Goal: Task Accomplishment & Management: Manage account settings

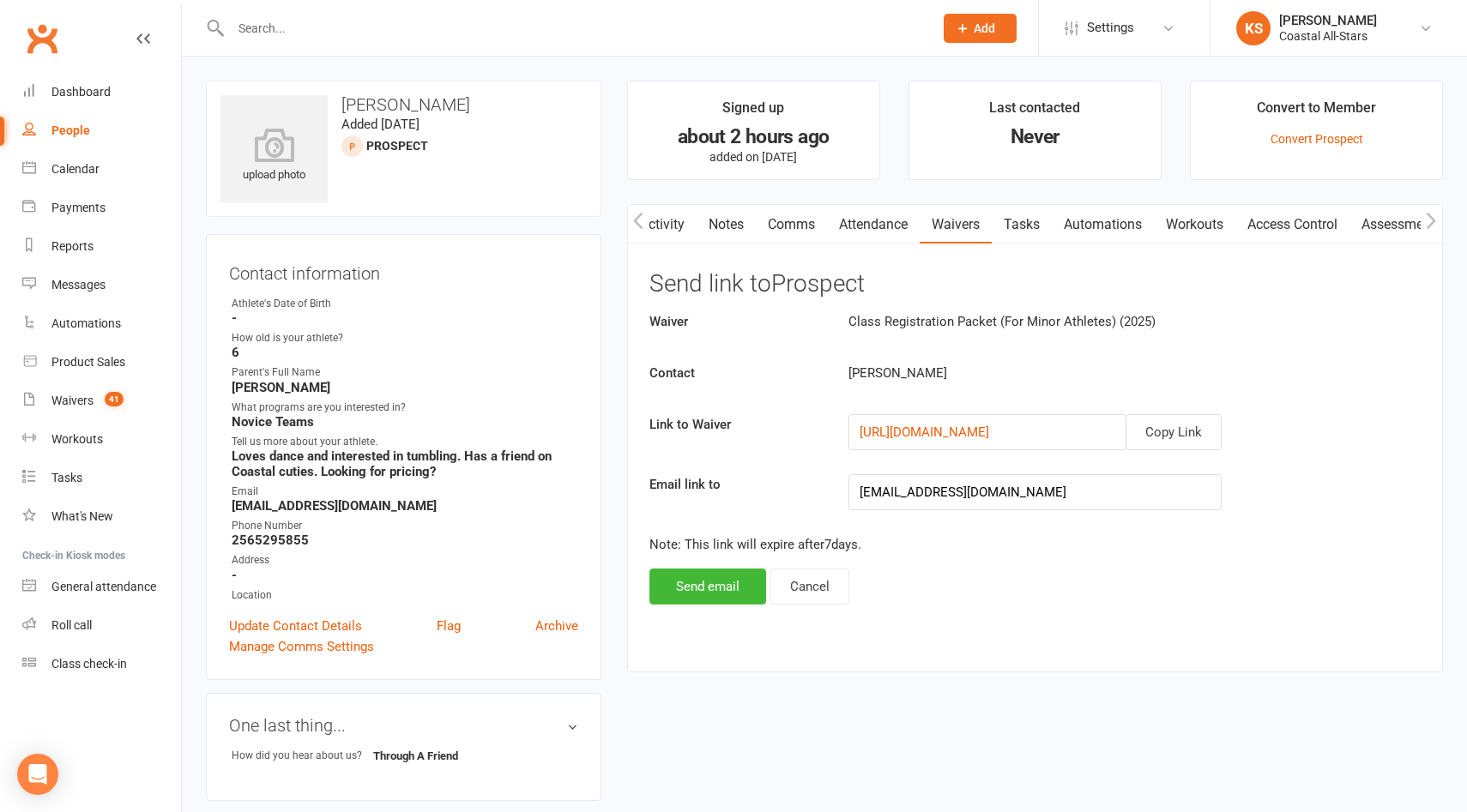
scroll to position [0, 1]
click at [42, 766] on icon "Open Intercom Messenger" at bounding box center [37, 773] width 19 height 22
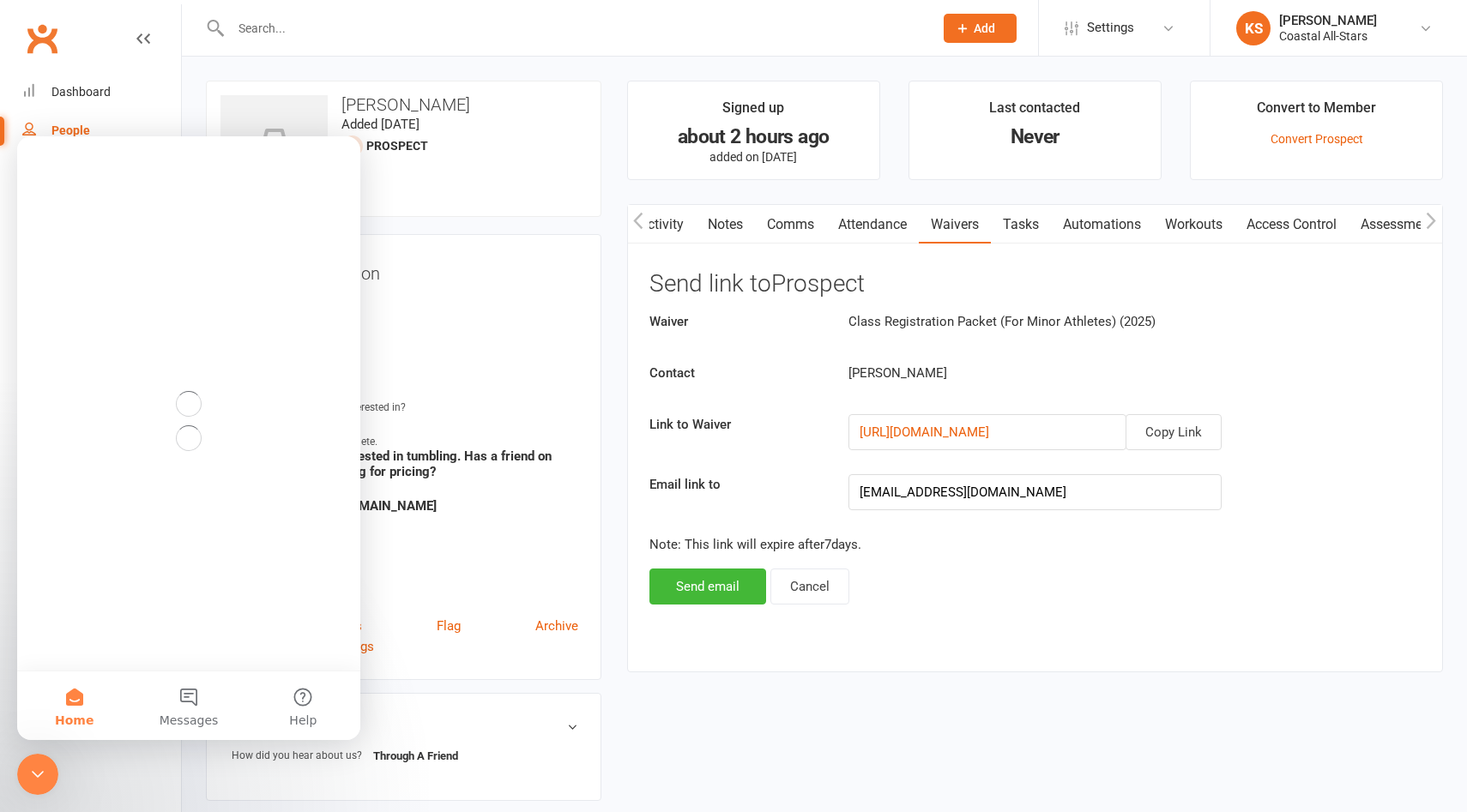
scroll to position [0, 0]
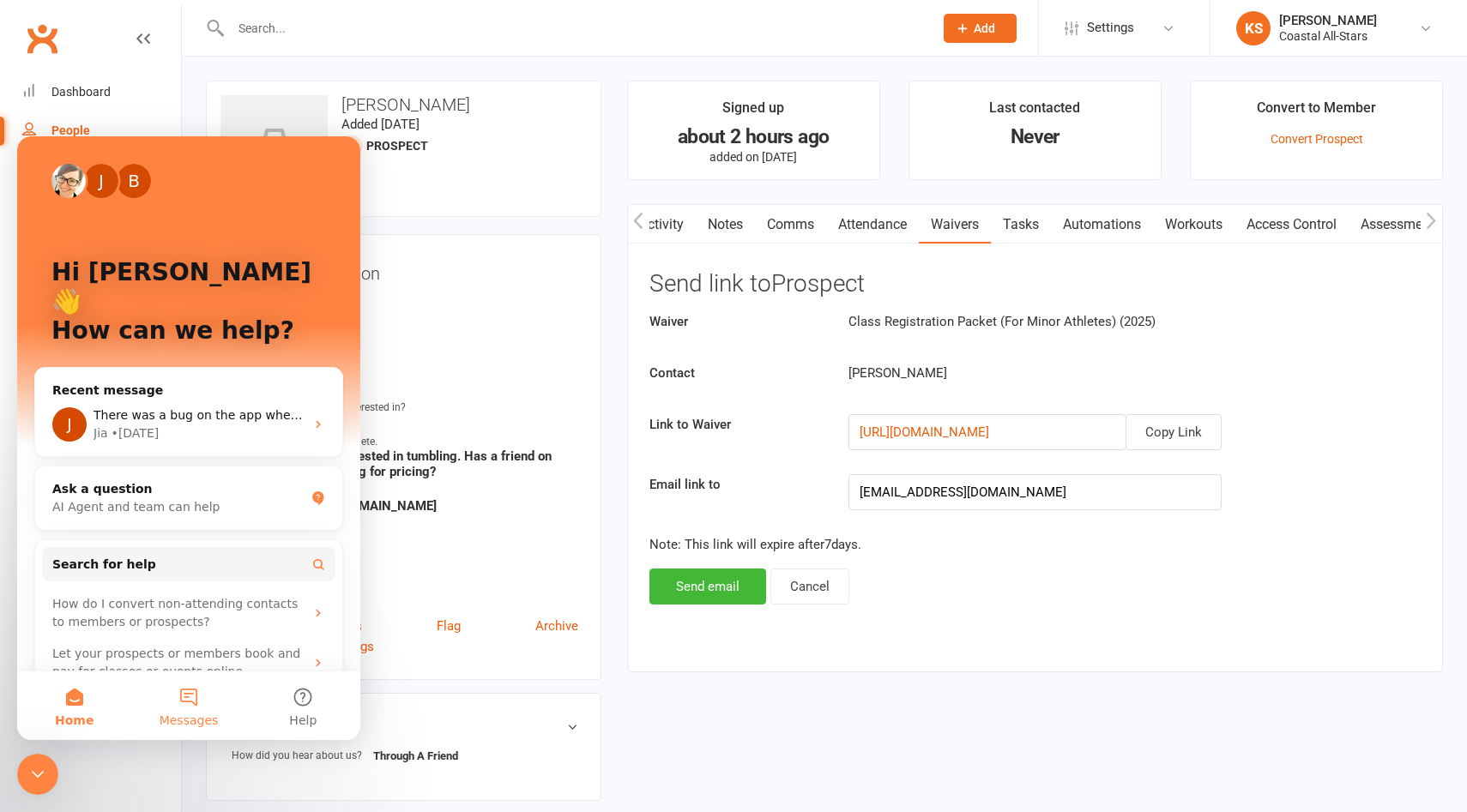
click at [187, 706] on button "Messages" at bounding box center [189, 706] width 114 height 68
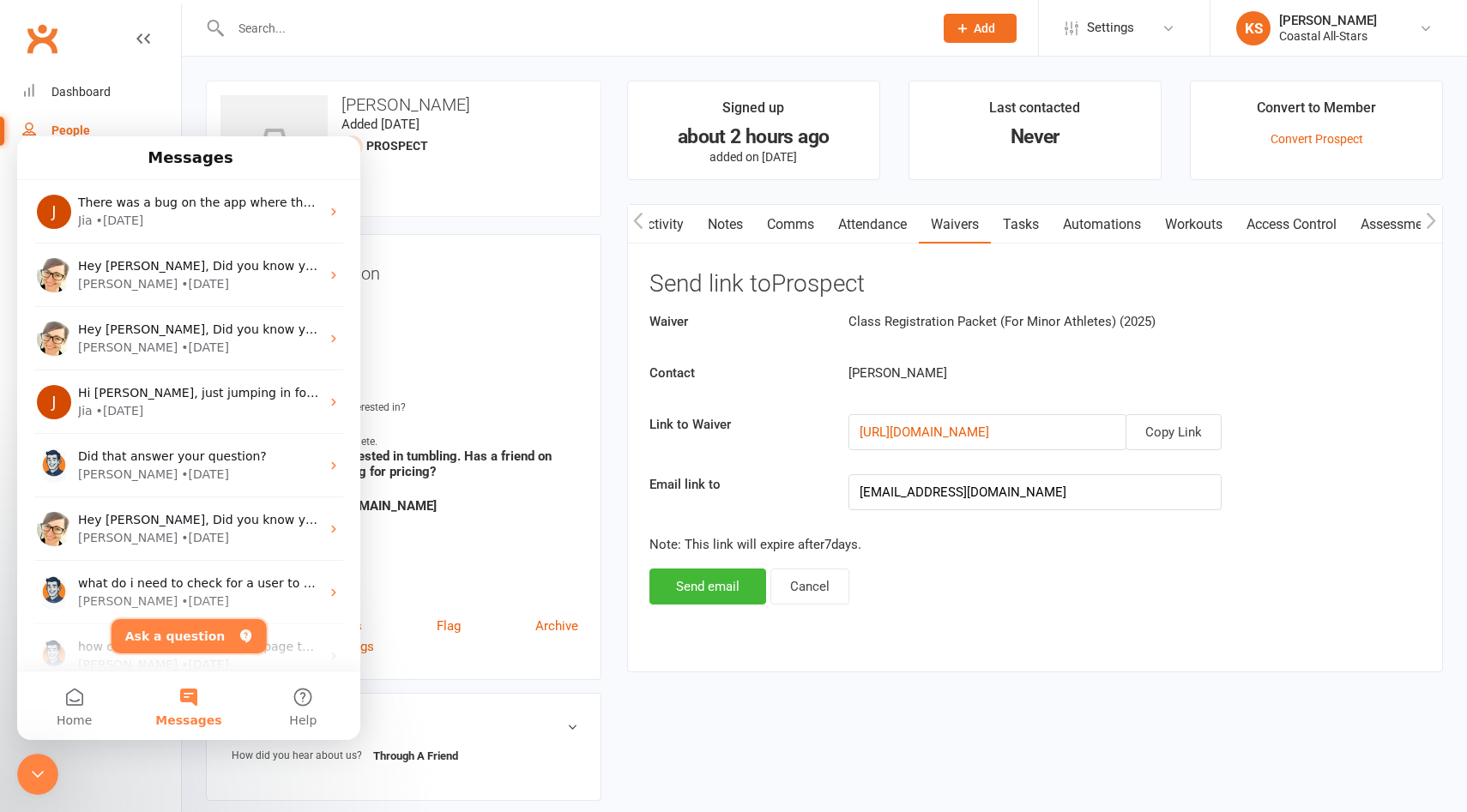
click at [197, 630] on button "Ask a question" at bounding box center [189, 636] width 155 height 34
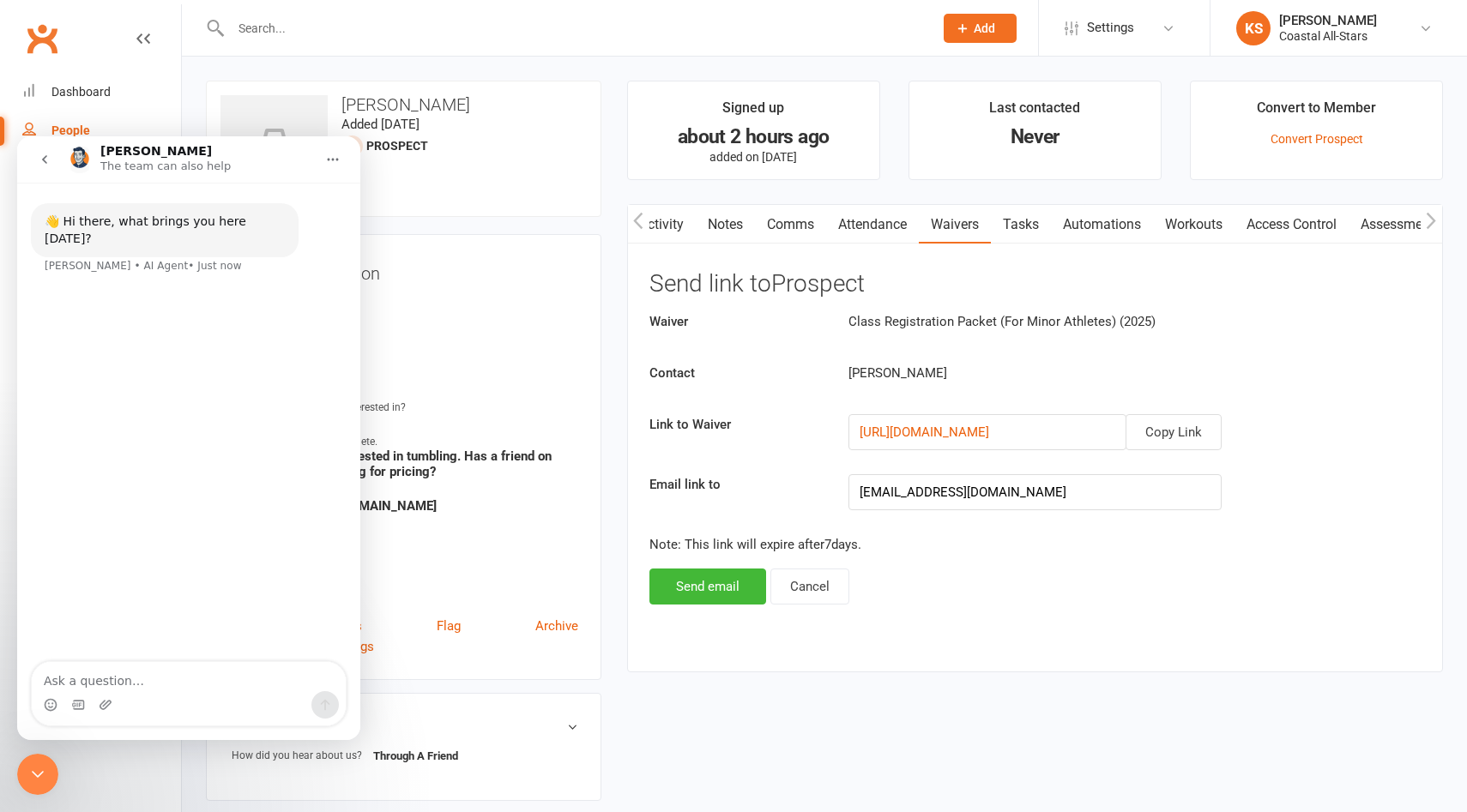
click at [154, 682] on textarea "Ask a question…" at bounding box center [189, 676] width 314 height 29
type textarea "C"
type textarea "how can i run a report of members that have credits on their accounts"
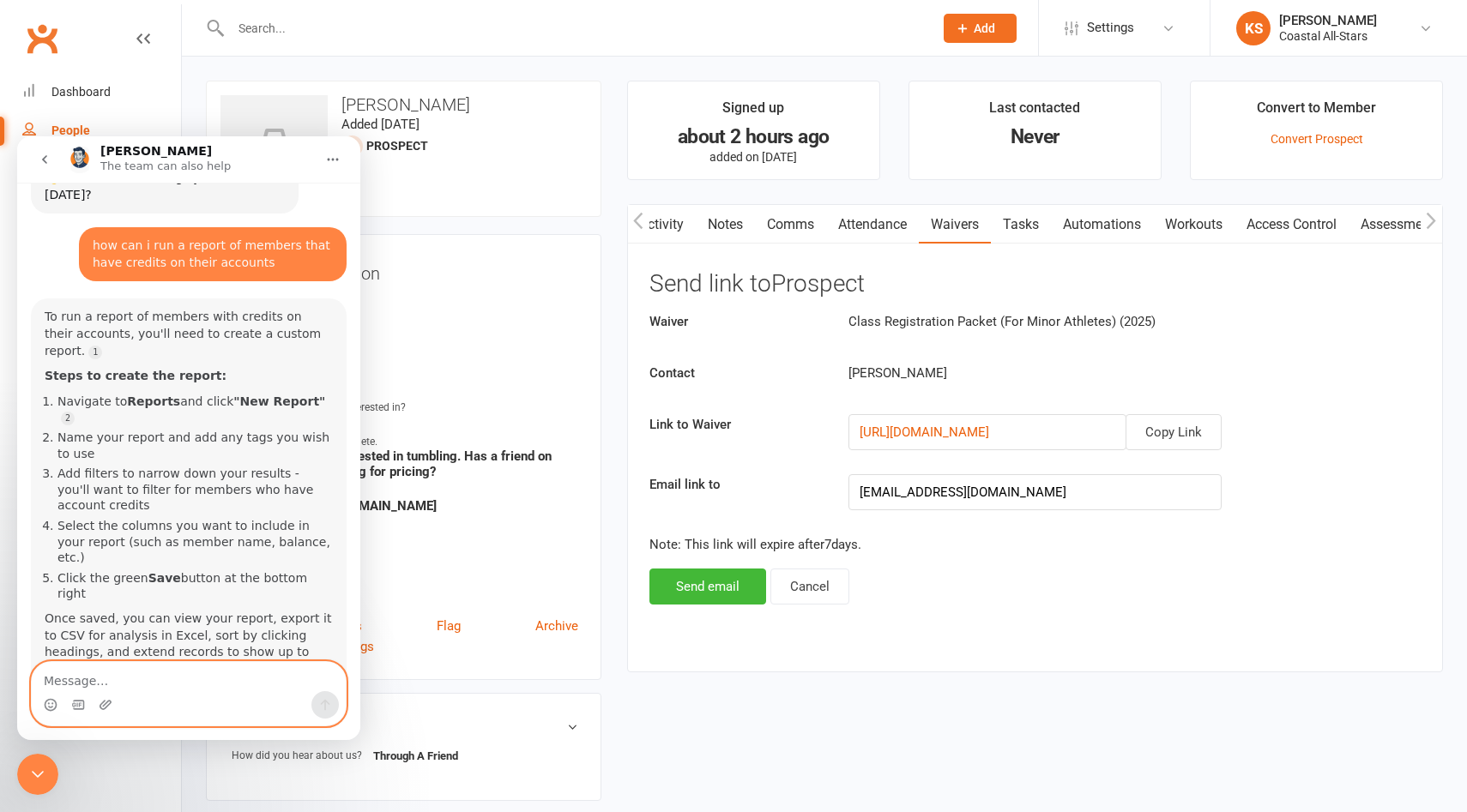
scroll to position [76, 0]
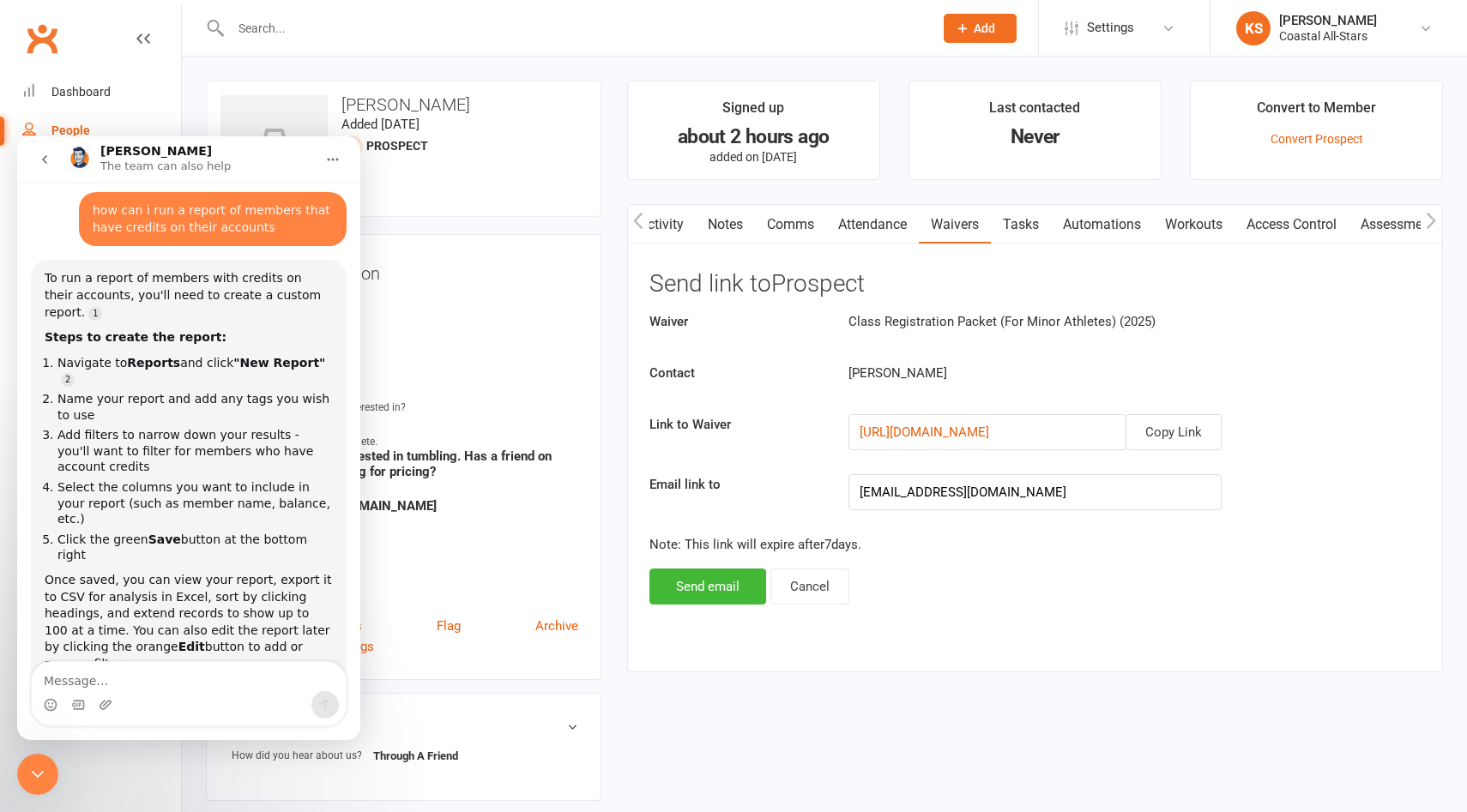
click at [549, 20] on input "text" at bounding box center [573, 28] width 696 height 24
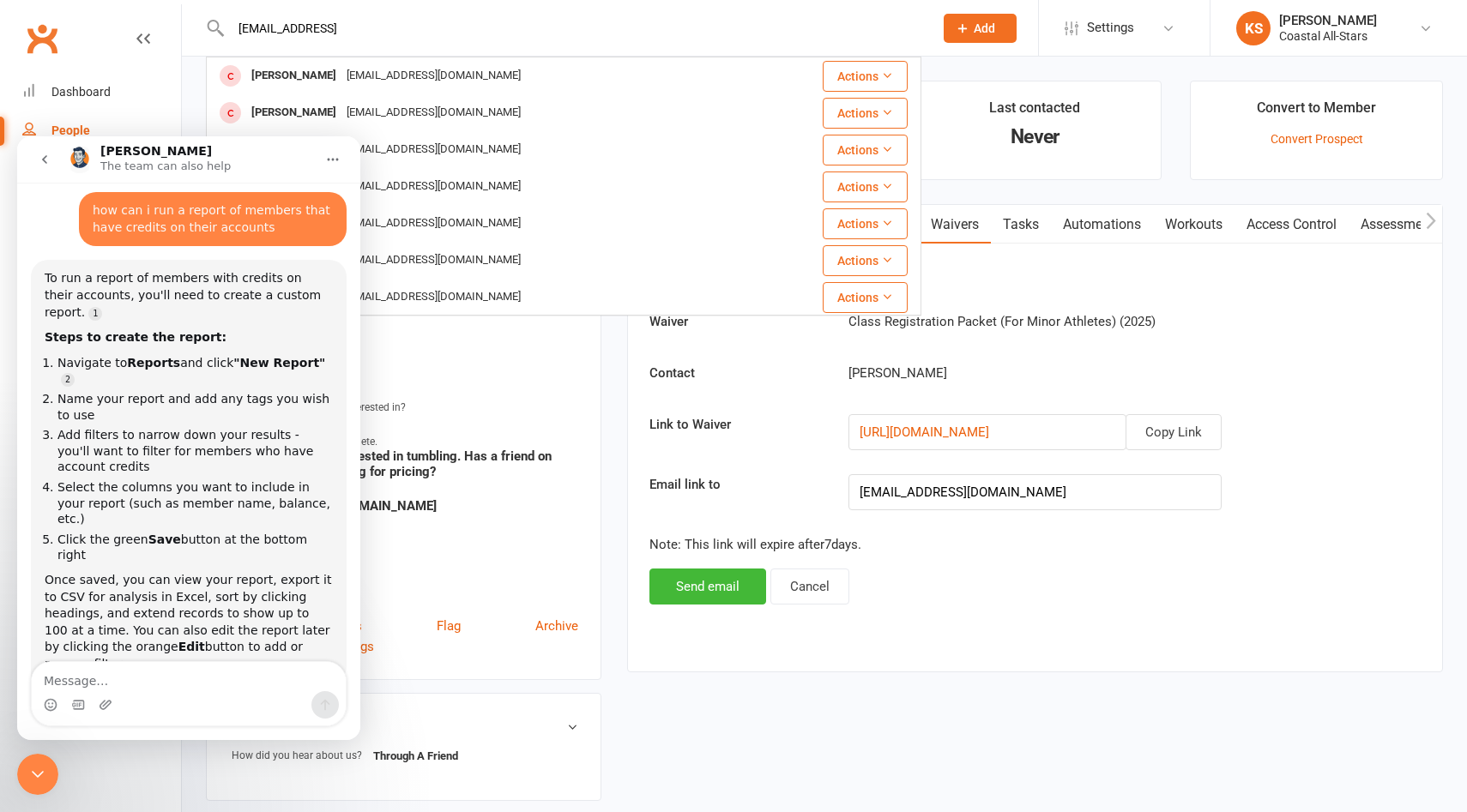
type input "smelnyk20@gmail.comf"
click at [31, 771] on icon "Close Intercom Messenger" at bounding box center [37, 773] width 20 height 20
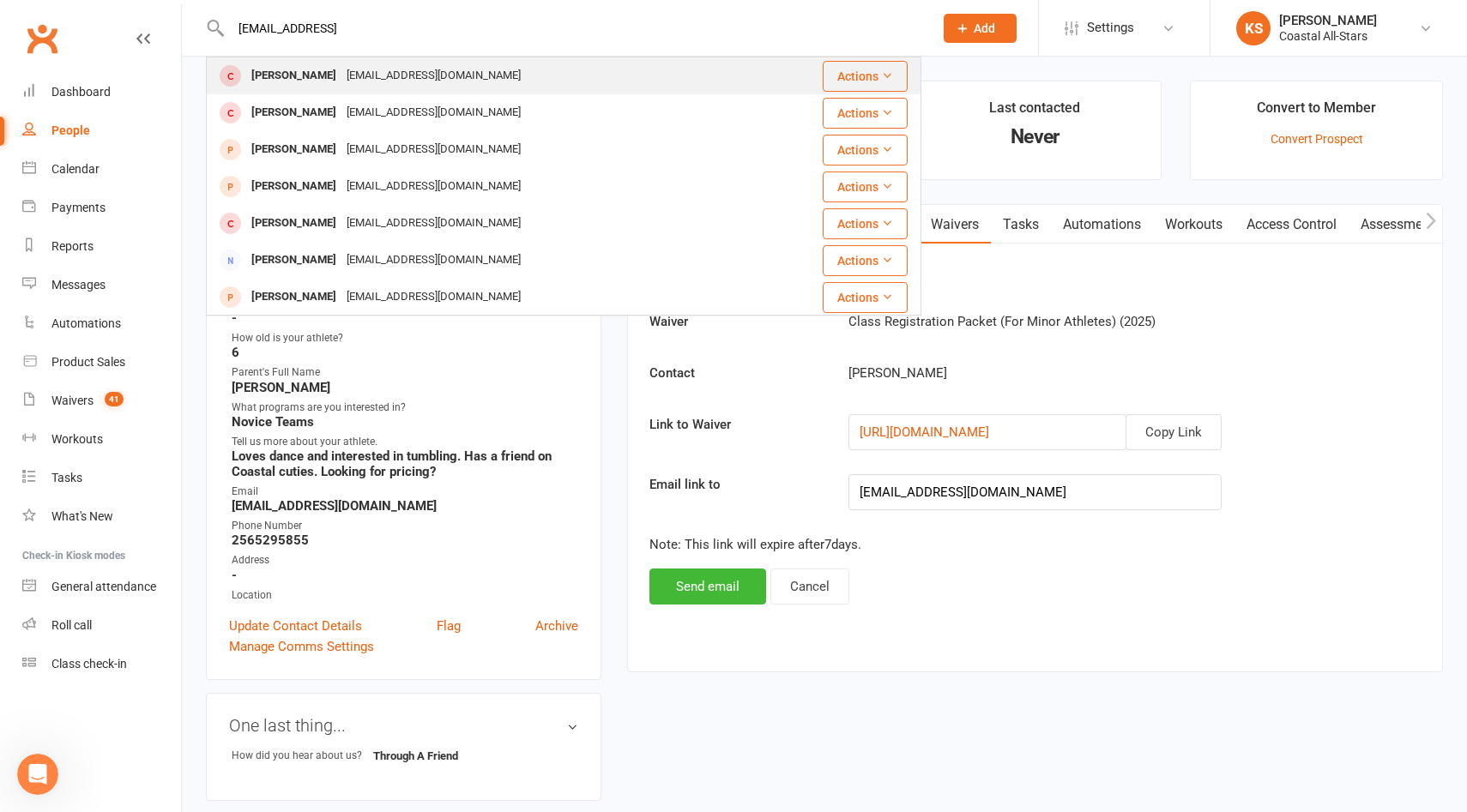
click at [426, 79] on div "smelnyk20@gmail.com" at bounding box center [433, 75] width 184 height 25
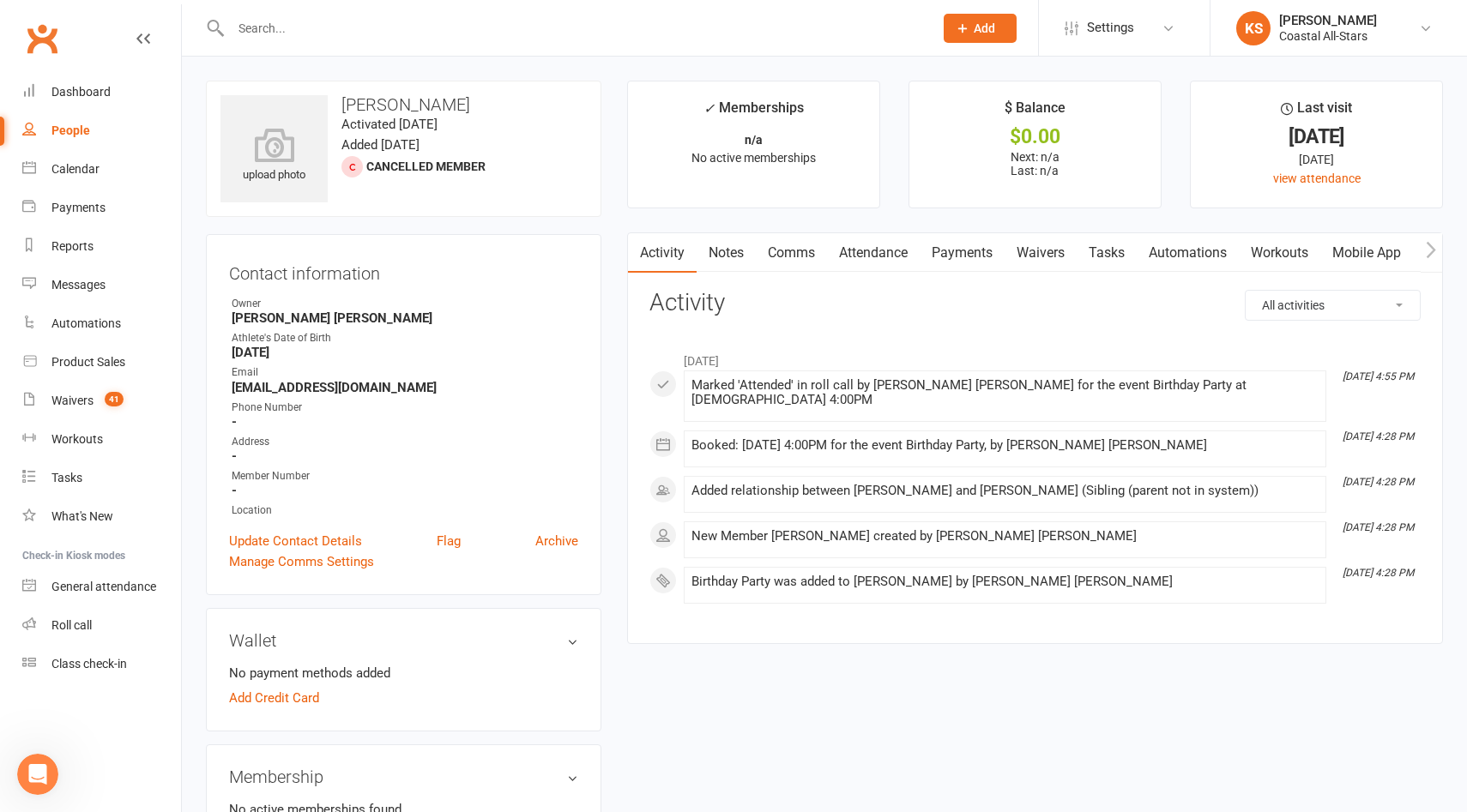
click at [1036, 255] on link "Waivers" at bounding box center [1041, 253] width 72 height 39
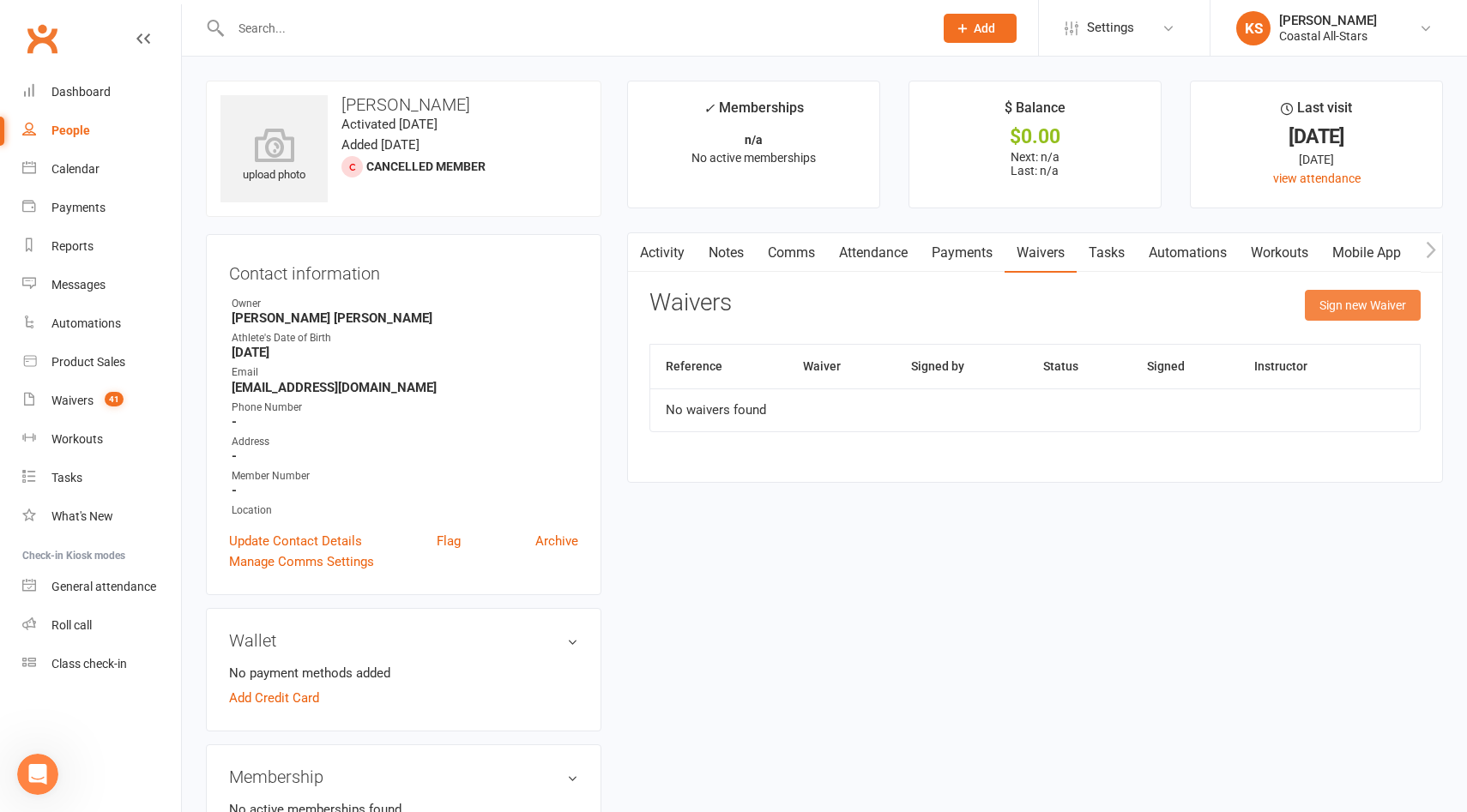
click at [1370, 304] on button "Sign new Waiver" at bounding box center [1363, 304] width 116 height 31
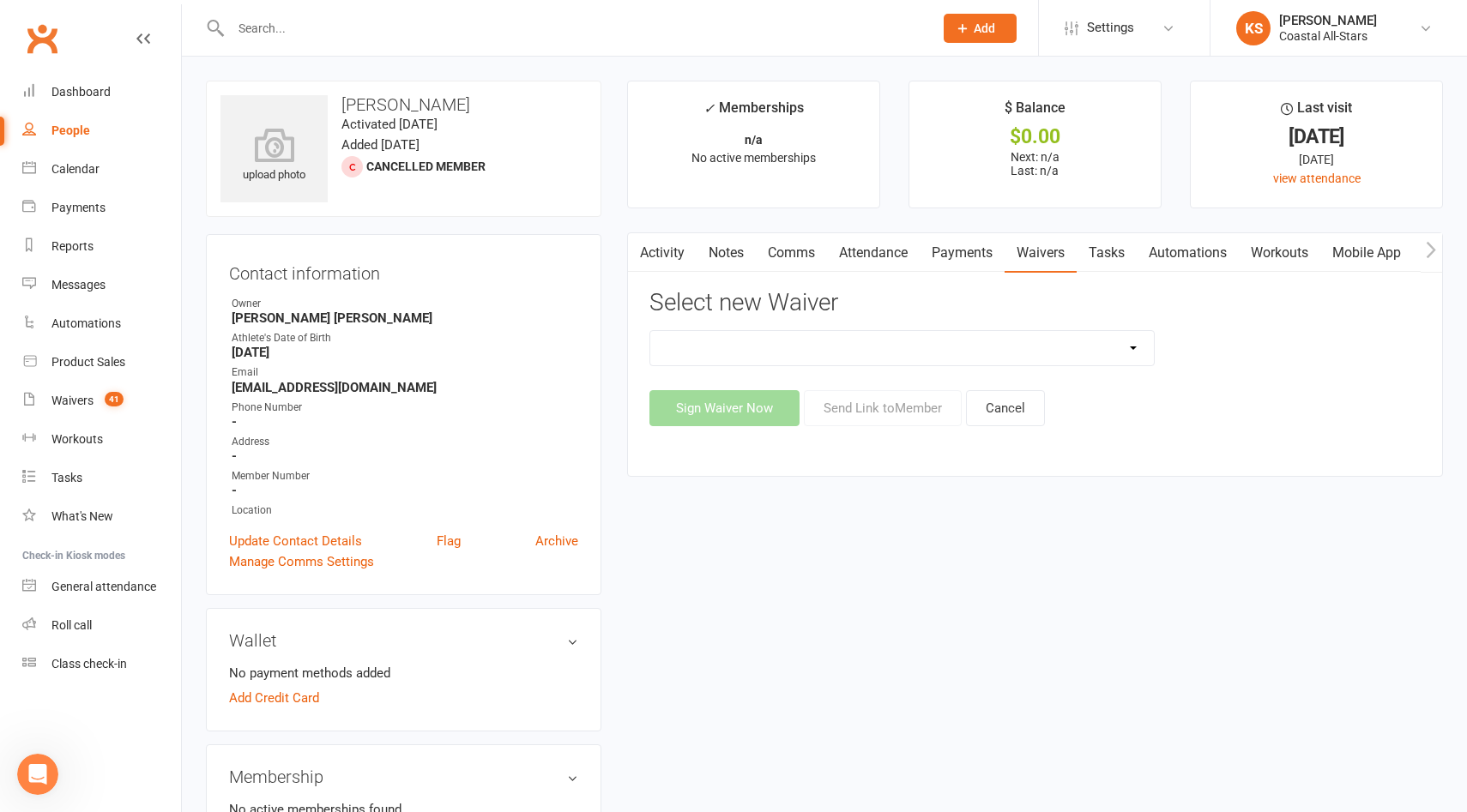
click at [1138, 353] on select "AcroYoga 757 Special Event Waiver ACS Event Waiver (03/31/23) Adult 757 Event W…" at bounding box center [902, 347] width 505 height 34
select select "13078"
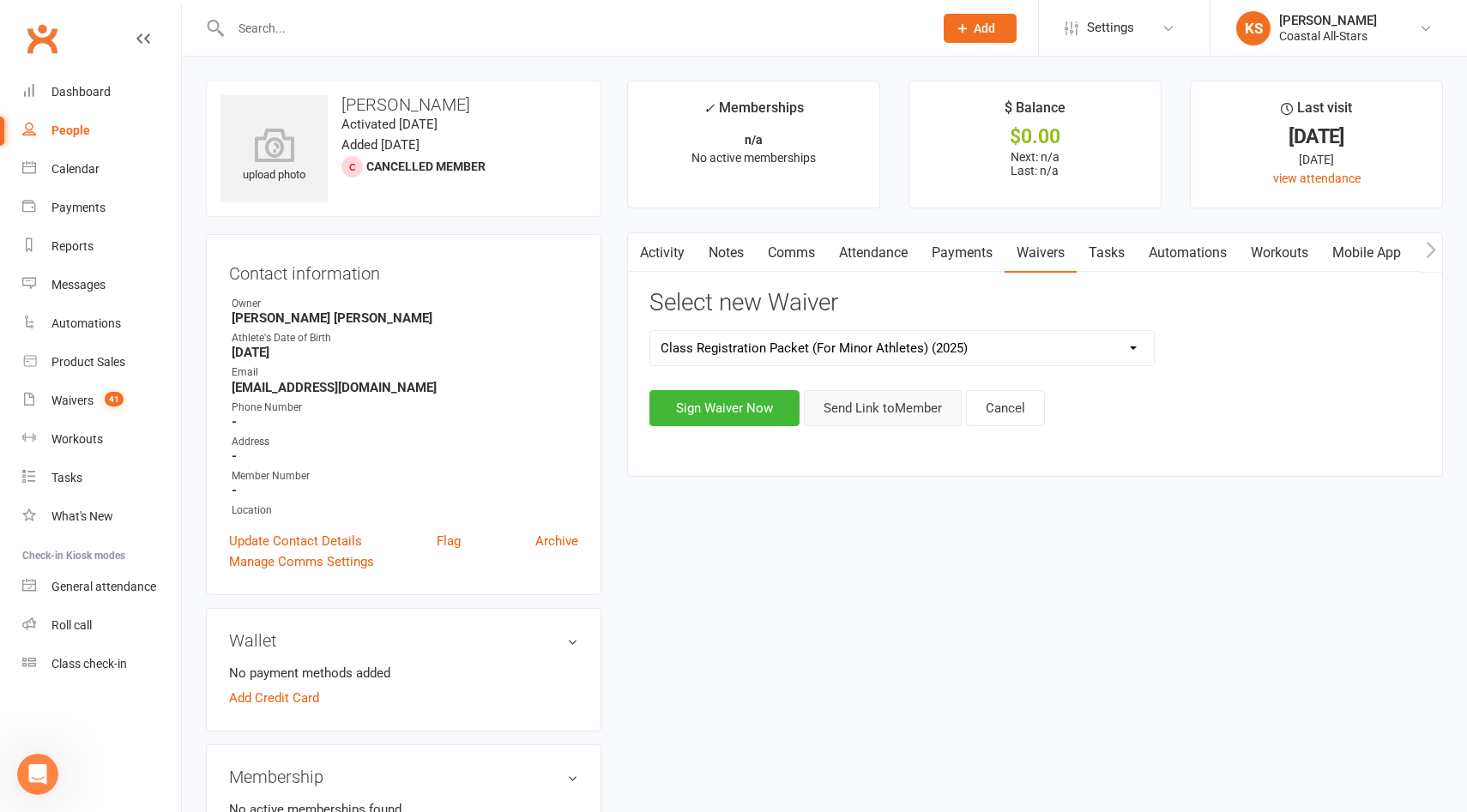
click at [917, 417] on button "Send Link to Member" at bounding box center [883, 408] width 158 height 36
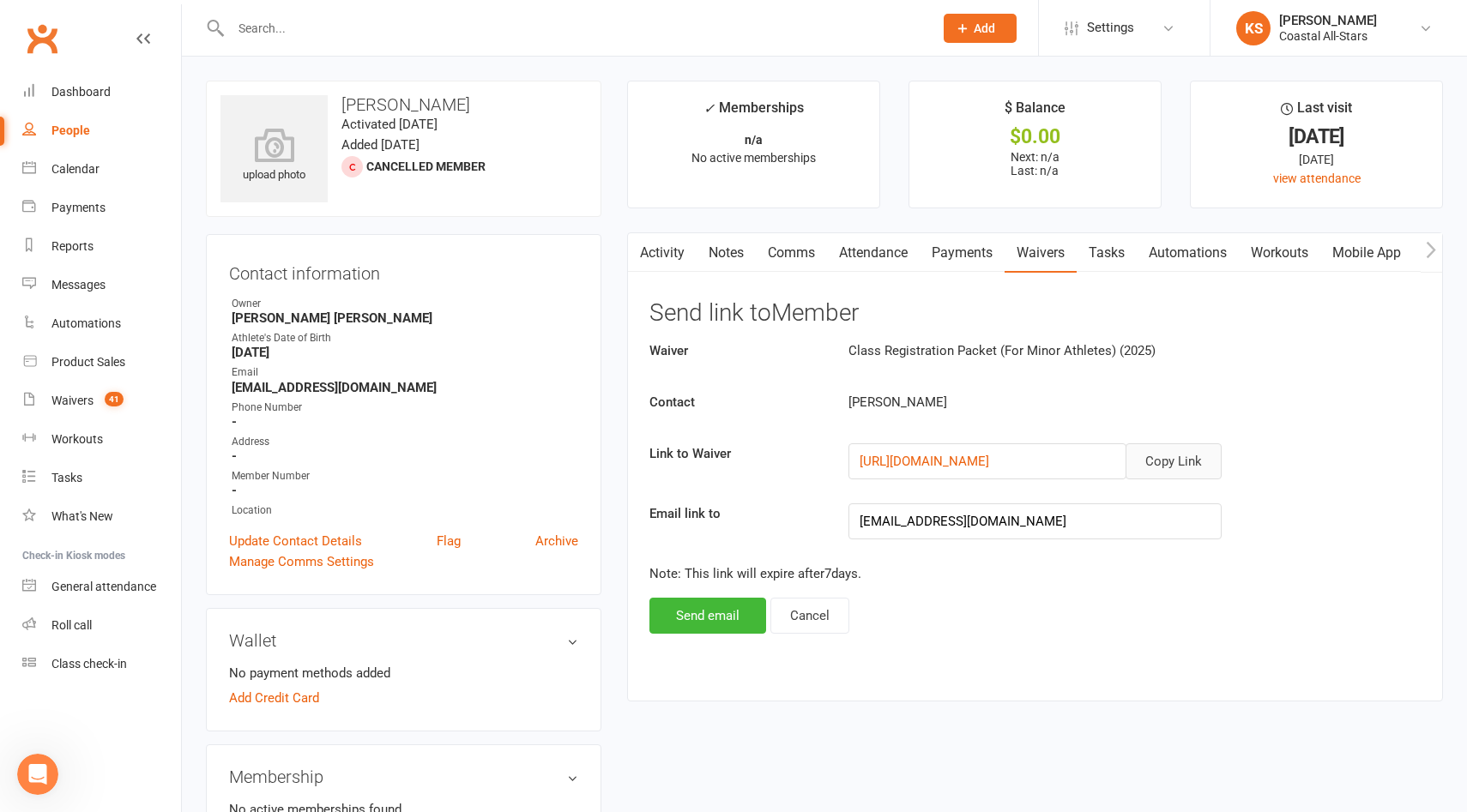
click at [1170, 474] on button "Copy Link" at bounding box center [1174, 461] width 97 height 36
click at [393, 110] on h3 "[PERSON_NAME]" at bounding box center [404, 105] width 367 height 19
copy h3 "Melnyk"
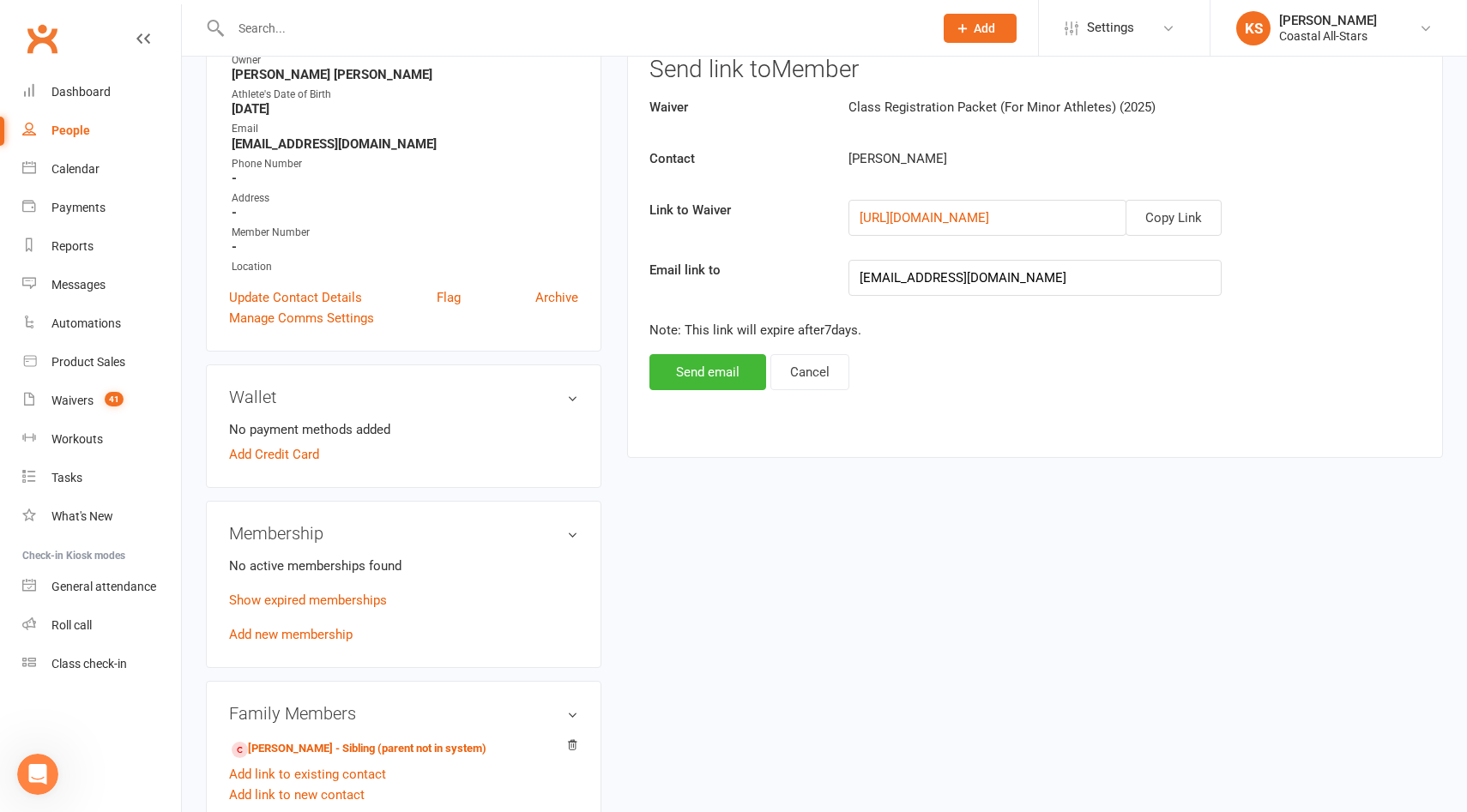
scroll to position [351, 0]
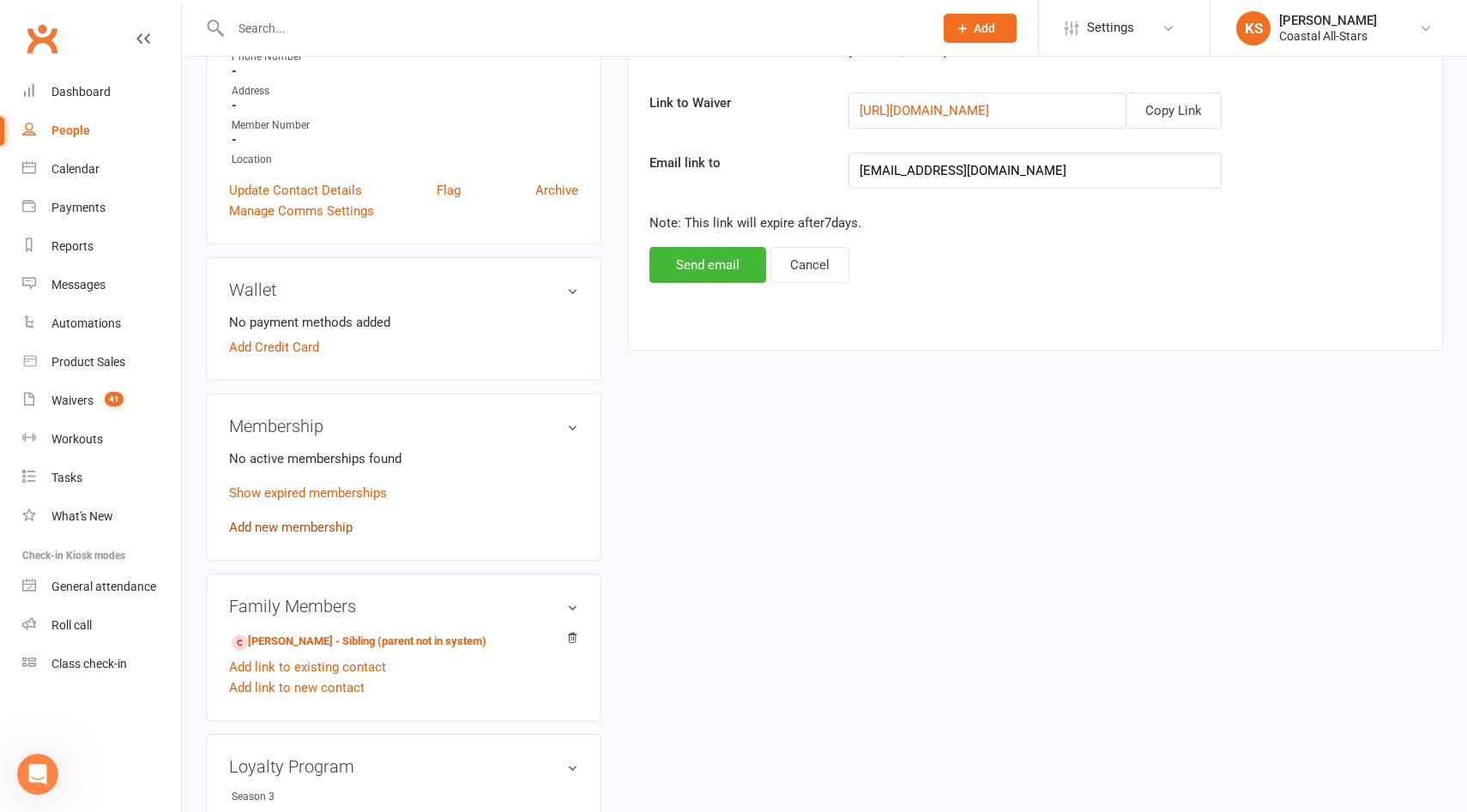
click at [329, 530] on link "Add new membership" at bounding box center [290, 528] width 124 height 16
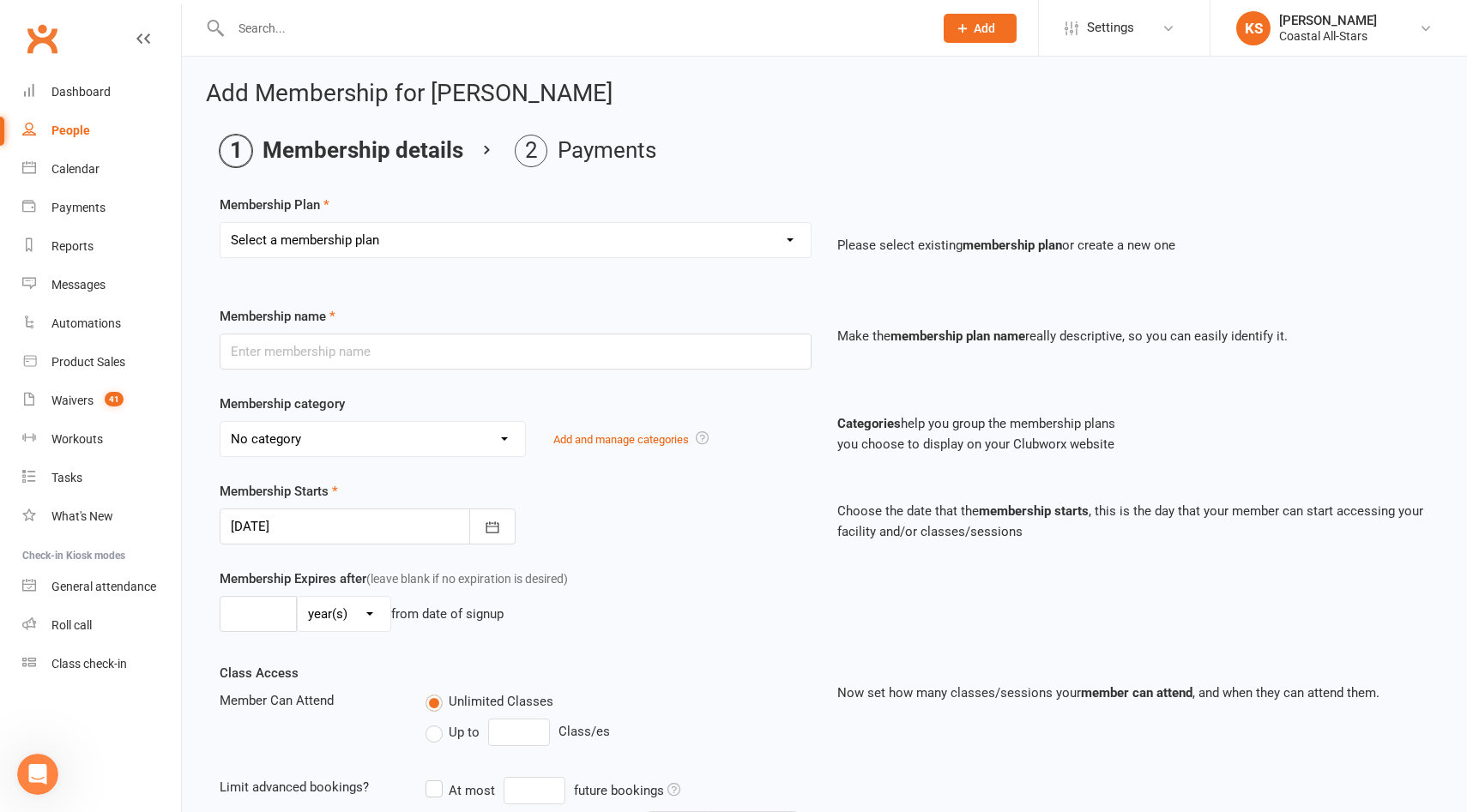
click at [463, 267] on div "Select a membership plan Create new Membership Plan Trial Class Coastal Members…" at bounding box center [516, 252] width 618 height 60
click at [459, 251] on select "Select a membership plan Create new Membership Plan Trial Class Coastal Members…" at bounding box center [515, 239] width 590 height 34
select select "1"
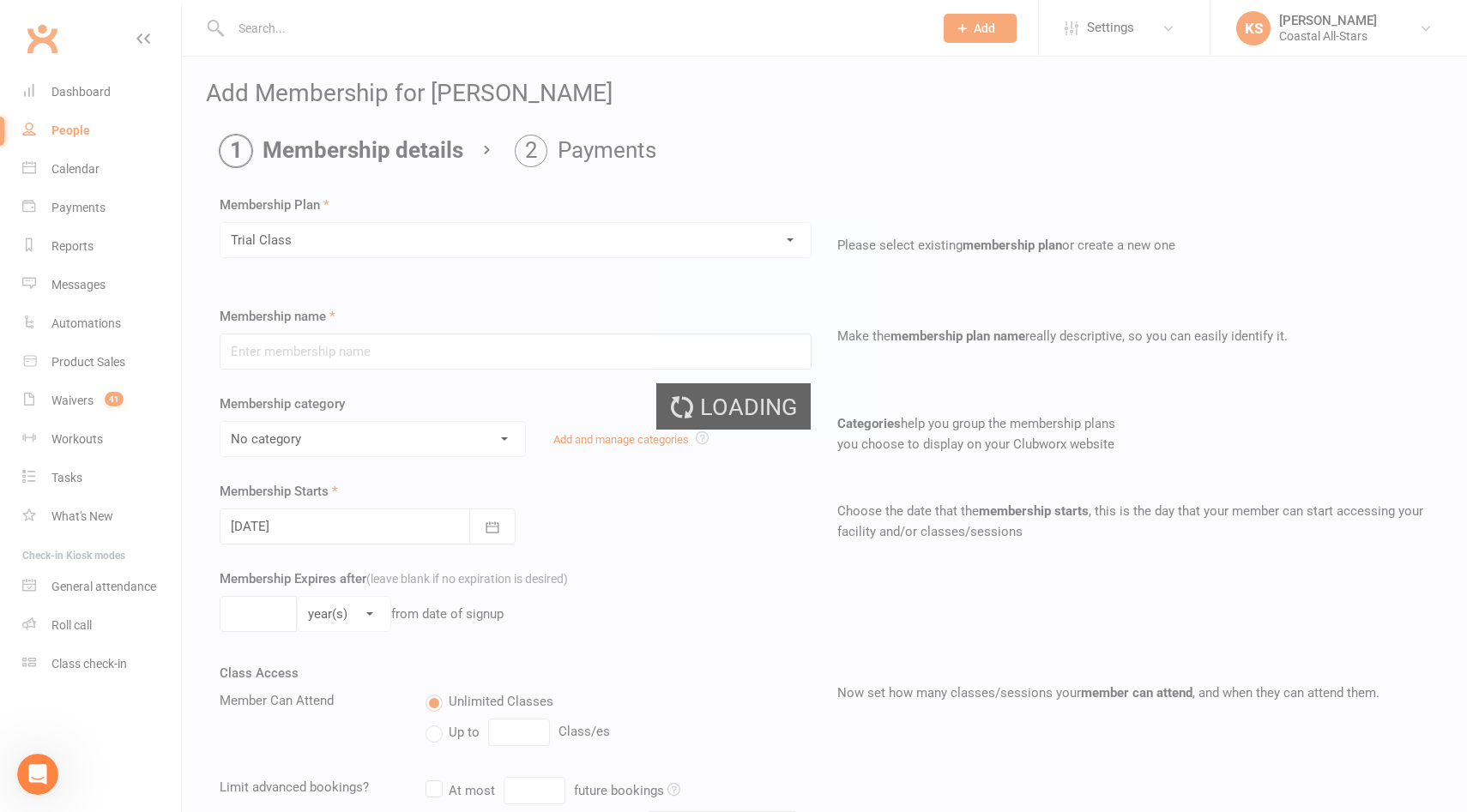
type input "Trial Class"
select select "3"
type input "1"
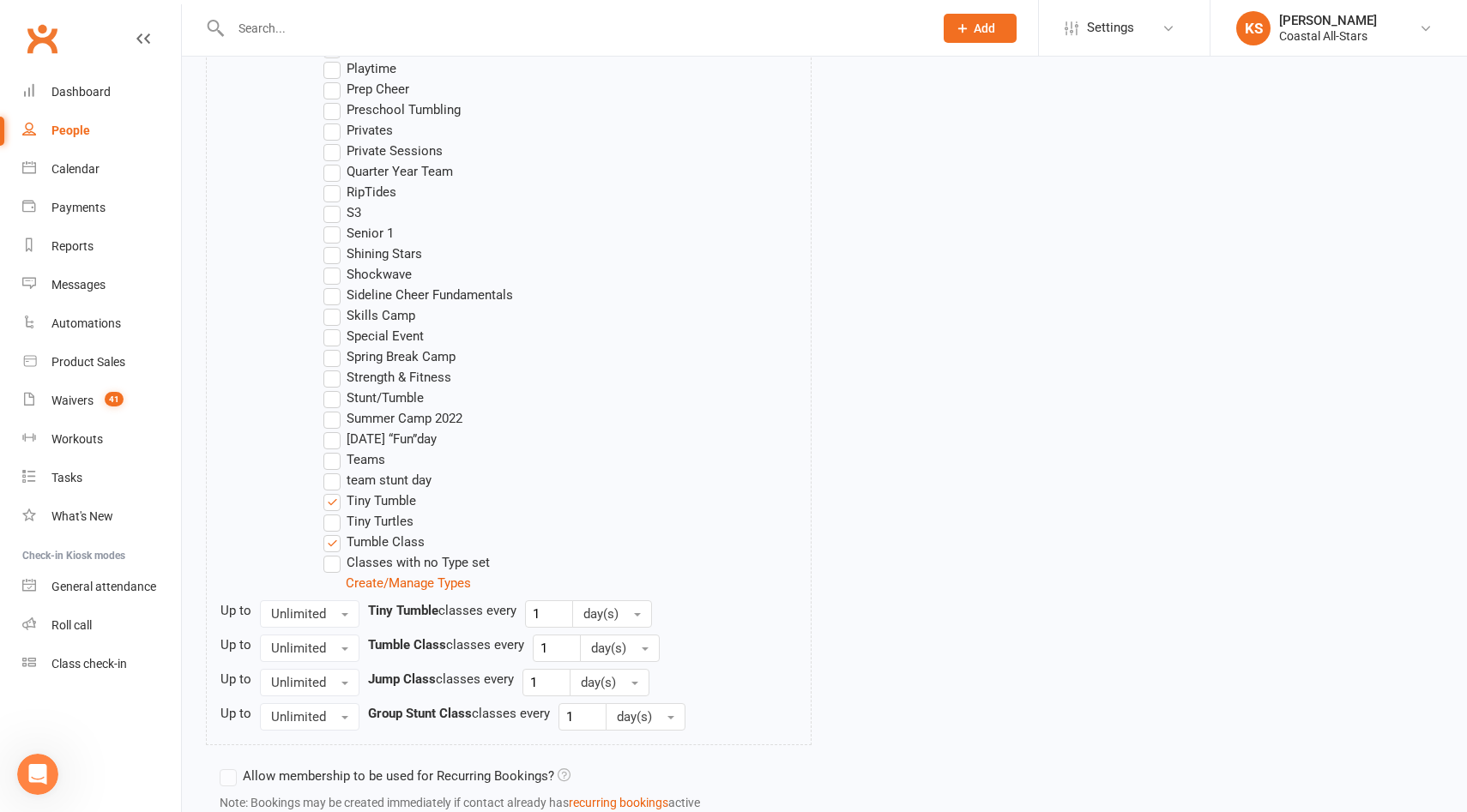
scroll to position [1560, 0]
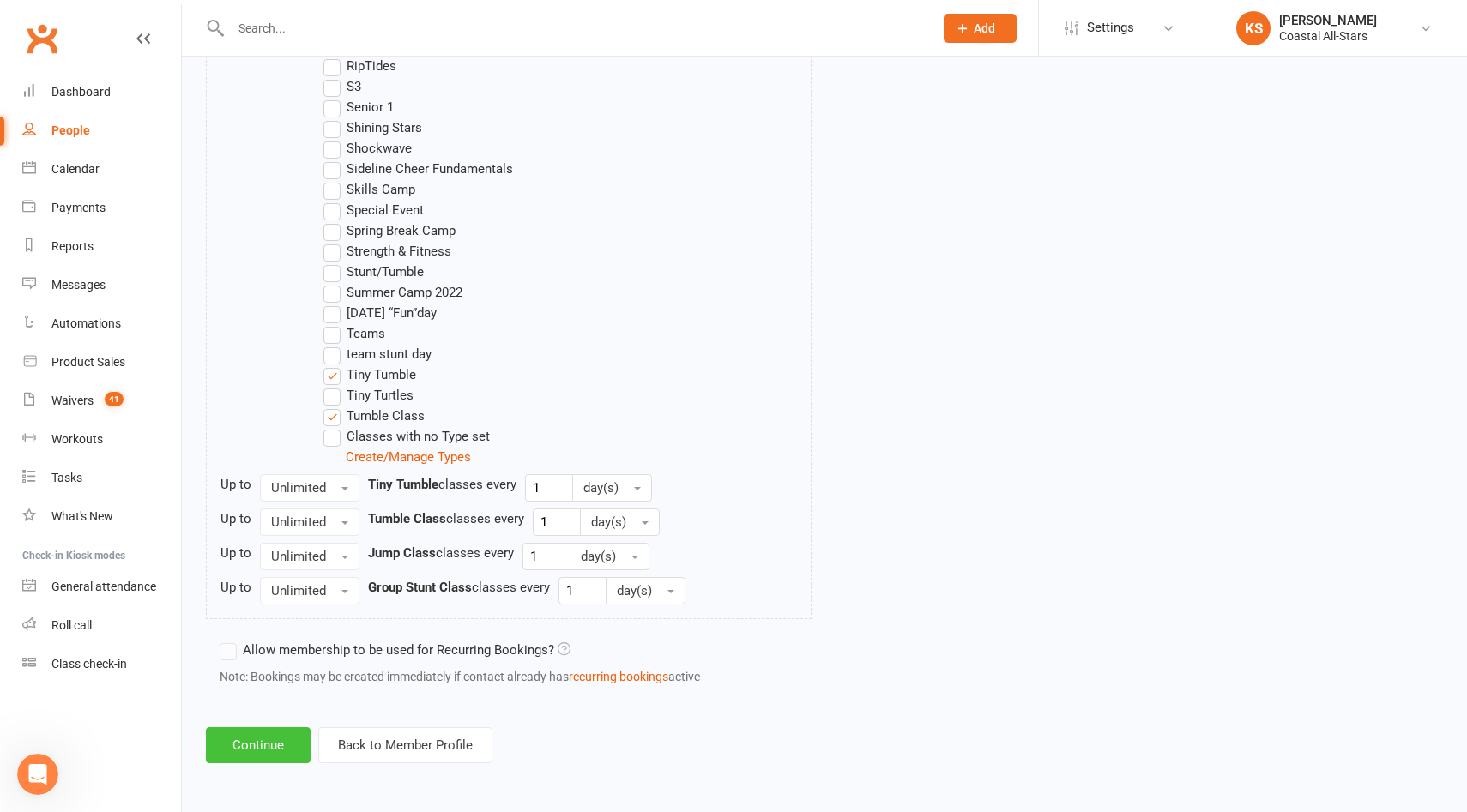
click at [261, 744] on button "Continue" at bounding box center [258, 744] width 104 height 36
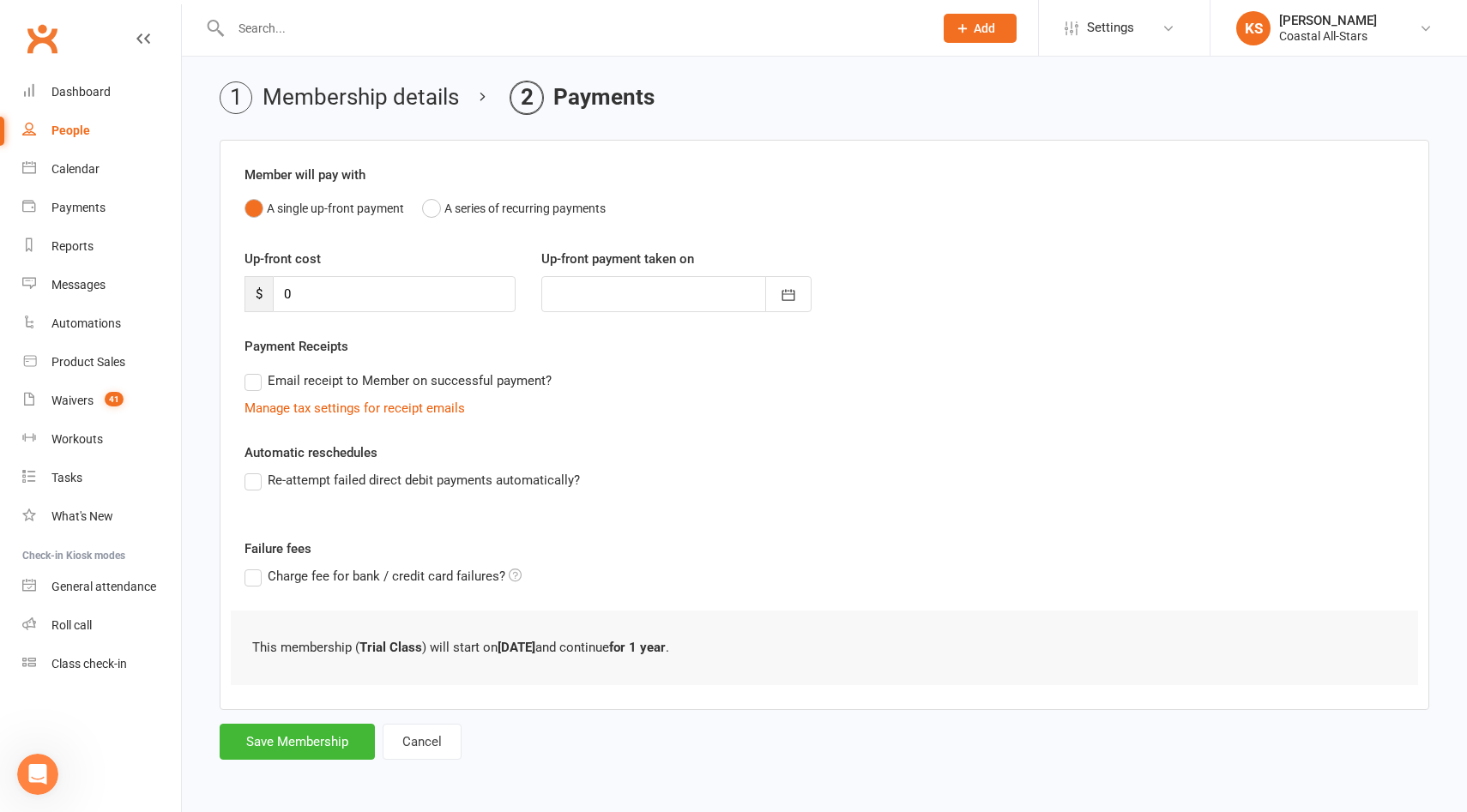
scroll to position [0, 0]
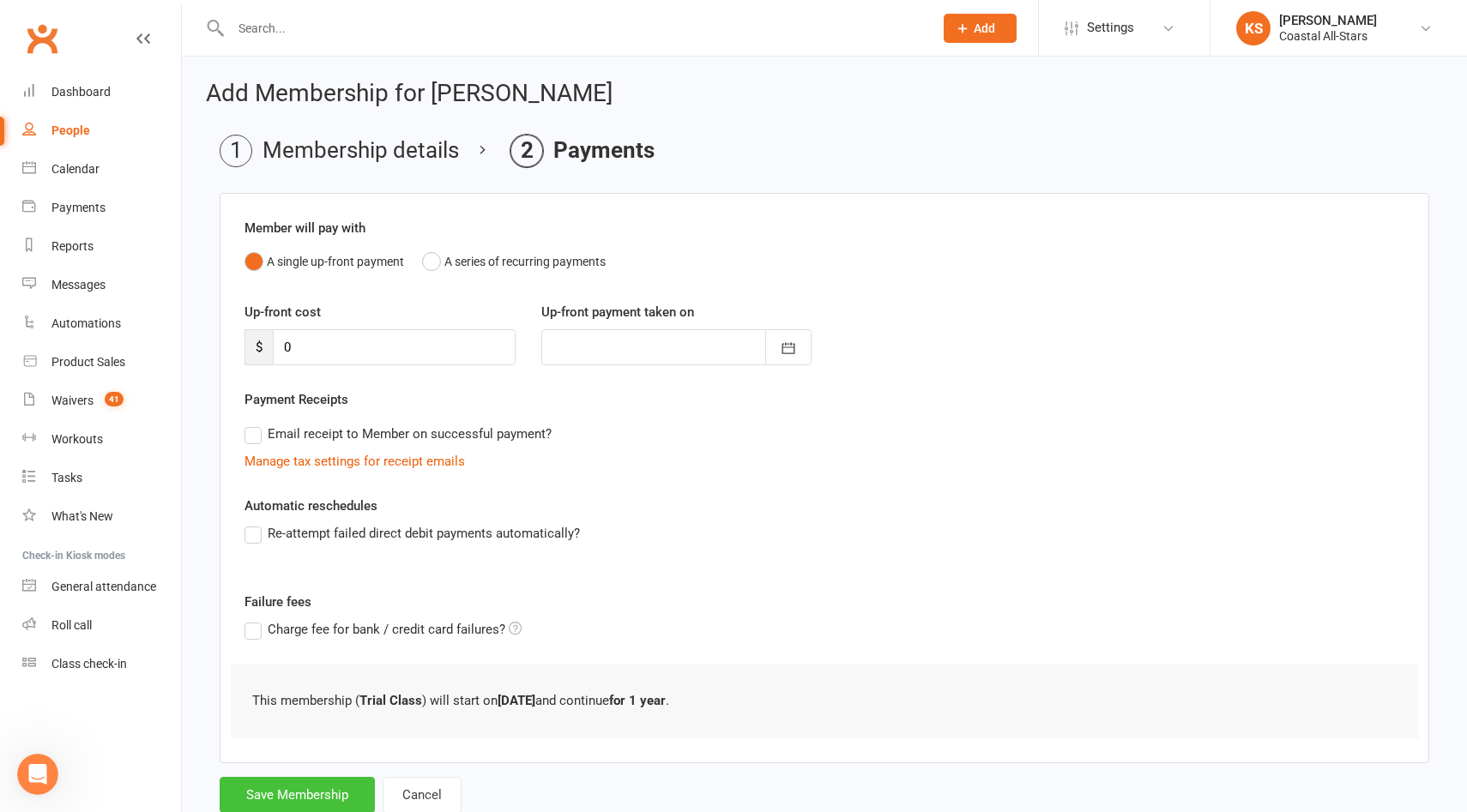
click at [271, 795] on button "Save Membership" at bounding box center [297, 794] width 155 height 36
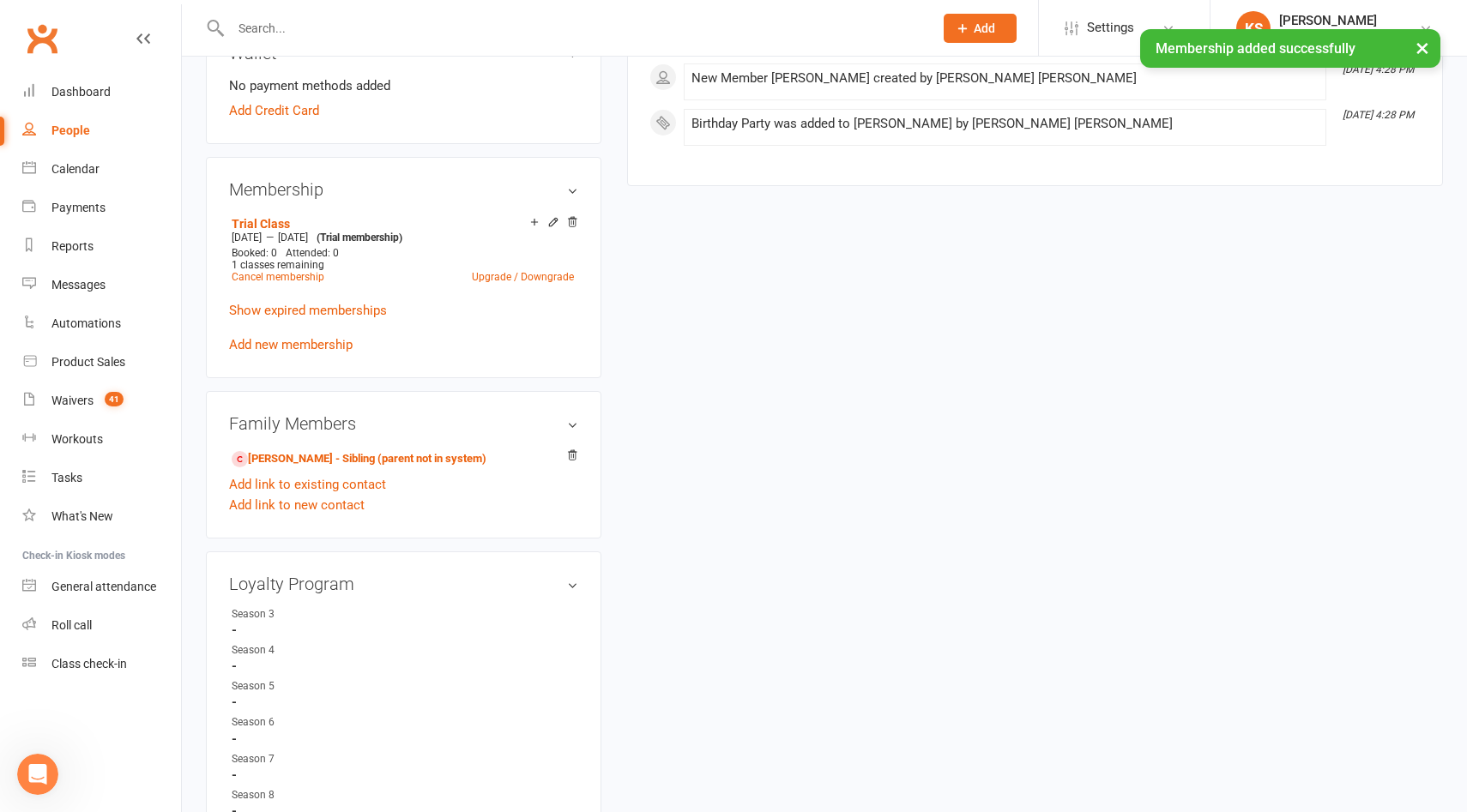
scroll to position [643, 0]
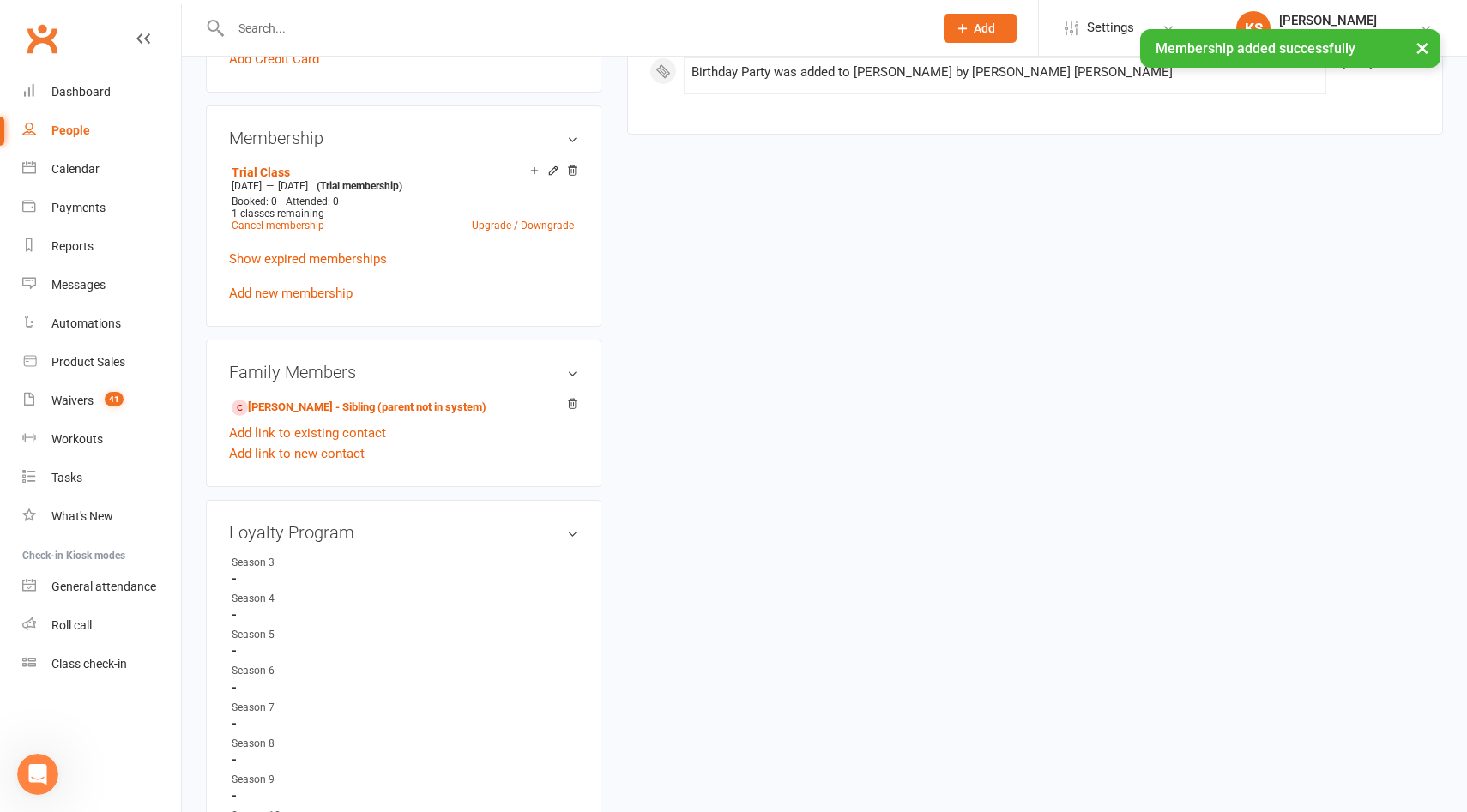
click at [331, 390] on div "Family Members Stella Melnyk - Sibling (parent not in system) Add link to exist…" at bounding box center [404, 413] width 396 height 147
click at [331, 399] on link "Stella Melnyk - Sibling (parent not in system)" at bounding box center [359, 408] width 254 height 18
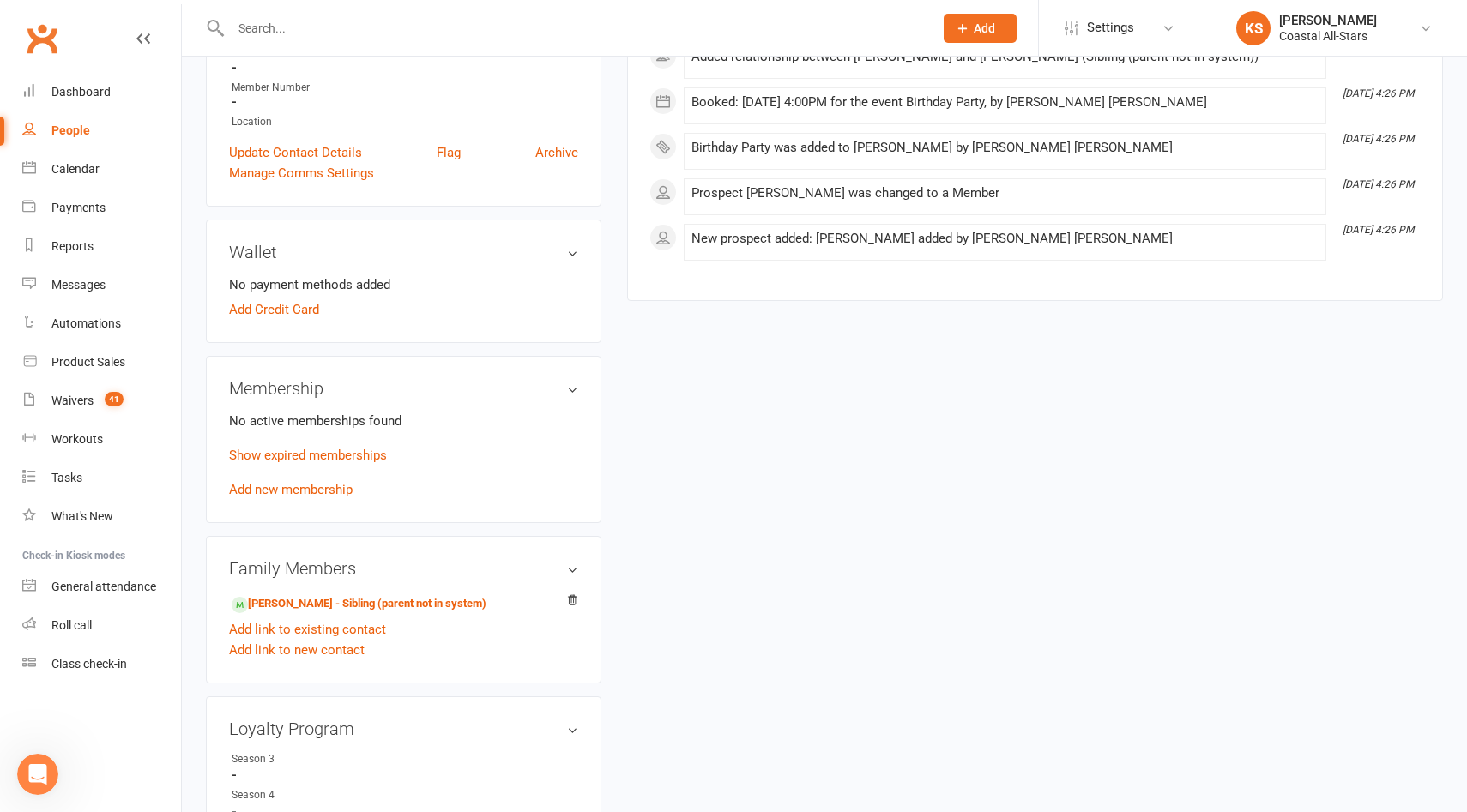
scroll to position [395, 0]
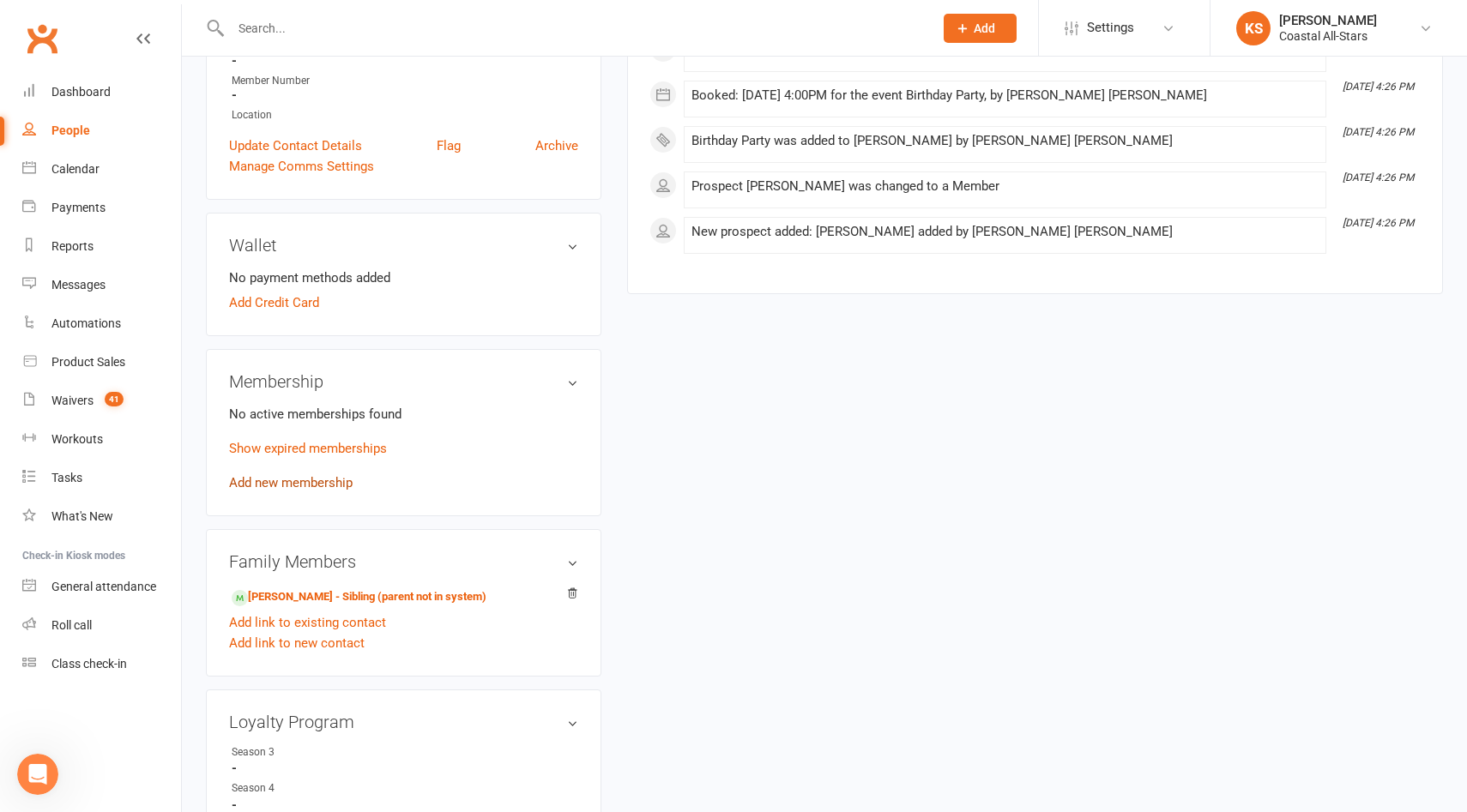
click at [328, 482] on link "Add new membership" at bounding box center [290, 483] width 124 height 16
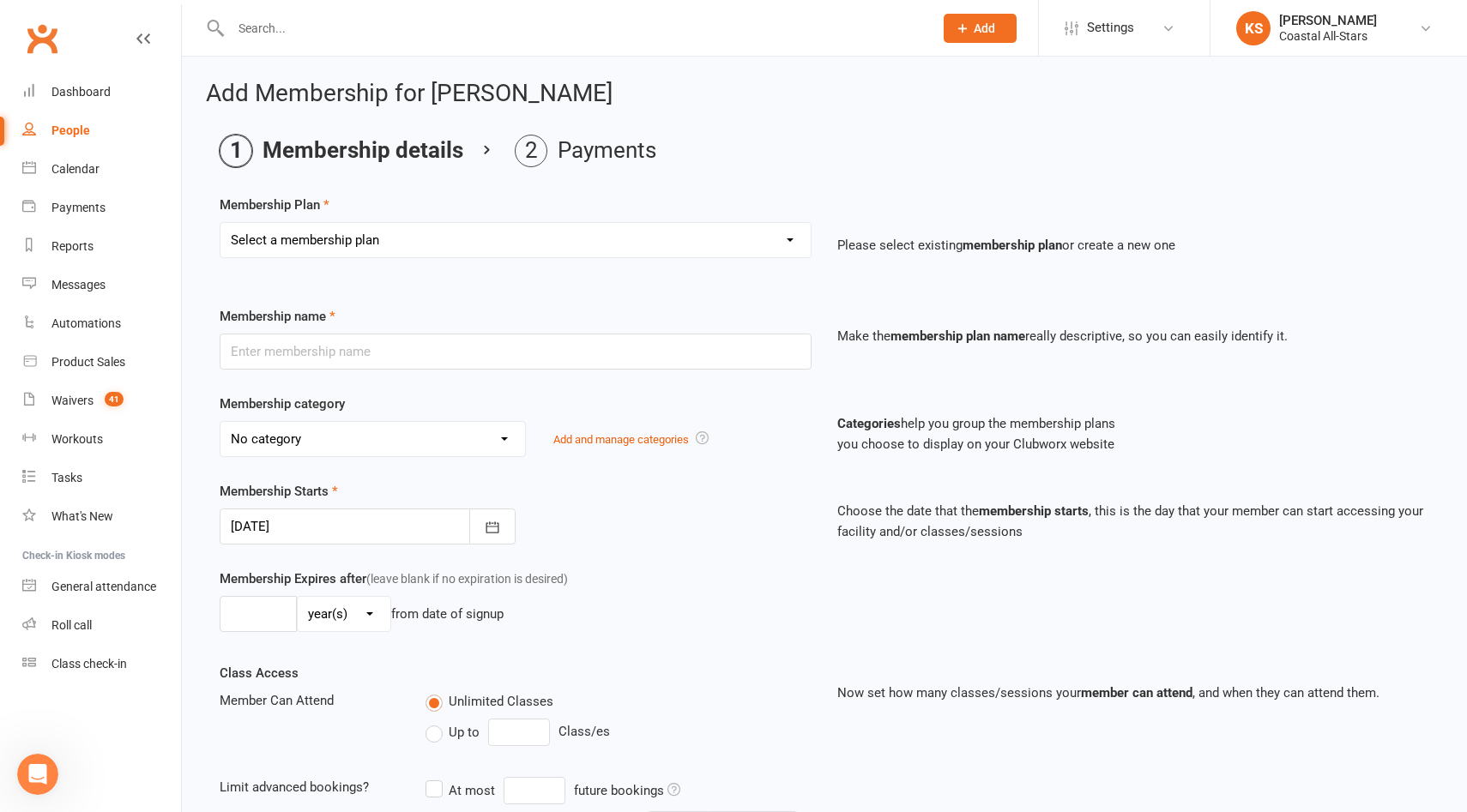
click at [519, 245] on select "Select a membership plan Create new Membership Plan Trial Class Coastal Members…" at bounding box center [515, 239] width 590 height 34
select select "1"
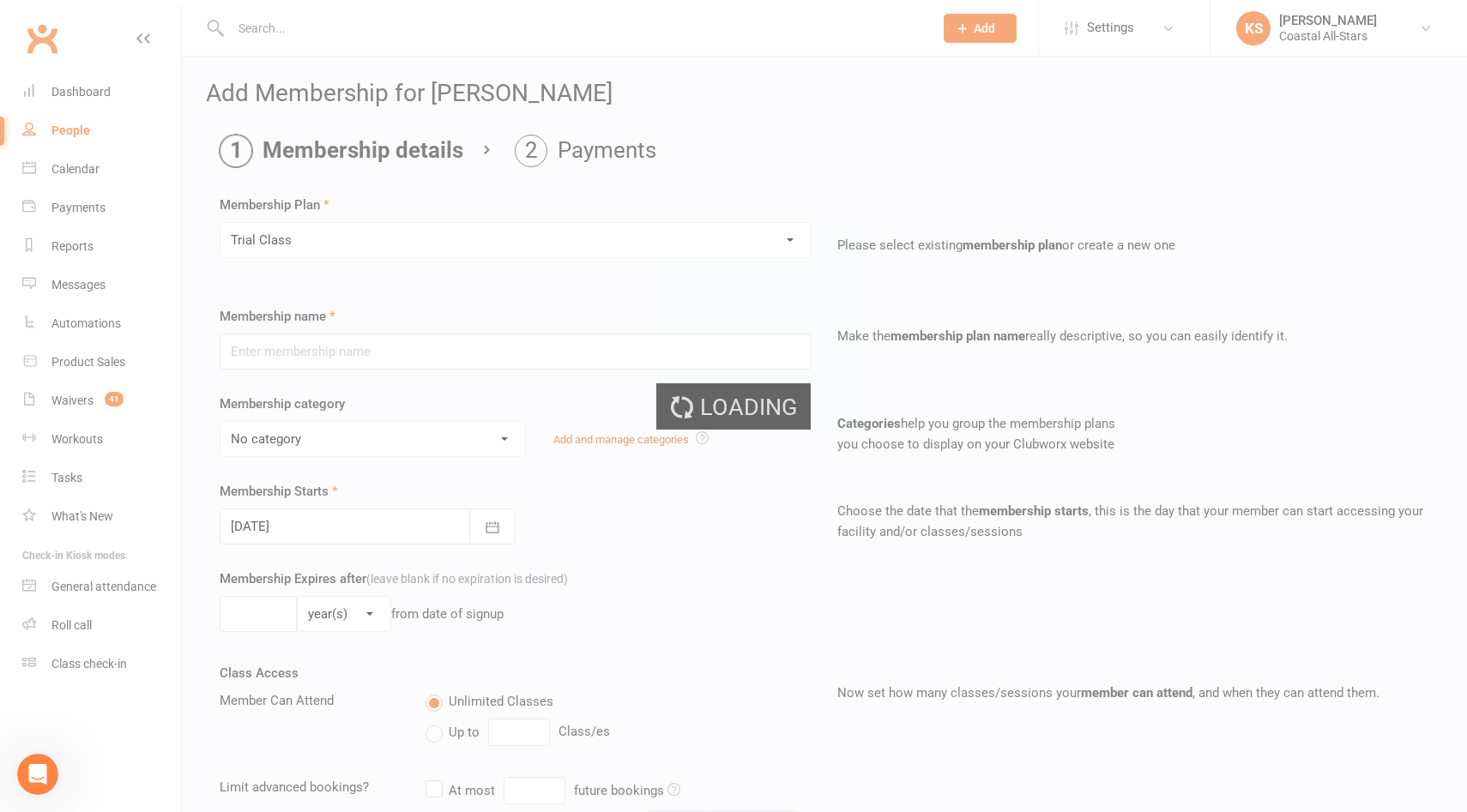
type input "Trial Class"
select select "3"
type input "1"
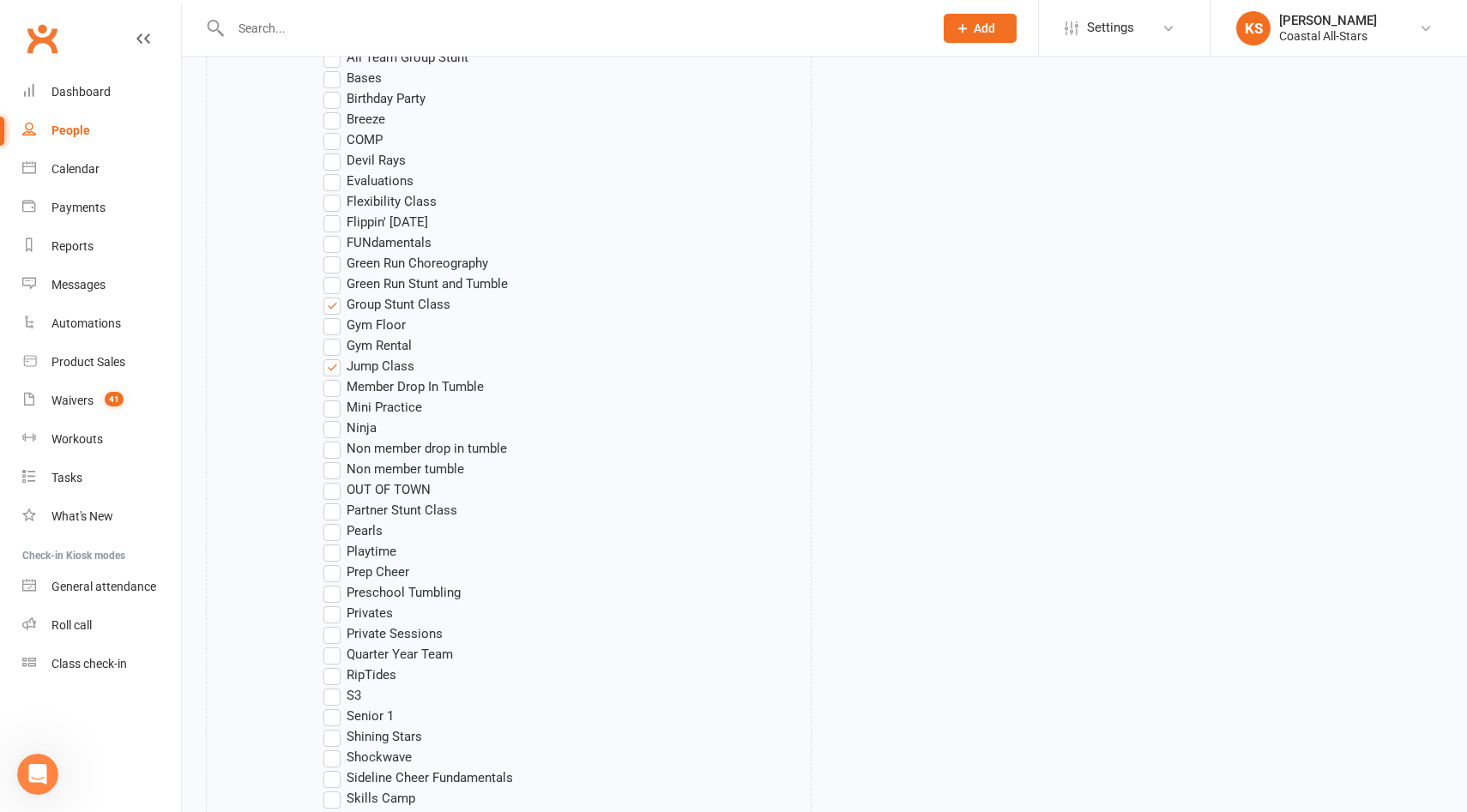
scroll to position [1560, 0]
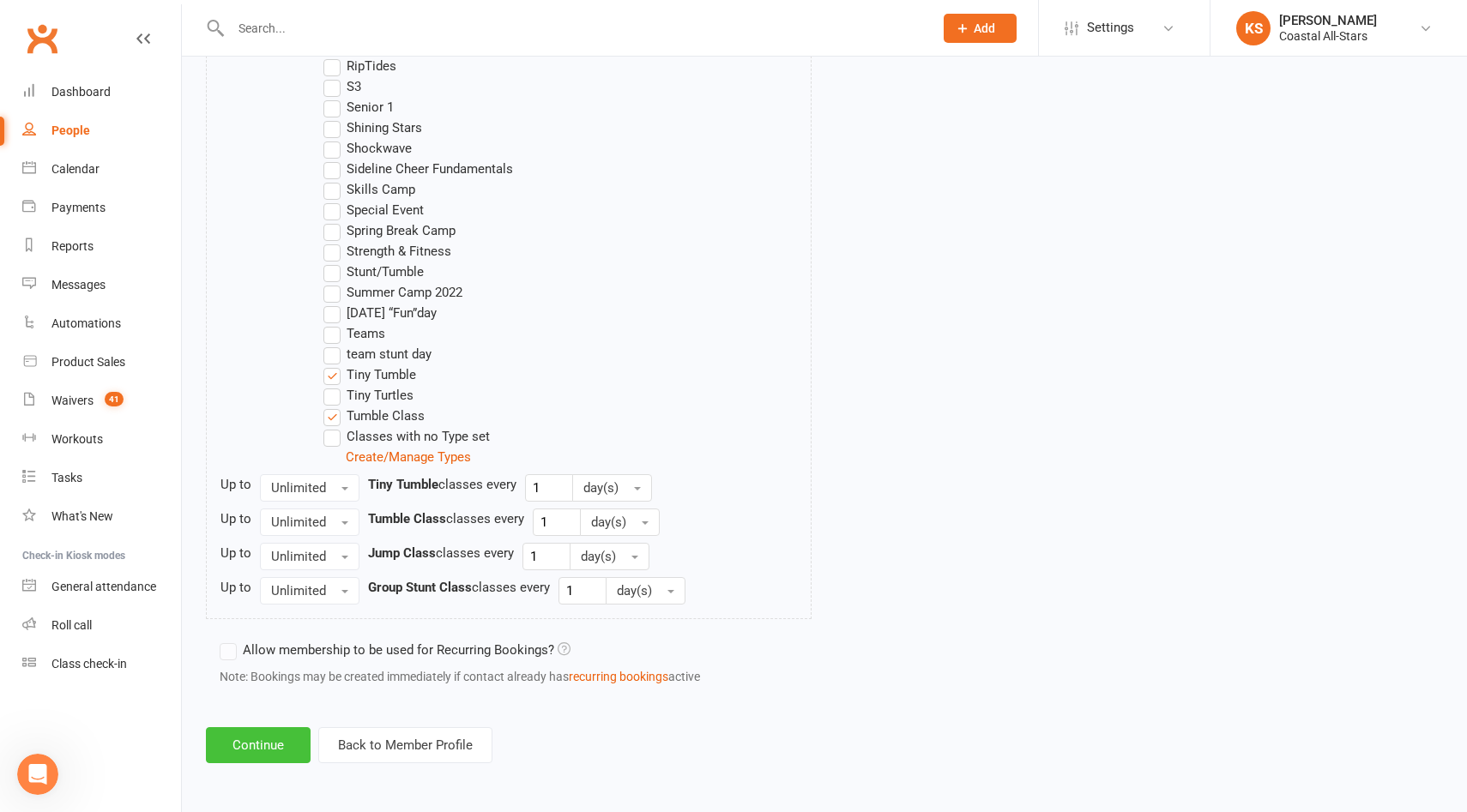
click at [270, 743] on button "Continue" at bounding box center [258, 744] width 104 height 36
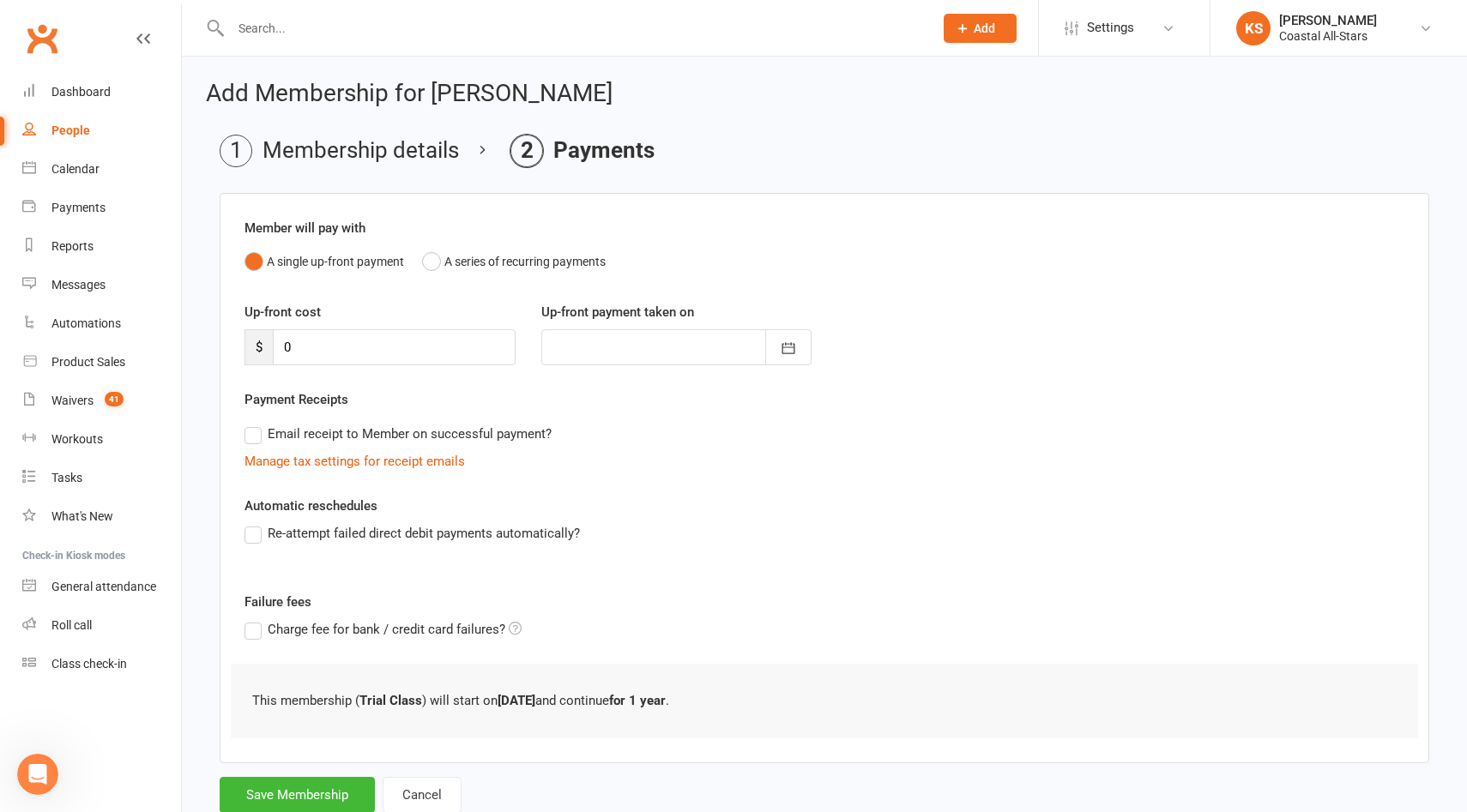
scroll to position [53, 0]
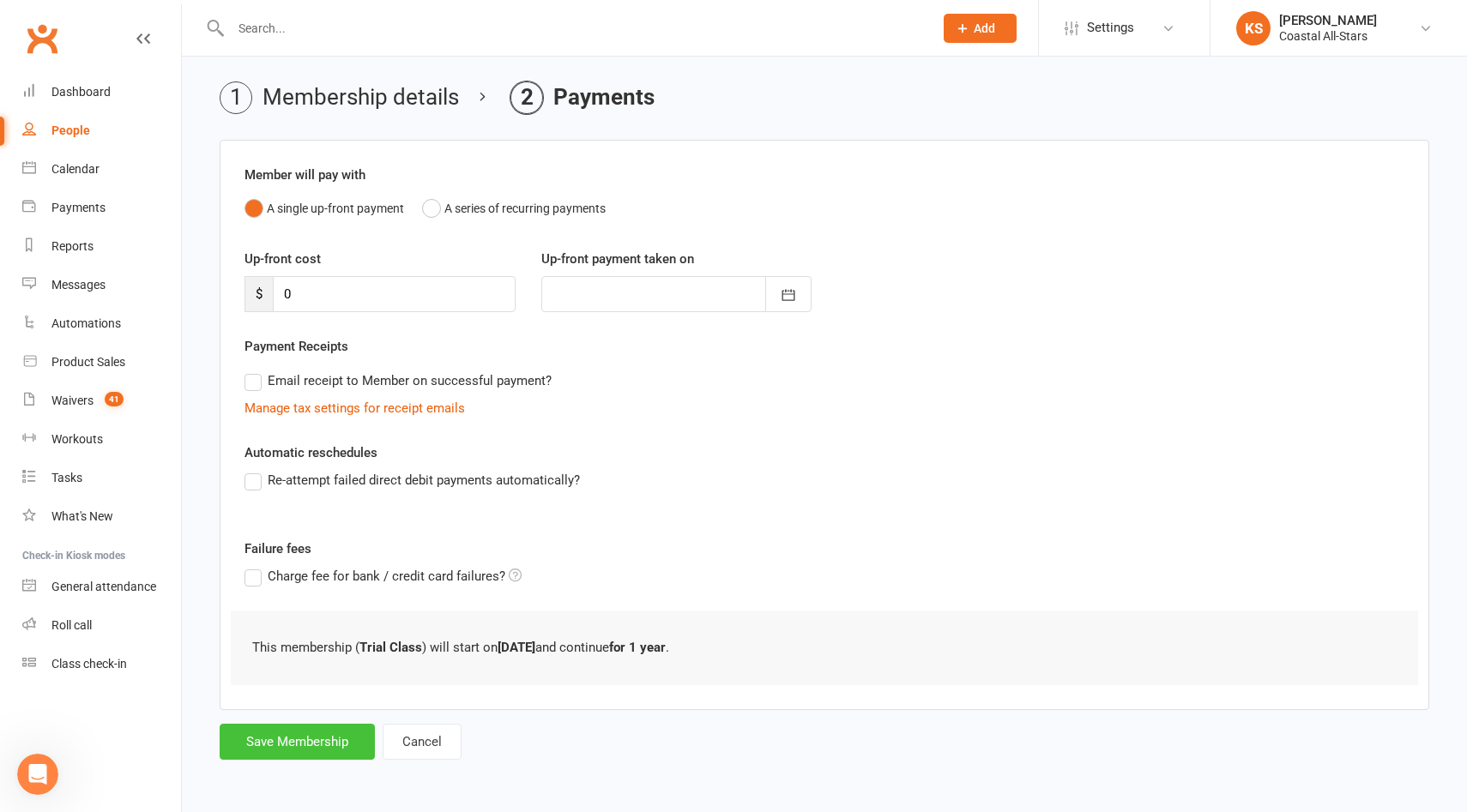
click at [271, 742] on button "Save Membership" at bounding box center [297, 741] width 155 height 36
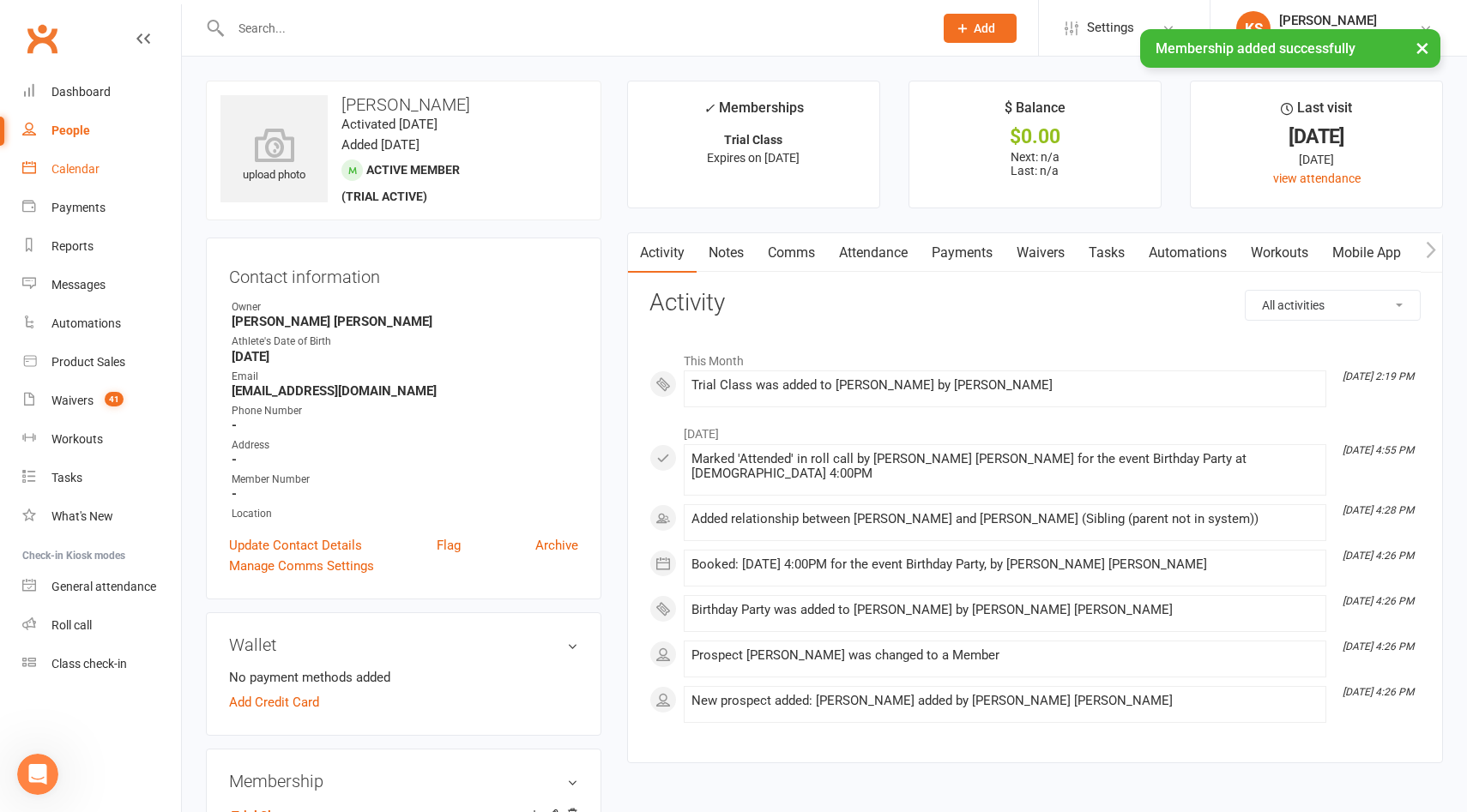
click at [81, 171] on div "Calendar" at bounding box center [75, 169] width 48 height 14
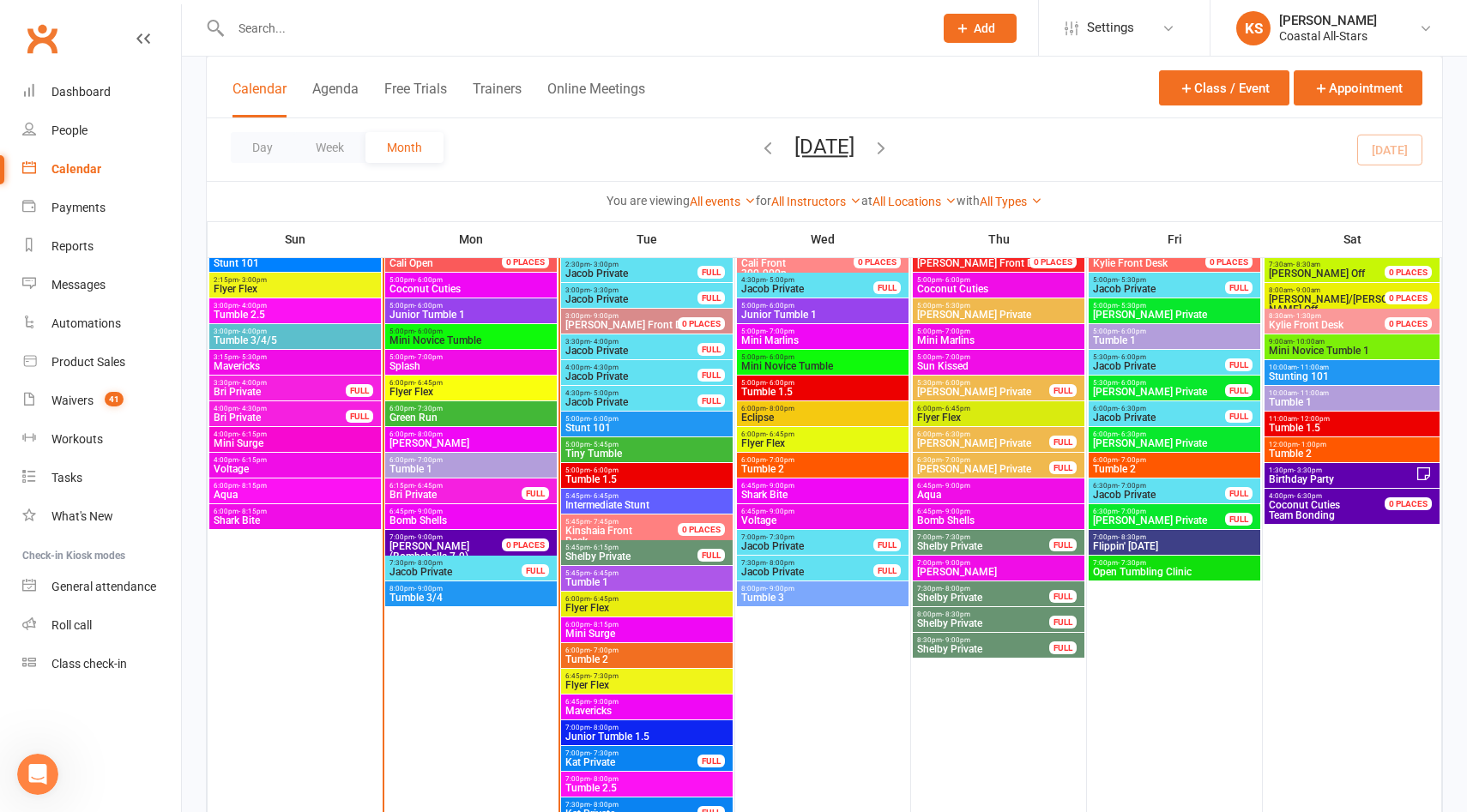
scroll to position [1706, 0]
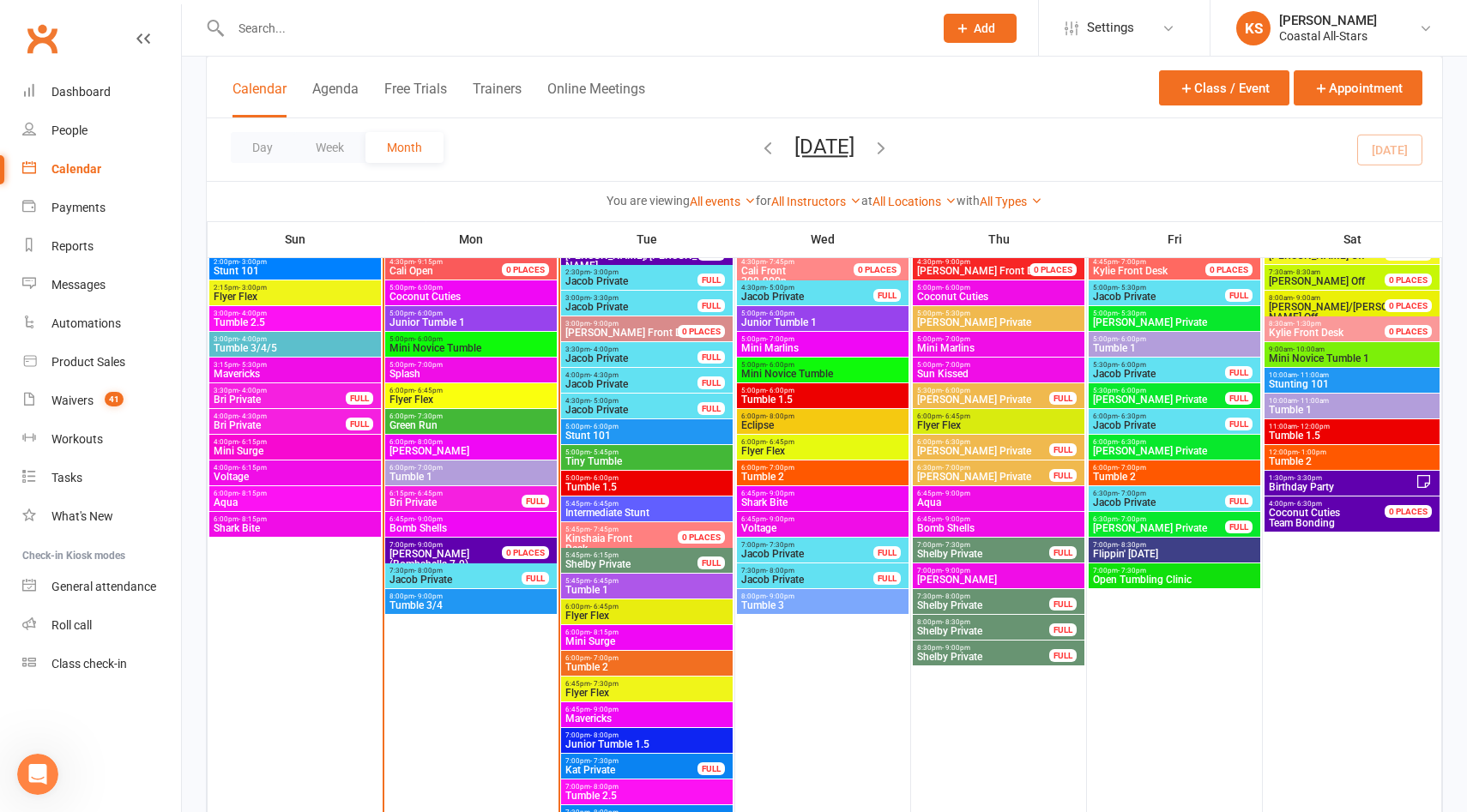
click at [620, 460] on span "Tiny Tumble" at bounding box center [647, 461] width 165 height 11
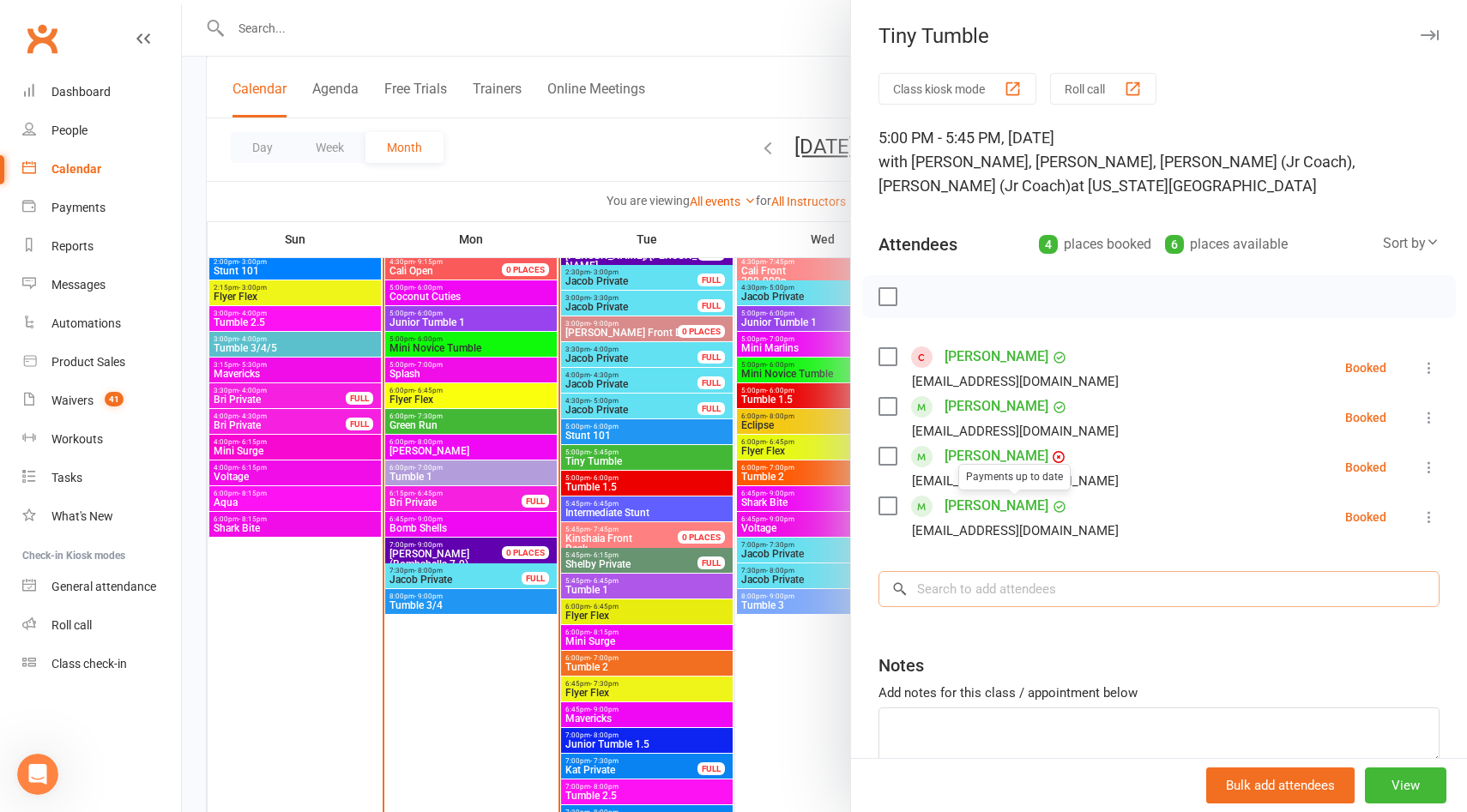
click at [976, 580] on input "search" at bounding box center [1158, 588] width 561 height 36
paste input "Melnyk"
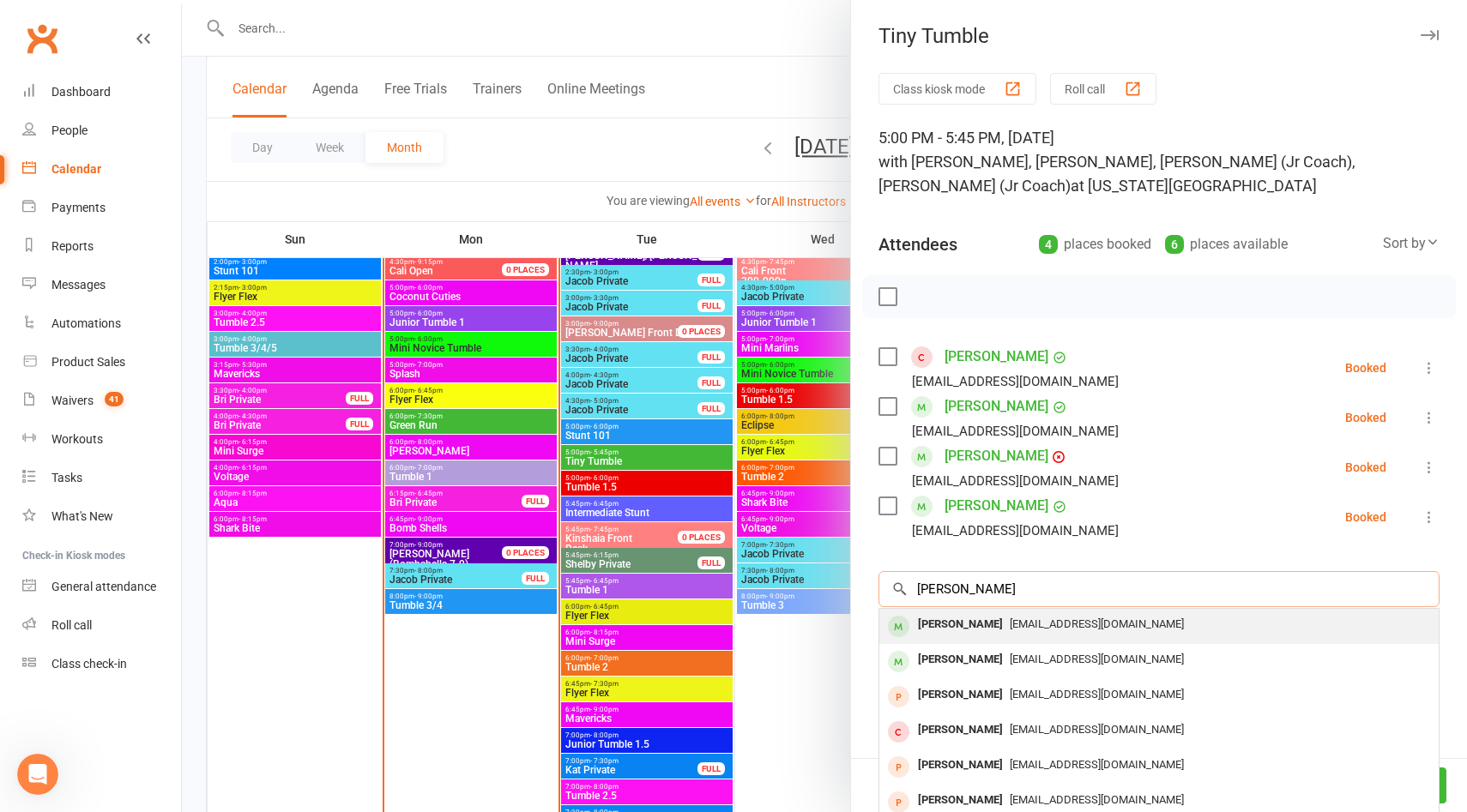
type input "Melnyk"
click at [976, 619] on div "[PERSON_NAME]" at bounding box center [960, 624] width 98 height 25
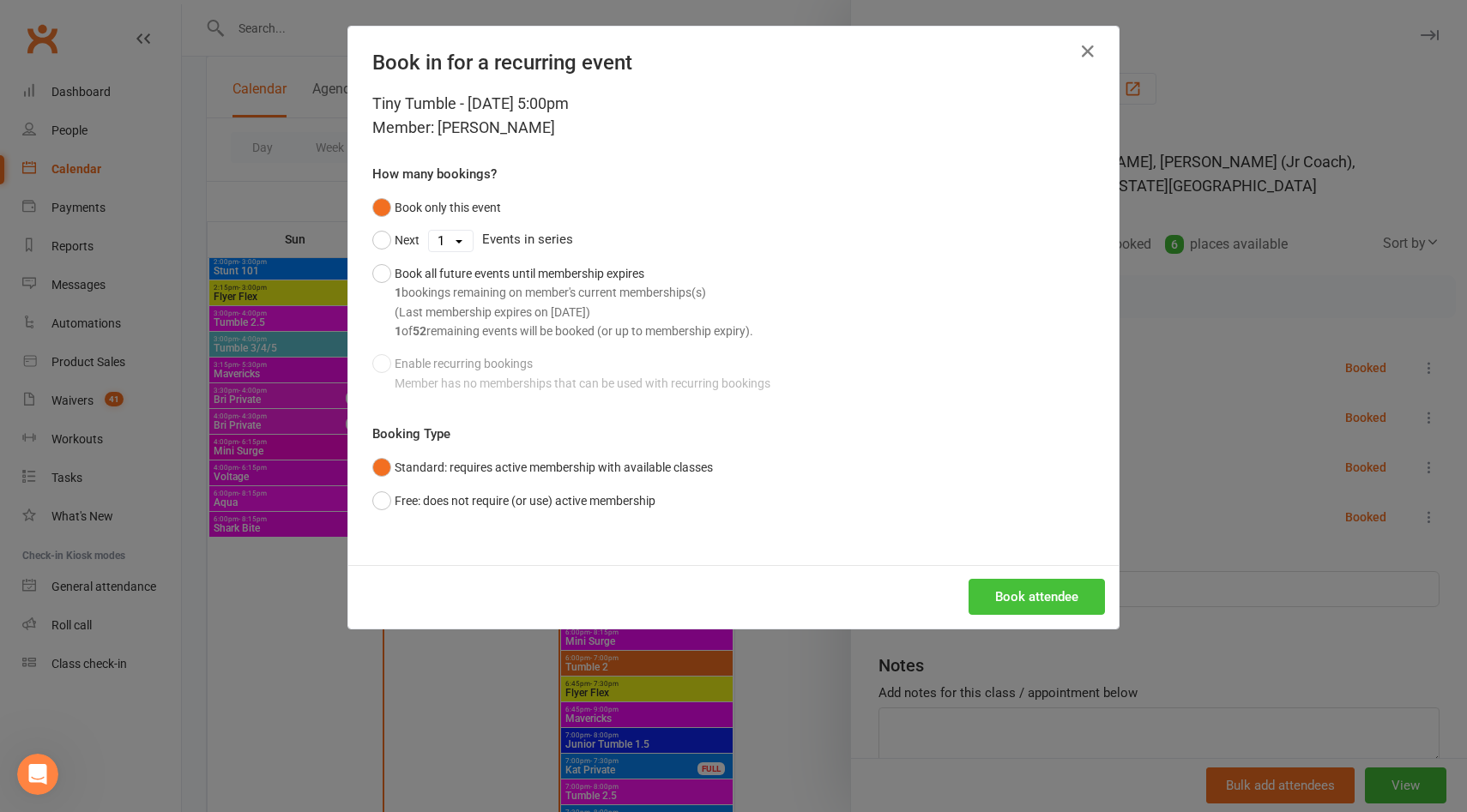
click at [979, 586] on button "Book attendee" at bounding box center [1036, 596] width 136 height 36
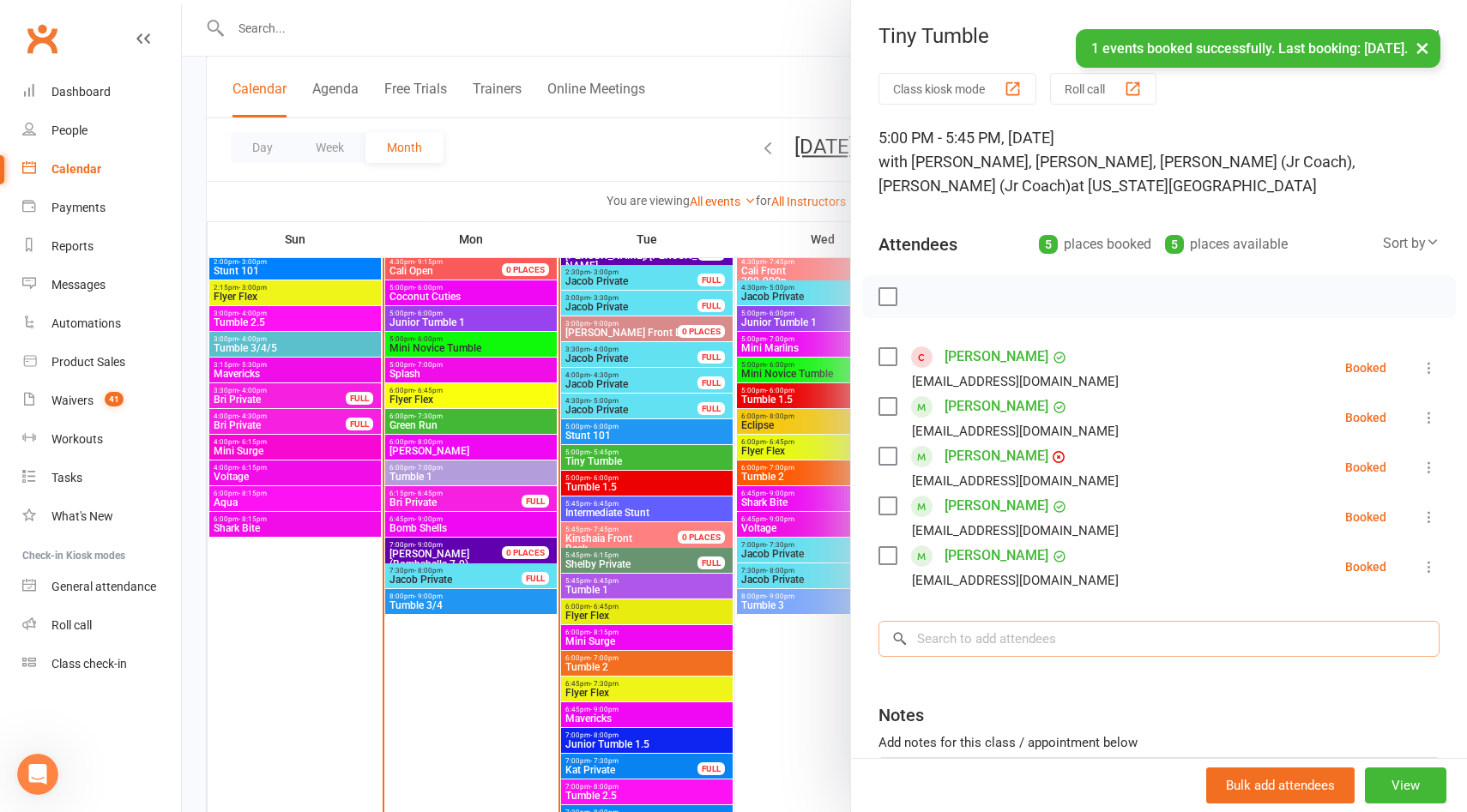
click at [952, 629] on input "search" at bounding box center [1158, 638] width 561 height 36
paste input "Melnyk"
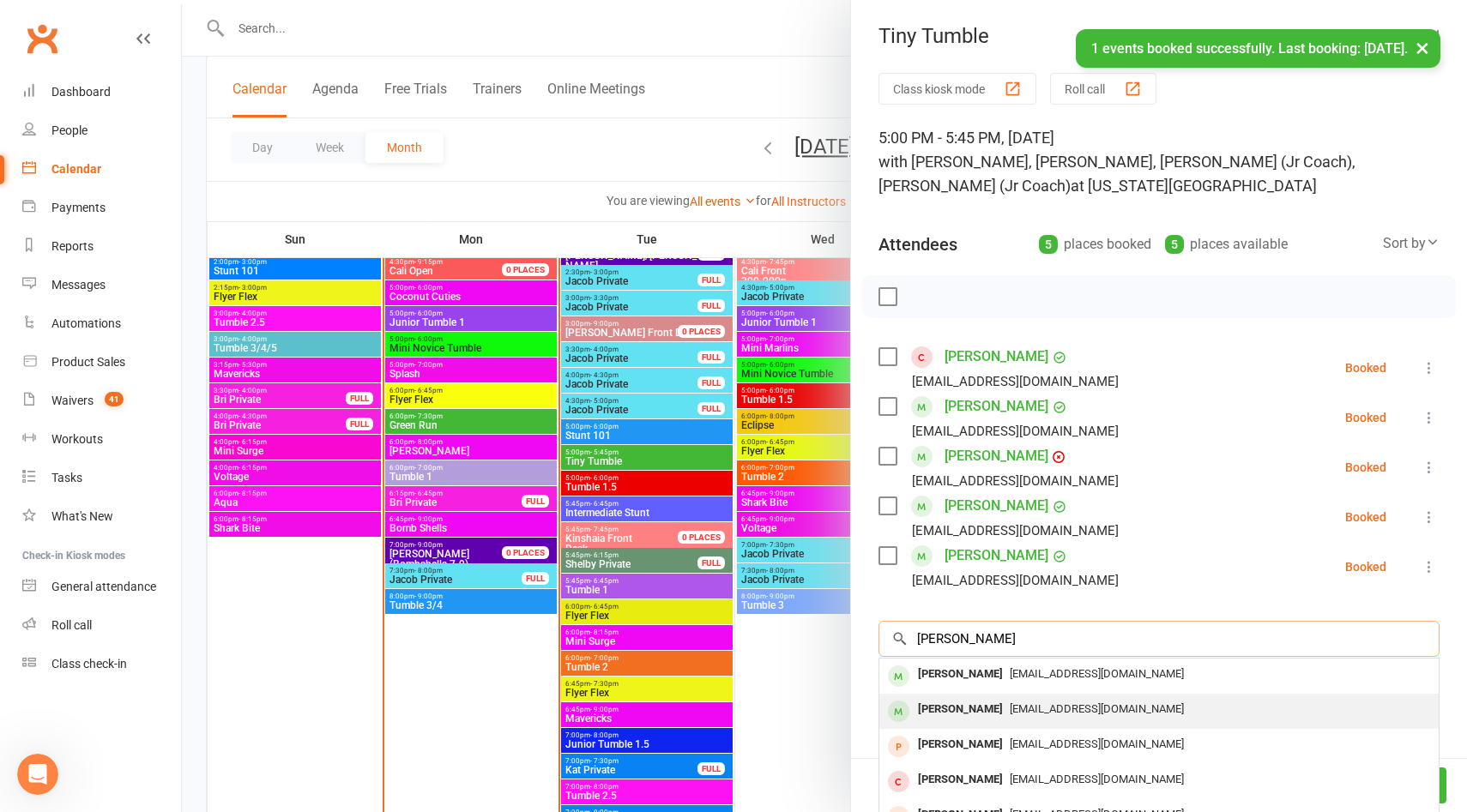
type input "Melnyk"
click at [957, 706] on div "[PERSON_NAME]" at bounding box center [960, 709] width 98 height 25
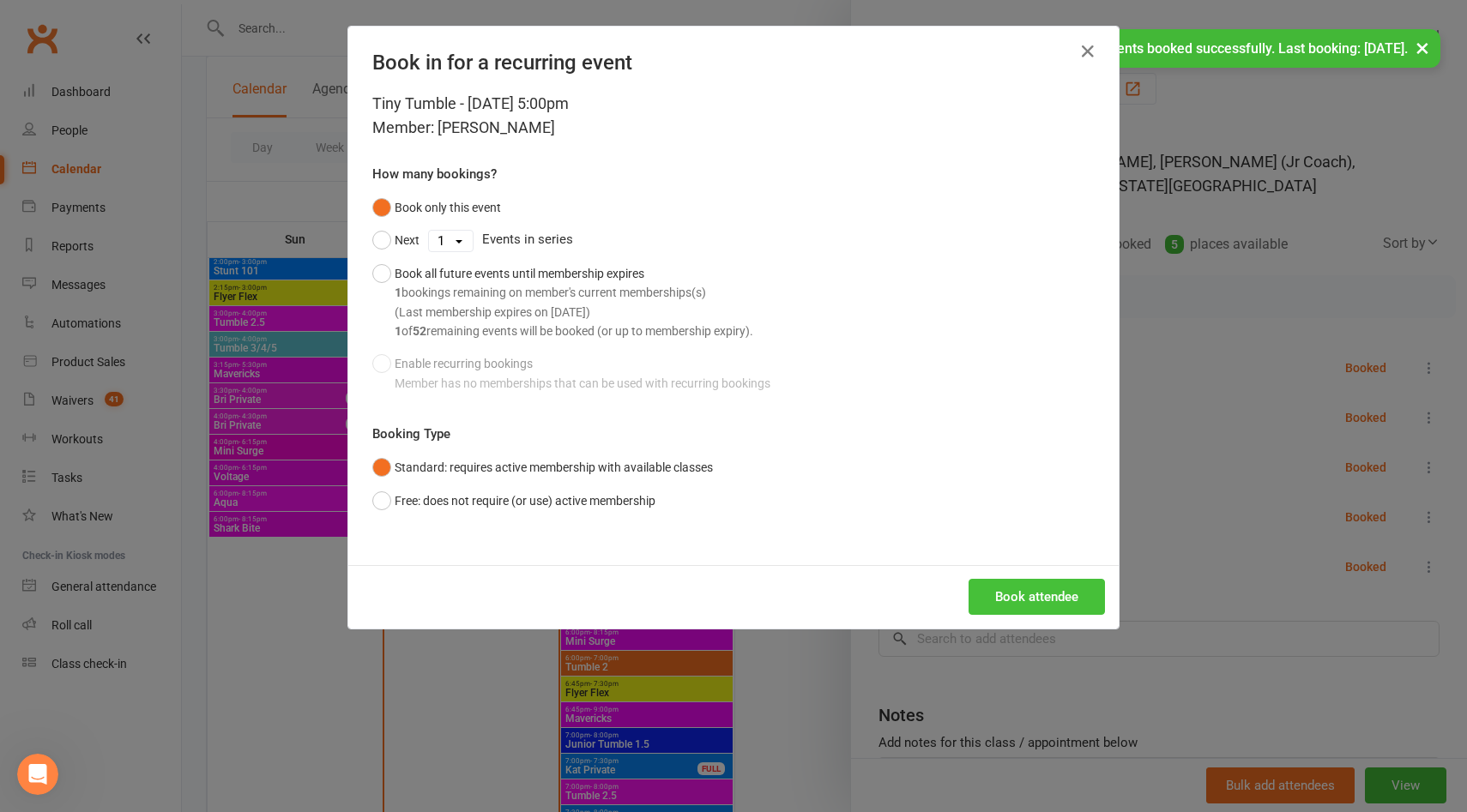
click at [1019, 595] on button "Book attendee" at bounding box center [1036, 596] width 136 height 36
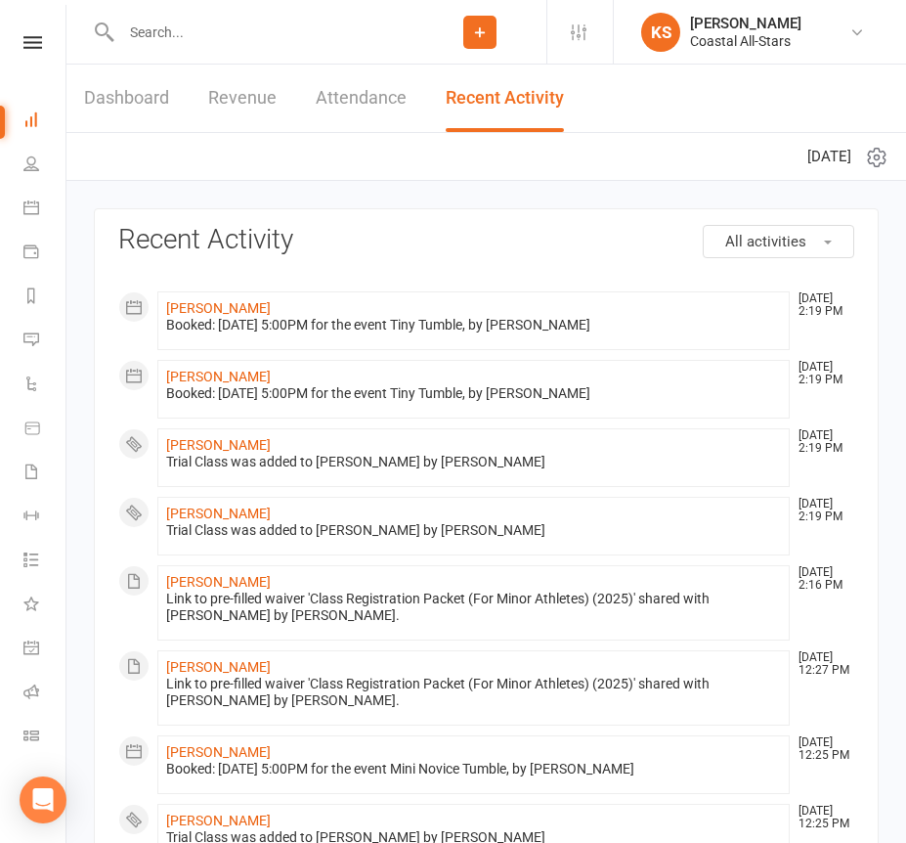
click at [330, 36] on input "text" at bounding box center [264, 32] width 298 height 27
click at [154, 16] on div at bounding box center [254, 32] width 320 height 64
click at [168, 38] on input "text" at bounding box center [264, 32] width 298 height 27
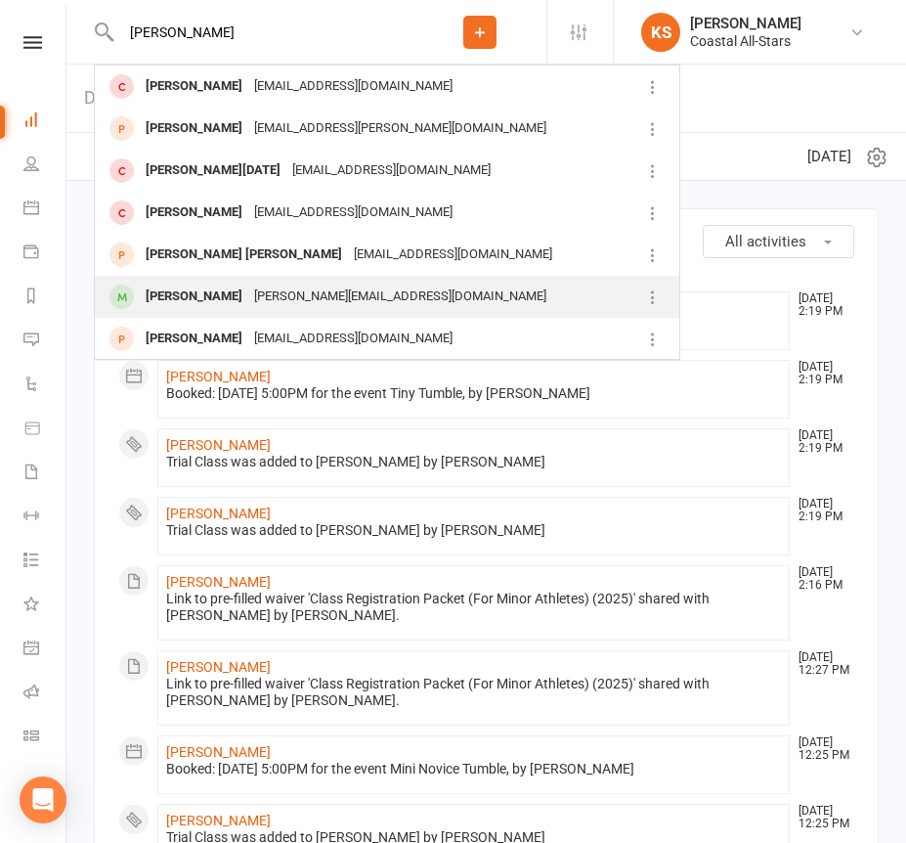
type input "[PERSON_NAME]"
click at [184, 302] on div "[PERSON_NAME]" at bounding box center [194, 297] width 109 height 28
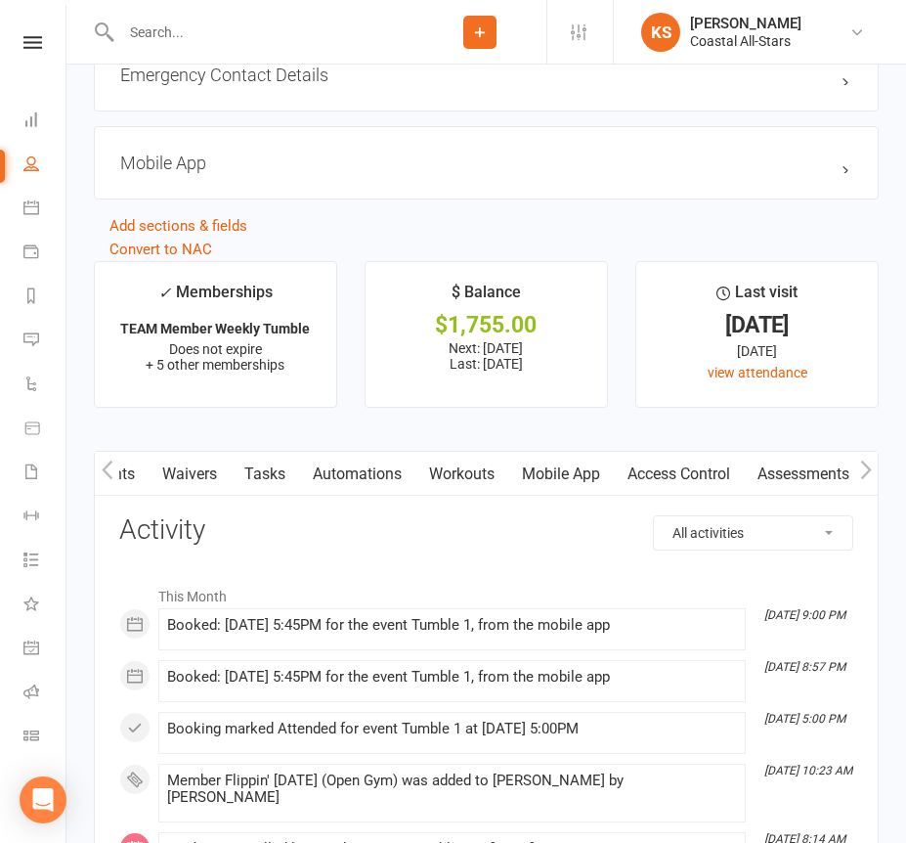
scroll to position [0, 501]
click at [829, 467] on link "Credit balance" at bounding box center [815, 474] width 126 height 45
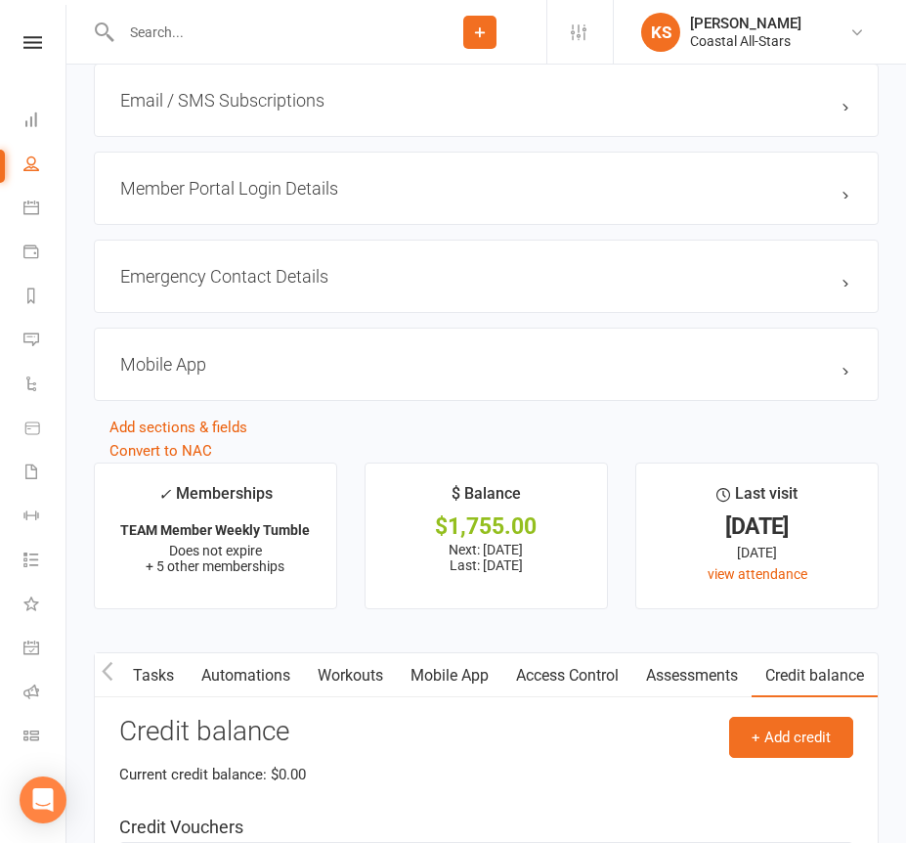
scroll to position [2649, 0]
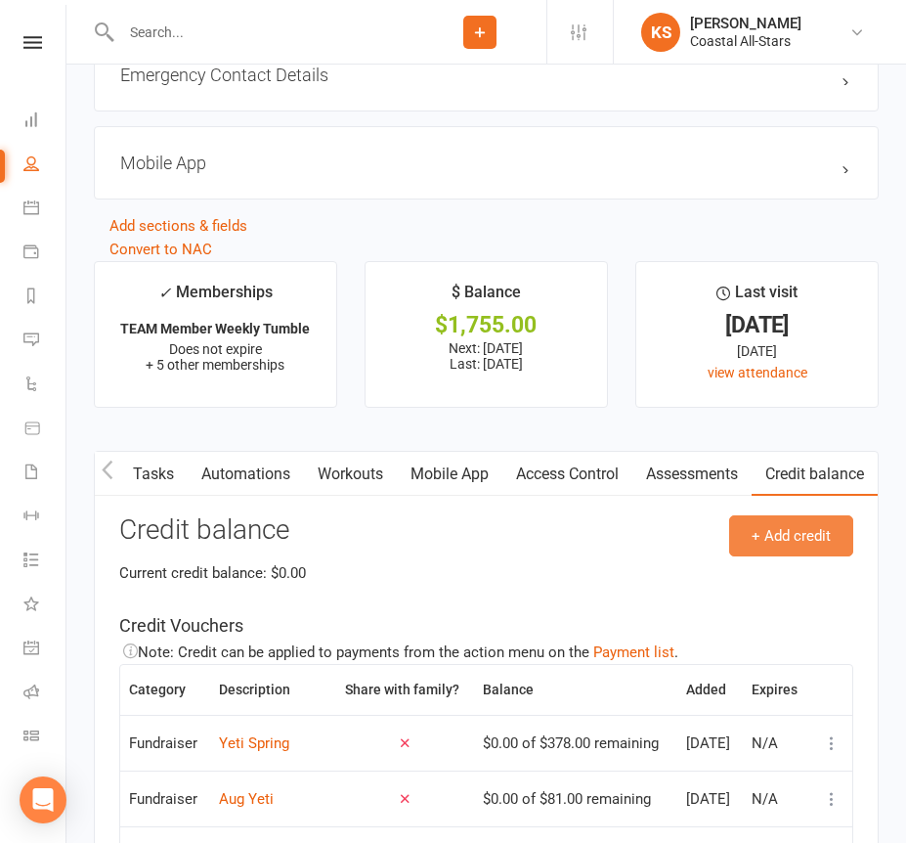
click at [748, 524] on button "+ Add credit" at bounding box center [791, 535] width 124 height 41
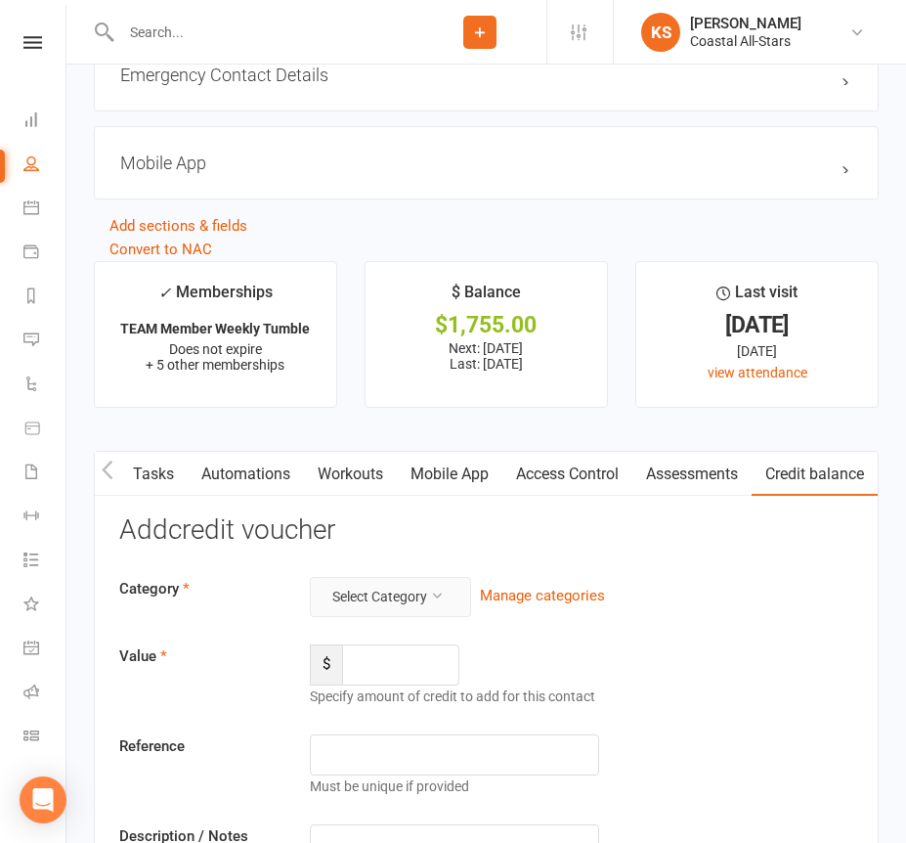
click at [420, 577] on button "Select Category" at bounding box center [390, 596] width 161 height 39
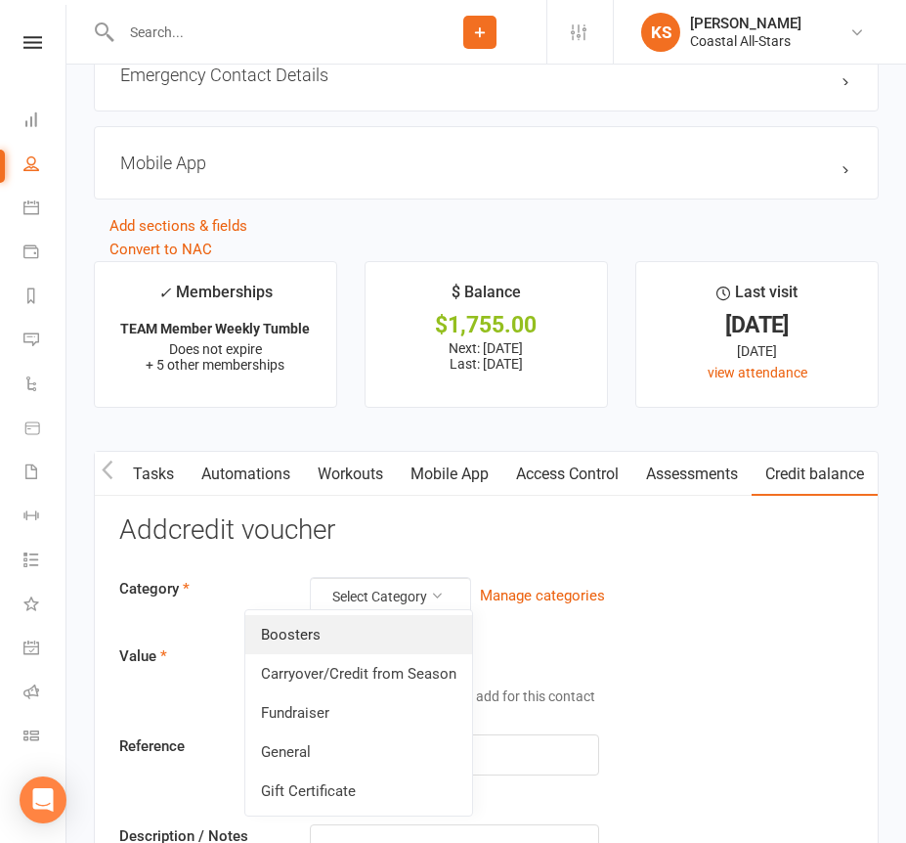
click at [366, 634] on link "Boosters" at bounding box center [358, 634] width 227 height 39
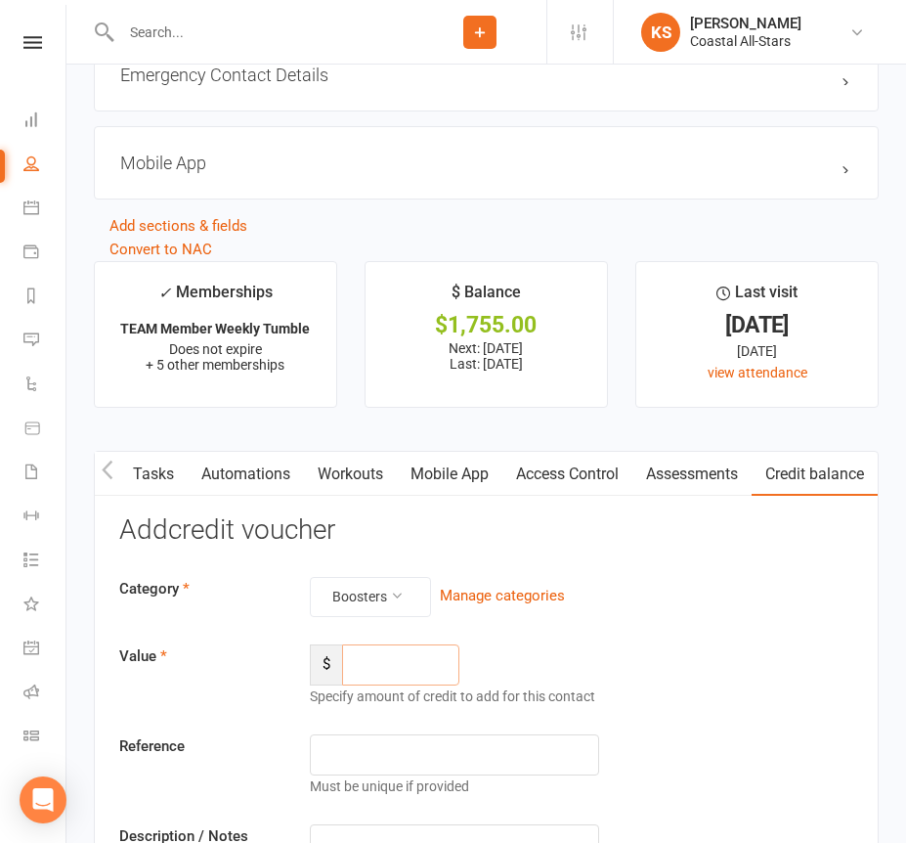
click at [383, 660] on input "number" at bounding box center [400, 664] width 117 height 41
paste input "215.66"
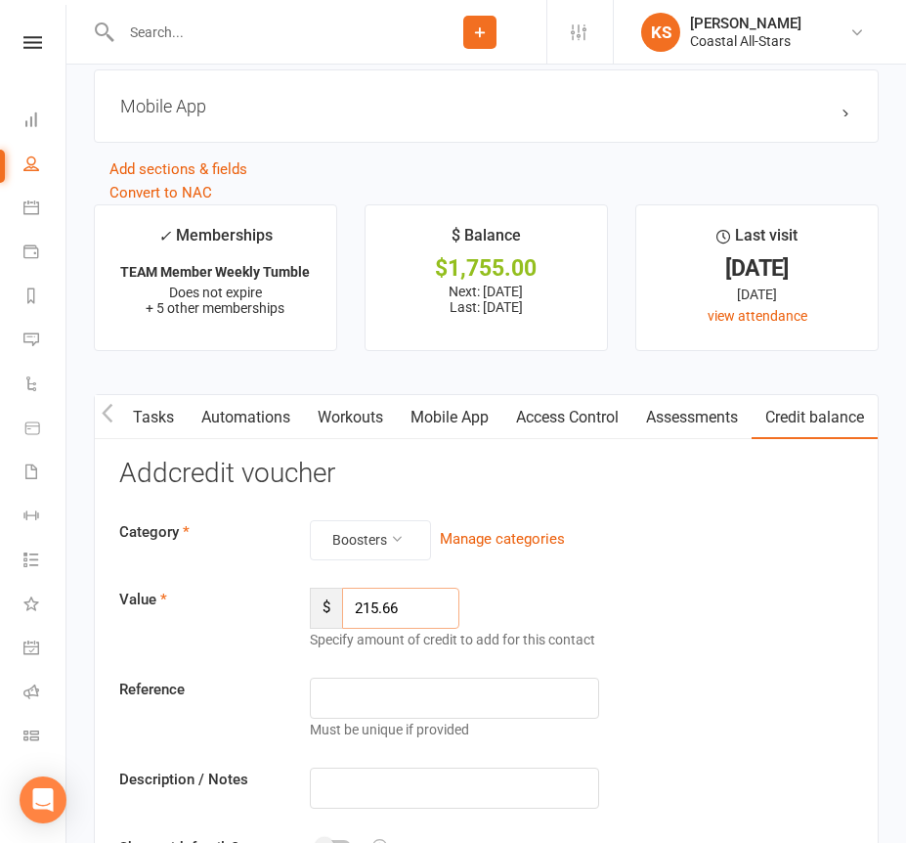
scroll to position [2713, 0]
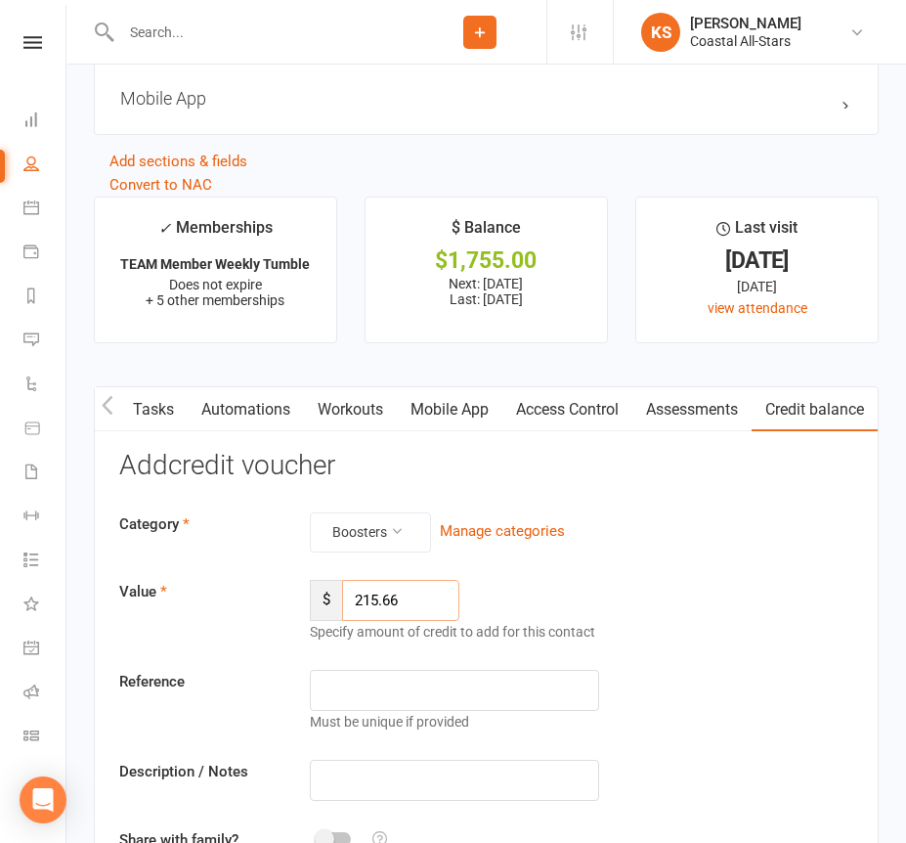
type input "215.66"
click at [366, 763] on input "text" at bounding box center [454, 780] width 288 height 41
drag, startPoint x: 521, startPoint y: 772, endPoint x: 317, endPoint y: 769, distance: 204.4
click at [317, 769] on input "Boosters Offspring [DATE]" at bounding box center [454, 780] width 288 height 41
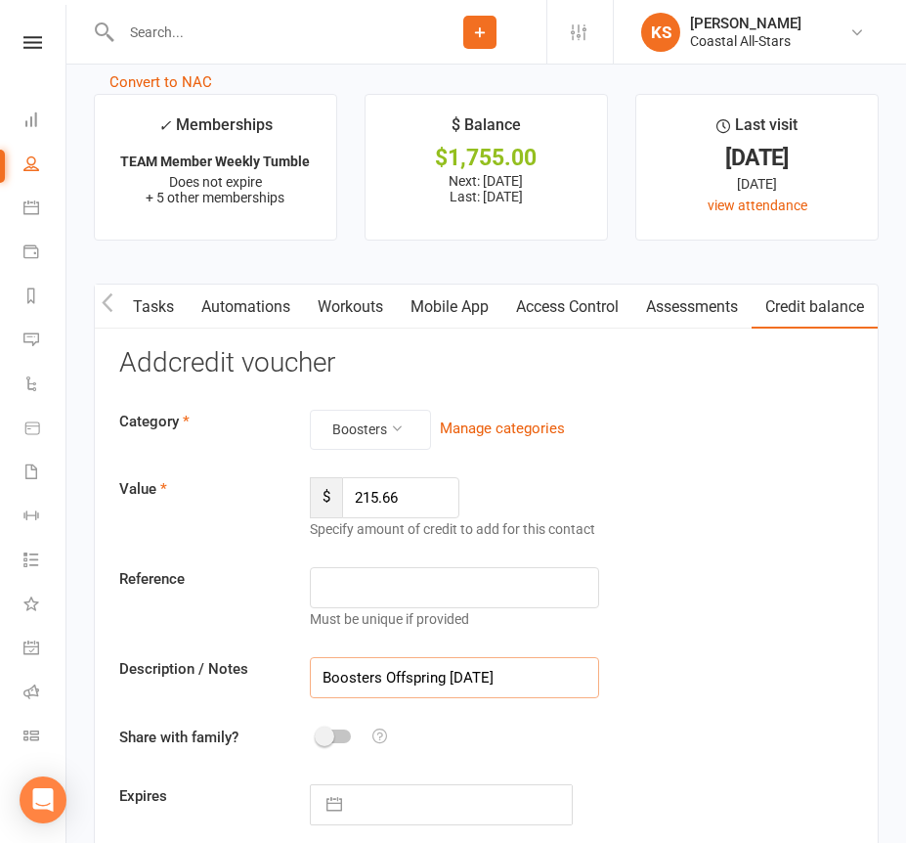
scroll to position [3024, 0]
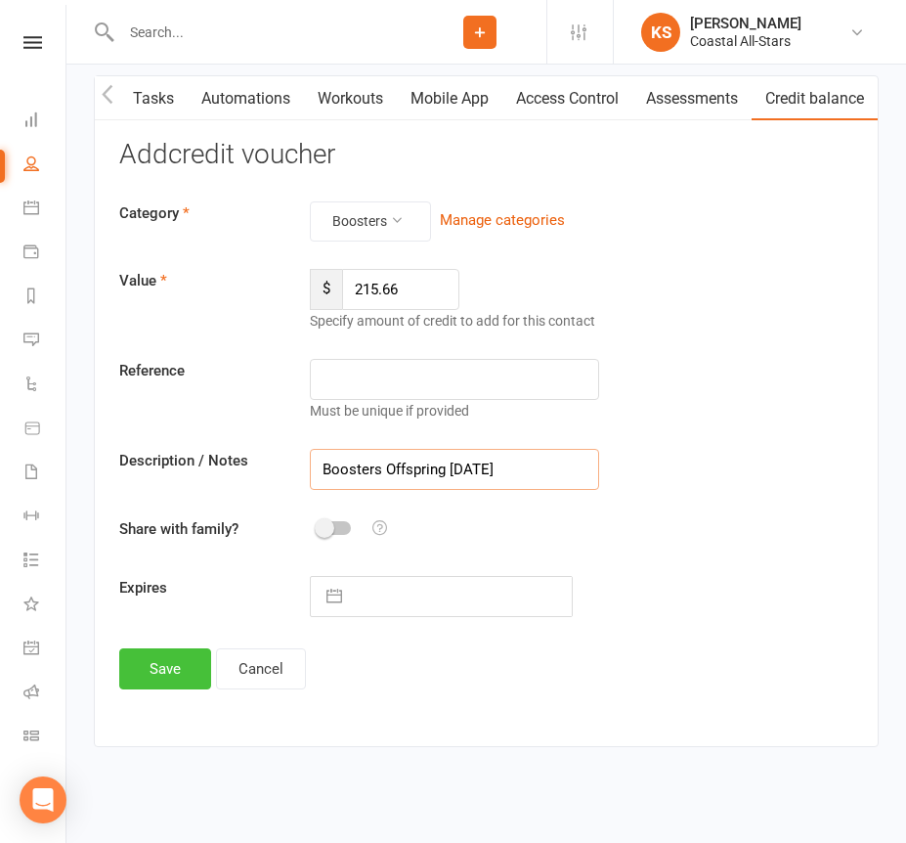
type input "Boosters Offspring [DATE]"
click at [164, 661] on button "Save" at bounding box center [165, 668] width 92 height 41
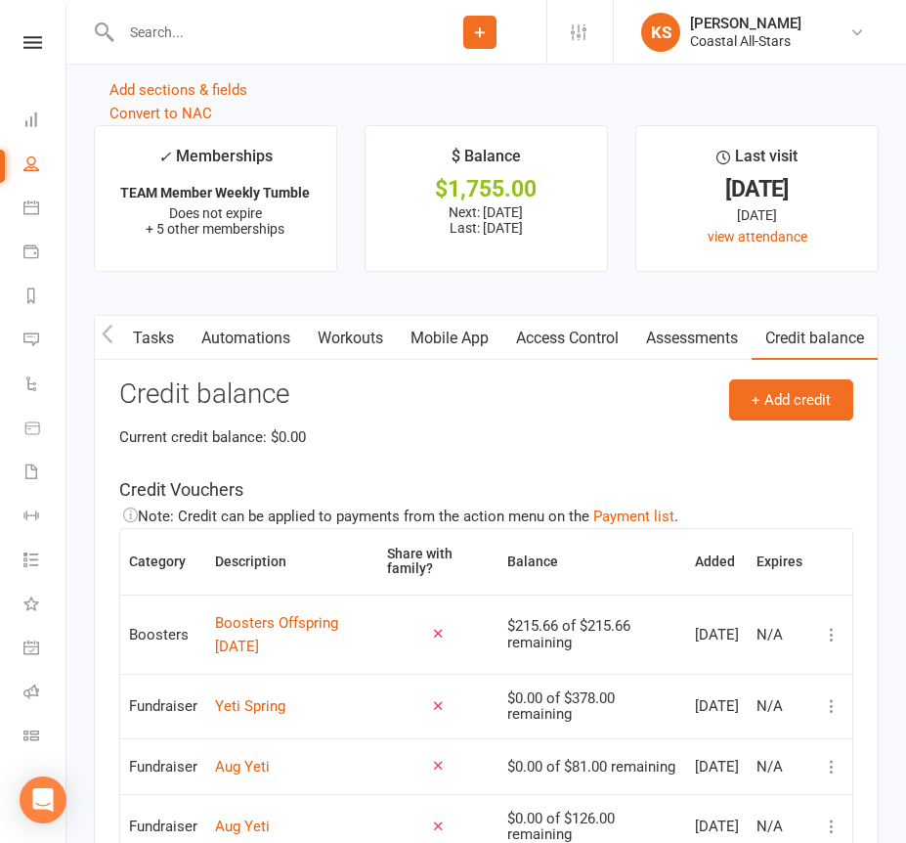
scroll to position [2782, 0]
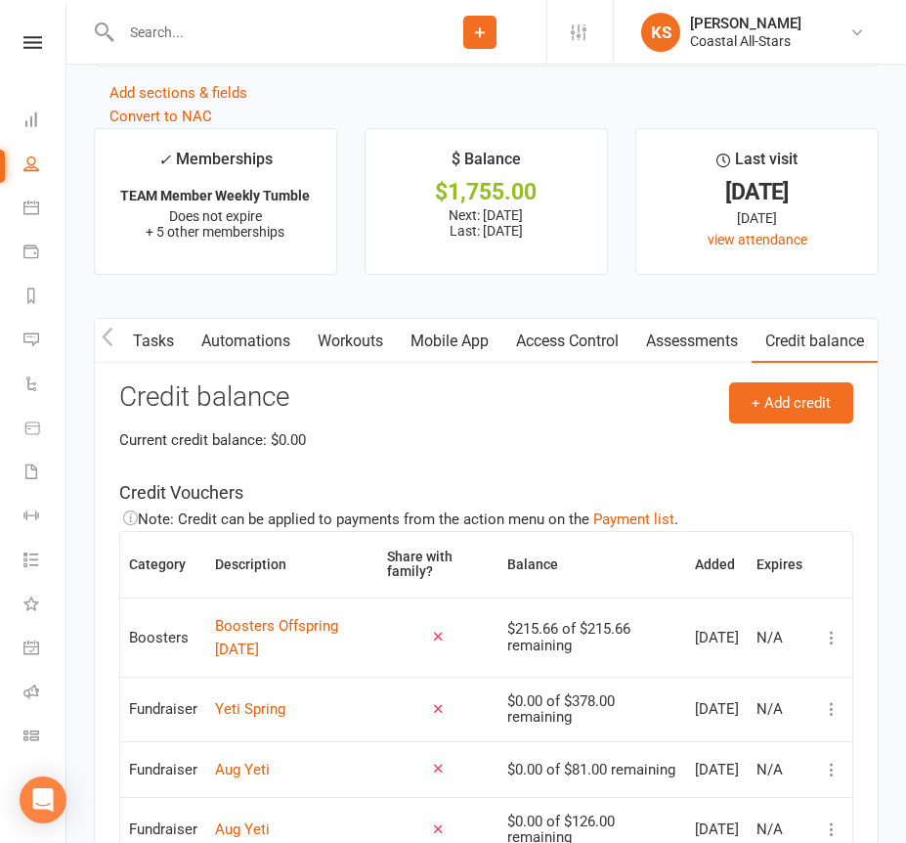
click at [328, 38] on input "text" at bounding box center [264, 32] width 298 height 27
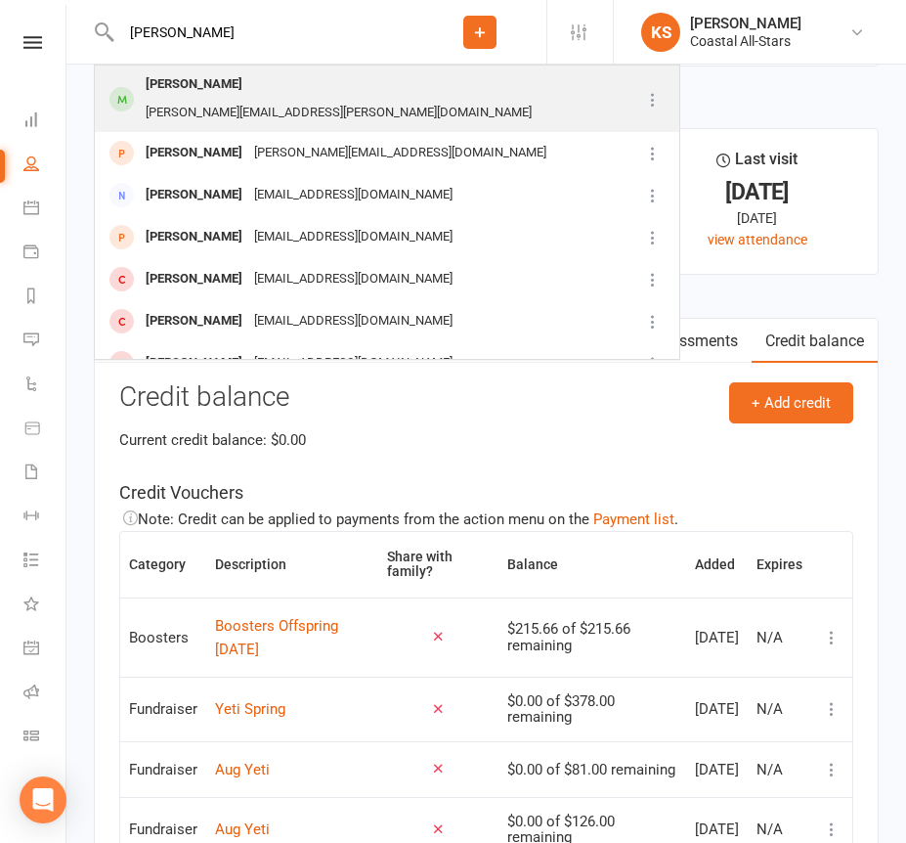
type input "[PERSON_NAME]"
click at [393, 99] on div "[PERSON_NAME][EMAIL_ADDRESS][PERSON_NAME][DOMAIN_NAME]" at bounding box center [339, 113] width 398 height 28
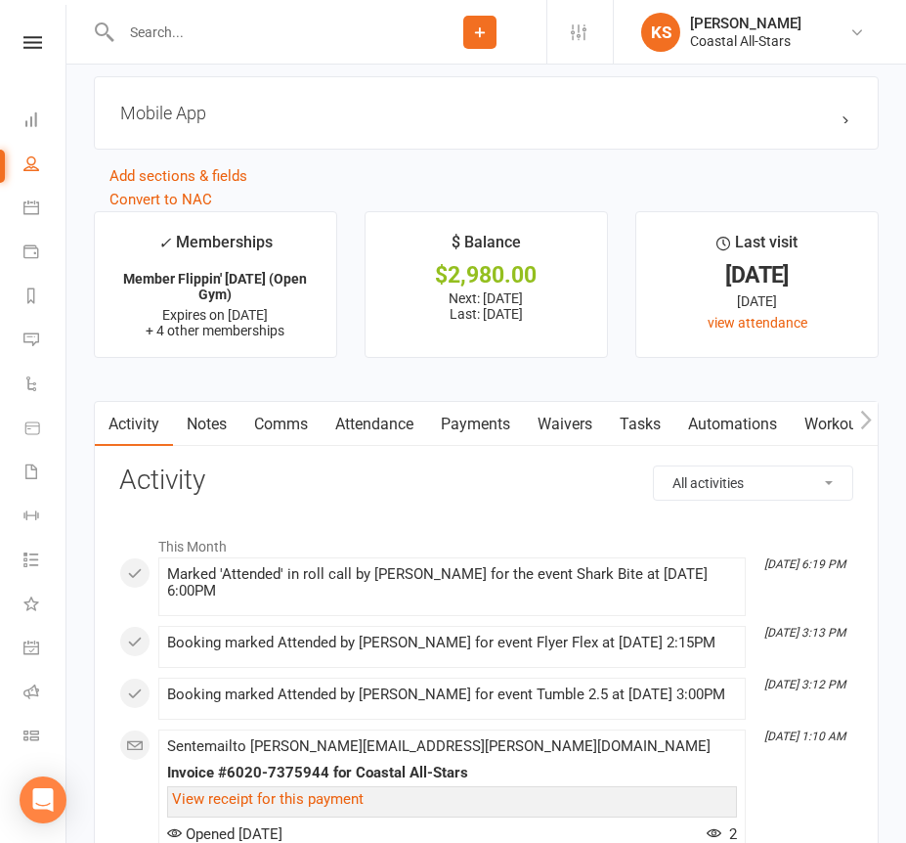
click at [475, 422] on link "Payments" at bounding box center [475, 424] width 97 height 45
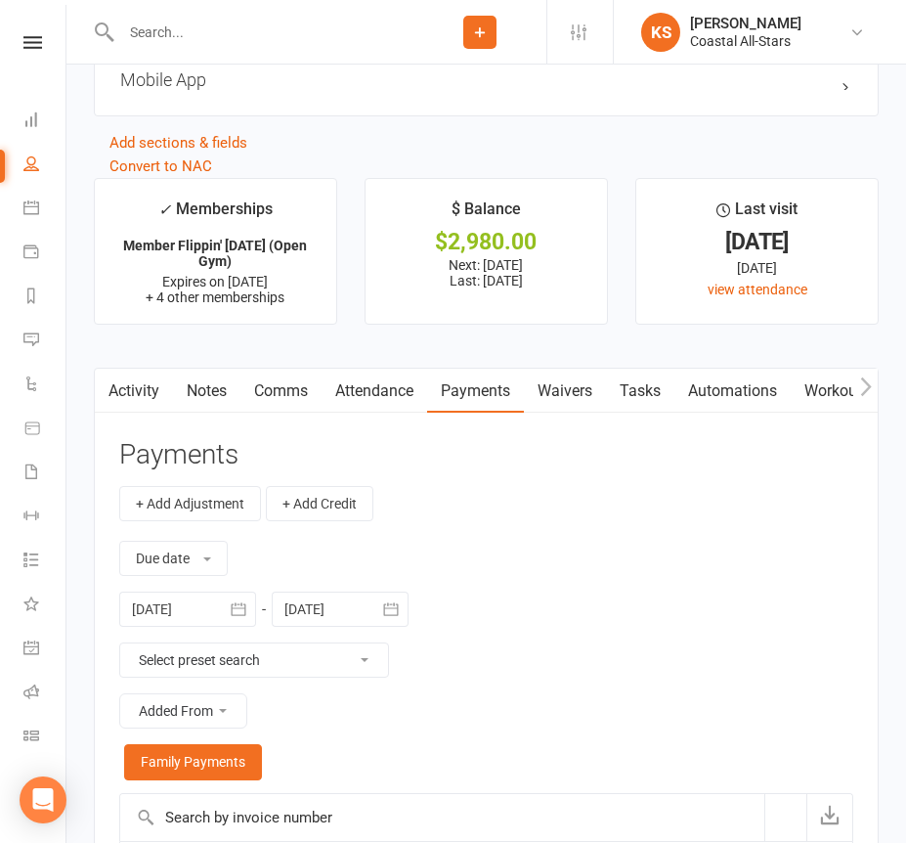
scroll to position [2626, 0]
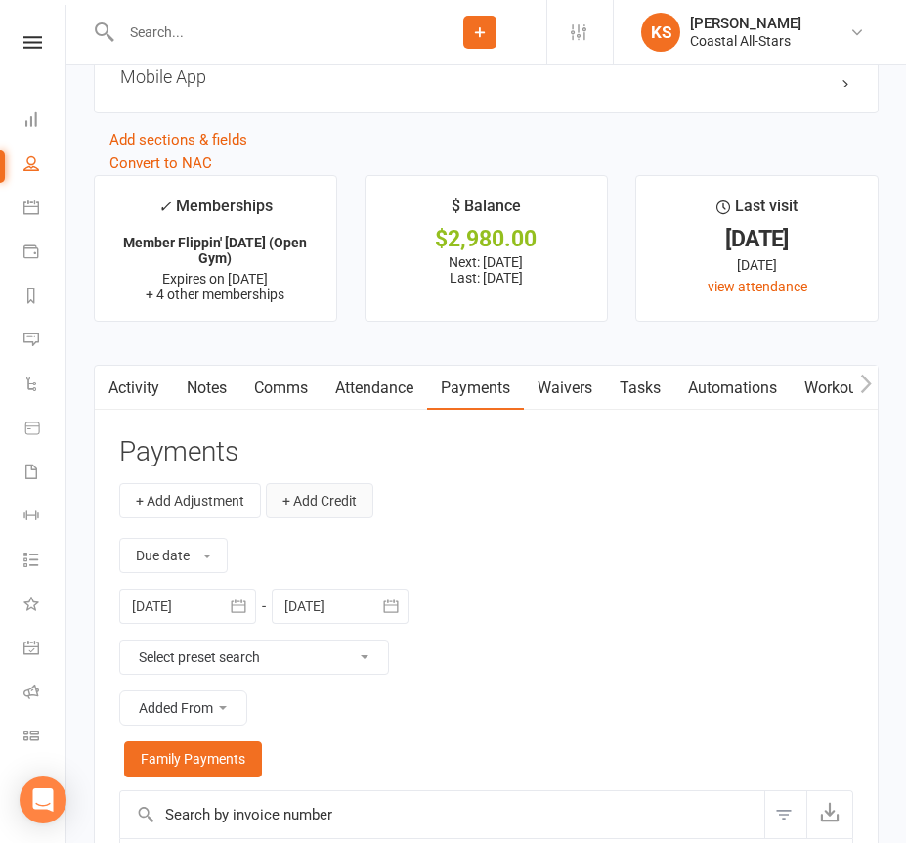
click at [345, 492] on button "+ Add Credit" at bounding box center [320, 500] width 108 height 35
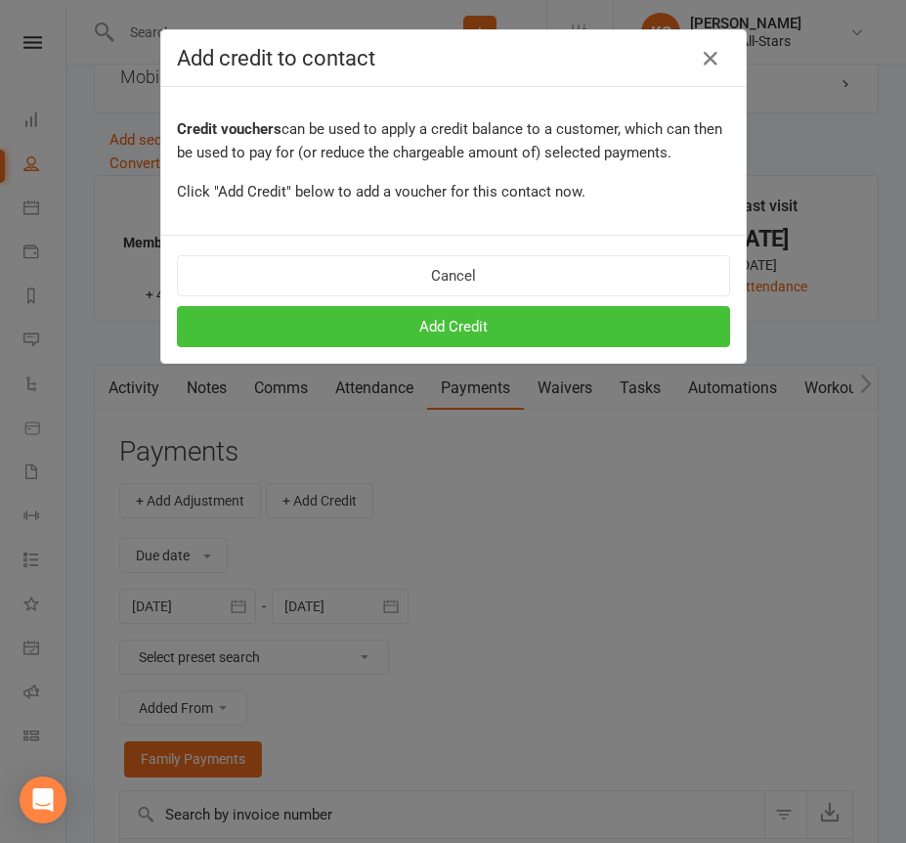
click at [434, 330] on button "Add Credit" at bounding box center [453, 326] width 553 height 41
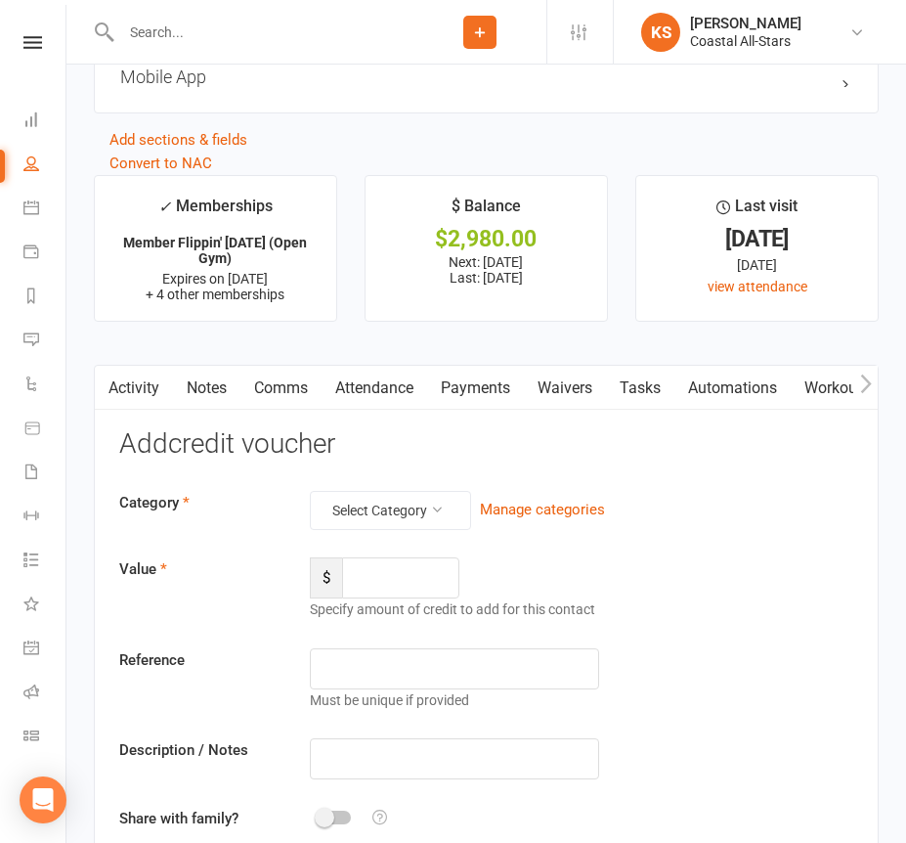
click at [374, 533] on div "Category Select Category Manage categories Value $ Specify amount of credit to …" at bounding box center [486, 699] width 734 height 416
click at [374, 506] on button "Select Category" at bounding box center [390, 510] width 161 height 39
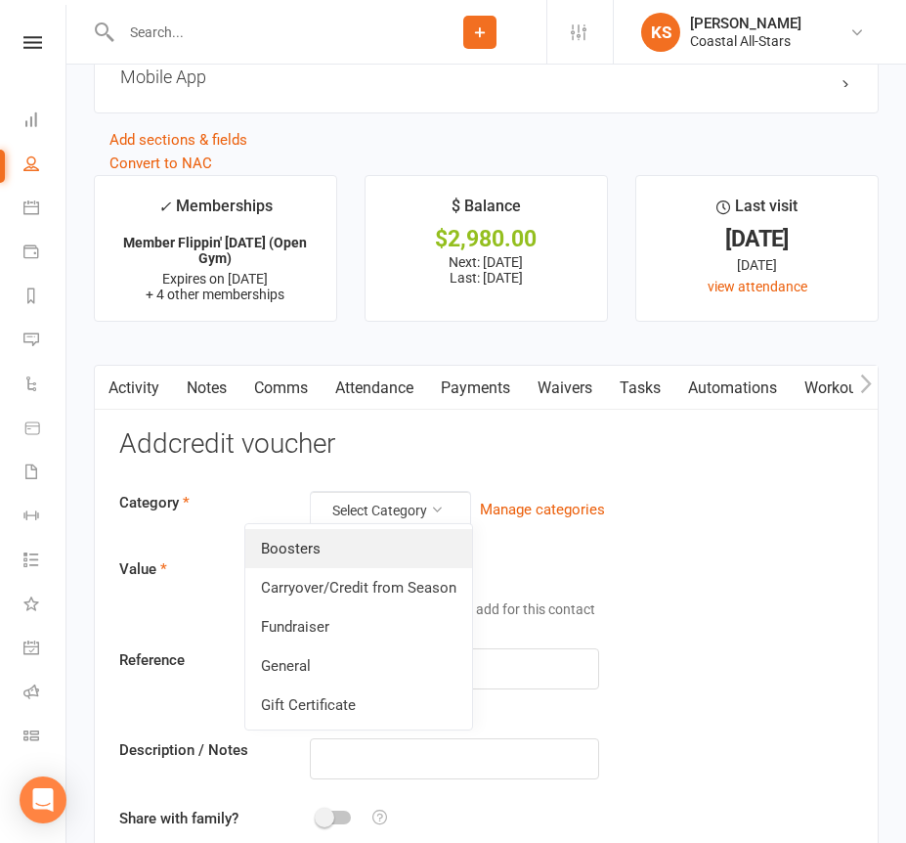
click at [374, 546] on link "Boosters" at bounding box center [358, 548] width 227 height 39
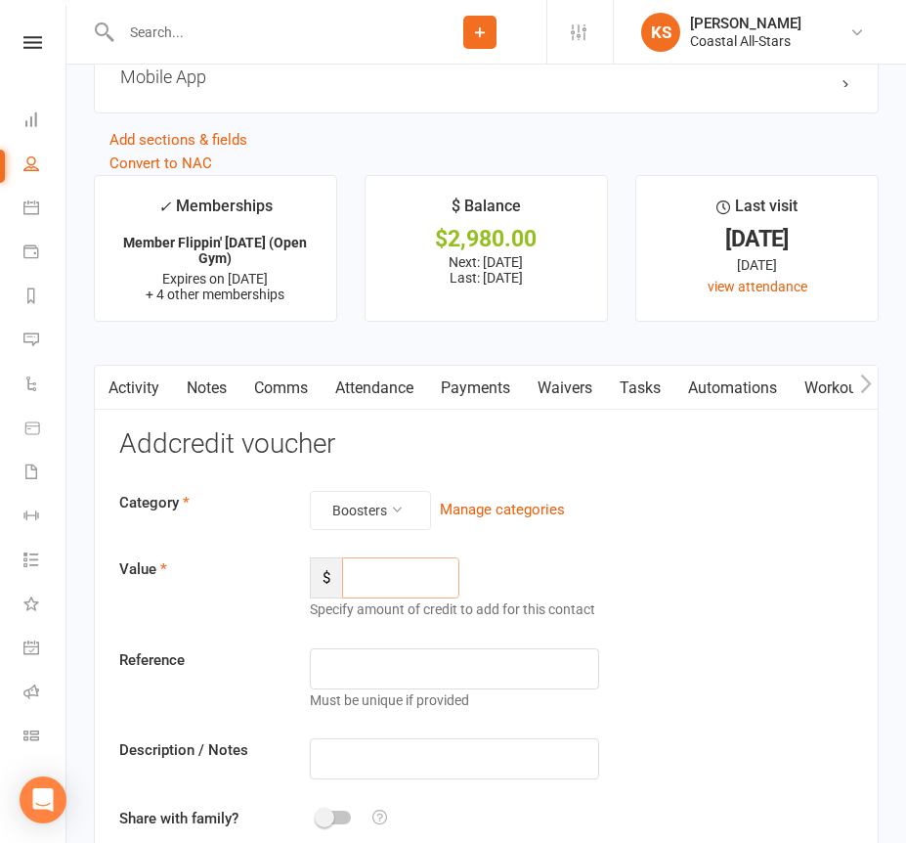
click at [390, 569] on input "number" at bounding box center [400, 577] width 117 height 41
type input "215.66"
click at [380, 749] on input "text" at bounding box center [454, 758] width 288 height 41
paste input "Boosters Offspring [DATE]"
type input "Boosters Offspring [DATE]"
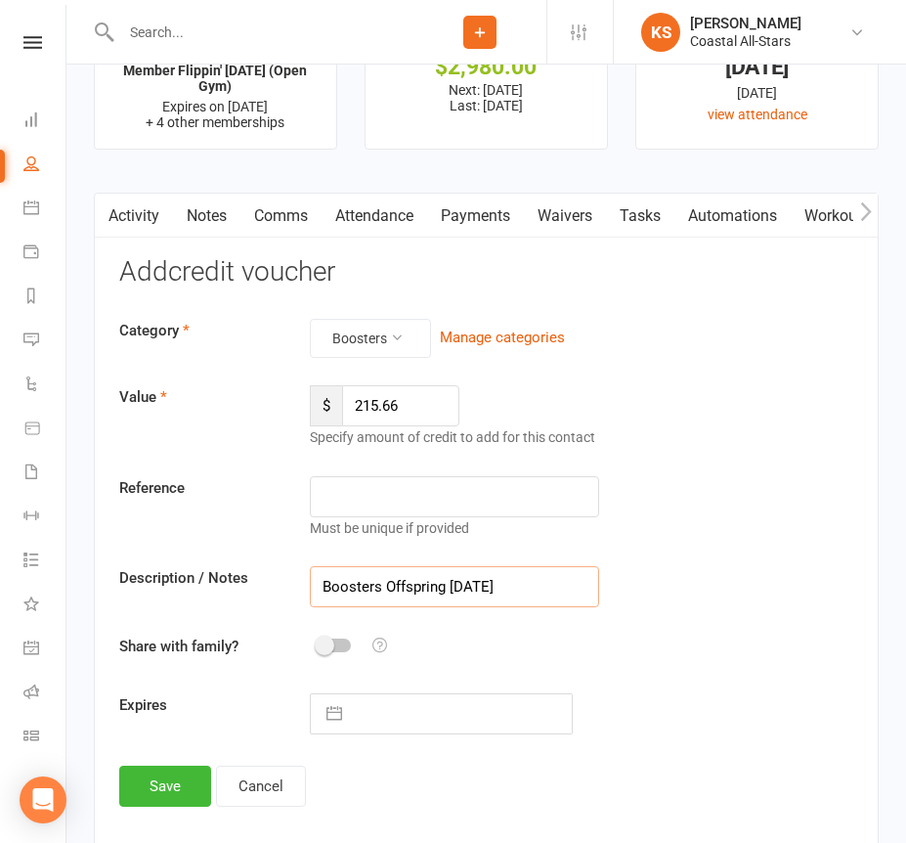
scroll to position [2901, 0]
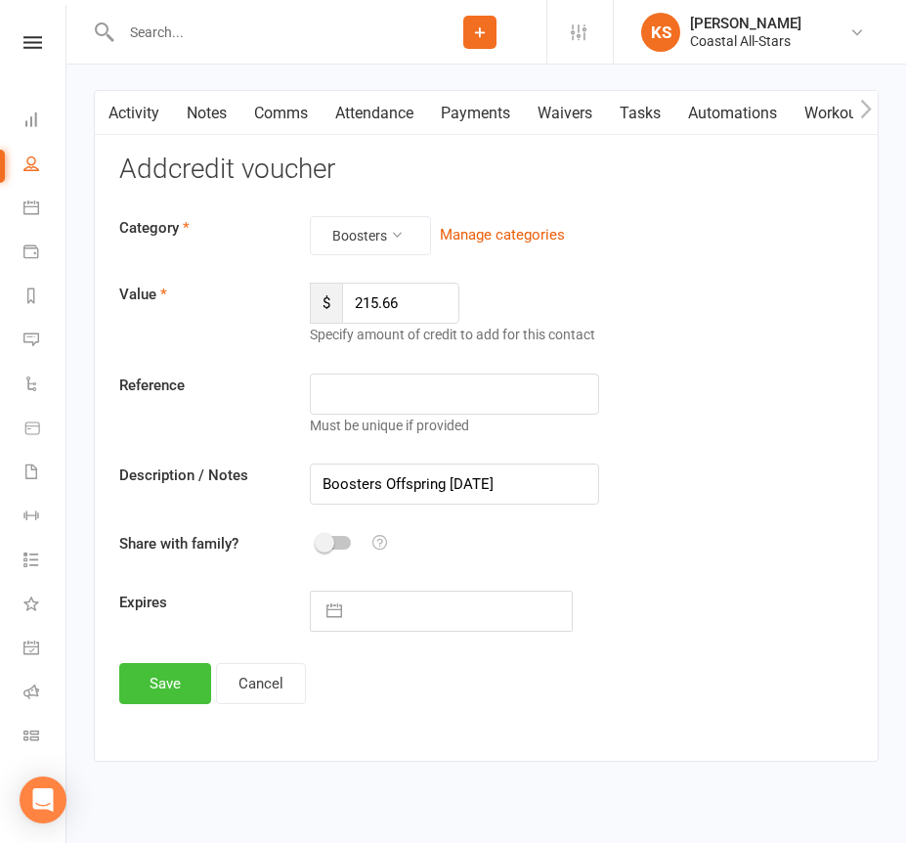
click at [176, 676] on button "Save" at bounding box center [165, 683] width 92 height 41
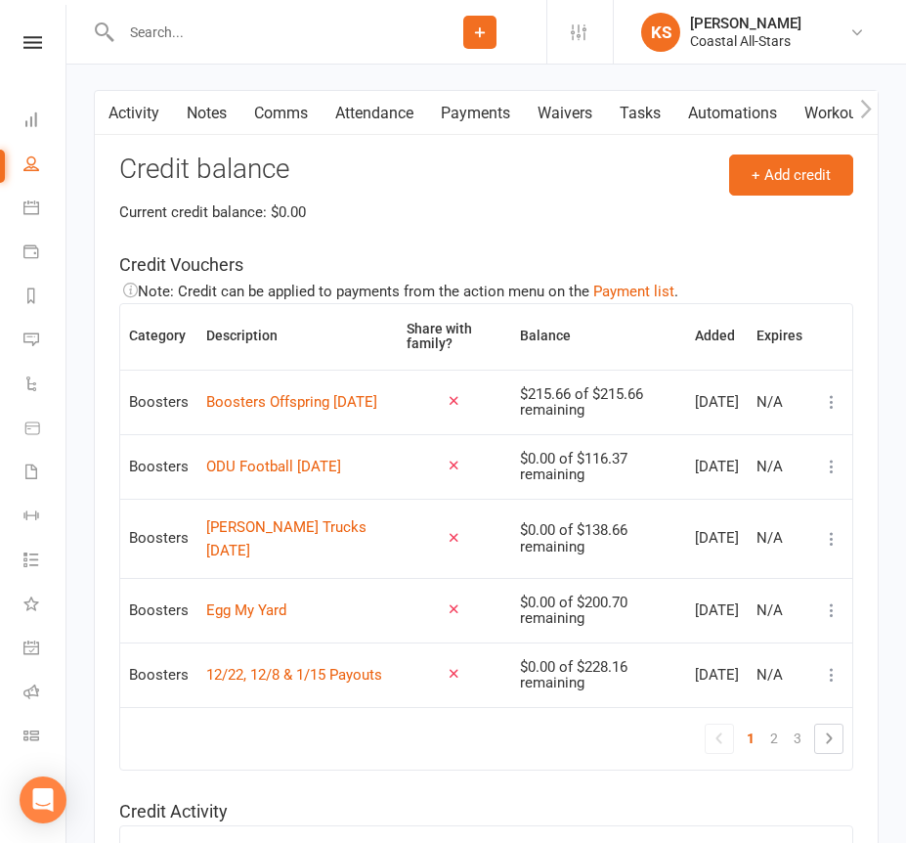
click at [492, 110] on link "Payments" at bounding box center [475, 113] width 97 height 45
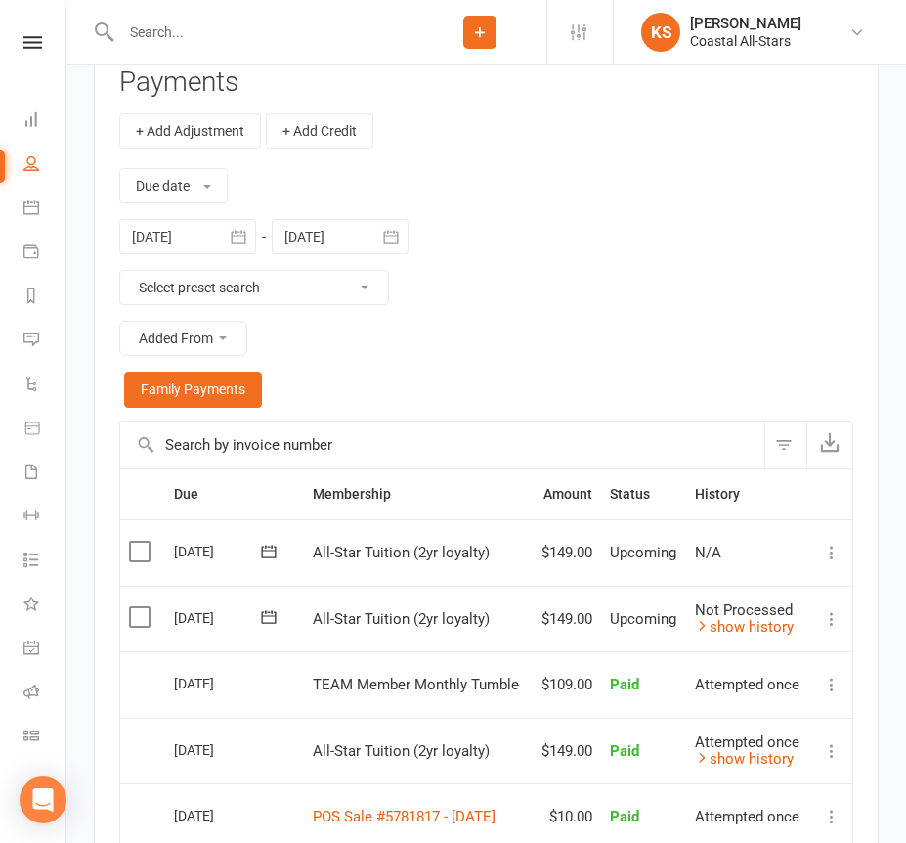
scroll to position [3056, 0]
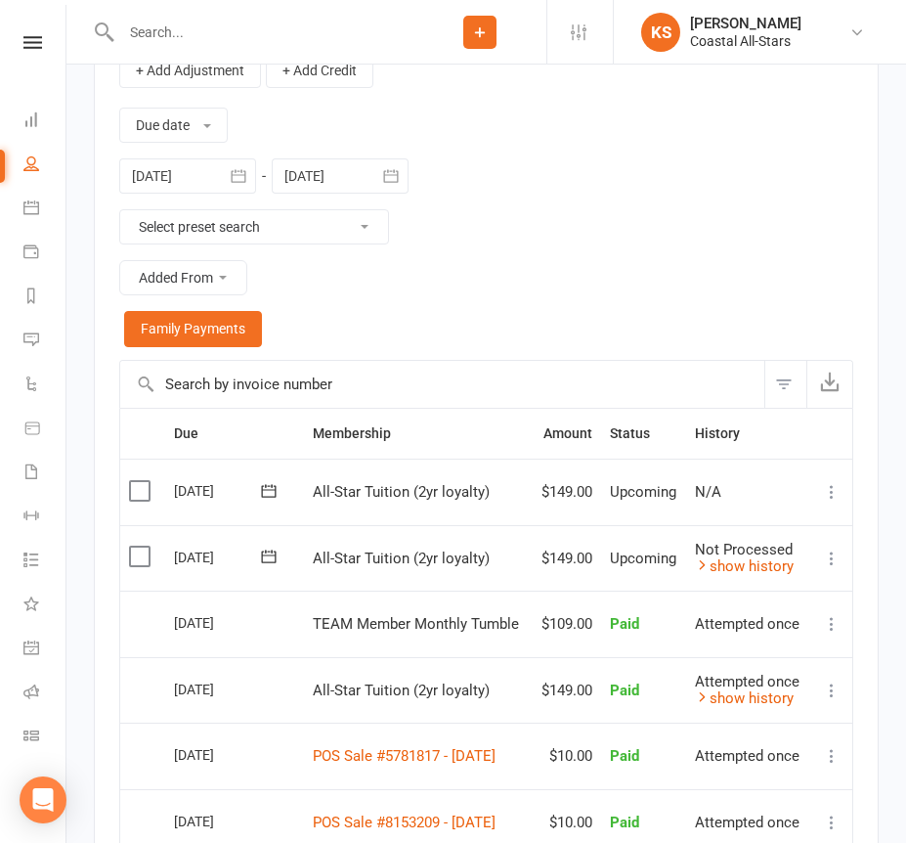
click at [833, 550] on icon at bounding box center [832, 559] width 20 height 20
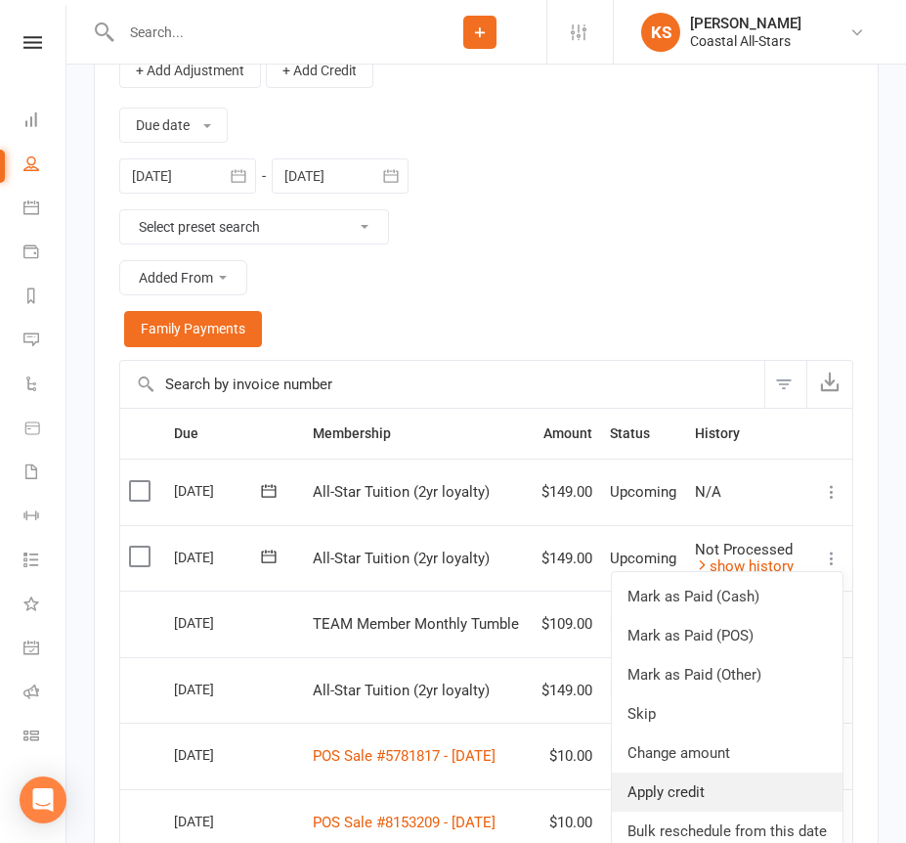
click at [720, 775] on link "Apply credit" at bounding box center [727, 791] width 231 height 39
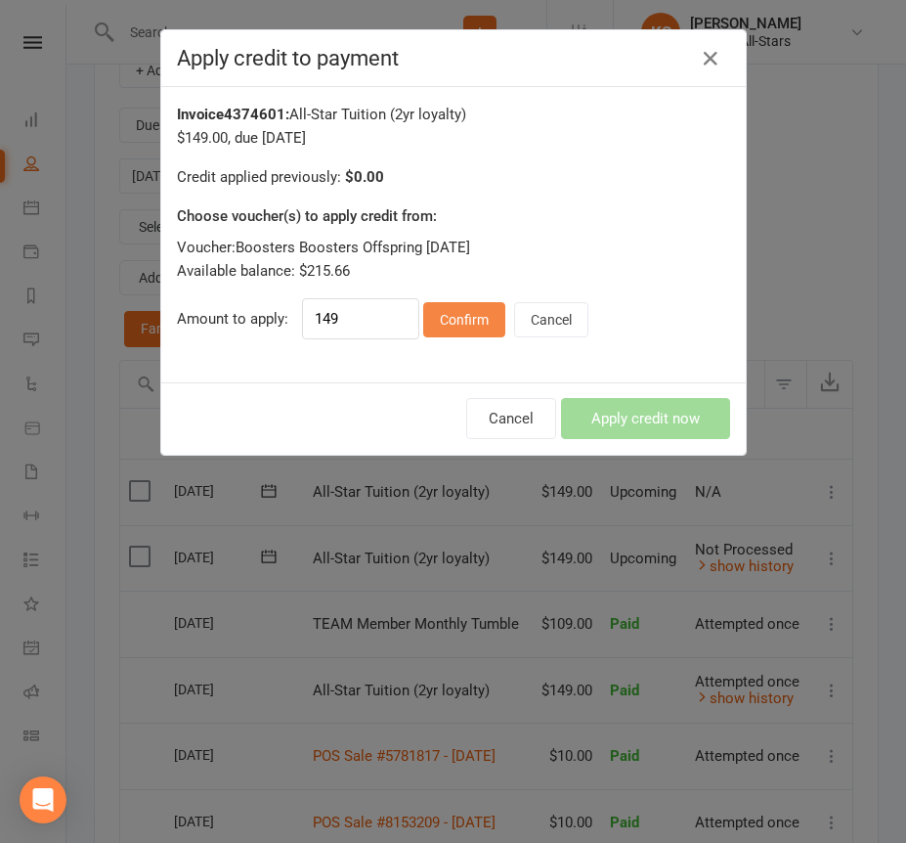
click at [453, 322] on button "Confirm" at bounding box center [464, 319] width 82 height 35
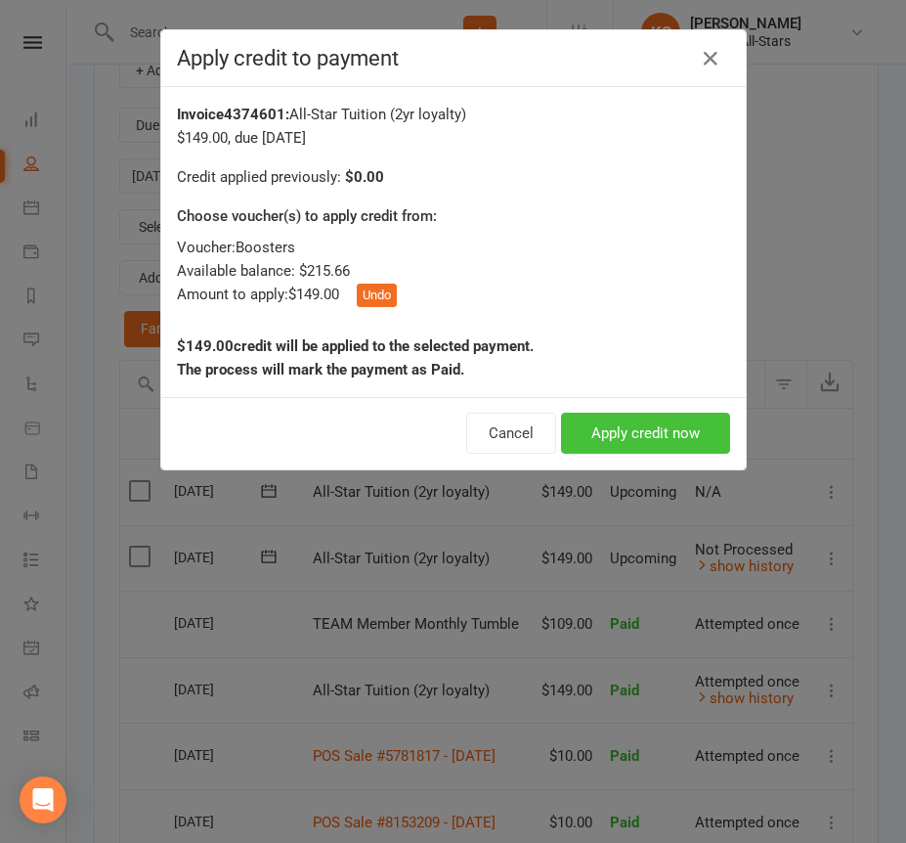
click at [622, 431] on button "Apply credit now" at bounding box center [645, 433] width 169 height 41
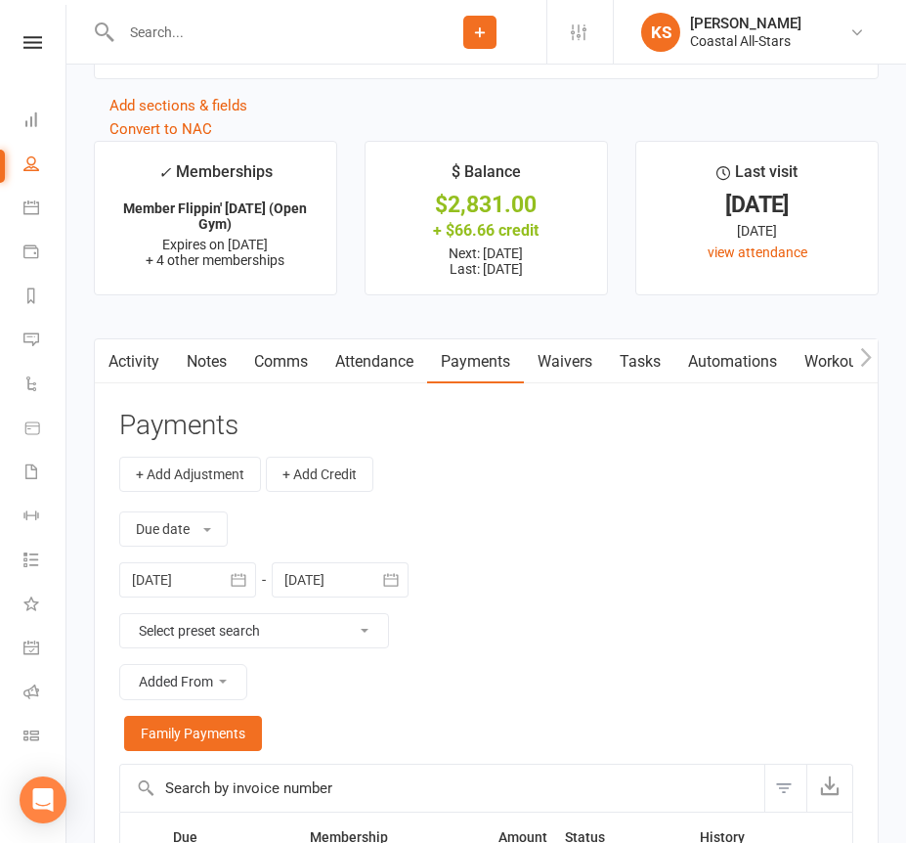
scroll to position [2623, 0]
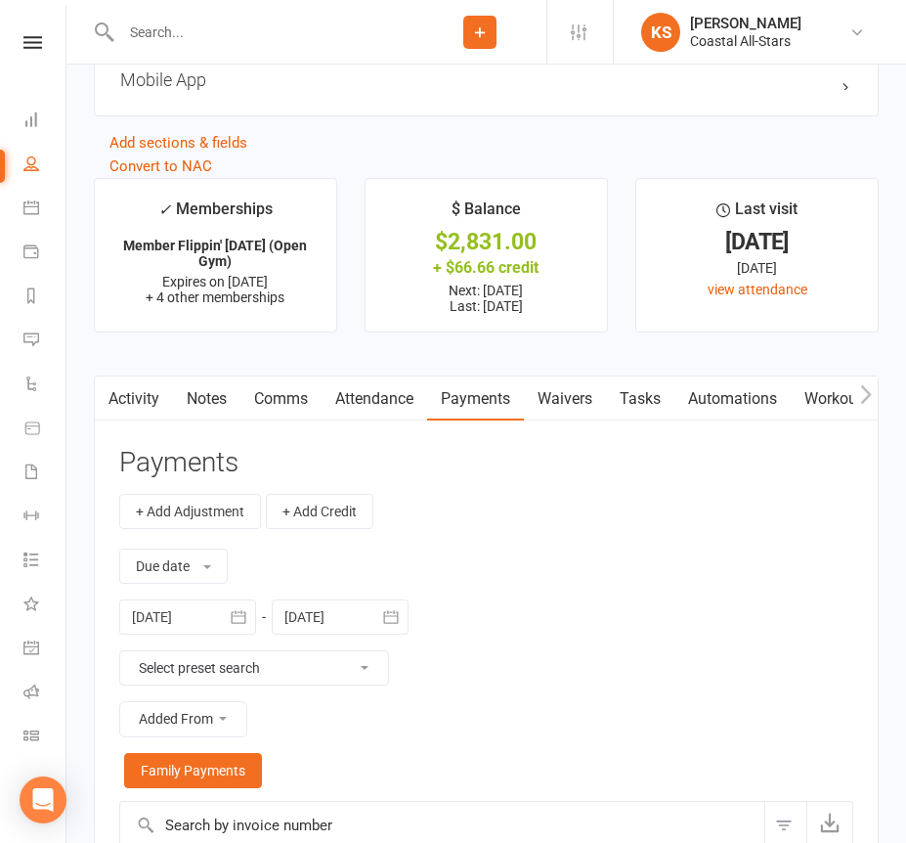
click at [305, 31] on input "text" at bounding box center [264, 32] width 298 height 27
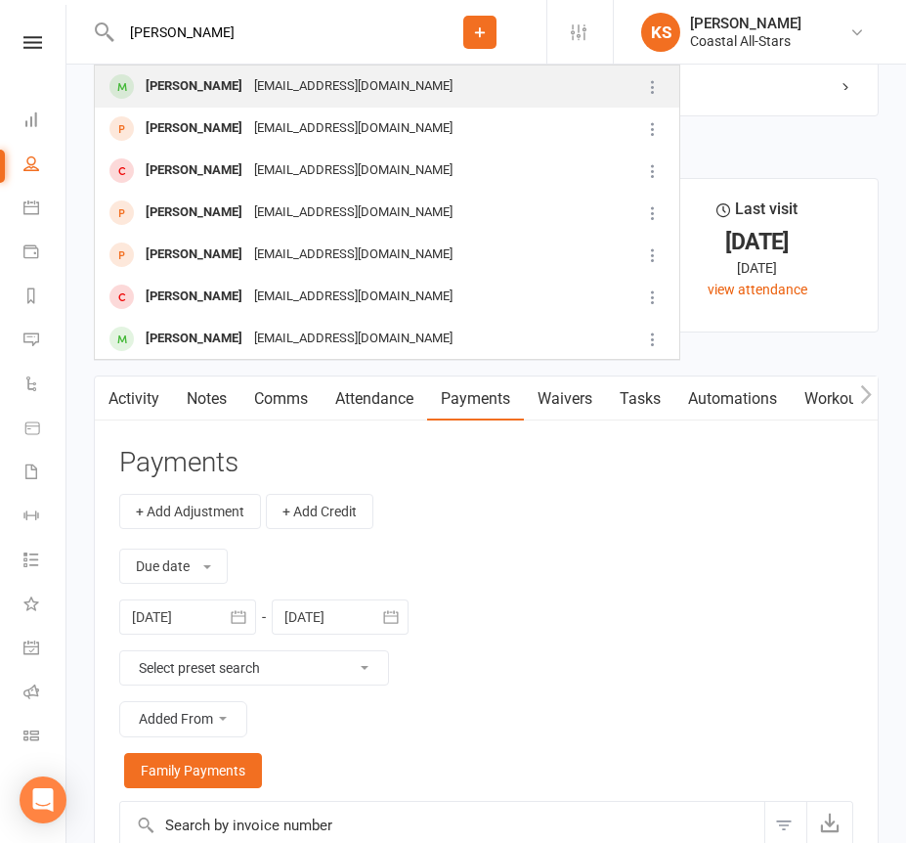
type input "[PERSON_NAME]"
click at [290, 85] on div "[EMAIL_ADDRESS][DOMAIN_NAME]" at bounding box center [353, 86] width 210 height 28
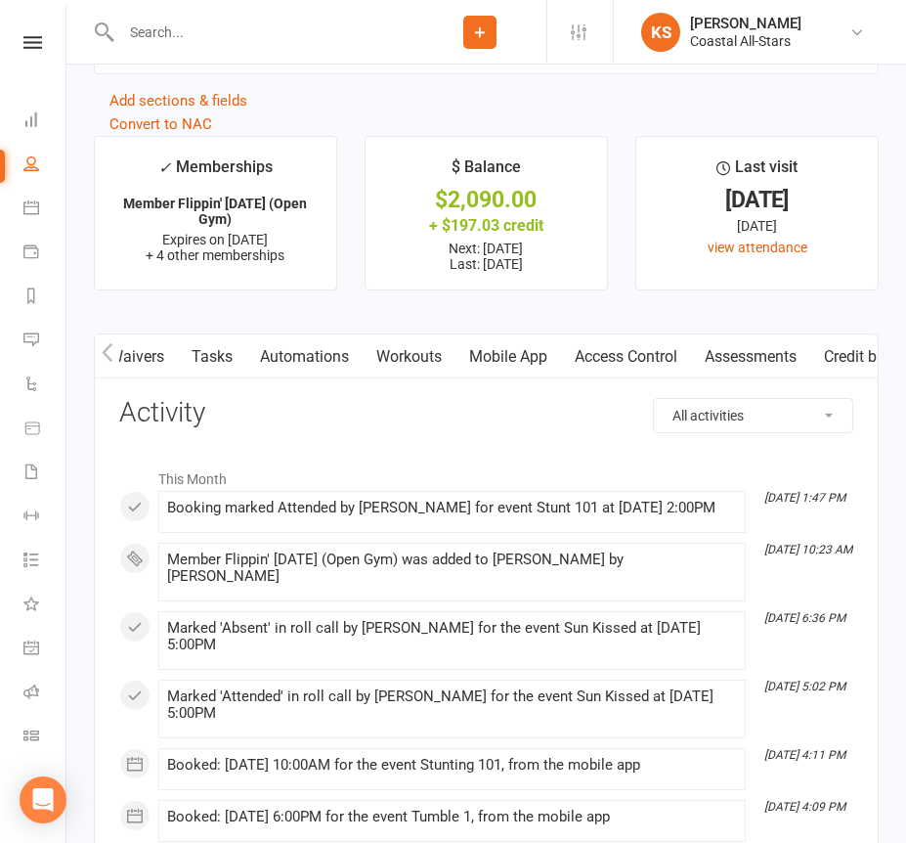
scroll to position [0, 501]
click at [812, 349] on link "Credit balance" at bounding box center [815, 356] width 126 height 45
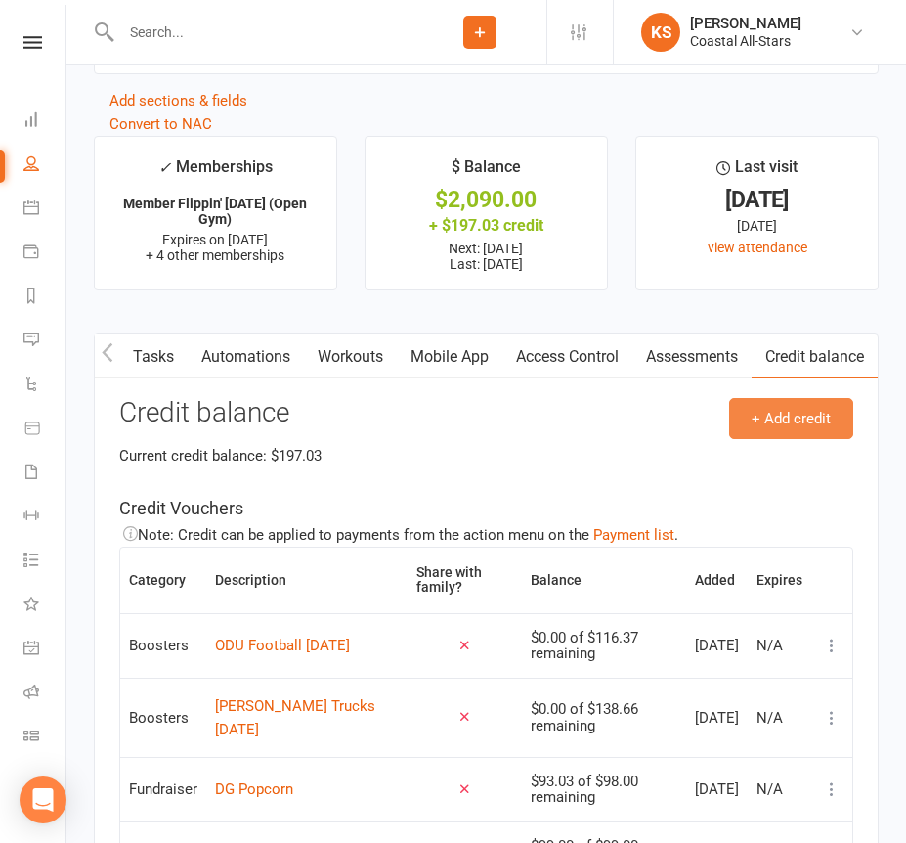
click at [778, 399] on button "+ Add credit" at bounding box center [791, 418] width 124 height 41
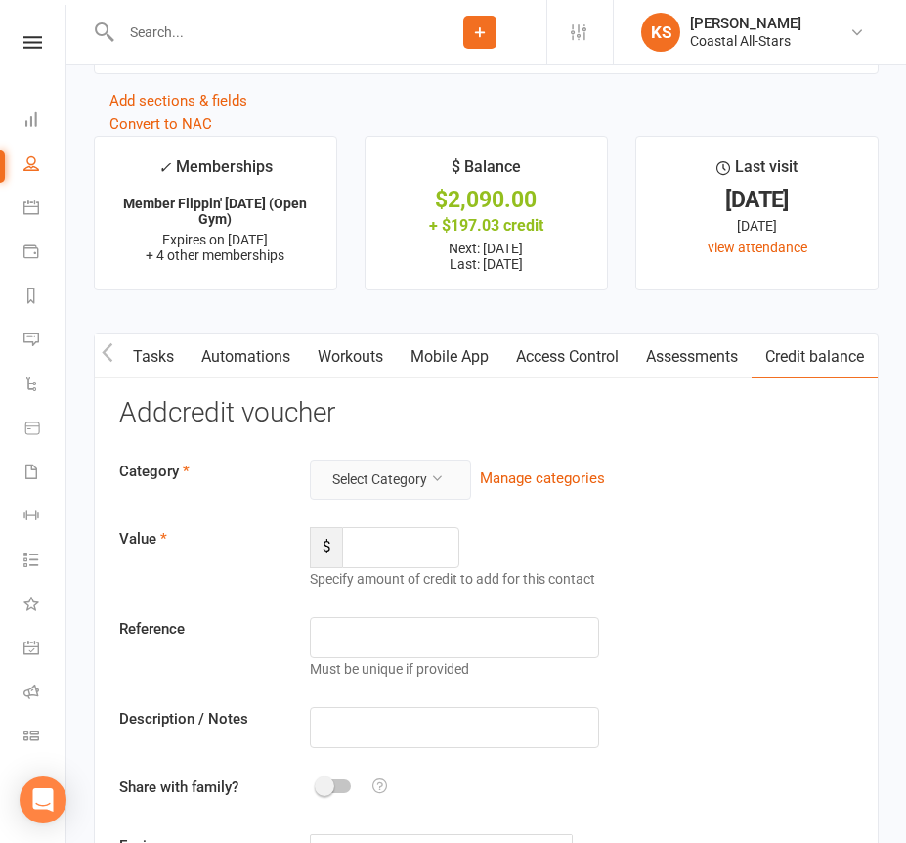
click at [437, 471] on icon at bounding box center [437, 478] width 14 height 14
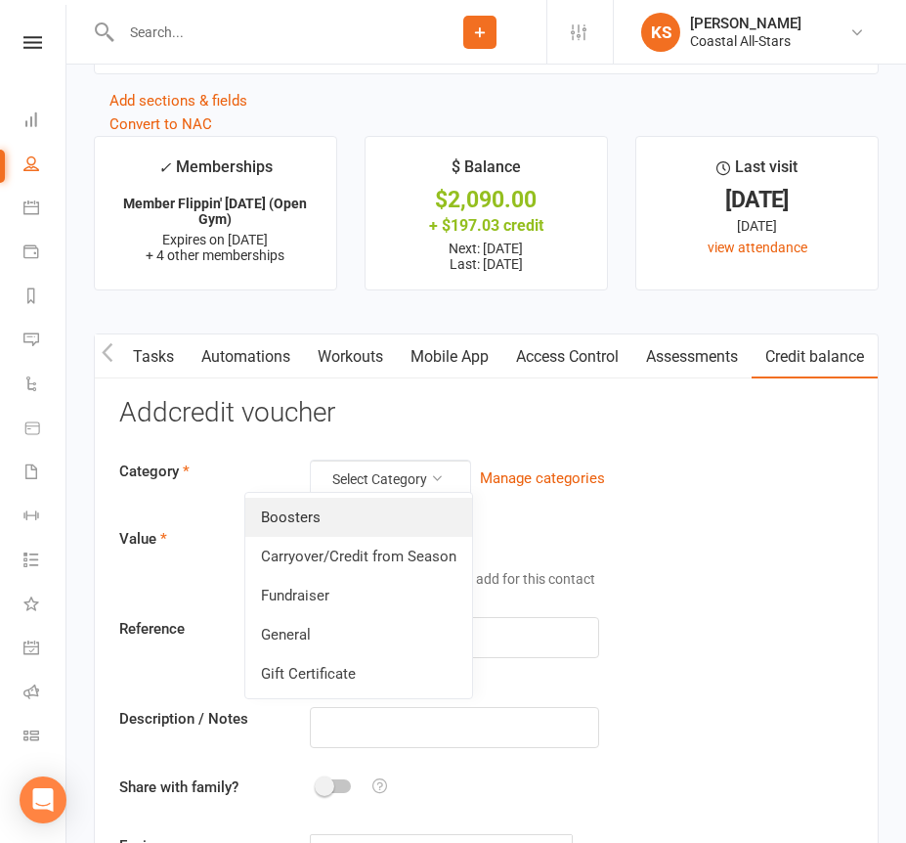
click at [372, 519] on link "Boosters" at bounding box center [358, 517] width 227 height 39
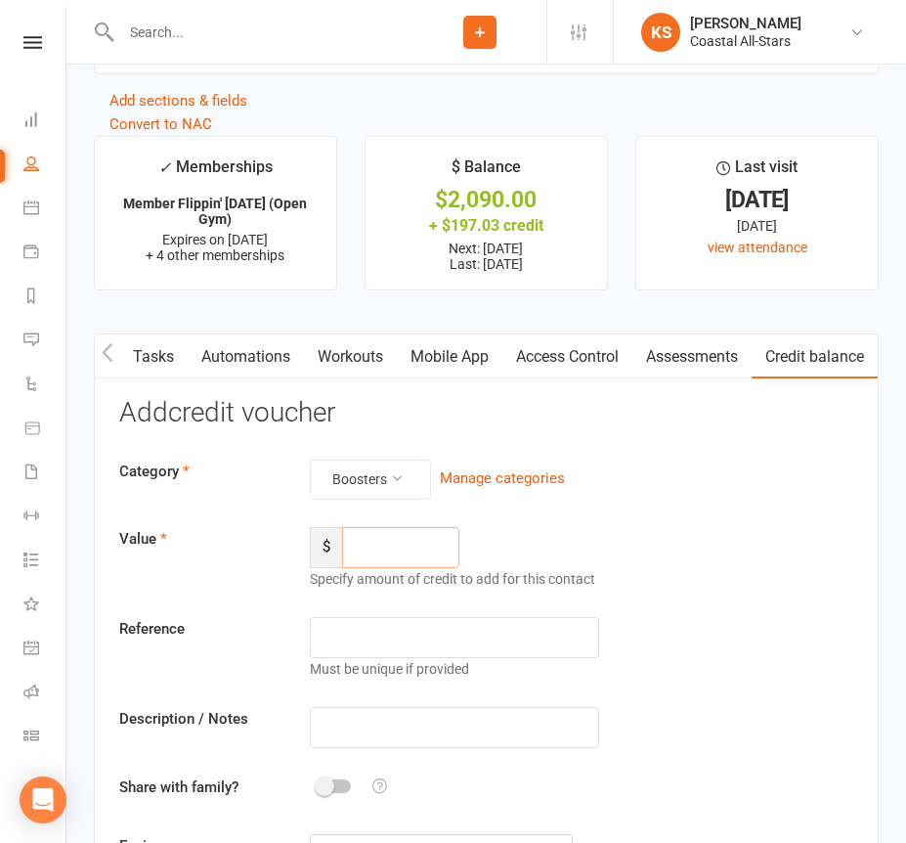
click at [385, 537] on input "number" at bounding box center [400, 547] width 117 height 41
type input "215.66"
click at [342, 715] on input "text" at bounding box center [454, 727] width 288 height 41
paste input "Boosters Offspring [DATE]"
type input "Boosters Offspring [DATE]"
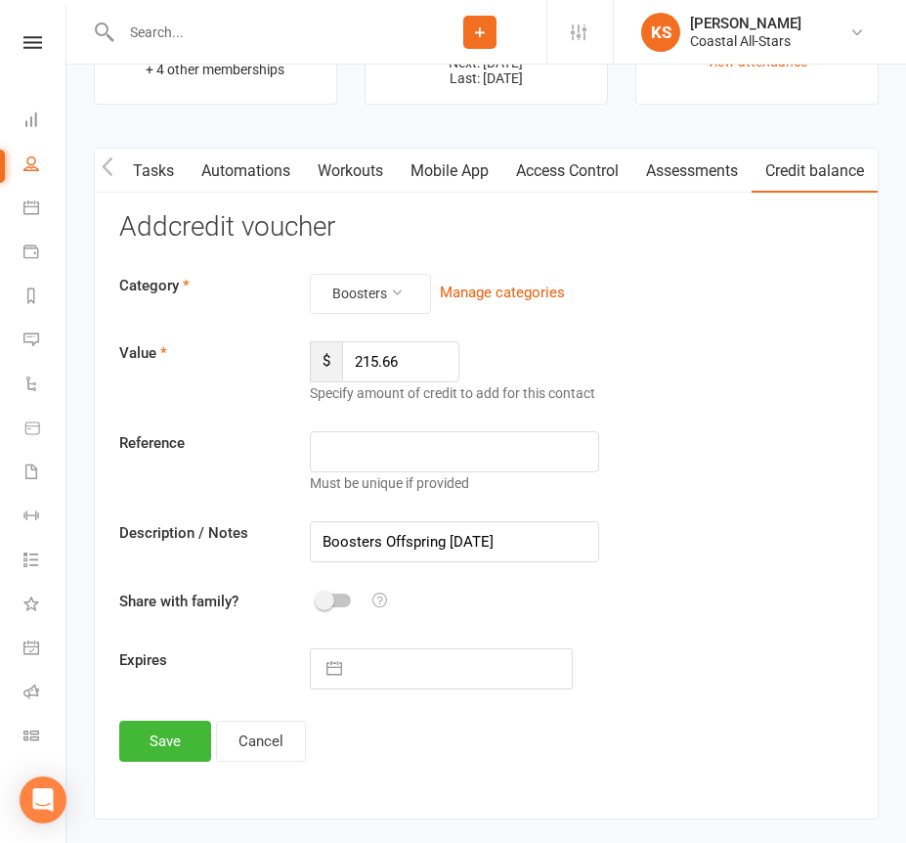
scroll to position [2871, 0]
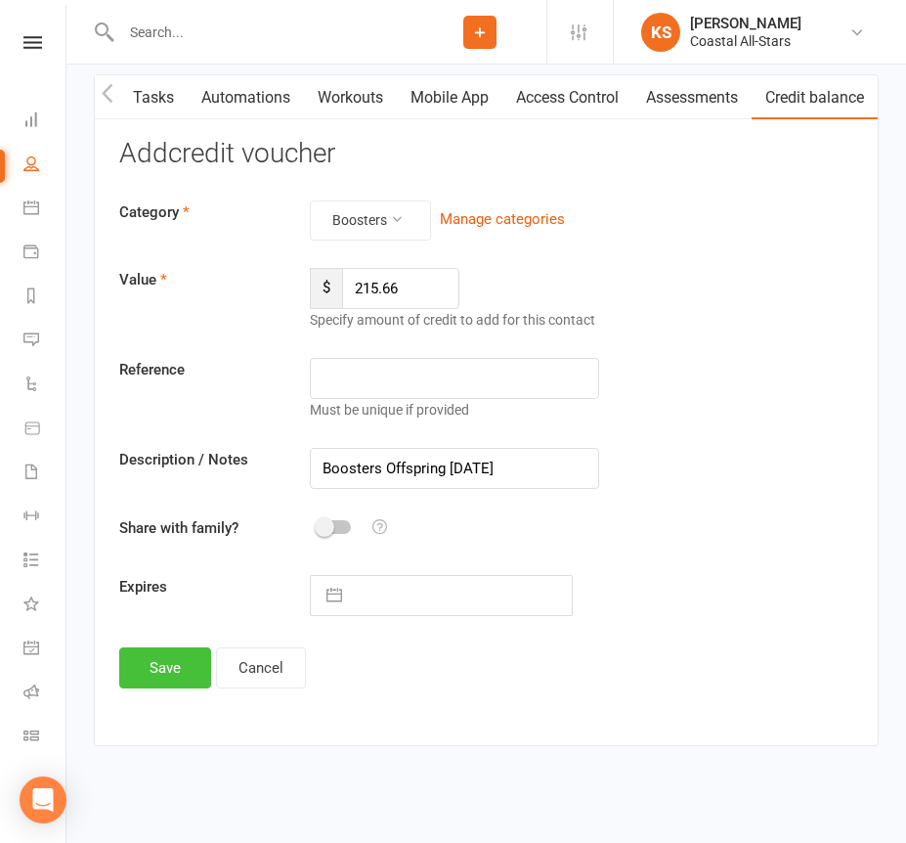
click at [157, 661] on button "Save" at bounding box center [165, 667] width 92 height 41
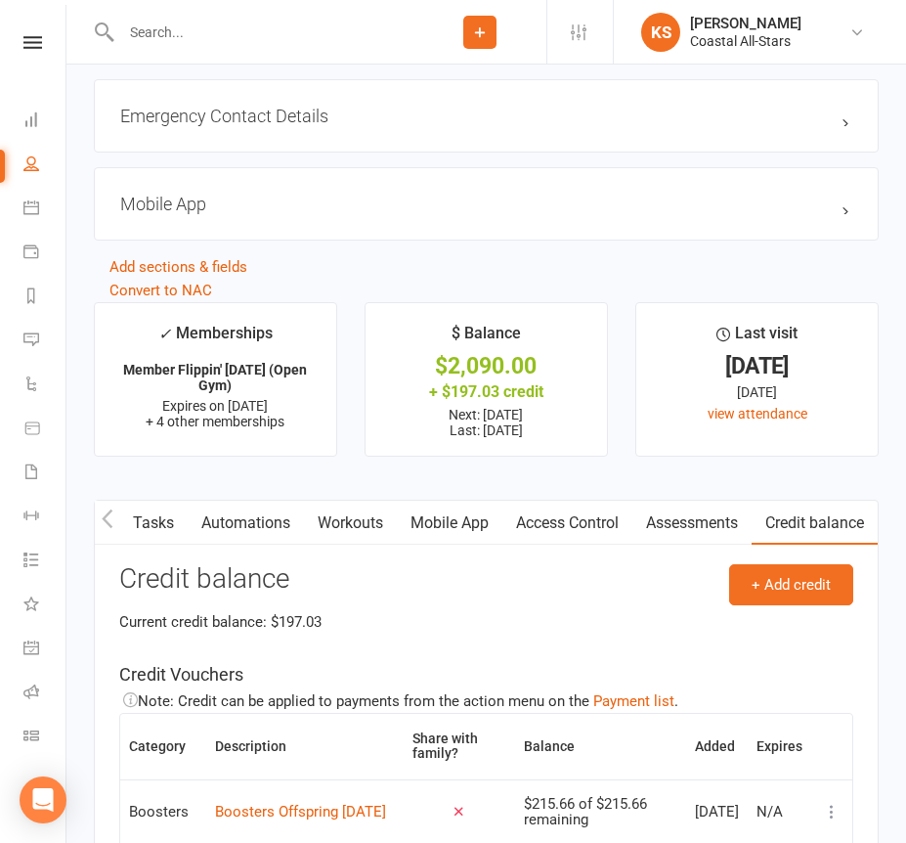
scroll to position [2381, 0]
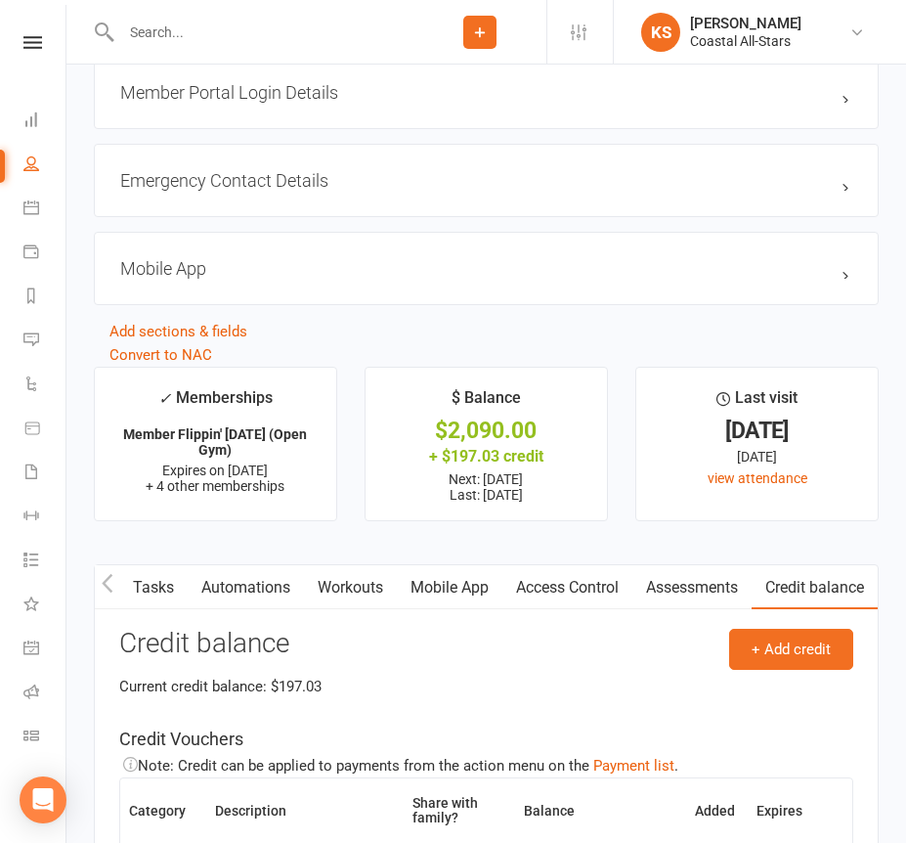
click at [343, 44] on input "text" at bounding box center [264, 32] width 298 height 27
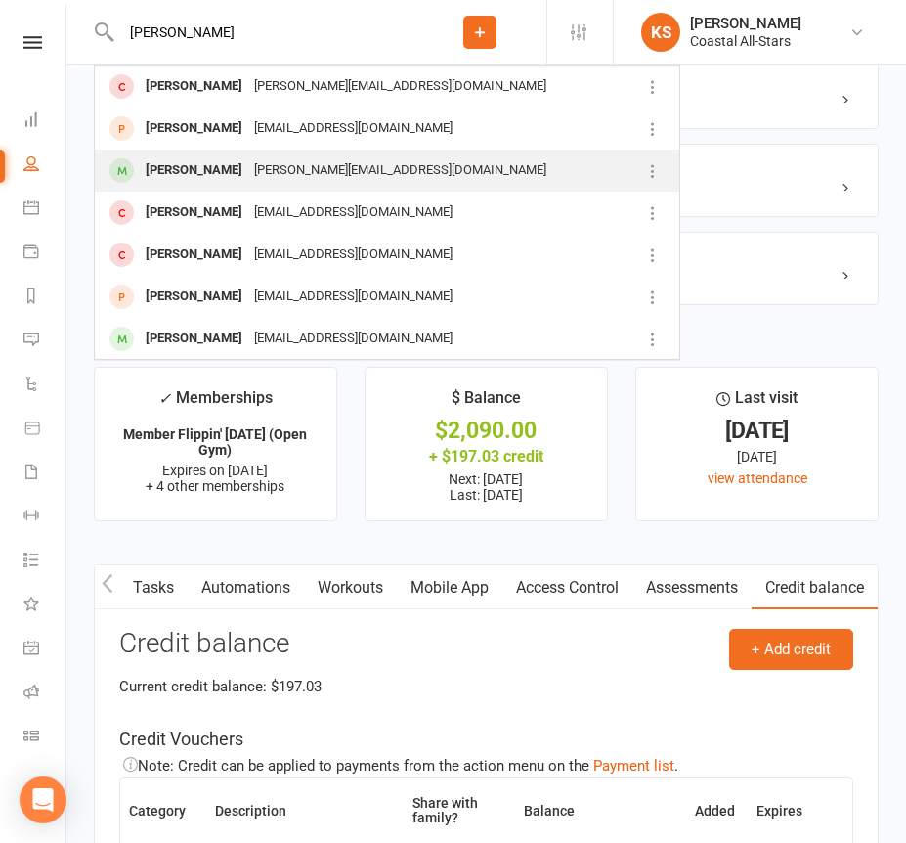
type input "[PERSON_NAME]"
click at [309, 167] on div "[PERSON_NAME][EMAIL_ADDRESS][DOMAIN_NAME]" at bounding box center [400, 170] width 304 height 28
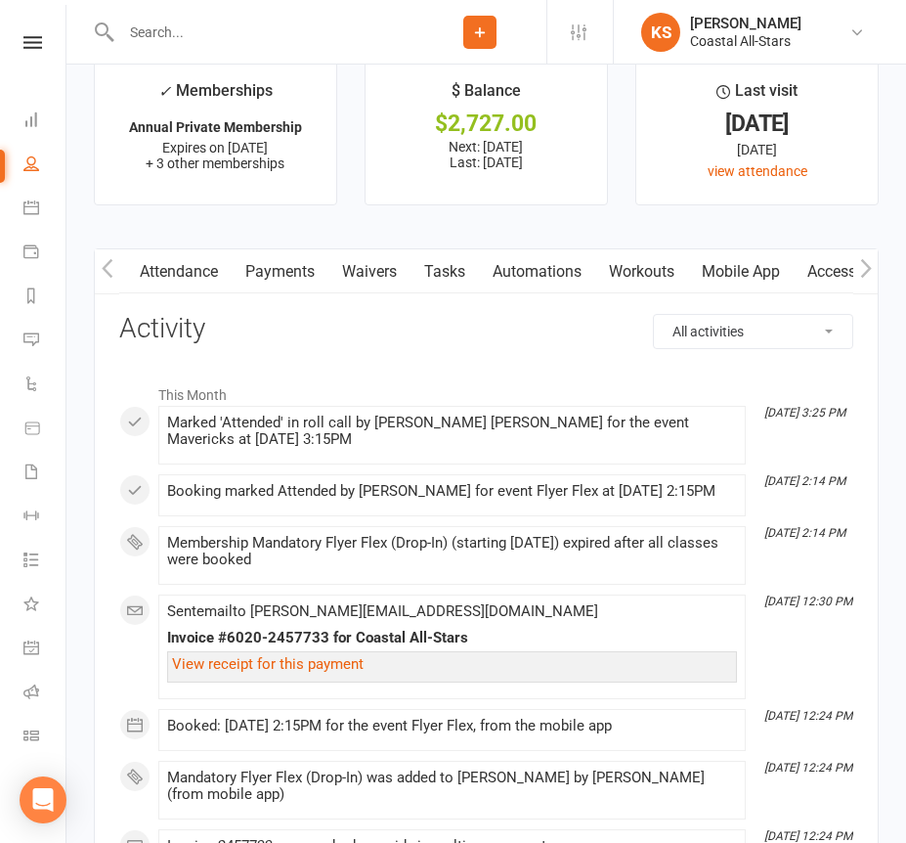
scroll to position [0, 501]
click at [815, 262] on link "Credit balance" at bounding box center [815, 271] width 126 height 45
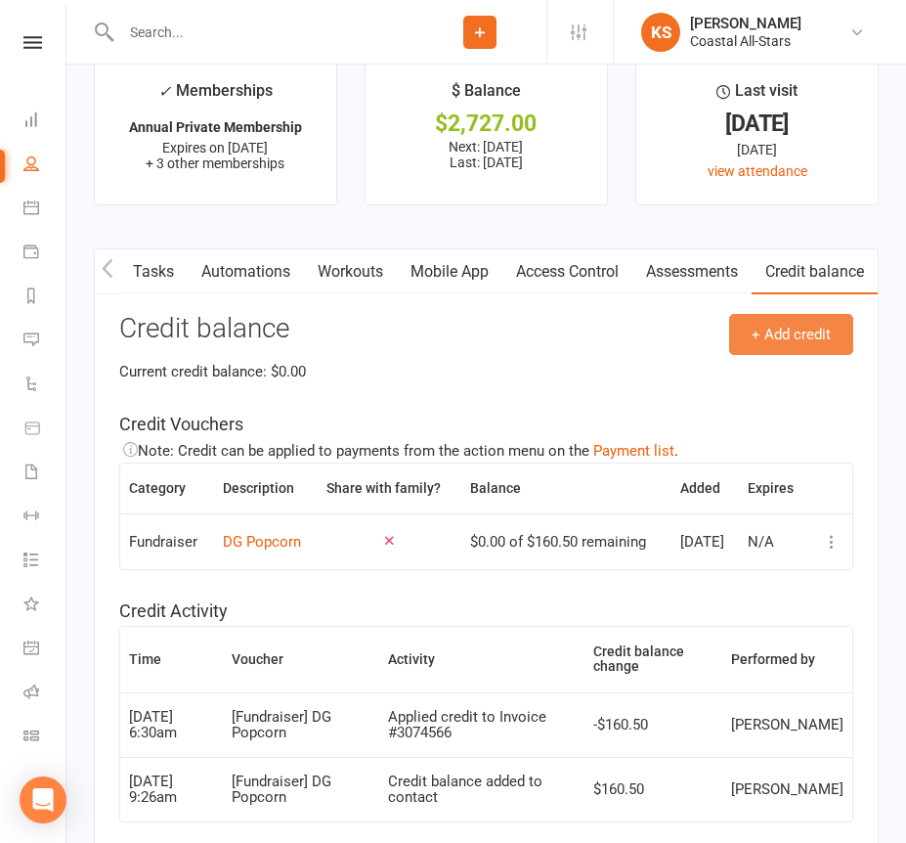
click at [793, 325] on button "+ Add credit" at bounding box center [791, 334] width 124 height 41
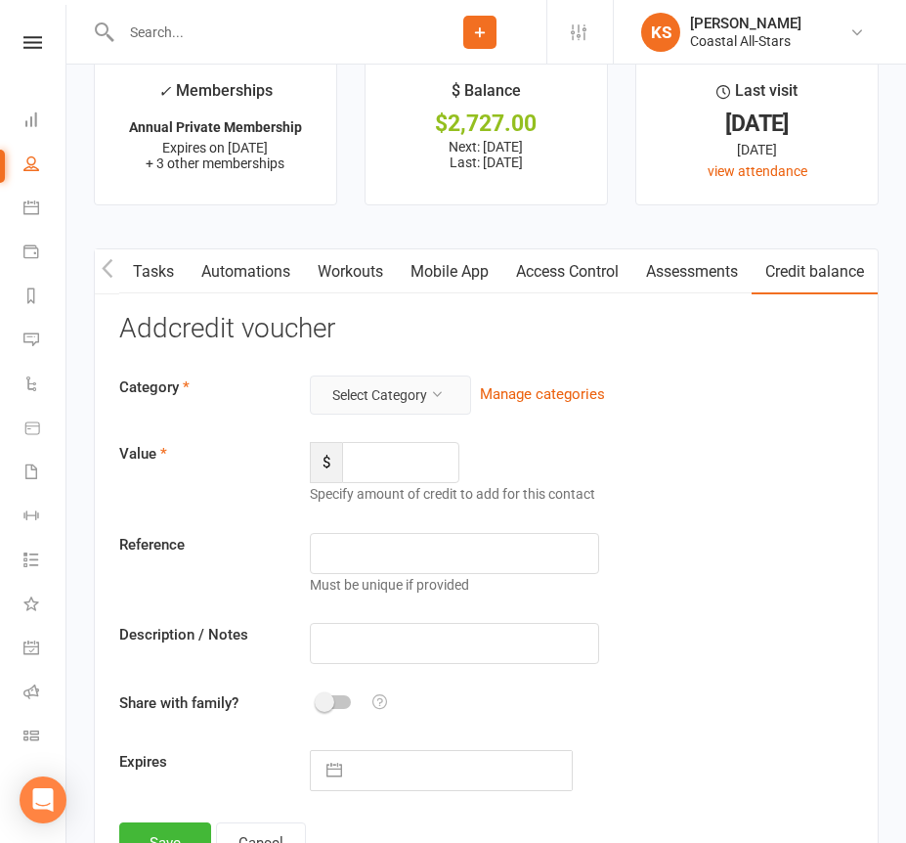
click at [433, 388] on icon at bounding box center [437, 394] width 14 height 14
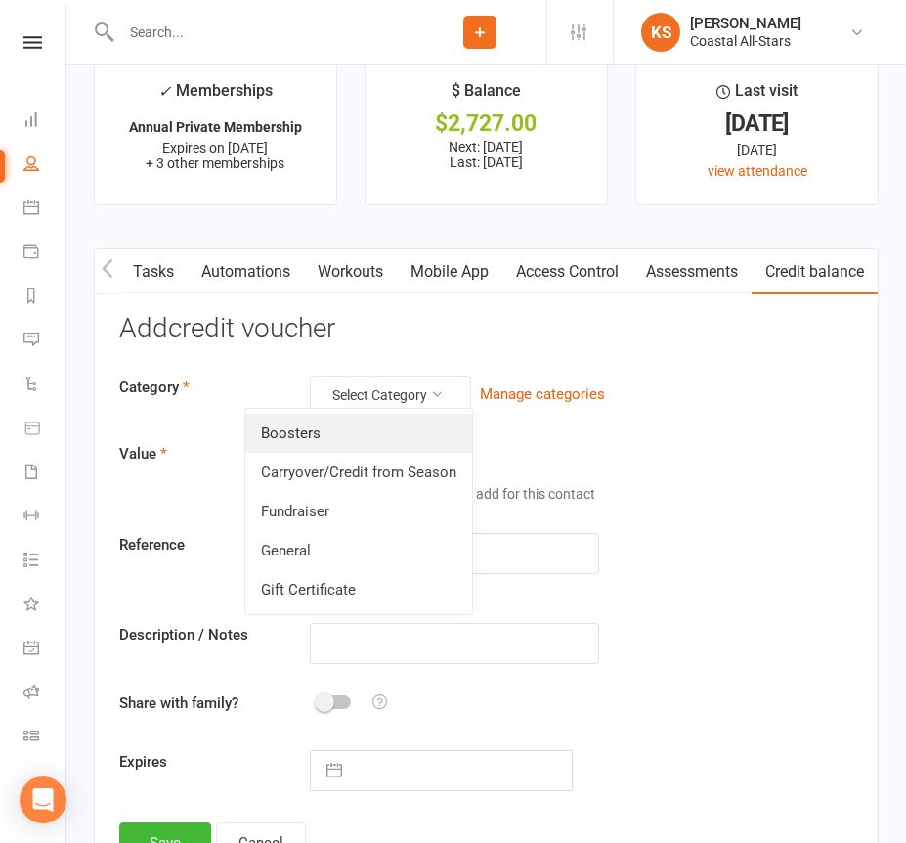
click at [418, 421] on link "Boosters" at bounding box center [358, 433] width 227 height 39
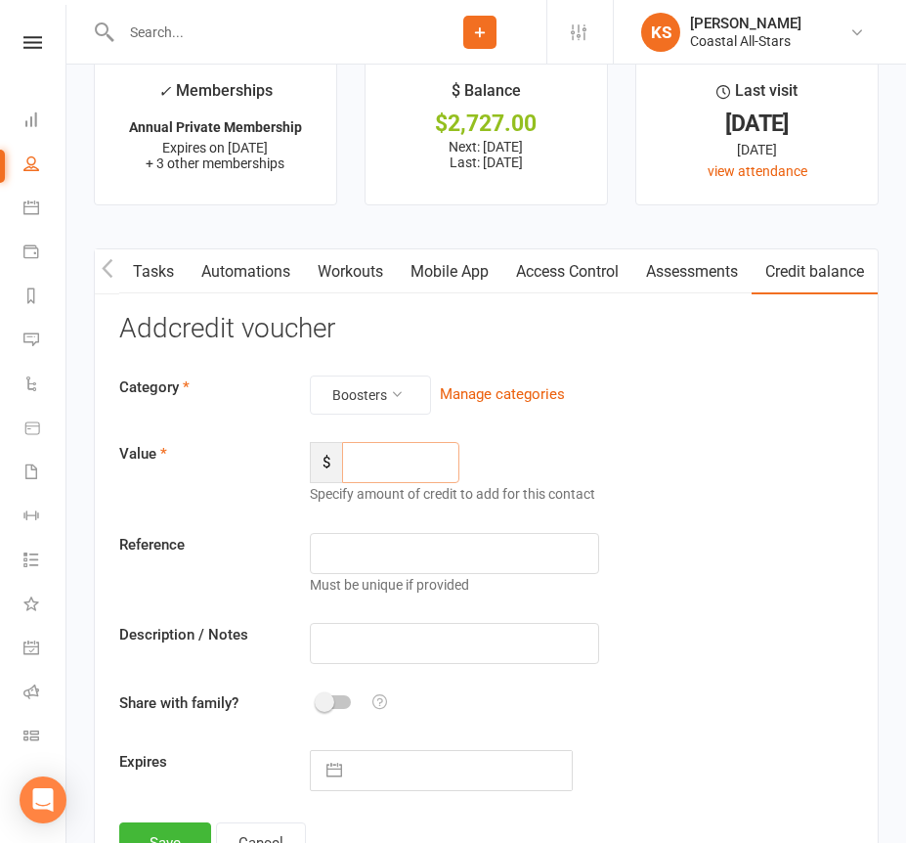
click at [404, 448] on input "number" at bounding box center [400, 462] width 117 height 41
type input "215.66"
click at [381, 654] on input "text" at bounding box center [454, 643] width 288 height 41
paste input "Boosters Offspring [DATE]"
type input "Boosters Offspring [DATE]"
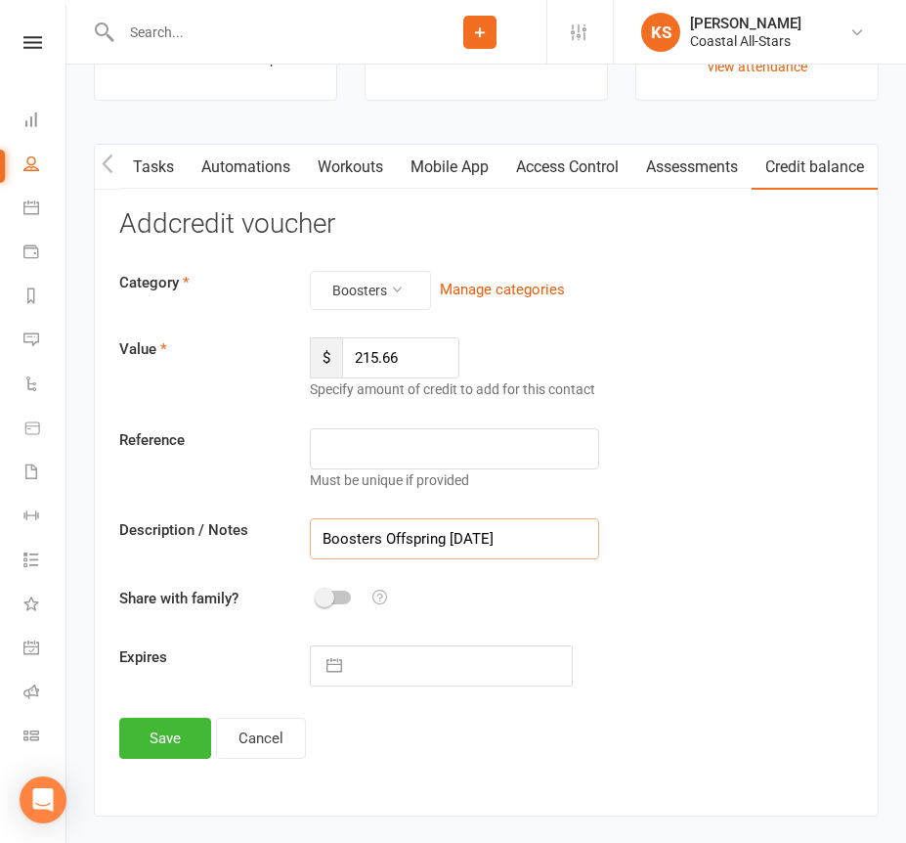
scroll to position [2824, 0]
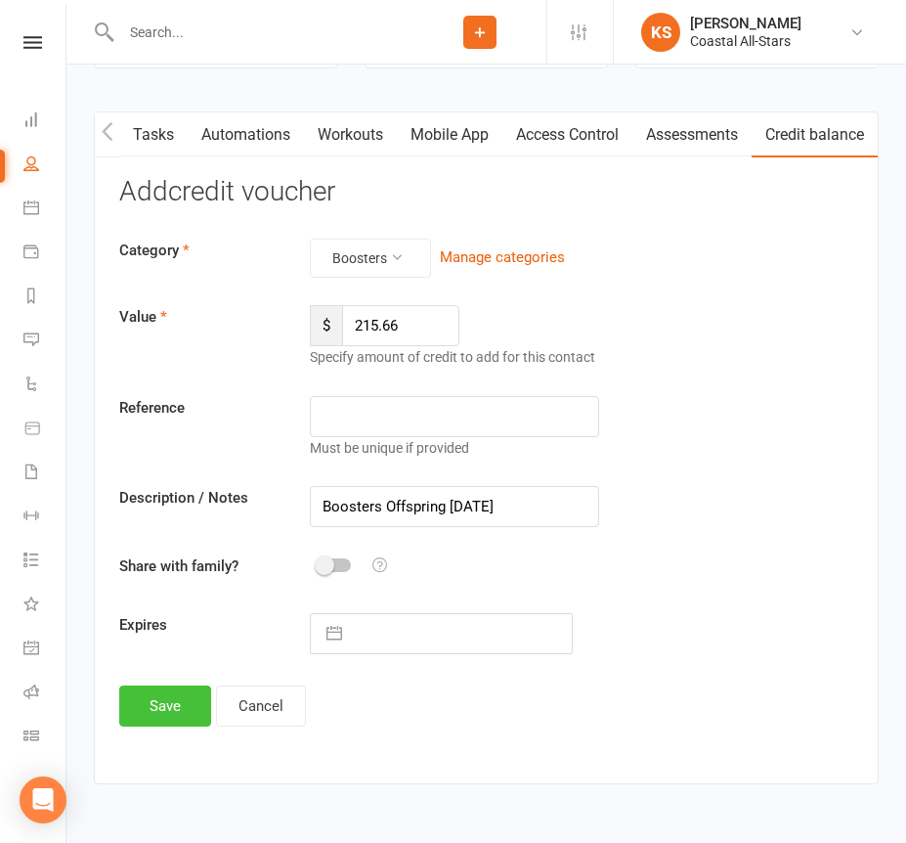
click at [182, 693] on button "Save" at bounding box center [165, 705] width 92 height 41
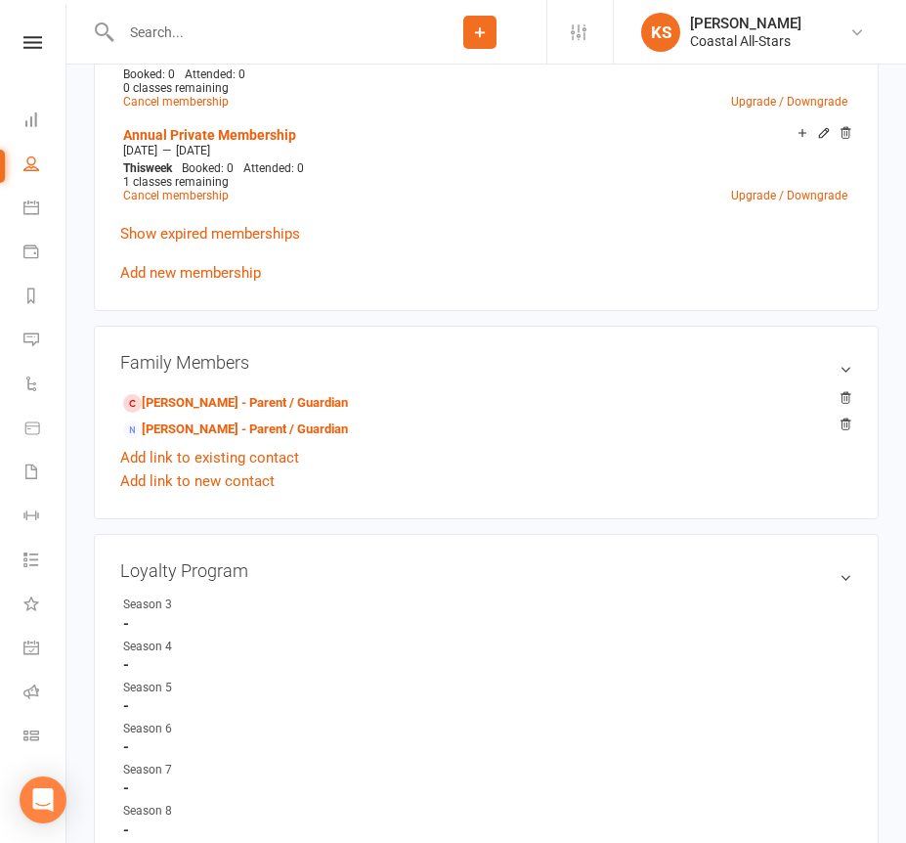
scroll to position [0, 0]
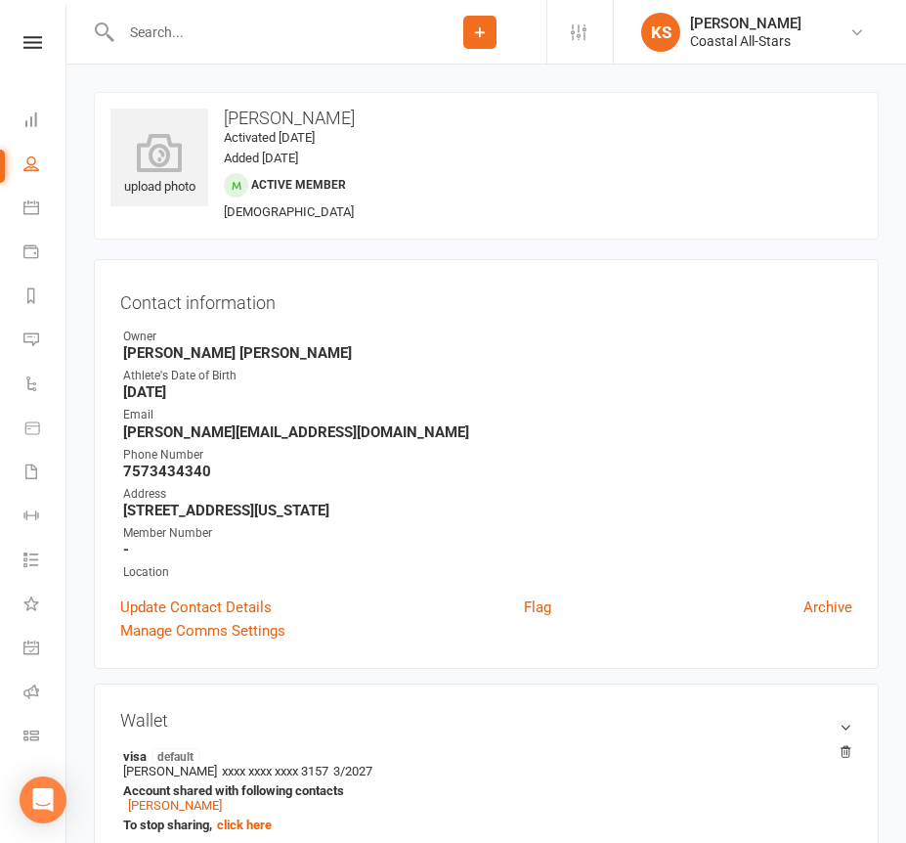
click at [260, 23] on input "text" at bounding box center [264, 32] width 298 height 27
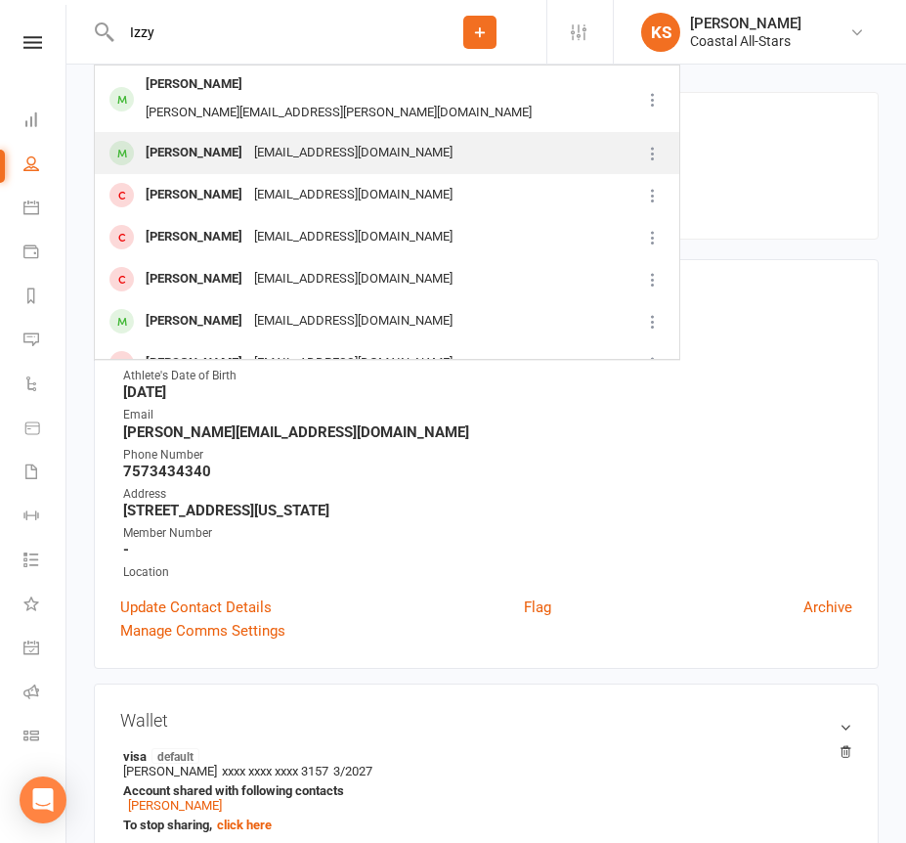
type input "Izzy"
click at [252, 139] on div "[EMAIL_ADDRESS][DOMAIN_NAME]" at bounding box center [353, 153] width 210 height 28
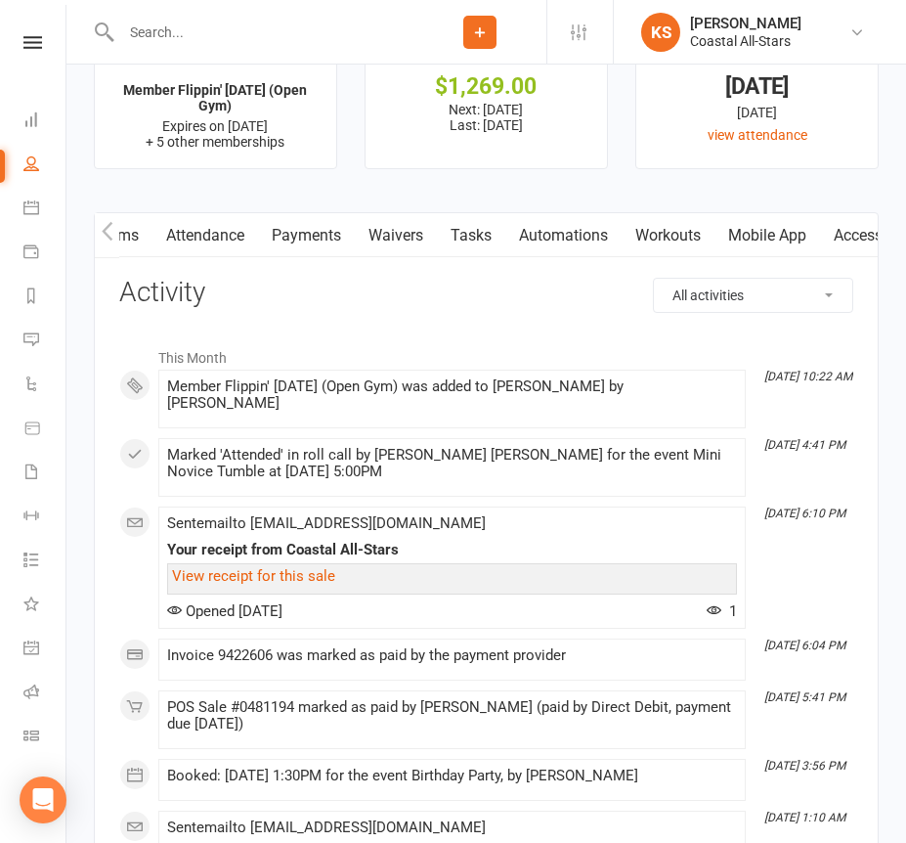
scroll to position [0, 501]
click at [829, 231] on link "Credit balance" at bounding box center [815, 235] width 126 height 45
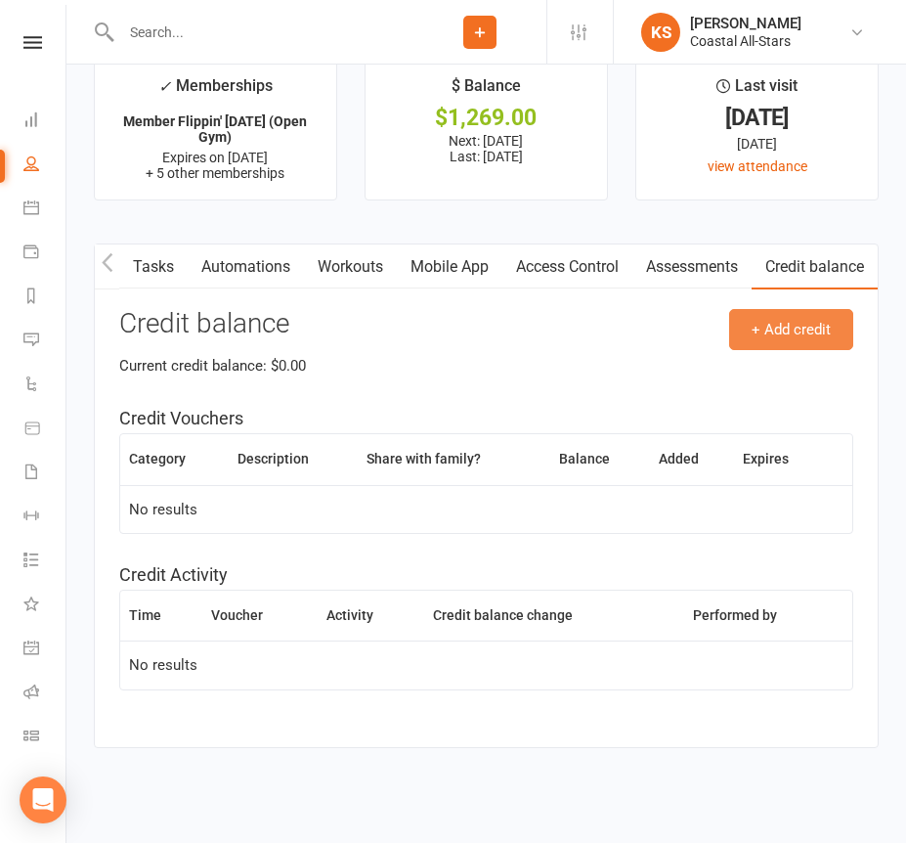
click at [796, 320] on button "+ Add credit" at bounding box center [791, 329] width 124 height 41
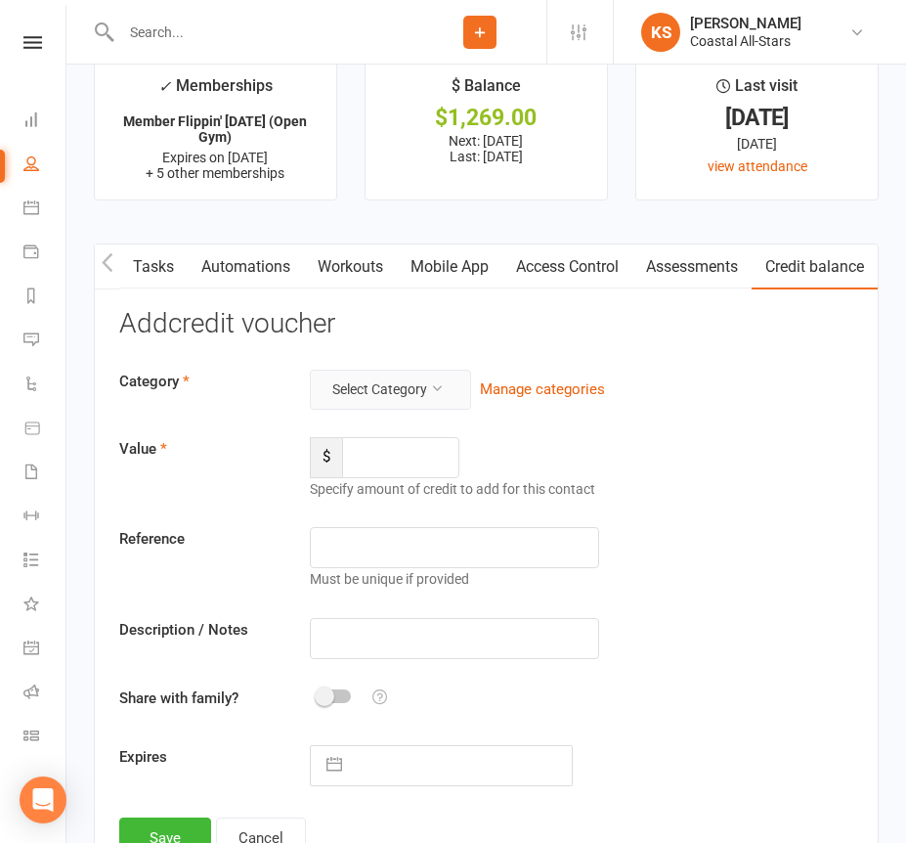
click at [418, 377] on button "Select Category" at bounding box center [390, 389] width 161 height 39
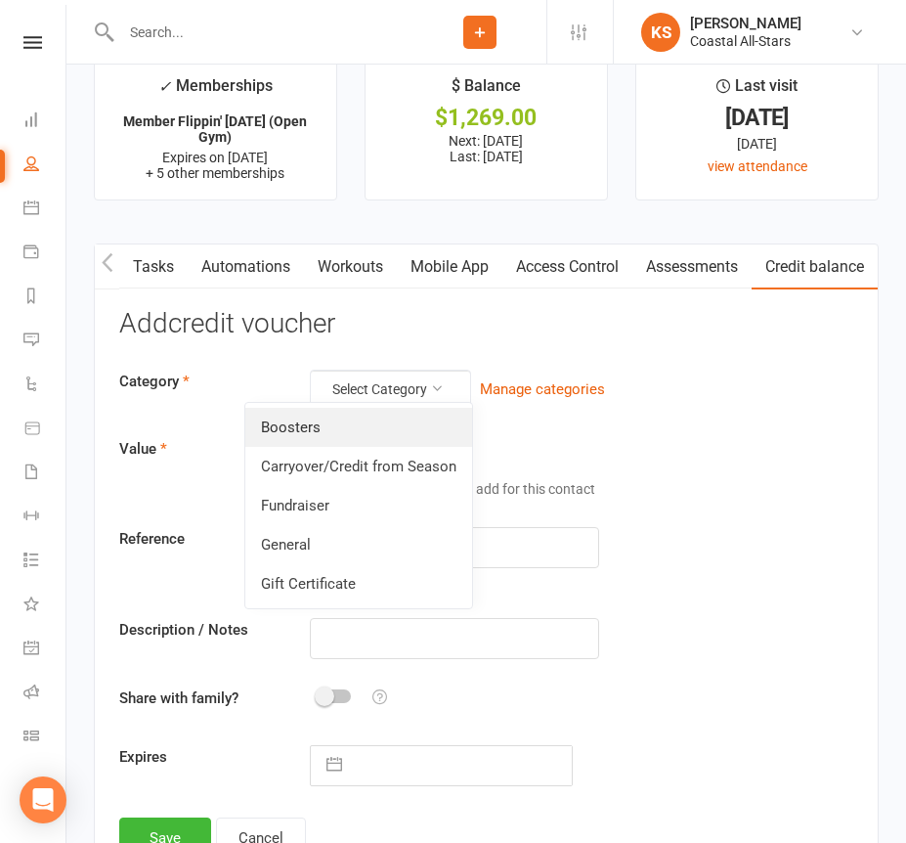
click at [376, 425] on link "Boosters" at bounding box center [358, 427] width 227 height 39
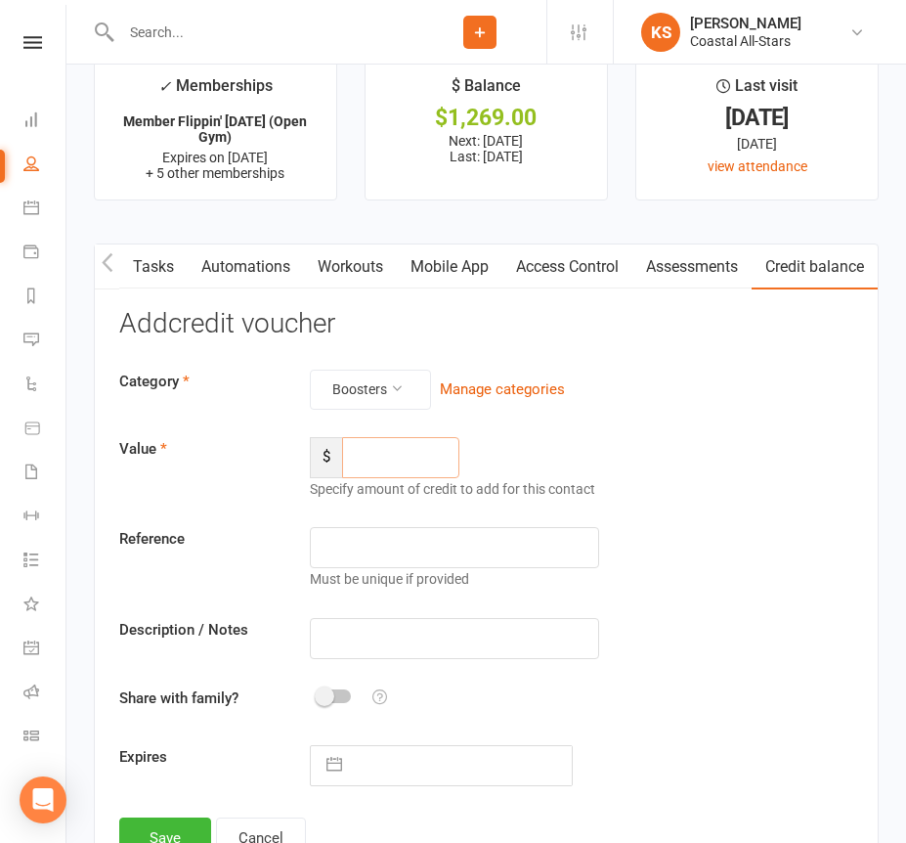
click at [384, 449] on input "number" at bounding box center [400, 457] width 117 height 41
type input "215.66"
click at [384, 620] on input "text" at bounding box center [454, 638] width 288 height 41
paste input "Boosters Offspring [DATE]"
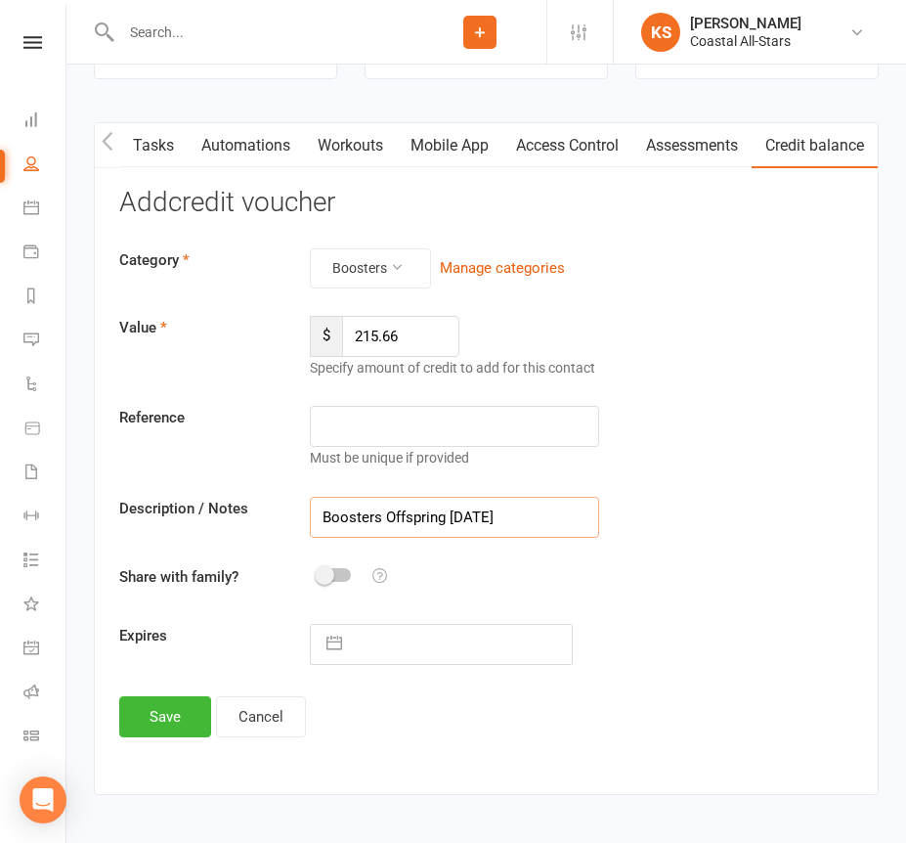
scroll to position [3055, 0]
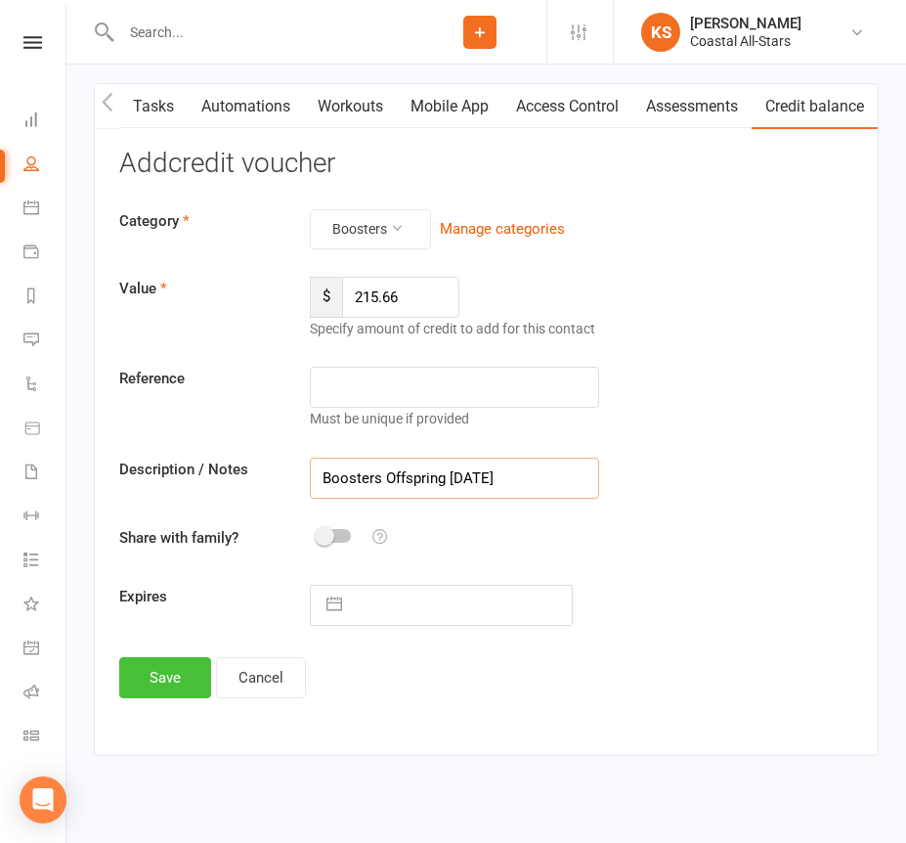
type input "Boosters Offspring [DATE]"
click at [167, 675] on button "Save" at bounding box center [165, 677] width 92 height 41
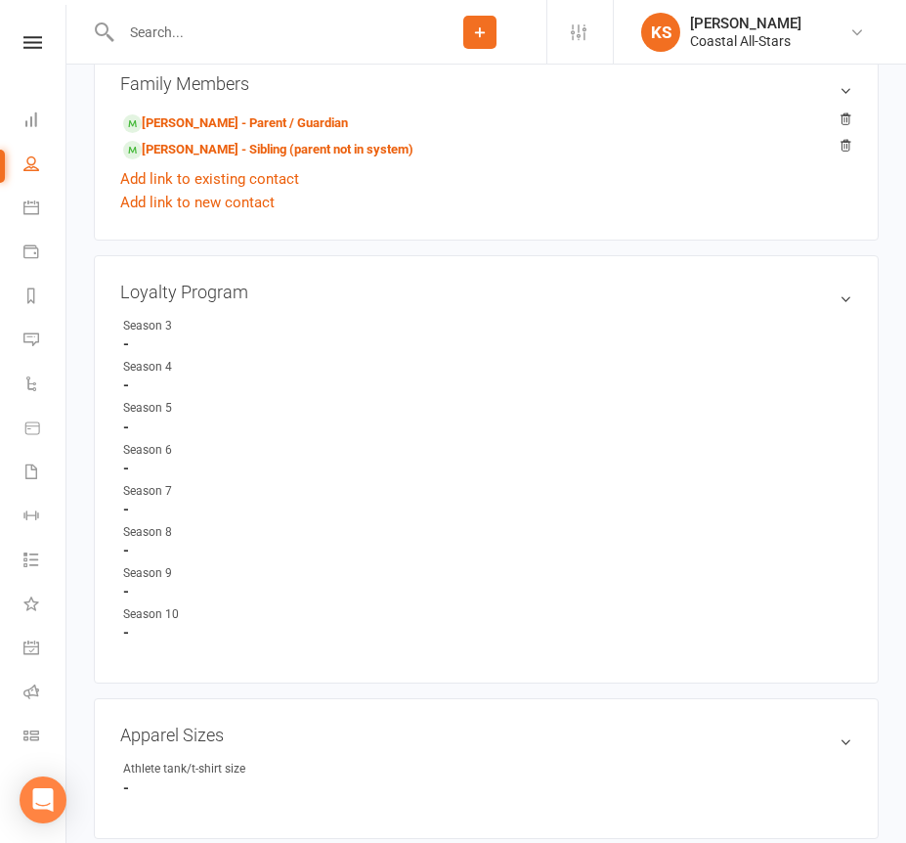
scroll to position [1434, 0]
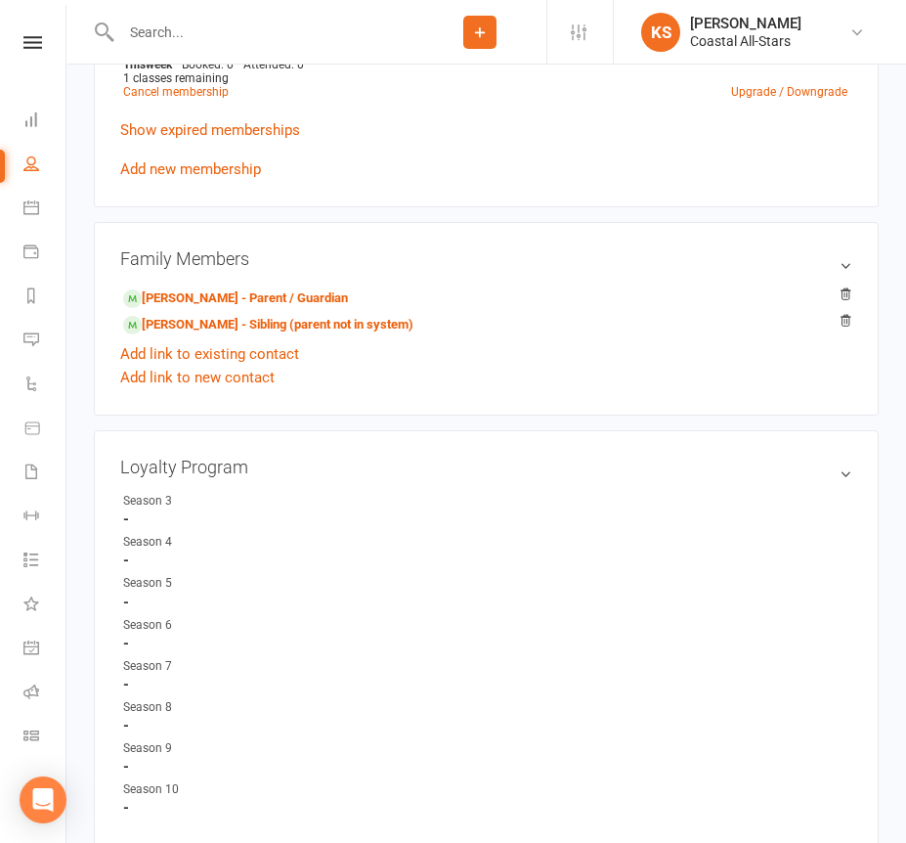
click at [273, 34] on input "text" at bounding box center [264, 32] width 298 height 27
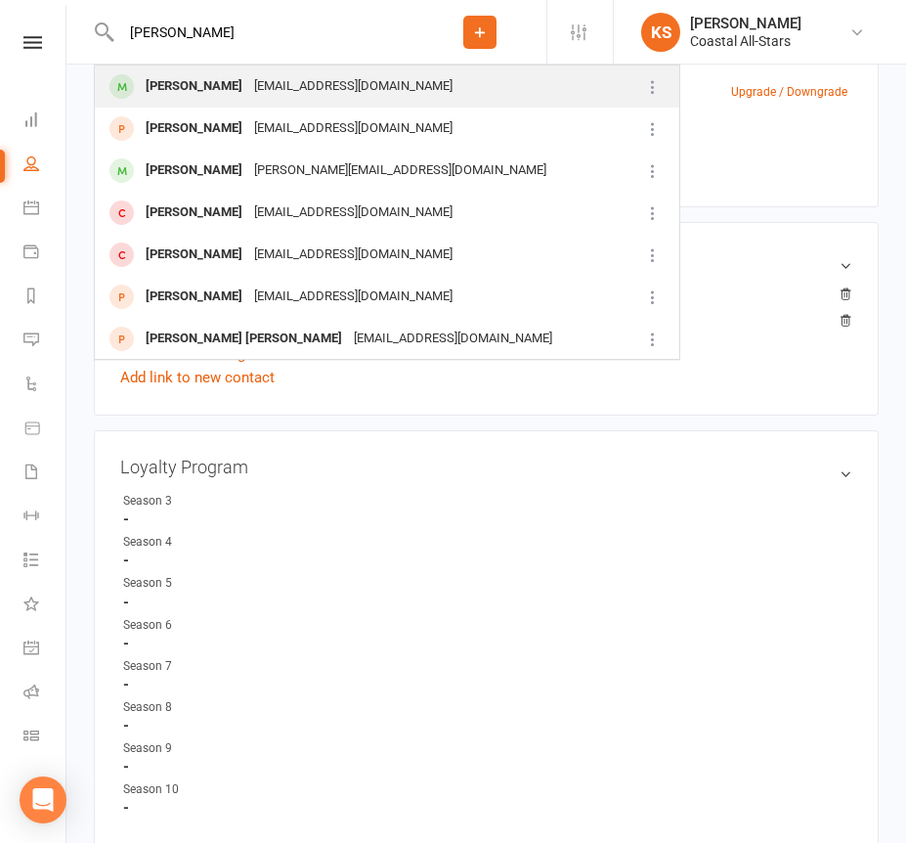
type input "[PERSON_NAME]"
click at [278, 86] on div "[EMAIL_ADDRESS][DOMAIN_NAME]" at bounding box center [353, 86] width 210 height 28
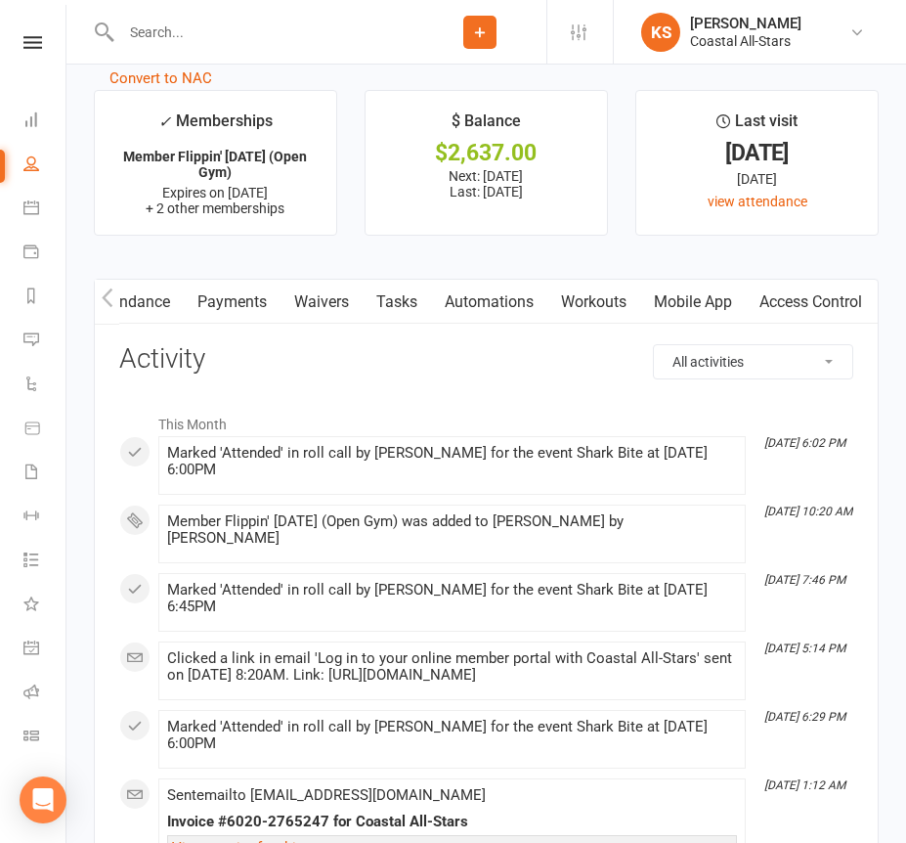
scroll to position [0, 501]
click at [819, 298] on link "Credit balance" at bounding box center [815, 302] width 126 height 45
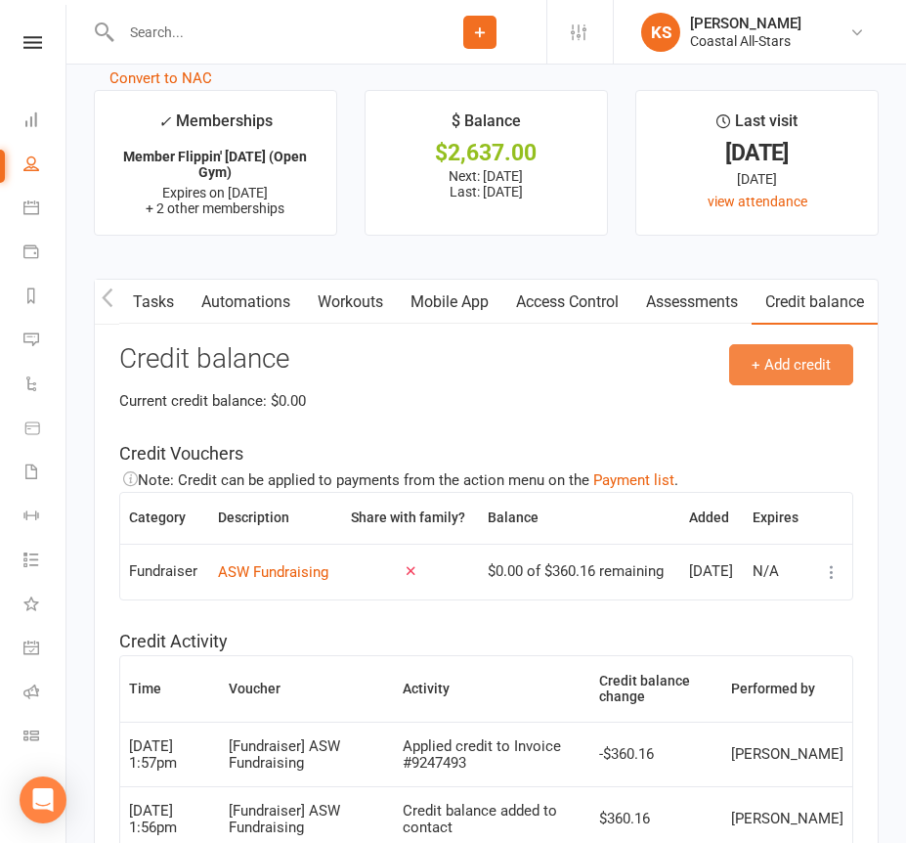
click at [776, 357] on button "+ Add credit" at bounding box center [791, 364] width 124 height 41
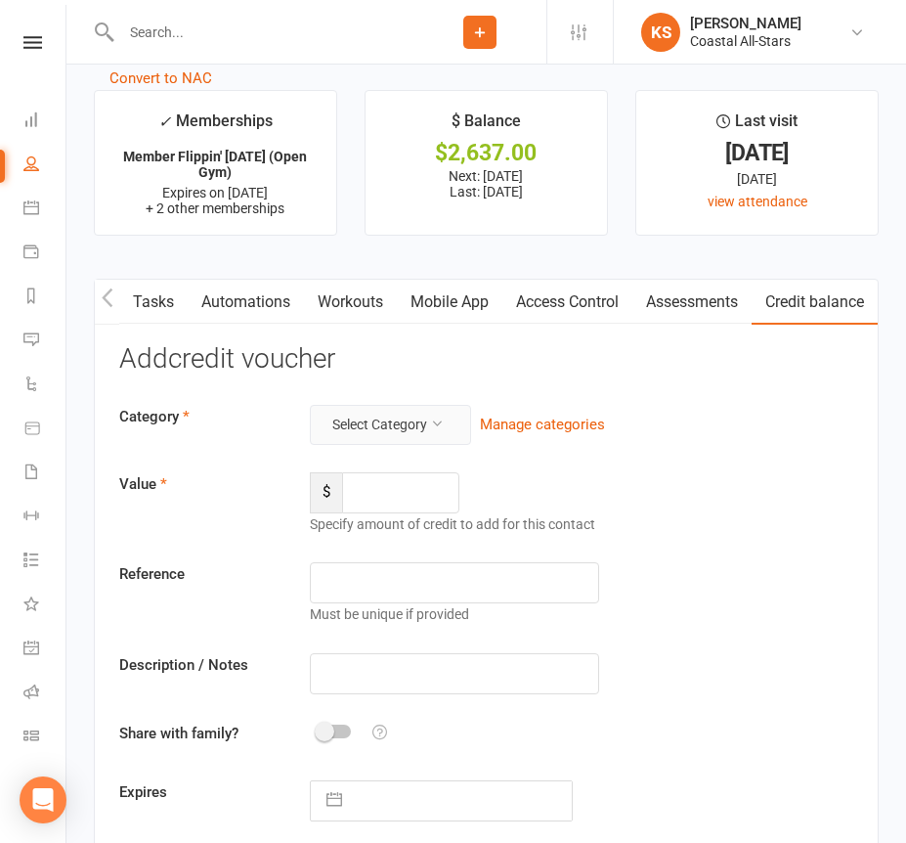
click at [407, 418] on button "Select Category" at bounding box center [390, 424] width 161 height 39
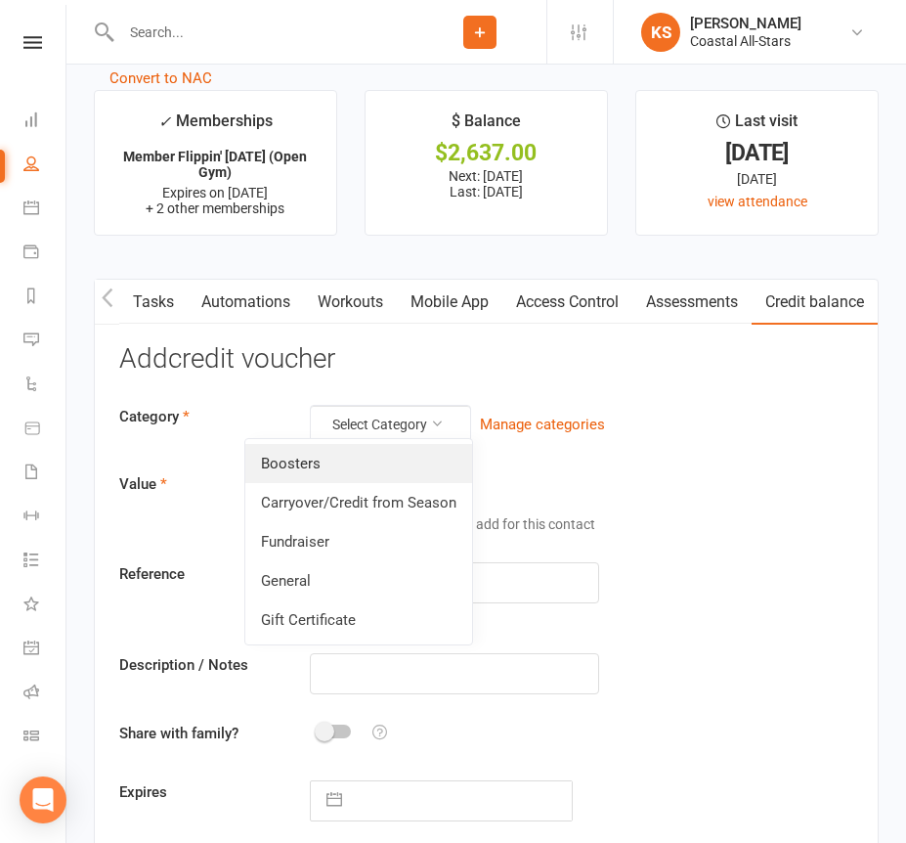
click at [363, 473] on link "Boosters" at bounding box center [358, 463] width 227 height 39
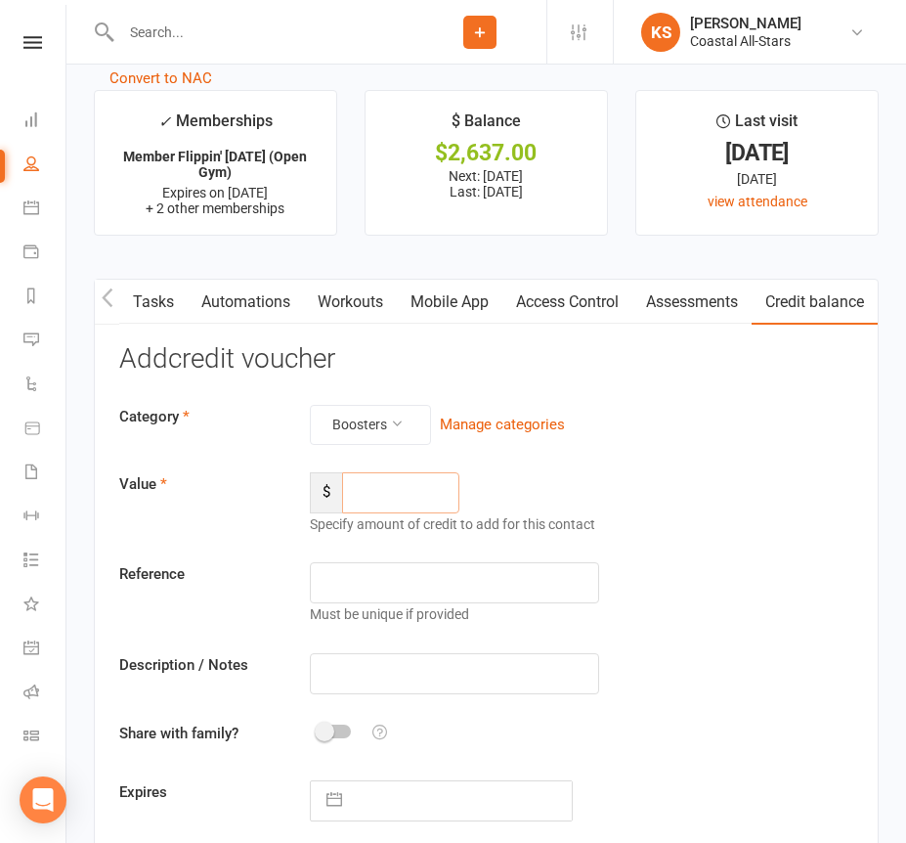
click at [377, 496] on input "number" at bounding box center [400, 492] width 117 height 41
type input "215.66"
click at [404, 687] on div "Category Boosters Manage categories Value $ 215.66 Specify amount of credit to …" at bounding box center [486, 613] width 734 height 416
click at [404, 669] on input "text" at bounding box center [454, 673] width 288 height 41
paste input "Boosters Offspring [DATE]"
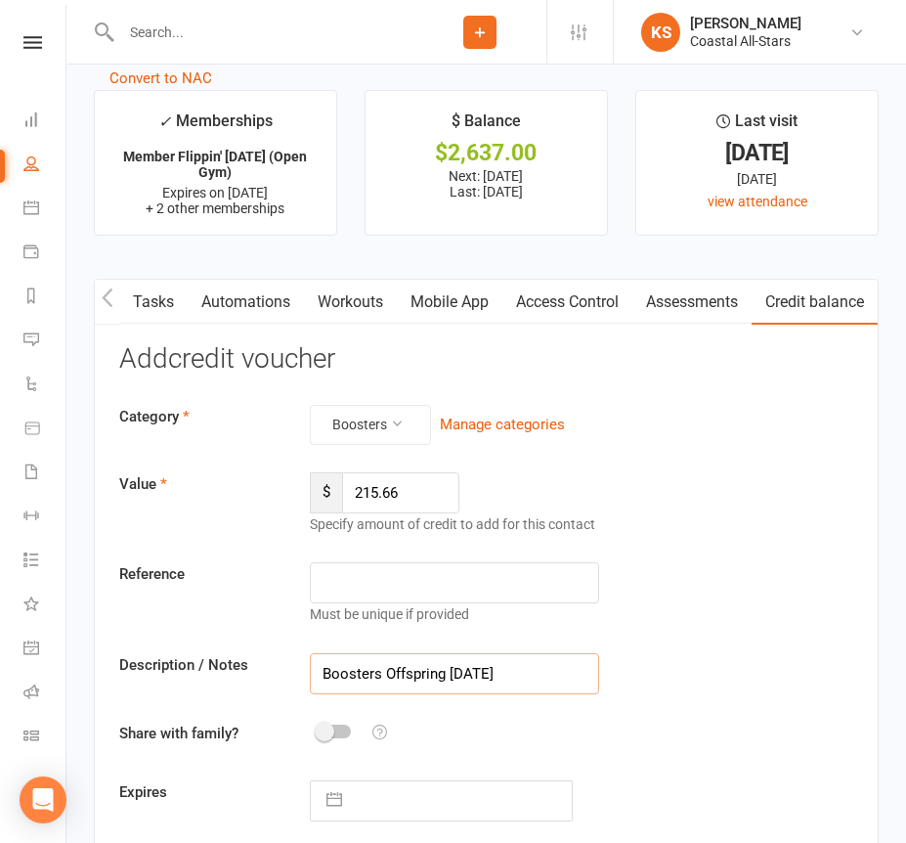
type input "Boosters Offspring [DATE]"
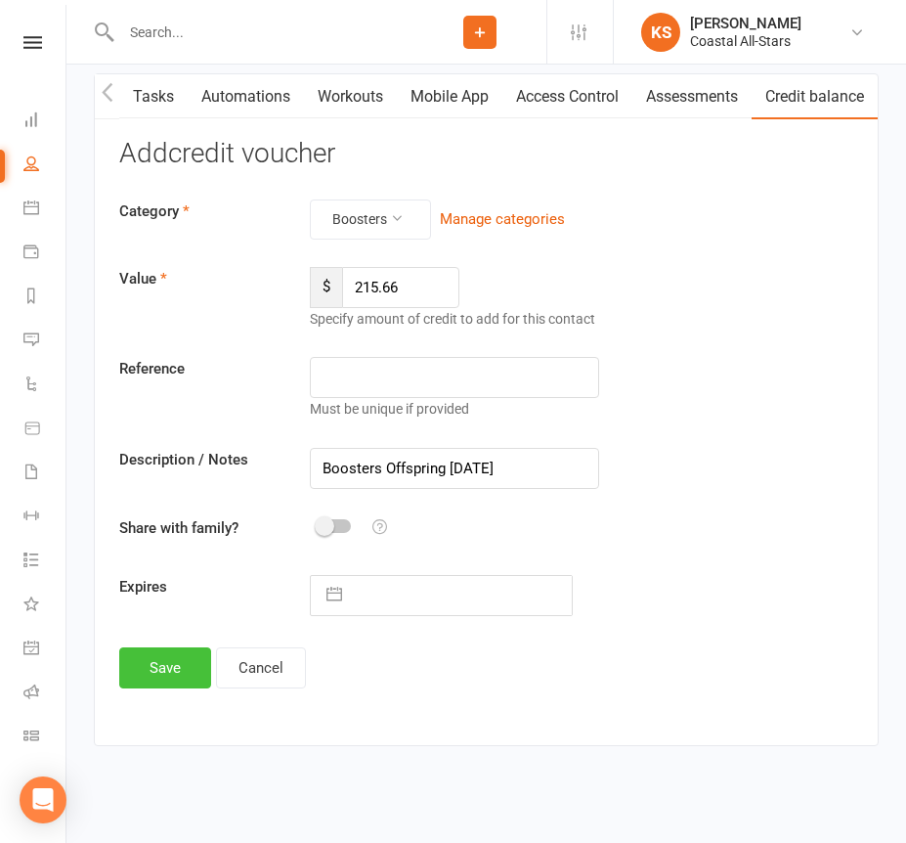
click at [177, 658] on button "Save" at bounding box center [165, 667] width 92 height 41
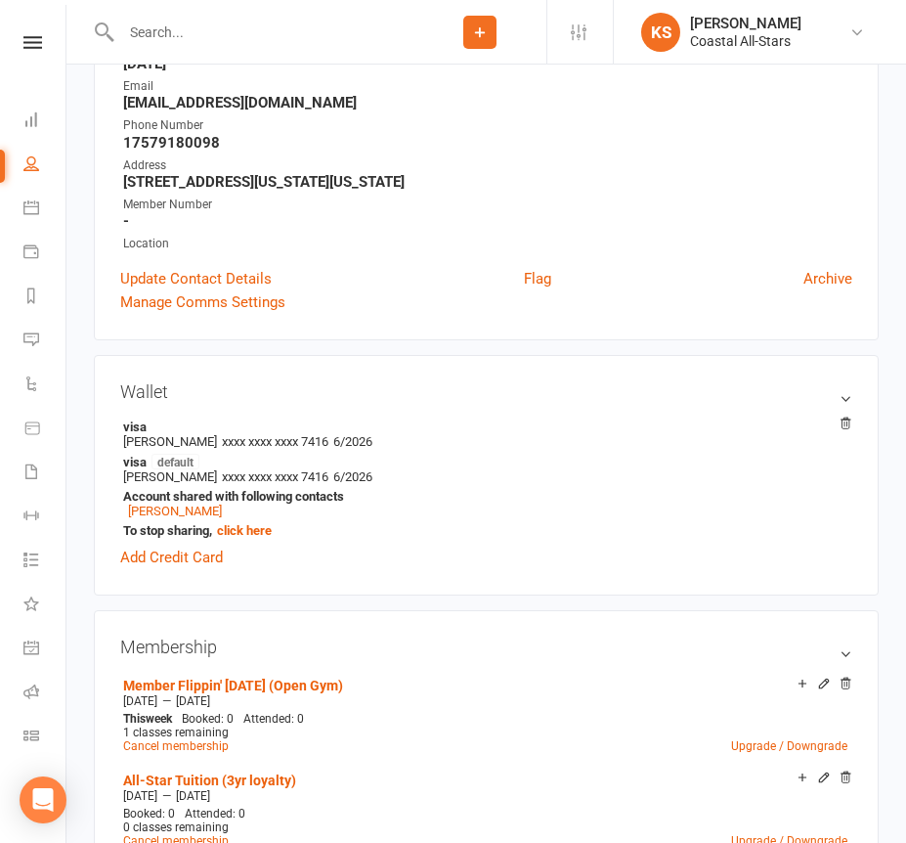
scroll to position [0, 0]
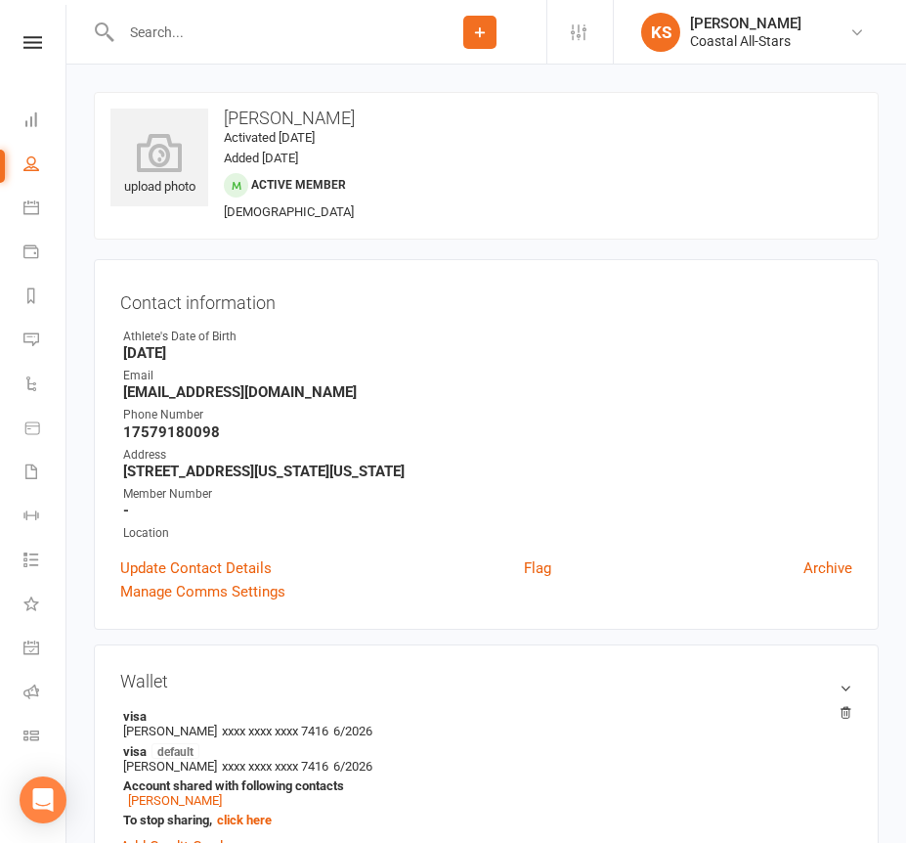
click at [214, 32] on input "text" at bounding box center [264, 32] width 298 height 27
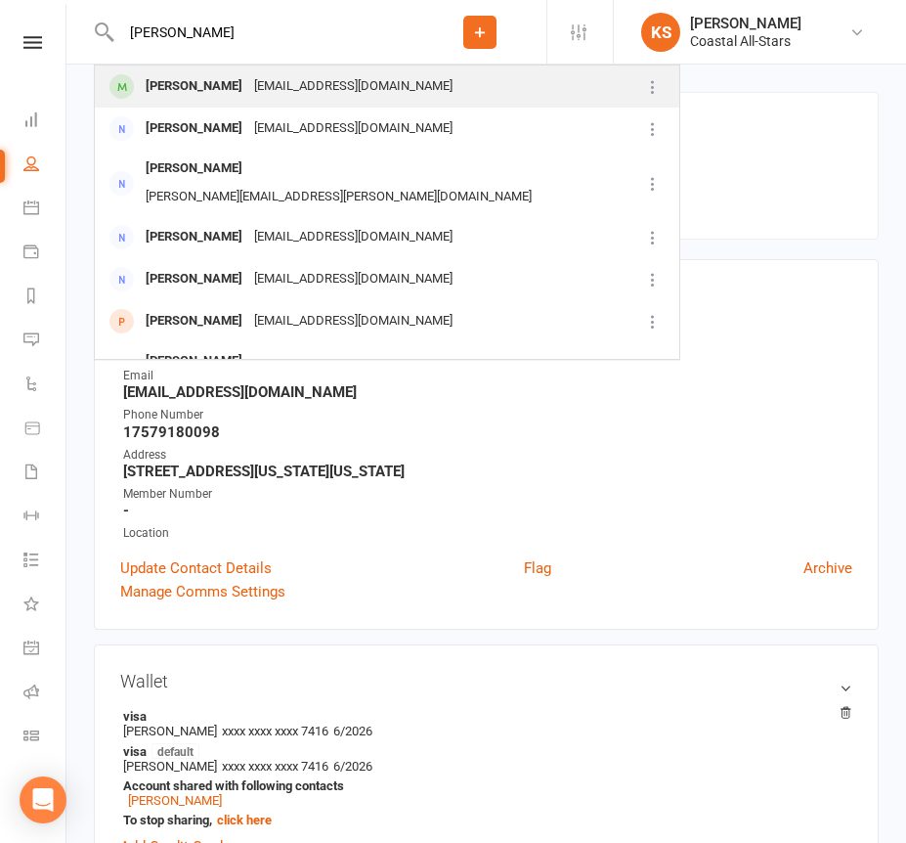
type input "[PERSON_NAME]"
click at [212, 84] on div "[PERSON_NAME]" at bounding box center [194, 86] width 109 height 28
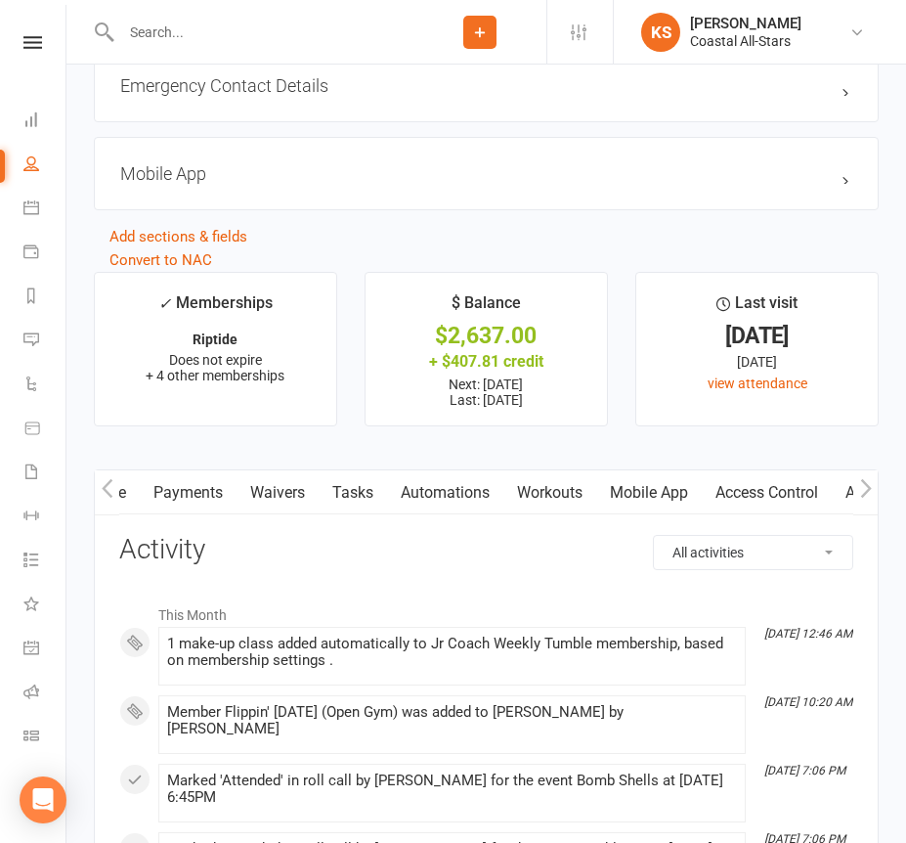
scroll to position [0, 501]
click at [798, 474] on link "Credit balance" at bounding box center [815, 492] width 126 height 45
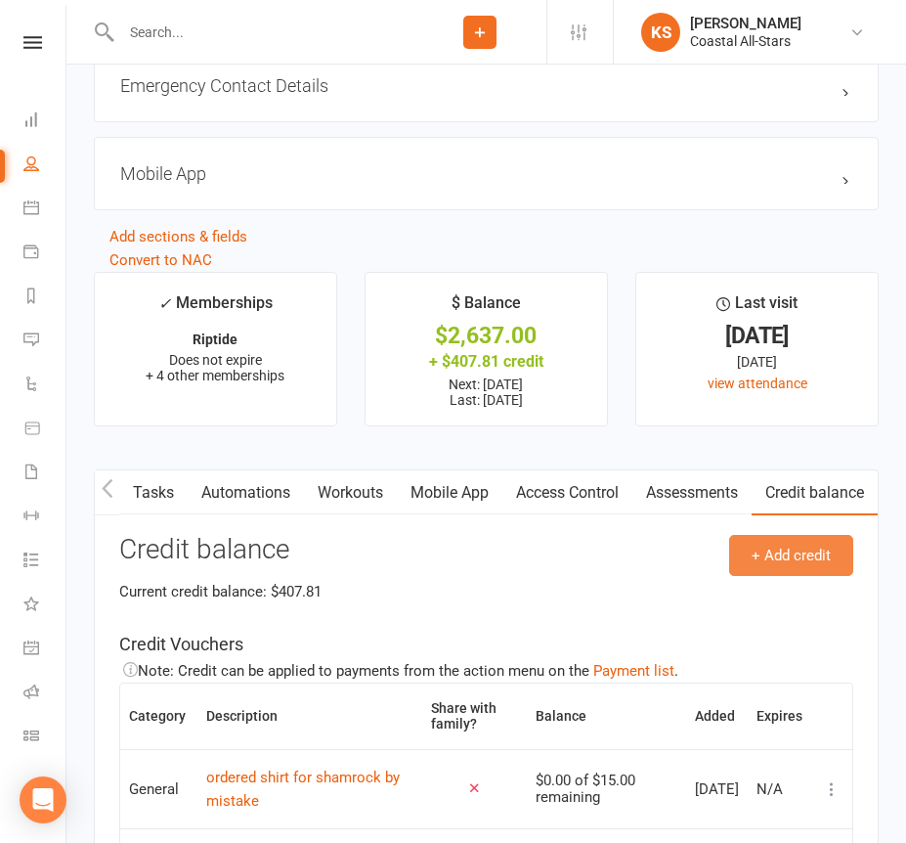
click at [778, 542] on button "+ Add credit" at bounding box center [791, 555] width 124 height 41
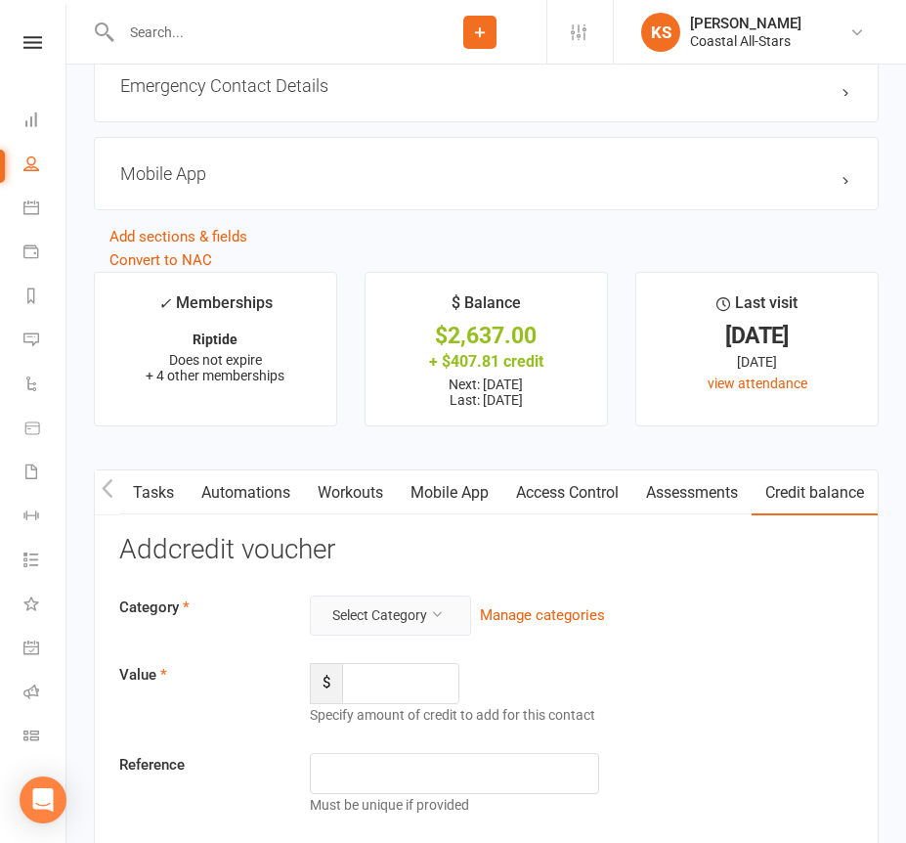
click at [406, 609] on button "Select Category" at bounding box center [390, 614] width 161 height 39
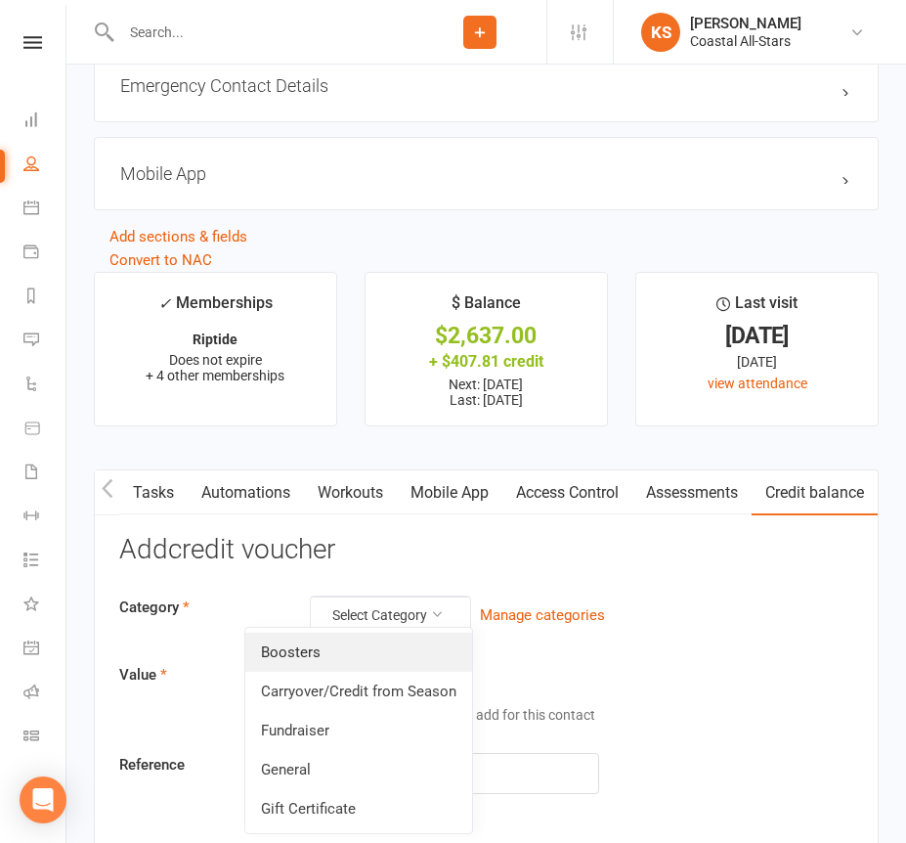
click at [383, 649] on link "Boosters" at bounding box center [358, 652] width 227 height 39
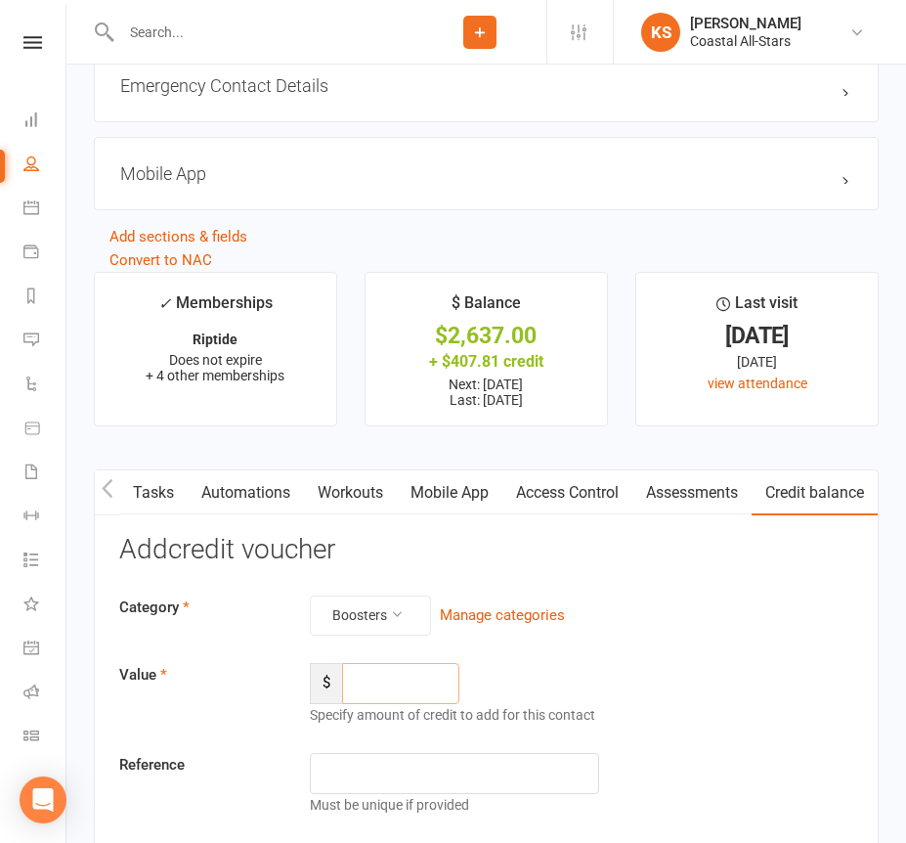
click at [383, 681] on input "number" at bounding box center [400, 683] width 117 height 41
type input "215.66"
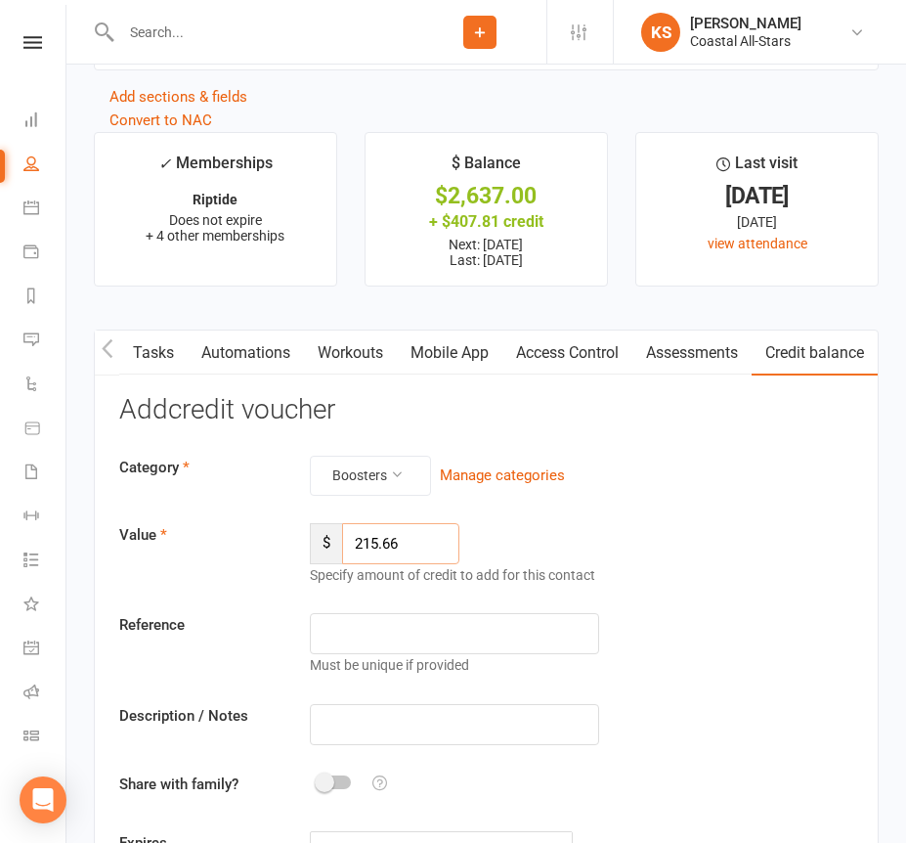
scroll to position [2732, 0]
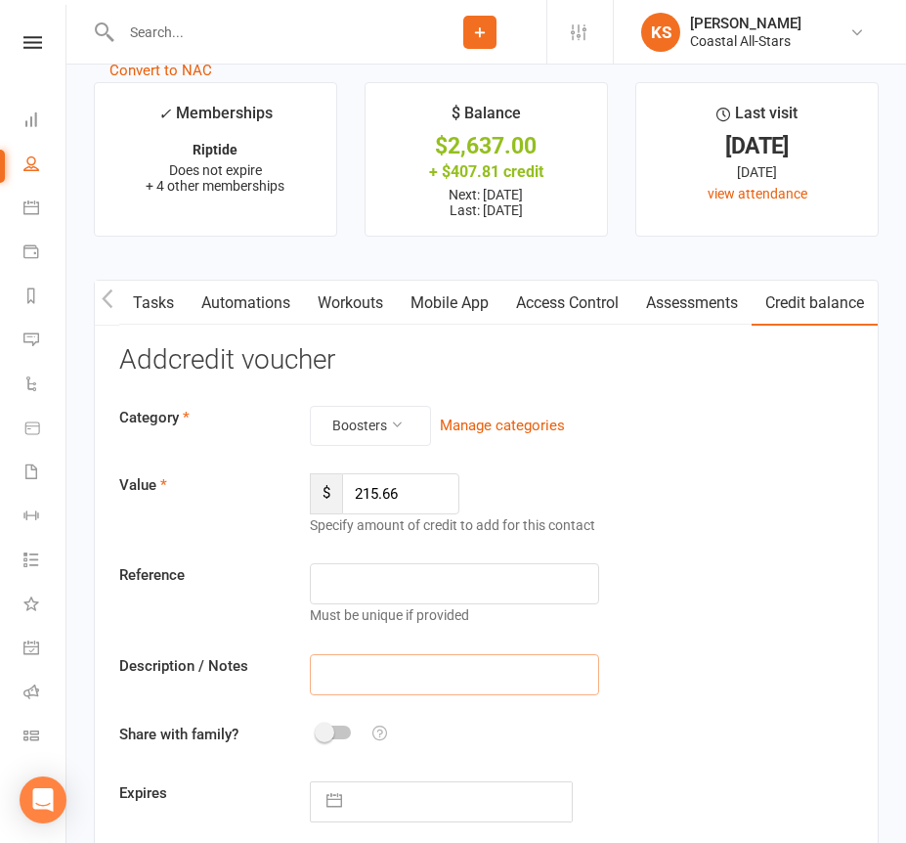
click at [391, 667] on input "text" at bounding box center [454, 674] width 288 height 41
paste input "Boosters Offspring [DATE]"
type input "Boosters Offspring [DATE]"
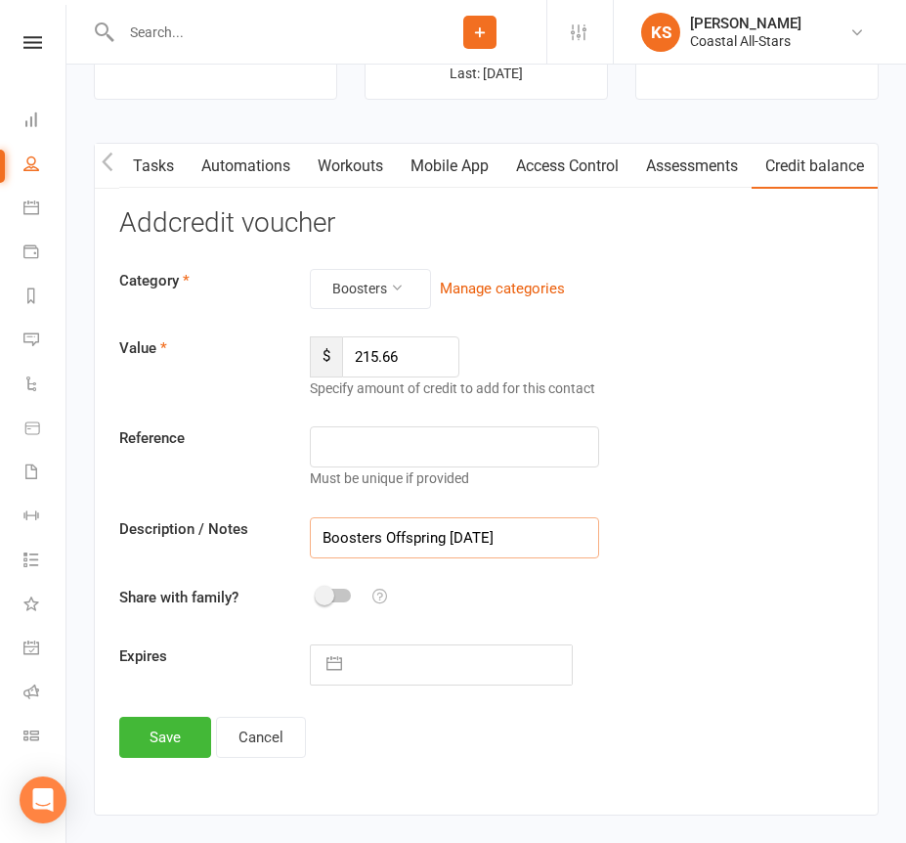
scroll to position [2936, 0]
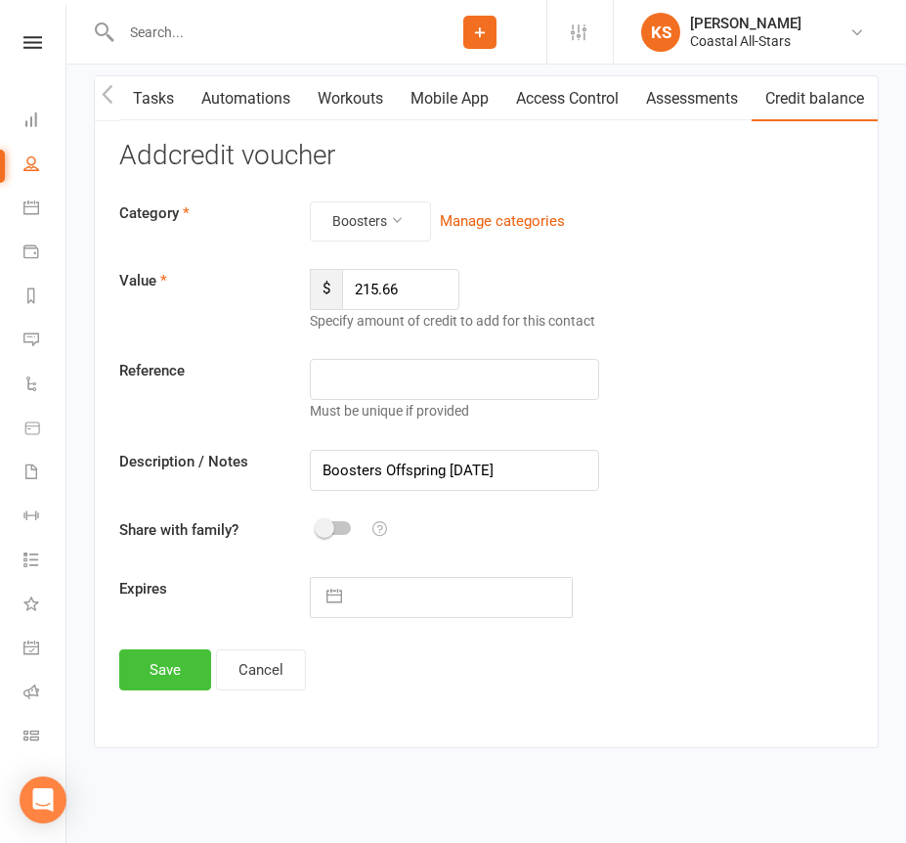
click at [154, 650] on button "Save" at bounding box center [165, 669] width 92 height 41
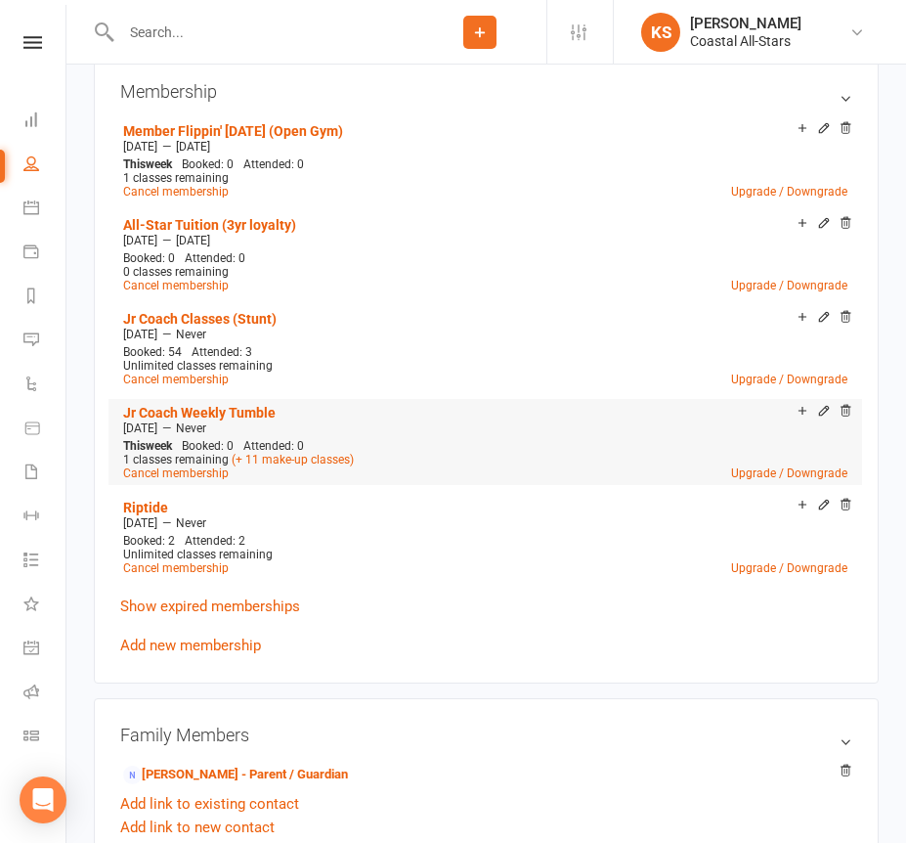
scroll to position [0, 0]
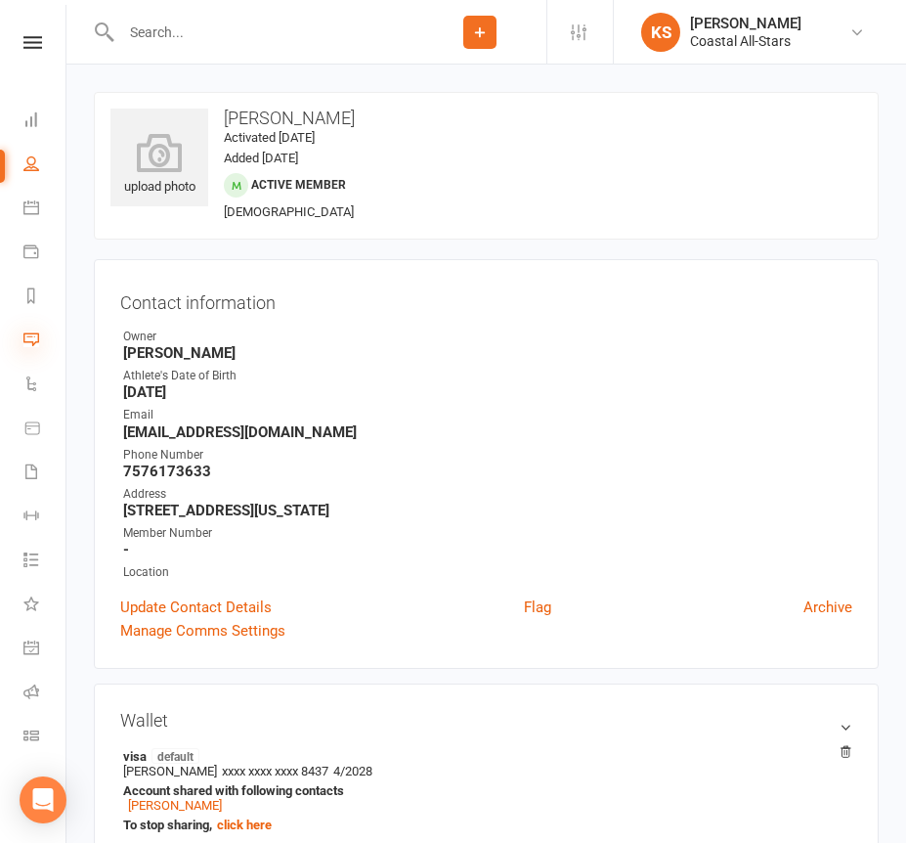
click at [32, 338] on icon at bounding box center [31, 339] width 16 height 16
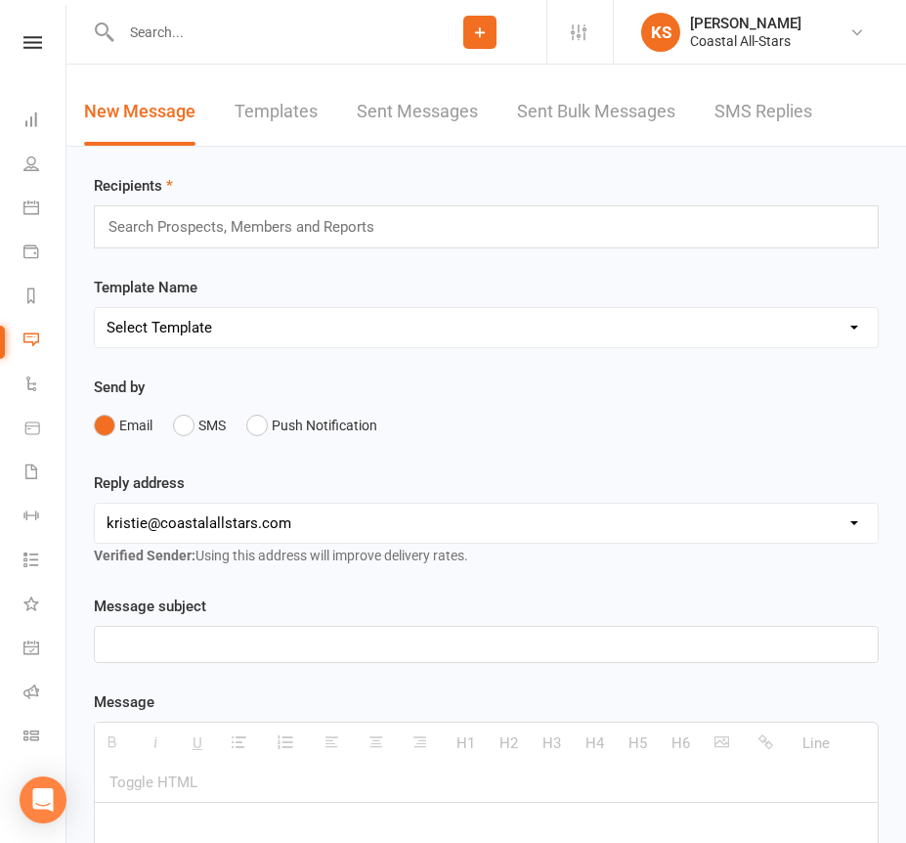
click at [364, 230] on input "text" at bounding box center [250, 226] width 286 height 25
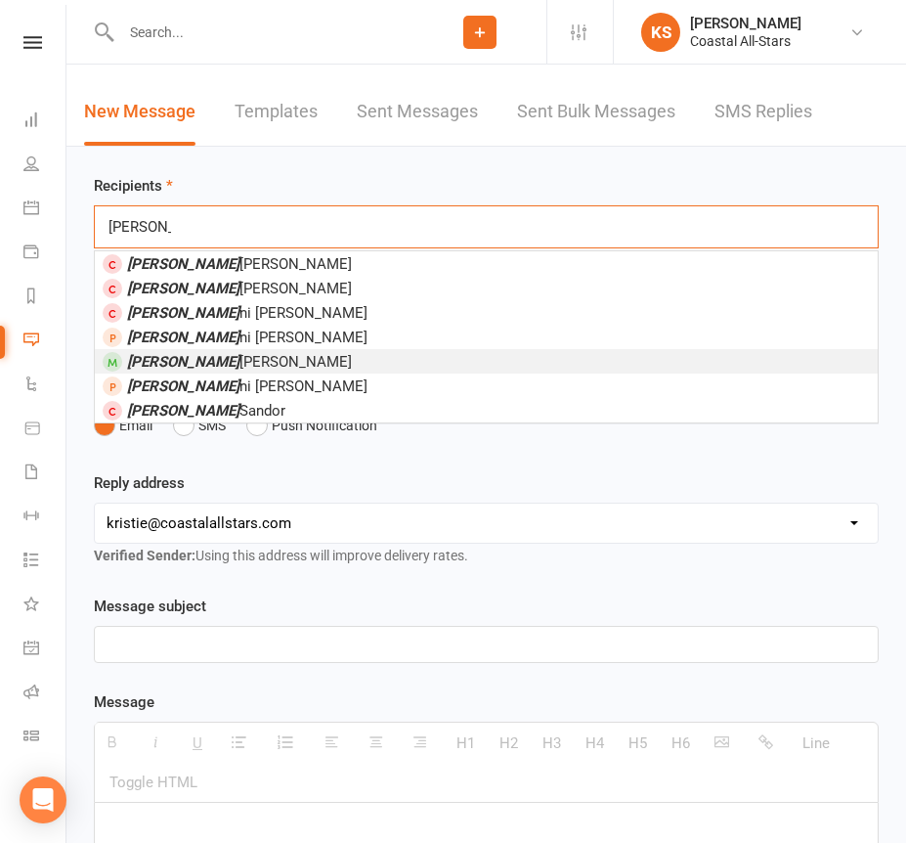
type input "[PERSON_NAME]"
click at [354, 356] on li "[PERSON_NAME]" at bounding box center [486, 361] width 783 height 24
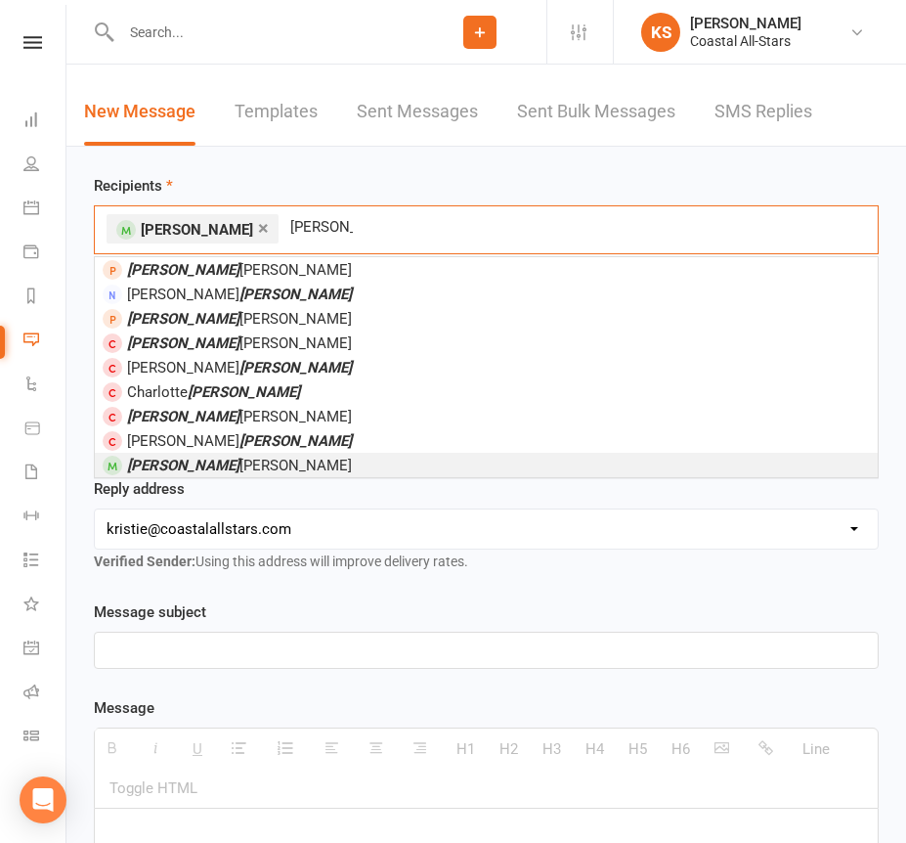
type input "[PERSON_NAME]"
click at [299, 464] on li "[PERSON_NAME]" at bounding box center [486, 465] width 783 height 24
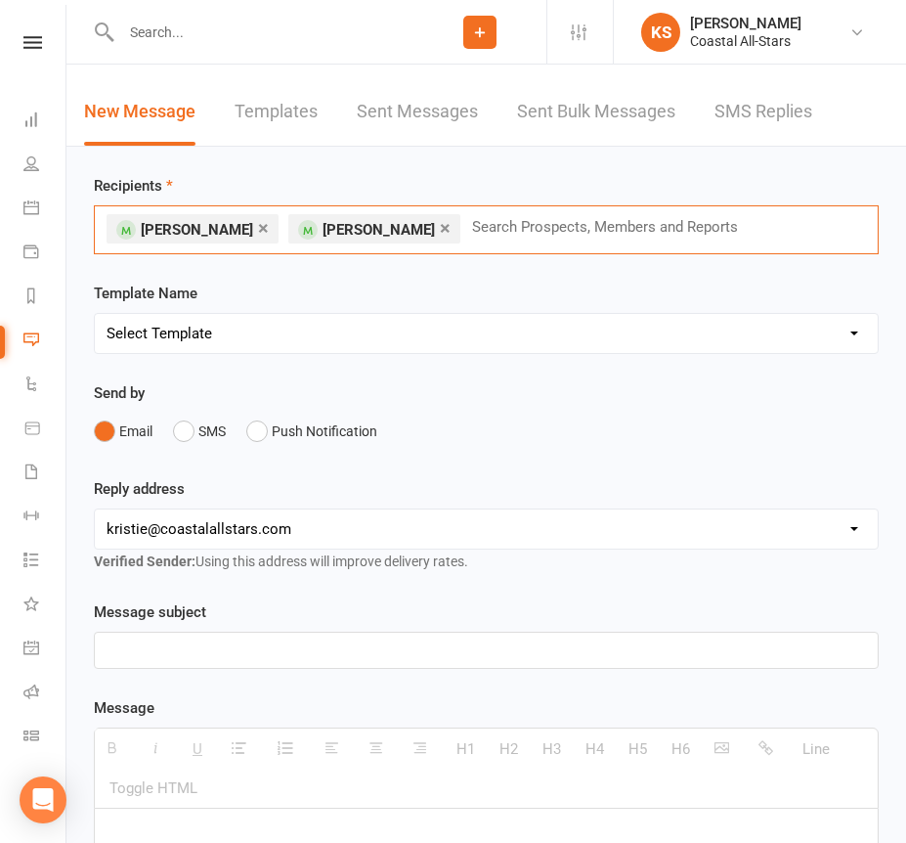
click at [440, 225] on link "×" at bounding box center [445, 227] width 11 height 31
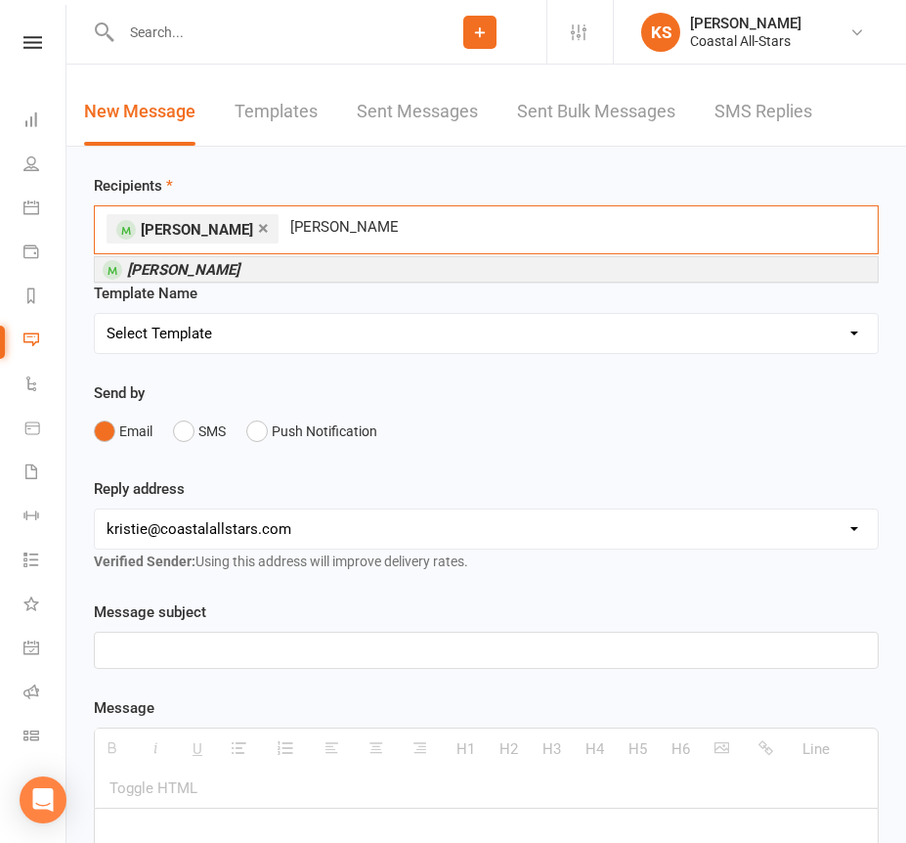
type input "[PERSON_NAME]"
click at [377, 268] on li "[PERSON_NAME]" at bounding box center [486, 269] width 783 height 24
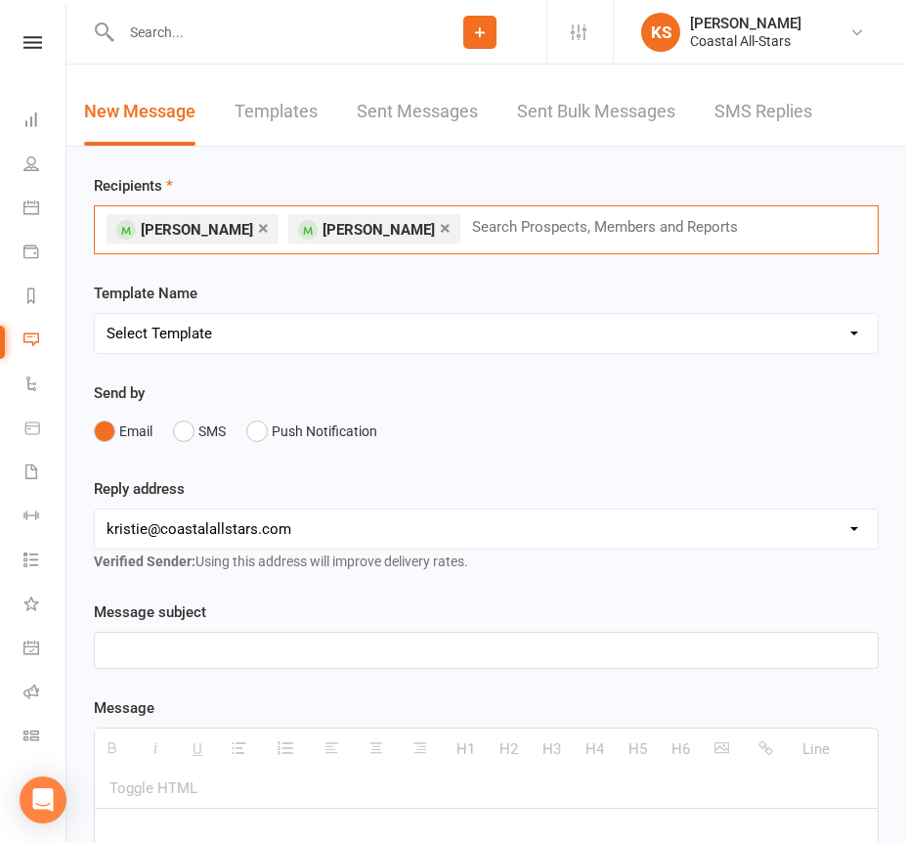
type input "M"
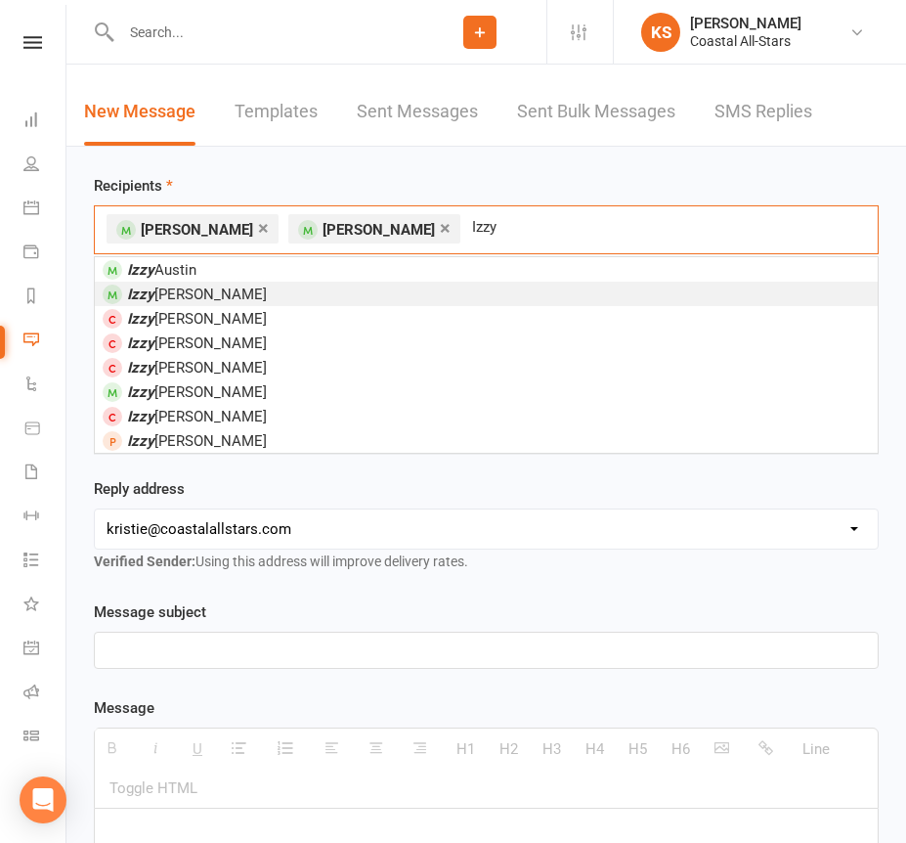
type input "Izzy"
click at [362, 293] on li "[PERSON_NAME]" at bounding box center [486, 294] width 783 height 24
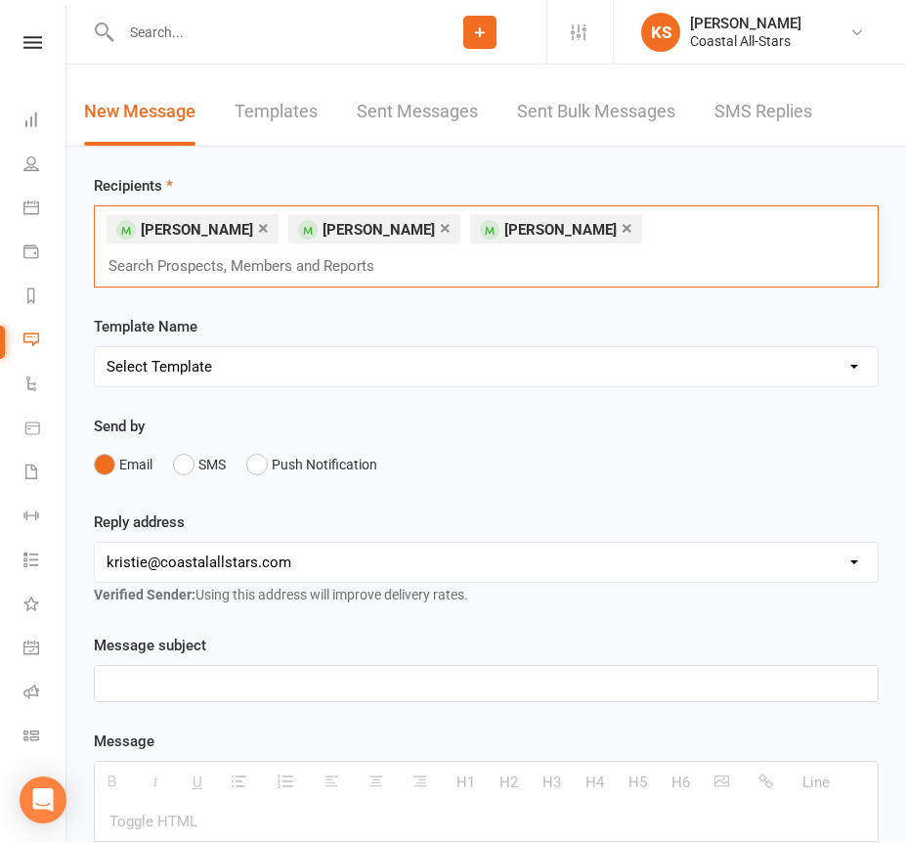
click at [393, 253] on input "text" at bounding box center [250, 265] width 286 height 25
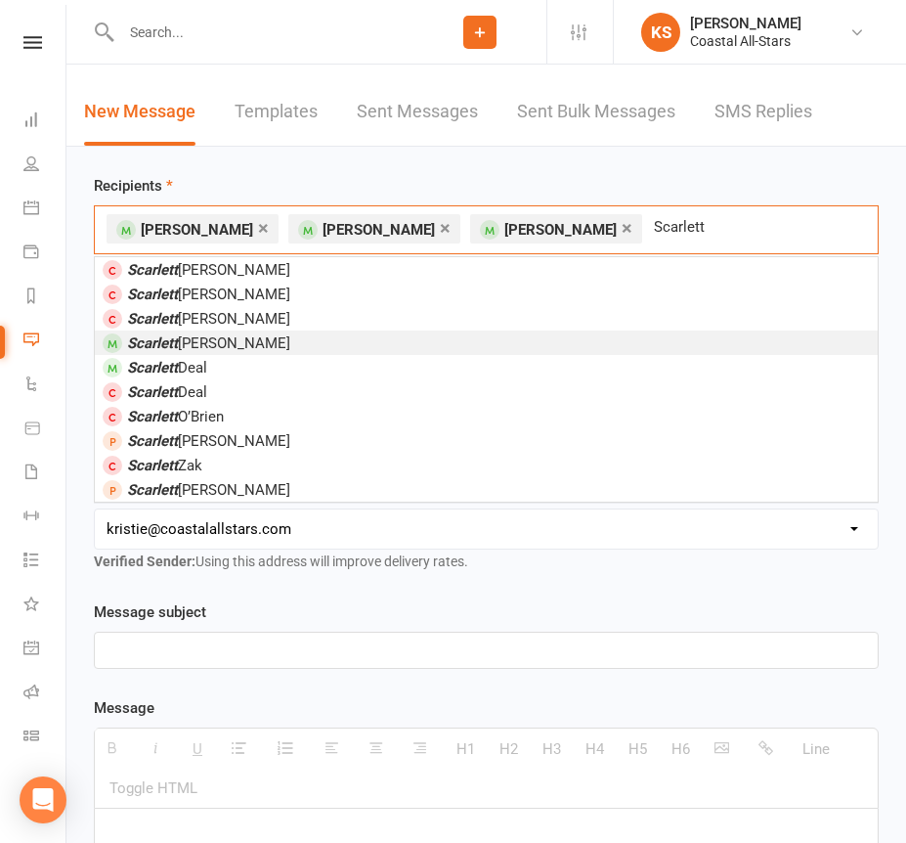
type input "Scarlett"
click at [461, 340] on li "[PERSON_NAME]" at bounding box center [486, 342] width 783 height 24
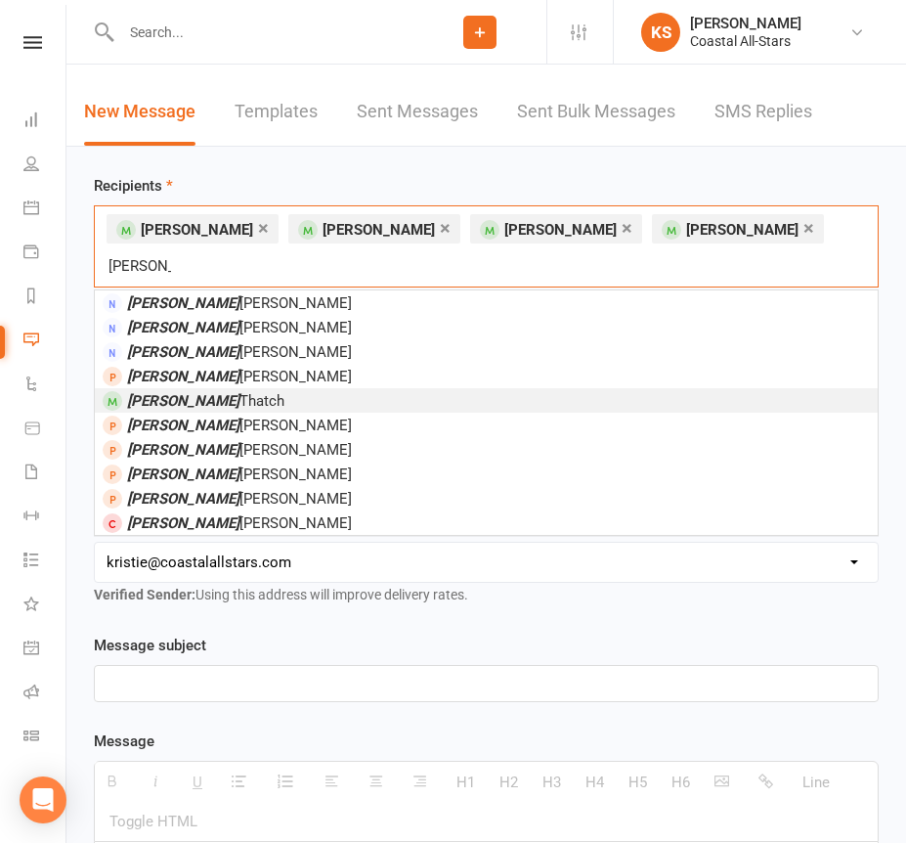
type input "[PERSON_NAME]"
click at [502, 388] on li "[PERSON_NAME]" at bounding box center [486, 400] width 783 height 24
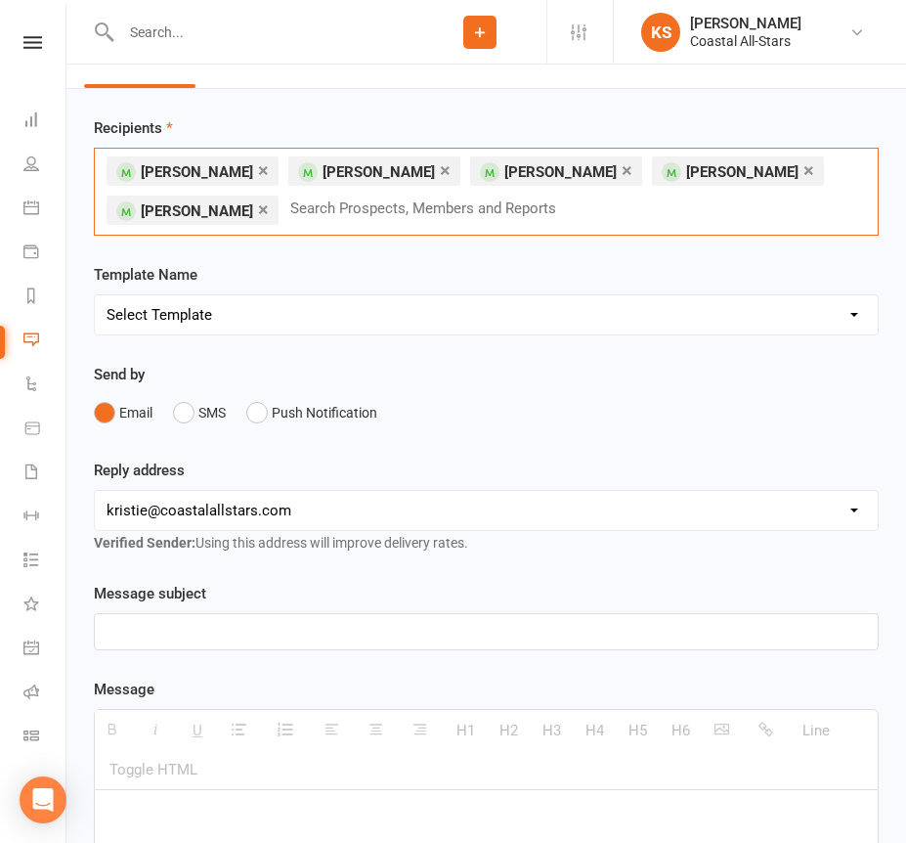
scroll to position [115, 0]
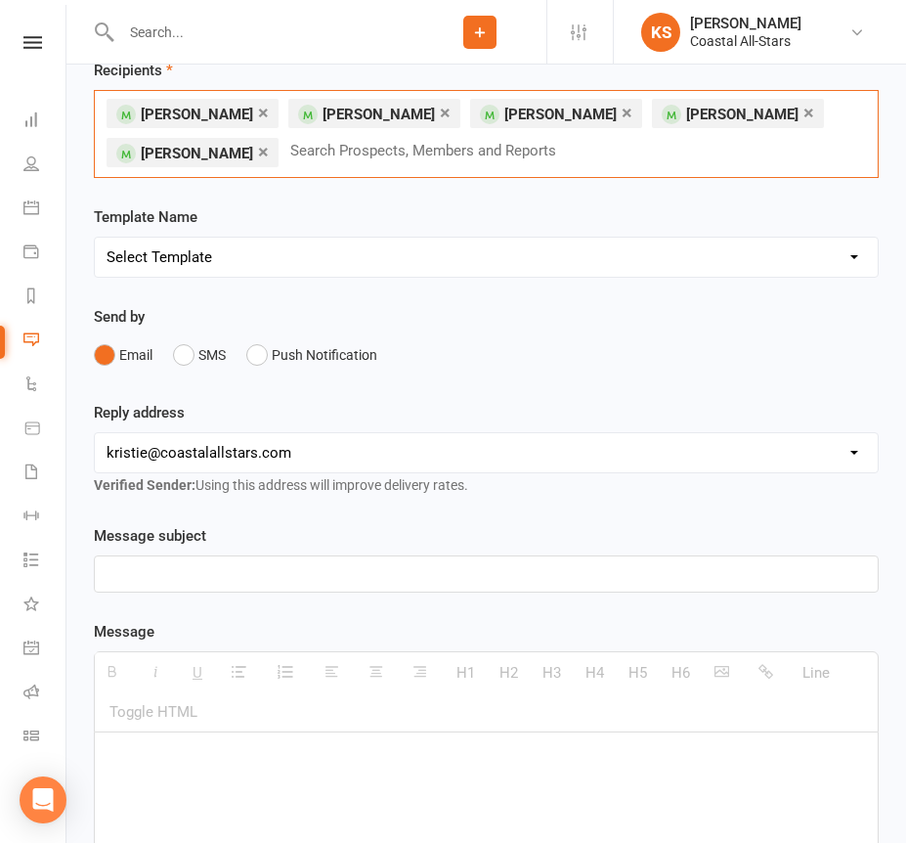
click at [261, 573] on p at bounding box center [487, 573] width 760 height 23
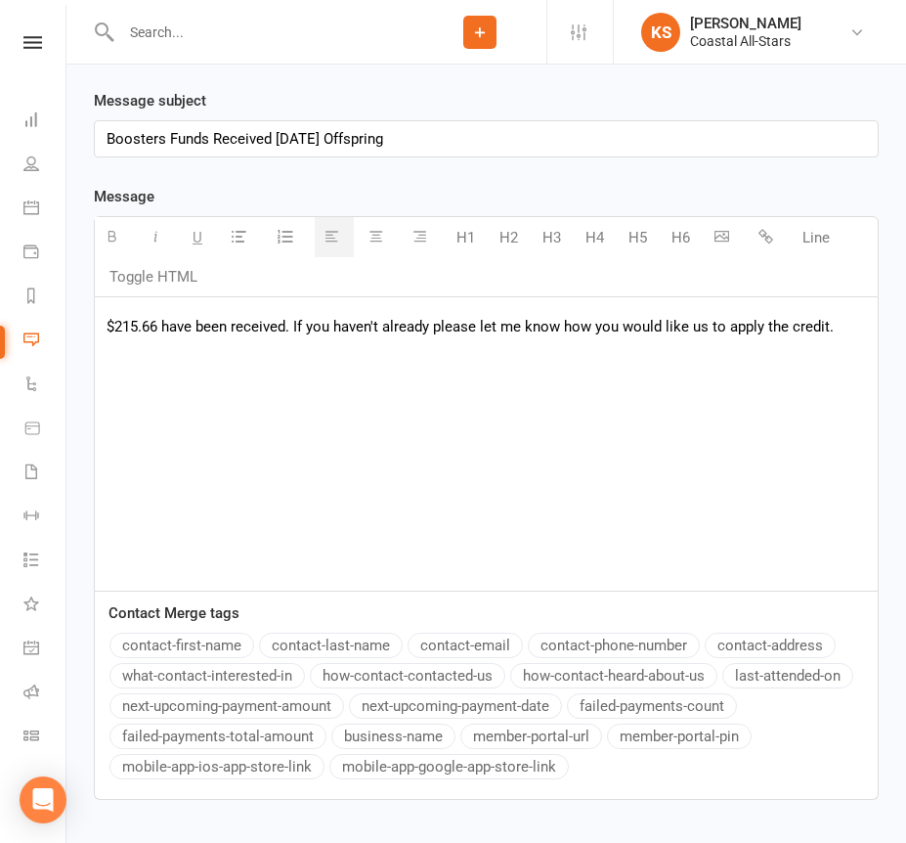
scroll to position [744, 0]
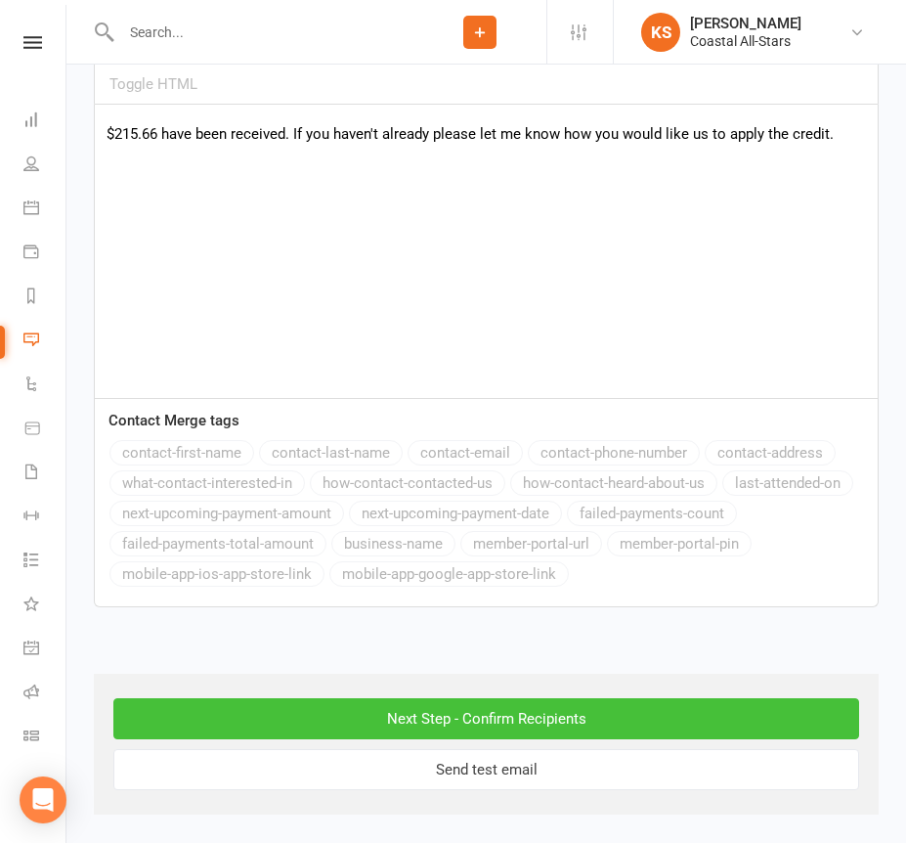
click at [373, 710] on input "Next Step - Confirm Recipients" at bounding box center [486, 718] width 746 height 41
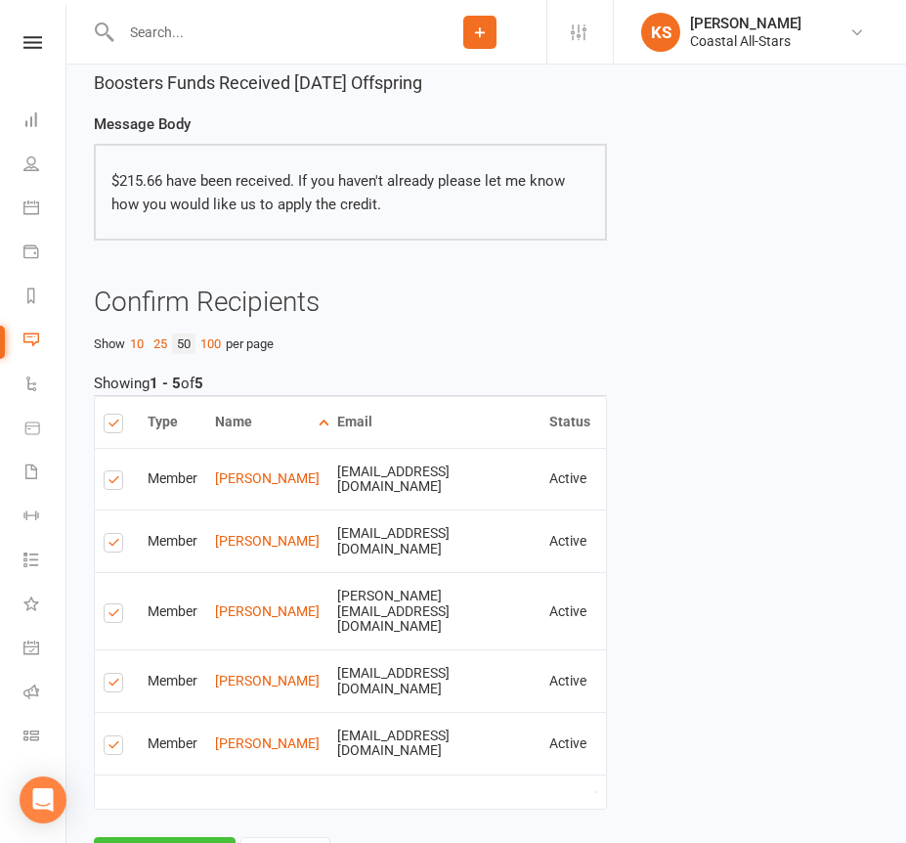
click at [198, 837] on button "Send Emails" at bounding box center [165, 857] width 142 height 41
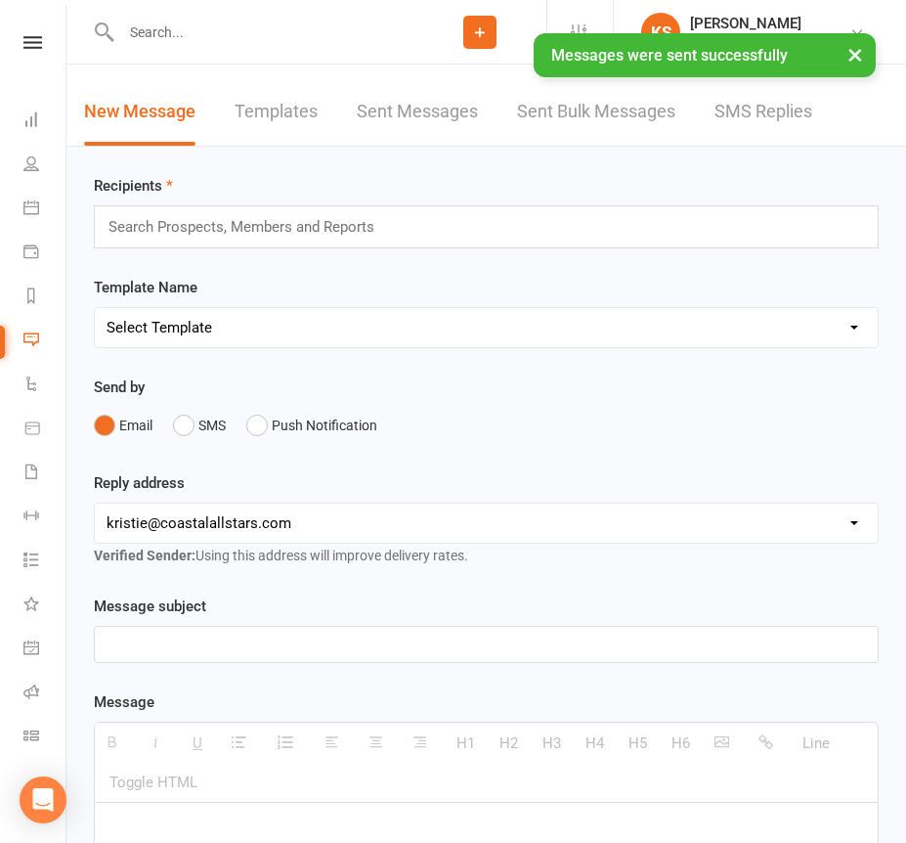
click at [258, 234] on input "text" at bounding box center [250, 226] width 286 height 25
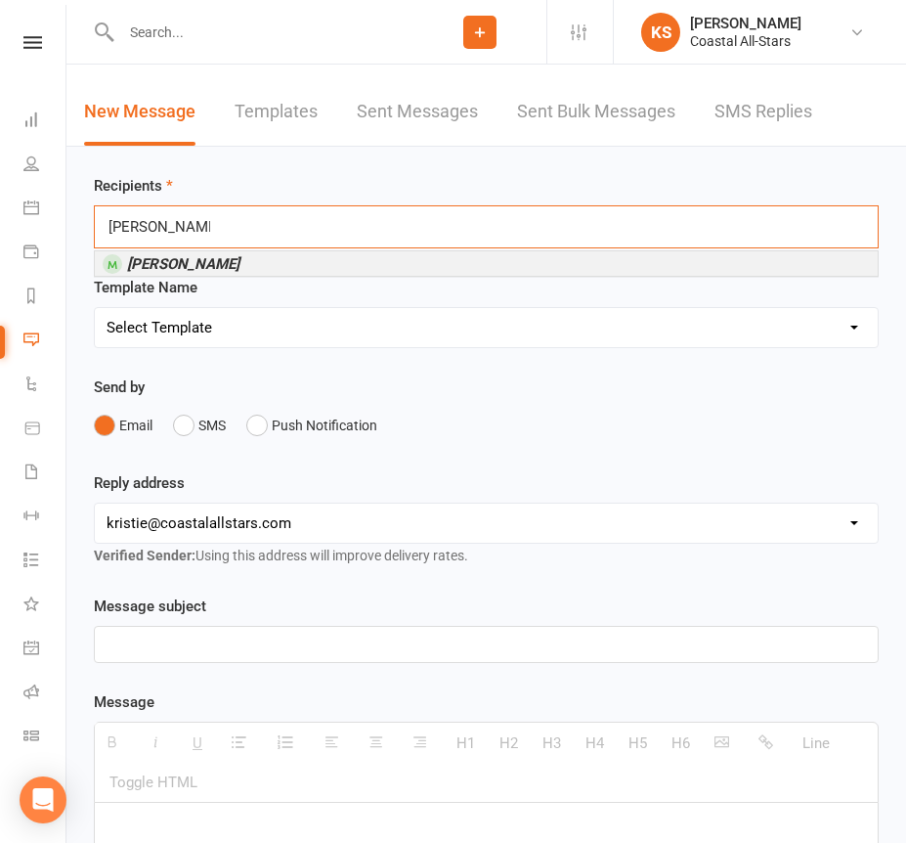
type input "[PERSON_NAME]"
click at [250, 264] on li "[PERSON_NAME]" at bounding box center [486, 263] width 783 height 24
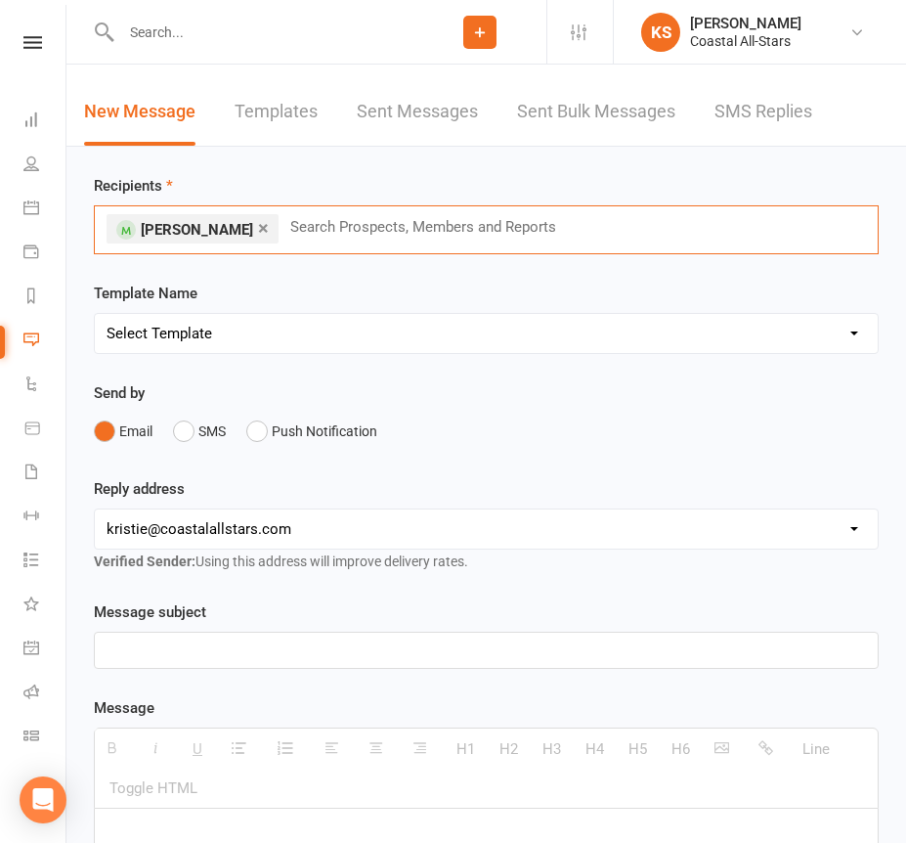
click at [286, 641] on p at bounding box center [487, 649] width 760 height 23
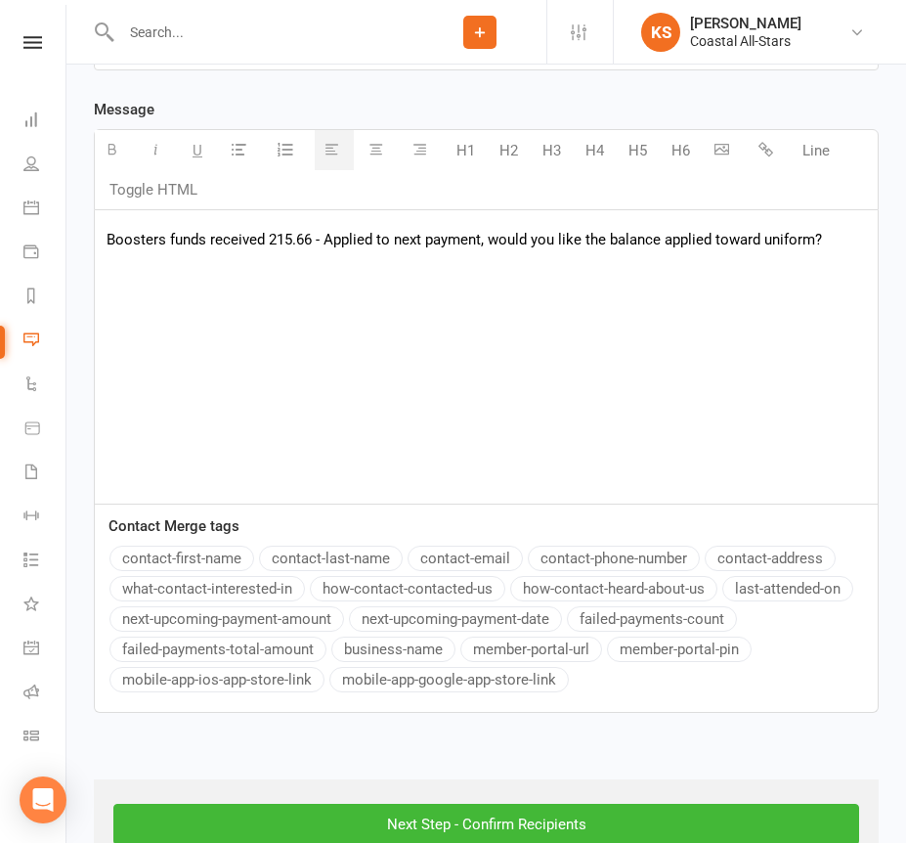
scroll to position [705, 0]
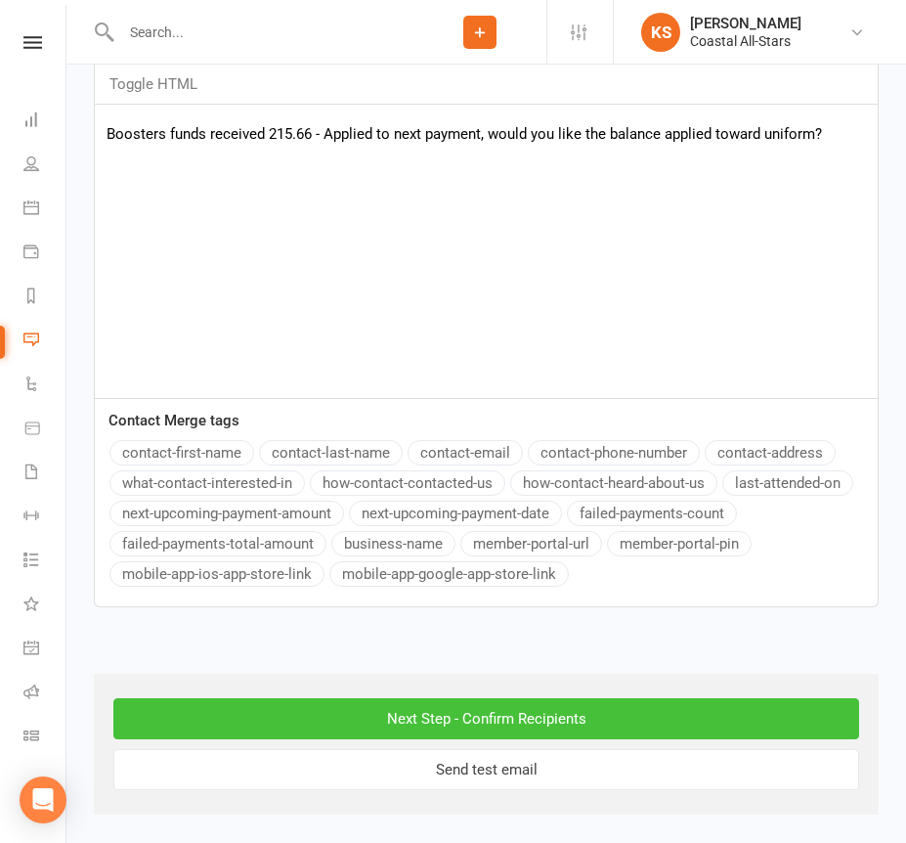
click at [354, 724] on input "Next Step - Confirm Recipients" at bounding box center [486, 718] width 746 height 41
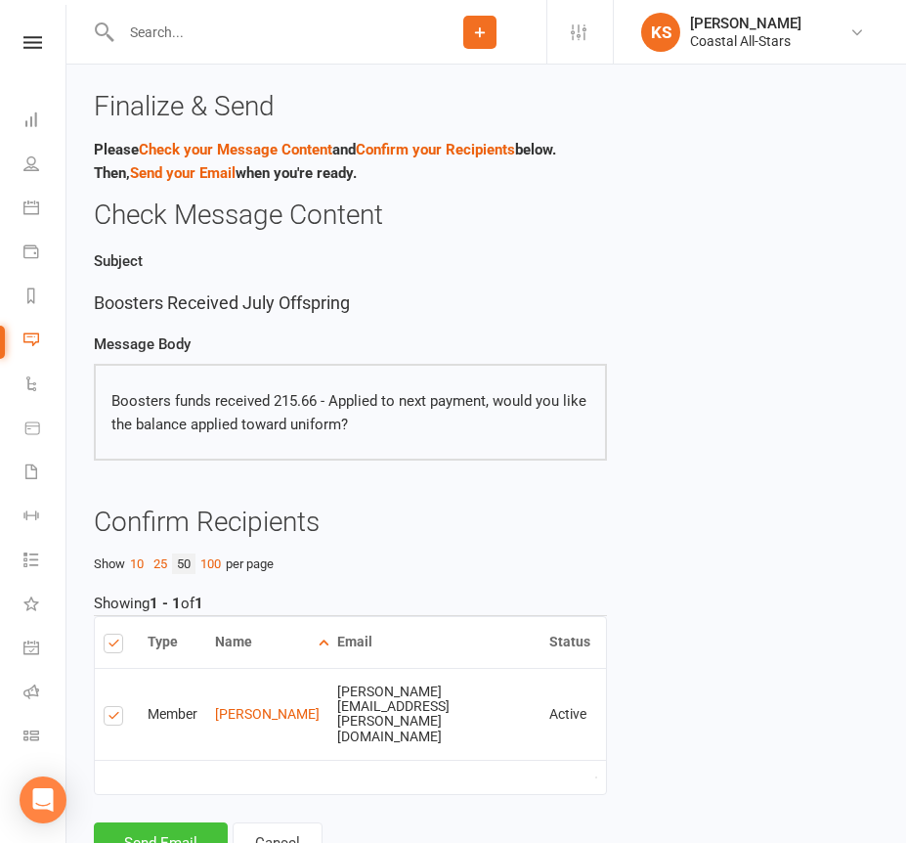
click at [193, 822] on button "Send Email" at bounding box center [161, 842] width 134 height 41
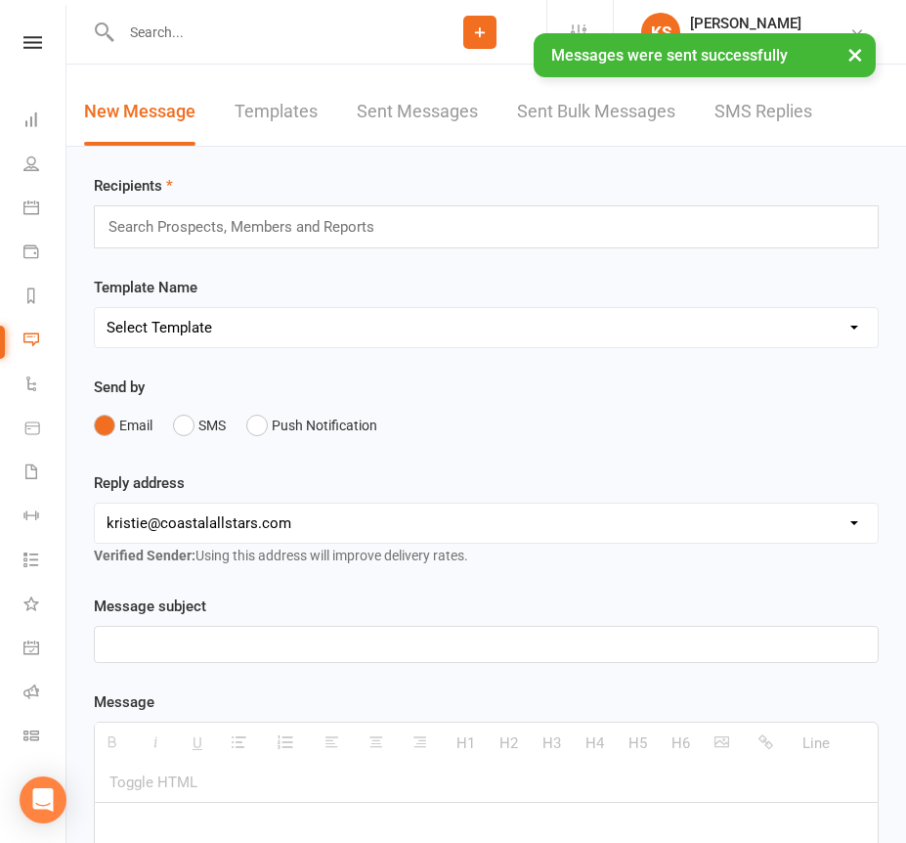
click at [306, 222] on input "text" at bounding box center [250, 226] width 286 height 25
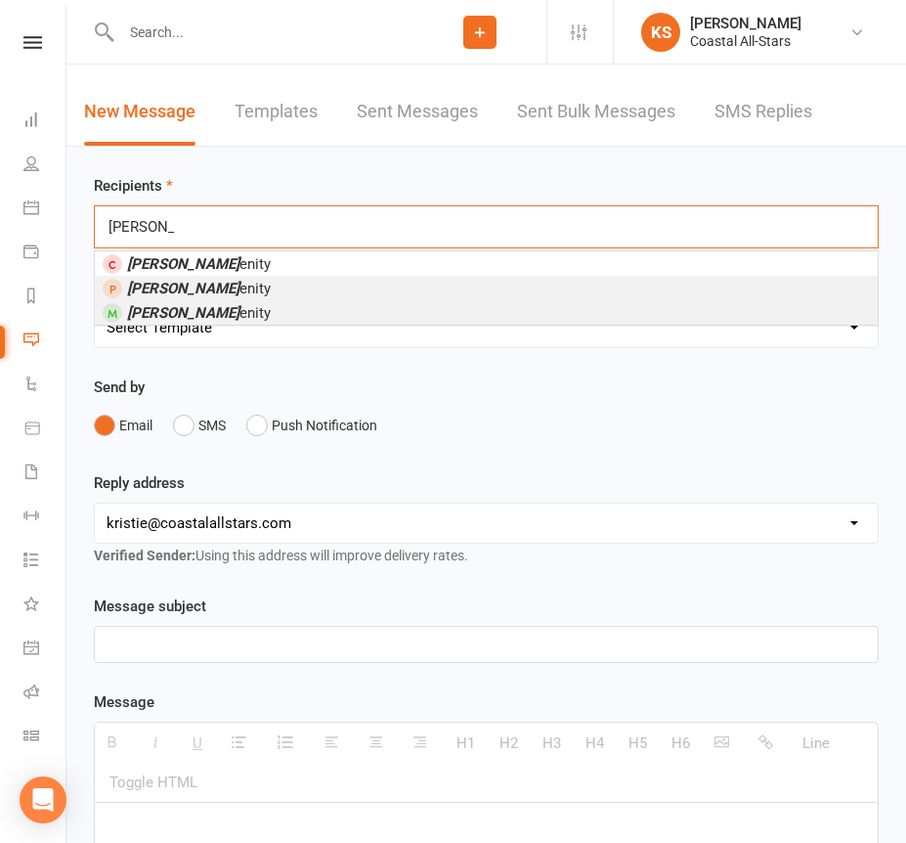
type input "[PERSON_NAME]"
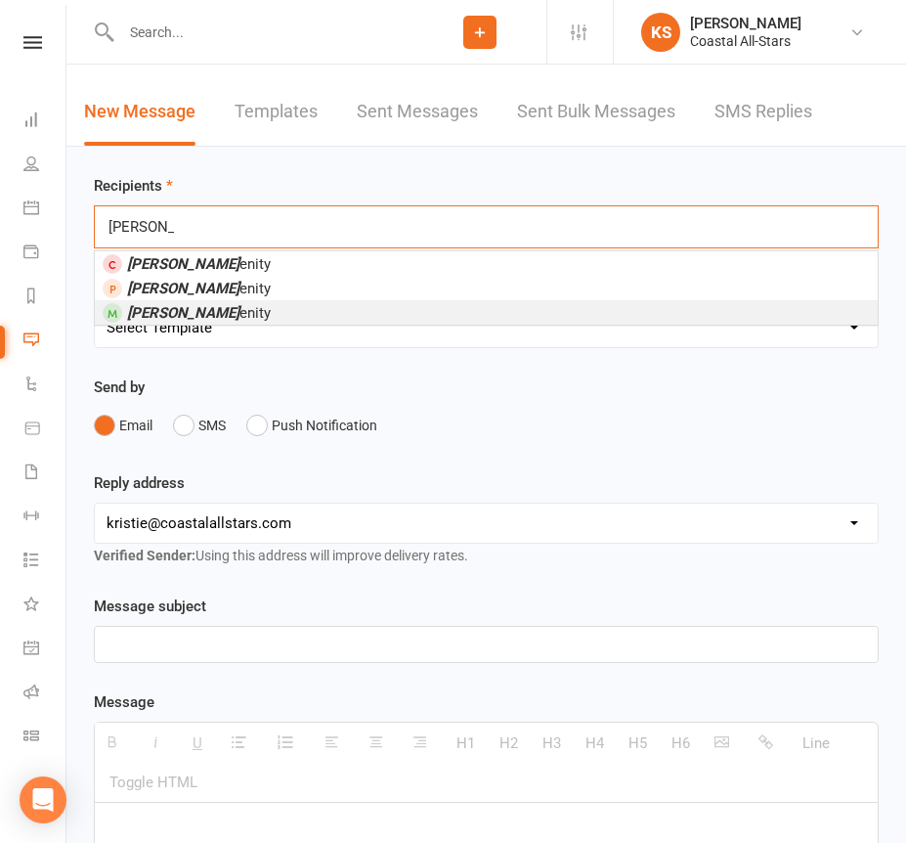
click at [241, 309] on li "[PERSON_NAME]" at bounding box center [486, 312] width 783 height 24
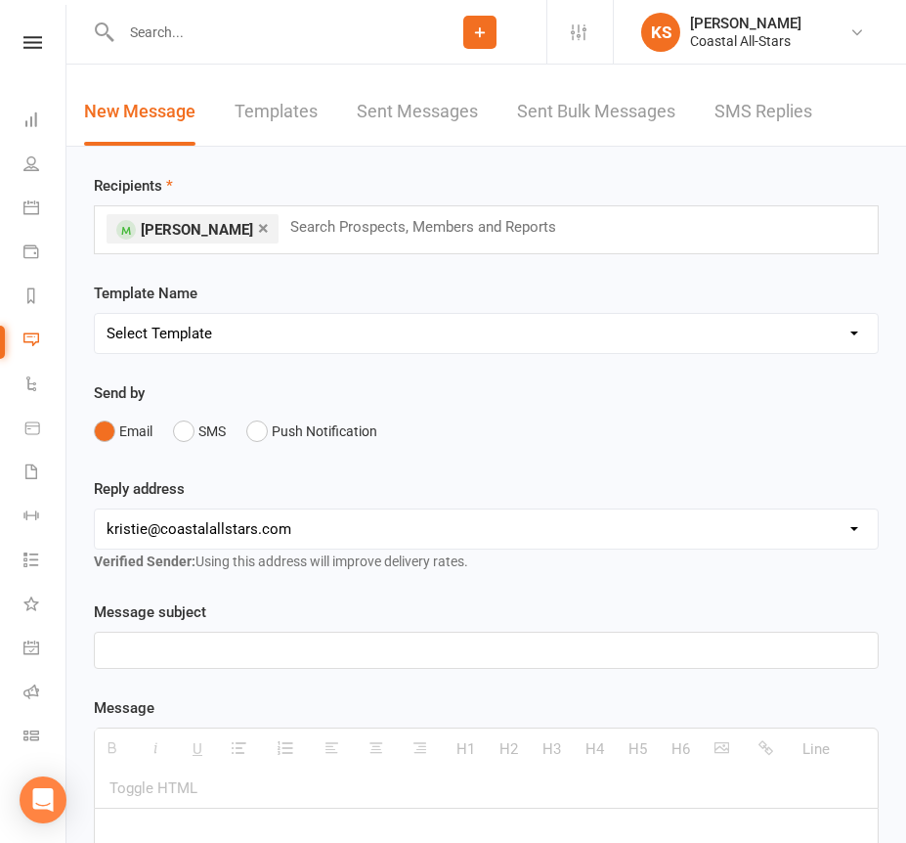
click at [279, 646] on p at bounding box center [487, 649] width 760 height 23
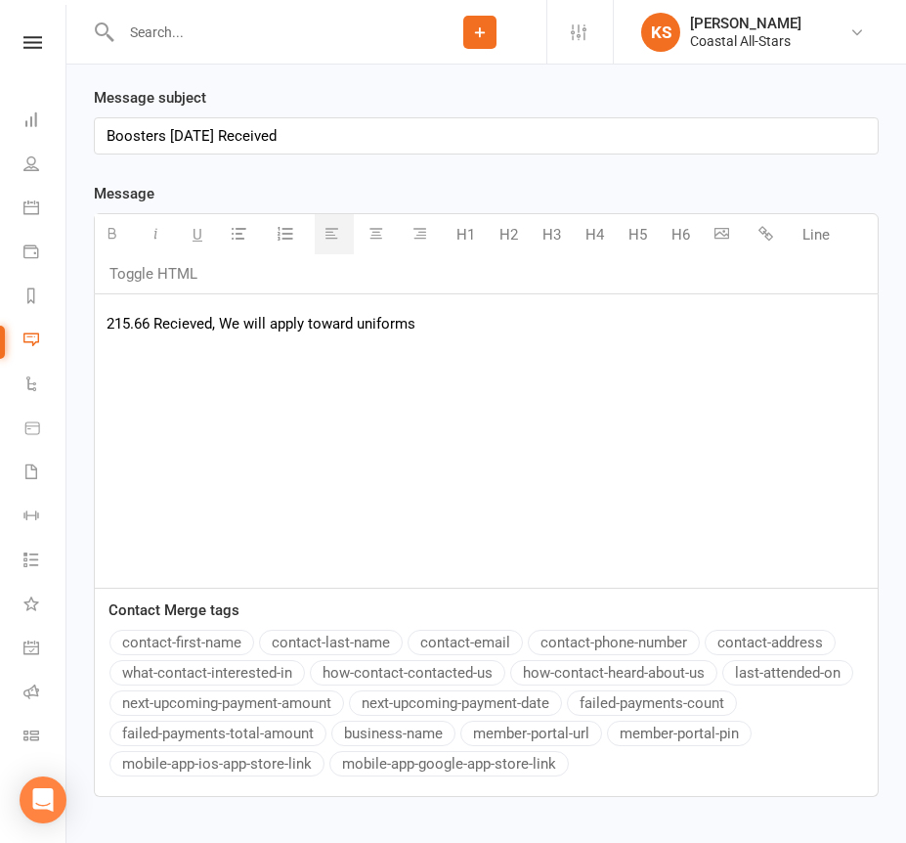
scroll to position [705, 0]
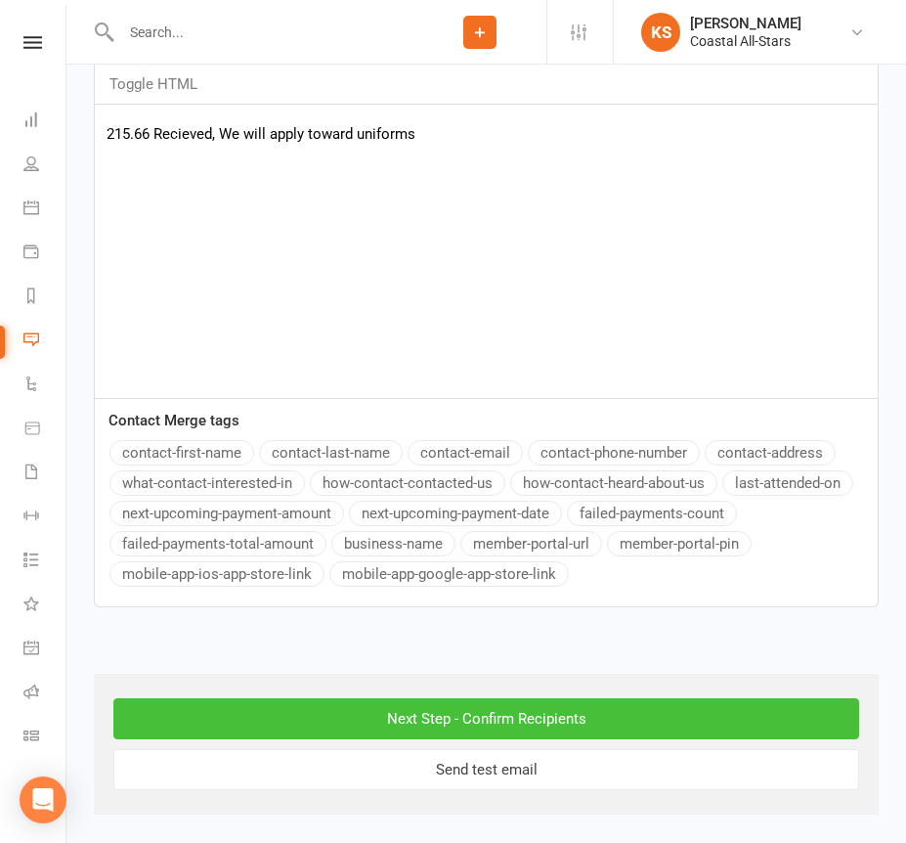
click at [314, 718] on input "Next Step - Confirm Recipients" at bounding box center [486, 718] width 746 height 41
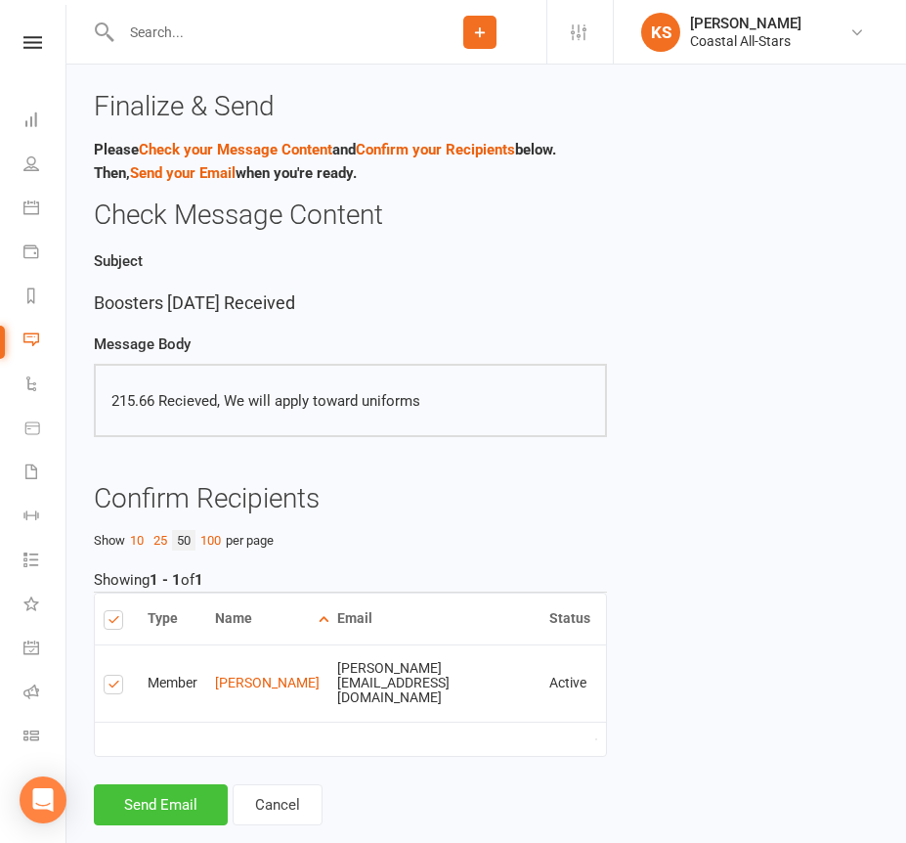
click at [169, 787] on button "Send Email" at bounding box center [161, 804] width 134 height 41
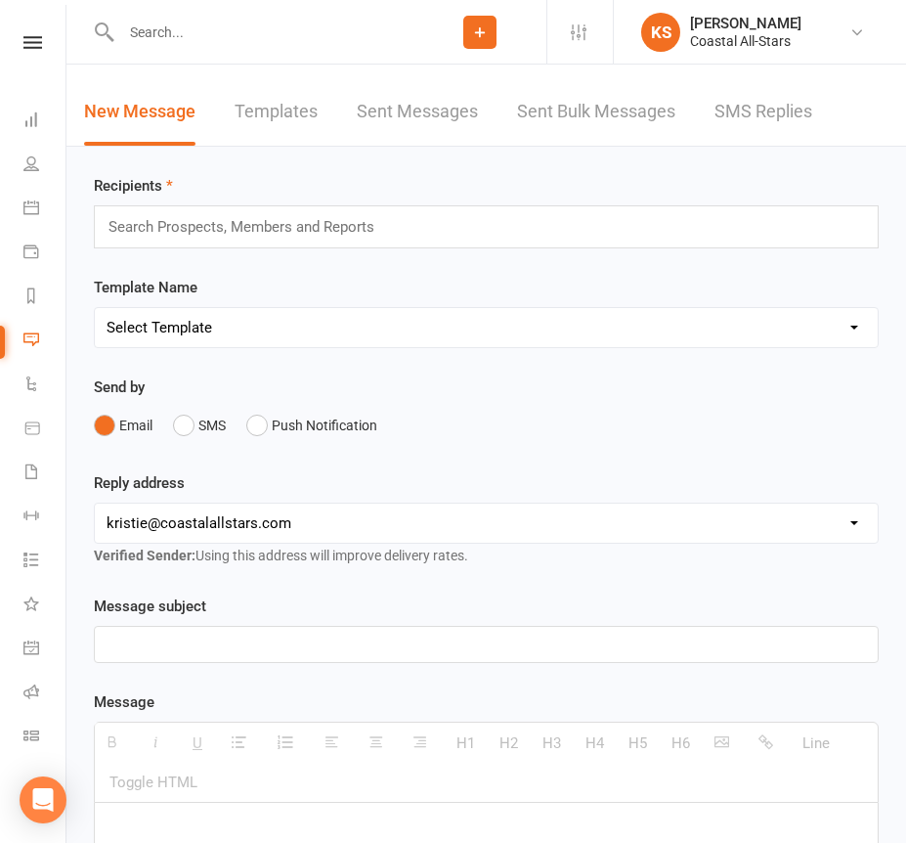
click at [180, 29] on input "text" at bounding box center [264, 32] width 298 height 27
click at [172, 31] on input "text" at bounding box center [264, 32] width 298 height 27
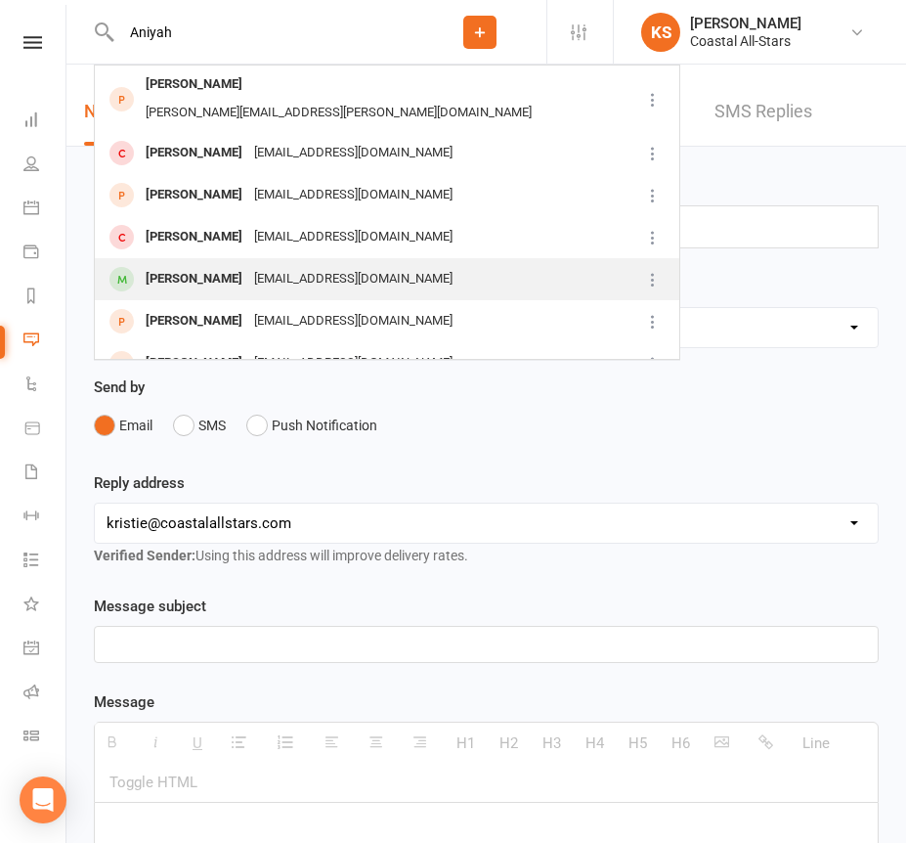
type input "Aniyah"
click at [209, 265] on div "[PERSON_NAME]" at bounding box center [194, 279] width 109 height 28
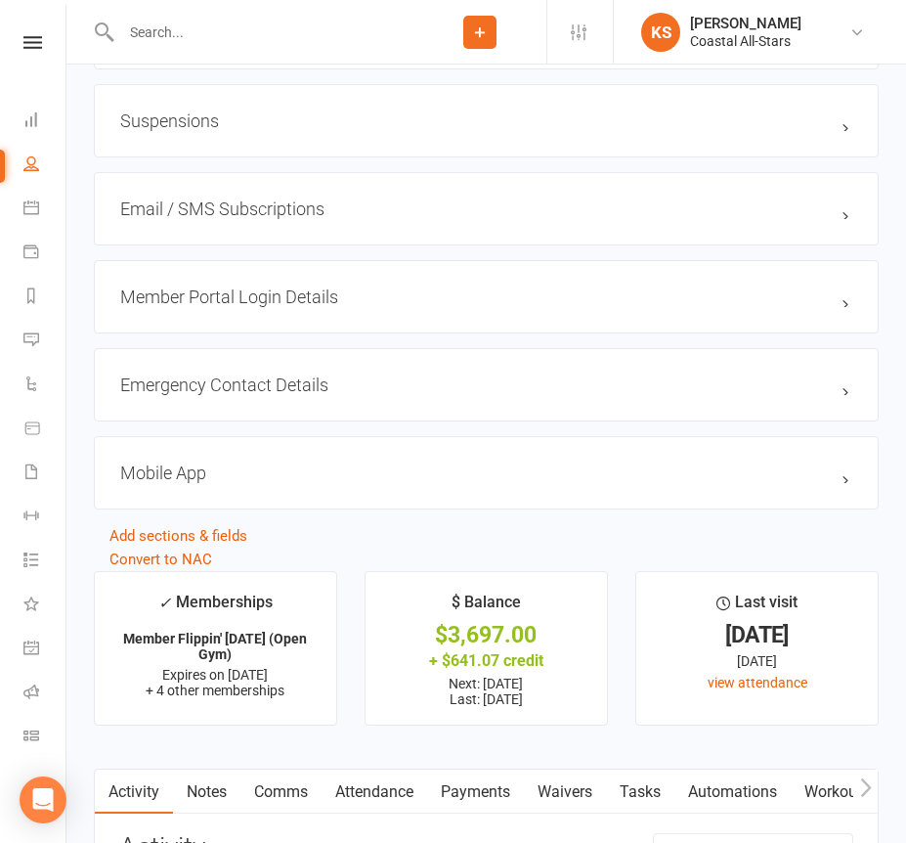
scroll to position [2428, 0]
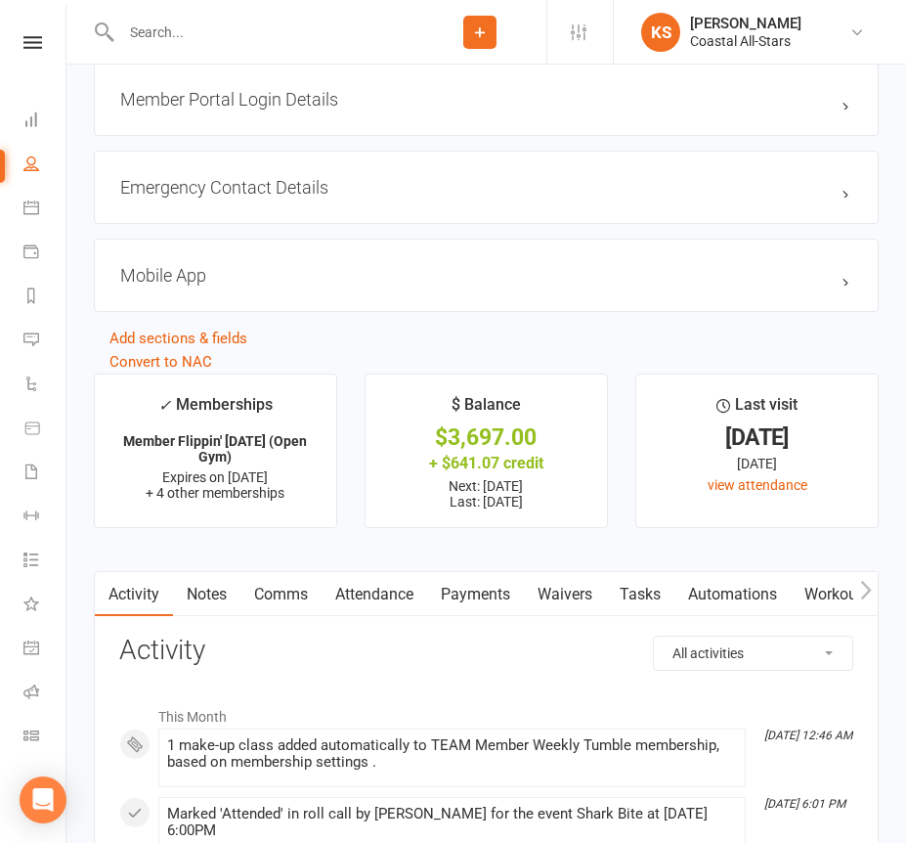
click at [493, 574] on link "Payments" at bounding box center [475, 594] width 97 height 45
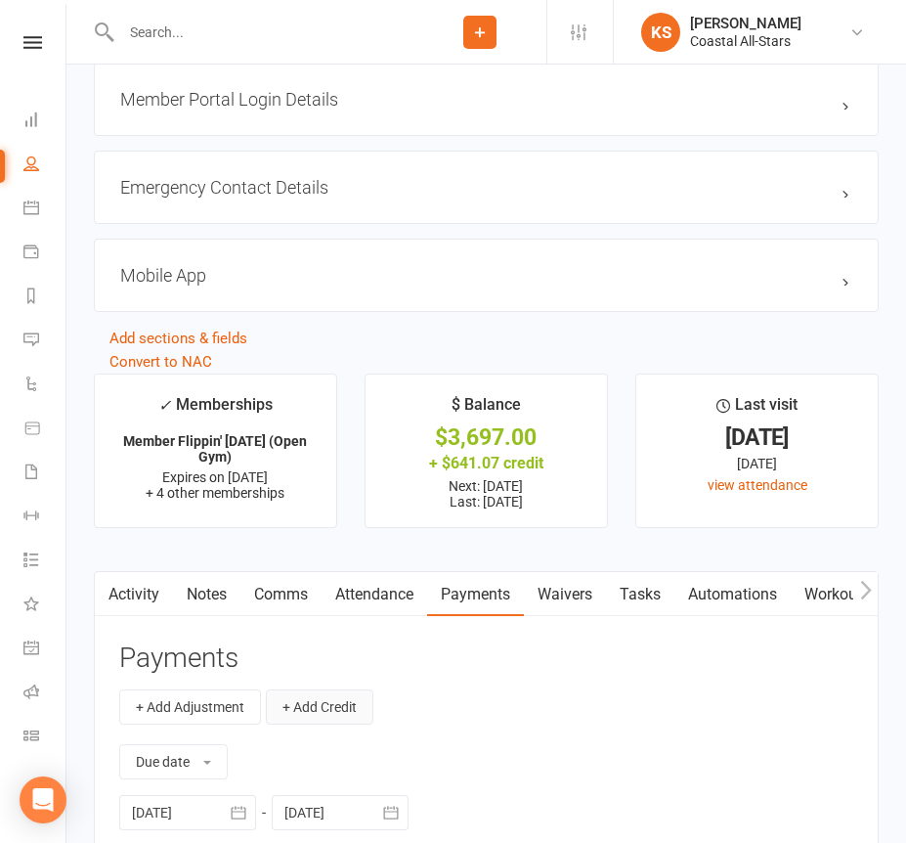
click at [316, 692] on button "+ Add Credit" at bounding box center [320, 706] width 108 height 35
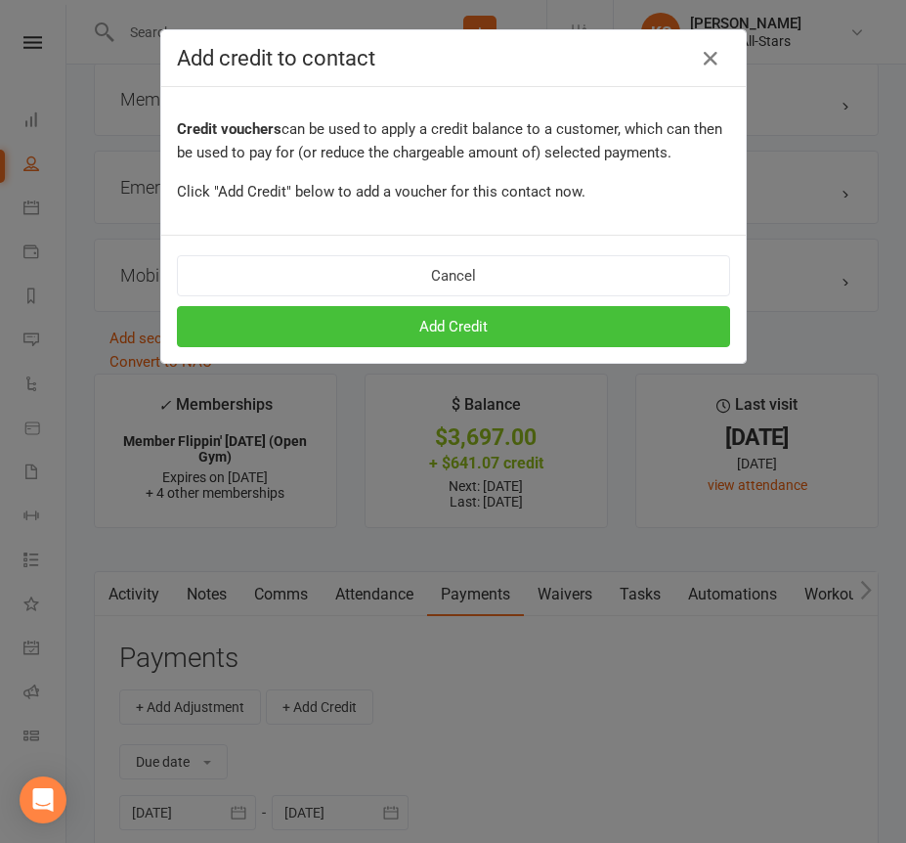
click at [390, 324] on button "Add Credit" at bounding box center [453, 326] width 553 height 41
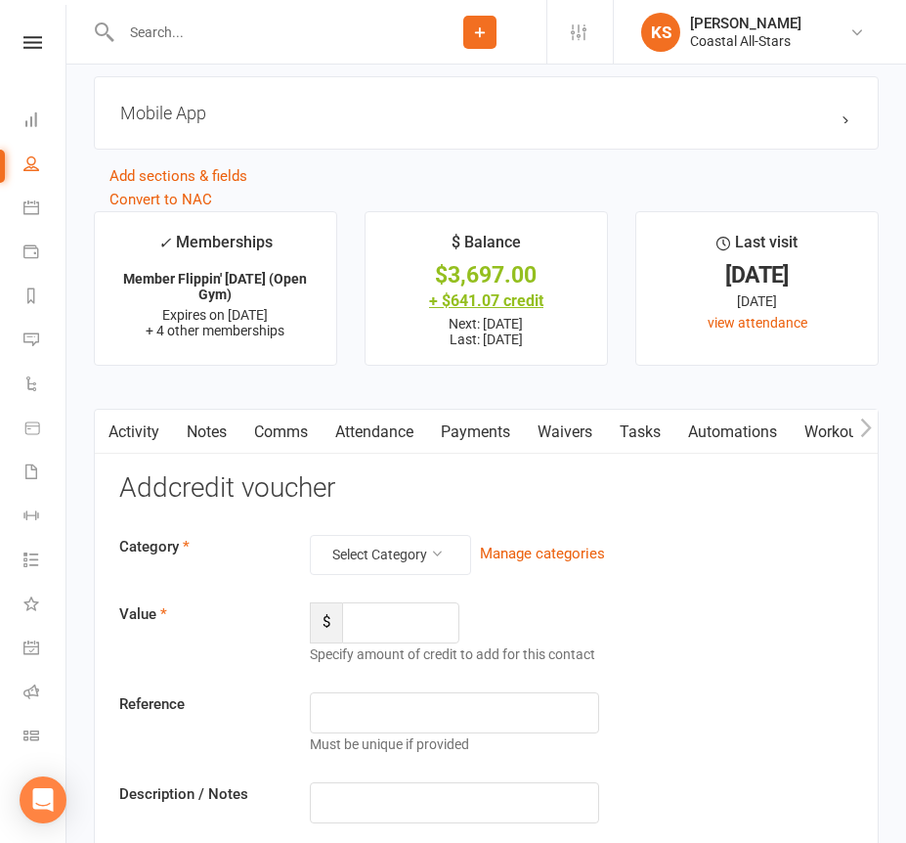
scroll to position [2675, 0]
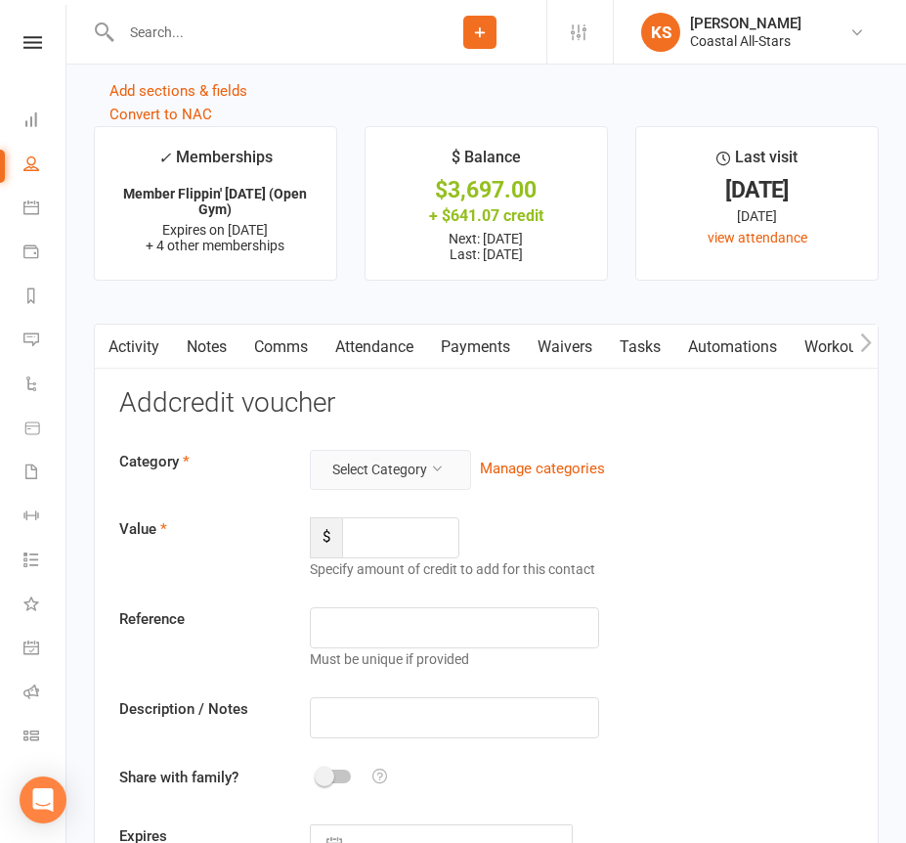
click at [410, 478] on button "Select Category" at bounding box center [390, 469] width 161 height 39
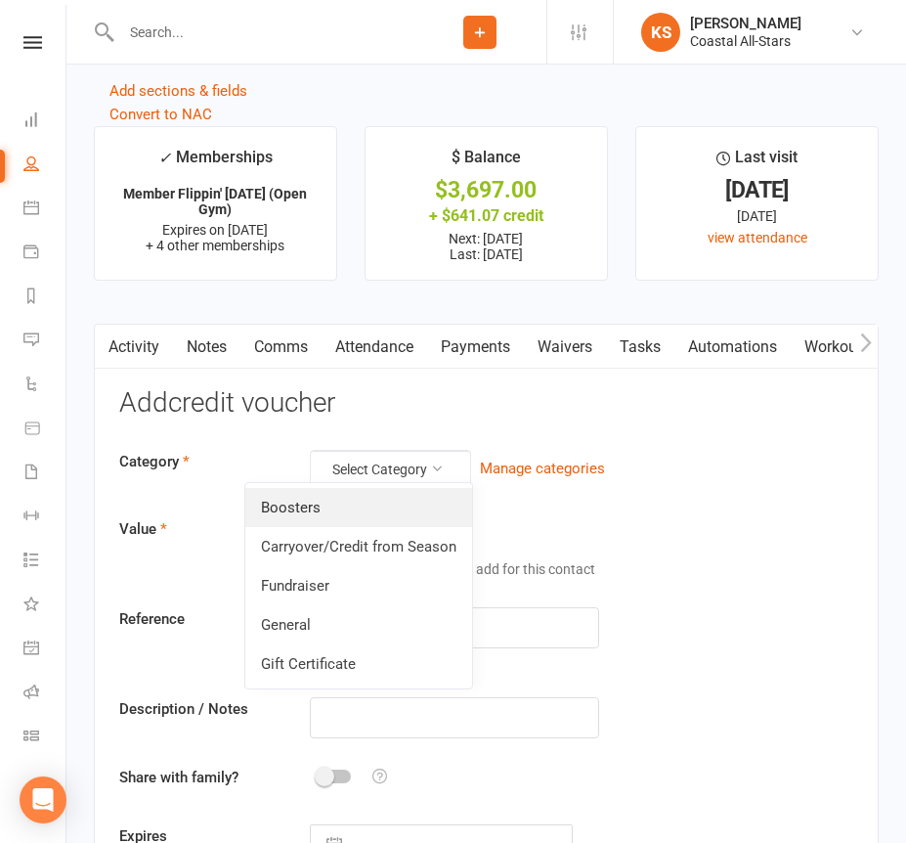
click at [385, 517] on link "Boosters" at bounding box center [358, 507] width 227 height 39
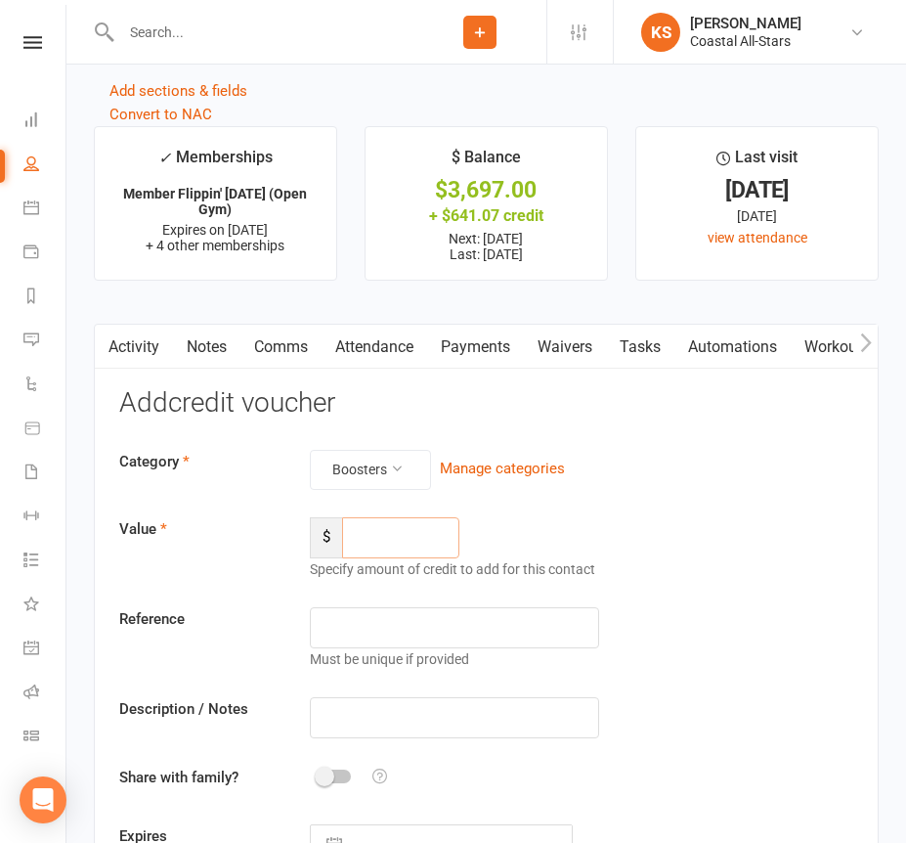
click at [385, 530] on input "number" at bounding box center [400, 537] width 117 height 41
type input "159.50"
click at [383, 685] on div "Category Boosters Manage categories Value $ 159.50 Specify amount of credit to …" at bounding box center [486, 658] width 734 height 416
click at [381, 698] on input "text" at bounding box center [454, 717] width 288 height 41
drag, startPoint x: 442, startPoint y: 701, endPoint x: 305, endPoint y: 702, distance: 136.9
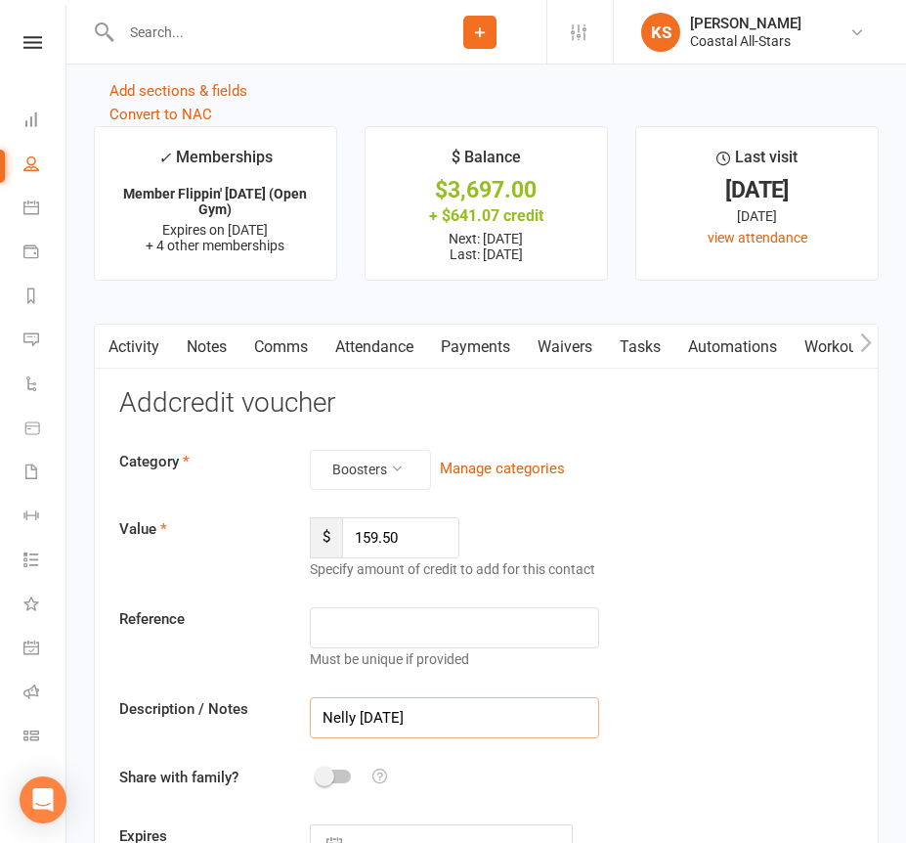
click at [305, 702] on div "Nelly [DATE]" at bounding box center [454, 717] width 318 height 41
type input "Nelly [DATE]"
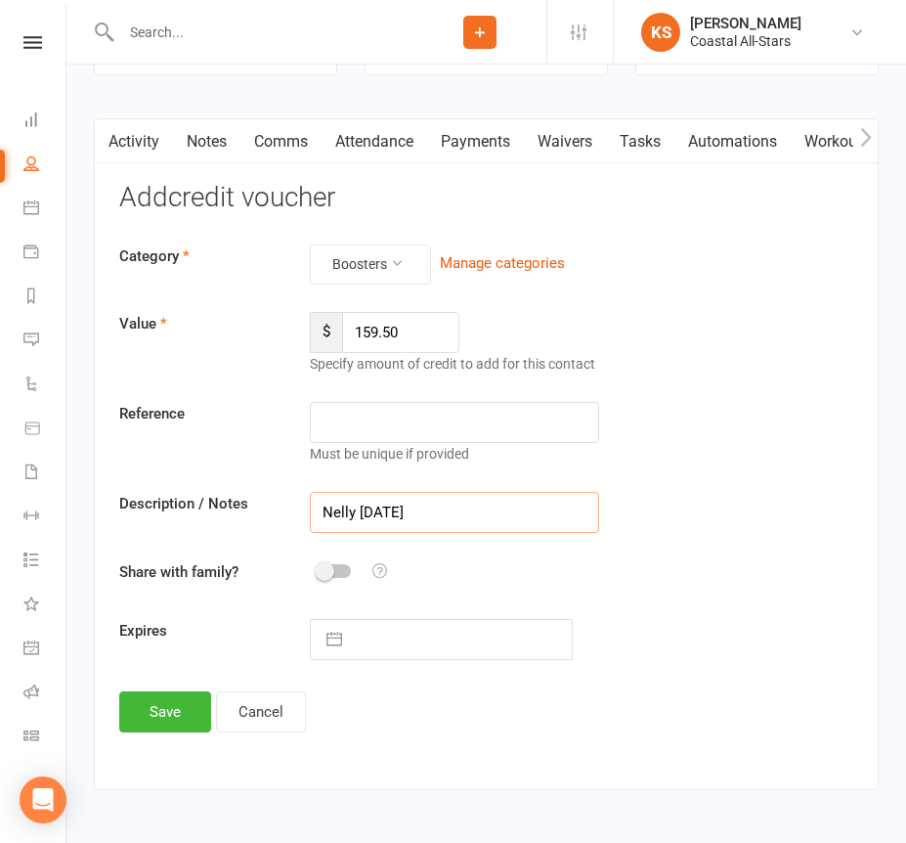
scroll to position [2924, 0]
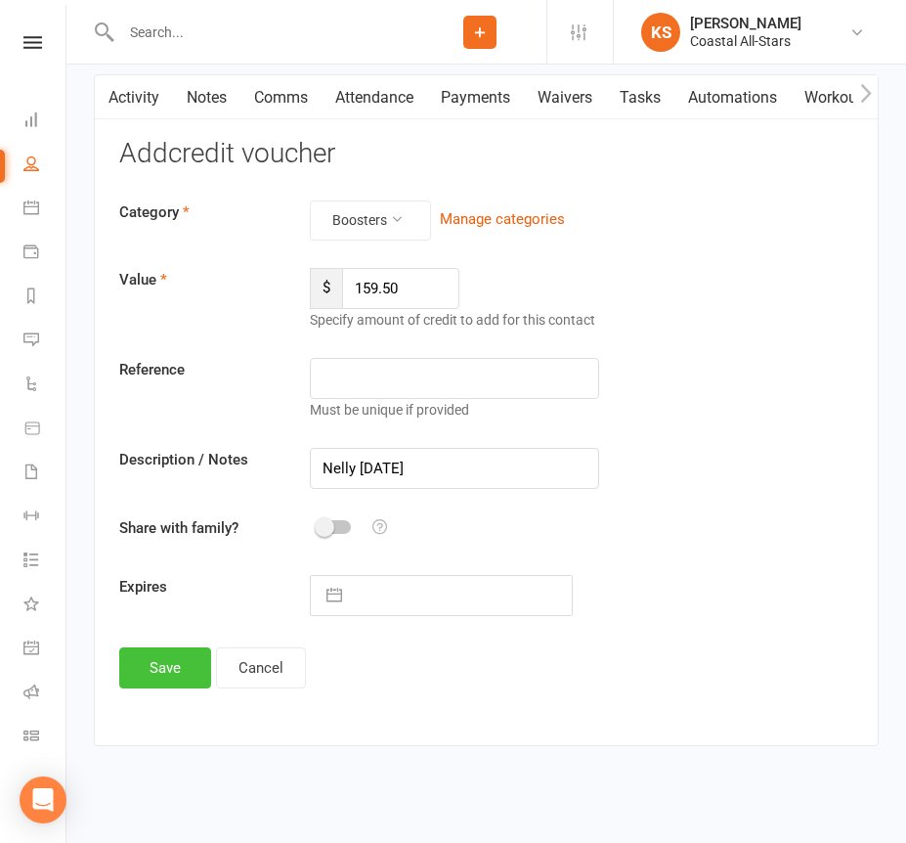
click at [152, 673] on button "Save" at bounding box center [165, 667] width 92 height 41
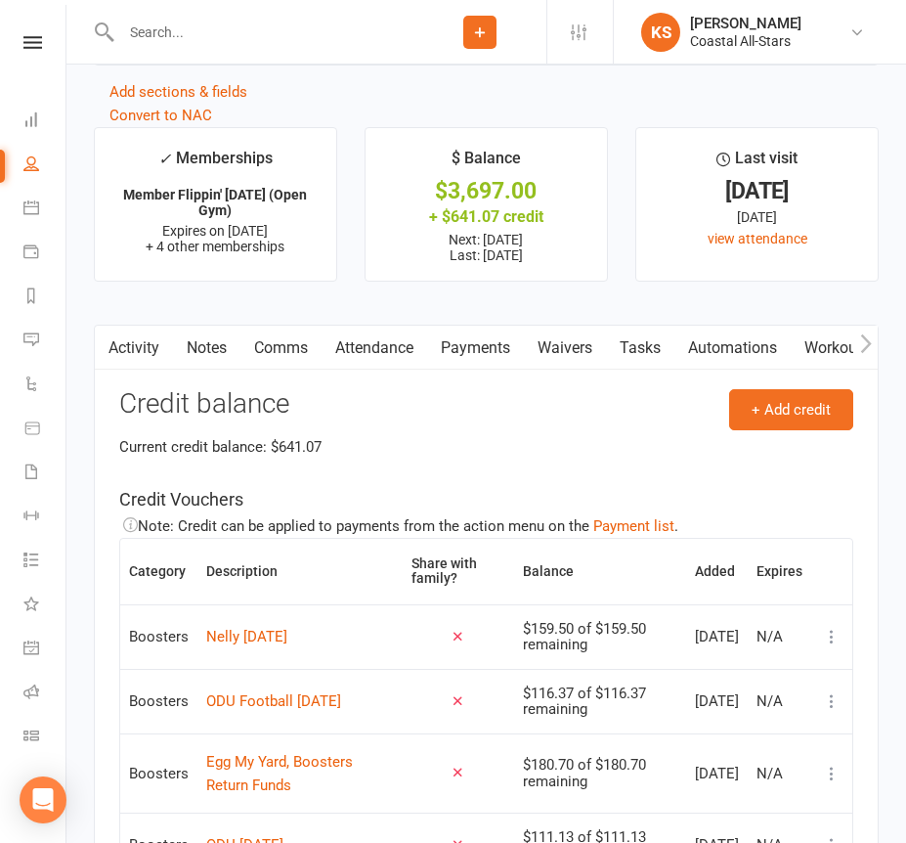
scroll to position [2184, 0]
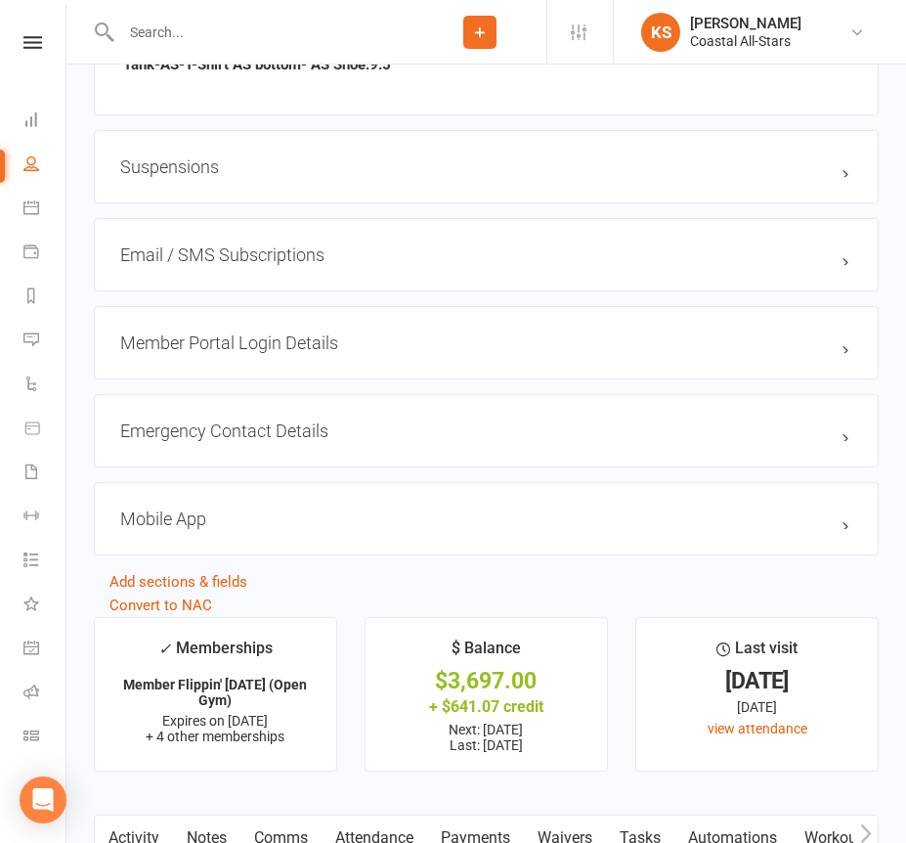
click at [395, 19] on input "text" at bounding box center [264, 32] width 298 height 27
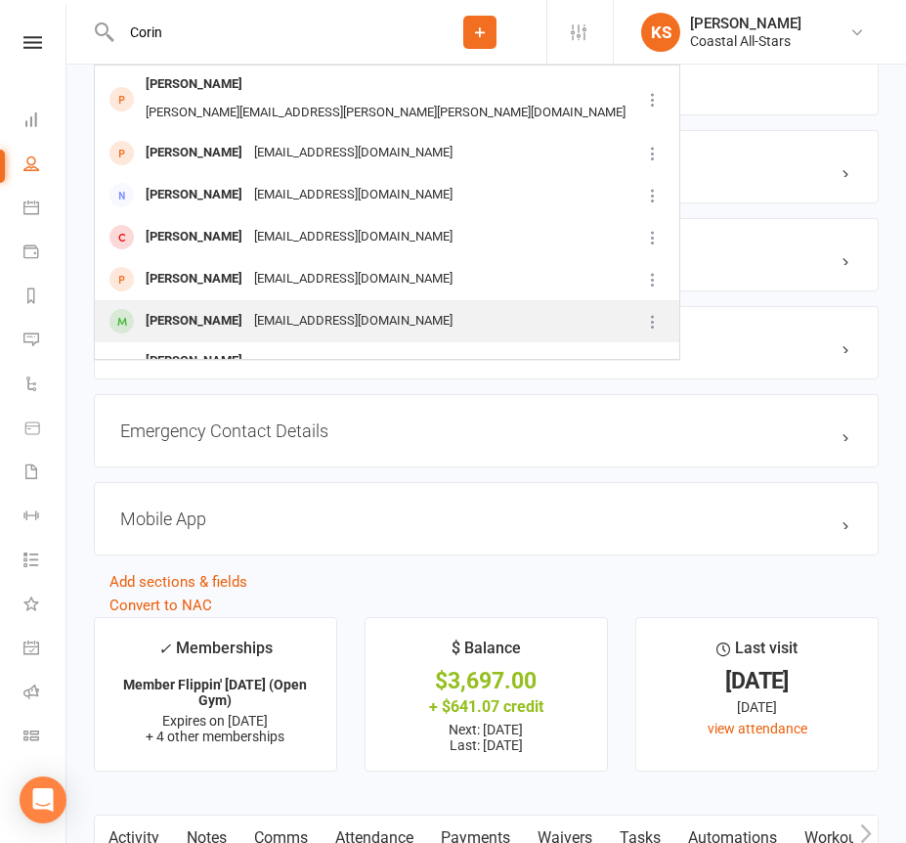
type input "Corin"
click at [324, 301] on div "[PERSON_NAME] [EMAIL_ADDRESS][DOMAIN_NAME]" at bounding box center [368, 321] width 544 height 40
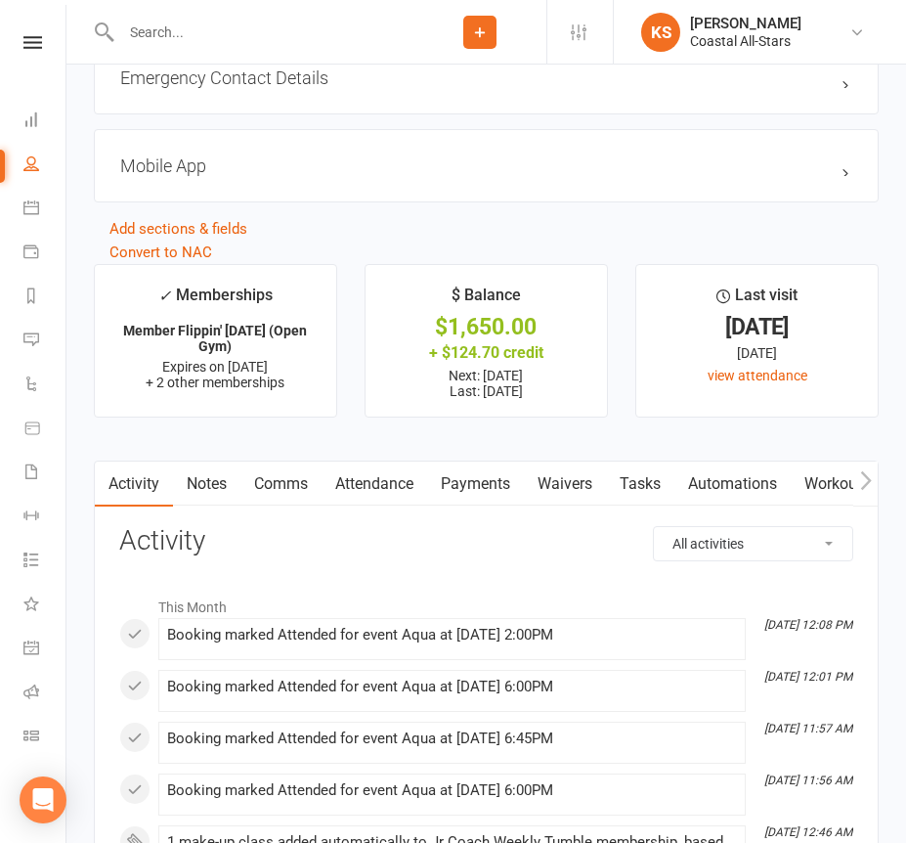
scroll to position [2440, 0]
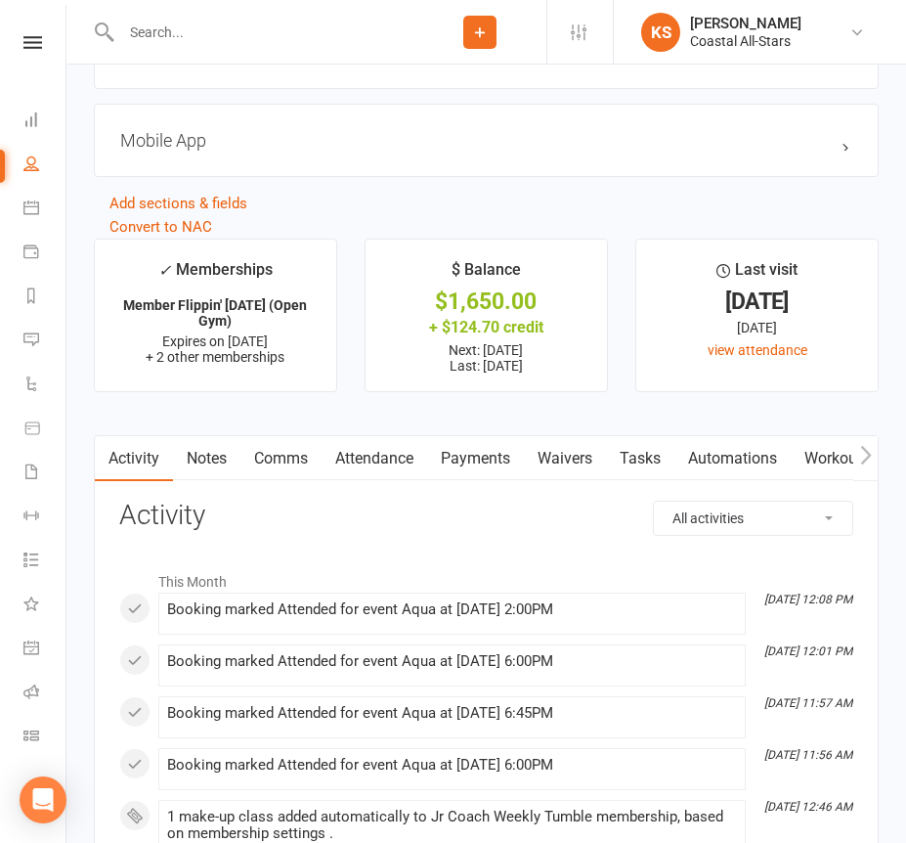
click at [490, 455] on link "Payments" at bounding box center [475, 458] width 97 height 45
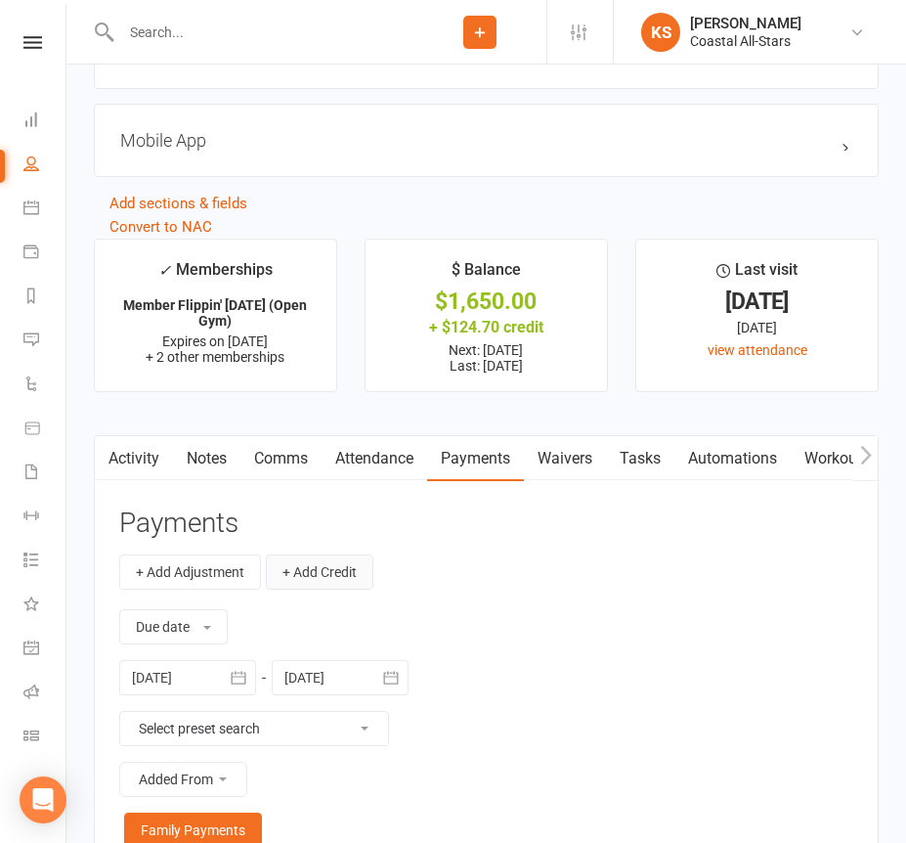
click at [340, 570] on button "+ Add Credit" at bounding box center [320, 571] width 108 height 35
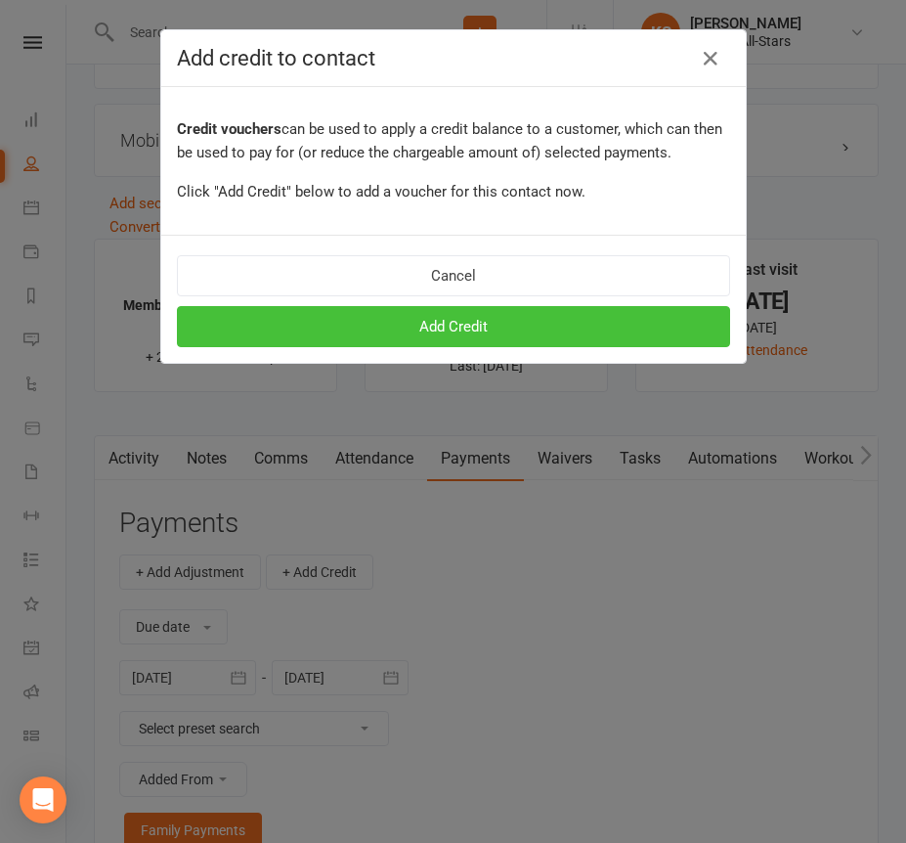
click at [489, 343] on button "Add Credit" at bounding box center [453, 326] width 553 height 41
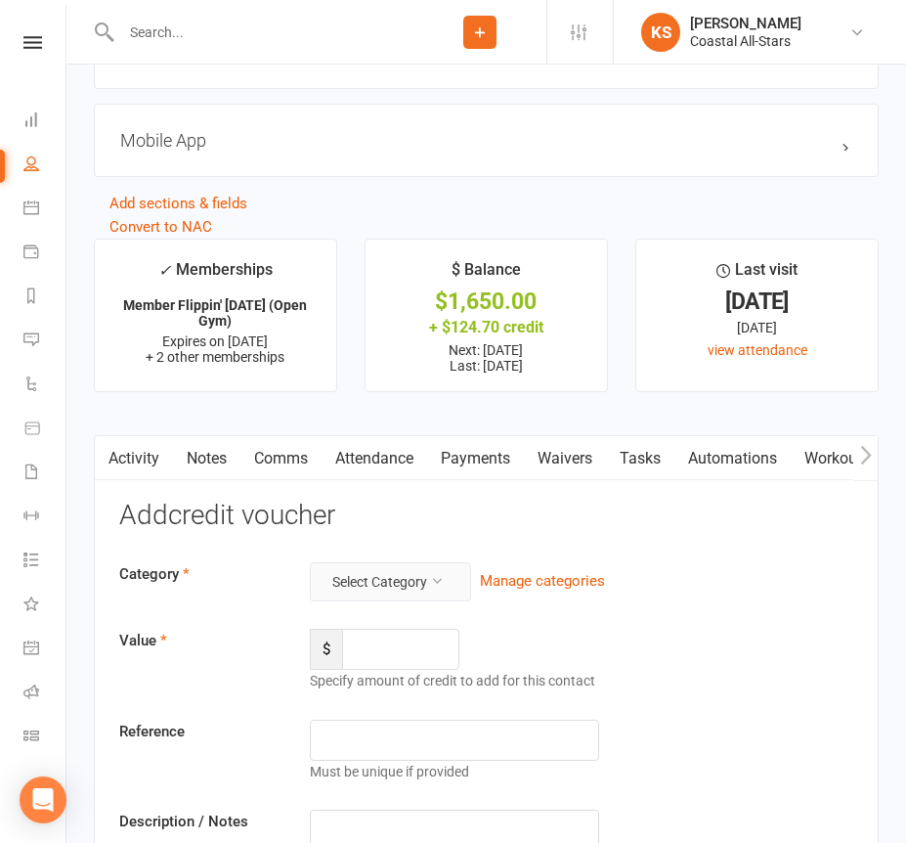
click at [386, 575] on button "Select Category" at bounding box center [390, 581] width 161 height 39
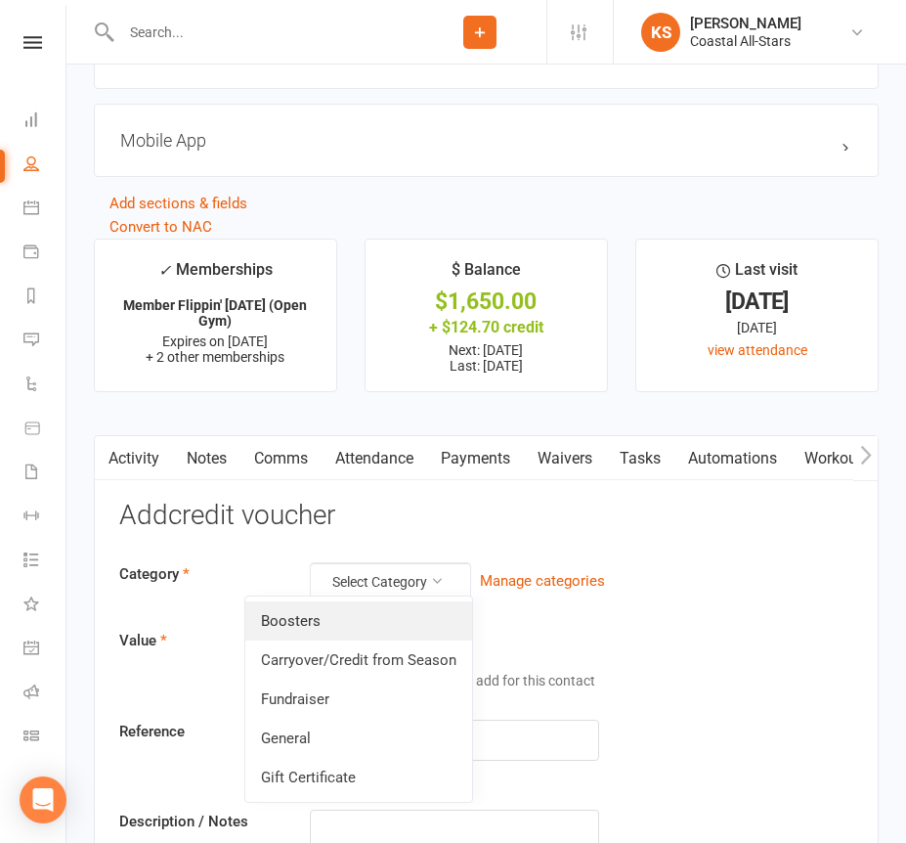
click at [370, 608] on link "Boosters" at bounding box center [358, 620] width 227 height 39
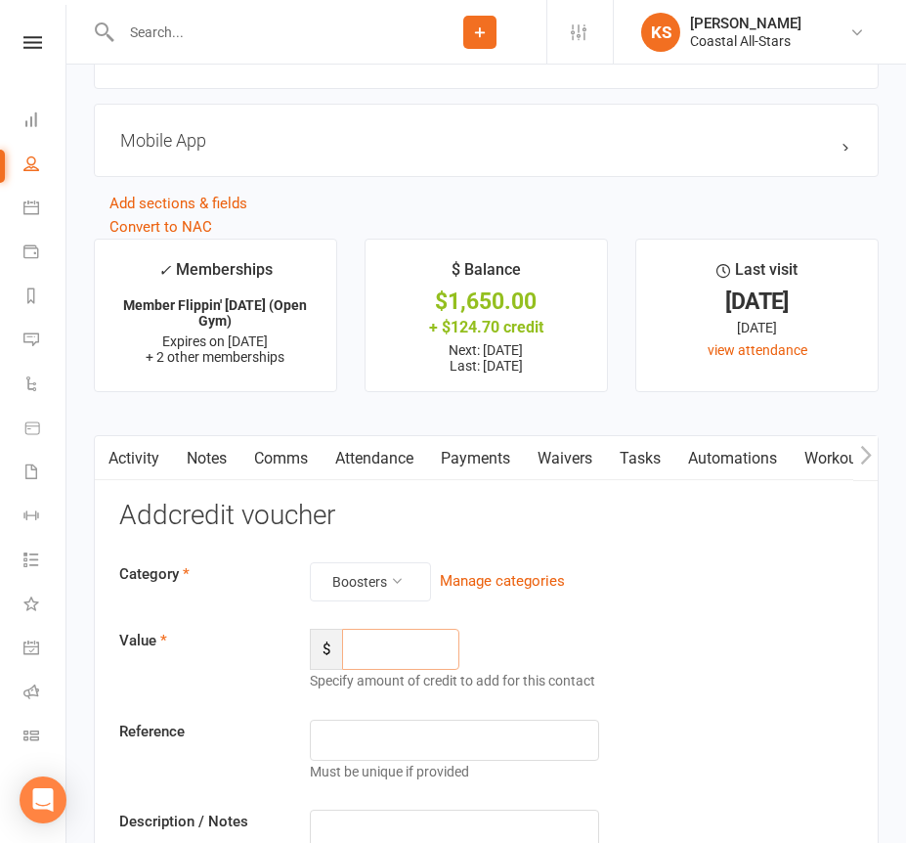
click at [381, 645] on input "number" at bounding box center [400, 649] width 117 height 41
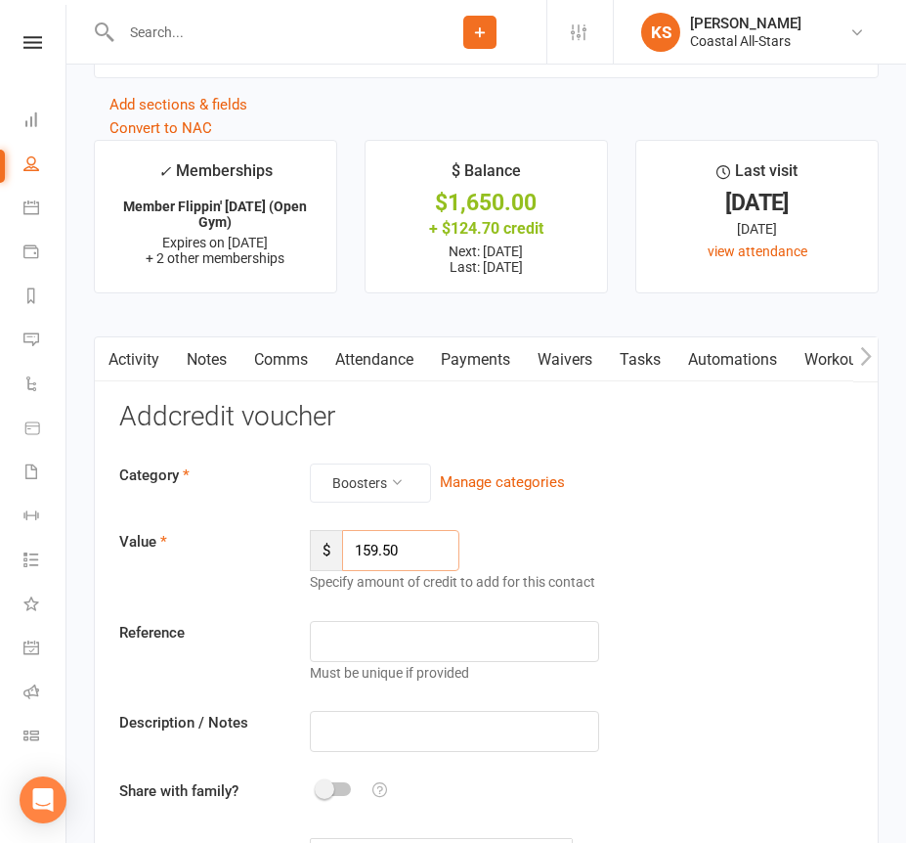
scroll to position [2548, 0]
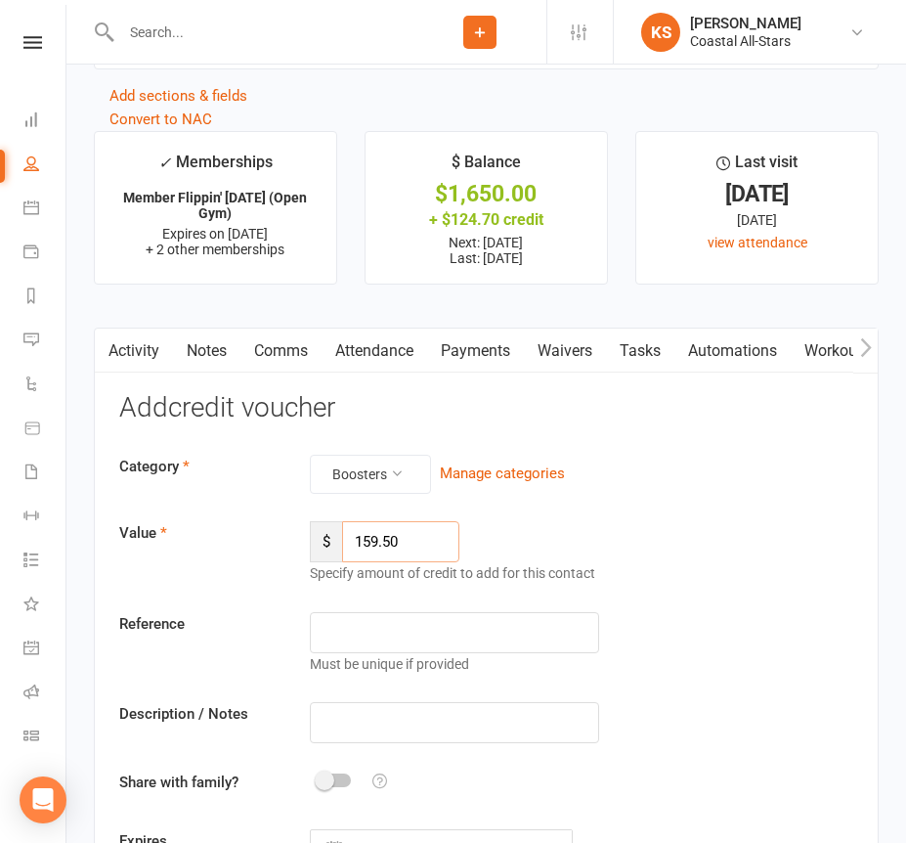
type input "159.50"
click at [401, 722] on input "text" at bounding box center [454, 722] width 288 height 41
paste input "Nelly [DATE]"
type input "Nelly [DATE]"
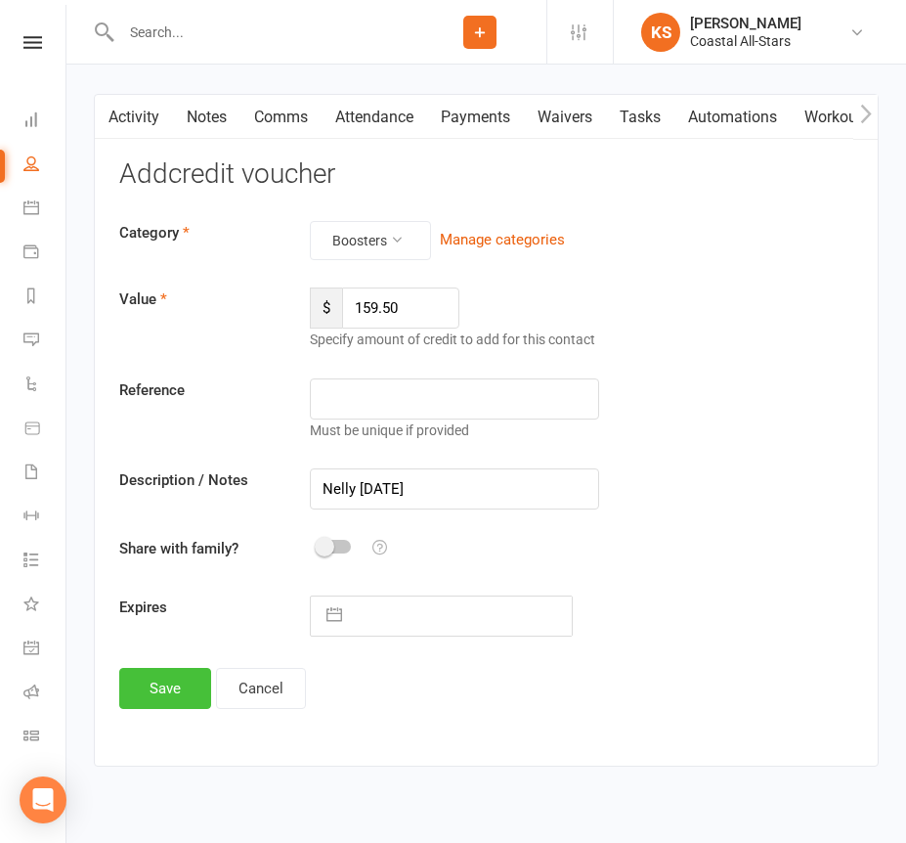
click at [163, 668] on button "Save" at bounding box center [165, 688] width 92 height 41
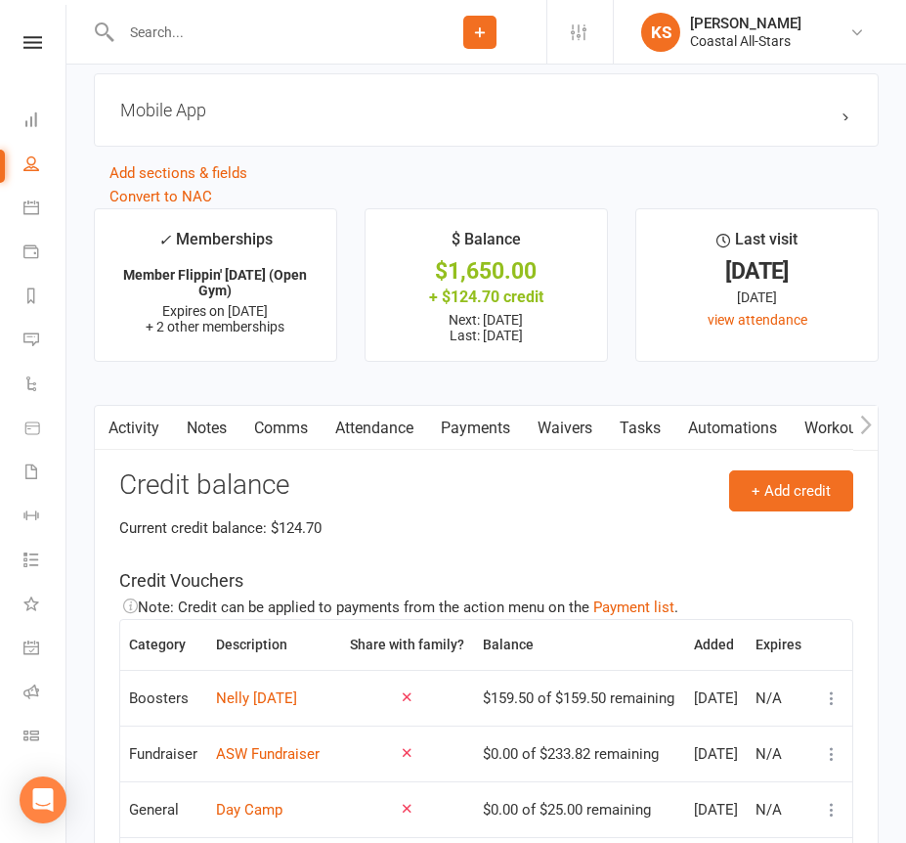
scroll to position [2437, 0]
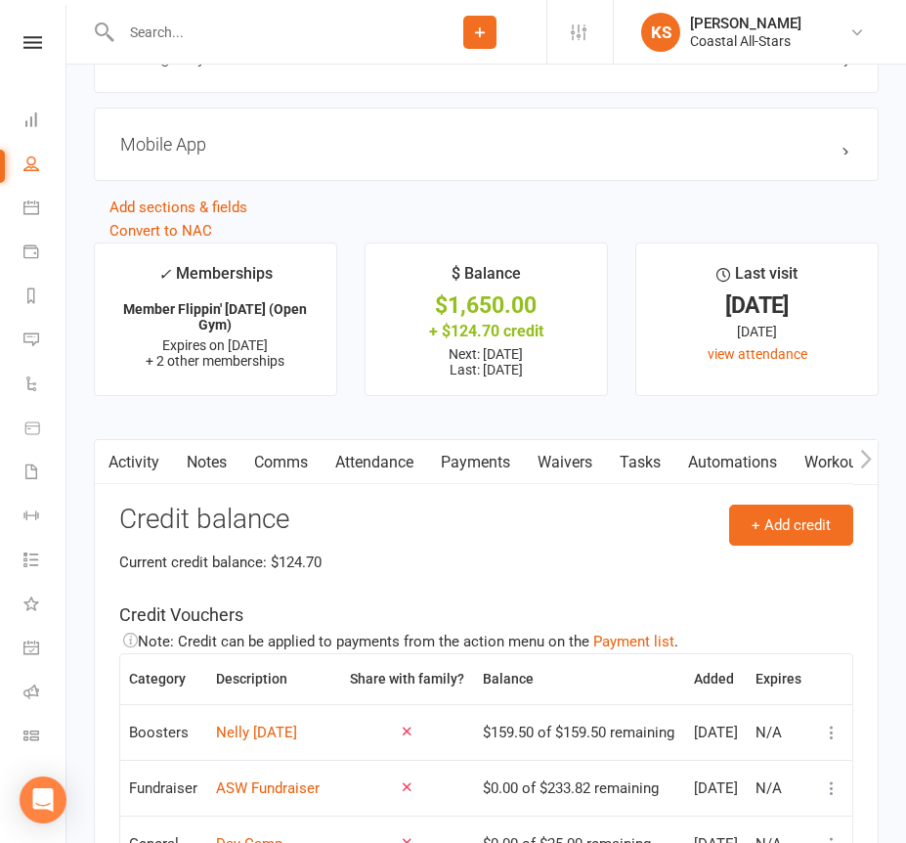
click at [334, 26] on input "text" at bounding box center [264, 32] width 298 height 27
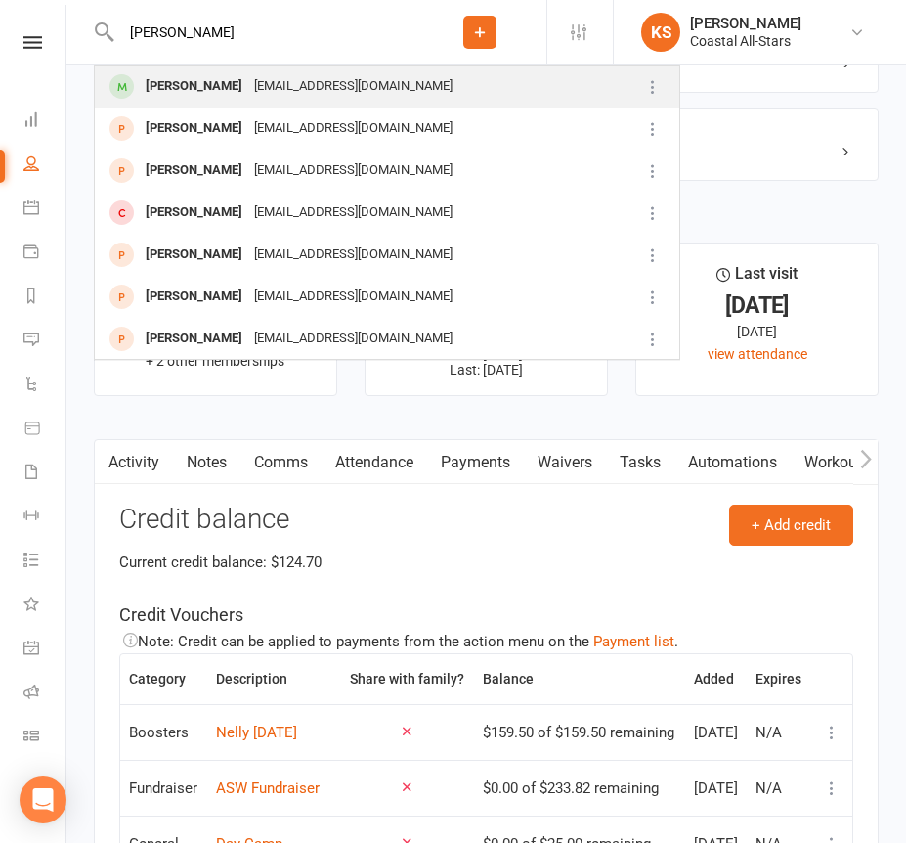
type input "[PERSON_NAME]"
click at [316, 84] on div "[EMAIL_ADDRESS][DOMAIN_NAME]" at bounding box center [353, 86] width 210 height 28
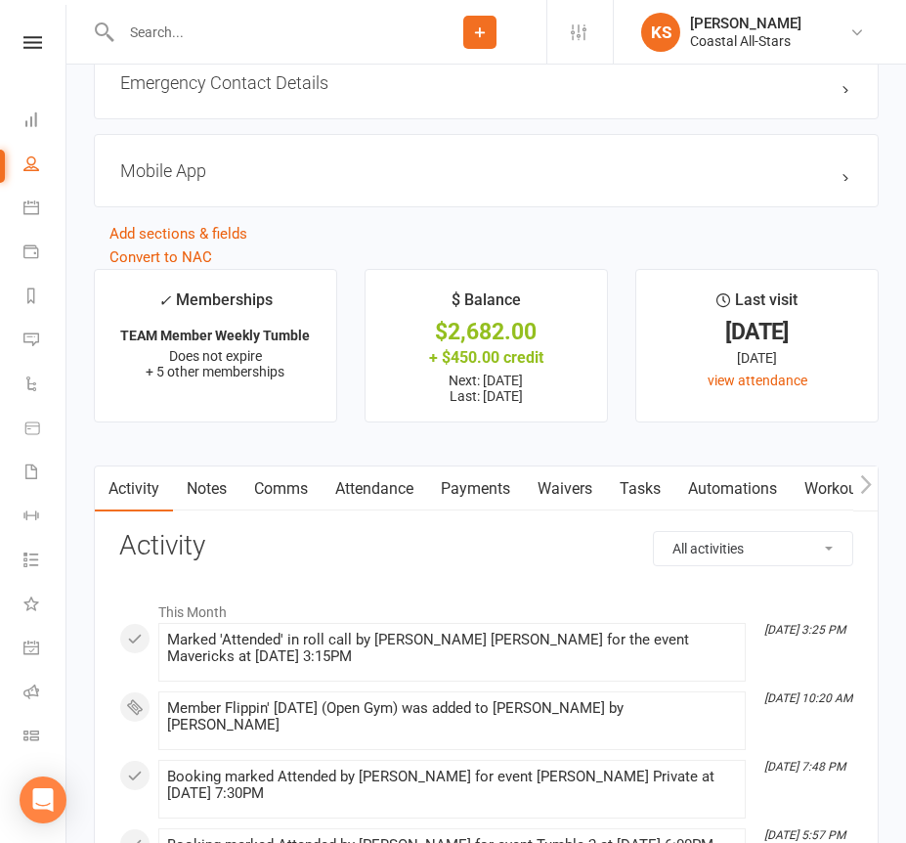
scroll to position [2637, 0]
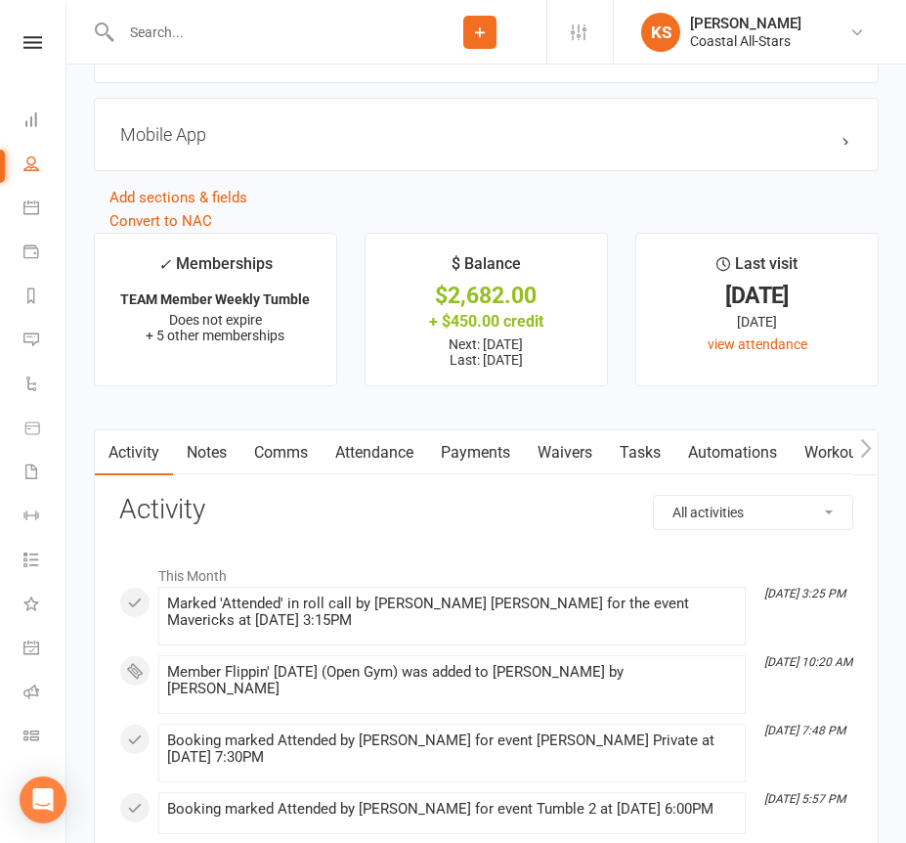
click at [495, 452] on link "Payments" at bounding box center [475, 452] width 97 height 45
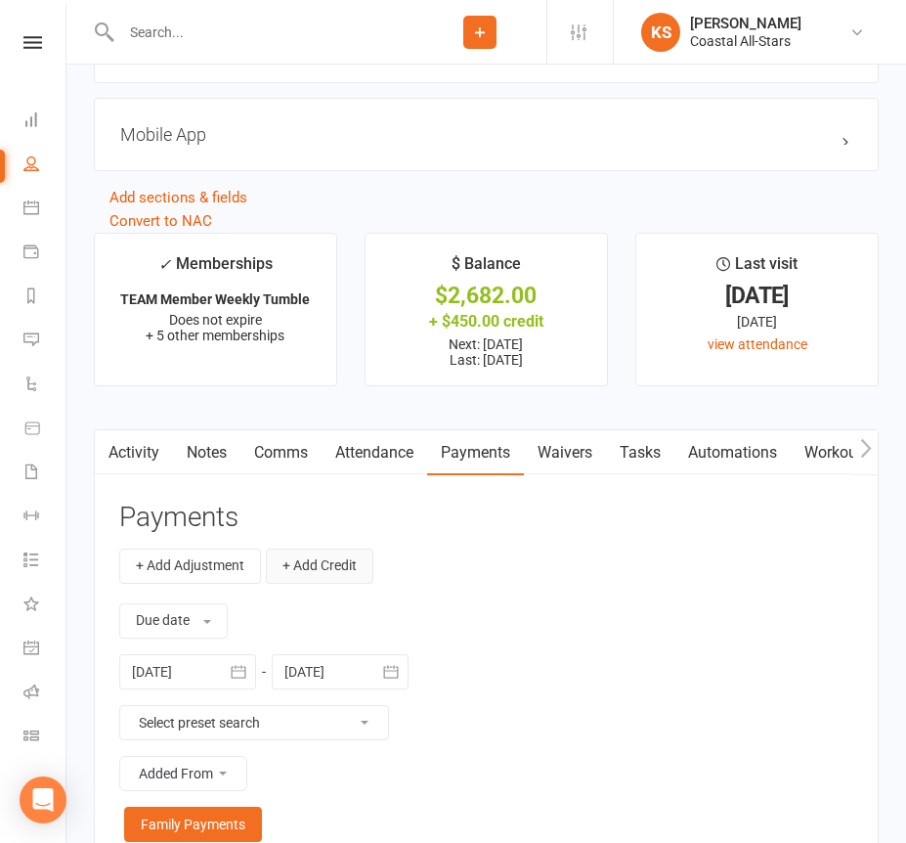
click at [330, 561] on button "+ Add Credit" at bounding box center [320, 566] width 108 height 35
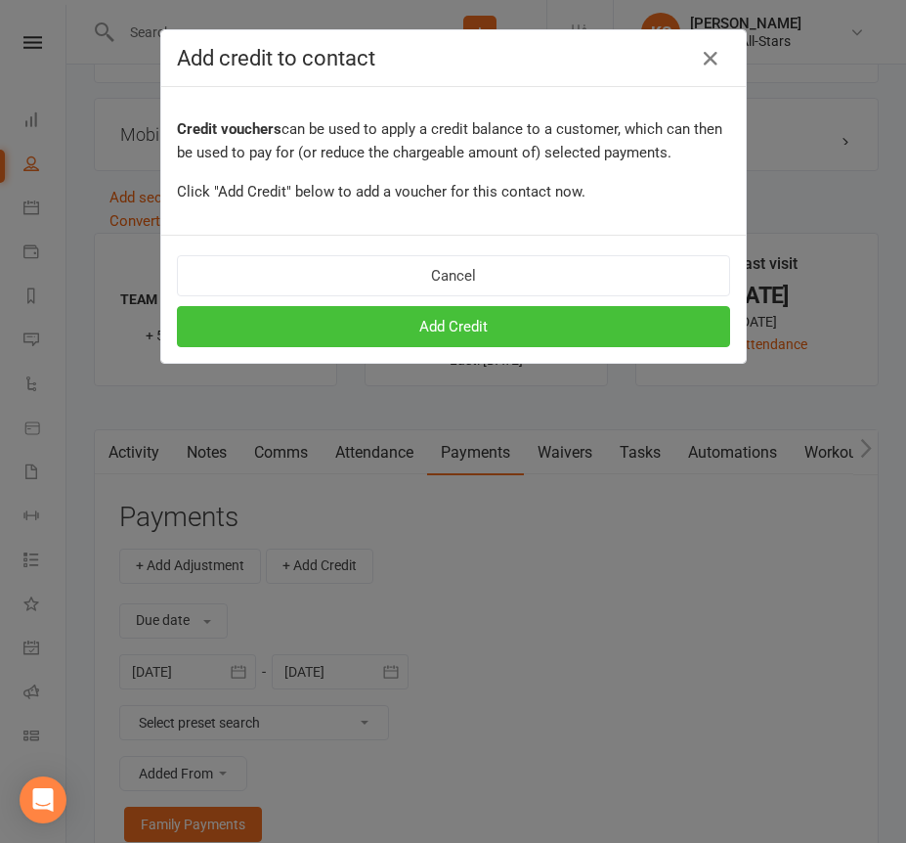
click at [481, 330] on button "Add Credit" at bounding box center [453, 326] width 553 height 41
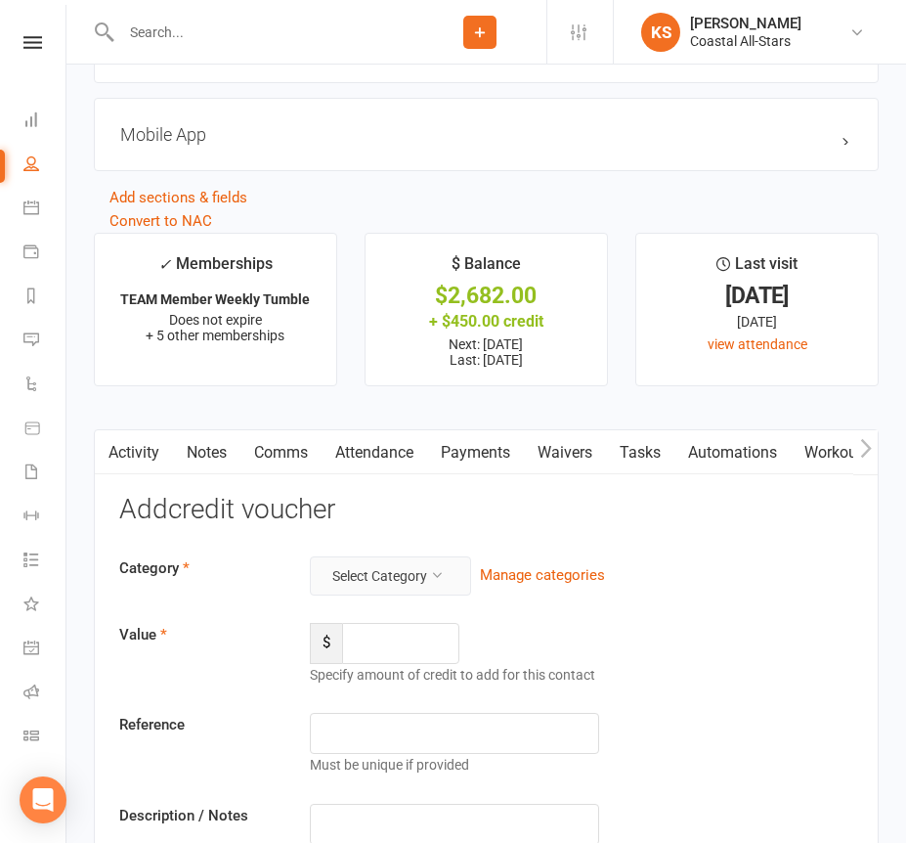
click at [361, 557] on button "Select Category" at bounding box center [390, 575] width 161 height 39
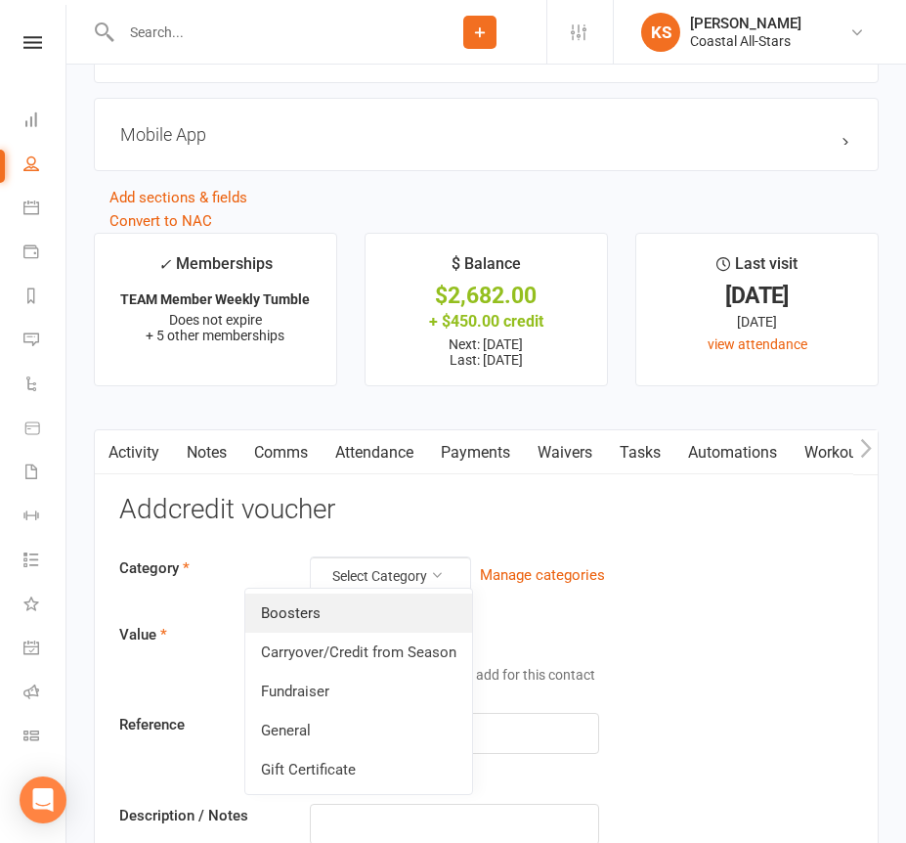
click at [354, 622] on link "Boosters" at bounding box center [358, 612] width 227 height 39
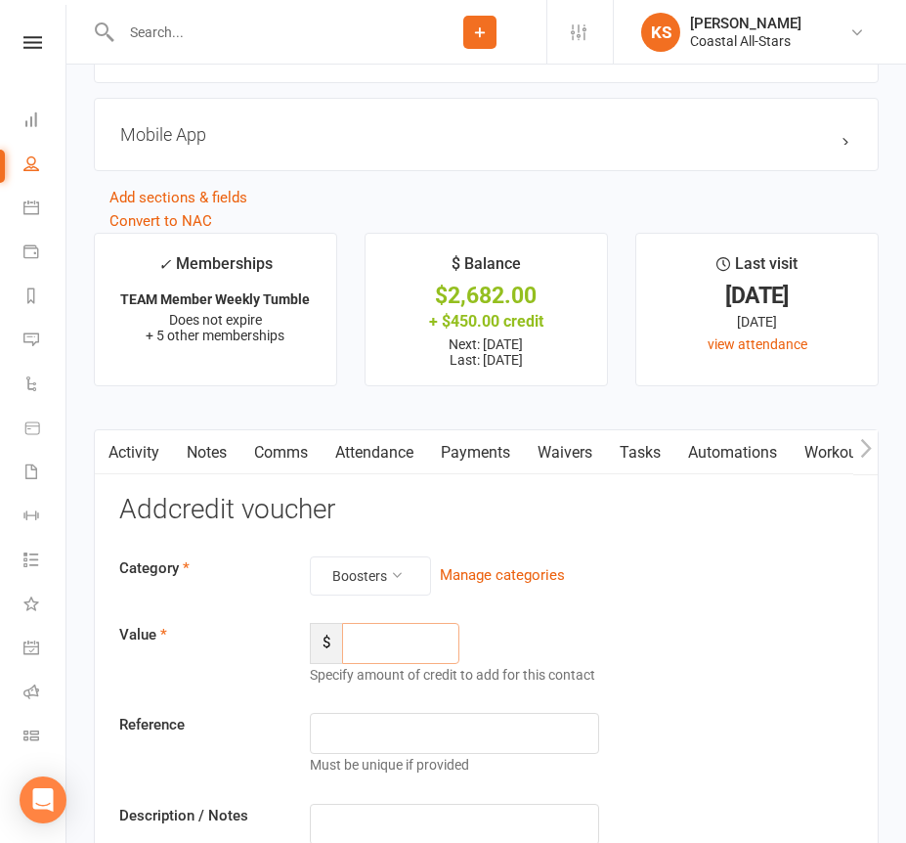
click at [383, 633] on input "number" at bounding box center [400, 643] width 117 height 41
type input "159.50"
click at [355, 804] on input "text" at bounding box center [454, 824] width 288 height 41
paste input "Nelly [DATE]"
type input "Nelly [DATE]"
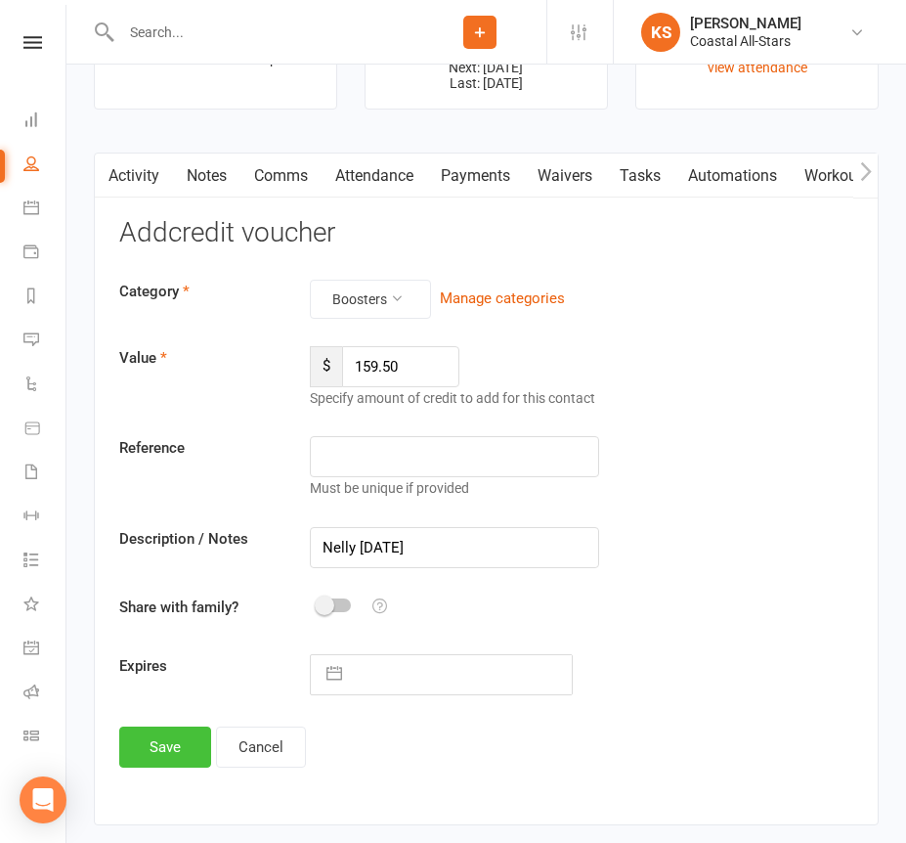
click at [183, 731] on button "Save" at bounding box center [165, 746] width 92 height 41
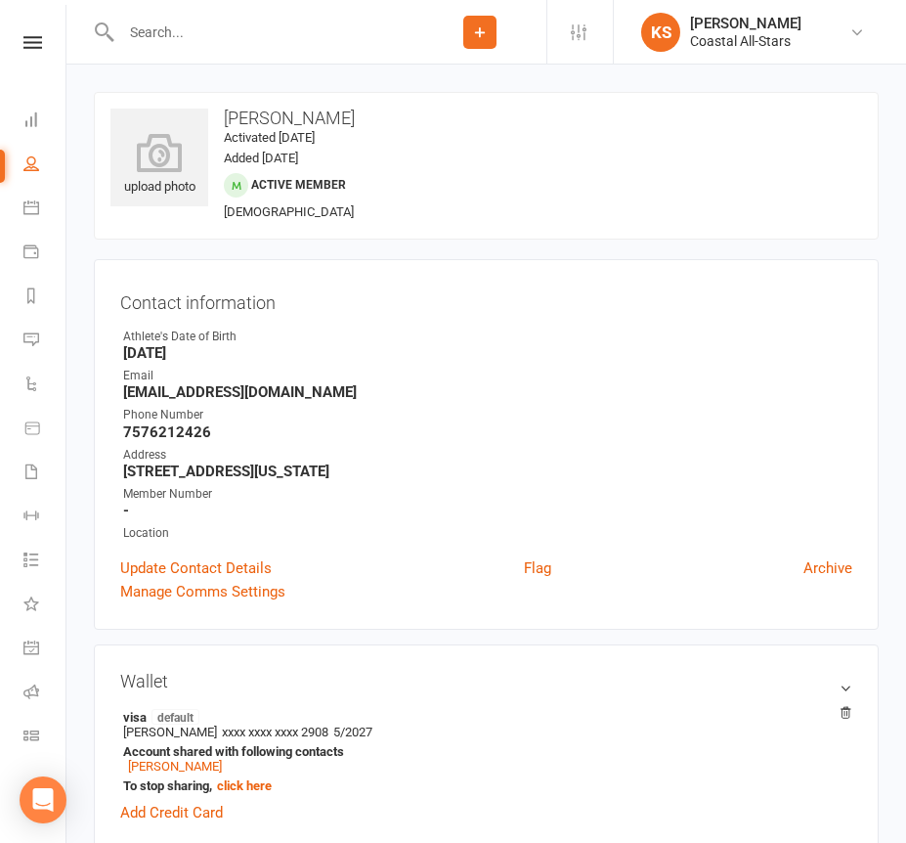
click at [322, 33] on input "text" at bounding box center [264, 32] width 298 height 27
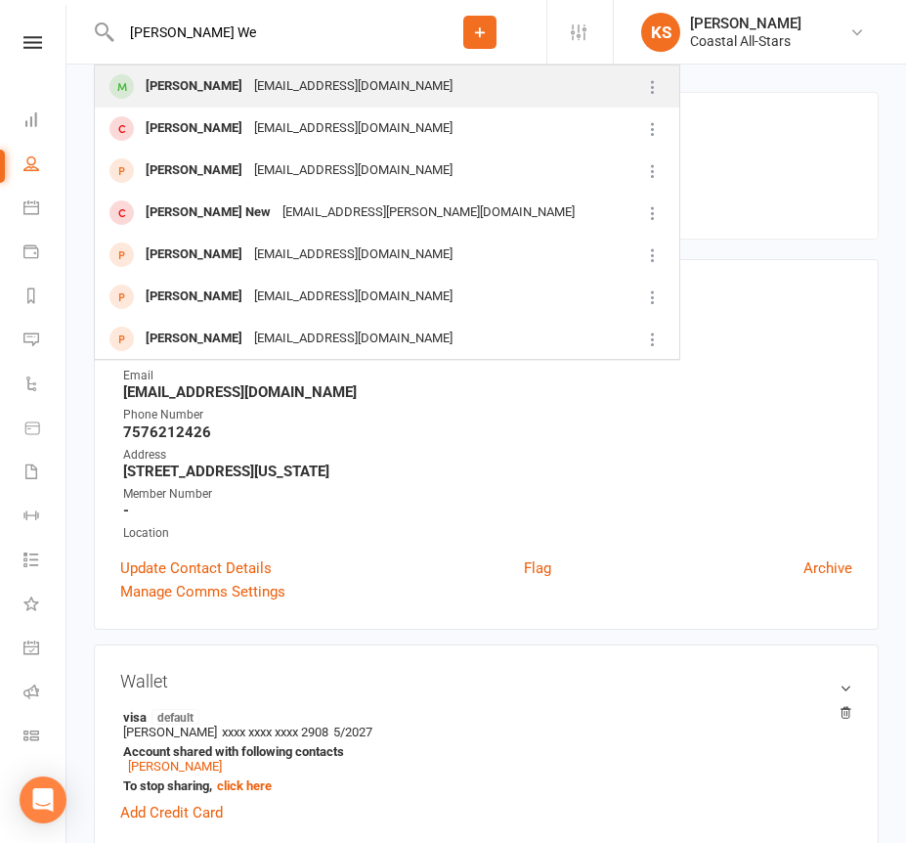
type input "[PERSON_NAME] We"
click at [295, 90] on div "[EMAIL_ADDRESS][DOMAIN_NAME]" at bounding box center [353, 86] width 210 height 28
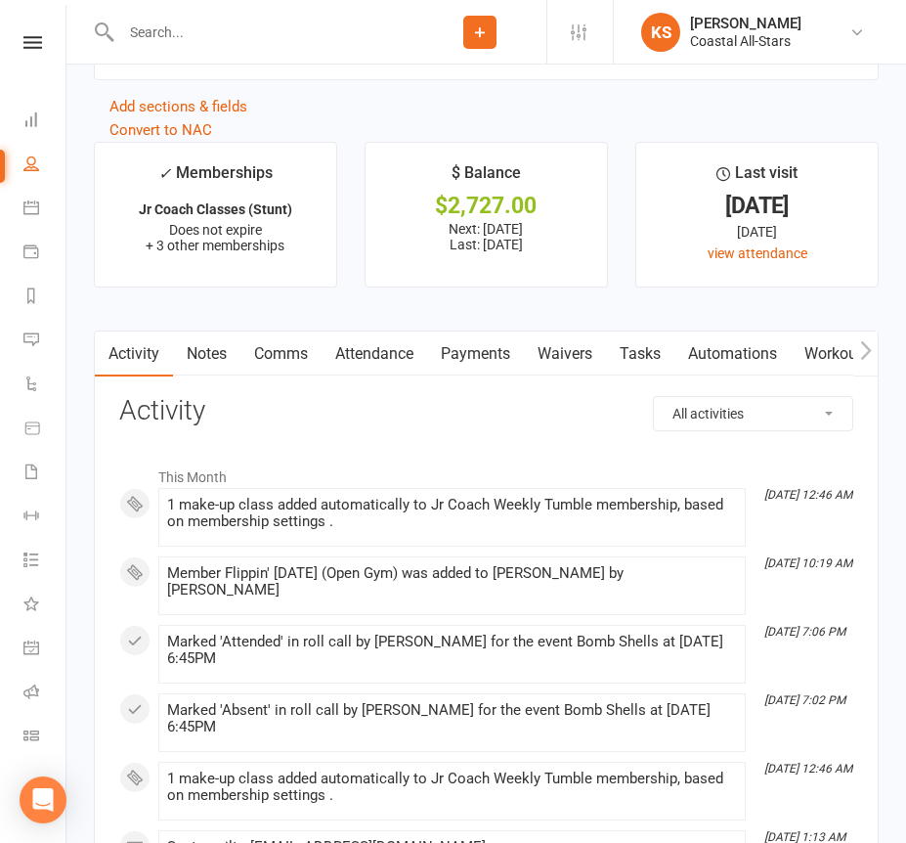
scroll to position [2681, 0]
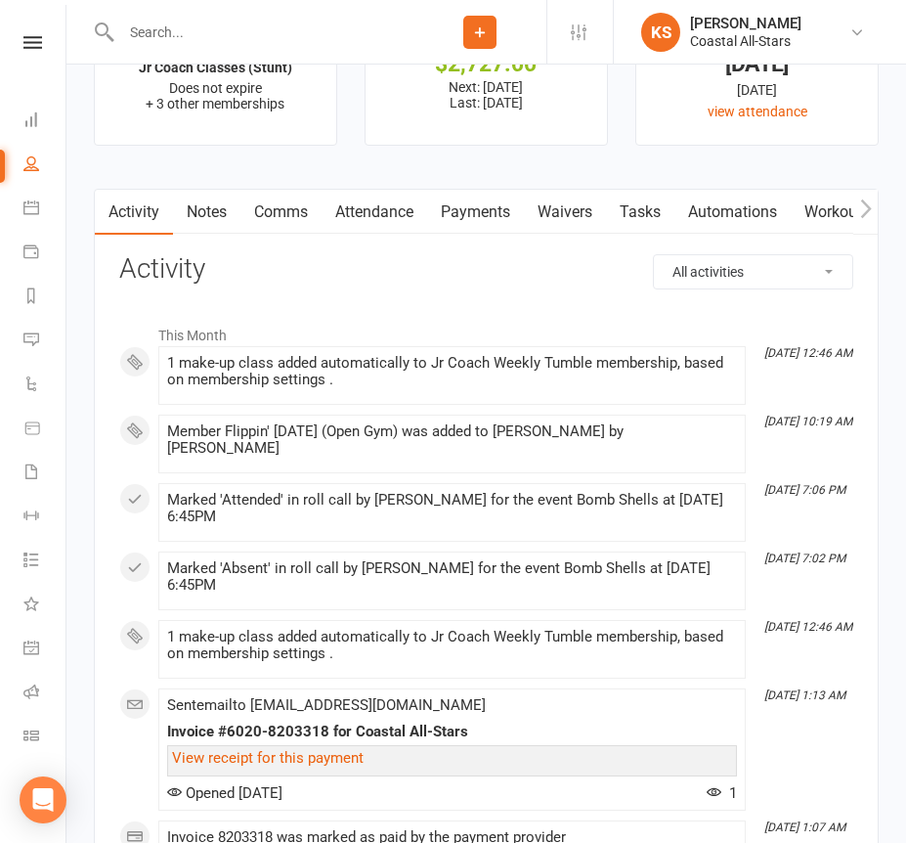
click at [444, 199] on link "Payments" at bounding box center [475, 212] width 97 height 45
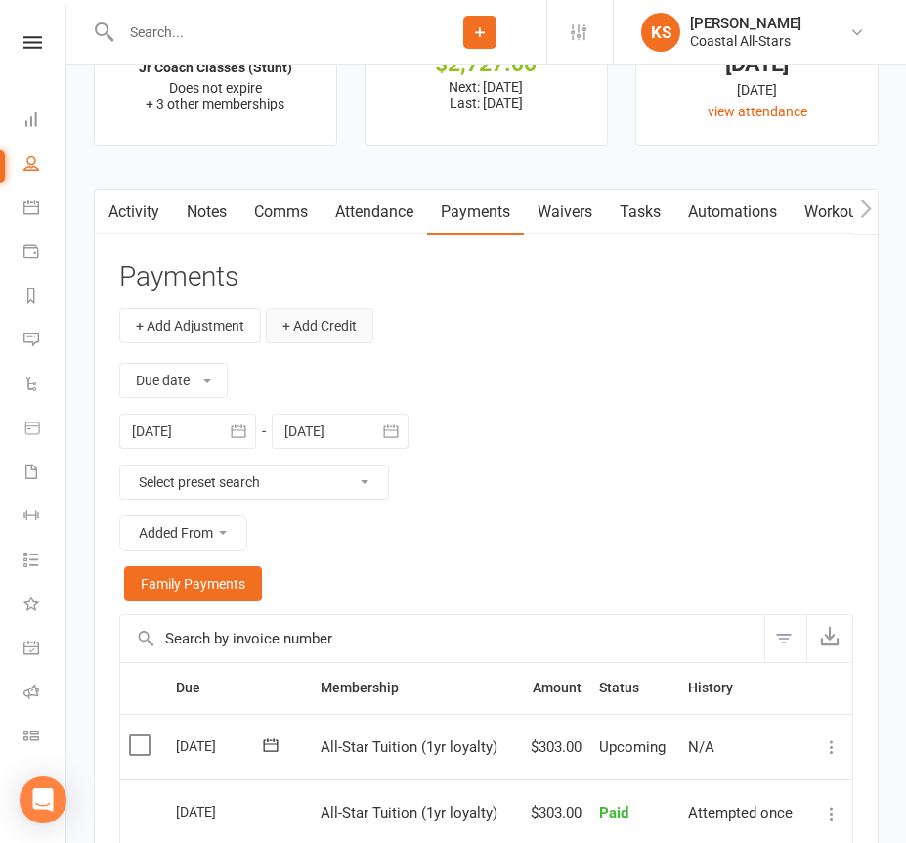
click at [330, 324] on button "+ Add Credit" at bounding box center [320, 325] width 108 height 35
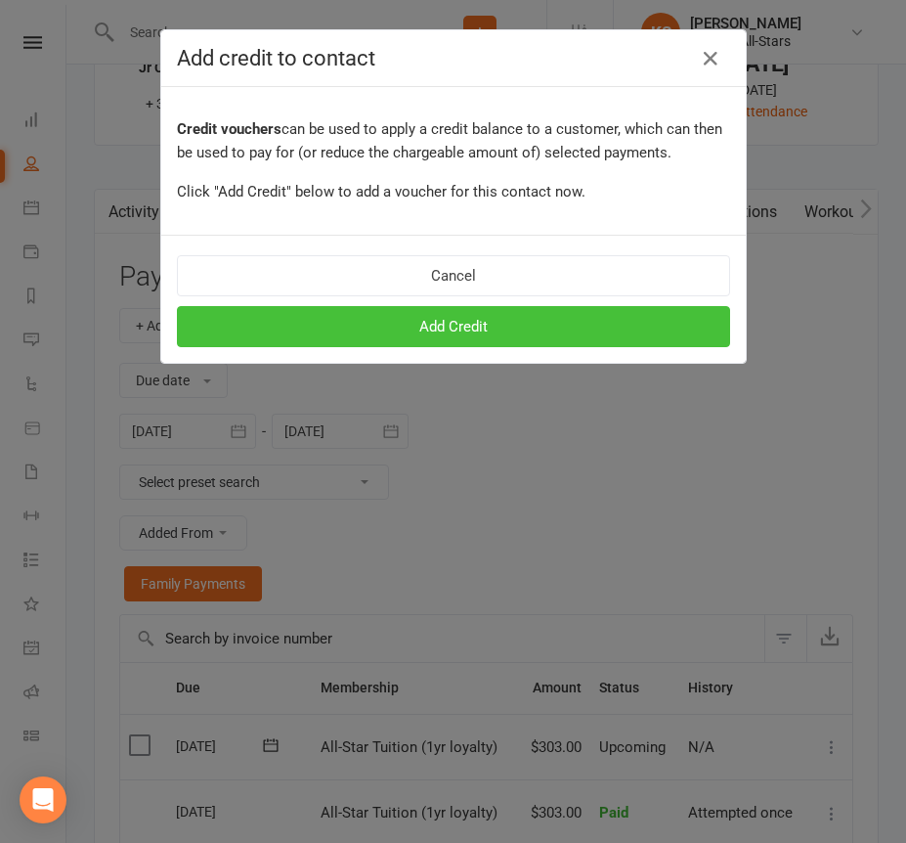
click at [404, 327] on button "Add Credit" at bounding box center [453, 326] width 553 height 41
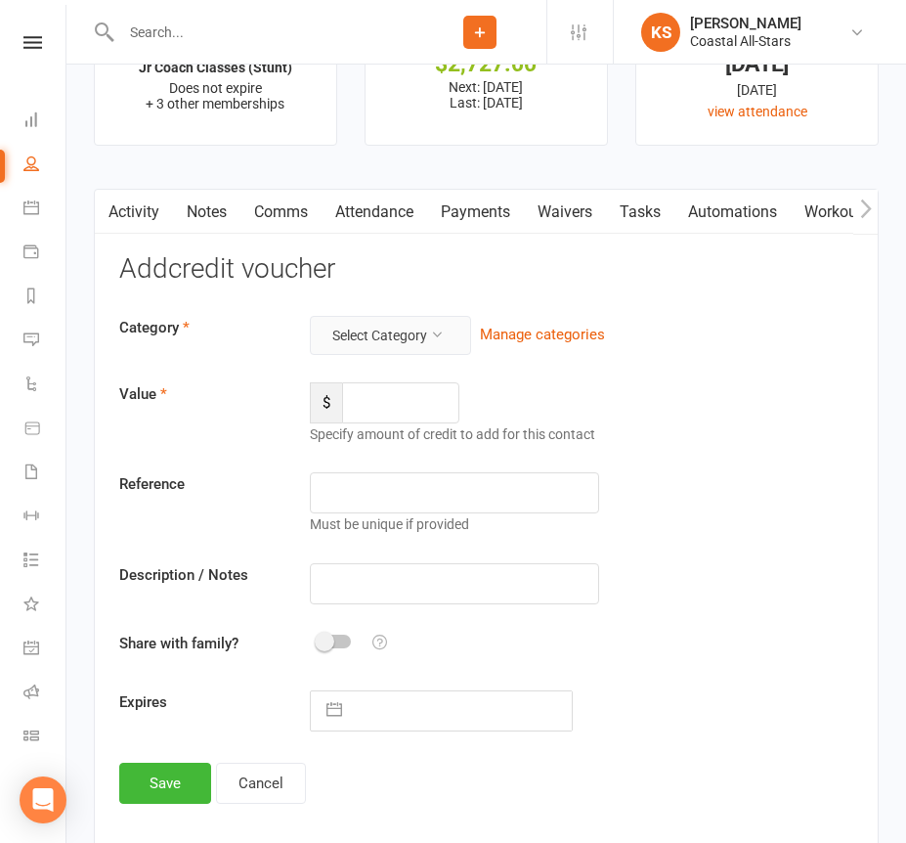
click at [383, 331] on button "Select Category" at bounding box center [390, 335] width 161 height 39
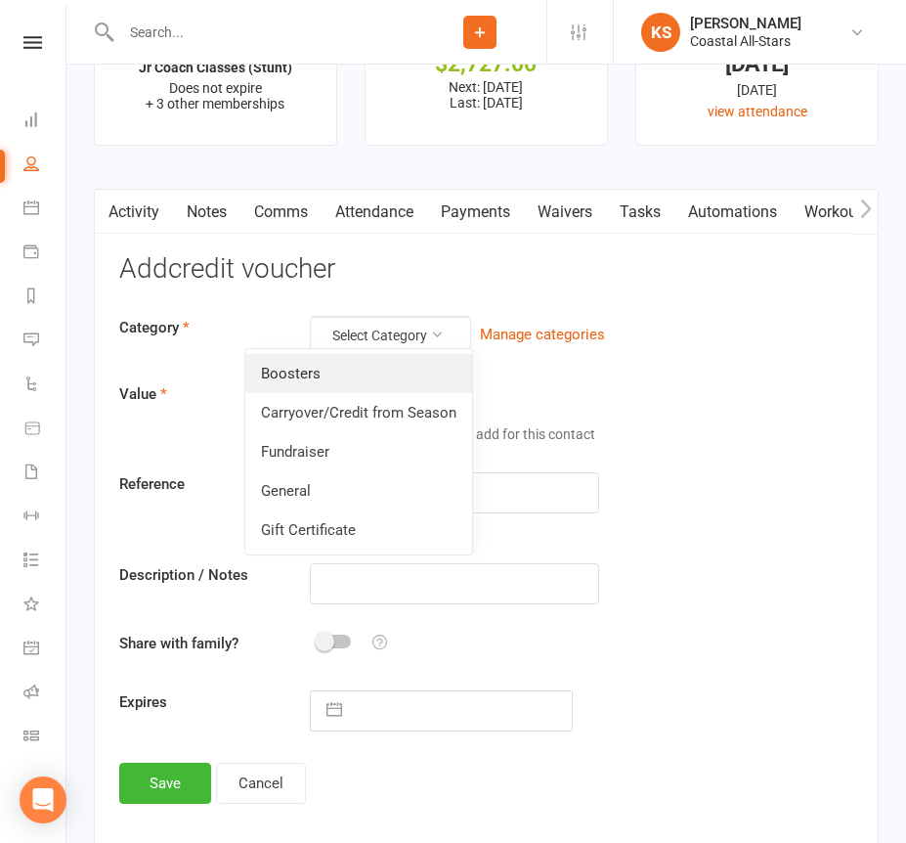
click at [382, 365] on link "Boosters" at bounding box center [358, 373] width 227 height 39
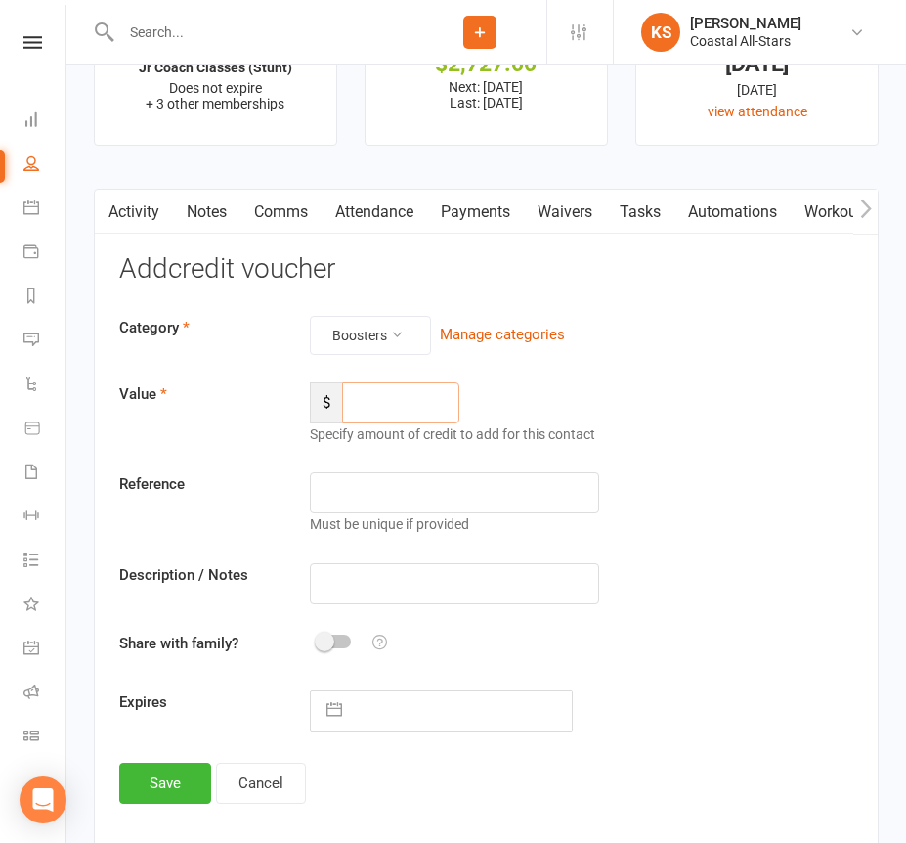
click at [382, 383] on input "number" at bounding box center [400, 402] width 117 height 41
type input "159.50"
click at [368, 574] on input "text" at bounding box center [454, 583] width 288 height 41
paste input "Nelly [DATE]"
type input "Nelly [DATE]"
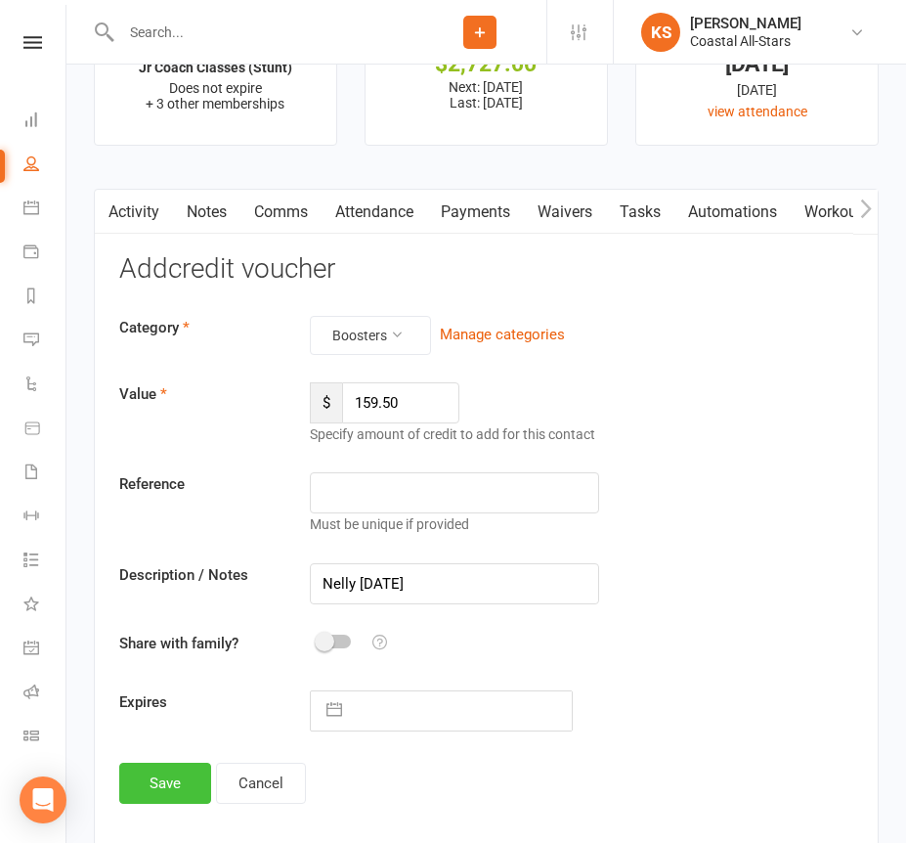
click at [187, 772] on button "Save" at bounding box center [165, 783] width 92 height 41
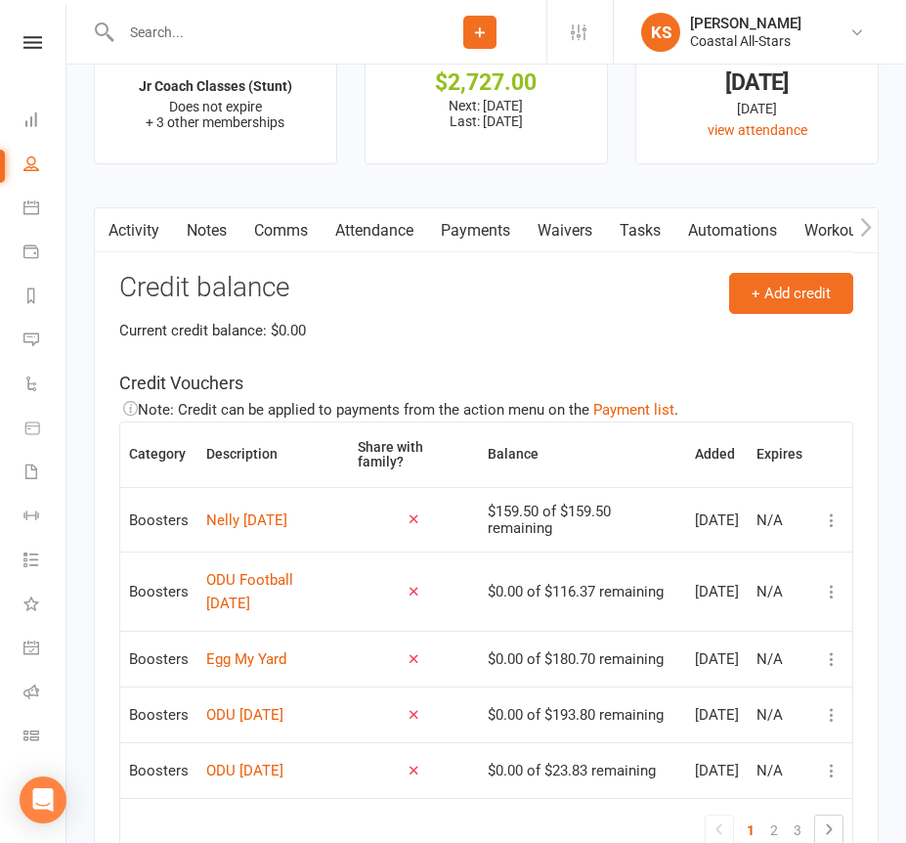
scroll to position [2661, 0]
click at [275, 31] on input "text" at bounding box center [264, 32] width 298 height 27
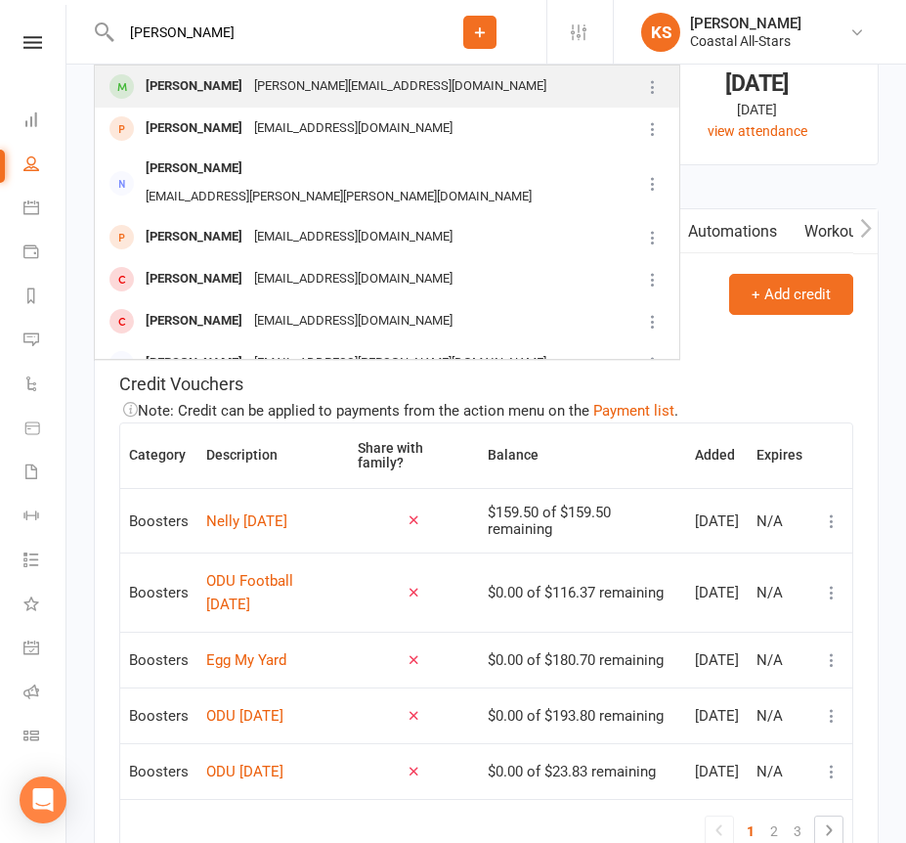
type input "[PERSON_NAME]"
click at [258, 70] on div "Leila Shelton [EMAIL_ADDRESS][DOMAIN_NAME]" at bounding box center [368, 86] width 544 height 40
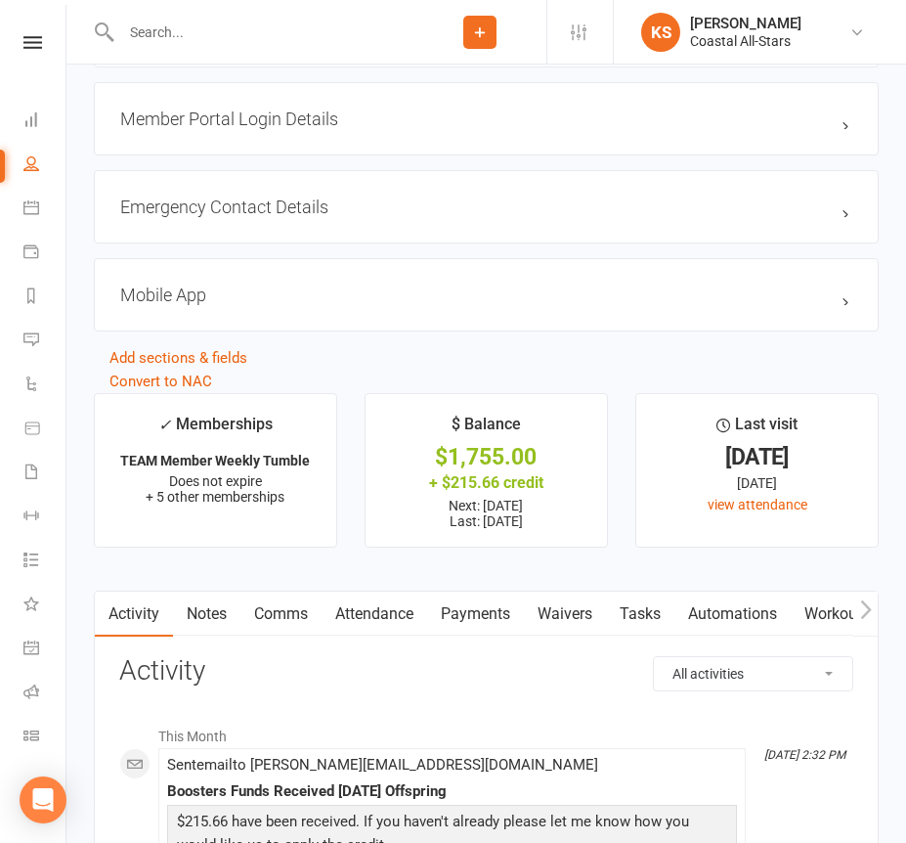
scroll to position [2519, 0]
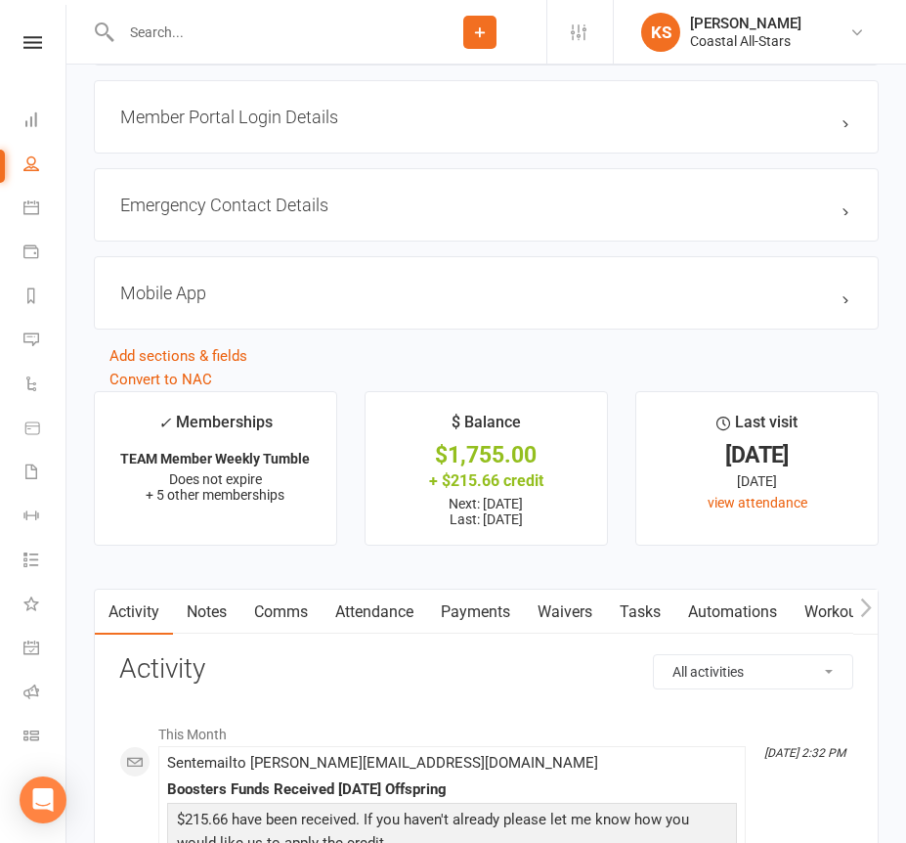
click at [496, 592] on link "Payments" at bounding box center [475, 612] width 97 height 45
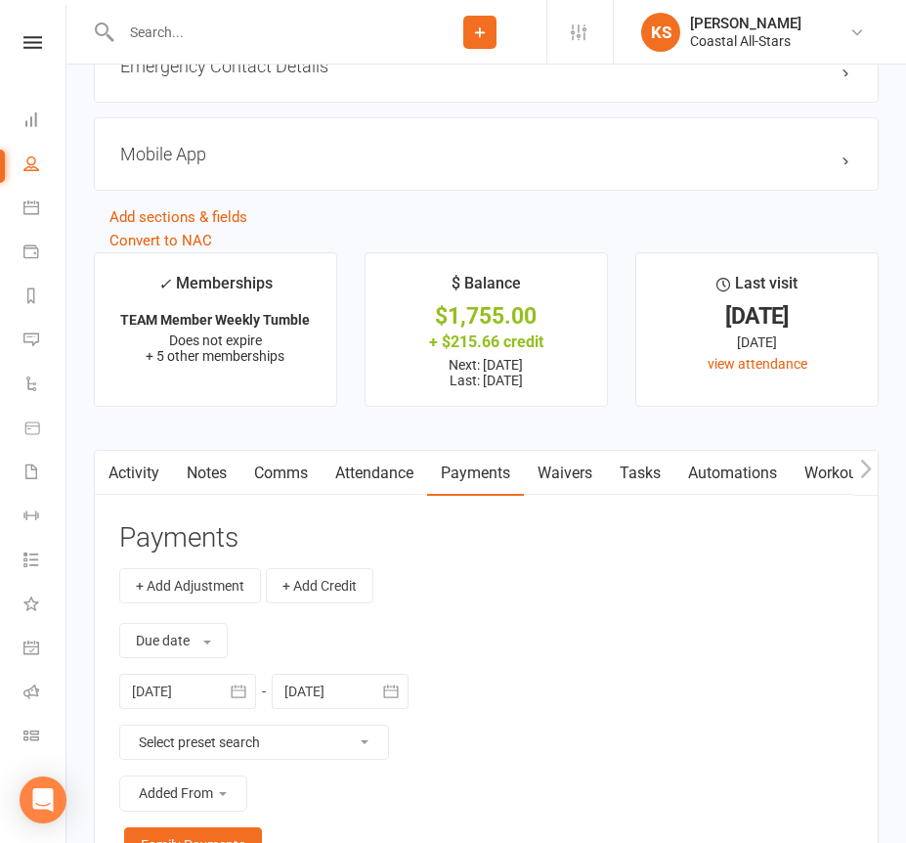
scroll to position [2691, 0]
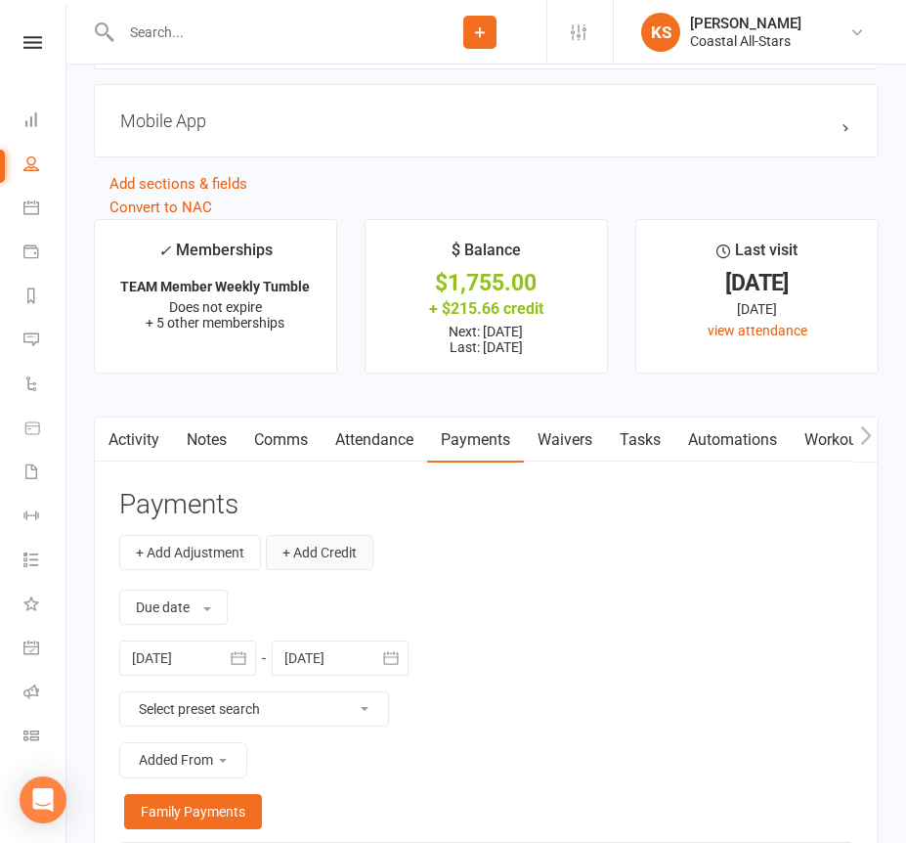
click at [351, 543] on button "+ Add Credit" at bounding box center [320, 552] width 108 height 35
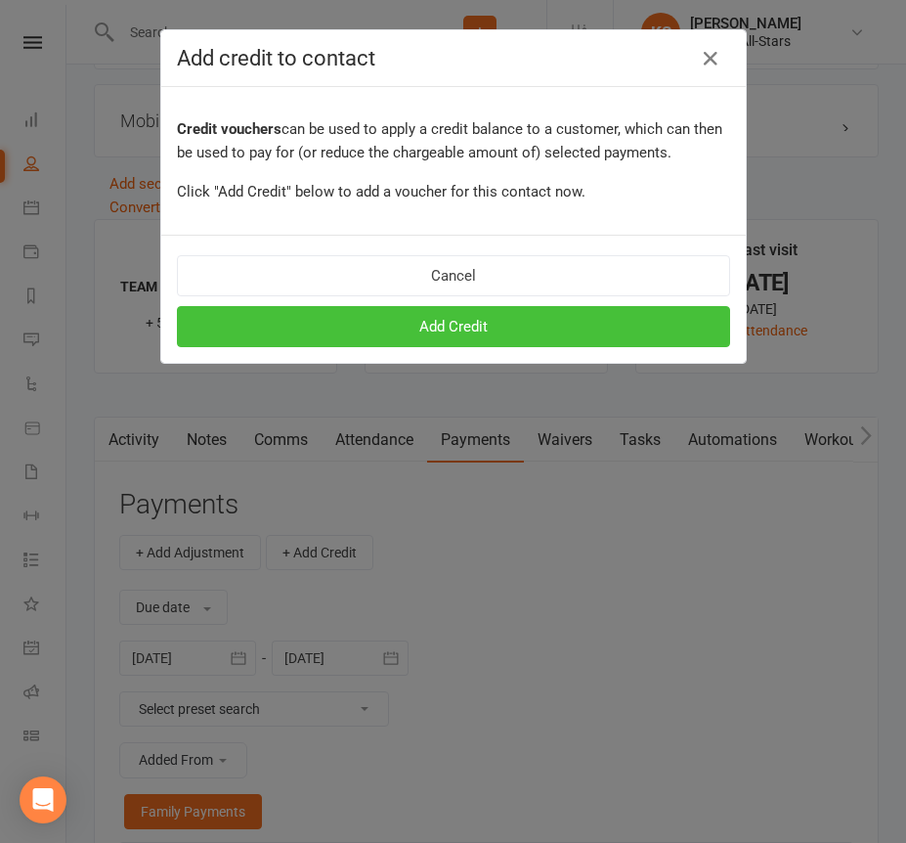
click at [334, 327] on button "Add Credit" at bounding box center [453, 326] width 553 height 41
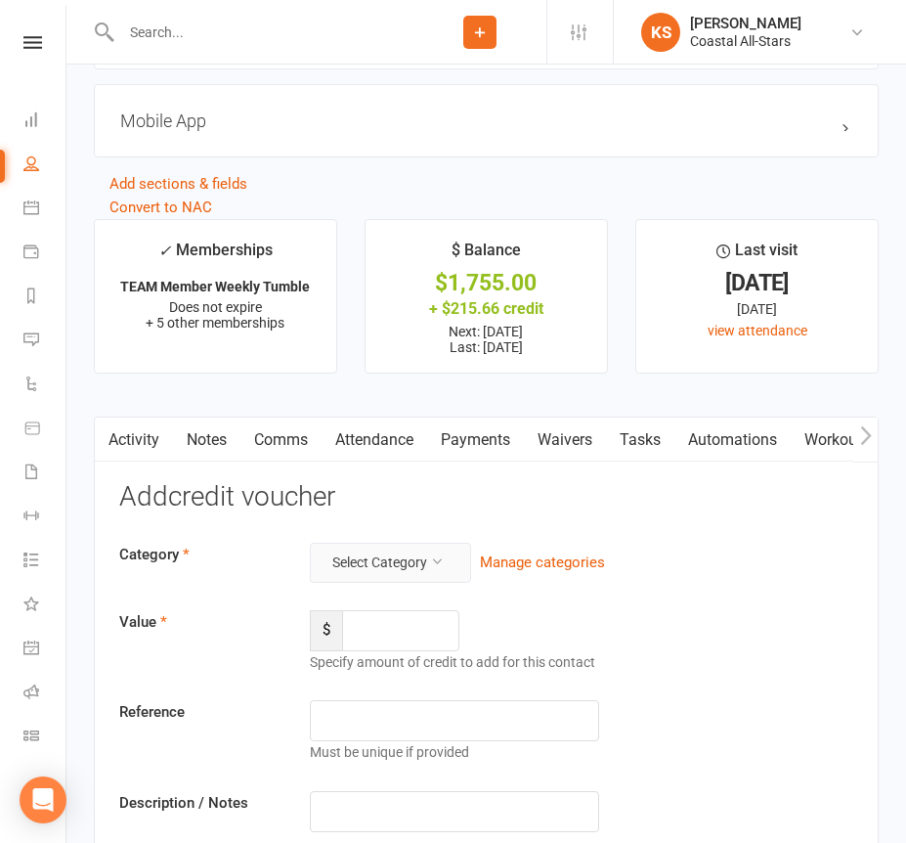
click at [365, 546] on button "Select Category" at bounding box center [390, 562] width 161 height 39
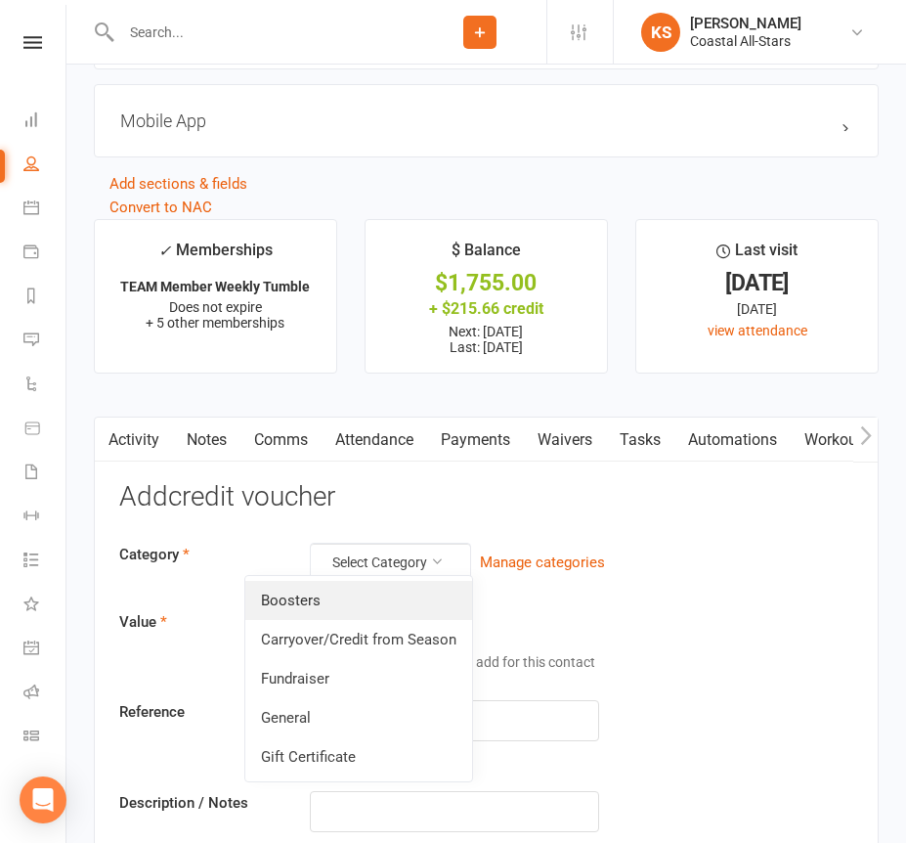
click at [348, 600] on link "Boosters" at bounding box center [358, 600] width 227 height 39
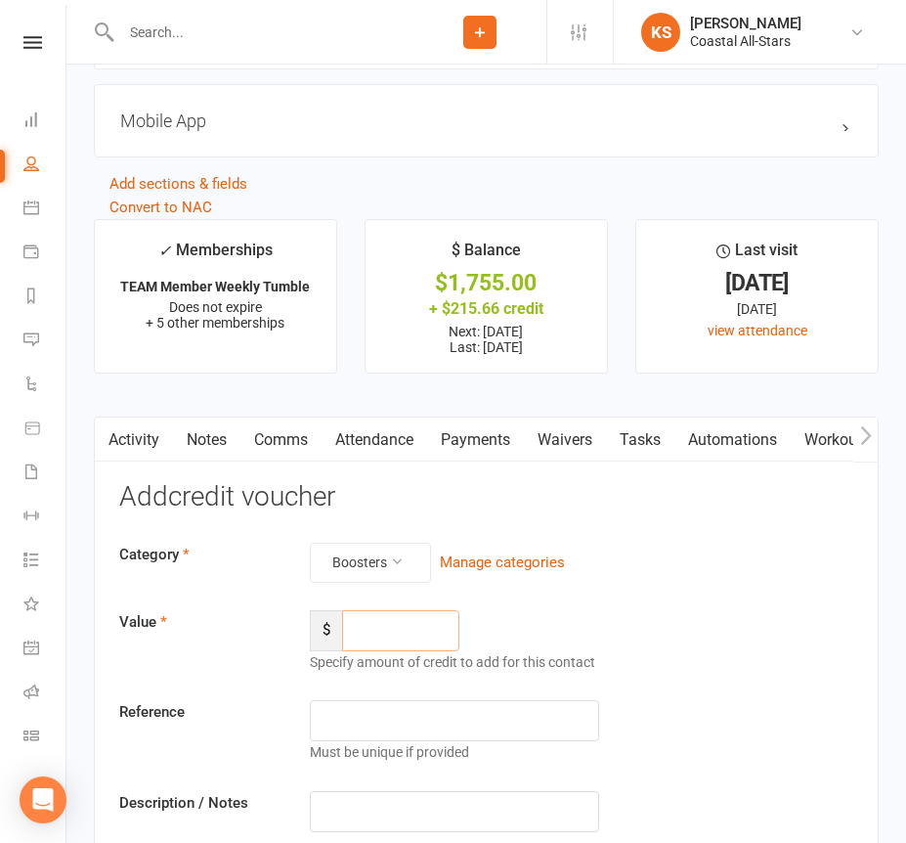
click at [373, 625] on input "number" at bounding box center [400, 630] width 117 height 41
type input "159.50"
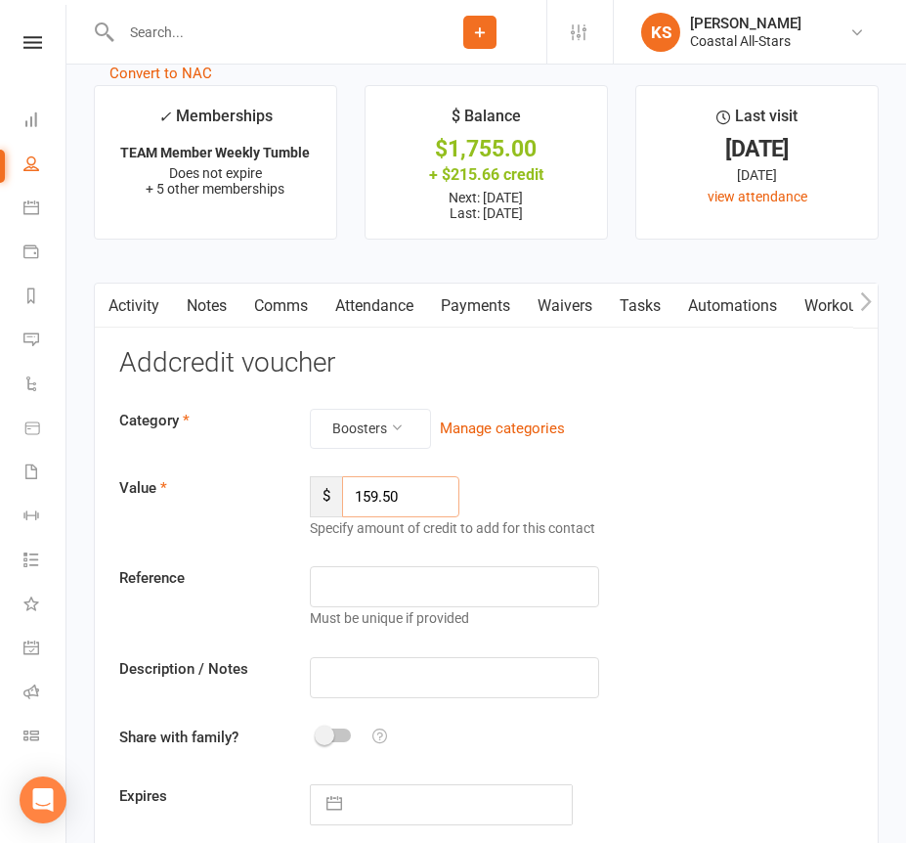
scroll to position [2851, 0]
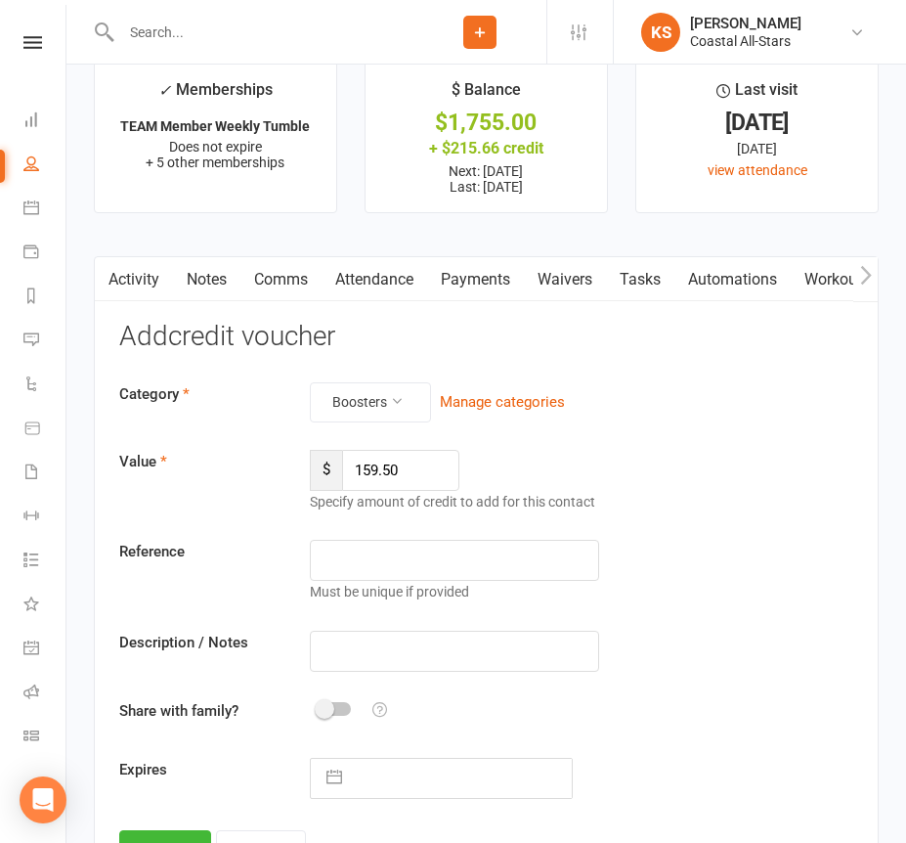
click at [360, 674] on div "Category Boosters Manage categories Value $ 159.50 Specify amount of credit to …" at bounding box center [486, 590] width 734 height 416
click at [360, 645] on input "text" at bounding box center [454, 651] width 288 height 41
paste input "Nelly [DATE]"
type input "Nelly [DATE]"
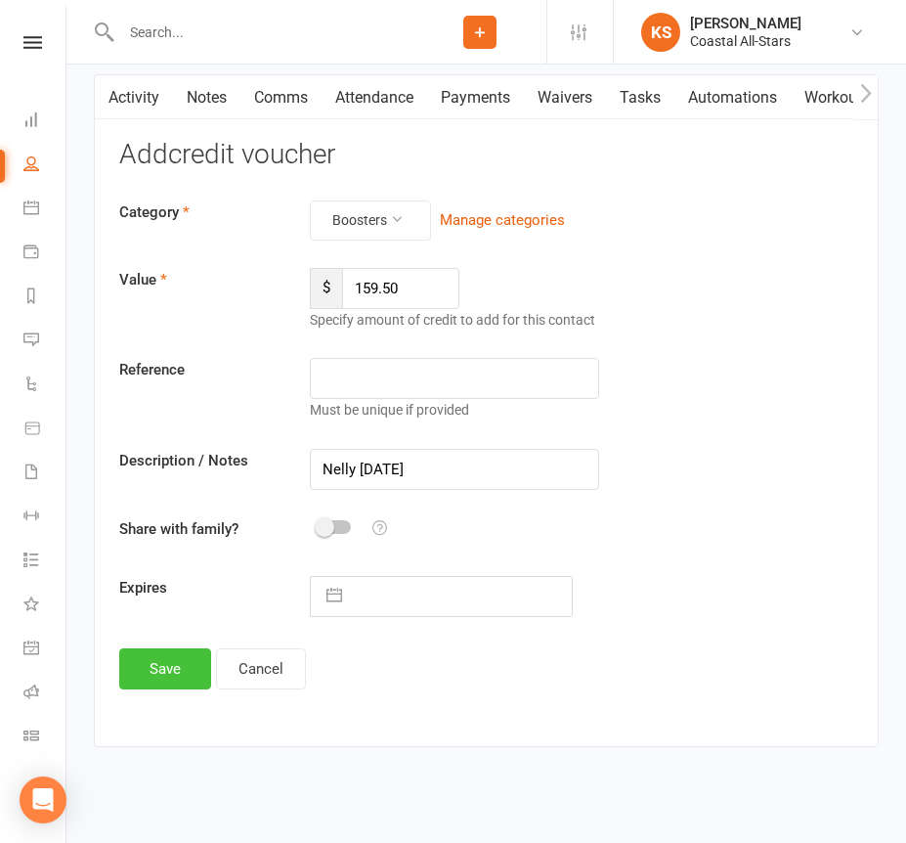
click at [182, 659] on button "Save" at bounding box center [165, 668] width 92 height 41
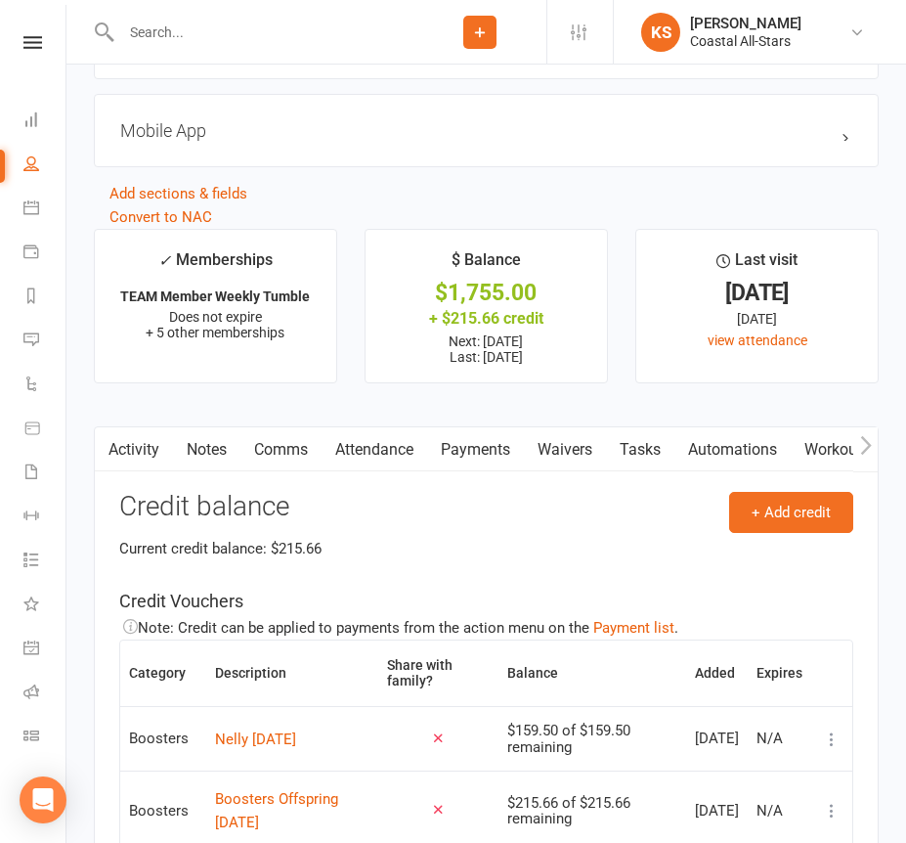
scroll to position [2643, 0]
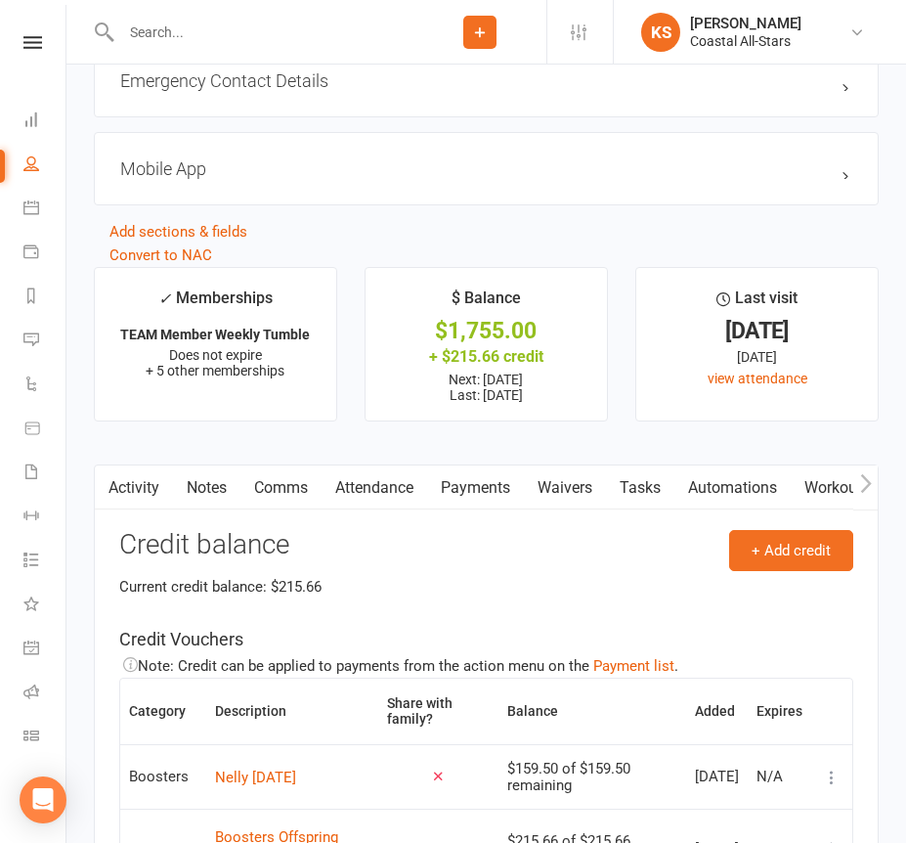
click at [192, 12] on div at bounding box center [254, 32] width 320 height 64
click at [182, 29] on input "text" at bounding box center [264, 32] width 298 height 27
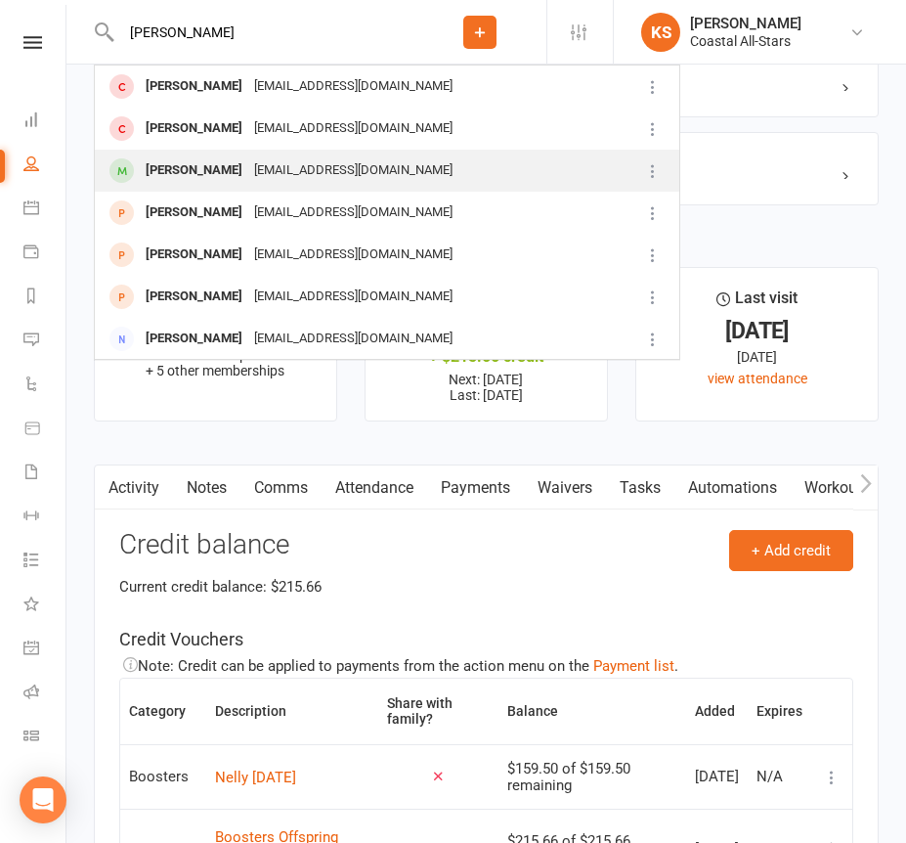
type input "[PERSON_NAME]"
click at [181, 162] on div "[PERSON_NAME]" at bounding box center [194, 170] width 109 height 28
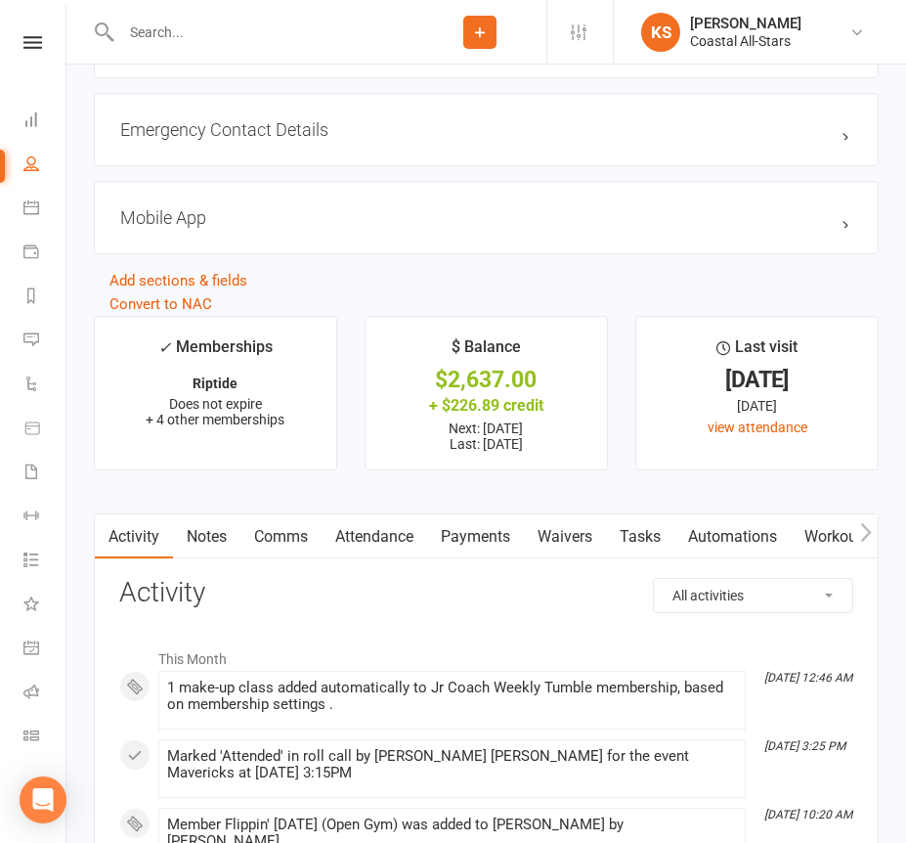
scroll to position [2463, 0]
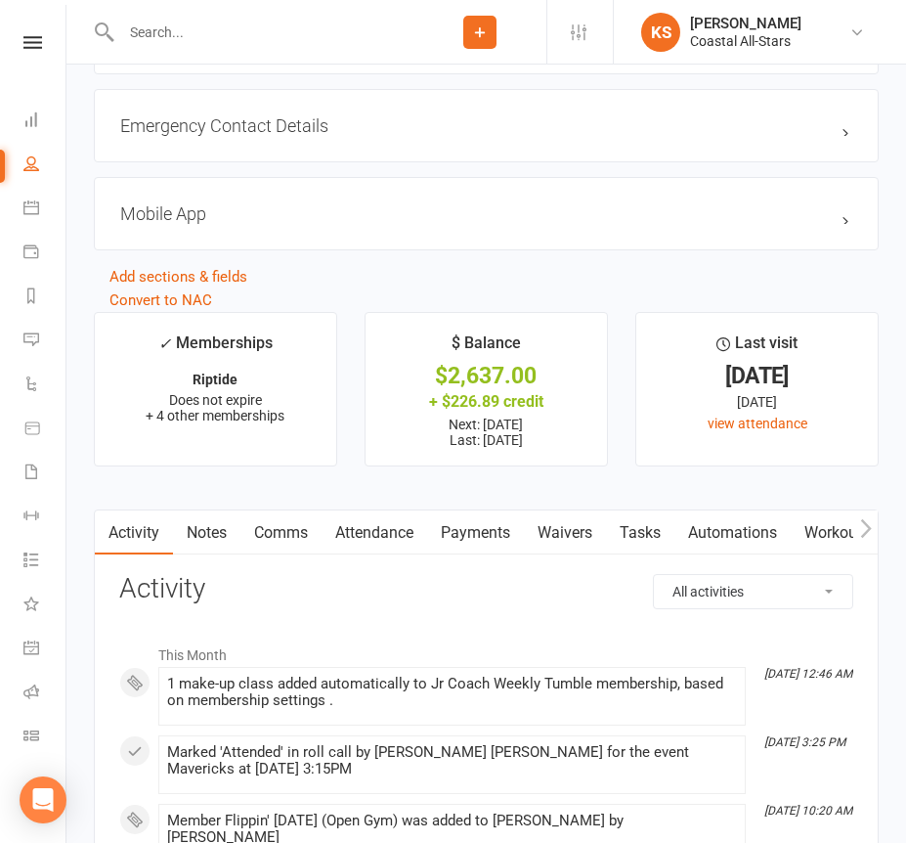
click at [495, 520] on link "Payments" at bounding box center [475, 532] width 97 height 45
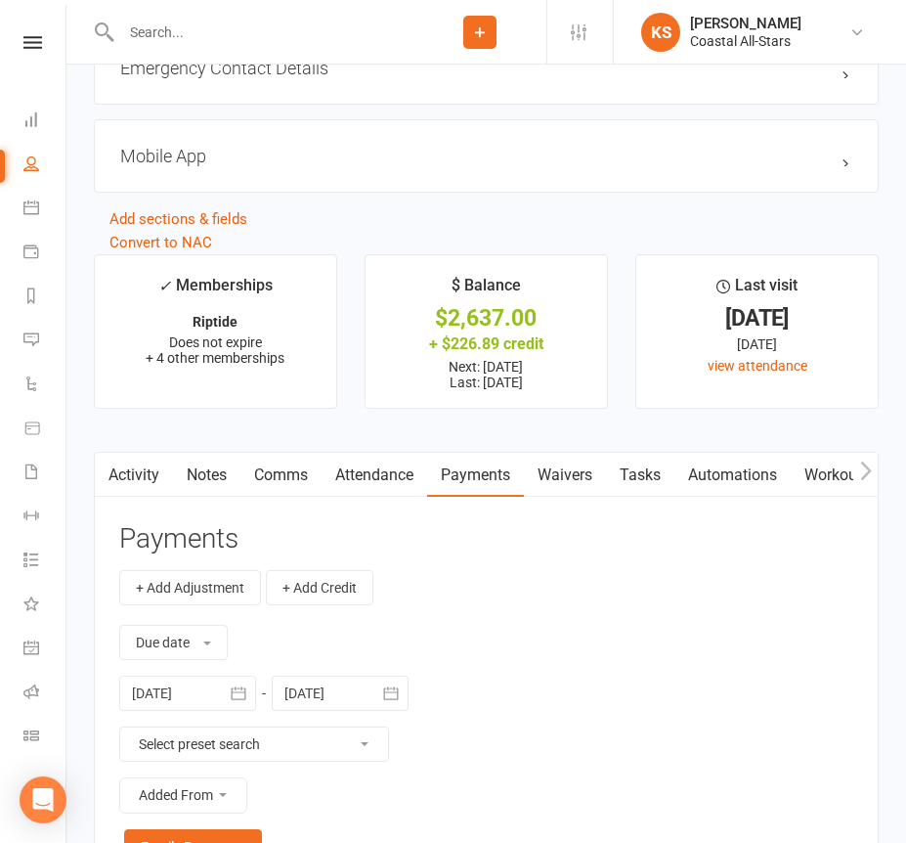
scroll to position [2664, 0]
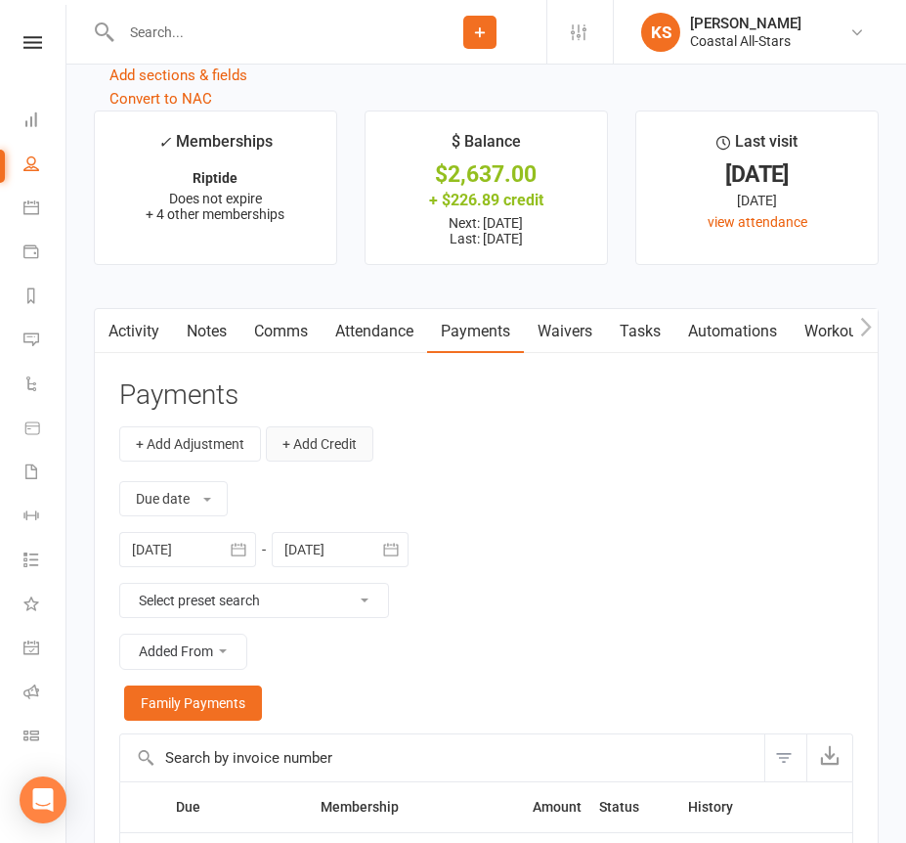
click at [344, 444] on button "+ Add Credit" at bounding box center [320, 443] width 108 height 35
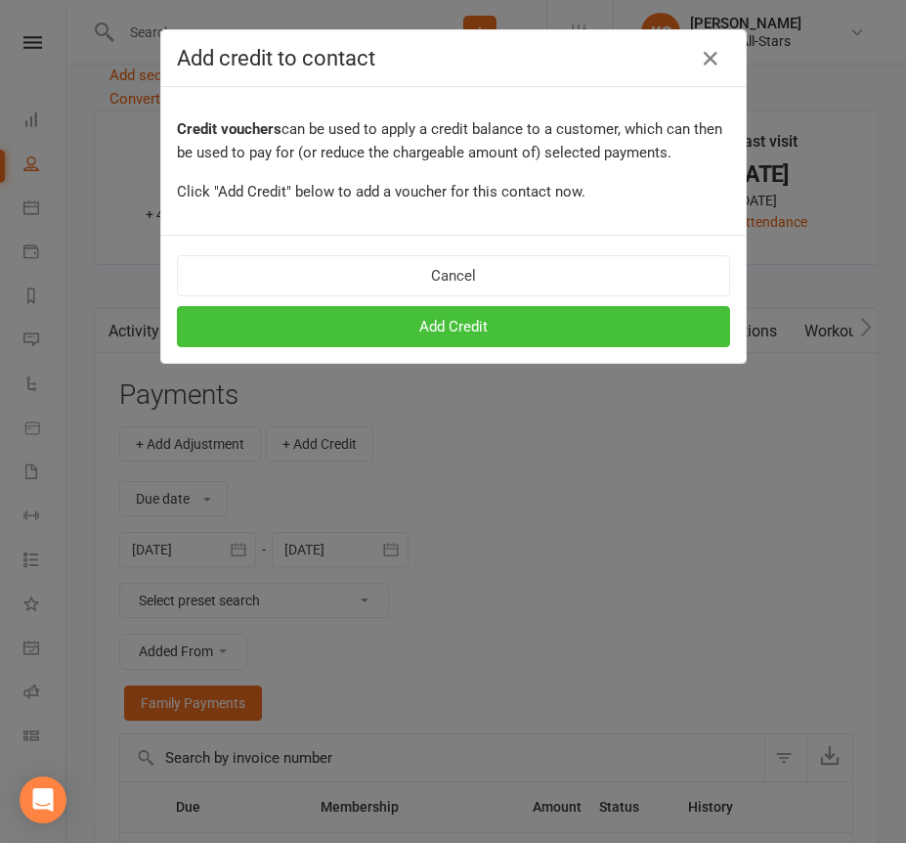
click at [486, 316] on button "Add Credit" at bounding box center [453, 326] width 553 height 41
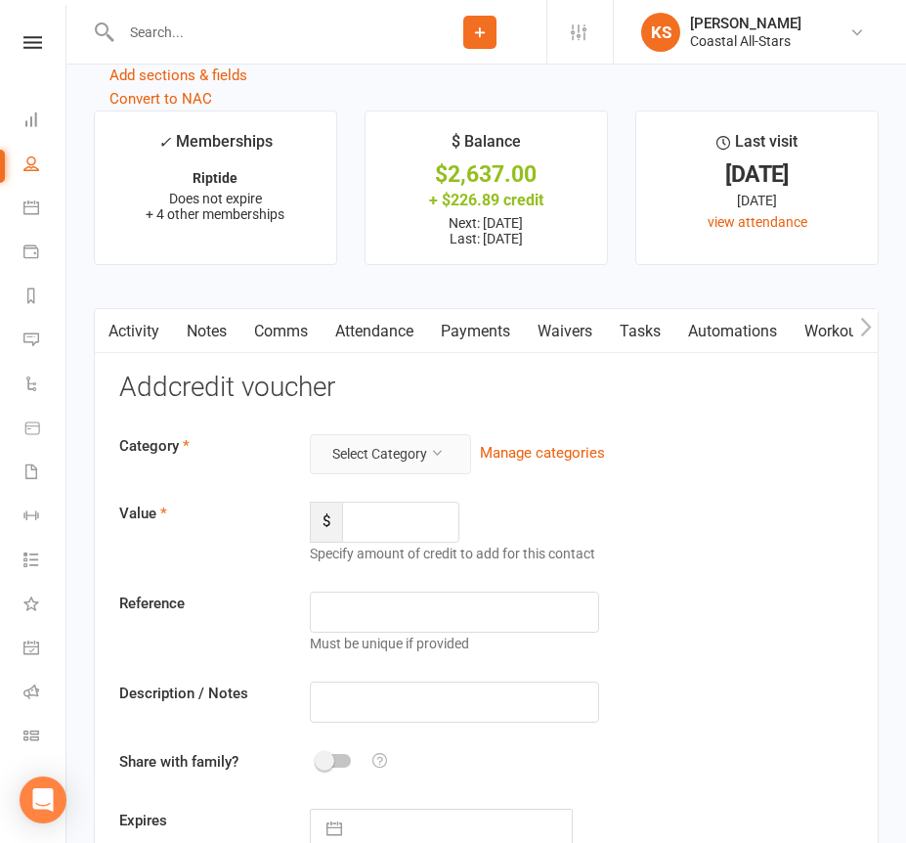
click at [411, 454] on button "Select Category" at bounding box center [390, 453] width 161 height 39
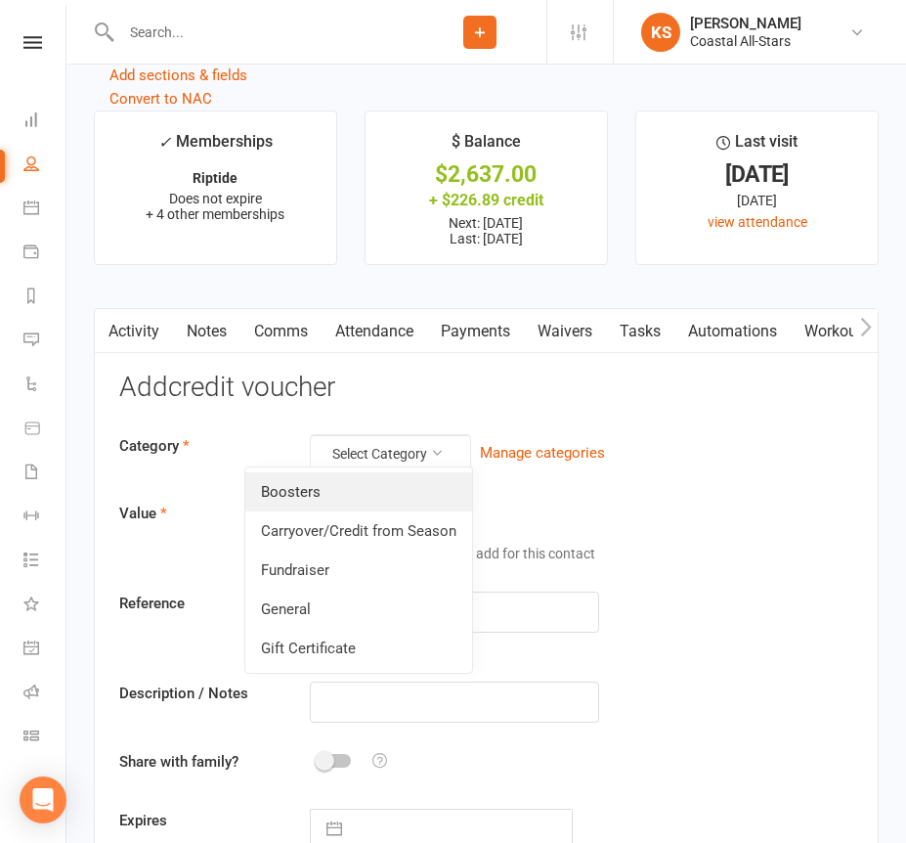
click at [391, 494] on link "Boosters" at bounding box center [358, 491] width 227 height 39
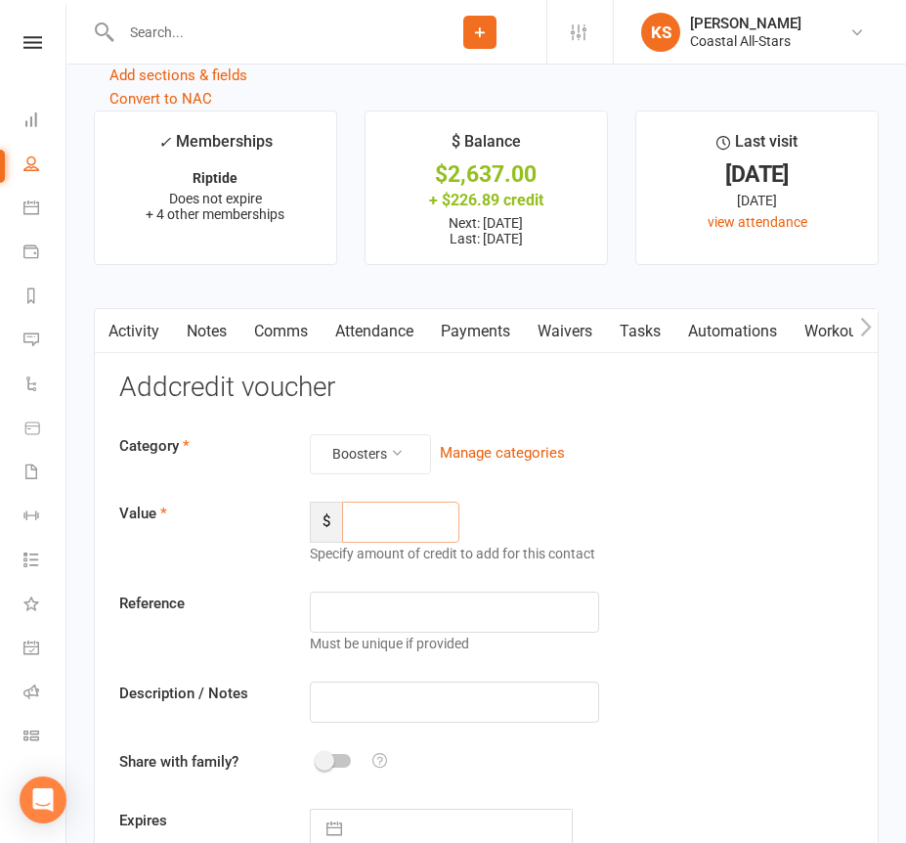
click at [405, 502] on input "number" at bounding box center [400, 522] width 117 height 41
type input "159.50"
click at [373, 696] on input "text" at bounding box center [454, 701] width 288 height 41
paste input "Nelly [DATE]"
type input "Nelly [DATE]"
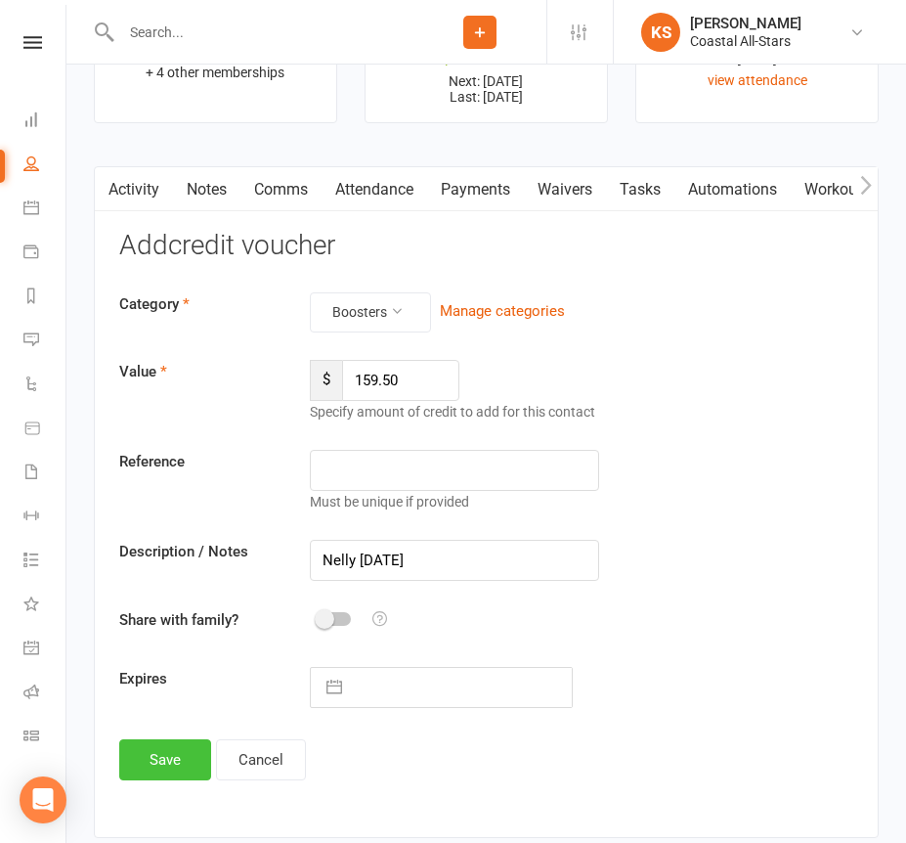
click at [189, 746] on button "Save" at bounding box center [165, 759] width 92 height 41
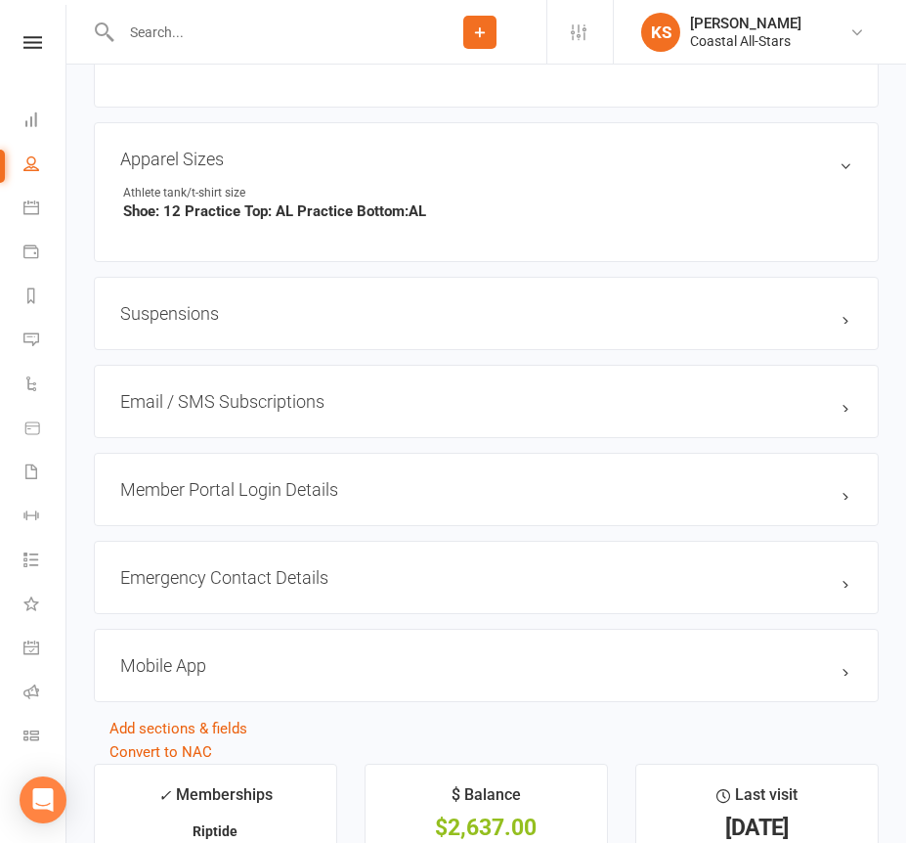
scroll to position [1522, 0]
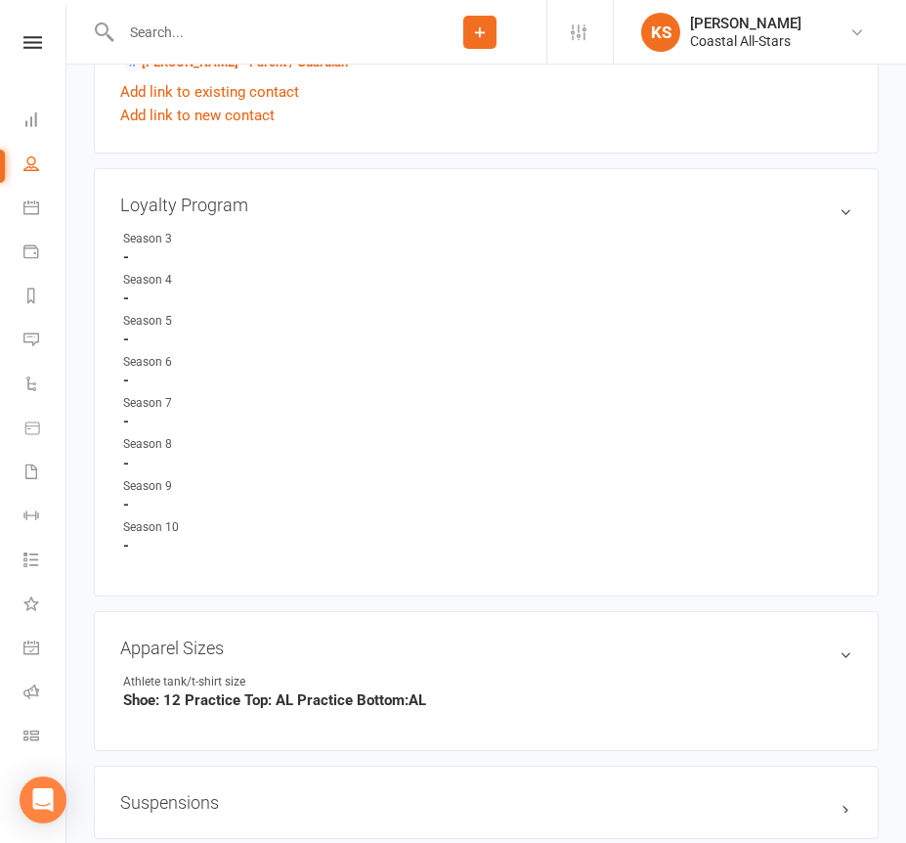
click at [273, 42] on input "text" at bounding box center [264, 32] width 298 height 27
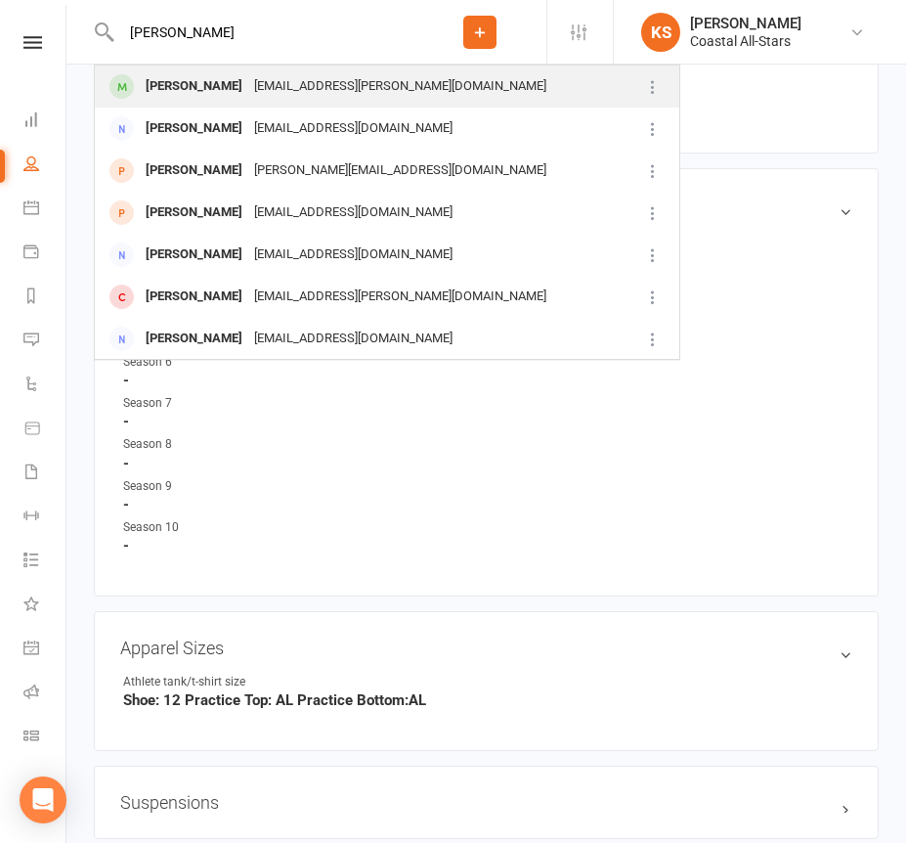
type input "[PERSON_NAME]"
click at [256, 100] on div "[EMAIL_ADDRESS][PERSON_NAME][DOMAIN_NAME]" at bounding box center [400, 86] width 304 height 28
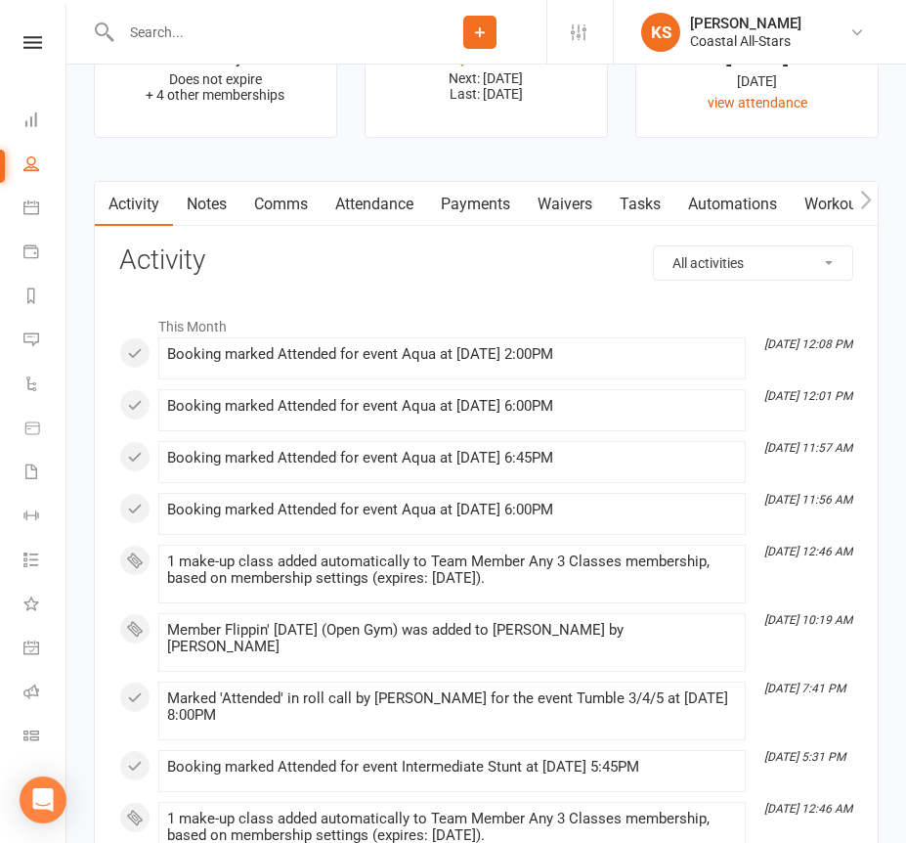
scroll to position [2817, 0]
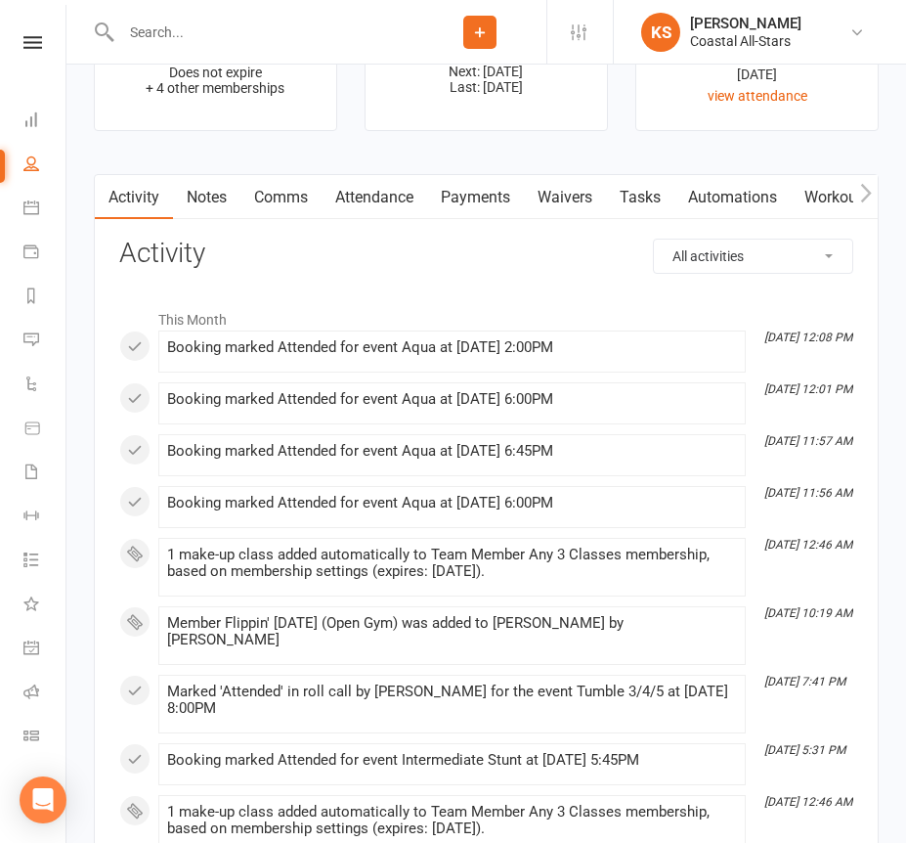
click at [488, 192] on link "Payments" at bounding box center [475, 197] width 97 height 45
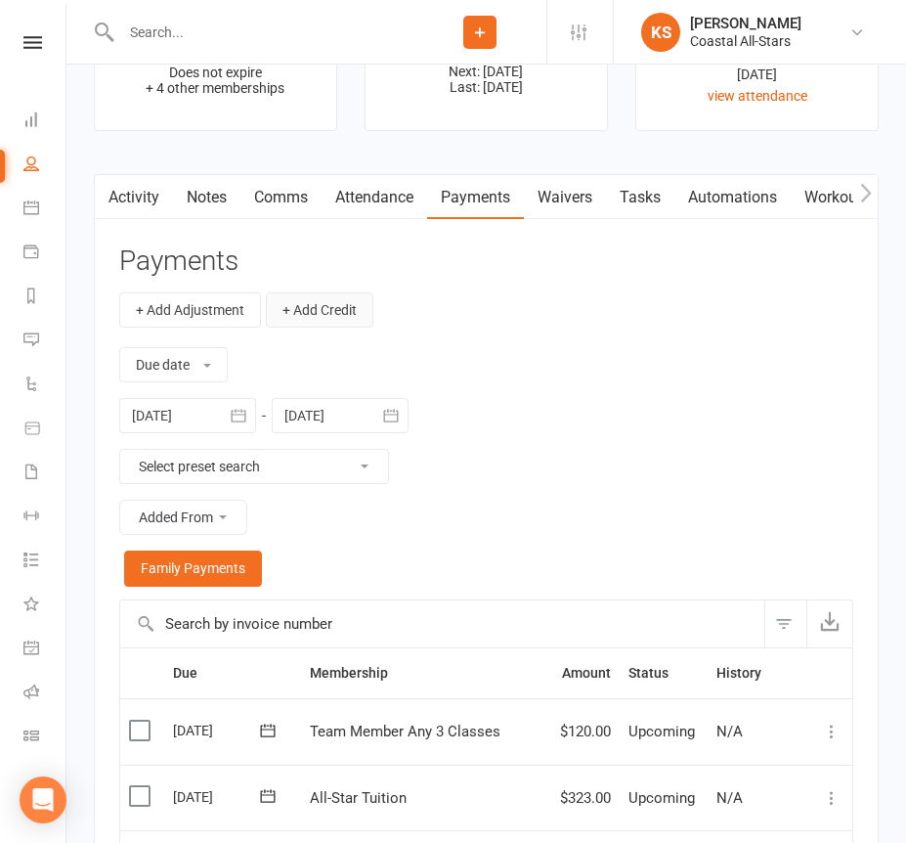
click at [343, 308] on button "+ Add Credit" at bounding box center [320, 309] width 108 height 35
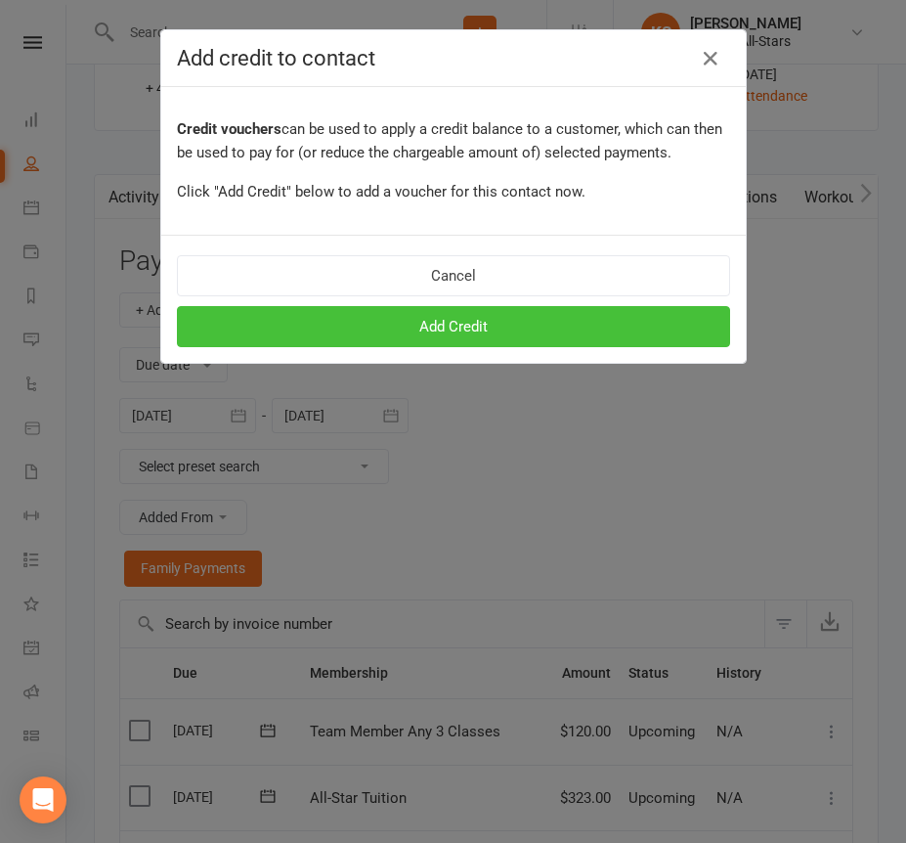
click at [426, 327] on button "Add Credit" at bounding box center [453, 326] width 553 height 41
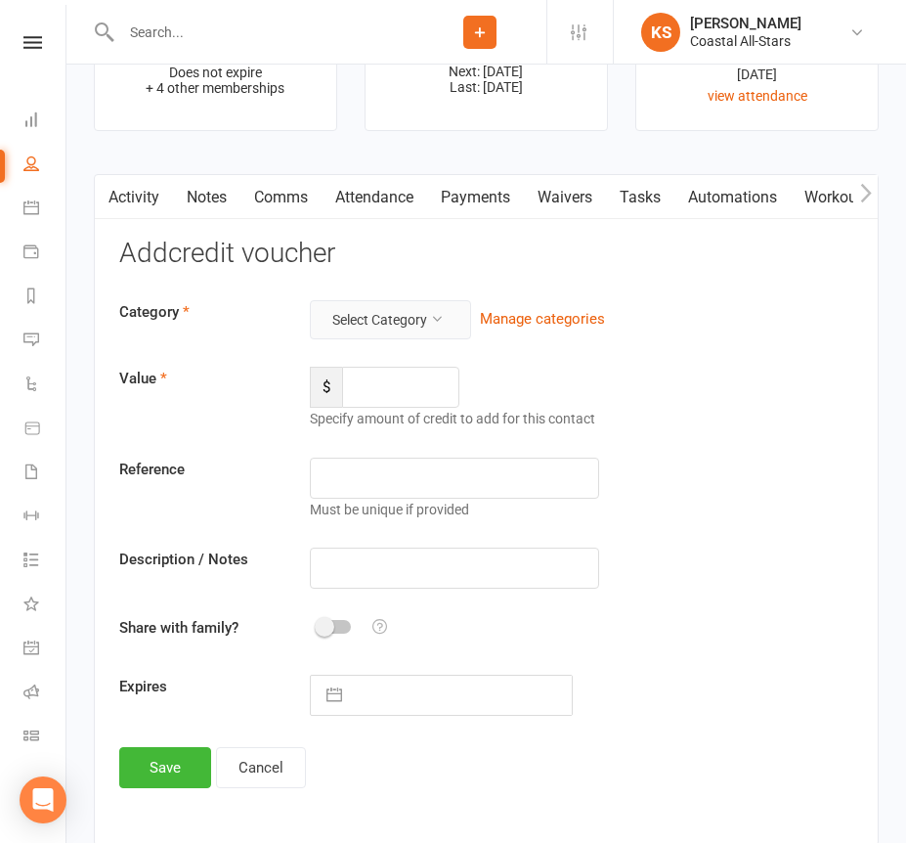
click at [415, 300] on button "Select Category" at bounding box center [390, 319] width 161 height 39
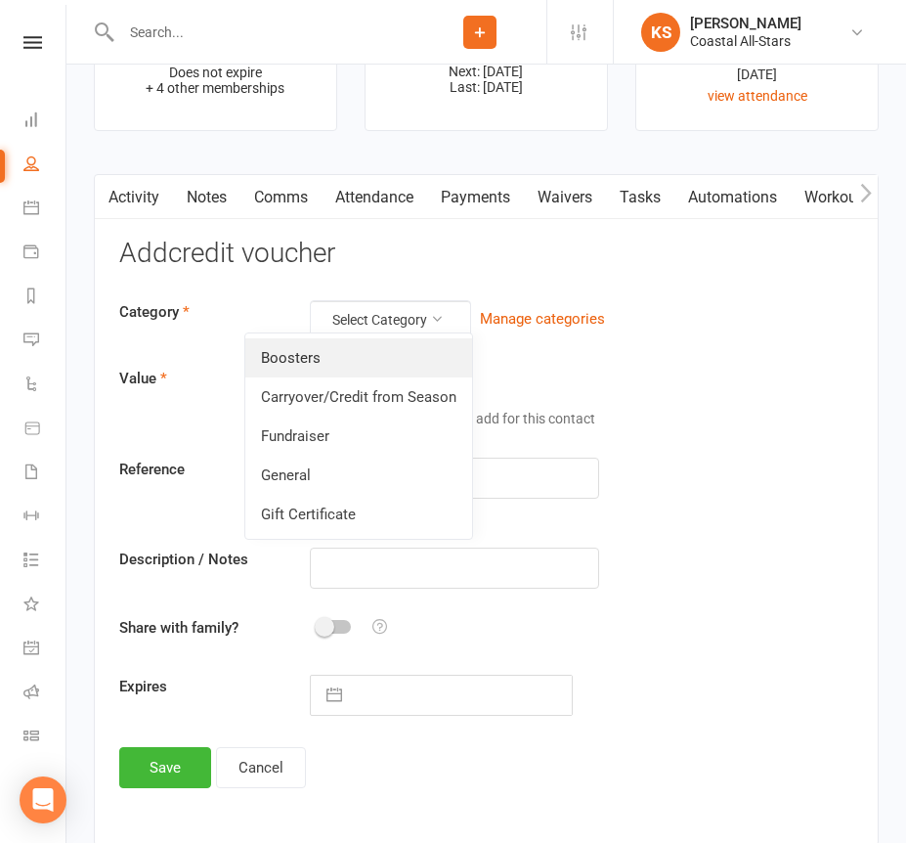
click at [379, 354] on link "Boosters" at bounding box center [358, 357] width 227 height 39
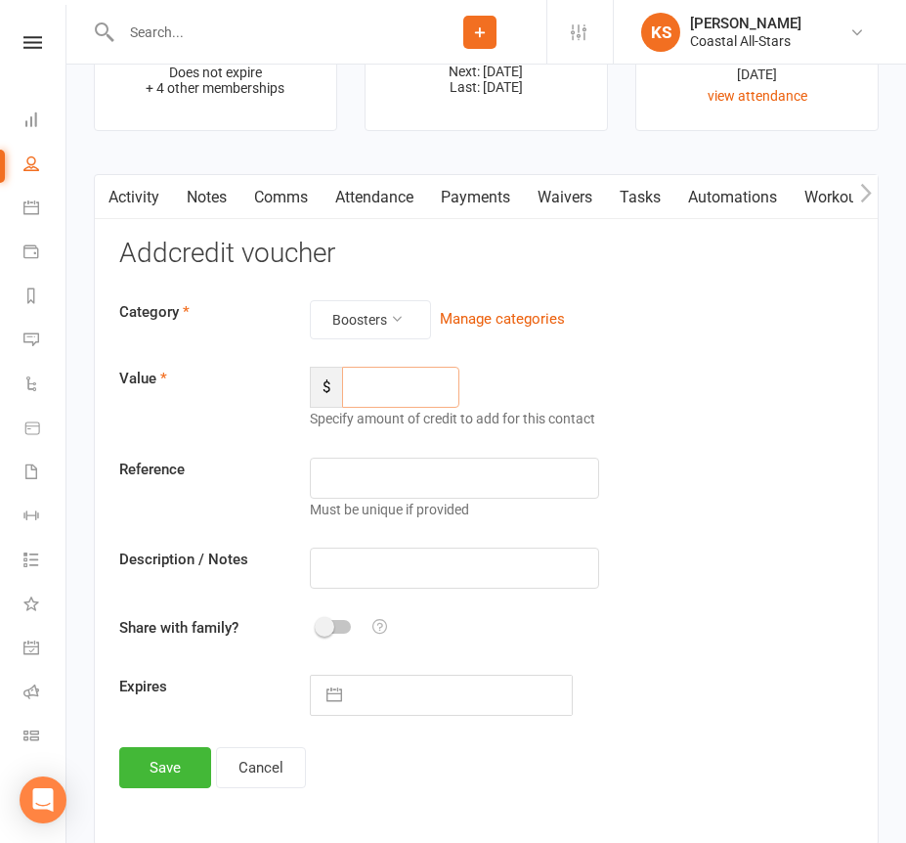
click at [379, 377] on input "number" at bounding box center [400, 387] width 117 height 41
type input "159.50"
click at [373, 570] on input "text" at bounding box center [454, 568] width 288 height 41
paste input "Nelly [DATE]"
type input "Nelly [DATE]"
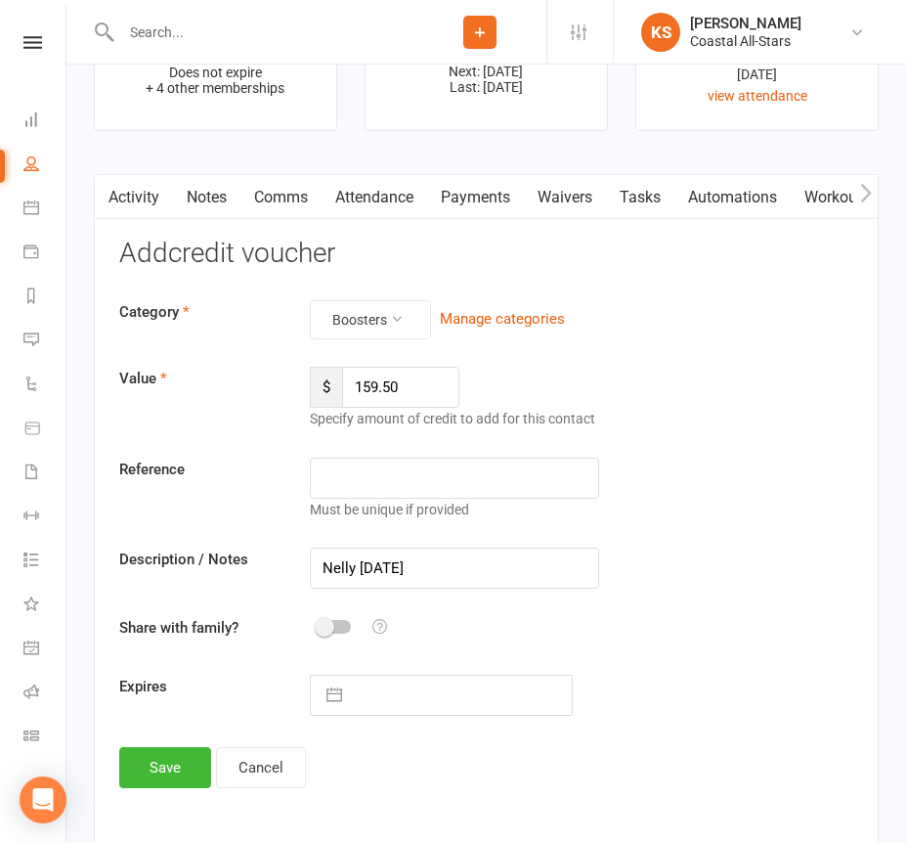
click at [325, 620] on span at bounding box center [325, 627] width 20 height 20
click at [318, 624] on input "checkbox" at bounding box center [318, 624] width 0 height 0
click at [180, 754] on button "Save" at bounding box center [165, 767] width 92 height 41
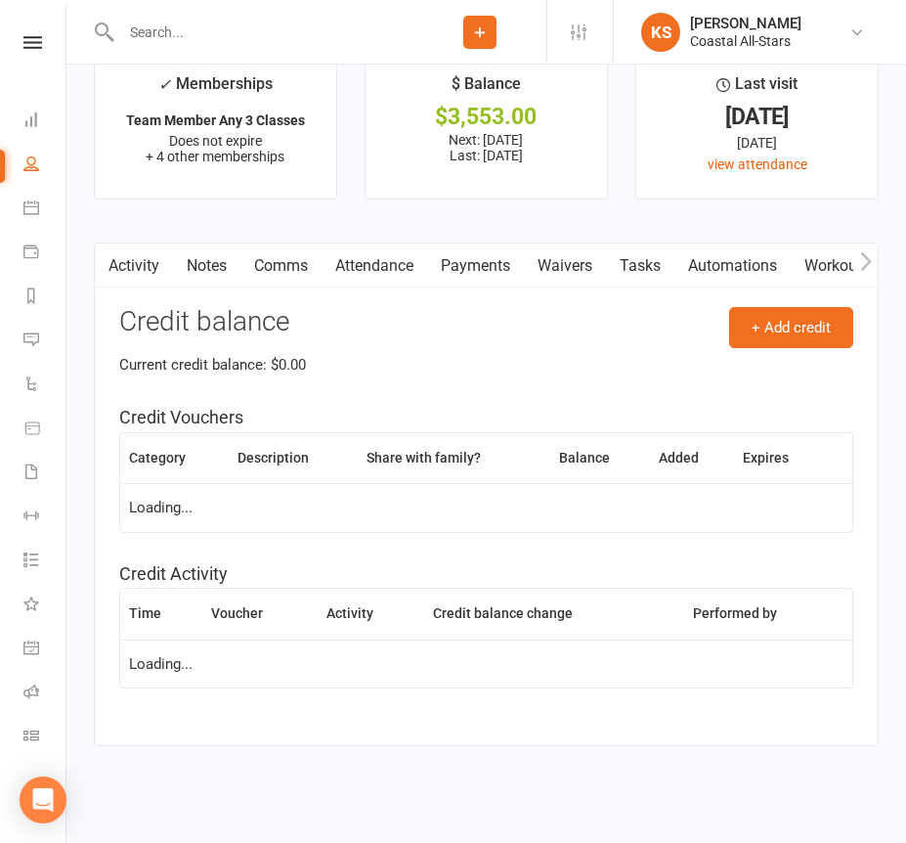
scroll to position [2817, 0]
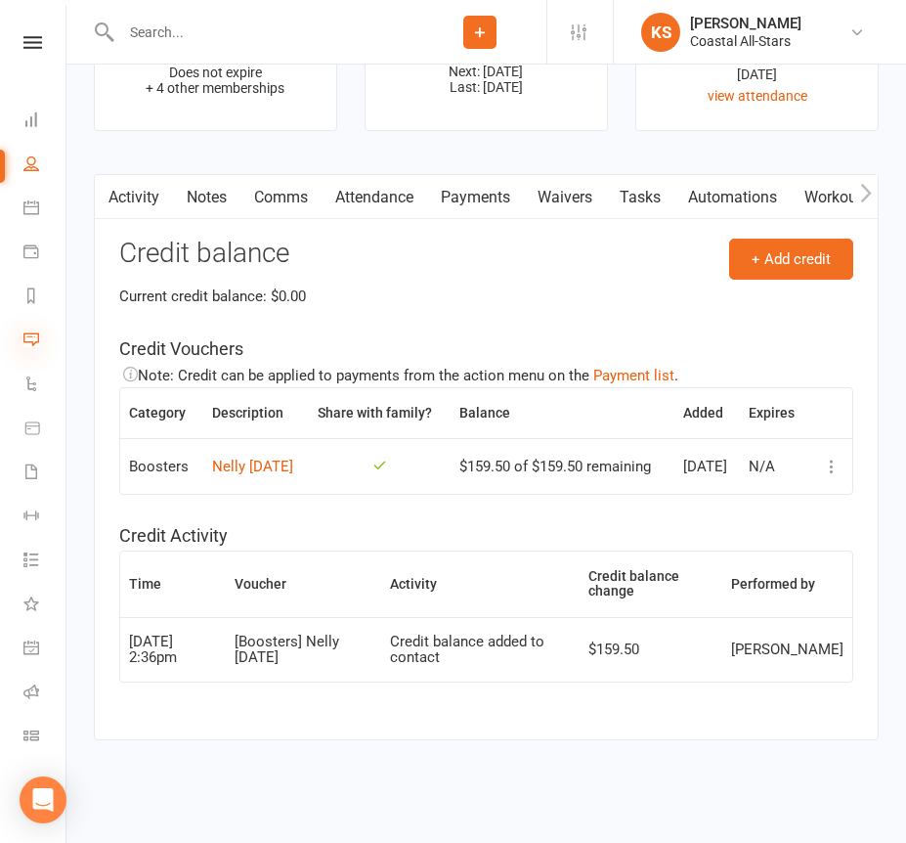
click at [33, 333] on icon at bounding box center [31, 339] width 16 height 16
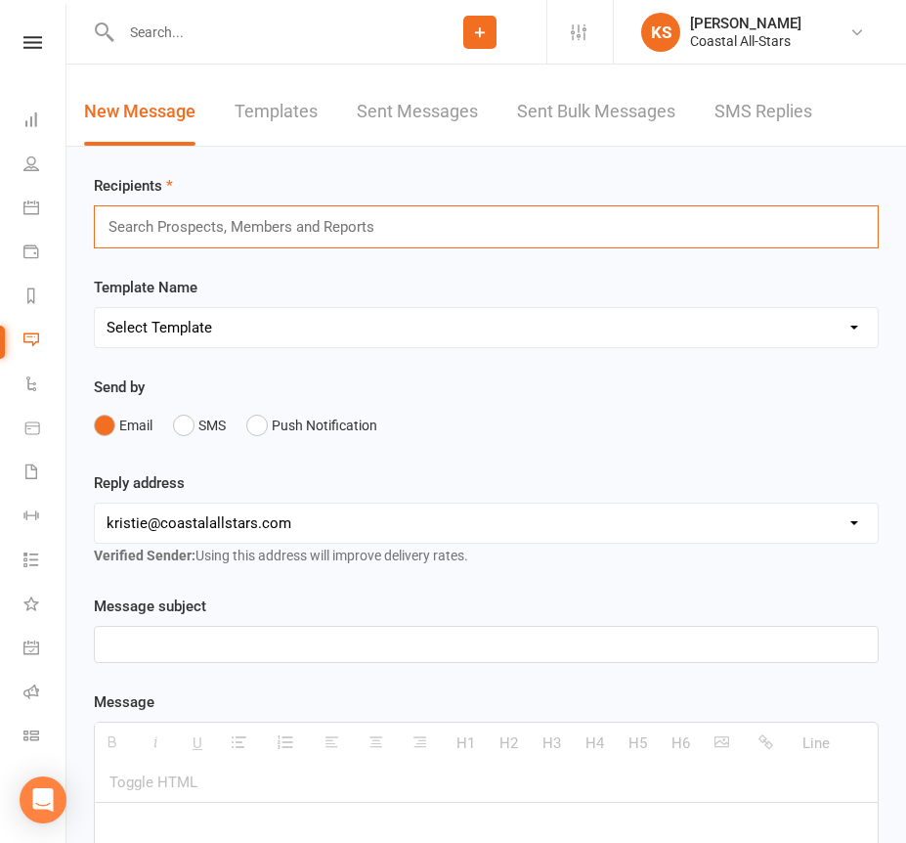
click at [148, 220] on input "text" at bounding box center [250, 226] width 286 height 25
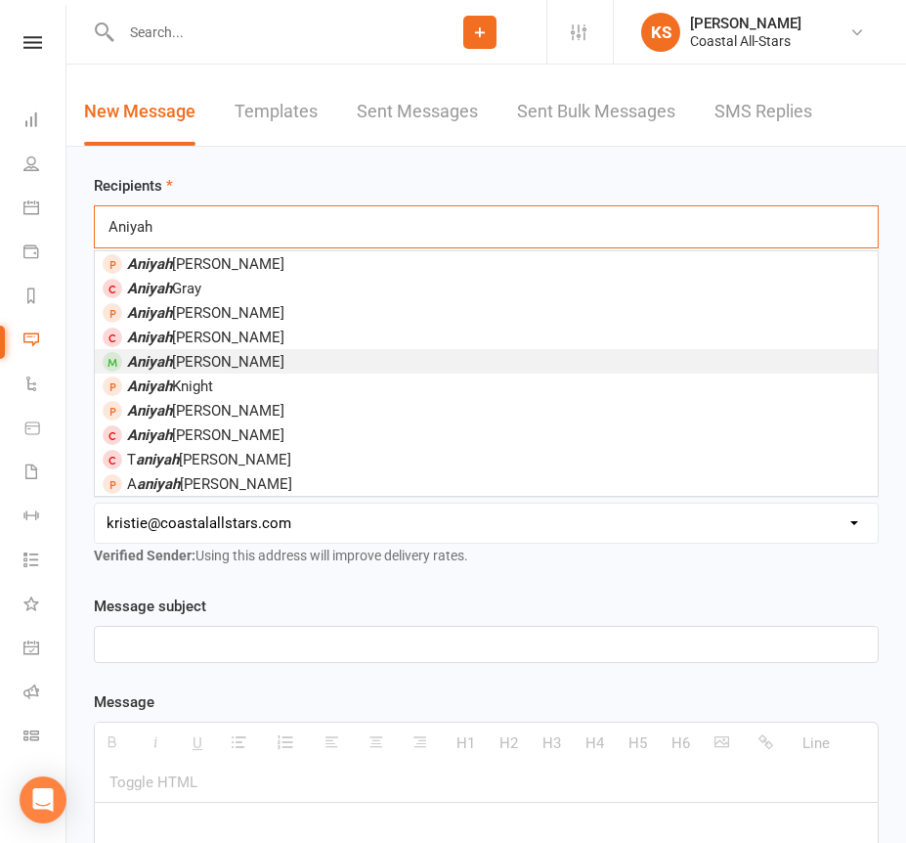
type input "Aniyah"
click at [162, 361] on em "Aniyah" at bounding box center [149, 362] width 45 height 18
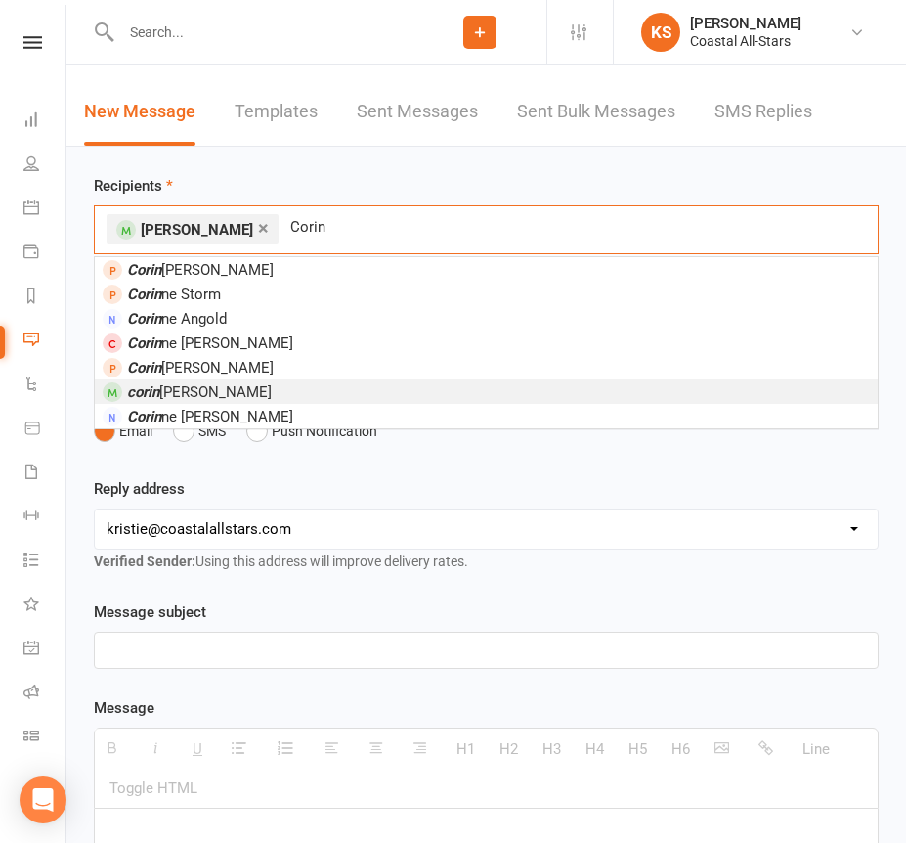
type input "Corin"
click at [177, 388] on span "[PERSON_NAME]" at bounding box center [199, 392] width 145 height 18
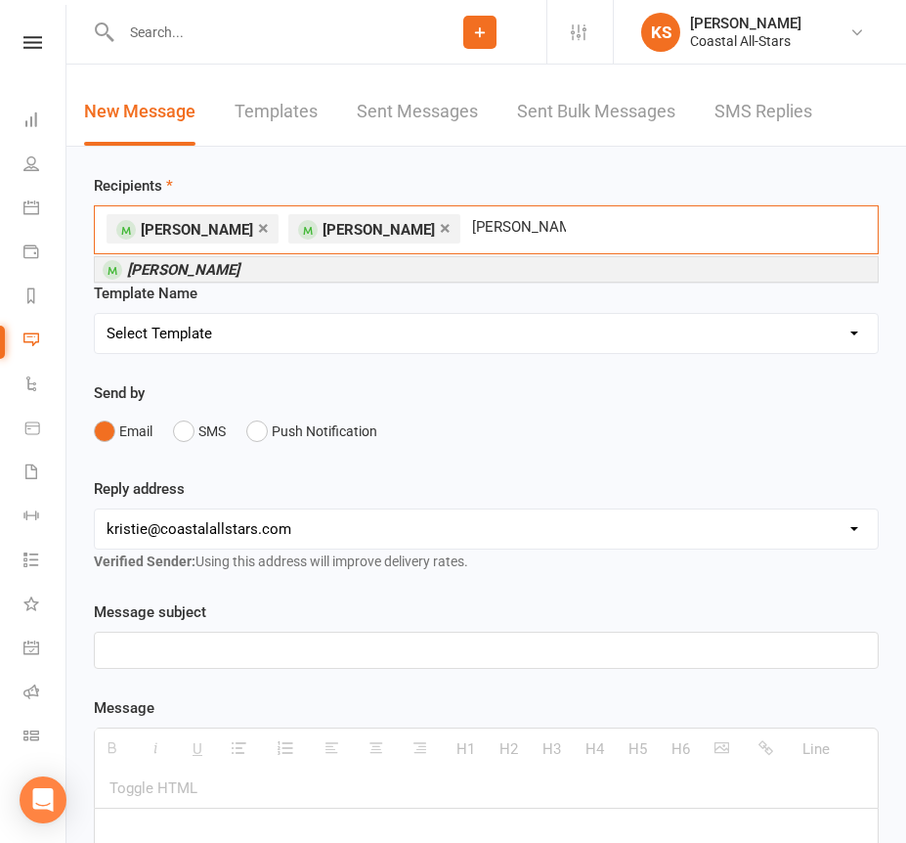
type input "[PERSON_NAME]"
click at [312, 271] on li "[PERSON_NAME]" at bounding box center [486, 269] width 783 height 24
type input "[PERSON_NAME]"
click at [286, 270] on li "[PERSON_NAME] sh" at bounding box center [486, 269] width 783 height 24
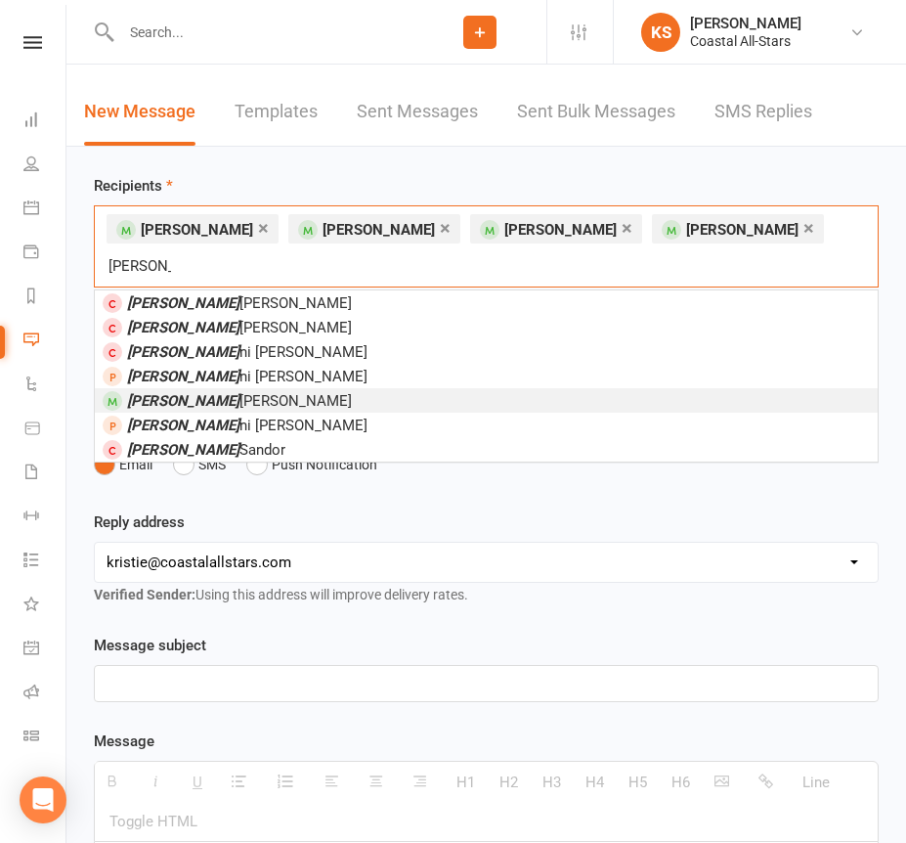
type input "[PERSON_NAME]"
click at [237, 388] on li "[PERSON_NAME]" at bounding box center [486, 400] width 783 height 24
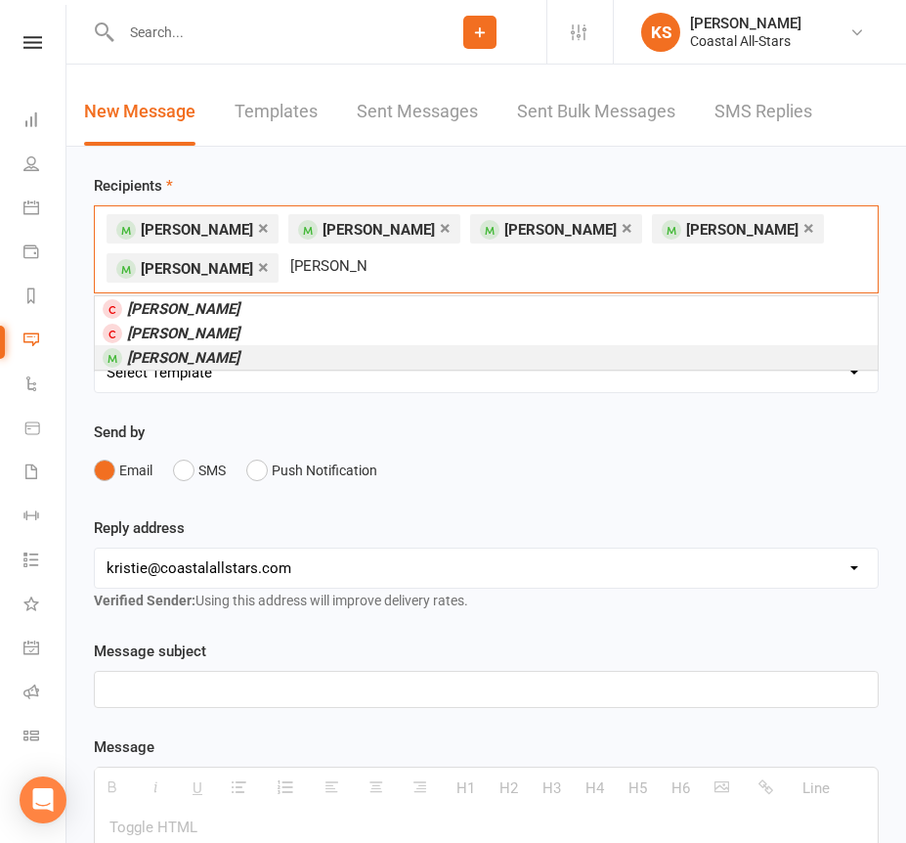
type input "[PERSON_NAME]"
click at [199, 364] on em "[PERSON_NAME]" at bounding box center [183, 358] width 112 height 18
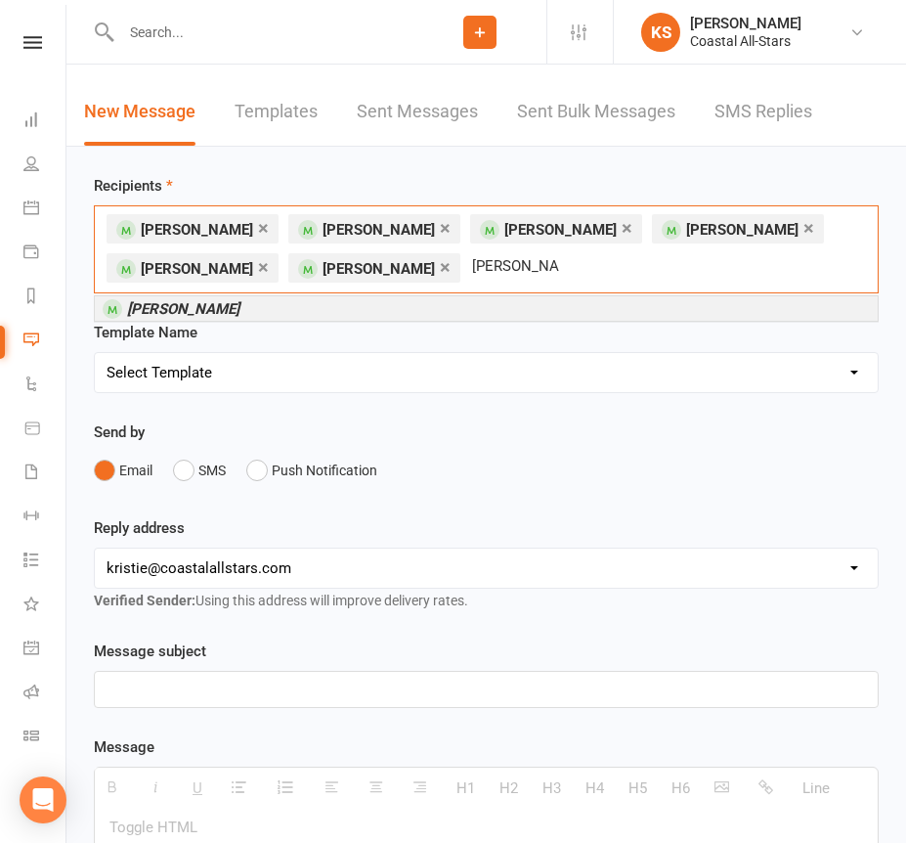
type input "[PERSON_NAME]"
click at [288, 308] on li "[PERSON_NAME]" at bounding box center [486, 308] width 783 height 24
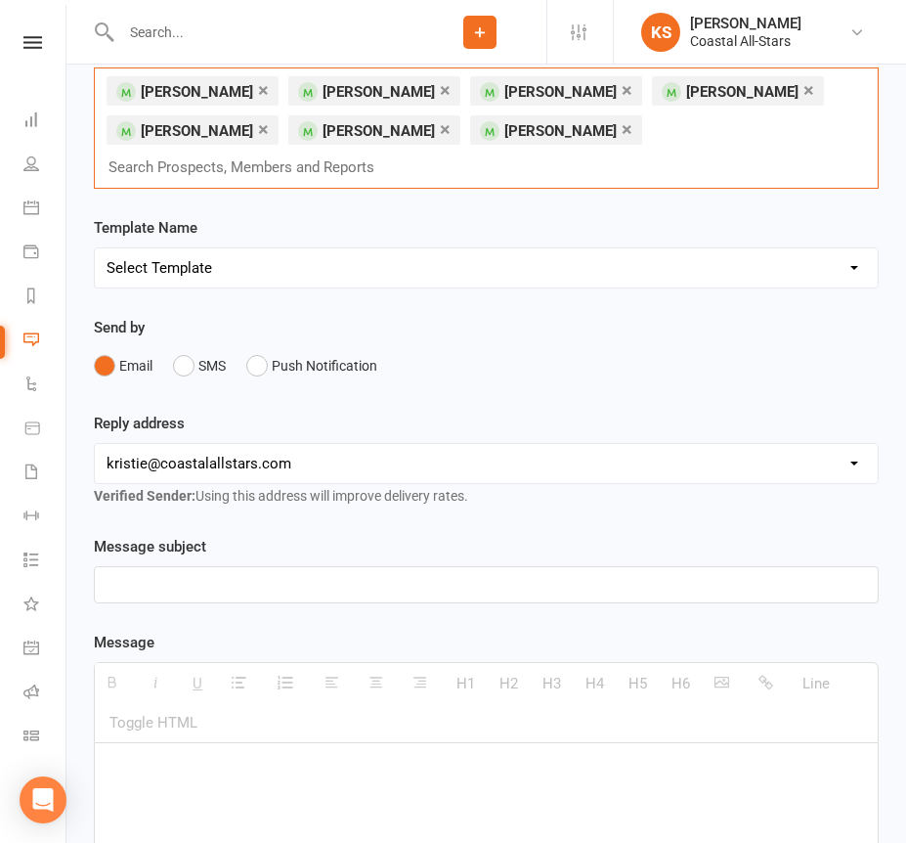
scroll to position [172, 0]
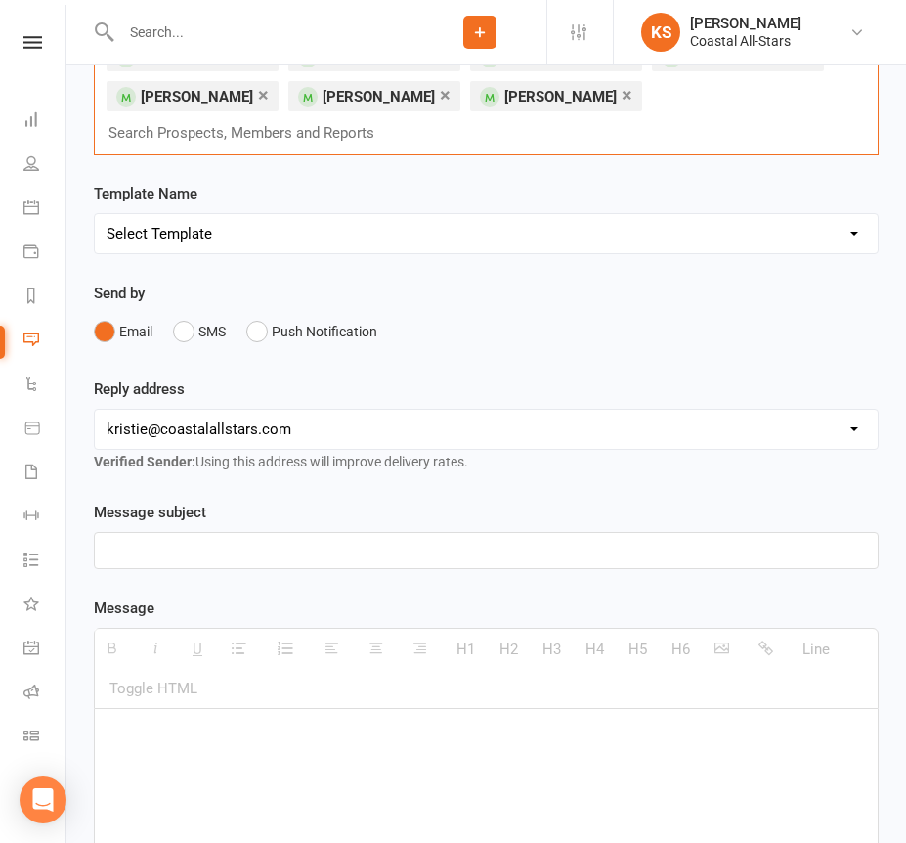
click at [341, 539] on p at bounding box center [487, 550] width 760 height 23
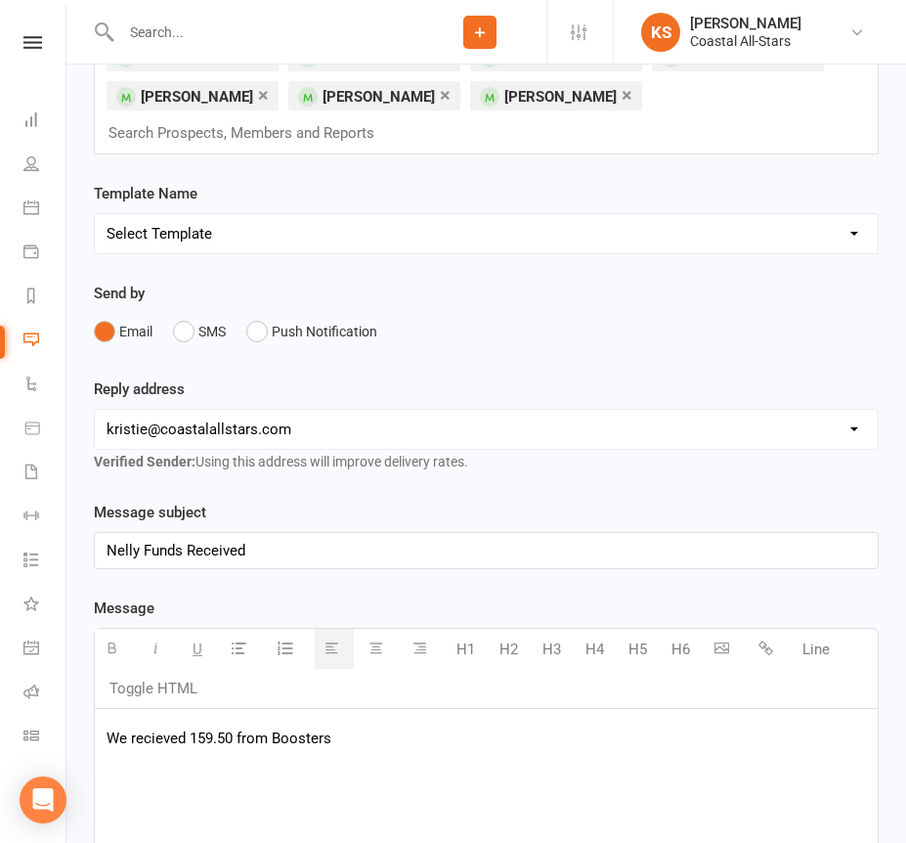
click at [157, 726] on p "We recieved 159.50 from Boosters" at bounding box center [487, 737] width 760 height 23
click at [370, 726] on p "We received 159.50 from Boosters" at bounding box center [487, 737] width 760 height 23
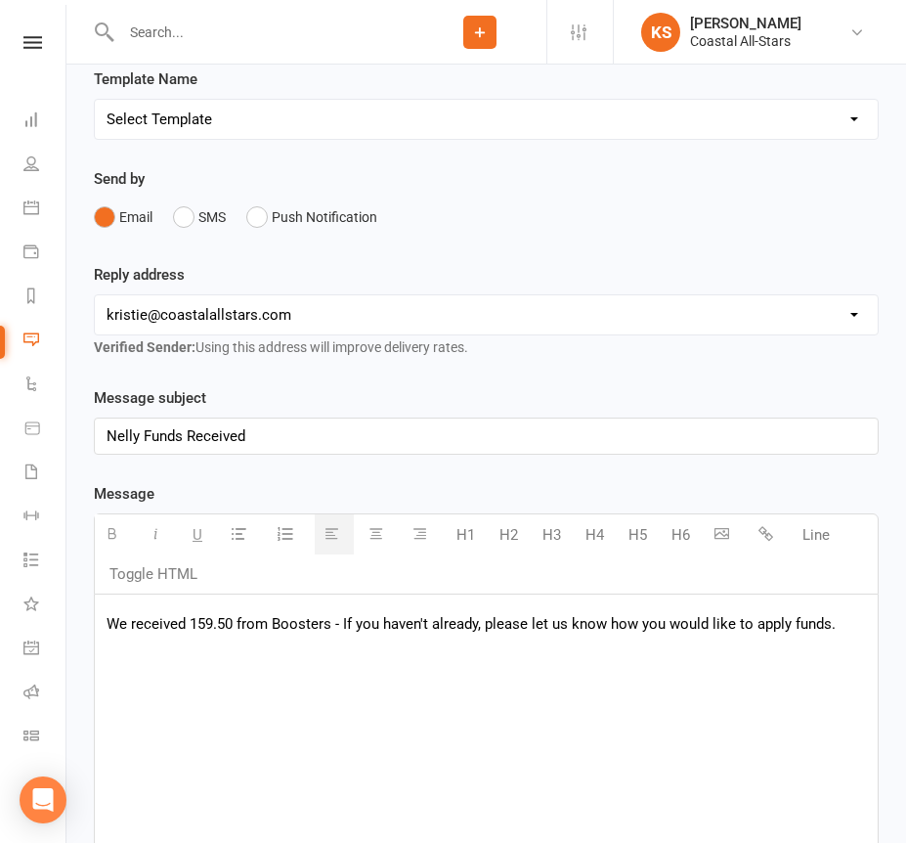
scroll to position [659, 0]
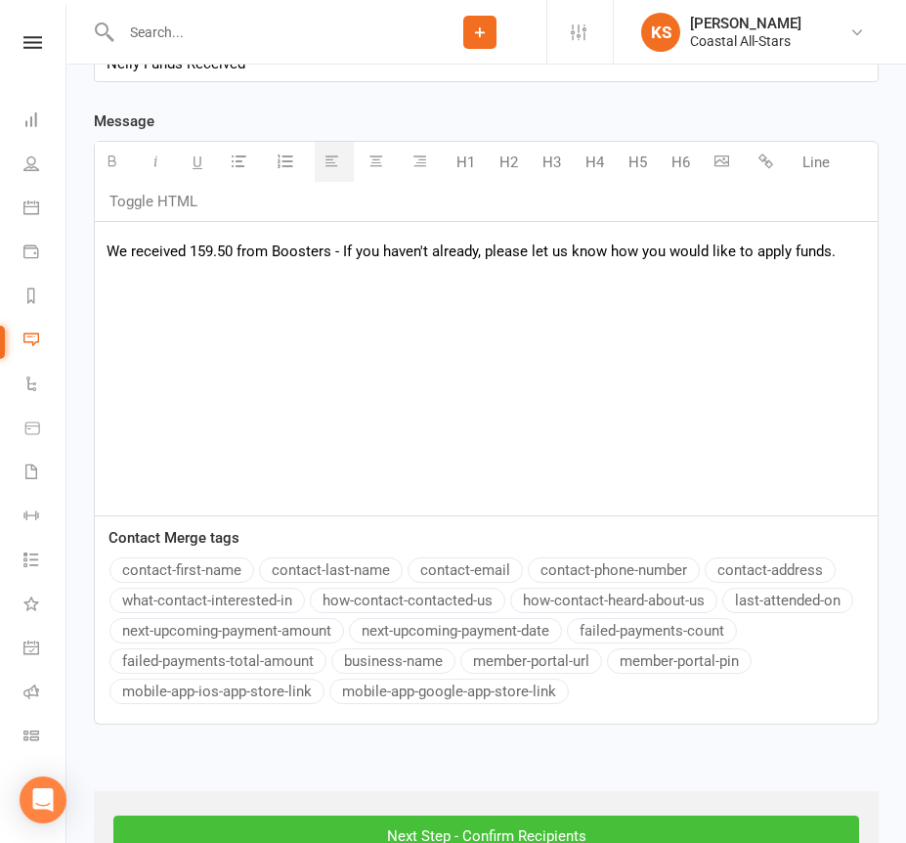
click at [397, 815] on input "Next Step - Confirm Recipients" at bounding box center [486, 835] width 746 height 41
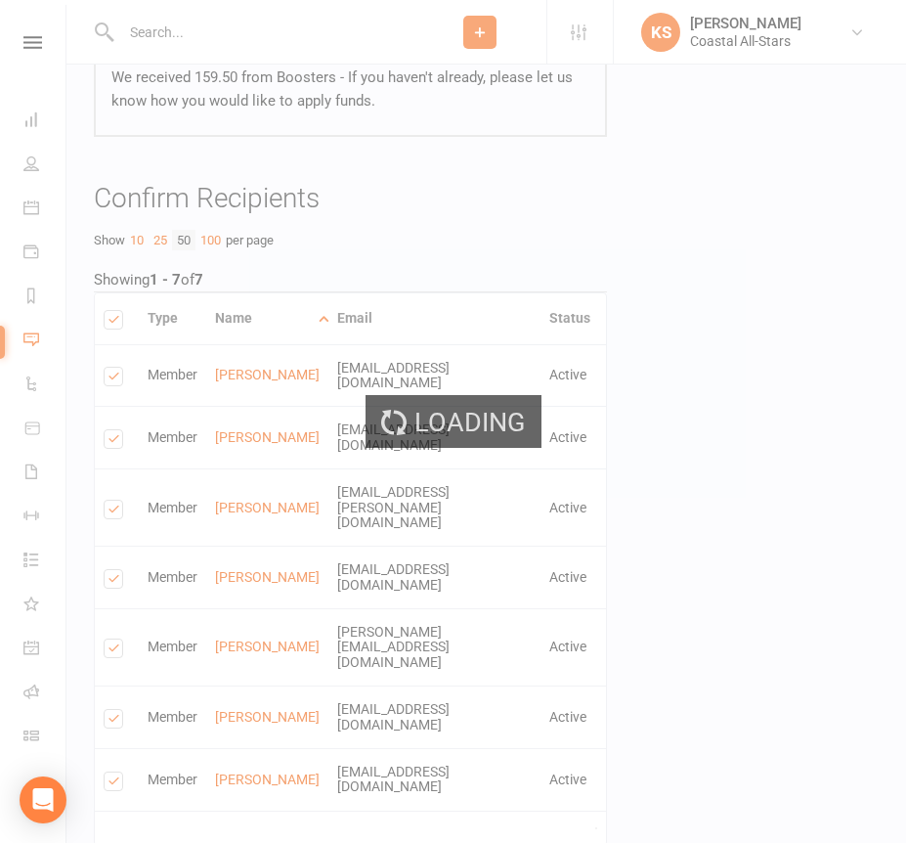
scroll to position [306, 0]
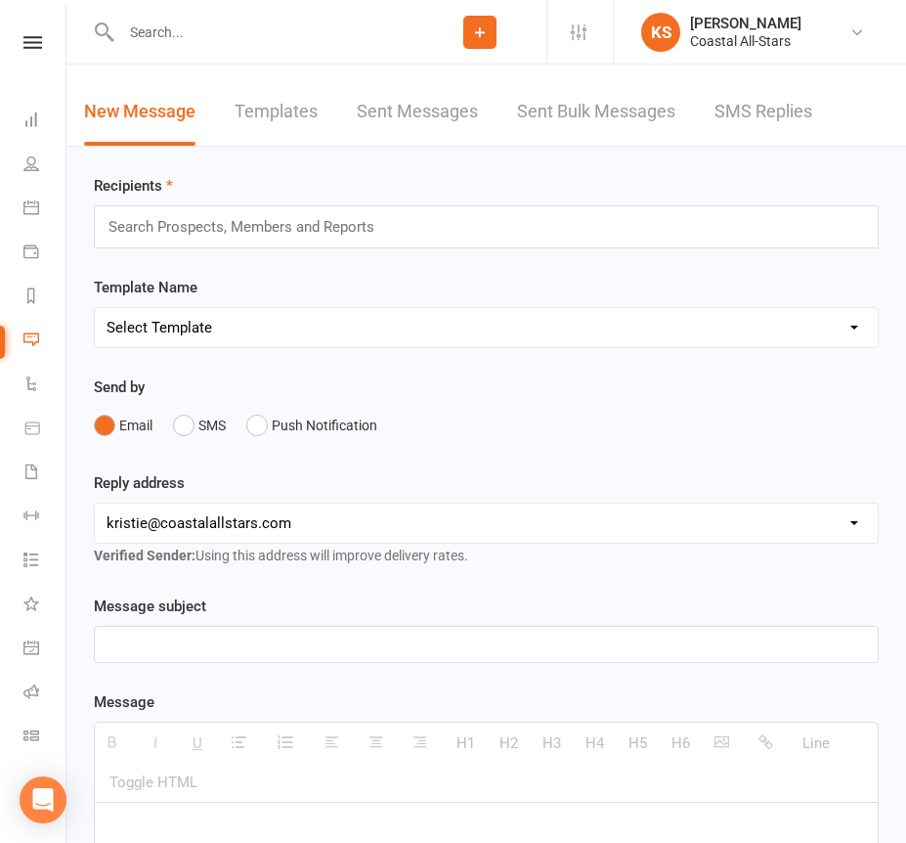
click at [217, 41] on input "text" at bounding box center [264, 32] width 298 height 27
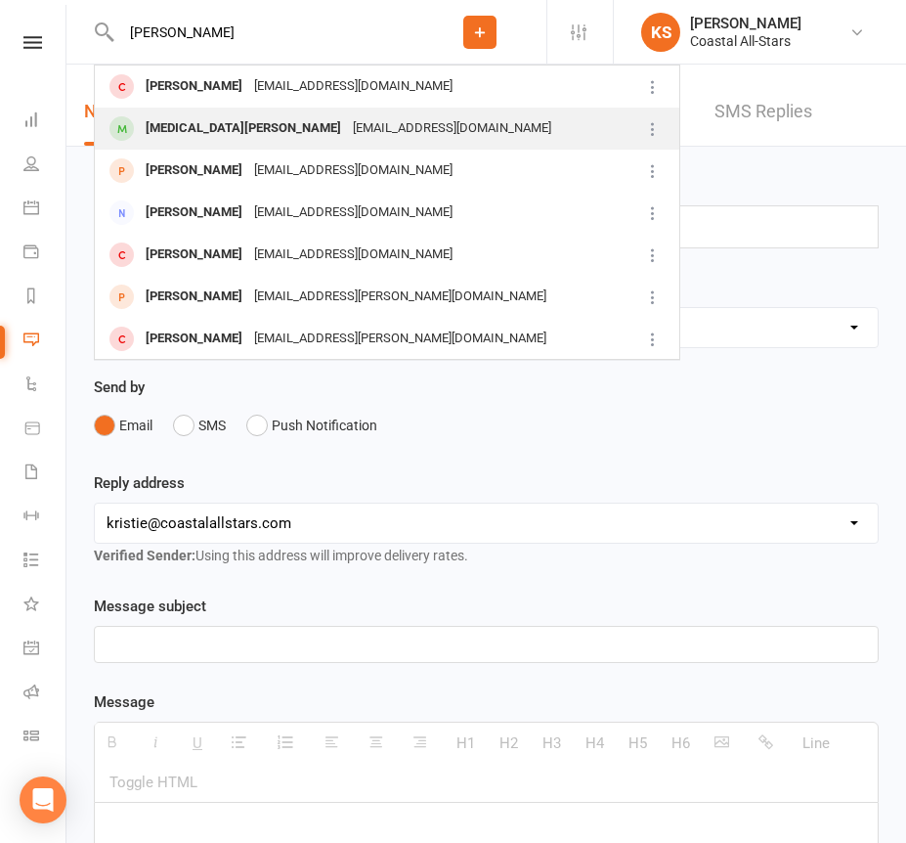
type input "[PERSON_NAME]"
click at [185, 118] on div "[MEDICAL_DATA][PERSON_NAME]" at bounding box center [243, 128] width 207 height 28
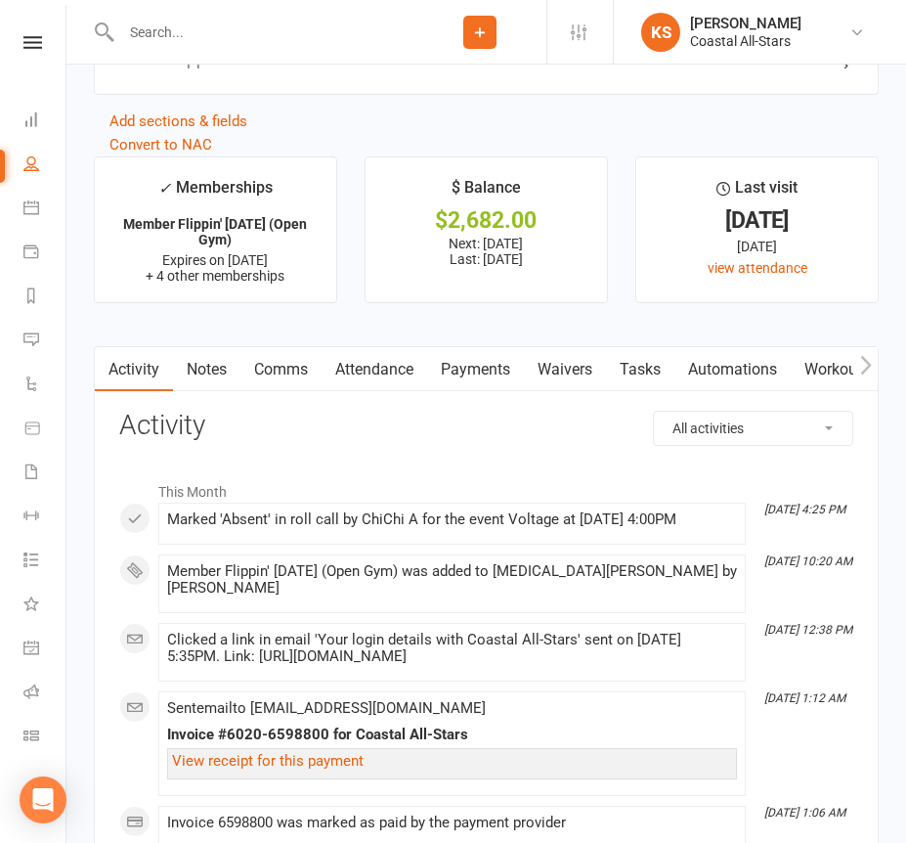
scroll to position [2622, 0]
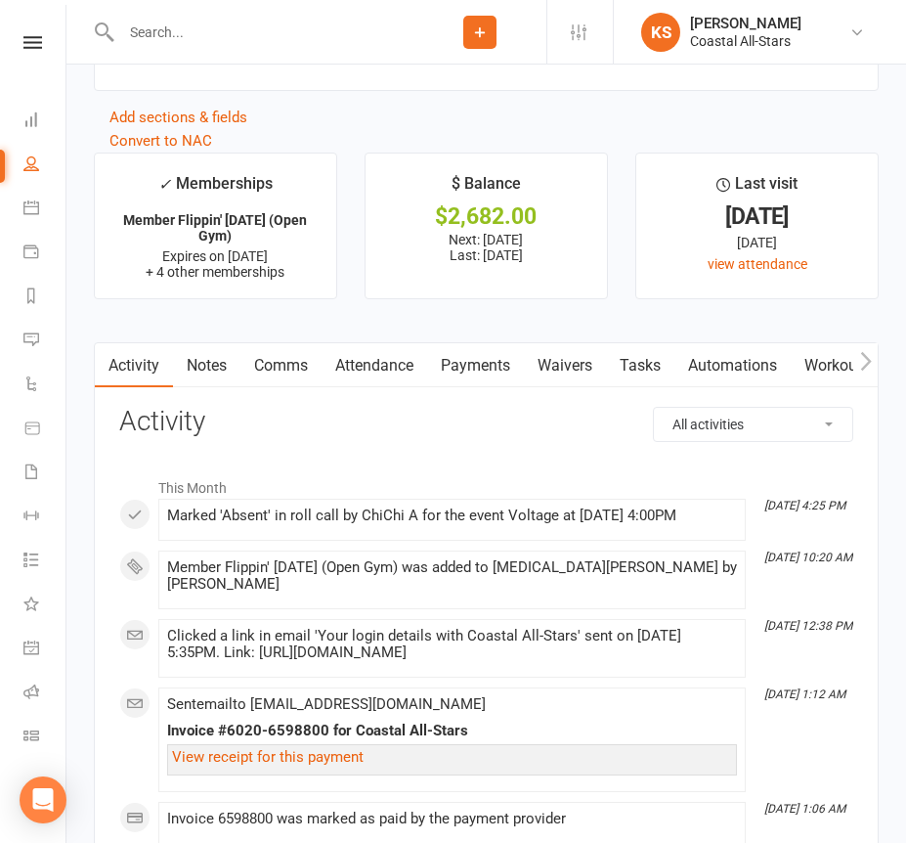
click at [502, 369] on link "Payments" at bounding box center [475, 365] width 97 height 45
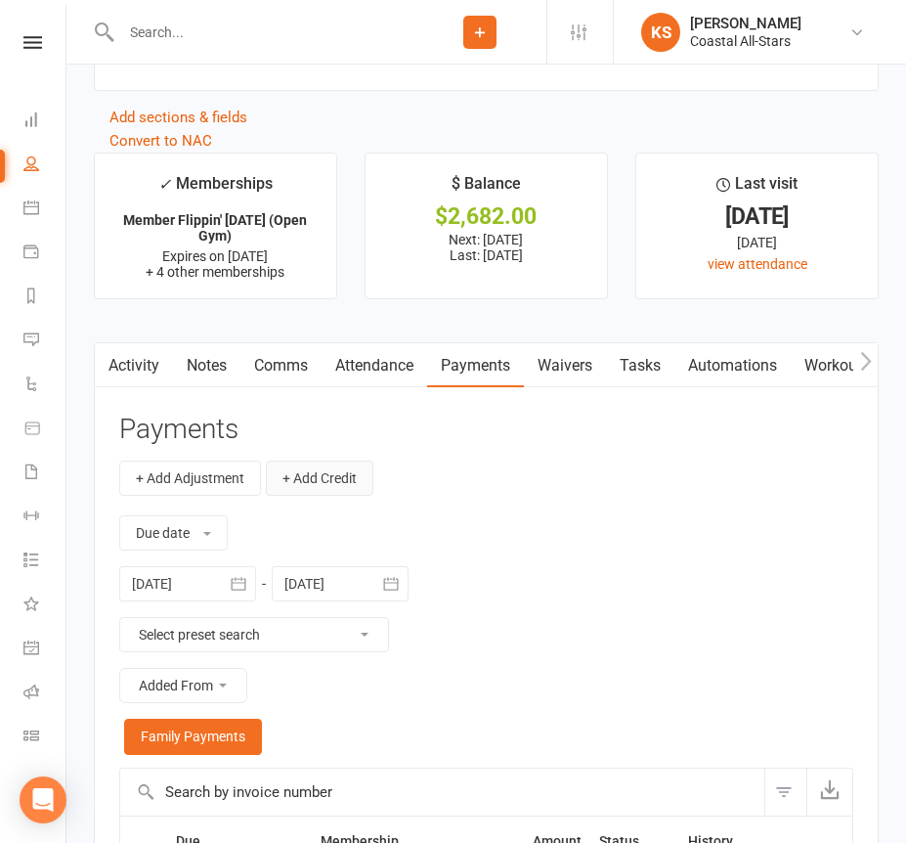
click at [330, 479] on button "+ Add Credit" at bounding box center [320, 478] width 108 height 35
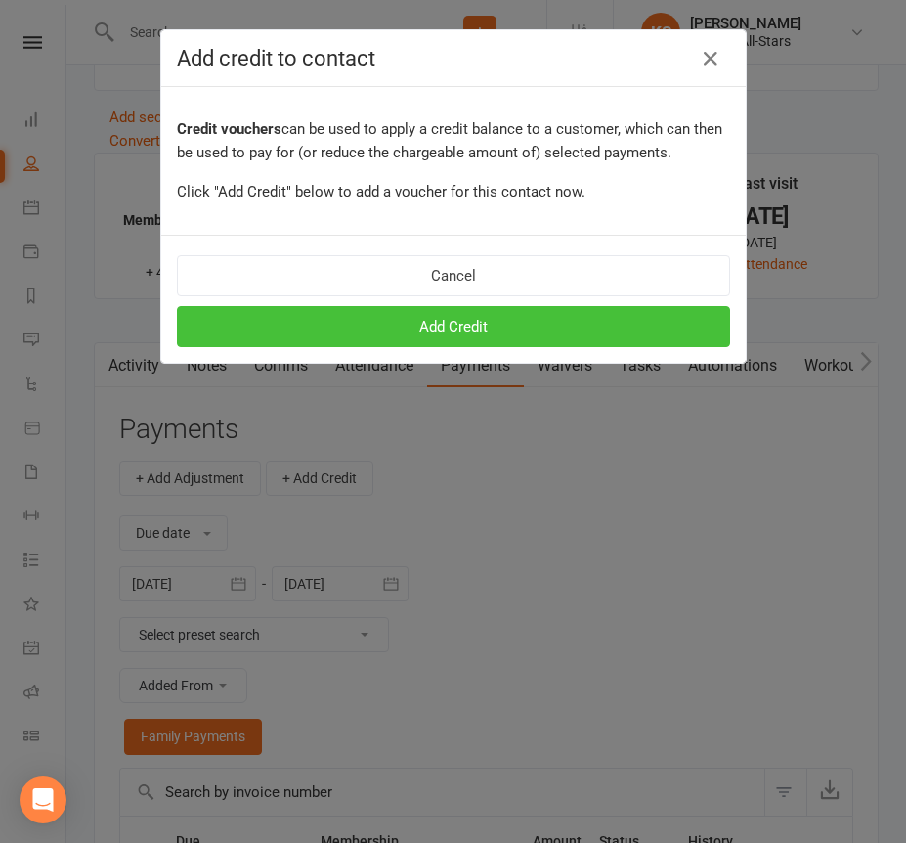
click at [393, 325] on button "Add Credit" at bounding box center [453, 326] width 553 height 41
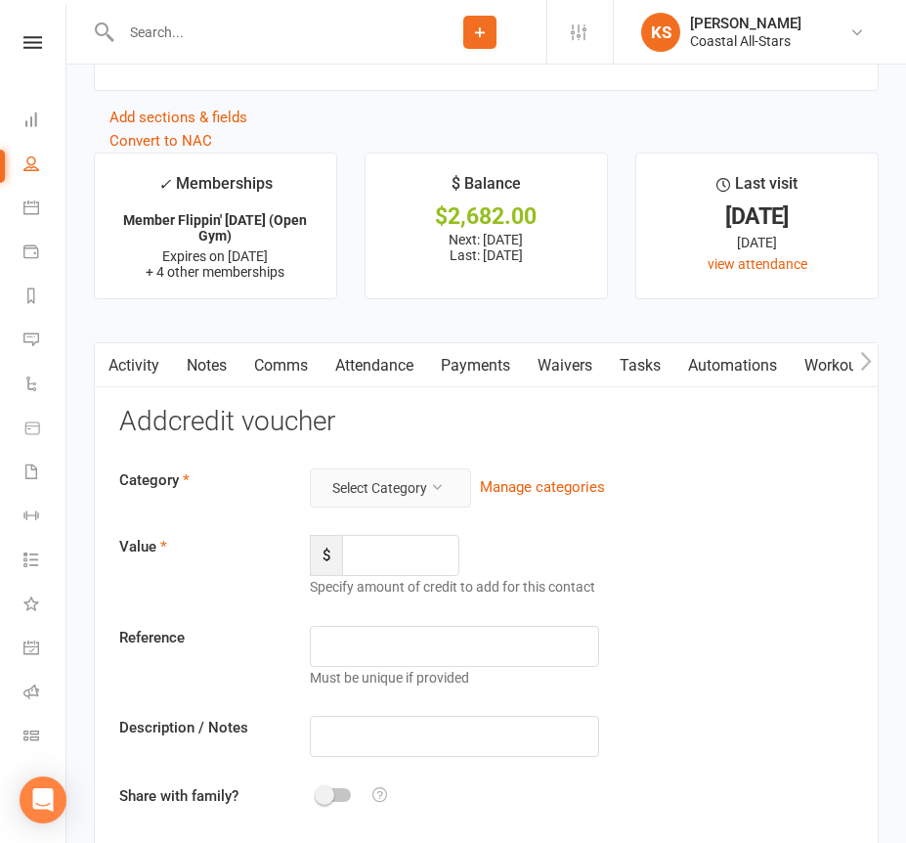
click at [382, 470] on button "Select Category" at bounding box center [390, 487] width 161 height 39
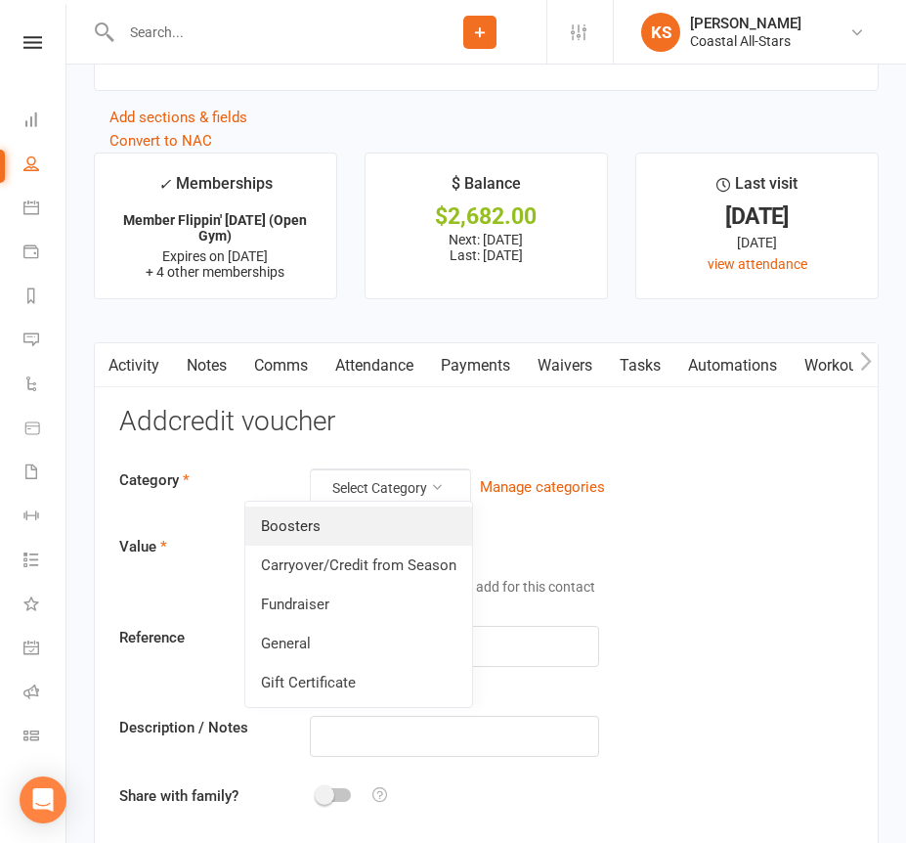
click at [366, 513] on link "Boosters" at bounding box center [358, 525] width 227 height 39
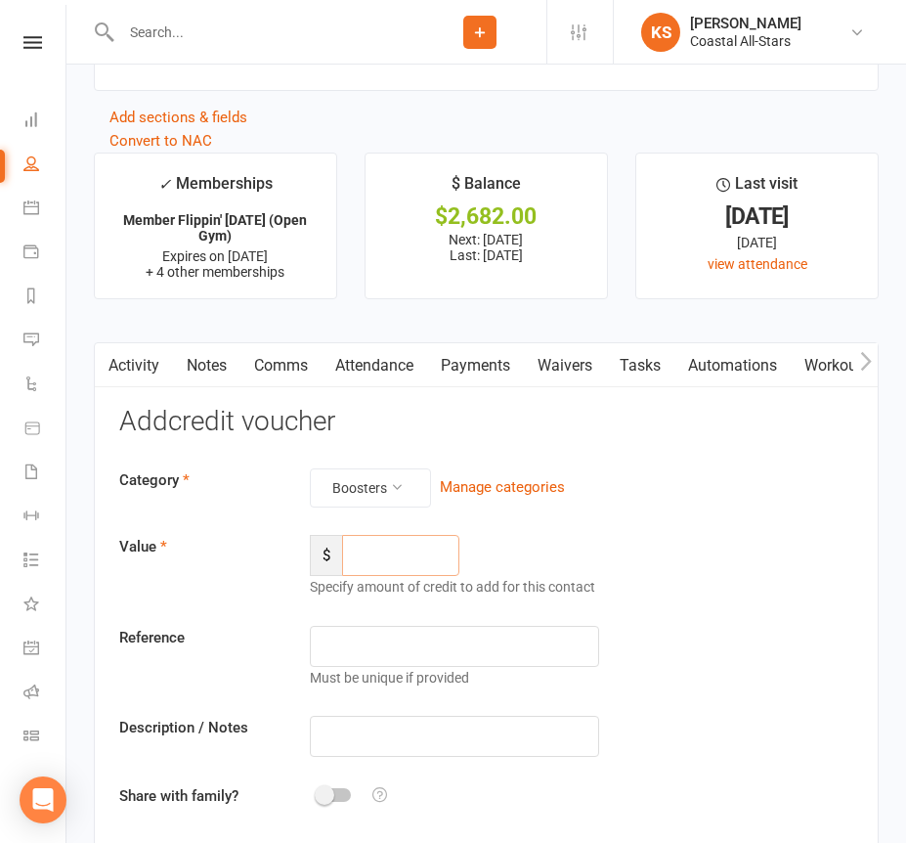
click at [367, 538] on input "number" at bounding box center [400, 555] width 117 height 41
type input "187.84"
click at [367, 729] on input "text" at bounding box center [454, 736] width 288 height 41
drag, startPoint x: 443, startPoint y: 732, endPoint x: 277, endPoint y: 732, distance: 166.2
click at [277, 732] on div "Description / Notes Outlaw [DATE]" at bounding box center [487, 736] width 764 height 41
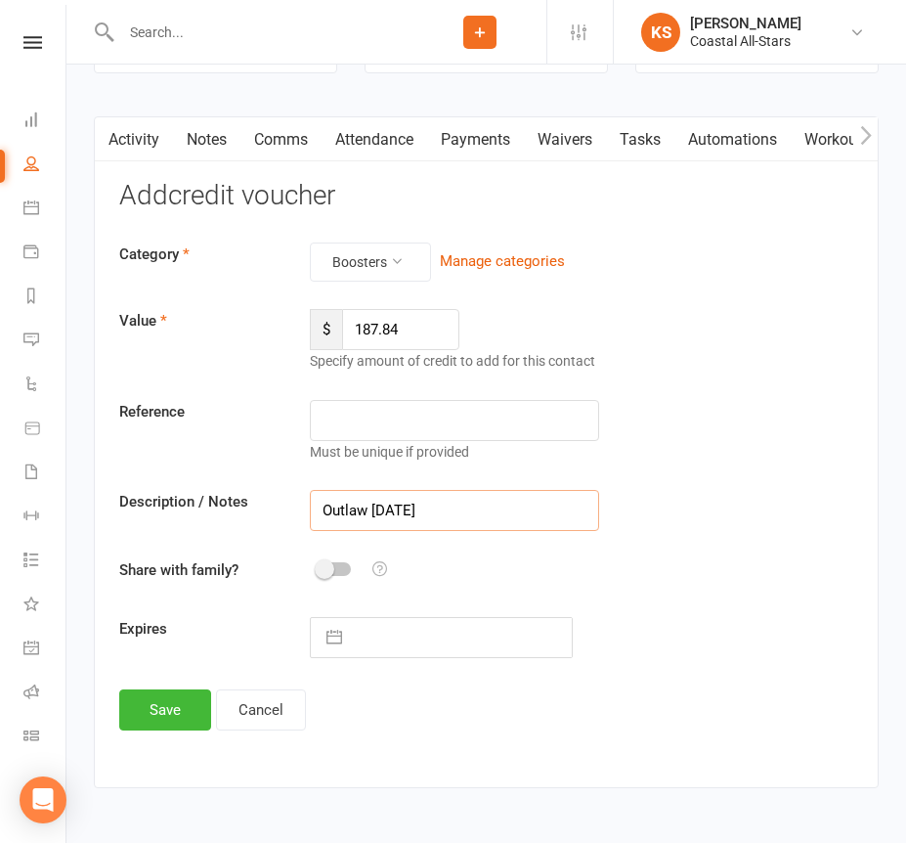
scroll to position [2889, 0]
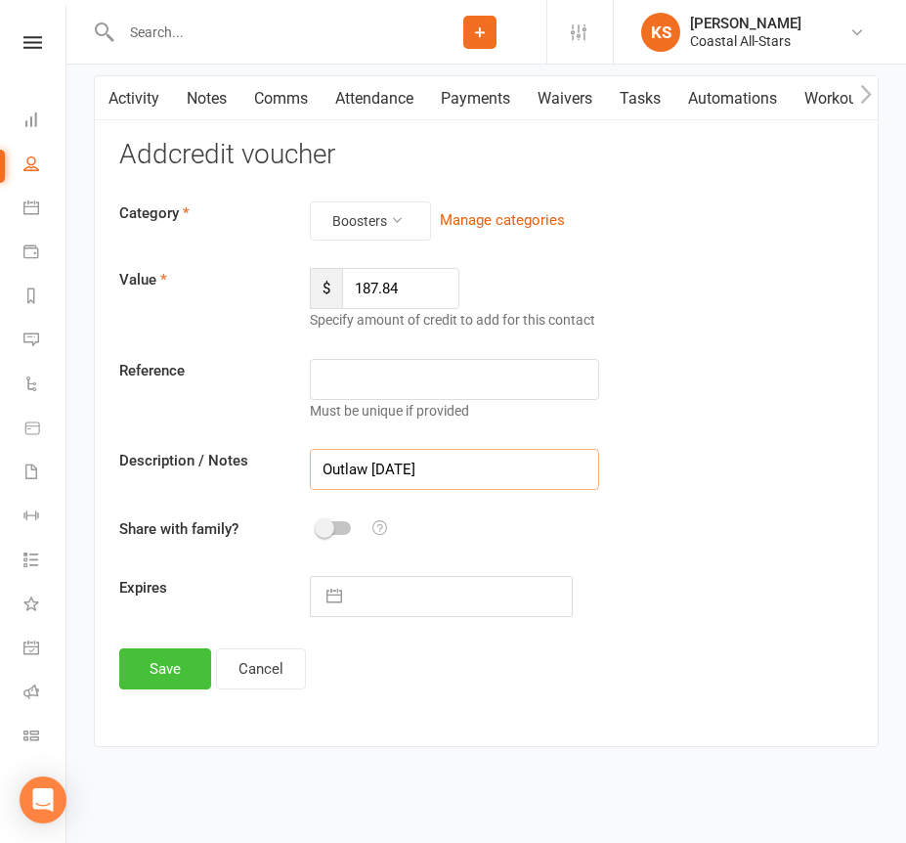
type input "Outlaw [DATE]"
click at [189, 663] on button "Save" at bounding box center [165, 668] width 92 height 41
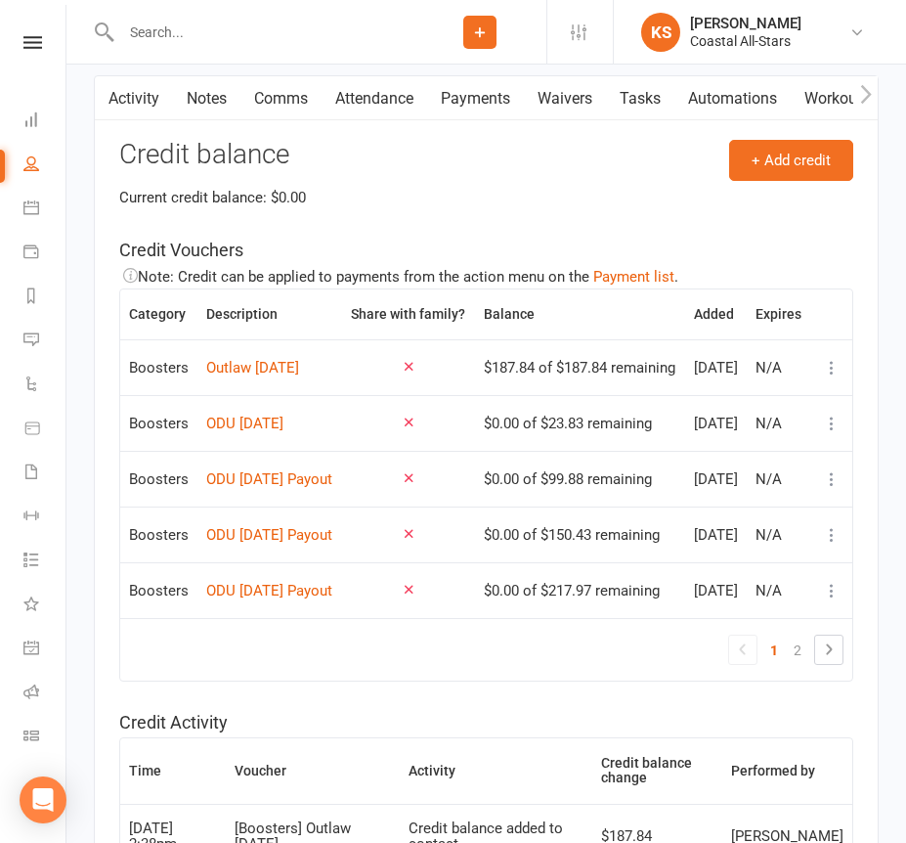
scroll to position [2461, 0]
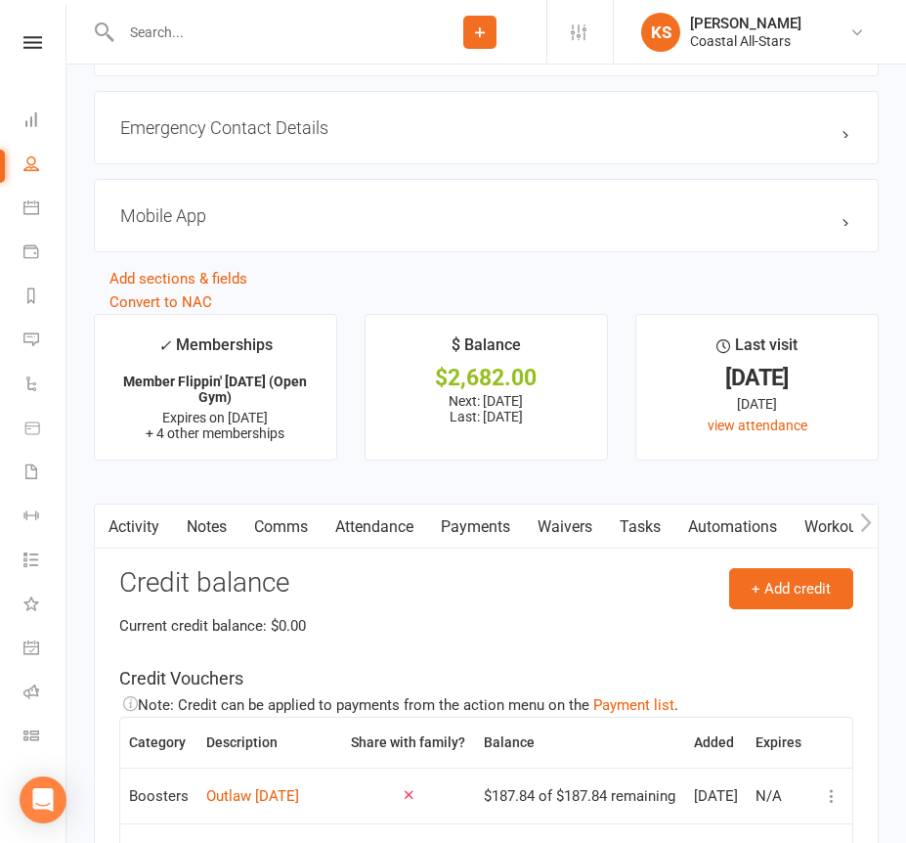
click at [372, 28] on input "text" at bounding box center [264, 32] width 298 height 27
click at [361, 35] on input "text" at bounding box center [264, 32] width 298 height 27
type input "A"
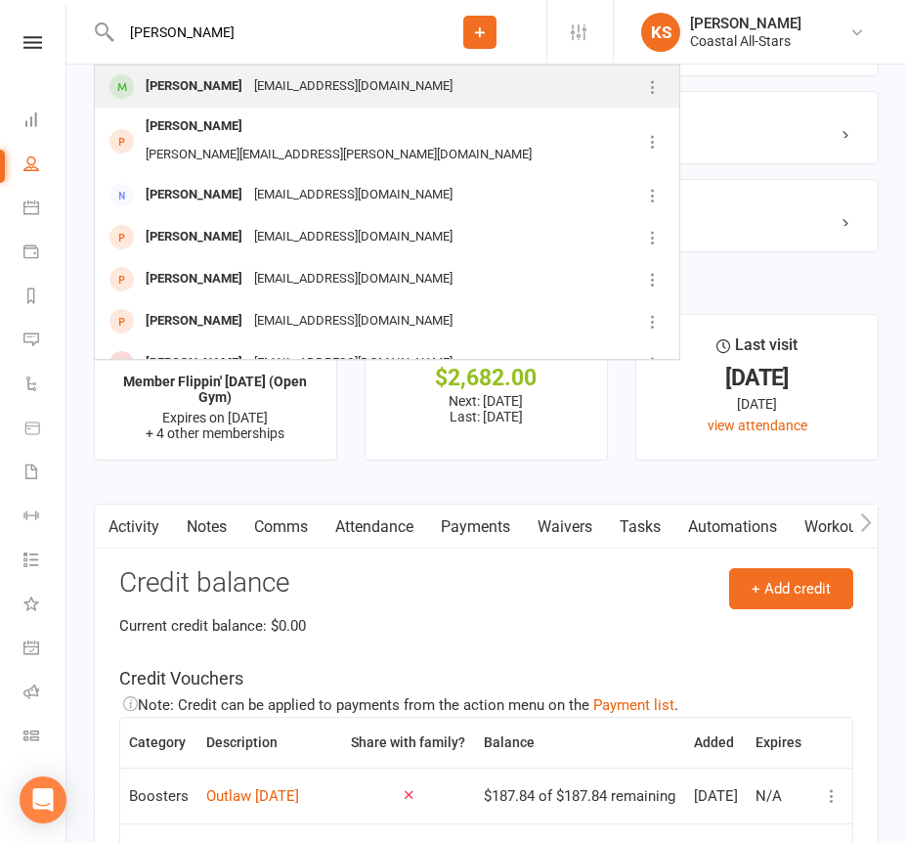
type input "[PERSON_NAME]"
click at [350, 78] on div "[EMAIL_ADDRESS][DOMAIN_NAME]" at bounding box center [353, 86] width 210 height 28
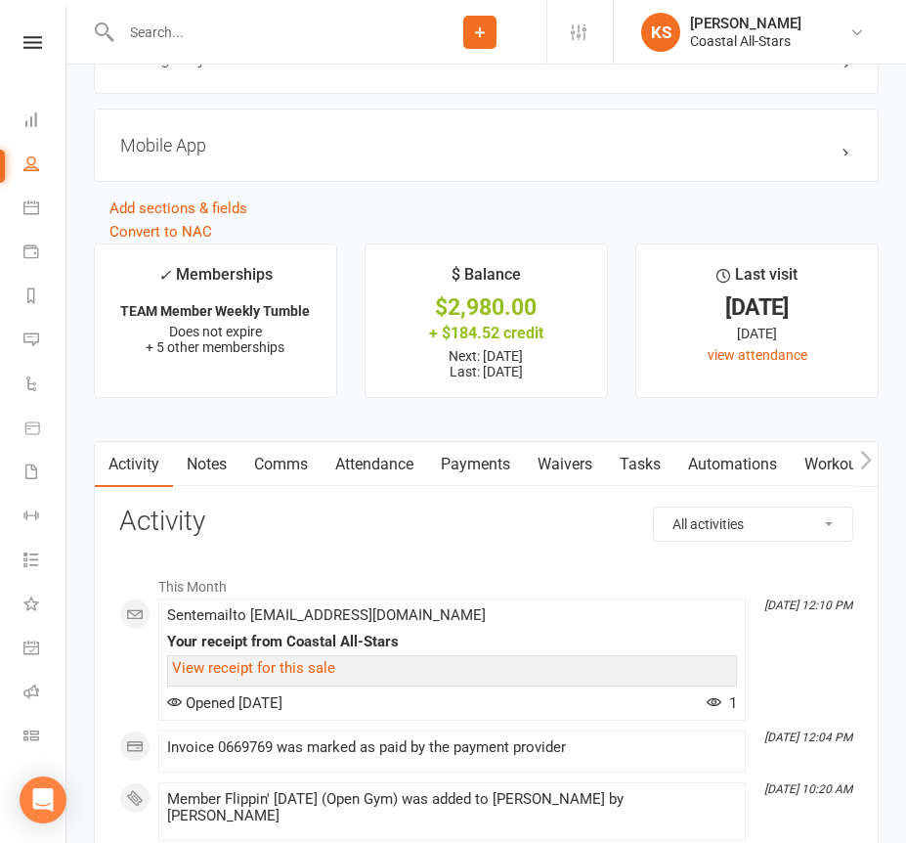
scroll to position [2740, 0]
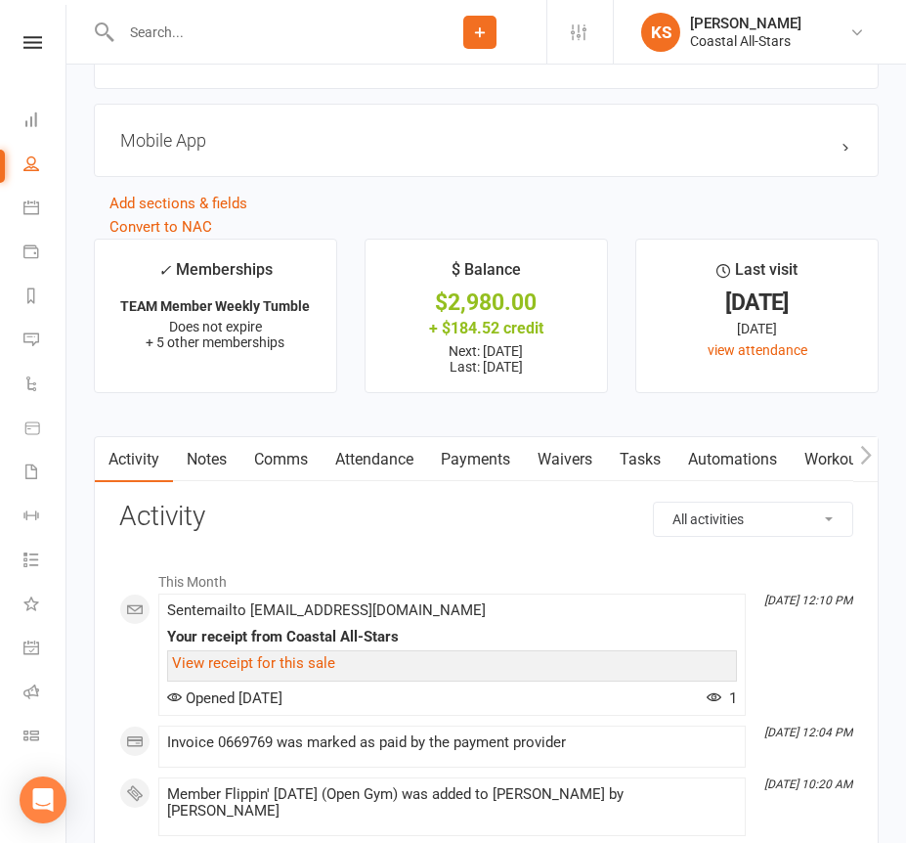
click at [477, 442] on link "Payments" at bounding box center [475, 459] width 97 height 45
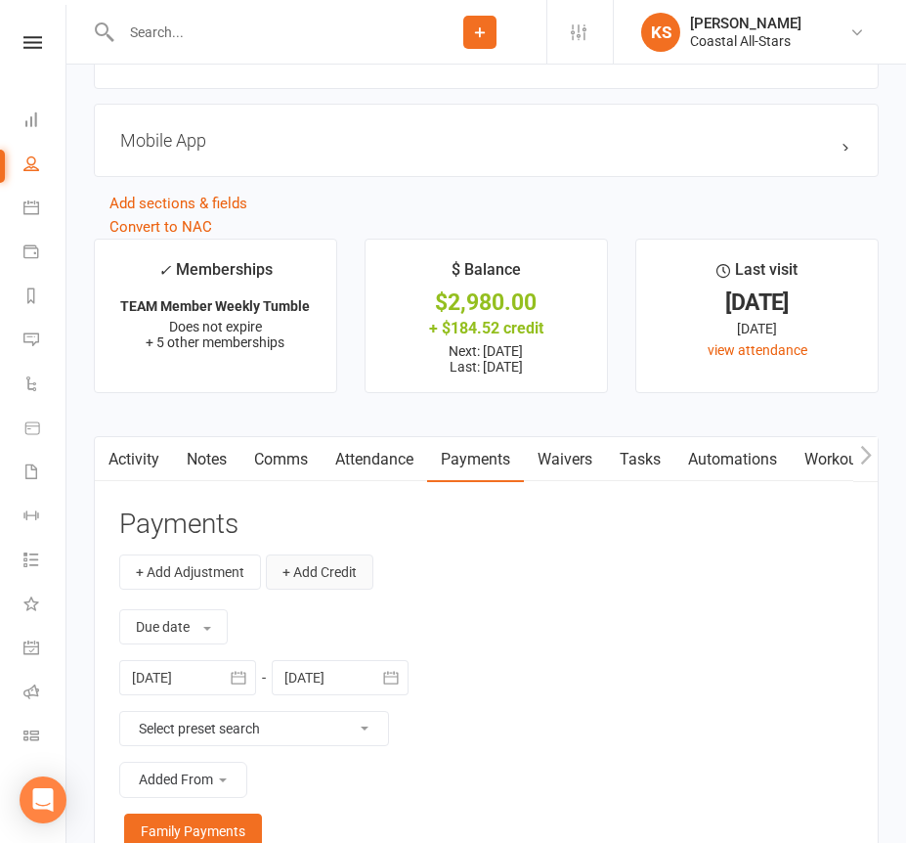
click at [308, 558] on button "+ Add Credit" at bounding box center [320, 571] width 108 height 35
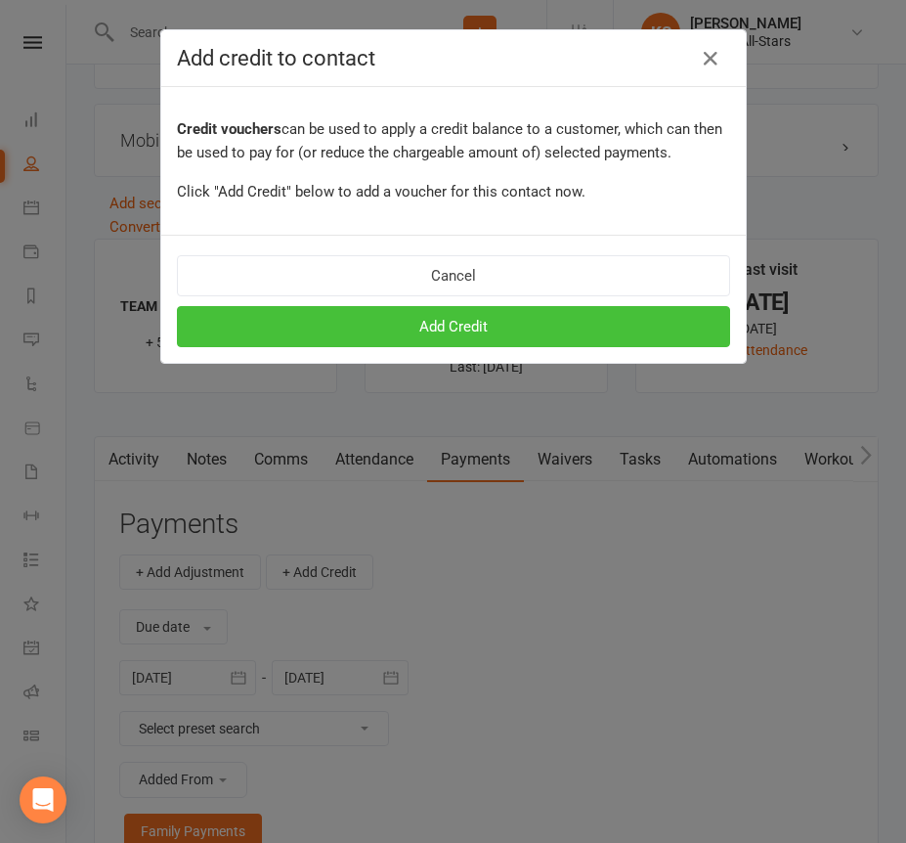
click at [461, 342] on button "Add Credit" at bounding box center [453, 326] width 553 height 41
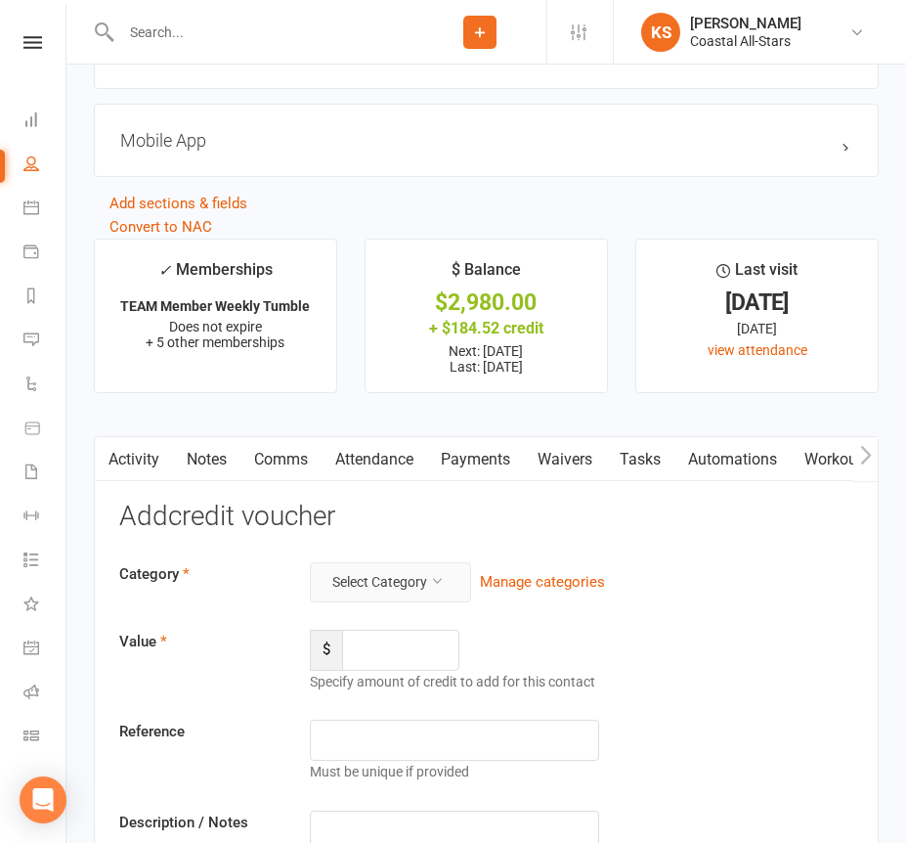
click at [419, 581] on button "Select Category" at bounding box center [390, 581] width 161 height 39
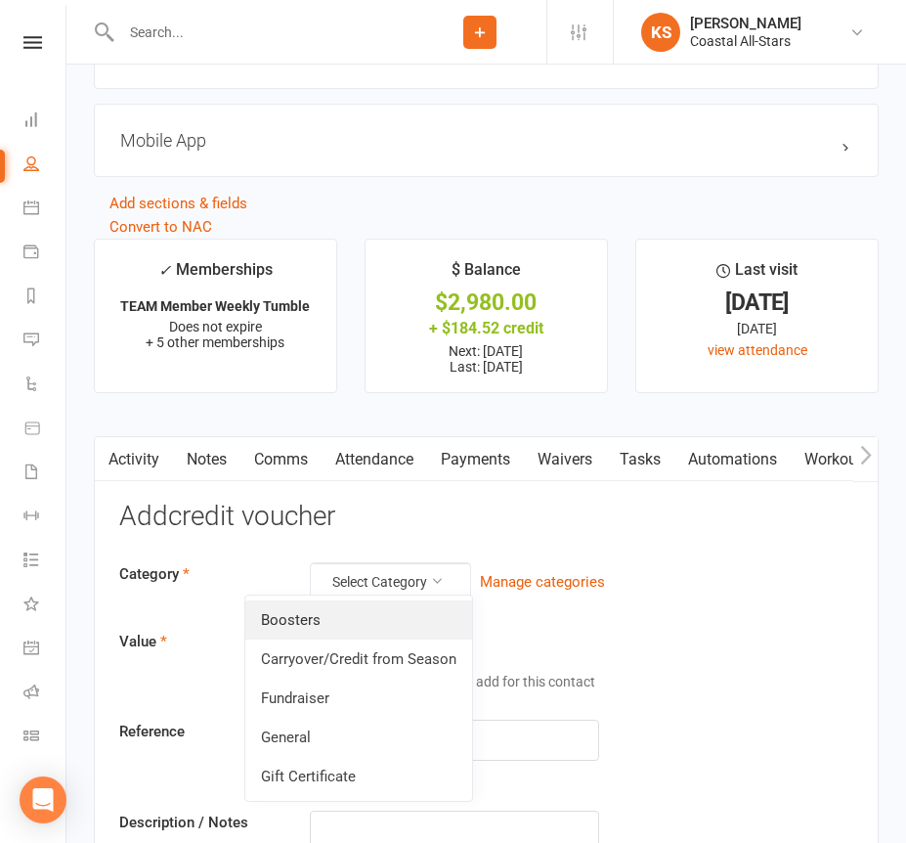
click at [393, 608] on link "Boosters" at bounding box center [358, 619] width 227 height 39
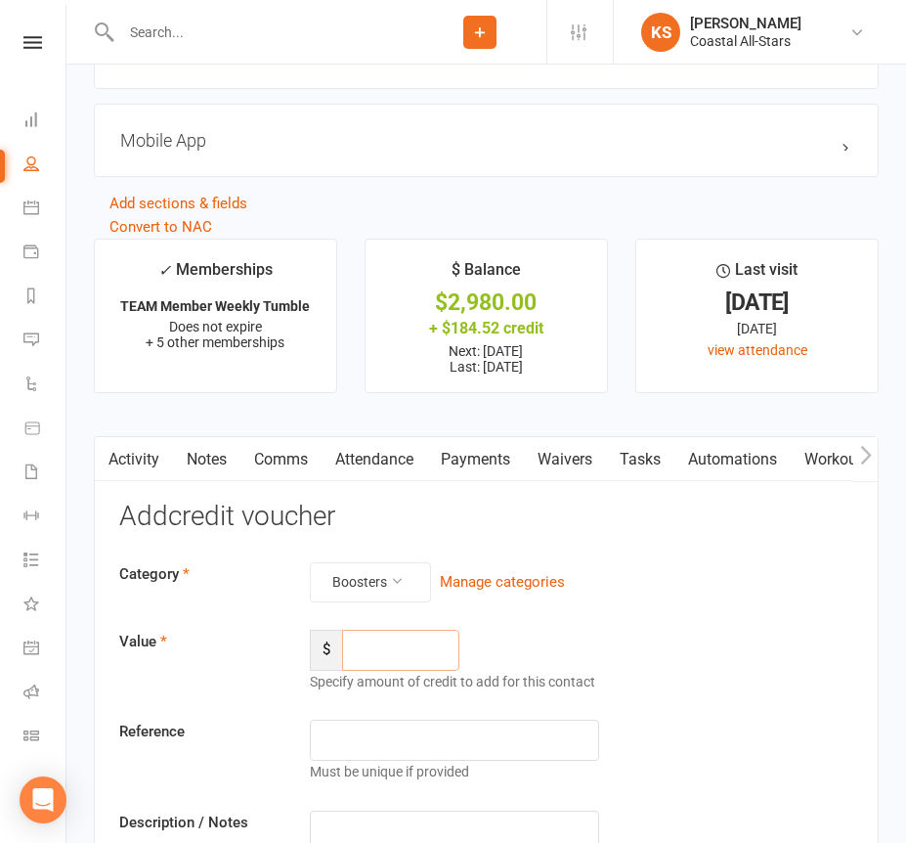
click at [391, 643] on input "number" at bounding box center [400, 650] width 117 height 41
type input "187.84"
click at [393, 811] on input "text" at bounding box center [454, 831] width 288 height 41
paste input "Outlaw [DATE]"
type input "Outlaw [DATE]"
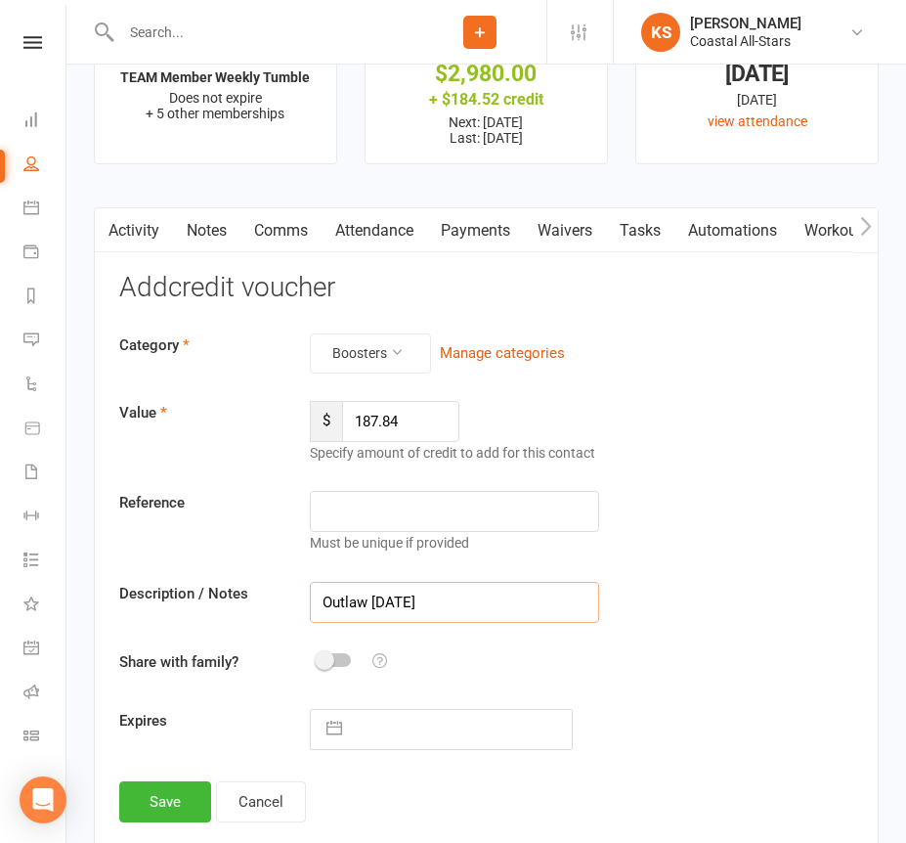
scroll to position [2982, 0]
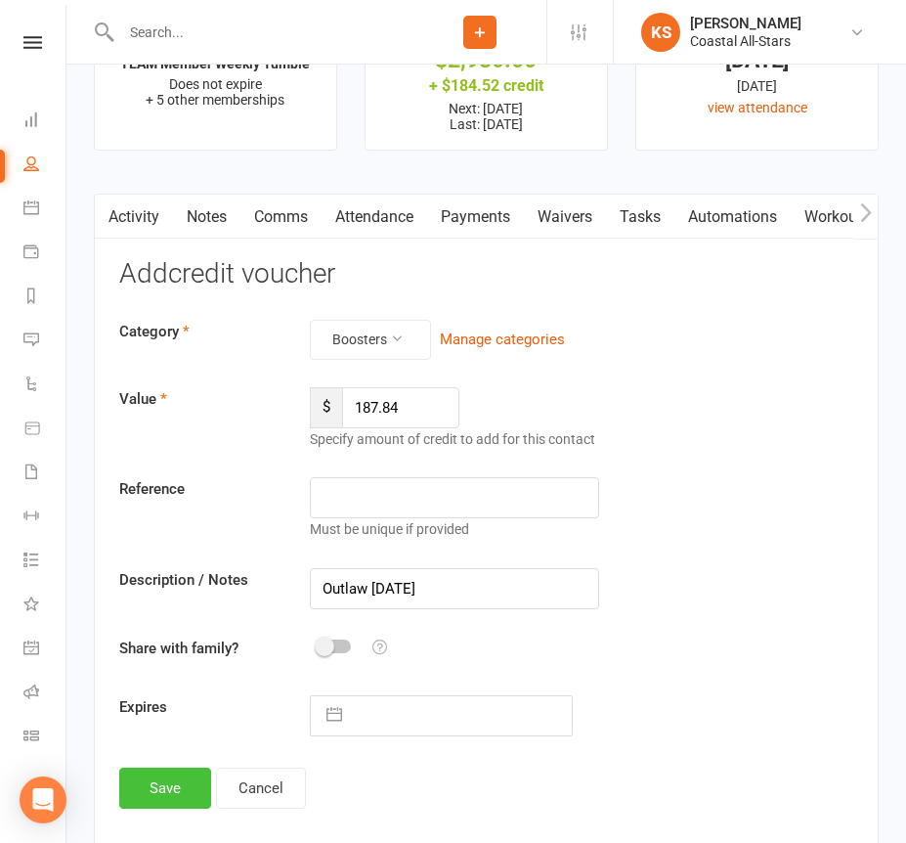
click at [194, 785] on button "Save" at bounding box center [165, 788] width 92 height 41
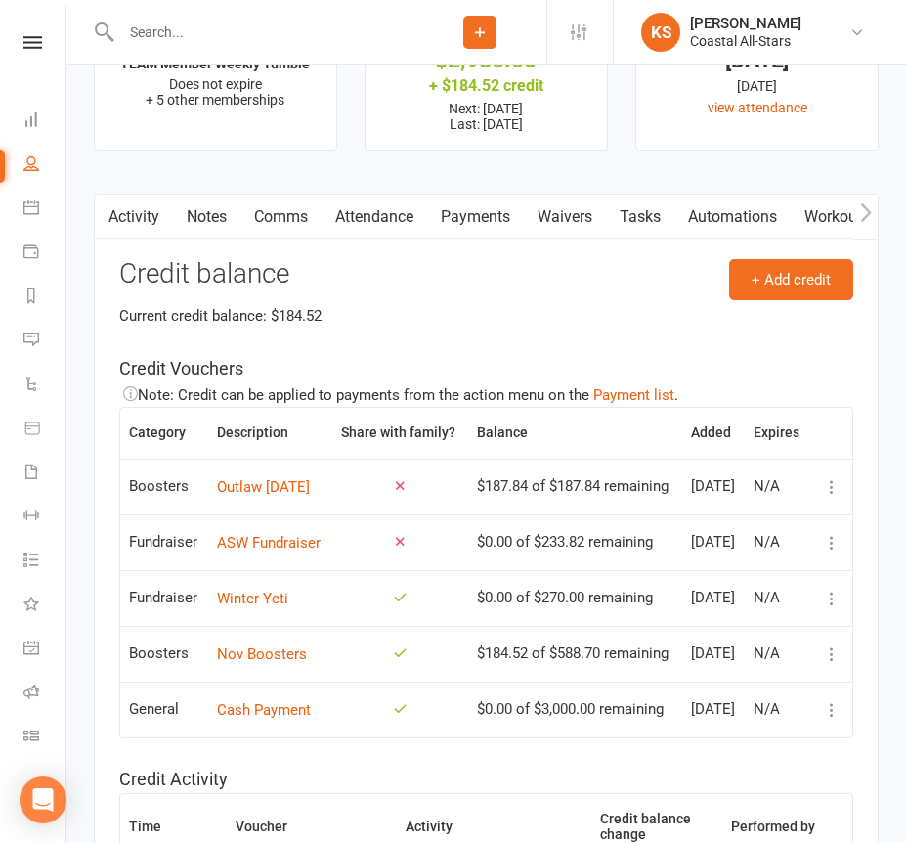
click at [257, 33] on input "text" at bounding box center [264, 32] width 298 height 27
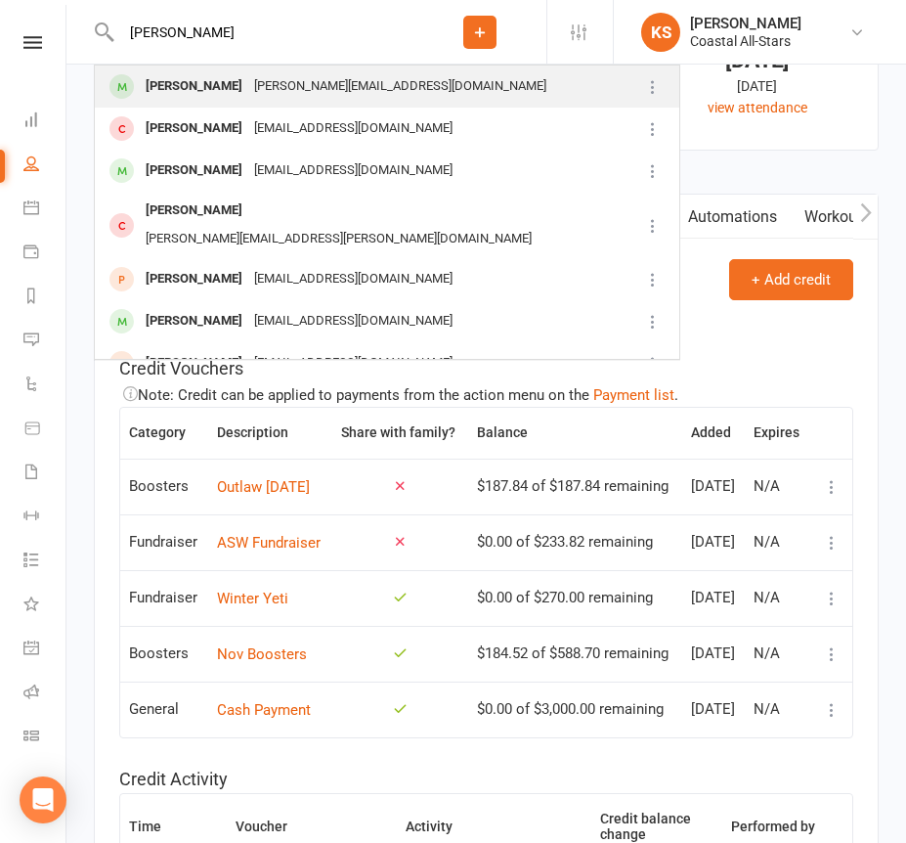
type input "[PERSON_NAME]"
click at [247, 78] on div "[PERSON_NAME]" at bounding box center [194, 86] width 109 height 28
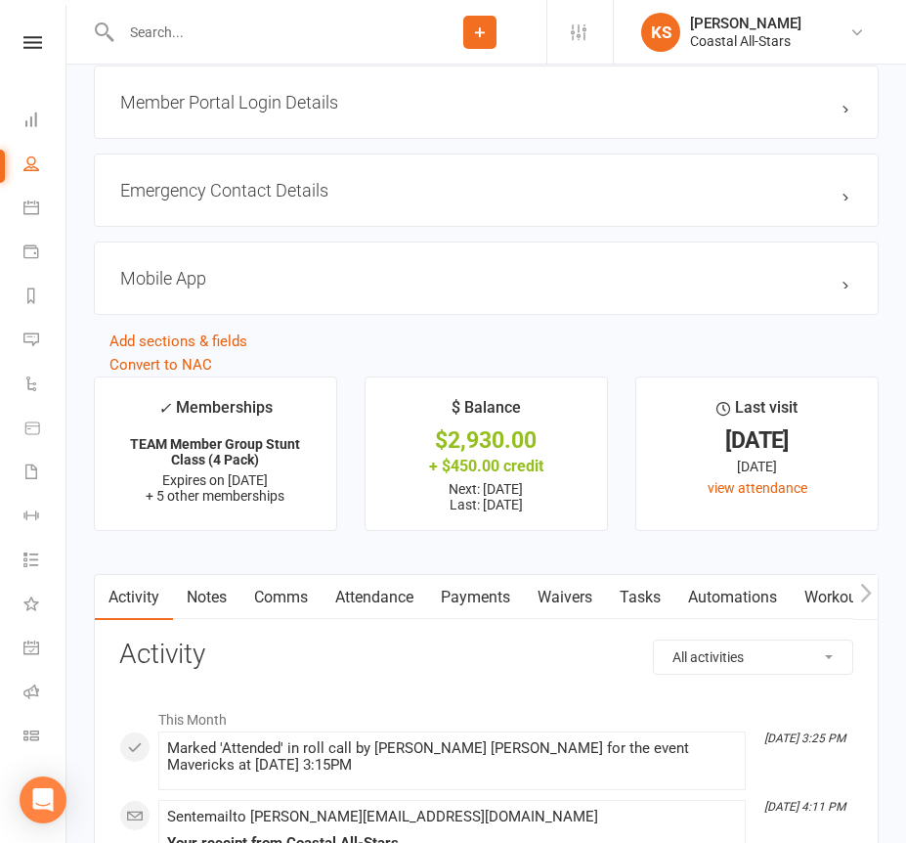
scroll to position [2528, 0]
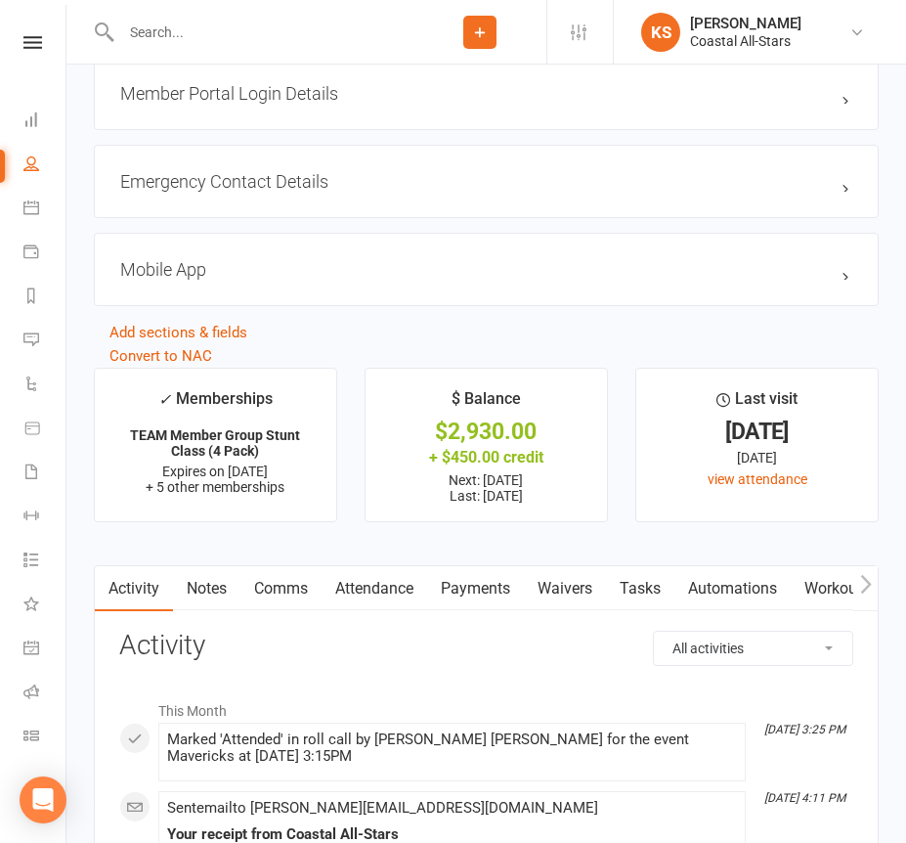
click at [495, 582] on link "Payments" at bounding box center [475, 588] width 97 height 45
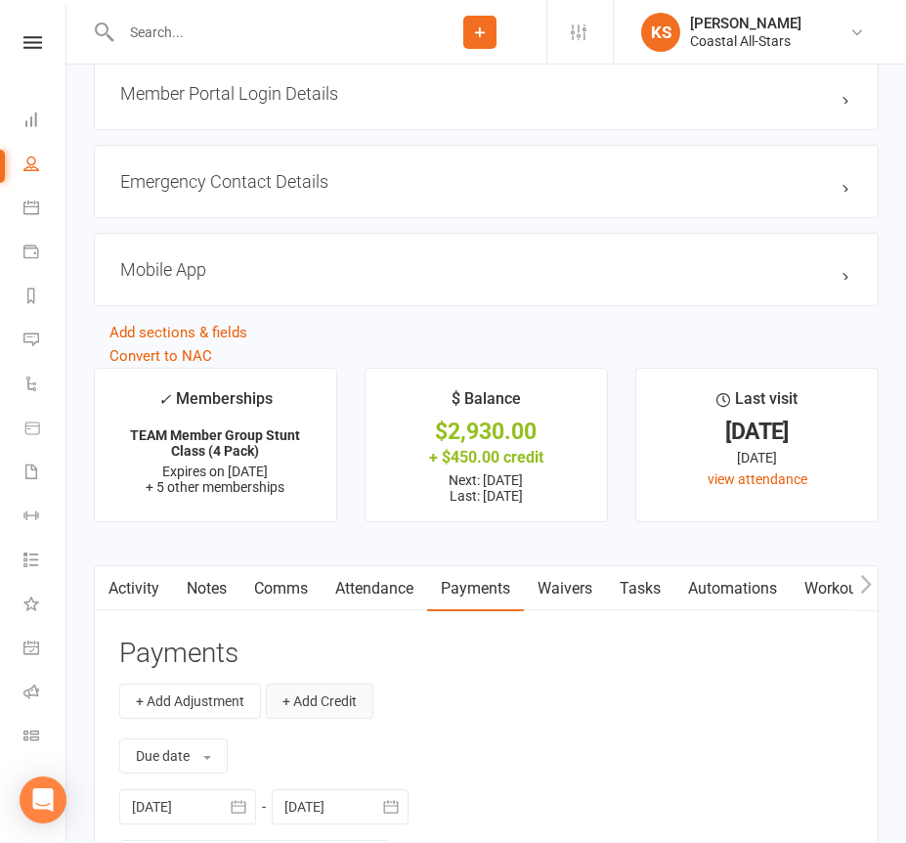
click at [326, 689] on button "+ Add Credit" at bounding box center [320, 700] width 108 height 35
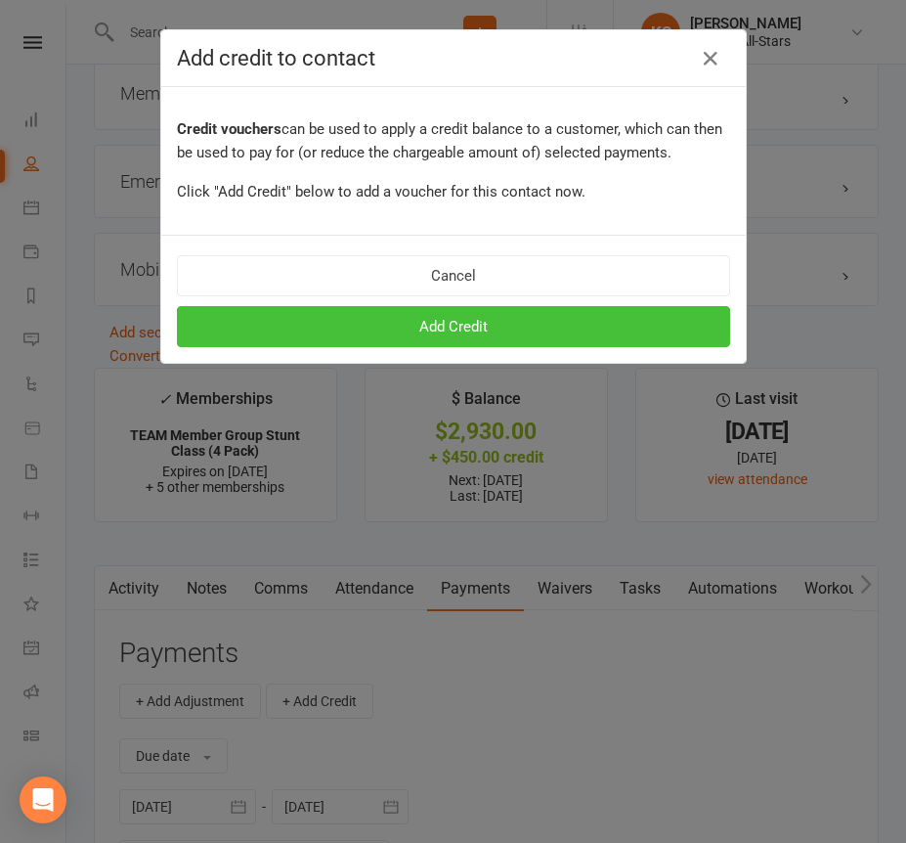
click at [461, 322] on button "Add Credit" at bounding box center [453, 326] width 553 height 41
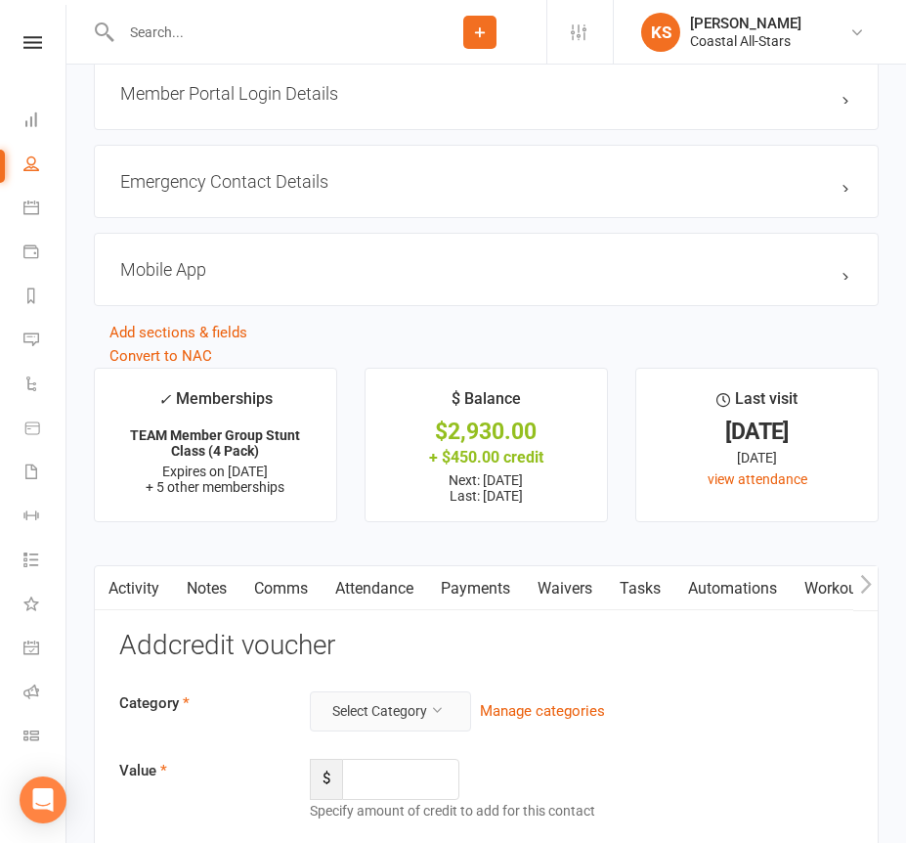
click at [373, 698] on button "Select Category" at bounding box center [390, 710] width 161 height 39
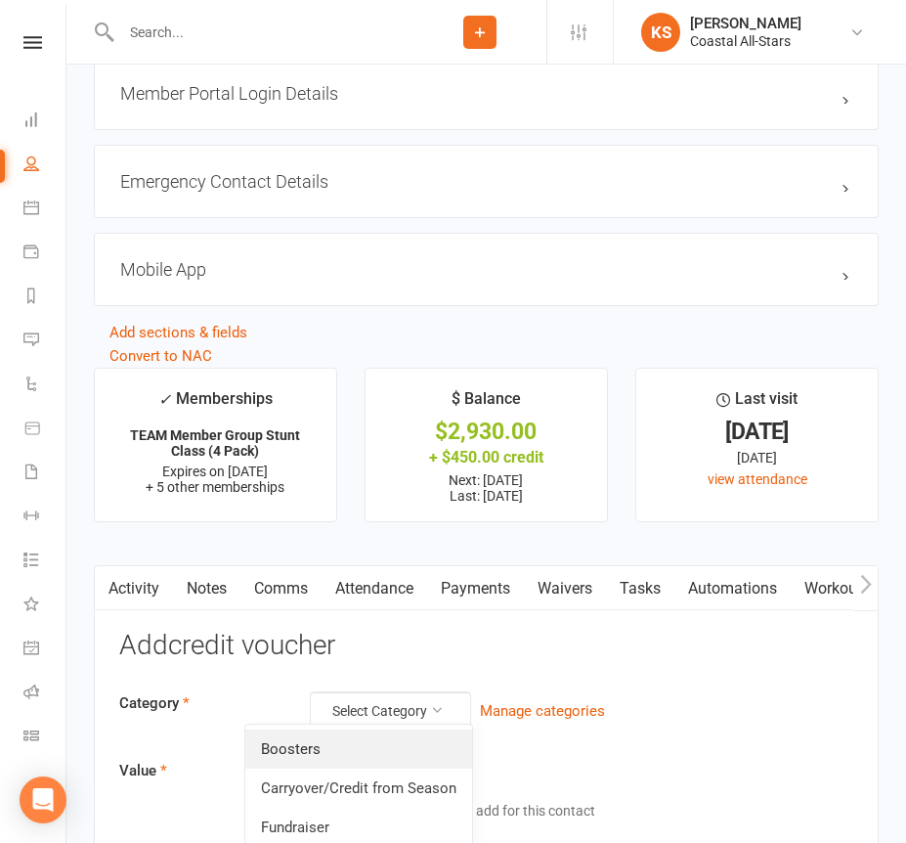
click at [361, 739] on link "Boosters" at bounding box center [358, 748] width 227 height 39
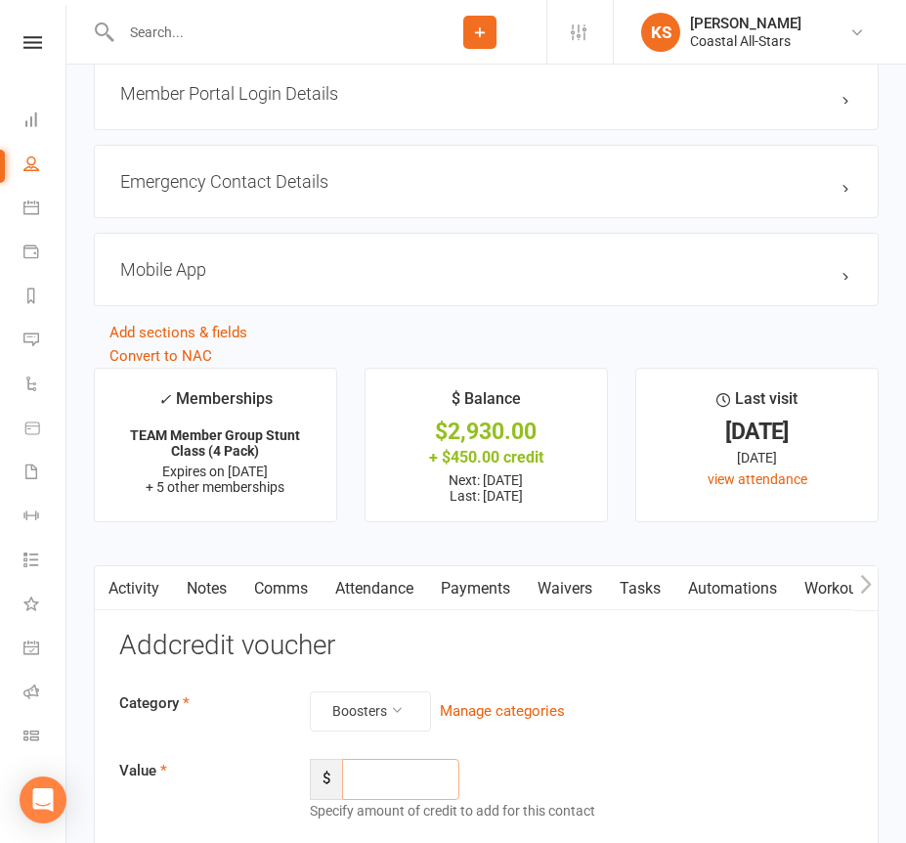
click at [364, 768] on input "number" at bounding box center [400, 779] width 117 height 41
type input "187.84"
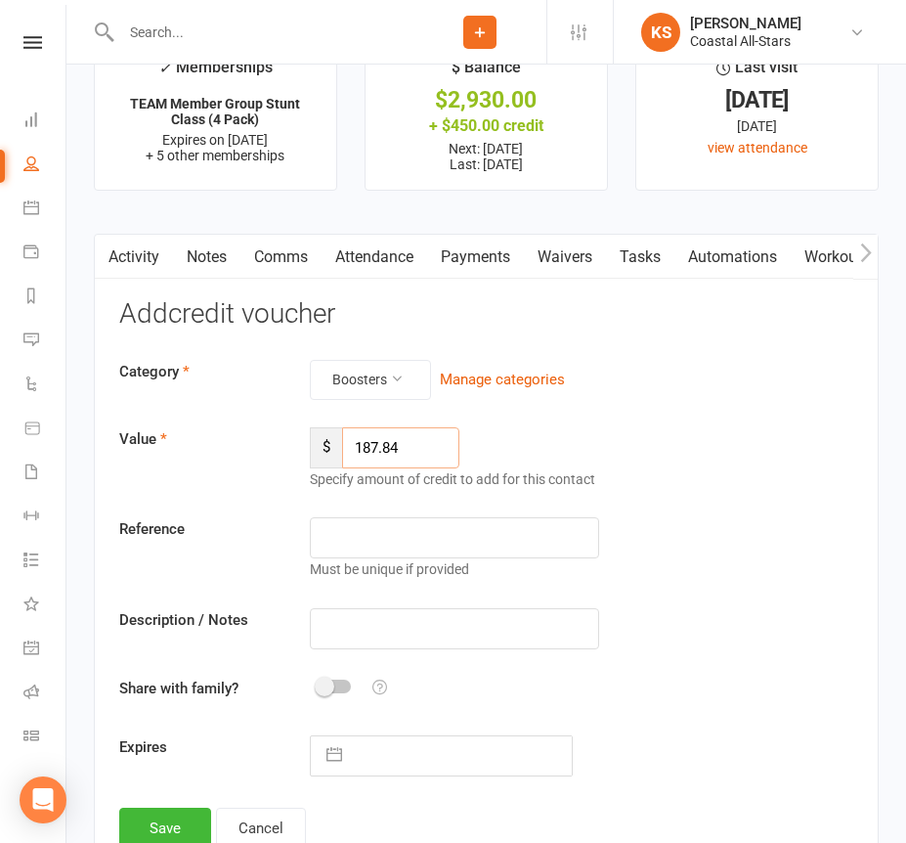
scroll to position [2873, 0]
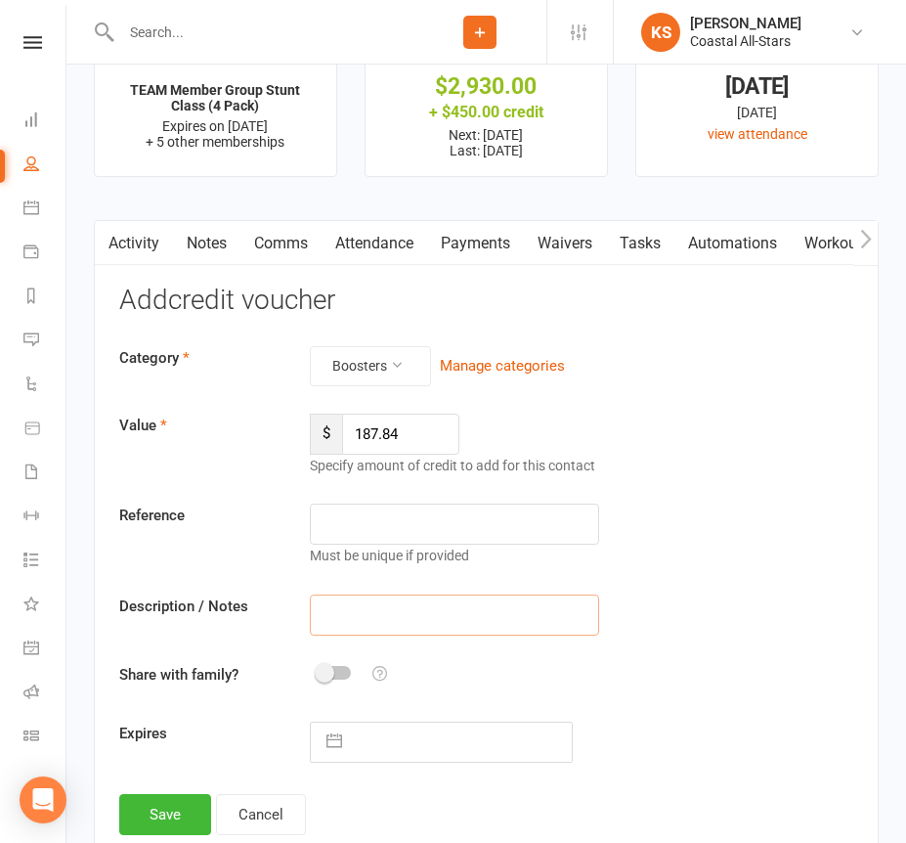
click at [392, 613] on input "text" at bounding box center [454, 614] width 288 height 41
paste input "Outlaw [DATE]"
type input "Outlaw [DATE]"
click at [185, 801] on button "Save" at bounding box center [165, 814] width 92 height 41
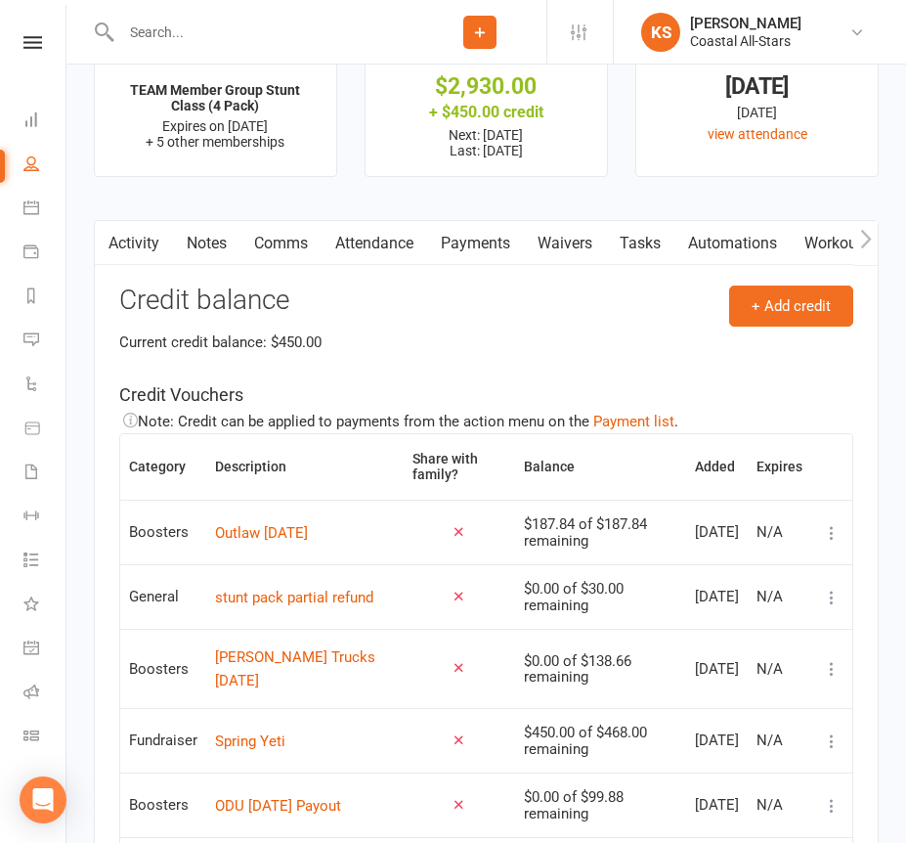
click at [198, 32] on input "text" at bounding box center [264, 32] width 298 height 27
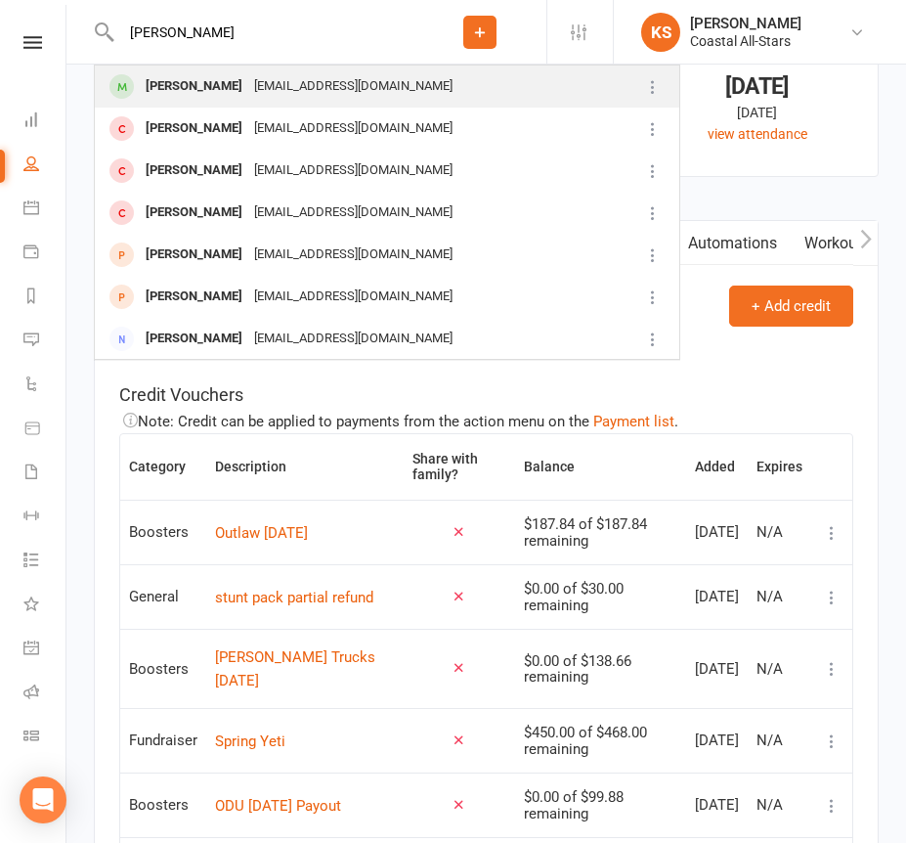
type input "[PERSON_NAME]"
click at [238, 86] on div "[PERSON_NAME]" at bounding box center [194, 86] width 109 height 28
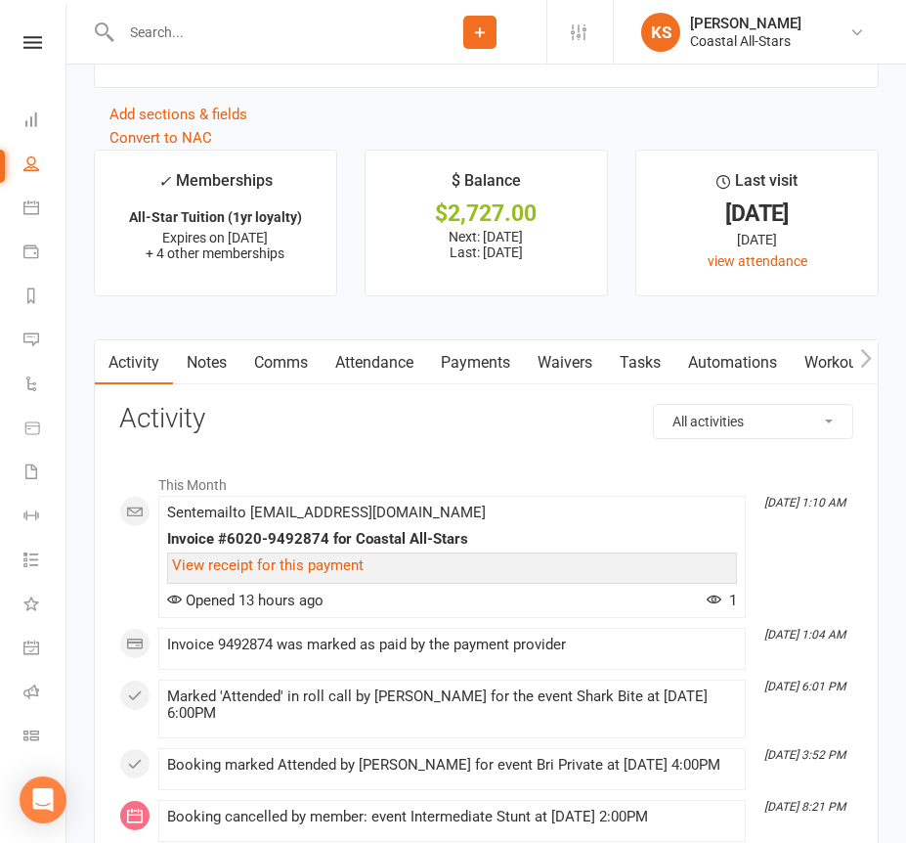
scroll to position [2674, 0]
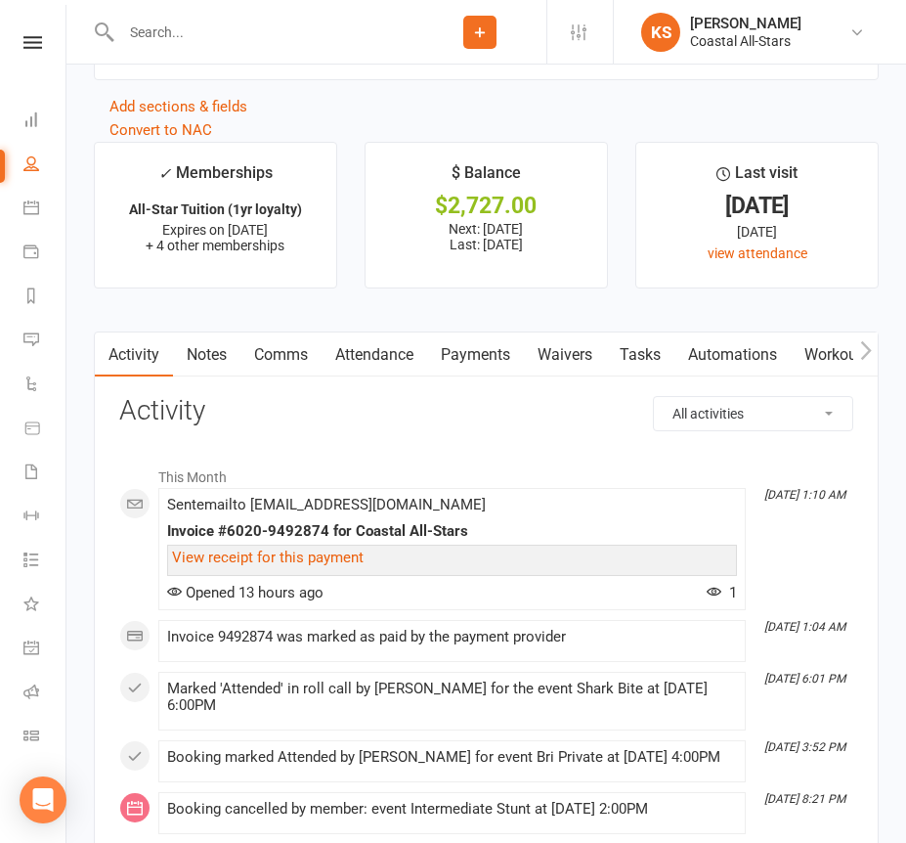
click at [477, 340] on link "Payments" at bounding box center [475, 354] width 97 height 45
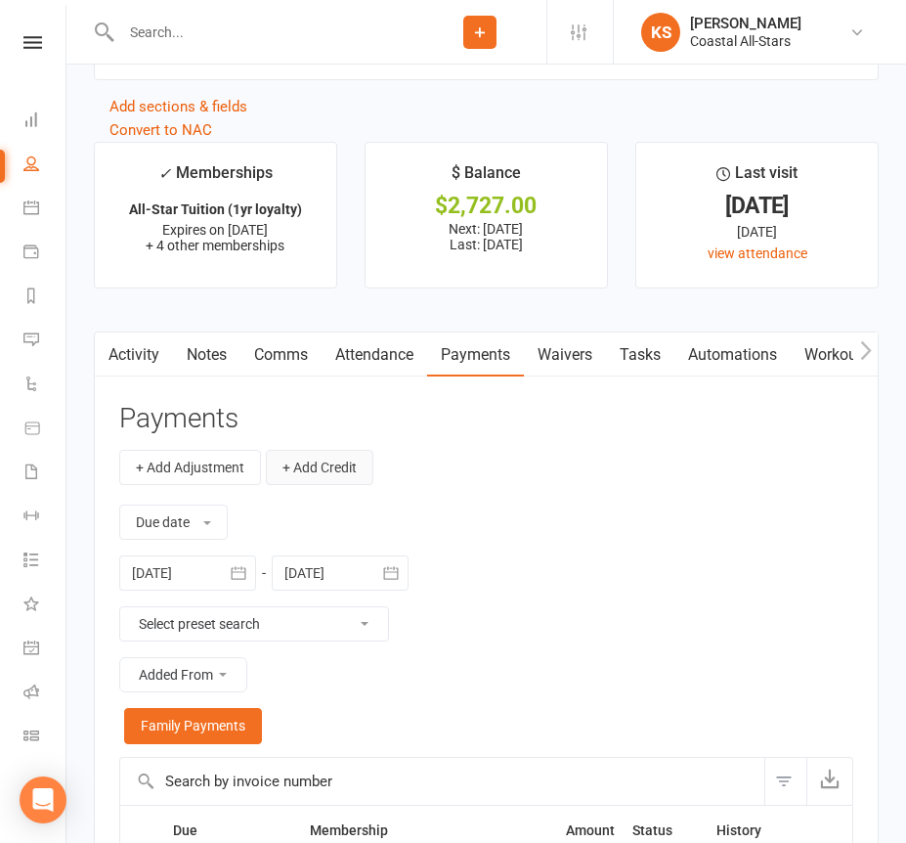
click at [353, 450] on button "+ Add Credit" at bounding box center [320, 467] width 108 height 35
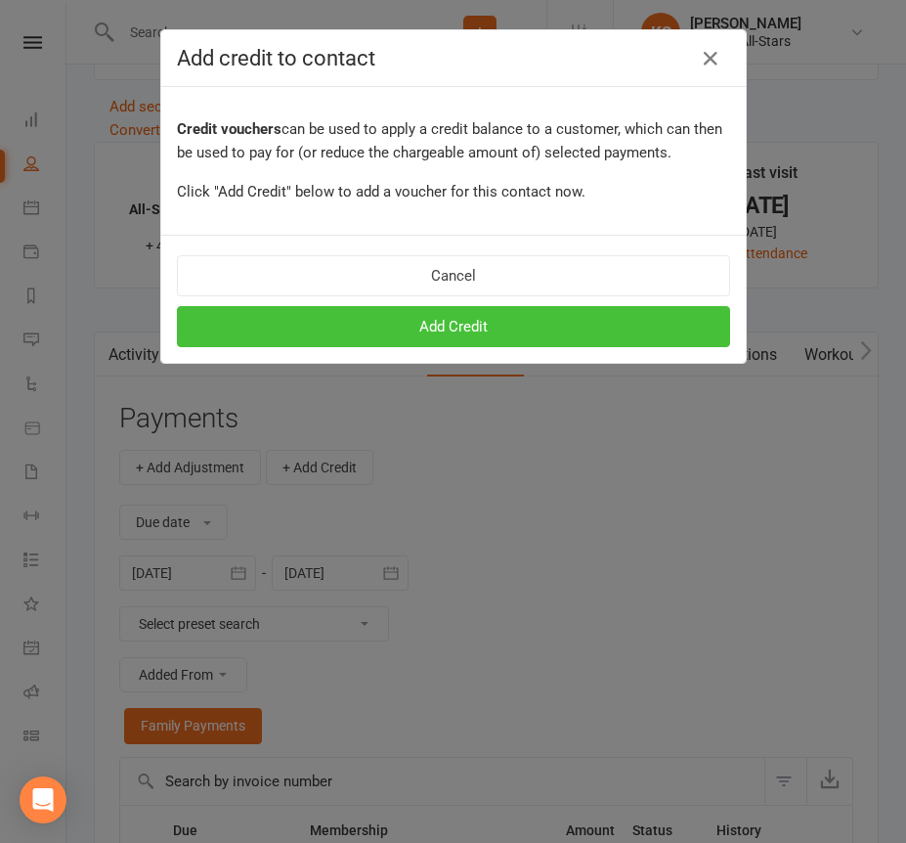
click at [459, 327] on button "Add Credit" at bounding box center [453, 326] width 553 height 41
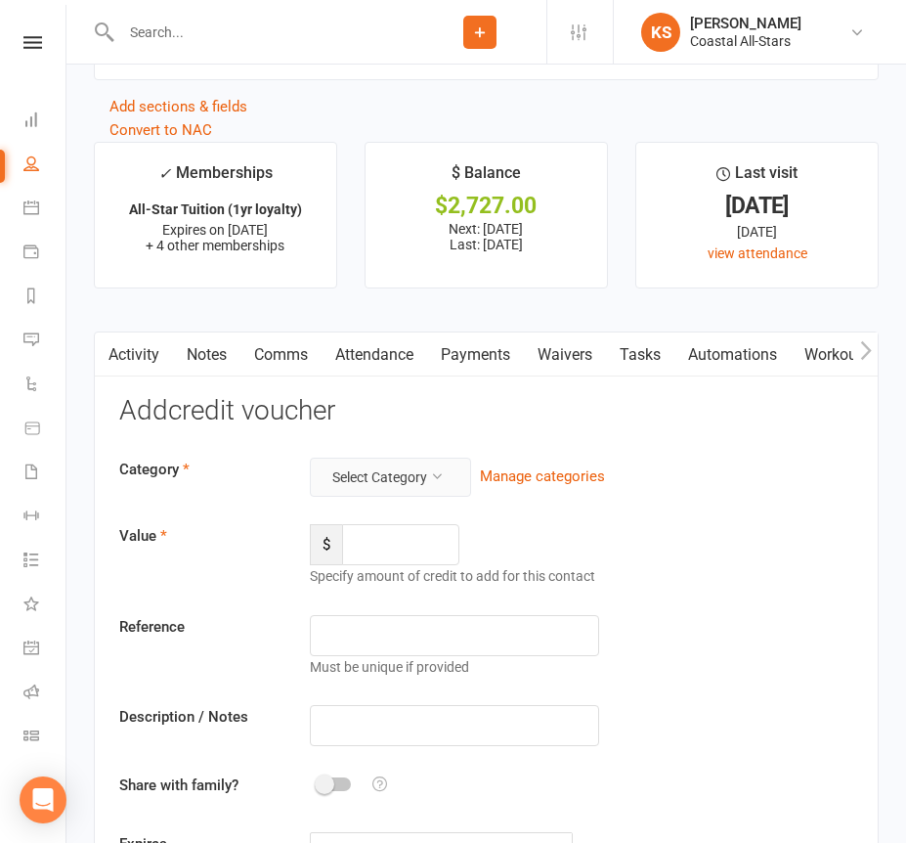
click at [377, 458] on button "Select Category" at bounding box center [390, 477] width 161 height 39
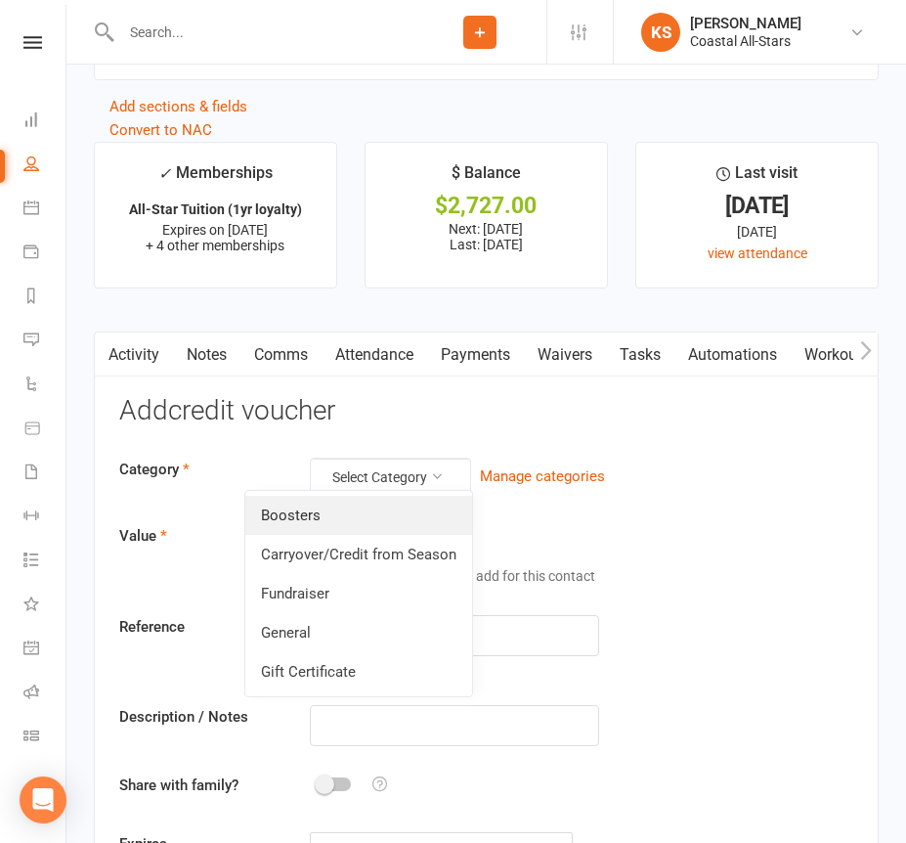
click at [364, 506] on link "Boosters" at bounding box center [358, 515] width 227 height 39
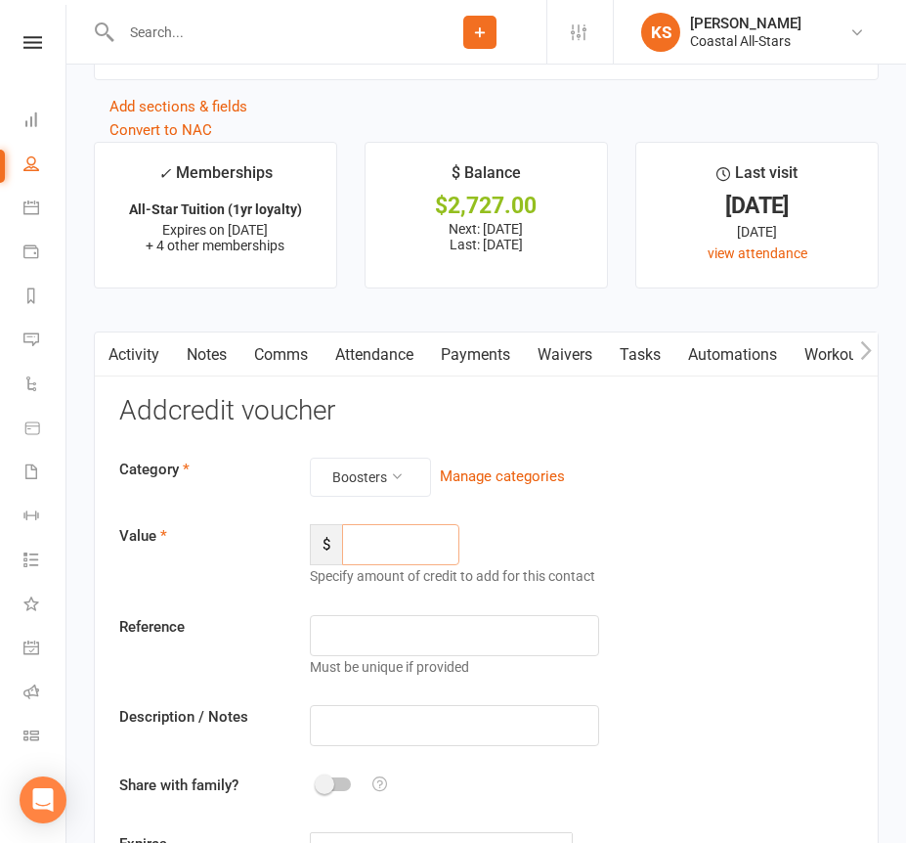
click at [379, 528] on input "number" at bounding box center [400, 544] width 117 height 41
type input "187.84"
click at [385, 710] on input "text" at bounding box center [454, 725] width 288 height 41
paste input "Outlaw [DATE]"
type input "Outlaw [DATE]"
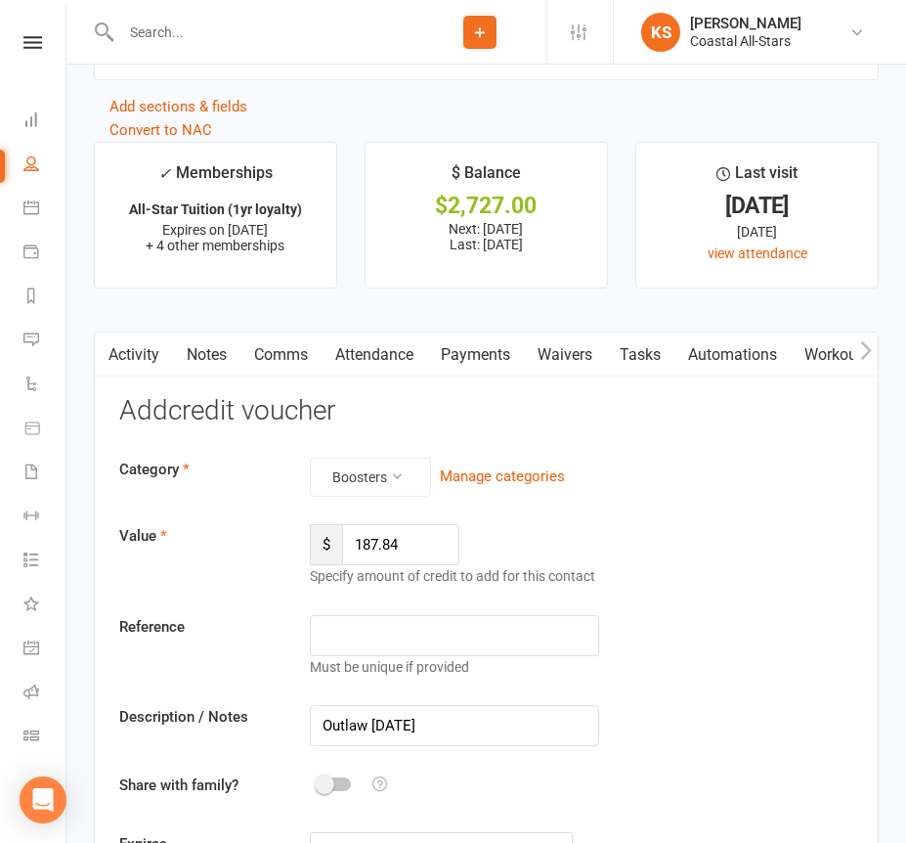
scroll to position [2931, 0]
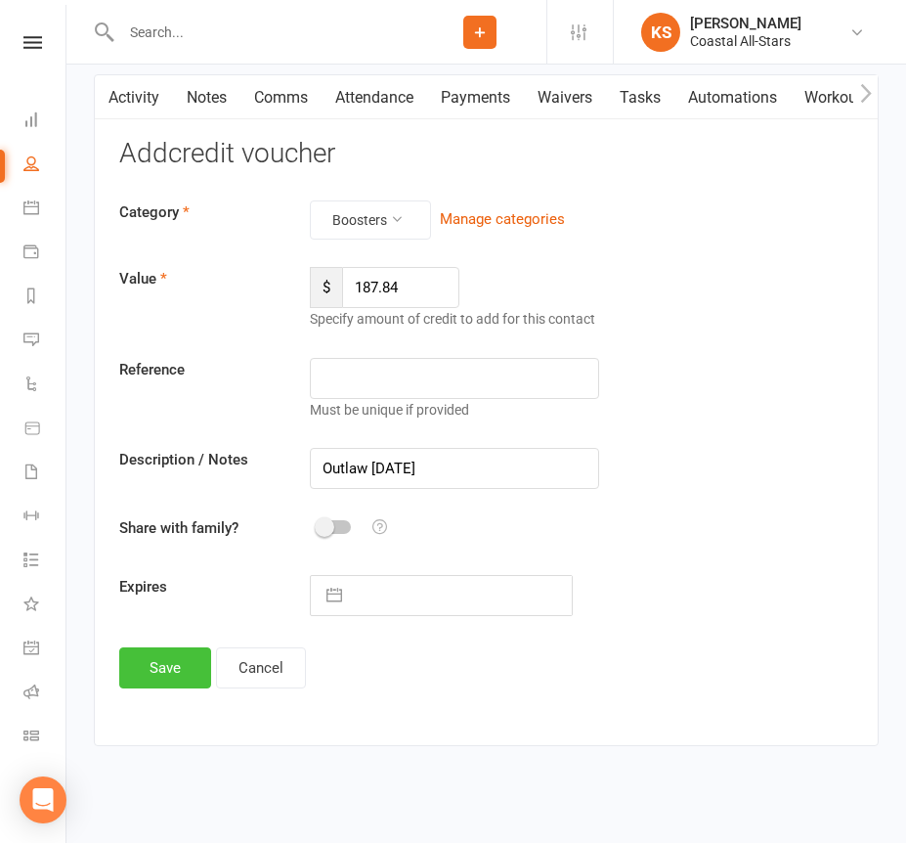
click at [169, 675] on button "Save" at bounding box center [165, 667] width 92 height 41
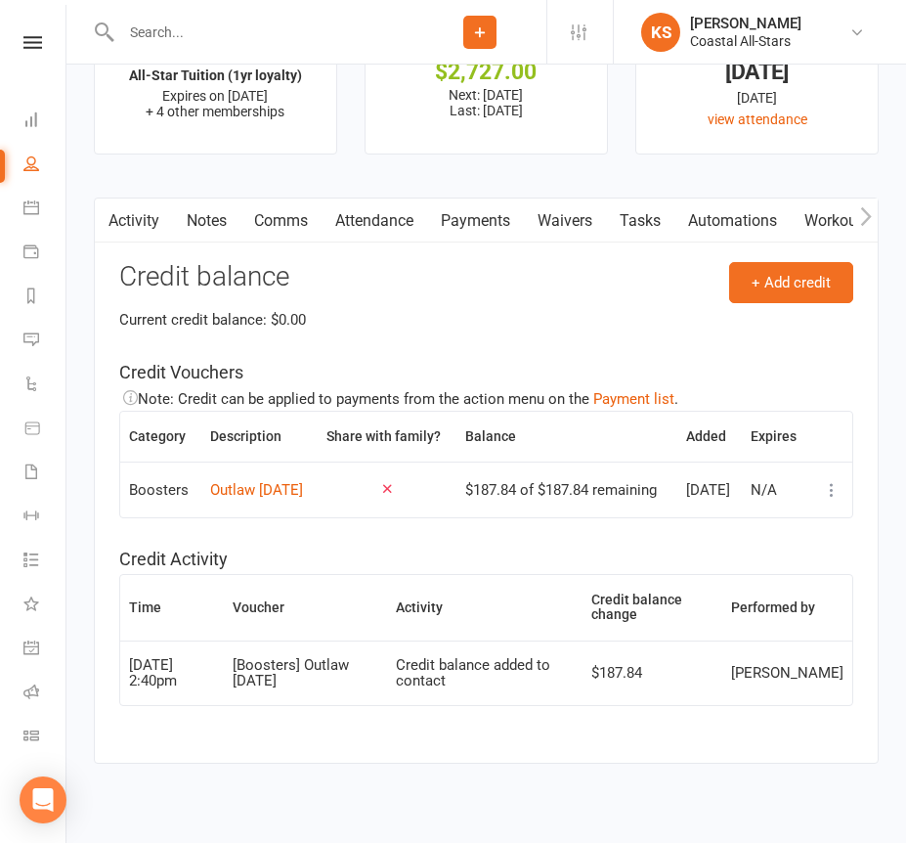
scroll to position [2803, 0]
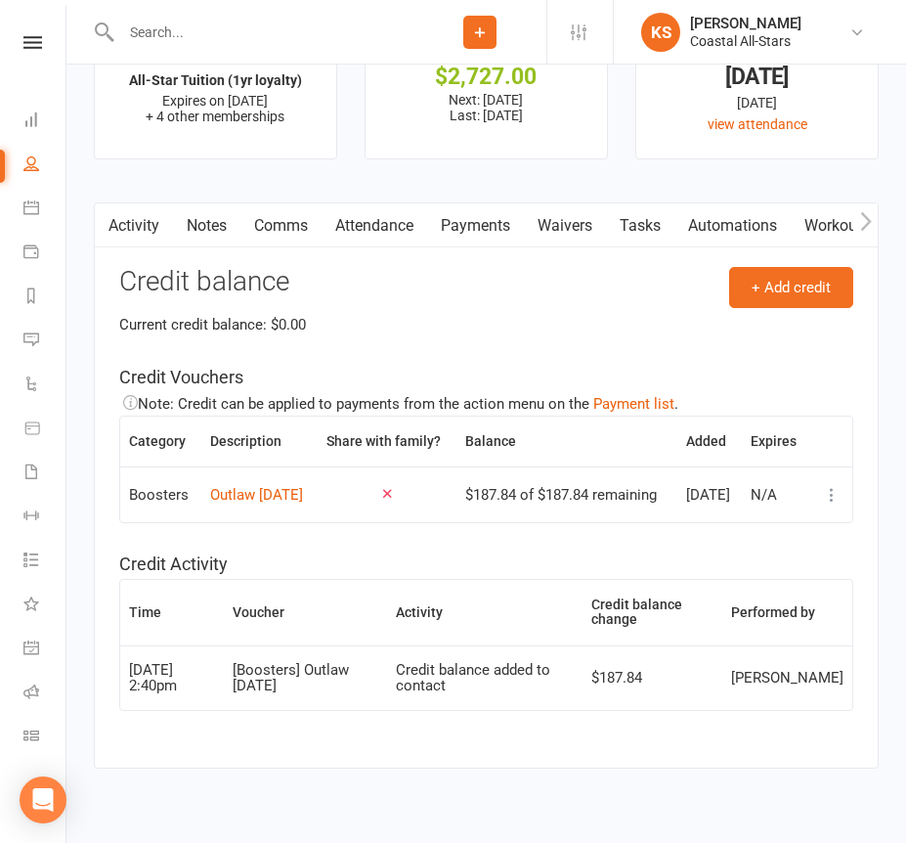
click at [224, 39] on input "text" at bounding box center [264, 32] width 298 height 27
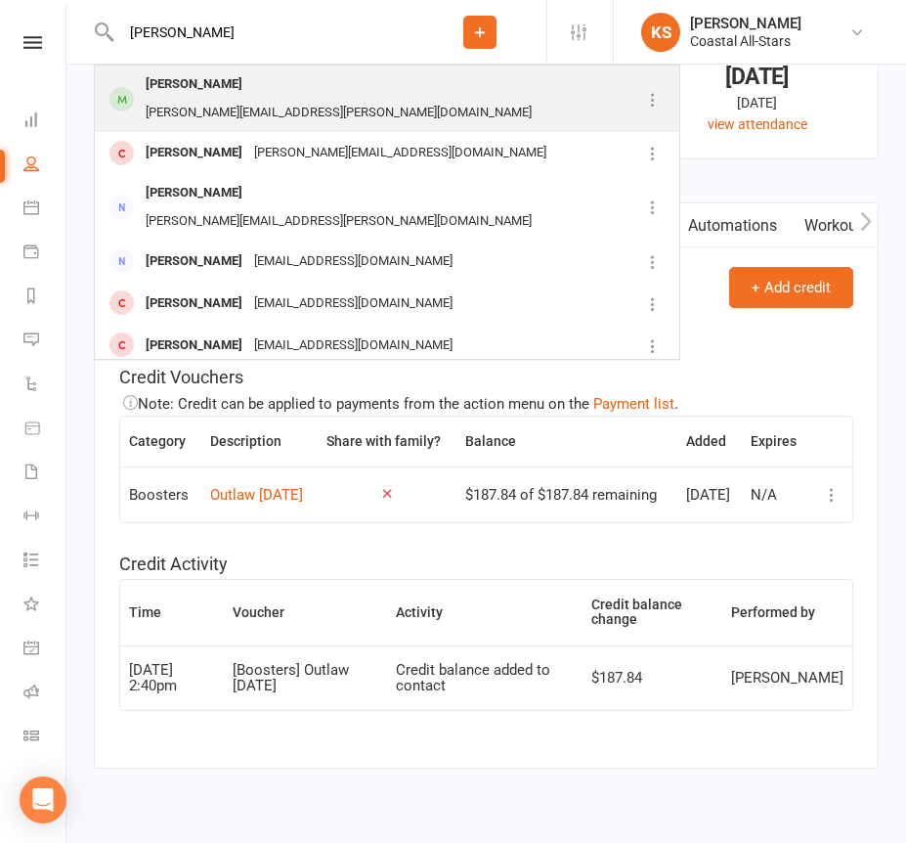
type input "[PERSON_NAME]"
click at [229, 99] on div "[PERSON_NAME][EMAIL_ADDRESS][PERSON_NAME][DOMAIN_NAME]" at bounding box center [339, 113] width 398 height 28
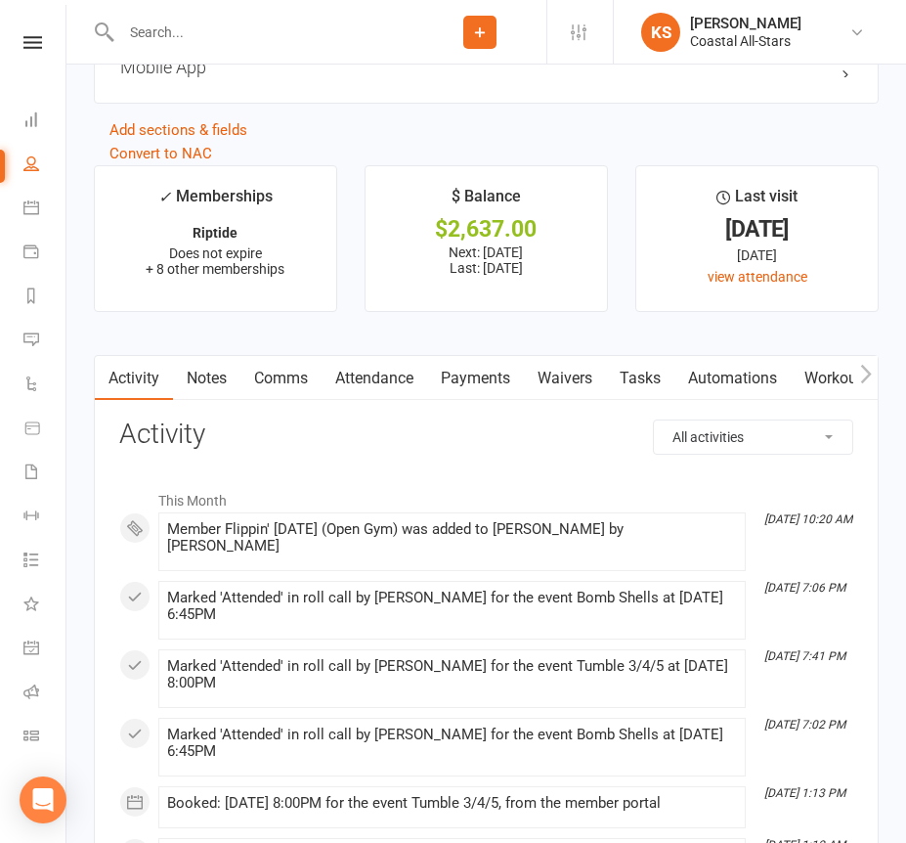
scroll to position [3022, 0]
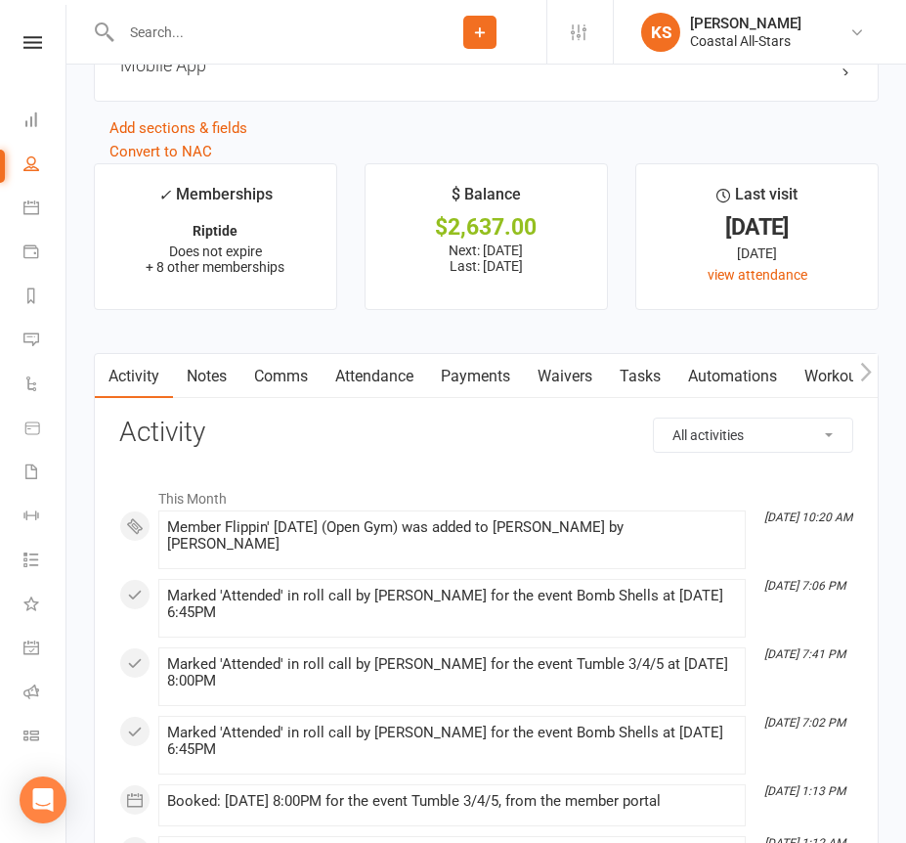
click at [475, 354] on link "Payments" at bounding box center [475, 376] width 97 height 45
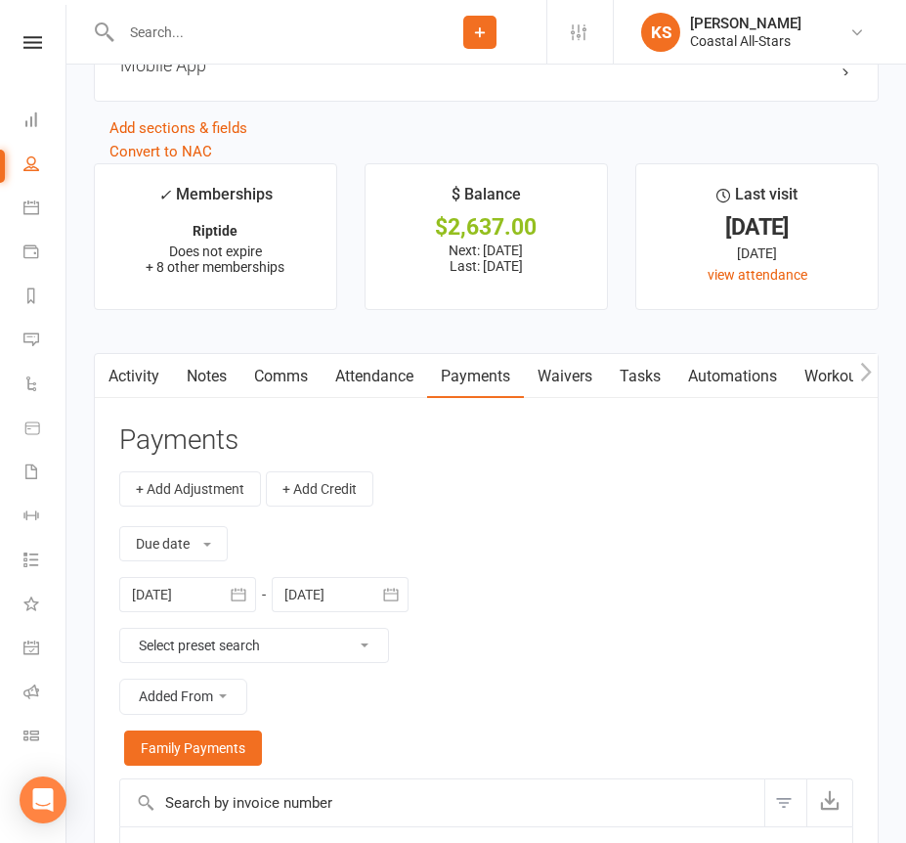
click at [325, 506] on div "Due date Due date Date paid Date failed [DATE] [DATE] Sun Mon Tue Wed Thu Fri S…" at bounding box center [486, 642] width 734 height 272
click at [327, 483] on button "+ Add Credit" at bounding box center [320, 488] width 108 height 35
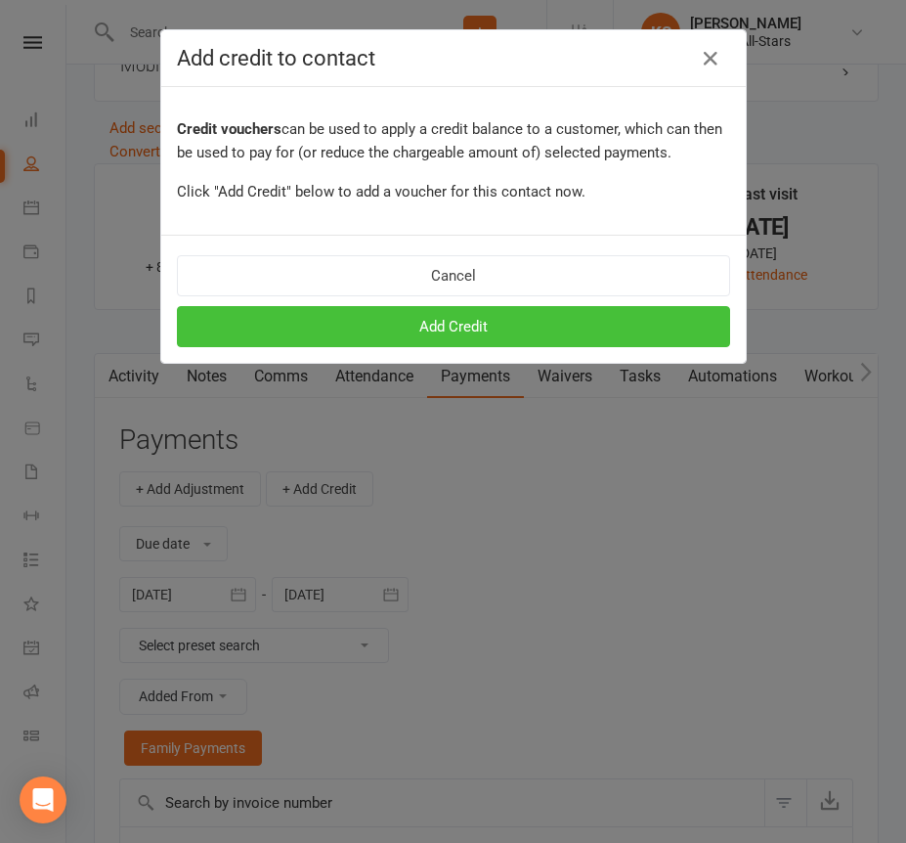
click at [395, 341] on button "Add Credit" at bounding box center [453, 326] width 553 height 41
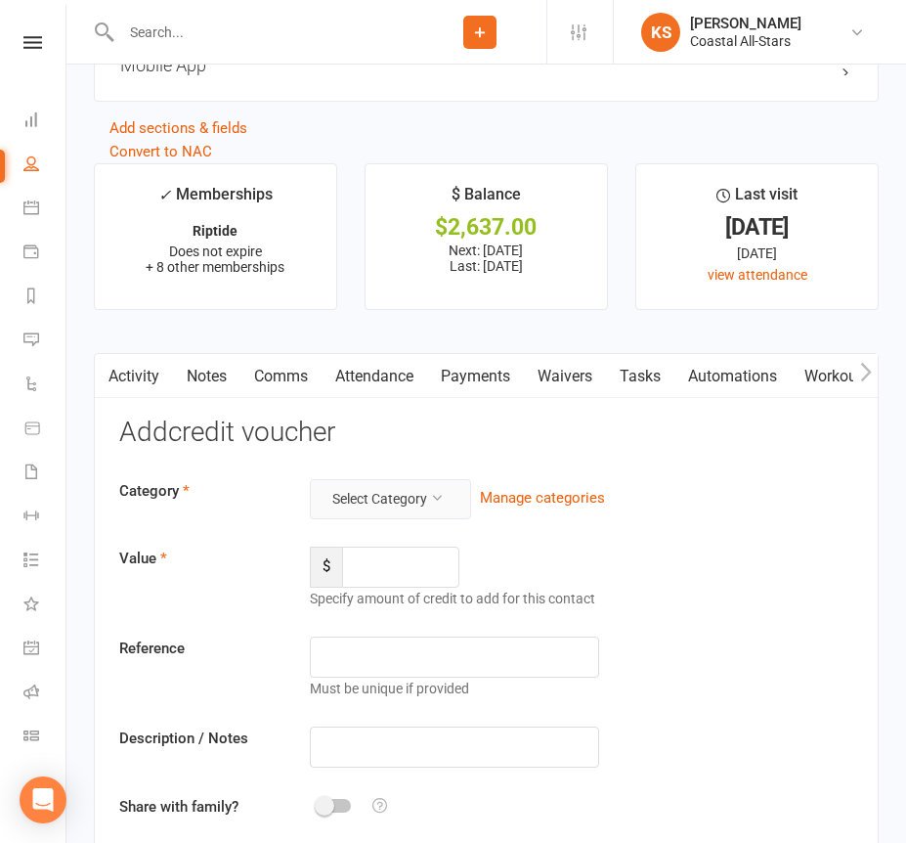
click at [420, 492] on button "Select Category" at bounding box center [390, 498] width 161 height 39
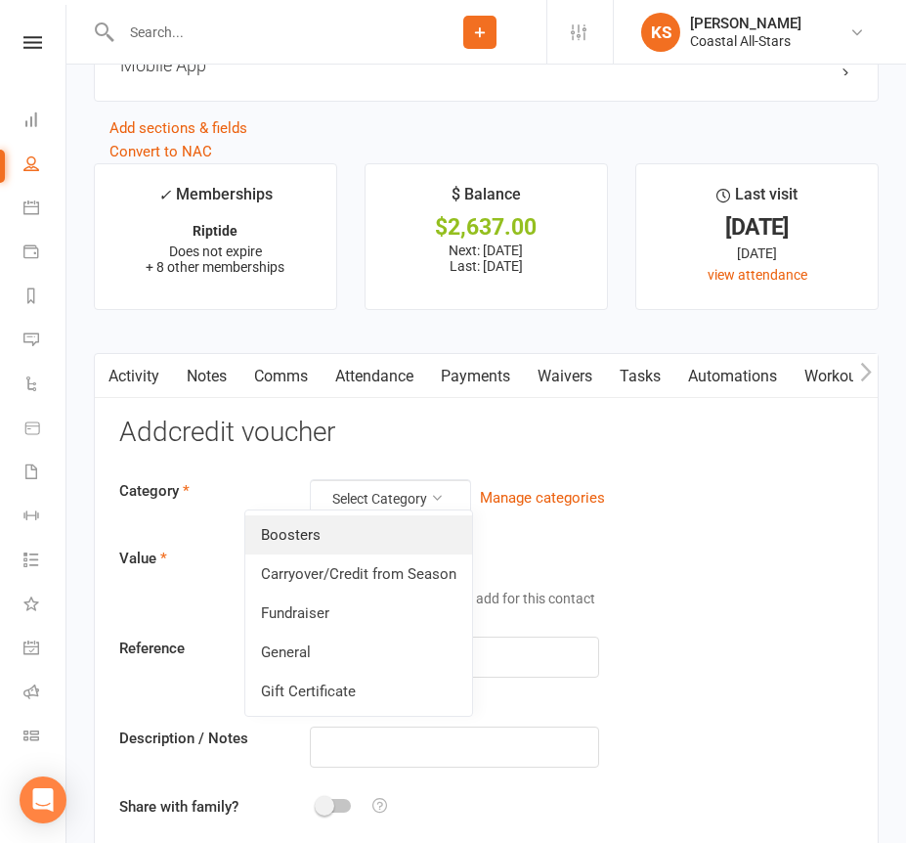
click at [389, 529] on link "Boosters" at bounding box center [358, 534] width 227 height 39
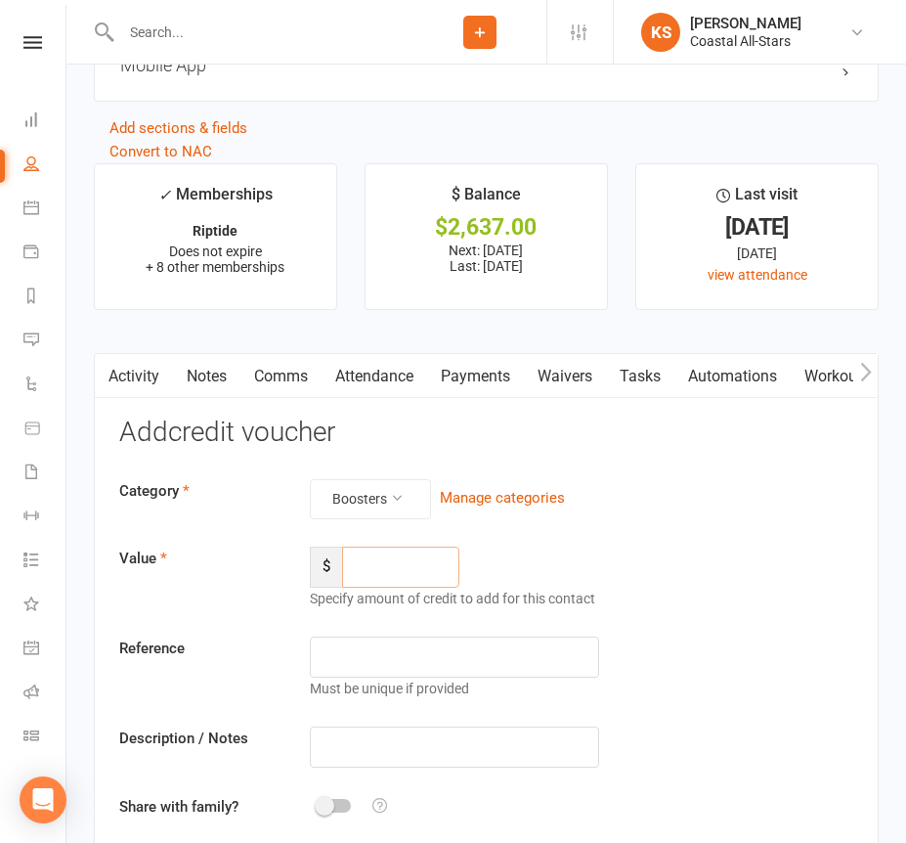
click at [389, 551] on input "number" at bounding box center [400, 567] width 117 height 41
type input "187.84"
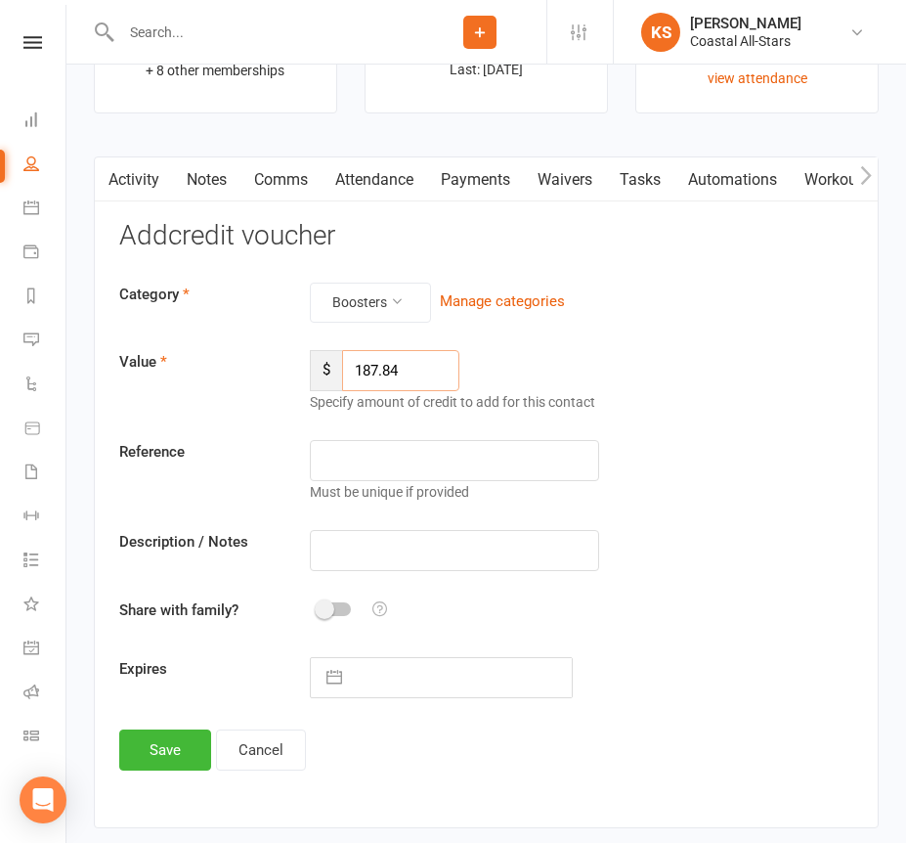
scroll to position [3298, 0]
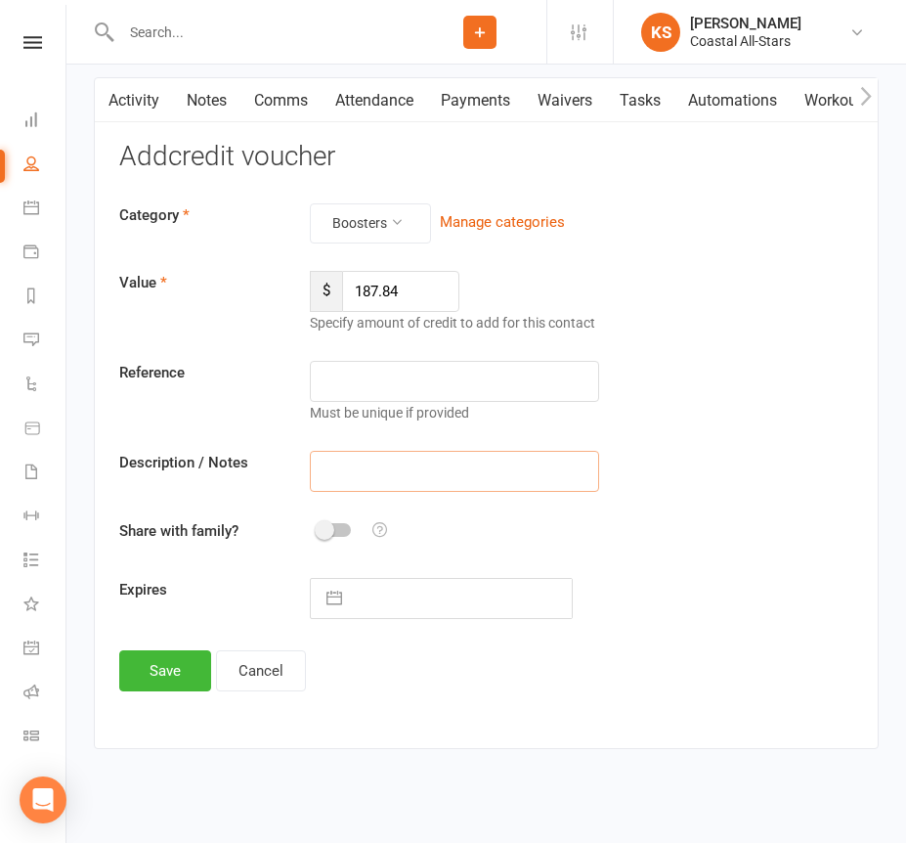
click at [410, 457] on input "text" at bounding box center [454, 471] width 288 height 41
paste input "Outlaw [DATE]"
type input "Outlaw [DATE]"
click at [164, 675] on button "Save" at bounding box center [165, 670] width 92 height 41
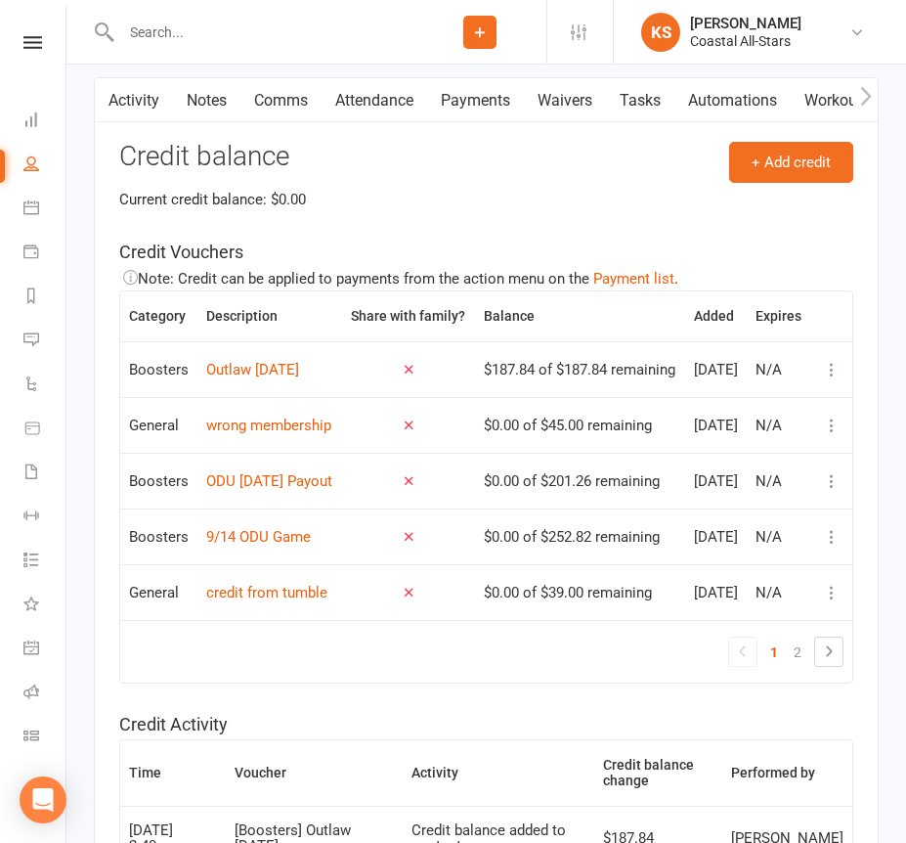
scroll to position [3171, 0]
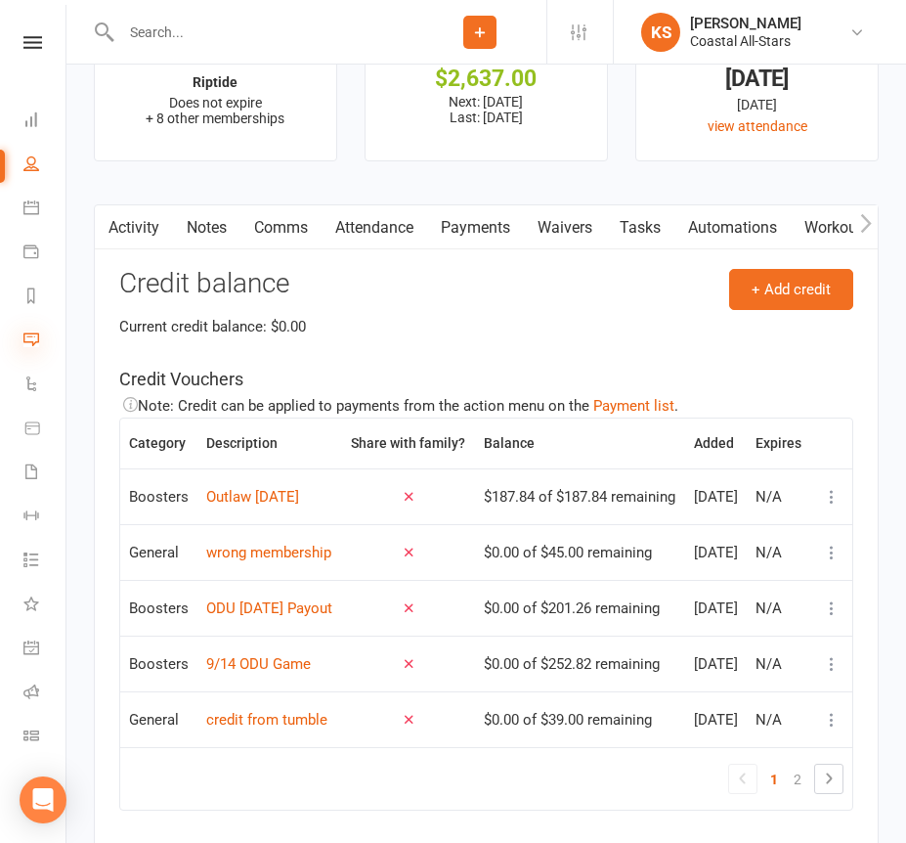
click at [34, 343] on icon at bounding box center [31, 339] width 16 height 16
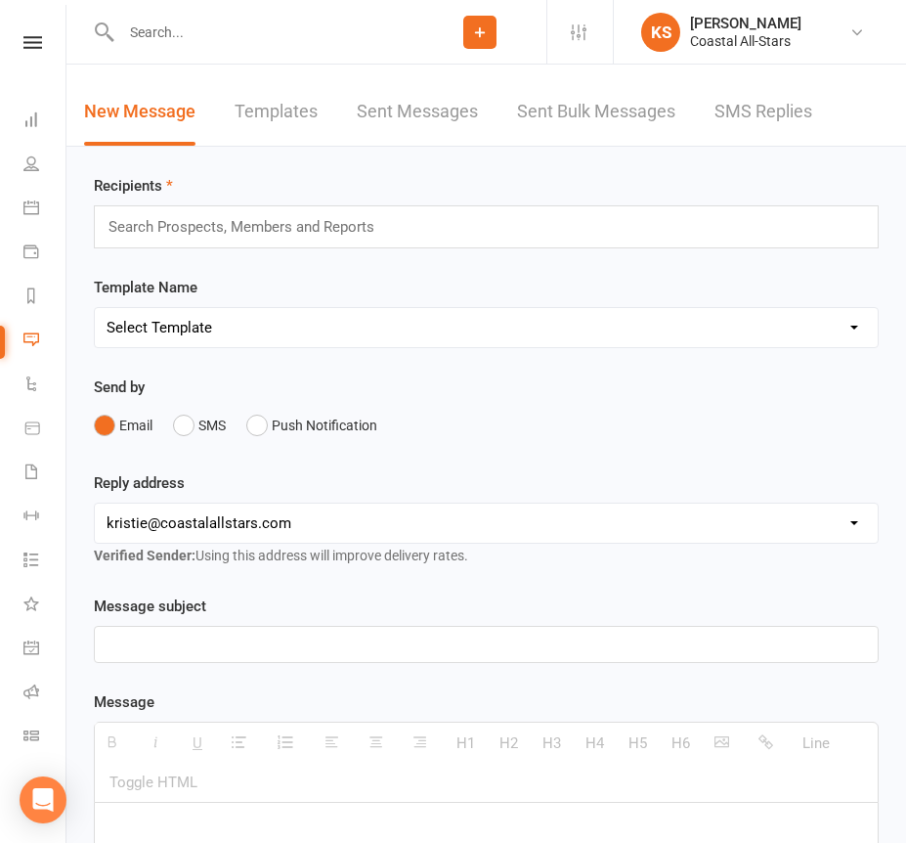
click at [309, 219] on input "text" at bounding box center [250, 226] width 286 height 25
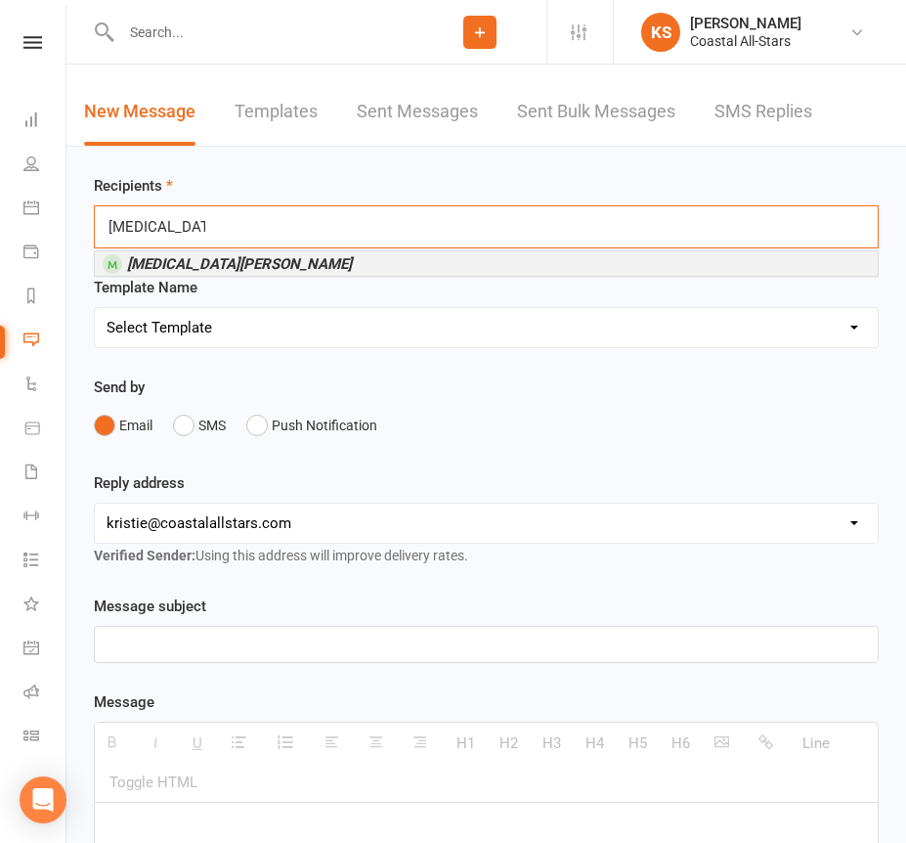
type input "[MEDICAL_DATA][PERSON_NAME]"
click at [277, 264] on li "[MEDICAL_DATA][PERSON_NAME]" at bounding box center [486, 263] width 783 height 24
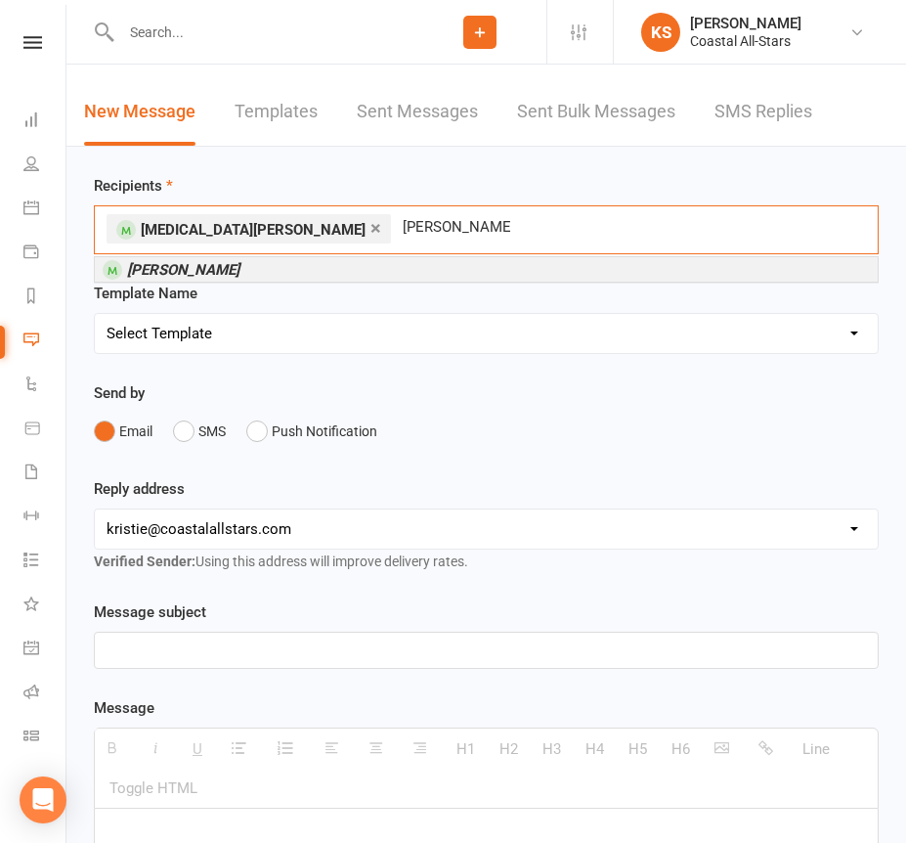
type input "[PERSON_NAME]"
click at [268, 275] on li "[PERSON_NAME]" at bounding box center [486, 269] width 783 height 24
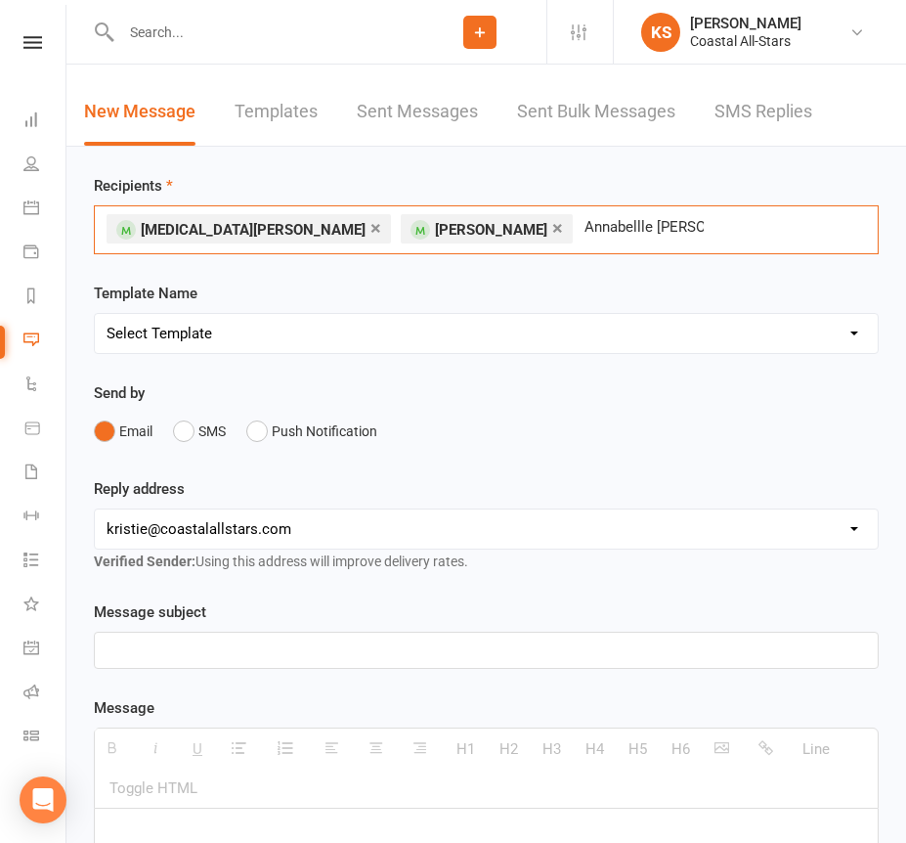
click at [583, 220] on input "Annabellle [PERSON_NAME]" at bounding box center [644, 226] width 123 height 25
type input "[PERSON_NAME]"
click at [608, 229] on div "× [MEDICAL_DATA][PERSON_NAME] × [PERSON_NAME] [PERSON_NAME] [PERSON_NAME]" at bounding box center [486, 229] width 785 height 49
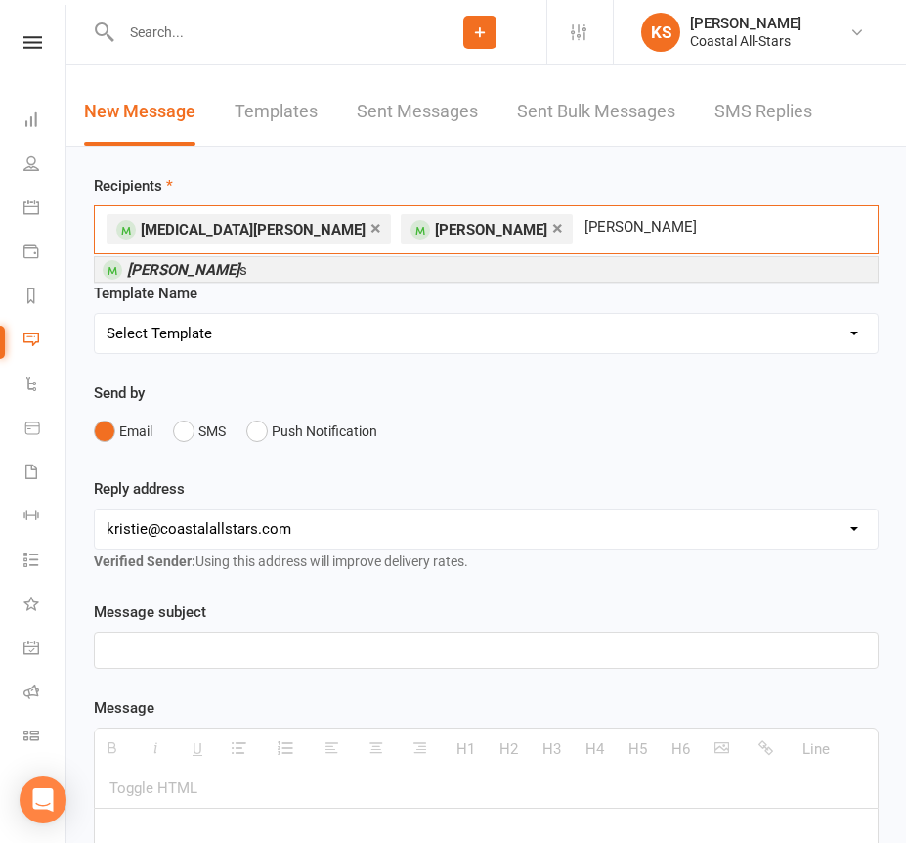
click at [547, 269] on li "[PERSON_NAME] s" at bounding box center [486, 269] width 783 height 24
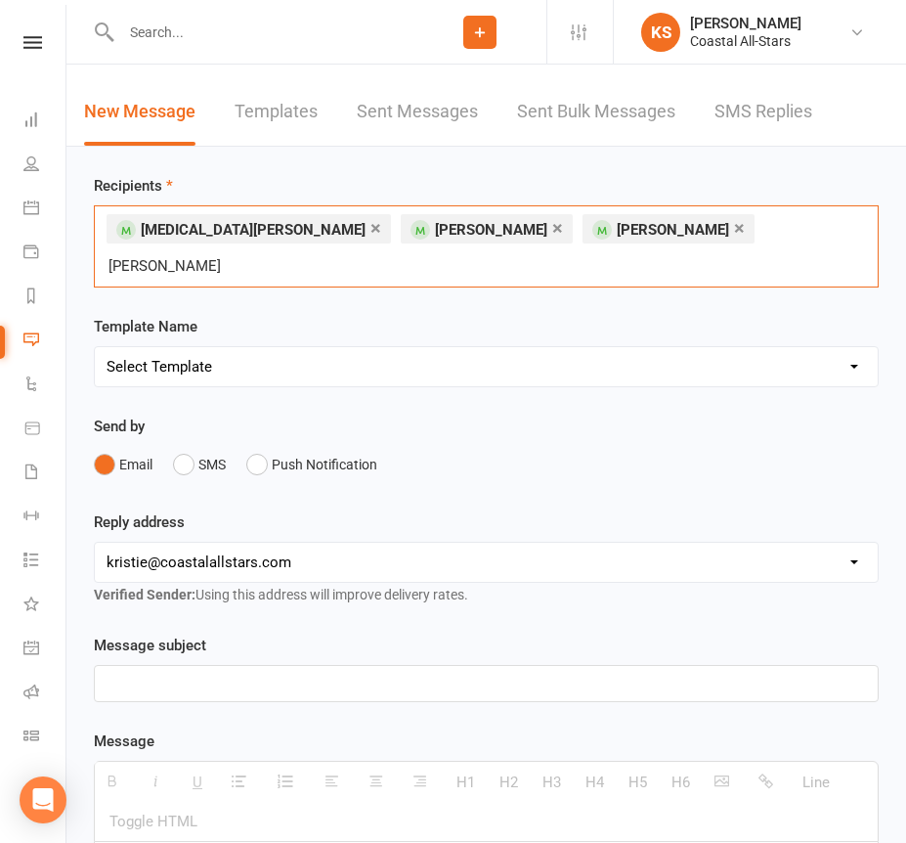
click at [225, 253] on input "[PERSON_NAME]" at bounding box center [166, 265] width 118 height 25
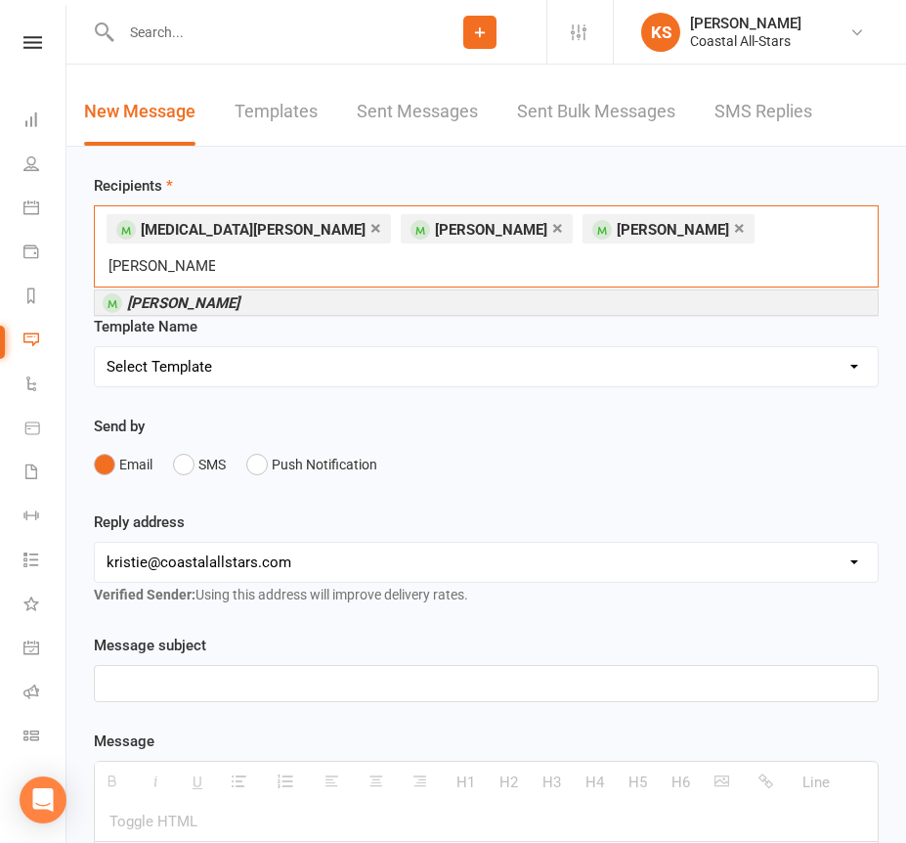
type input "[PERSON_NAME]"
click at [291, 290] on li "[PERSON_NAME]" at bounding box center [486, 302] width 783 height 24
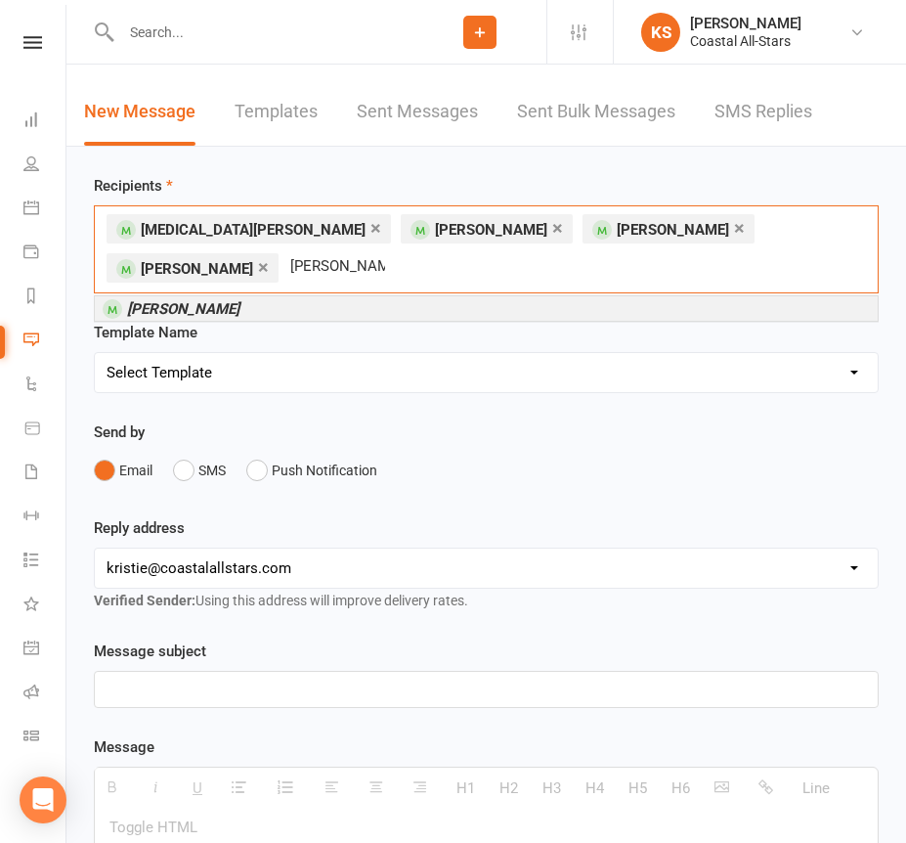
type input "[PERSON_NAME]"
click at [485, 301] on li "[PERSON_NAME]" at bounding box center [486, 308] width 783 height 24
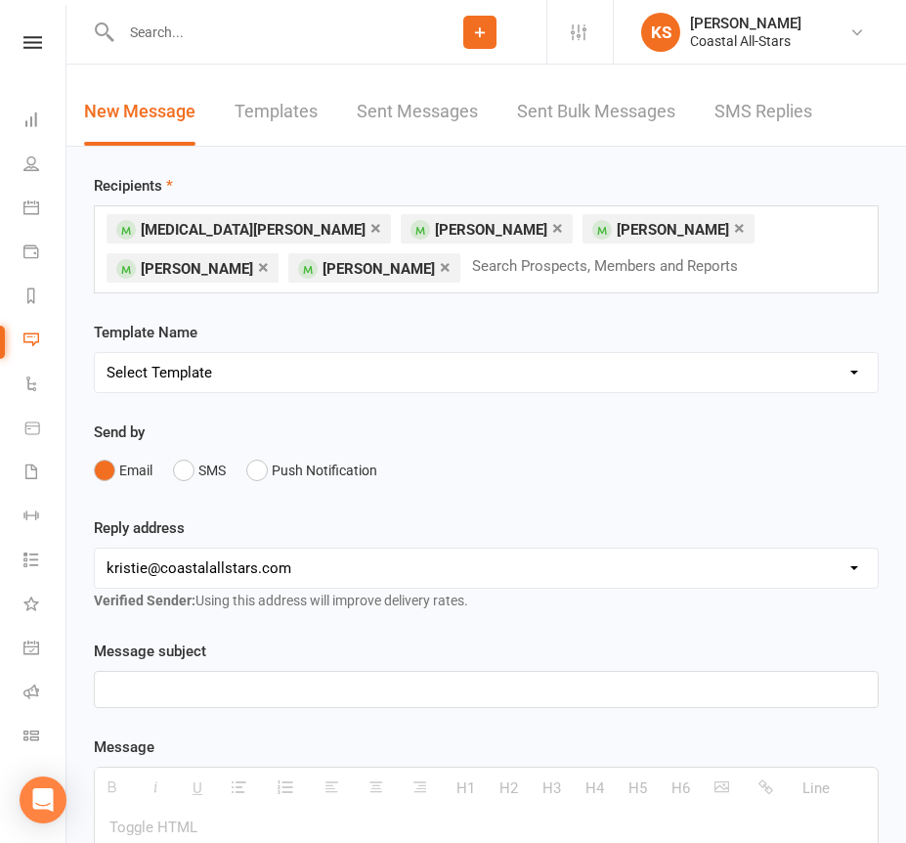
click at [311, 700] on p at bounding box center [487, 689] width 760 height 23
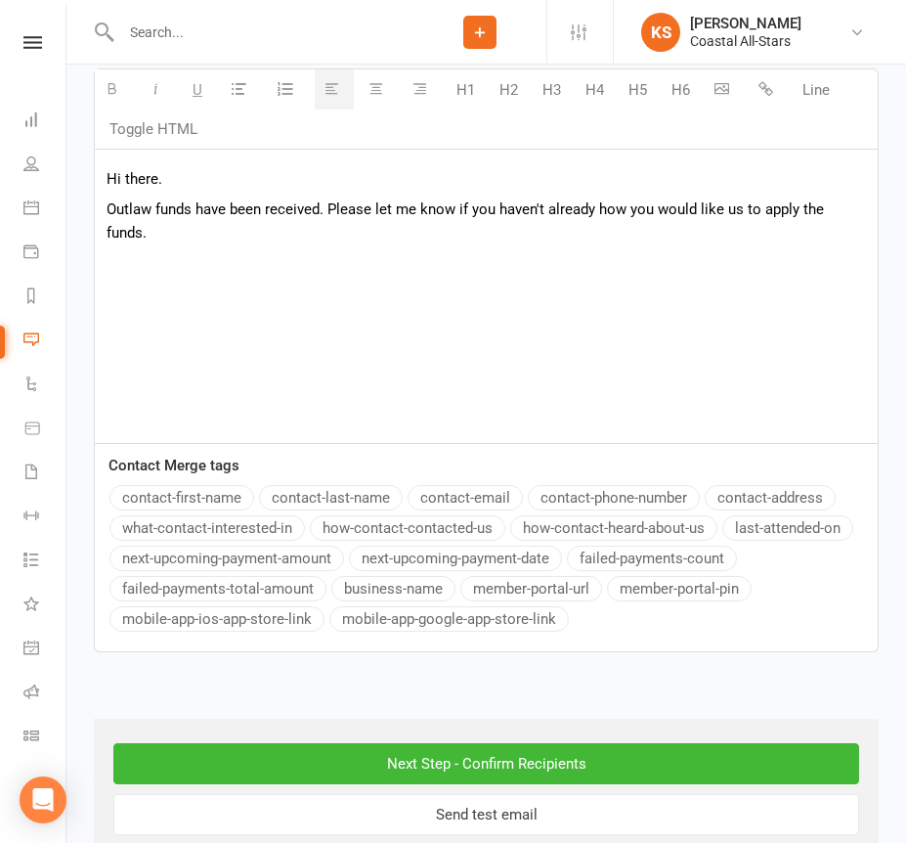
scroll to position [673, 0]
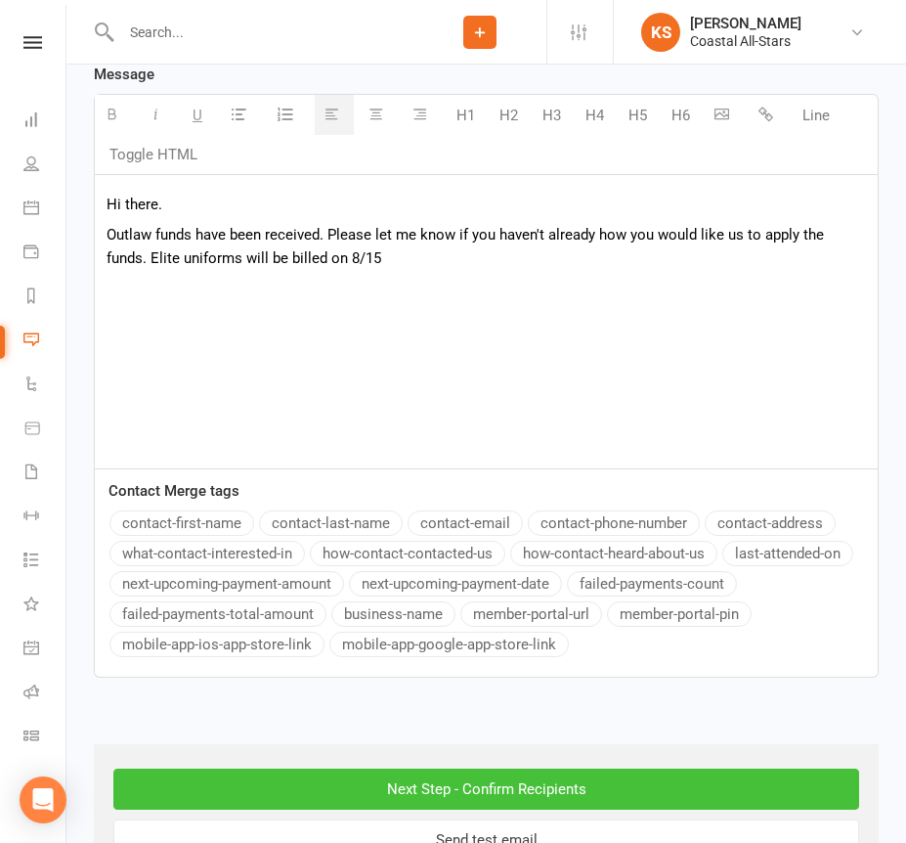
click at [418, 795] on input "Next Step - Confirm Recipients" at bounding box center [486, 789] width 746 height 41
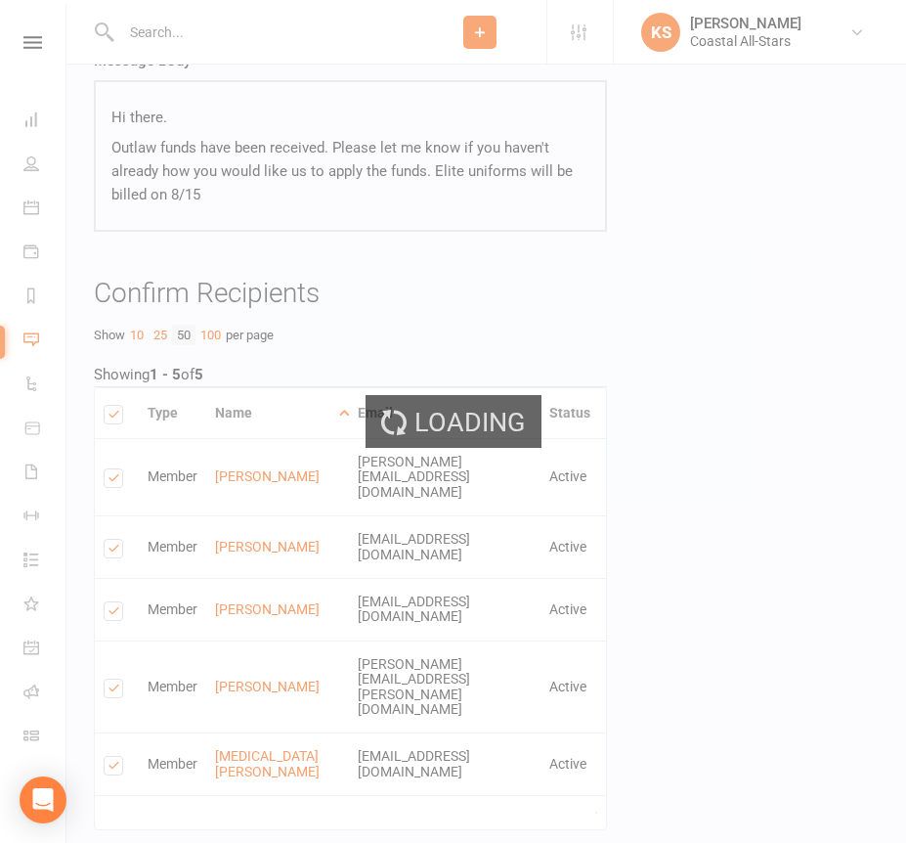
scroll to position [266, 0]
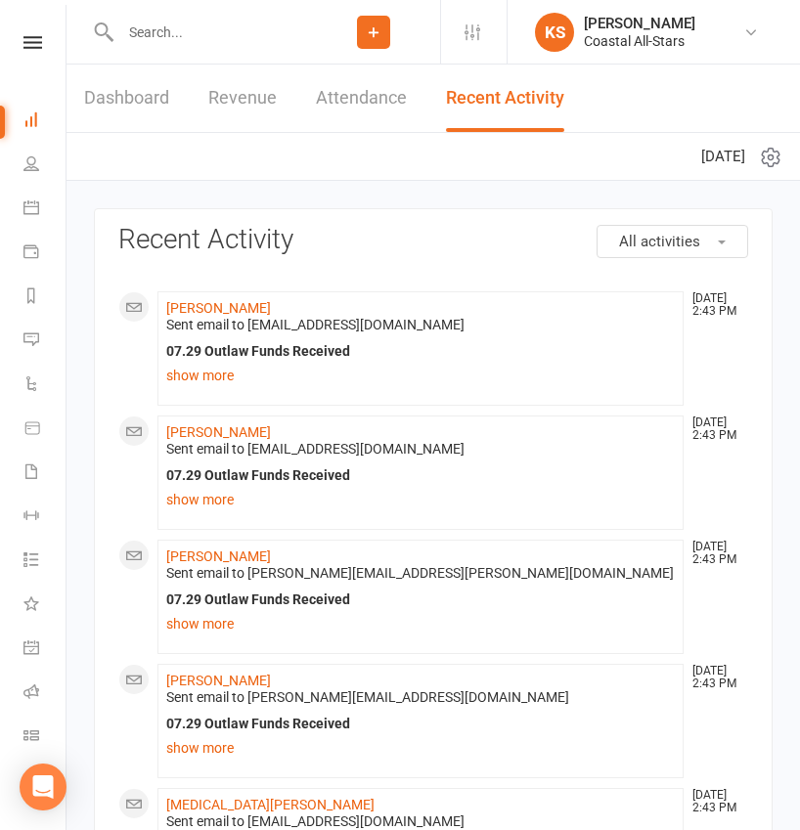
click at [196, 29] on input "text" at bounding box center [210, 32] width 193 height 27
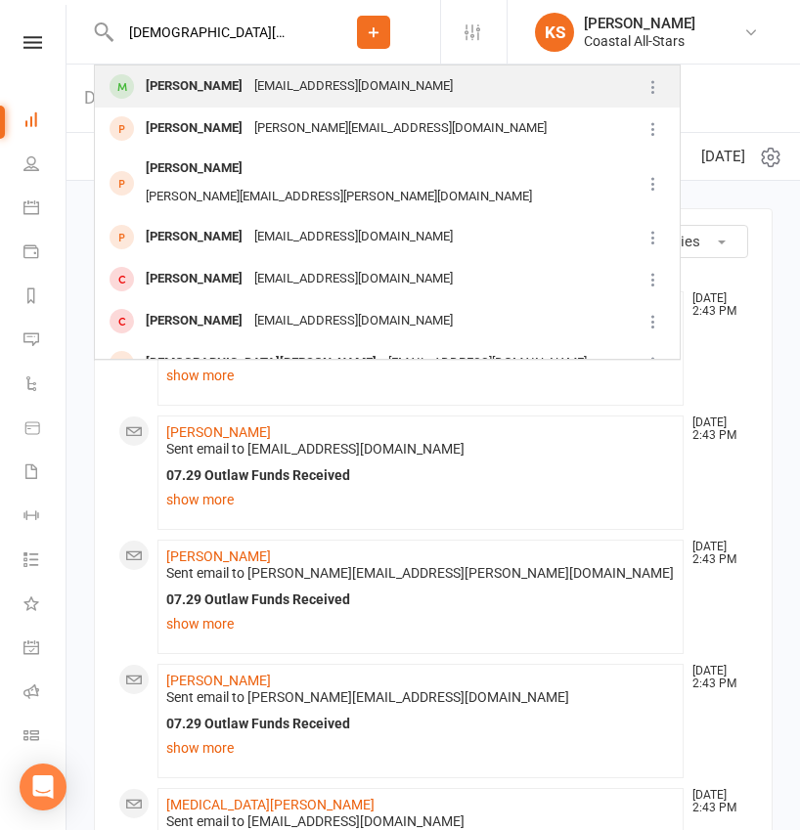
type input "[DEMOGRAPHIC_DATA][PERSON_NAME]"
click at [198, 101] on div "[PERSON_NAME] [EMAIL_ADDRESS][DOMAIN_NAME]" at bounding box center [368, 86] width 544 height 40
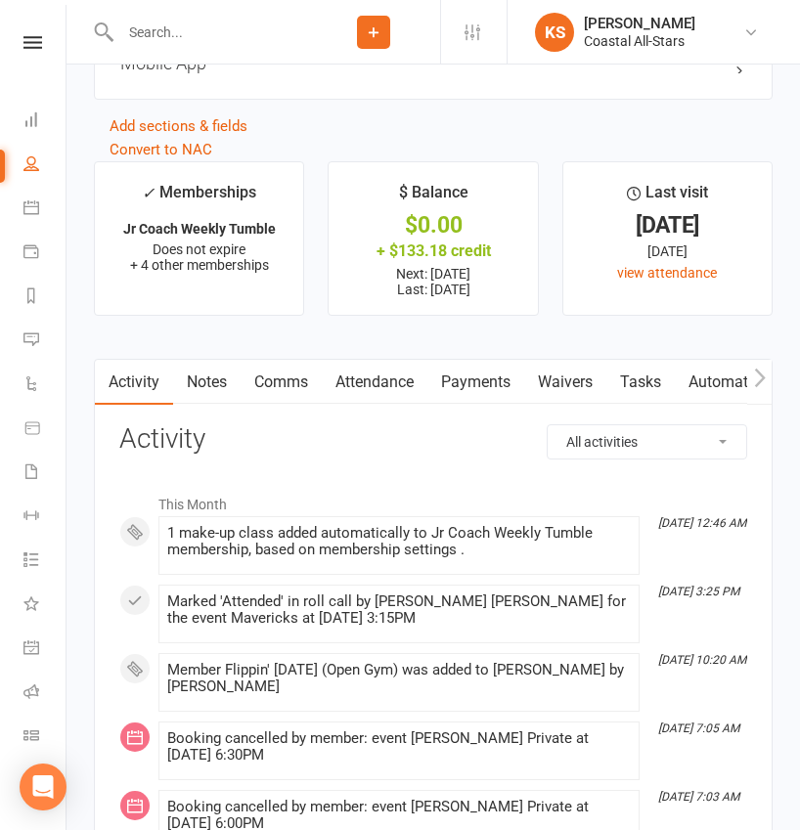
scroll to position [2659, 0]
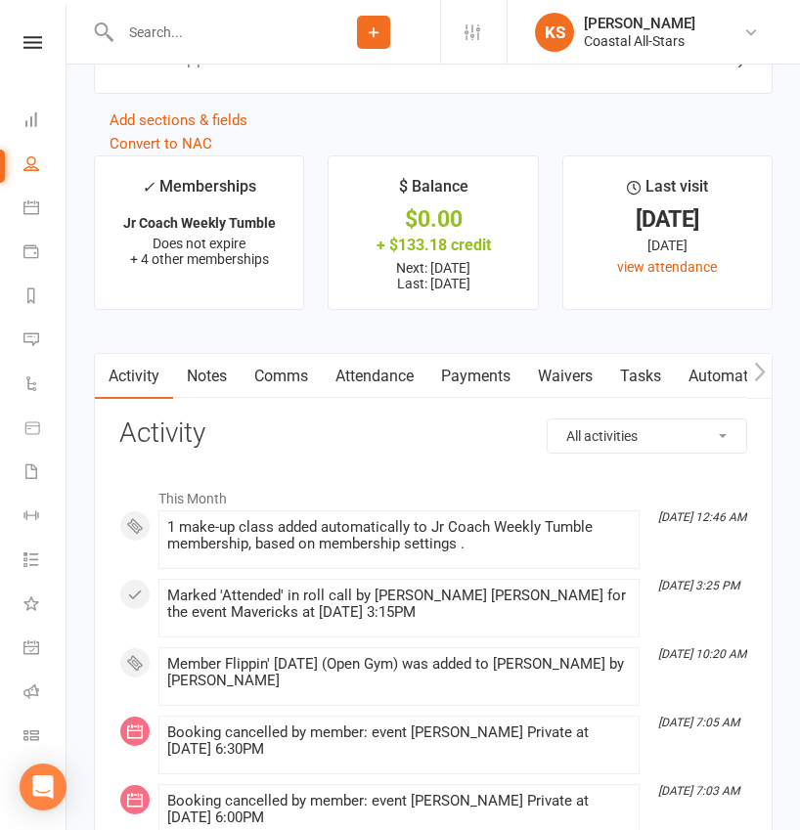
click at [487, 367] on link "Payments" at bounding box center [475, 376] width 97 height 45
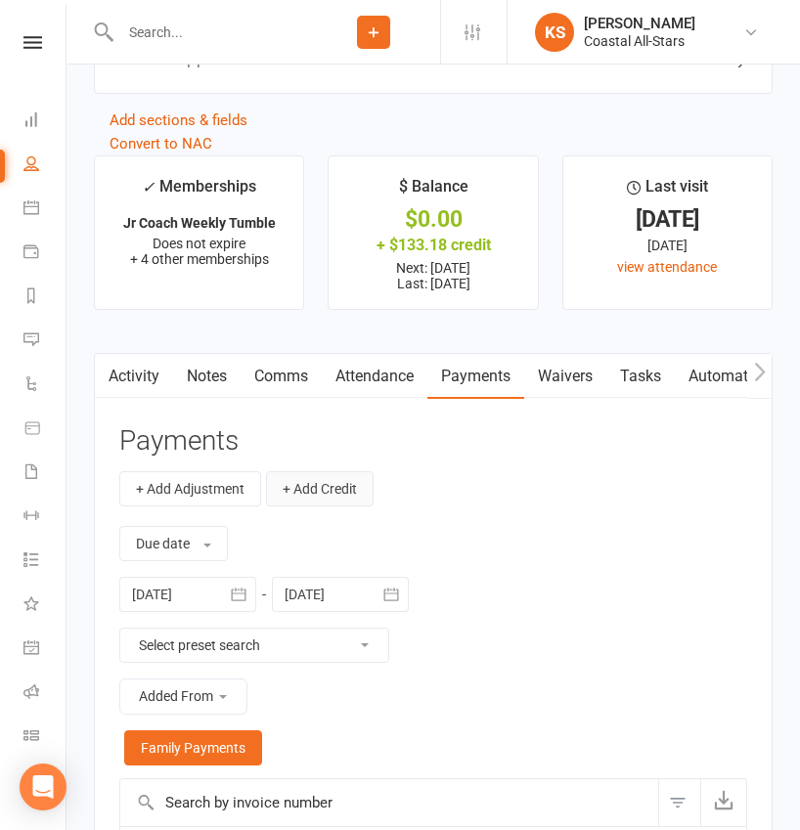
click at [341, 471] on button "+ Add Credit" at bounding box center [320, 488] width 108 height 35
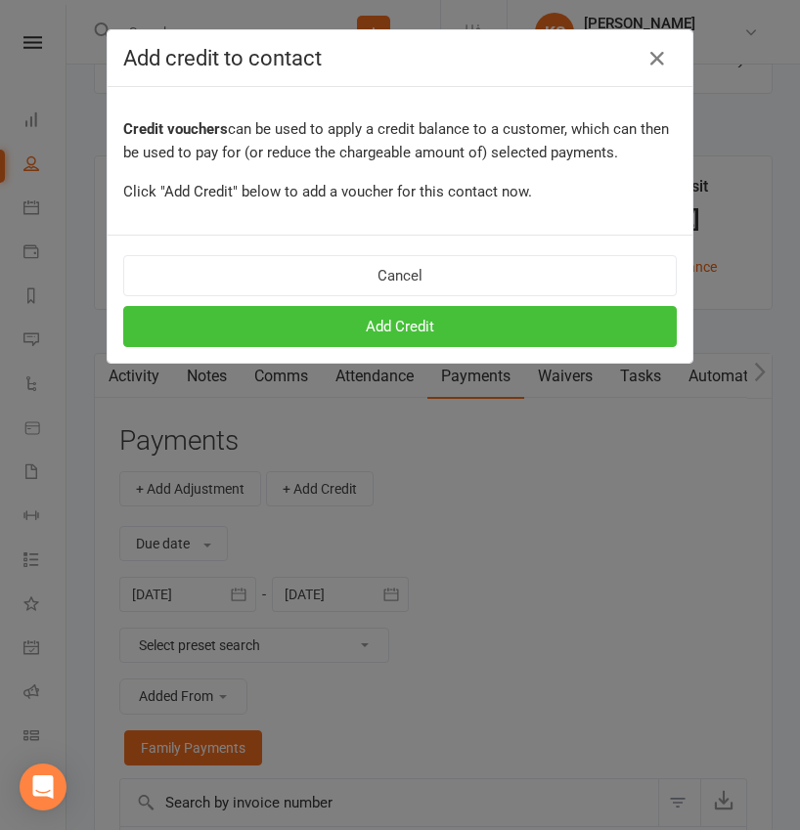
click at [374, 330] on button "Add Credit" at bounding box center [399, 326] width 553 height 41
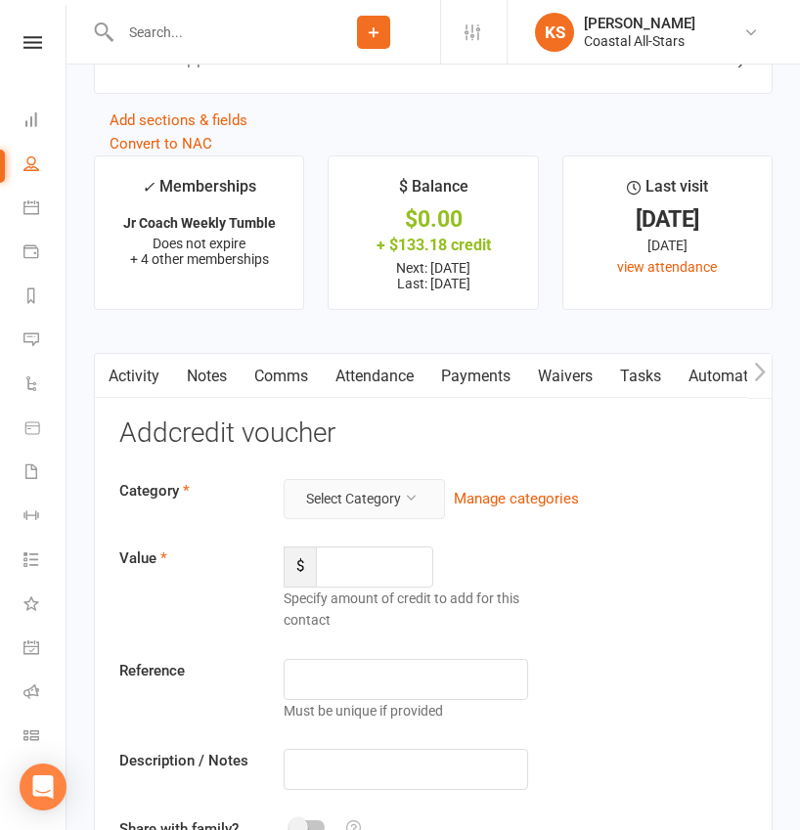
click at [348, 491] on button "Select Category" at bounding box center [364, 498] width 161 height 39
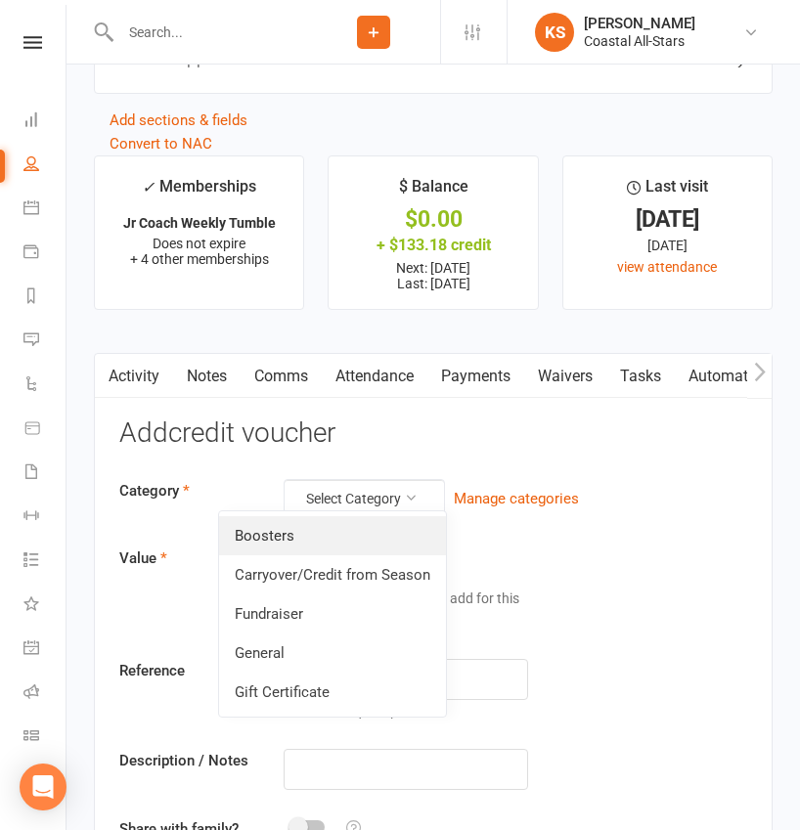
click at [327, 544] on link "Boosters" at bounding box center [332, 535] width 227 height 39
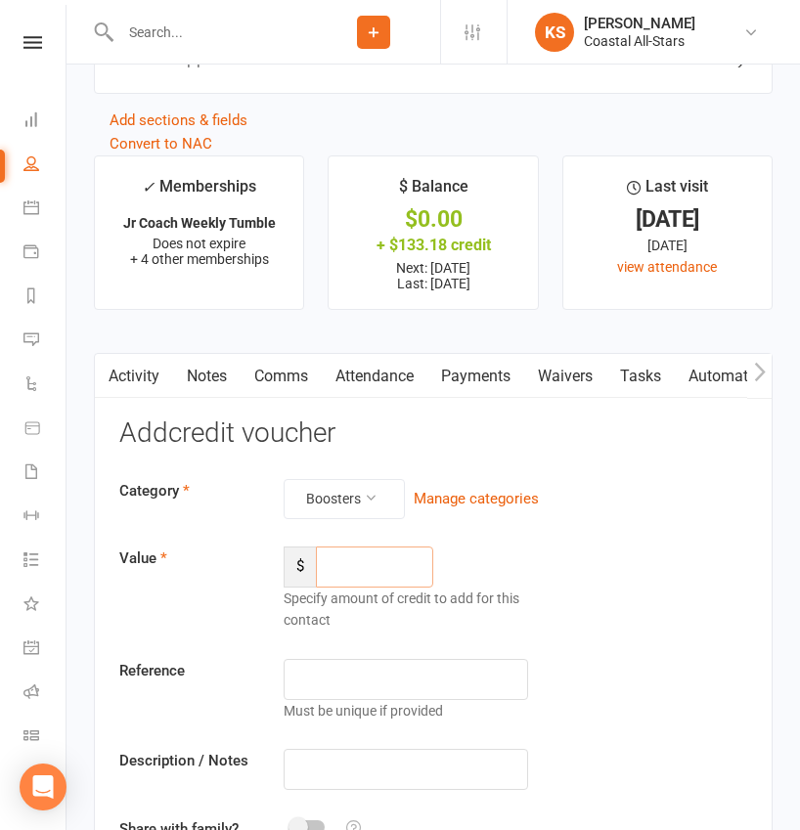
click at [365, 559] on input "number" at bounding box center [374, 567] width 117 height 41
type input "1"
type input "657"
click at [382, 492] on button "Boosters" at bounding box center [344, 498] width 121 height 39
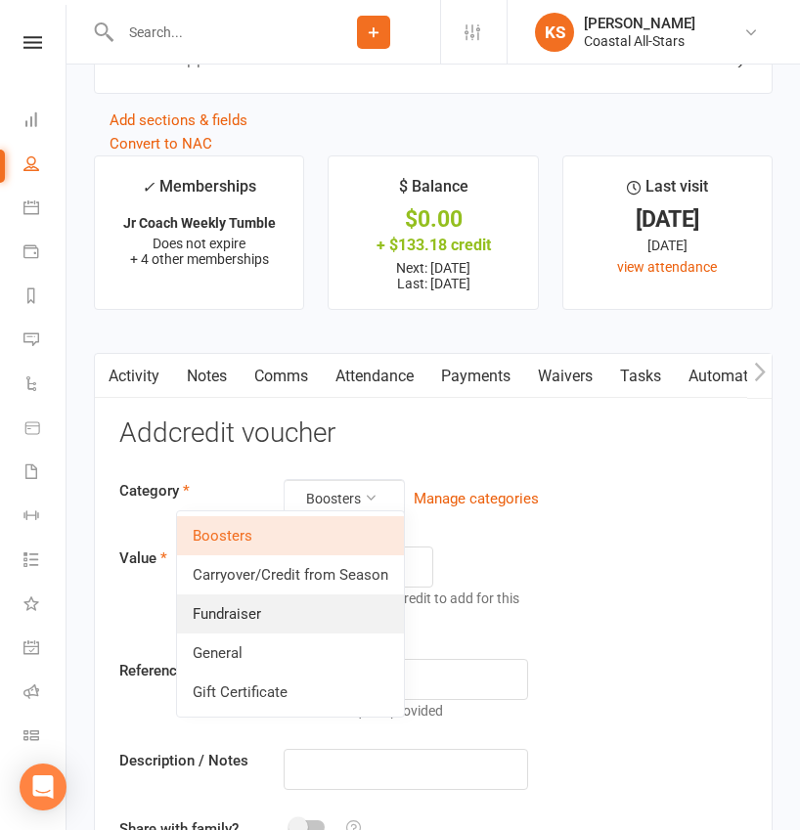
click at [330, 607] on link "Fundraiser" at bounding box center [290, 613] width 227 height 39
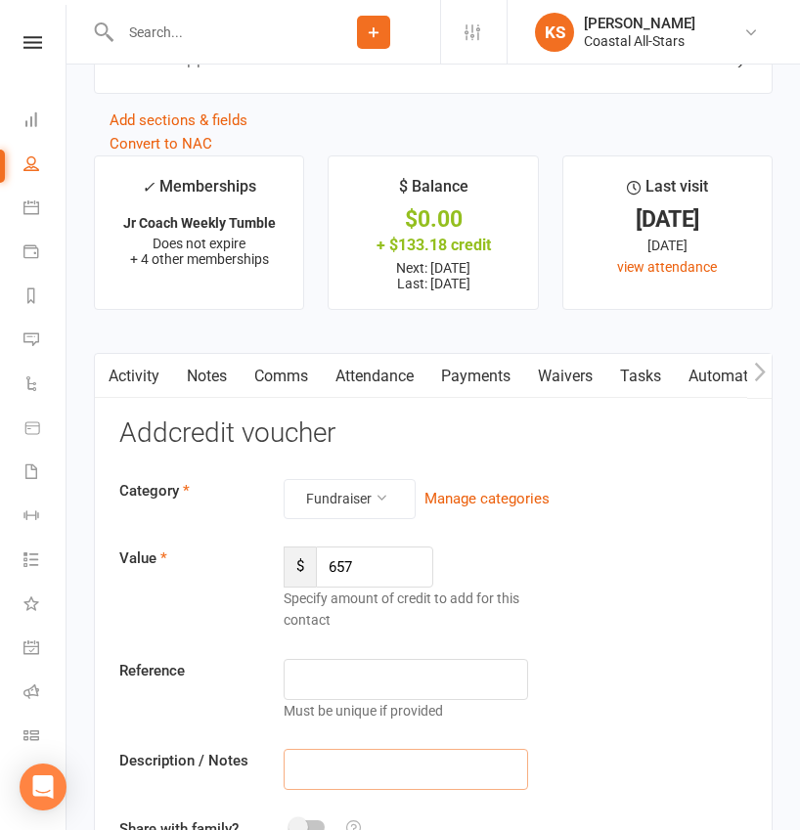
click at [333, 752] on input "text" at bounding box center [406, 769] width 244 height 41
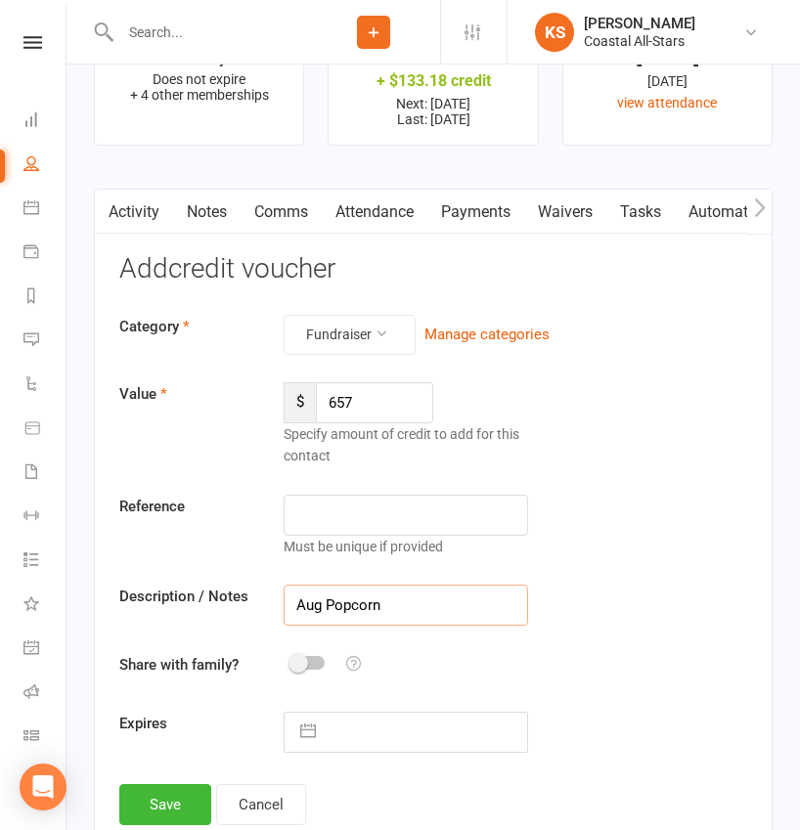
scroll to position [2970, 0]
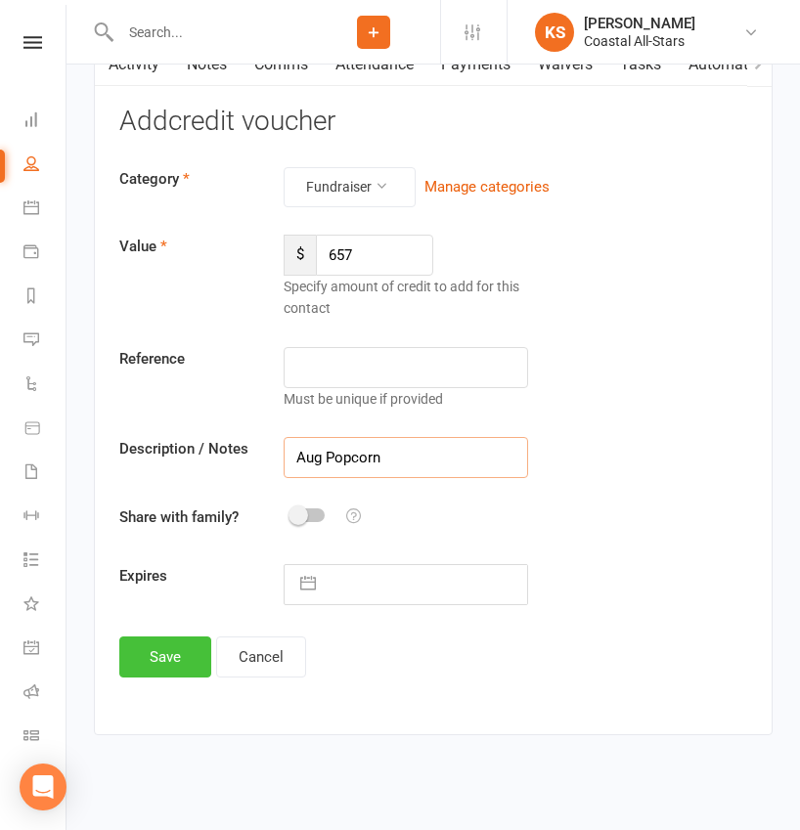
type input "Aug Popcorn"
click at [180, 651] on button "Save" at bounding box center [165, 657] width 92 height 41
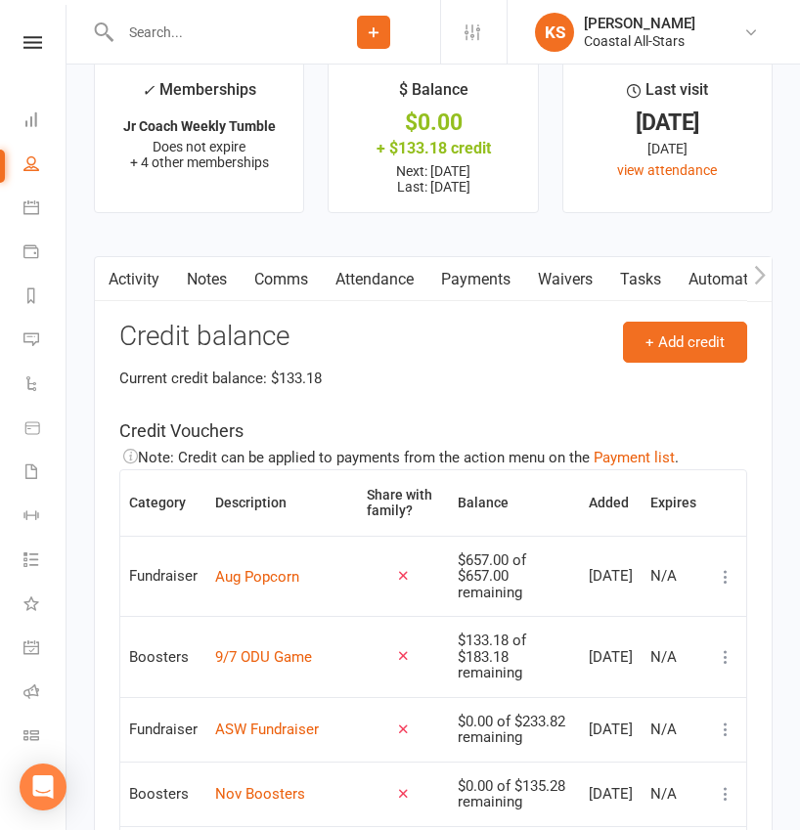
scroll to position [2339, 0]
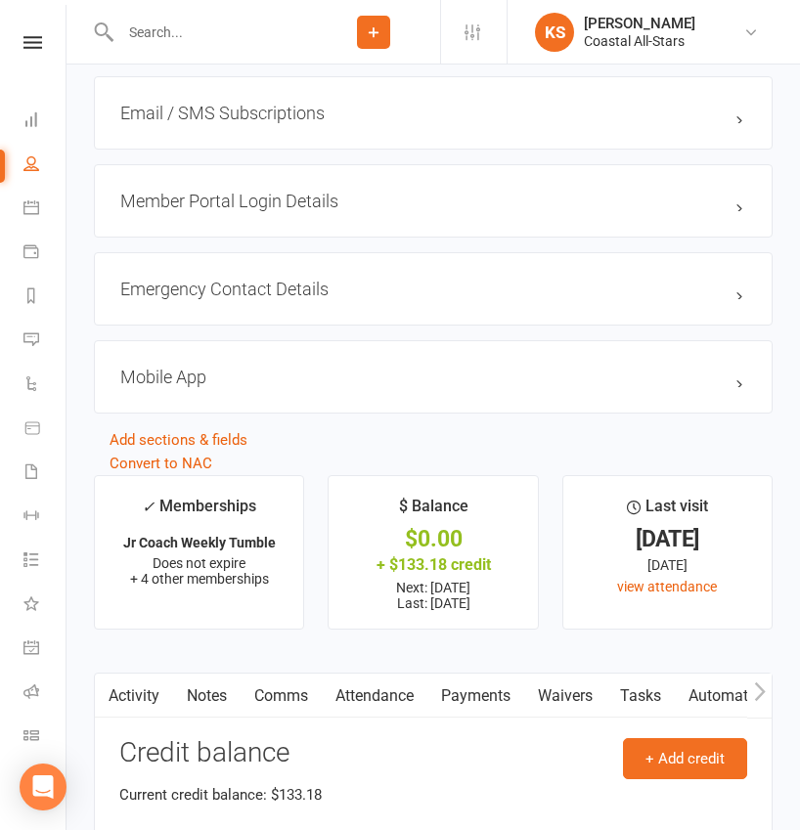
click at [198, 36] on input "text" at bounding box center [210, 32] width 193 height 27
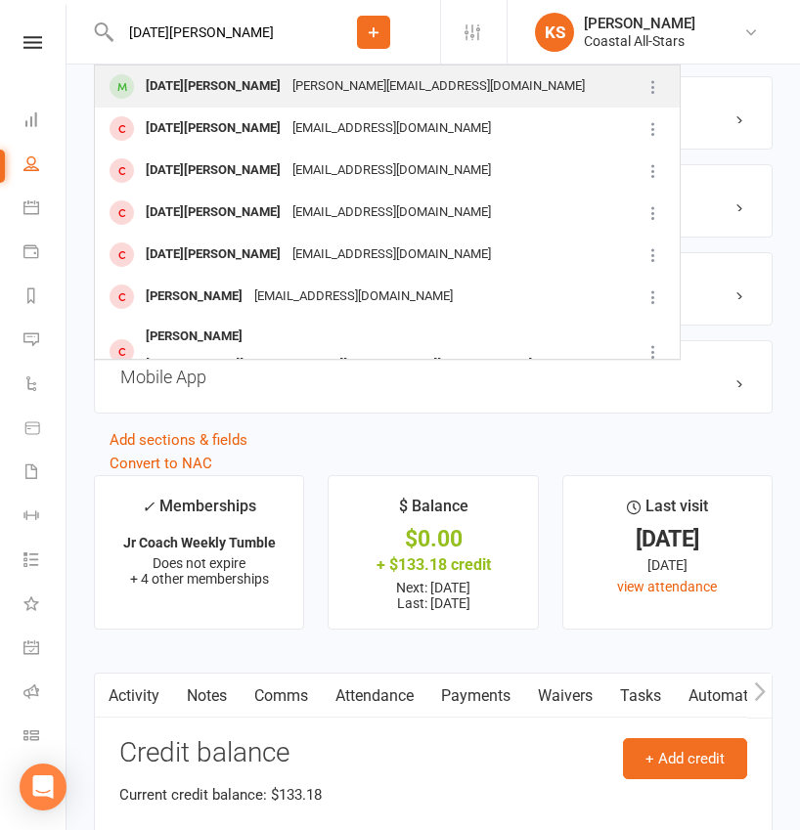
type input "Lucia LiC"
click at [204, 86] on div "Lucia LiCausi" at bounding box center [213, 86] width 147 height 28
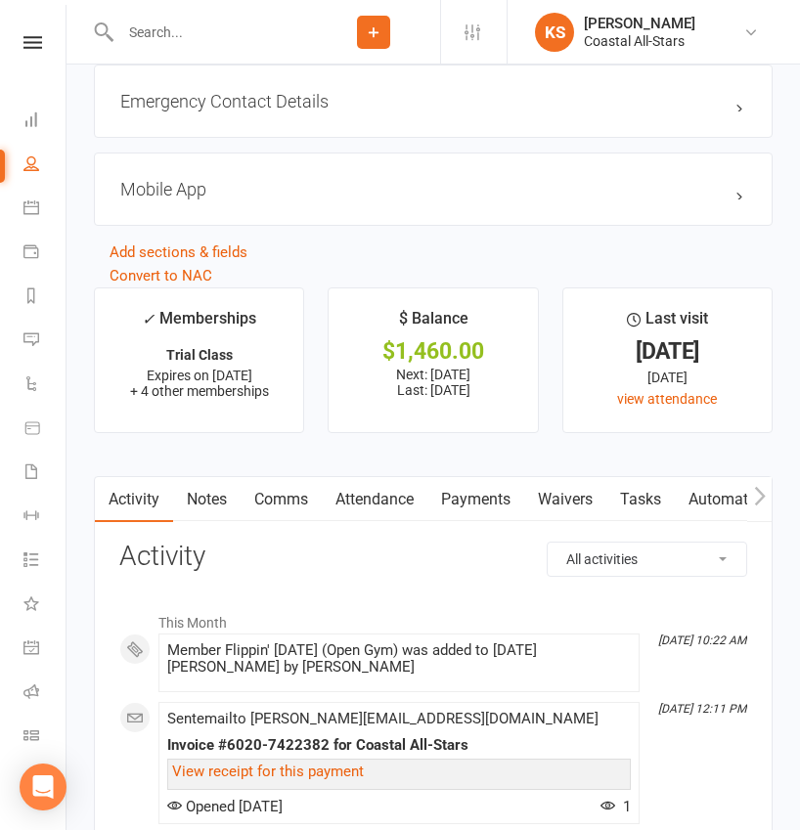
scroll to position [2467, 0]
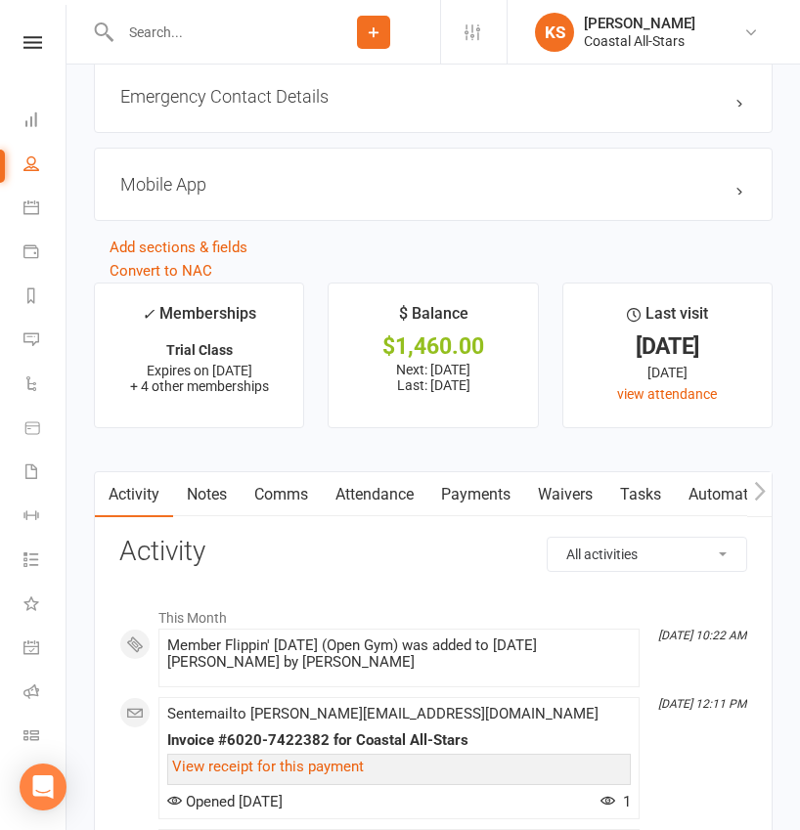
click at [486, 495] on link "Payments" at bounding box center [475, 494] width 97 height 45
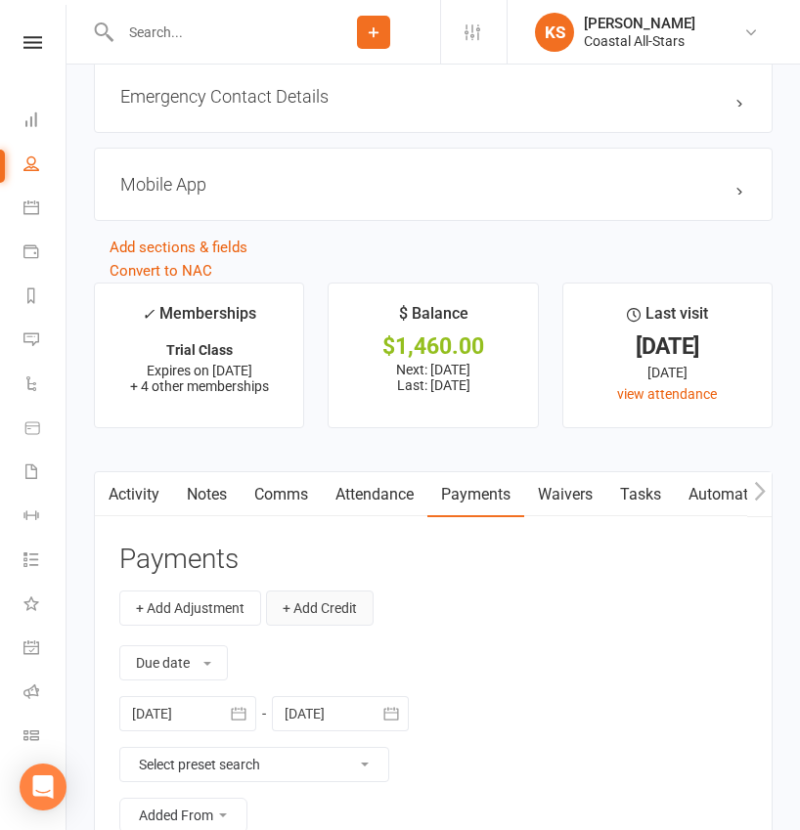
click at [308, 603] on button "+ Add Credit" at bounding box center [320, 608] width 108 height 35
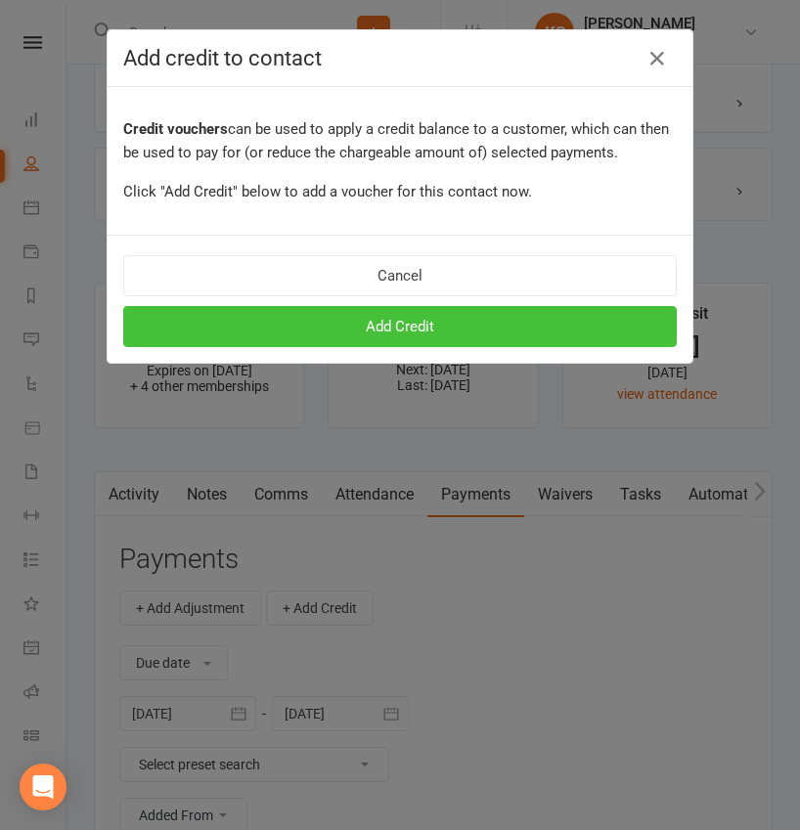
click at [403, 325] on button "Add Credit" at bounding box center [399, 326] width 553 height 41
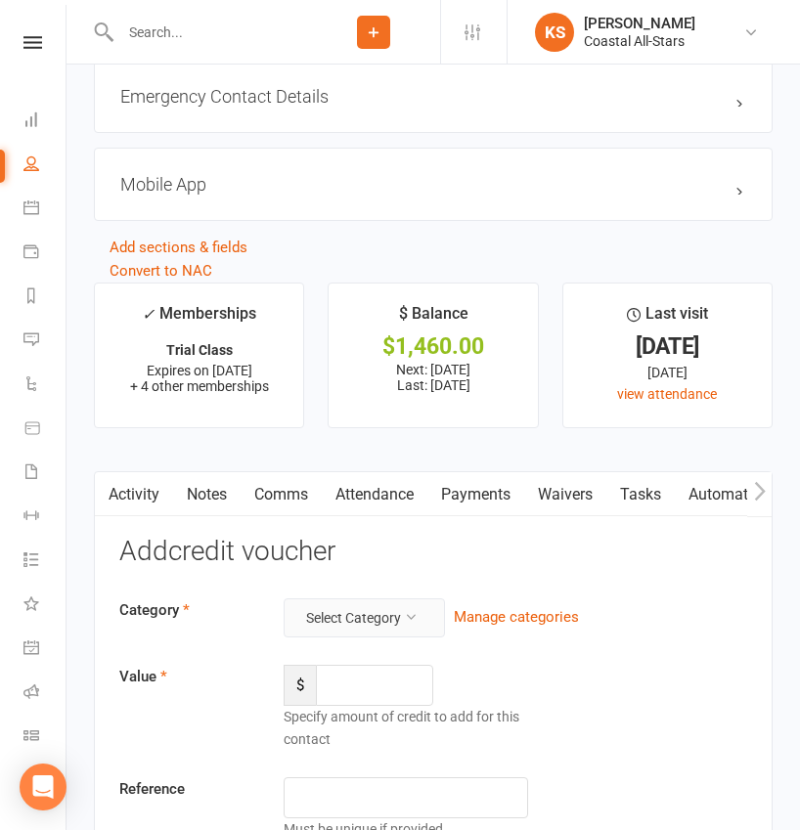
click at [363, 621] on button "Select Category" at bounding box center [364, 617] width 161 height 39
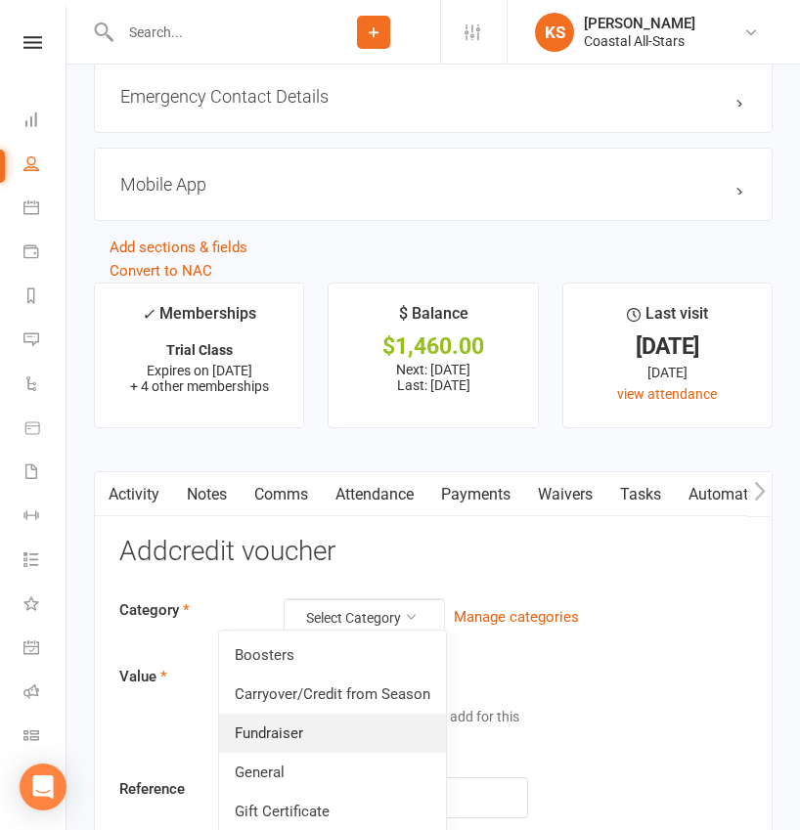
click at [328, 741] on link "Fundraiser" at bounding box center [332, 733] width 227 height 39
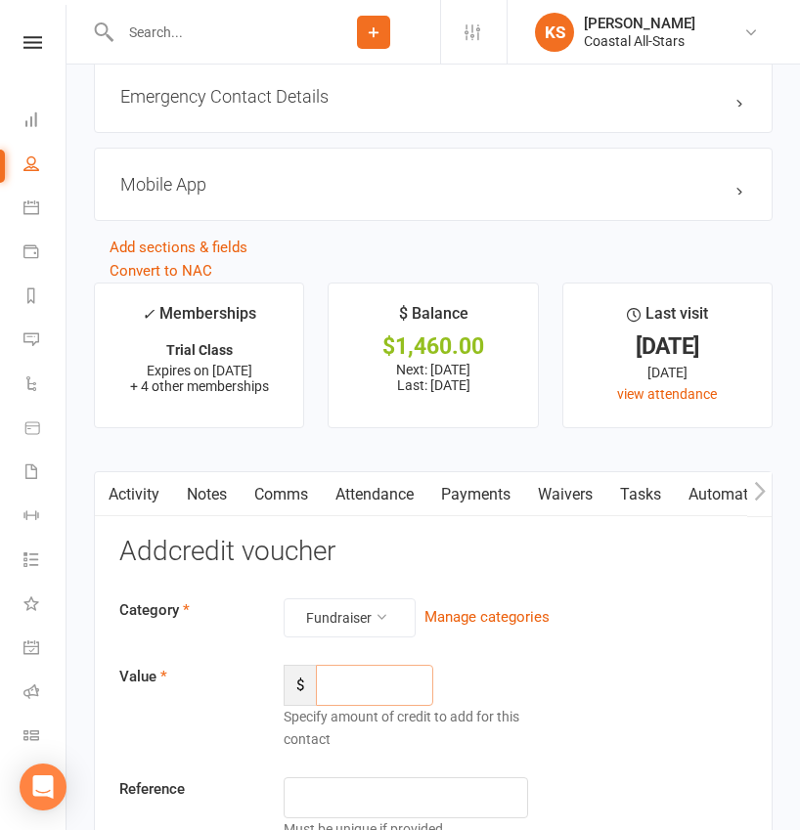
click at [378, 681] on input "number" at bounding box center [374, 685] width 117 height 41
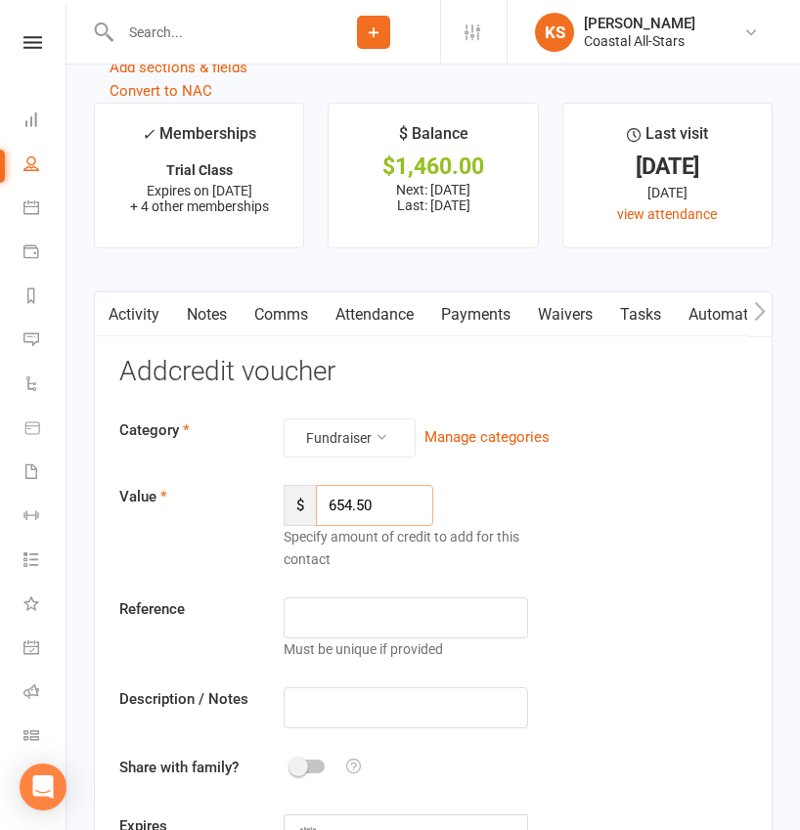
scroll to position [2685, 0]
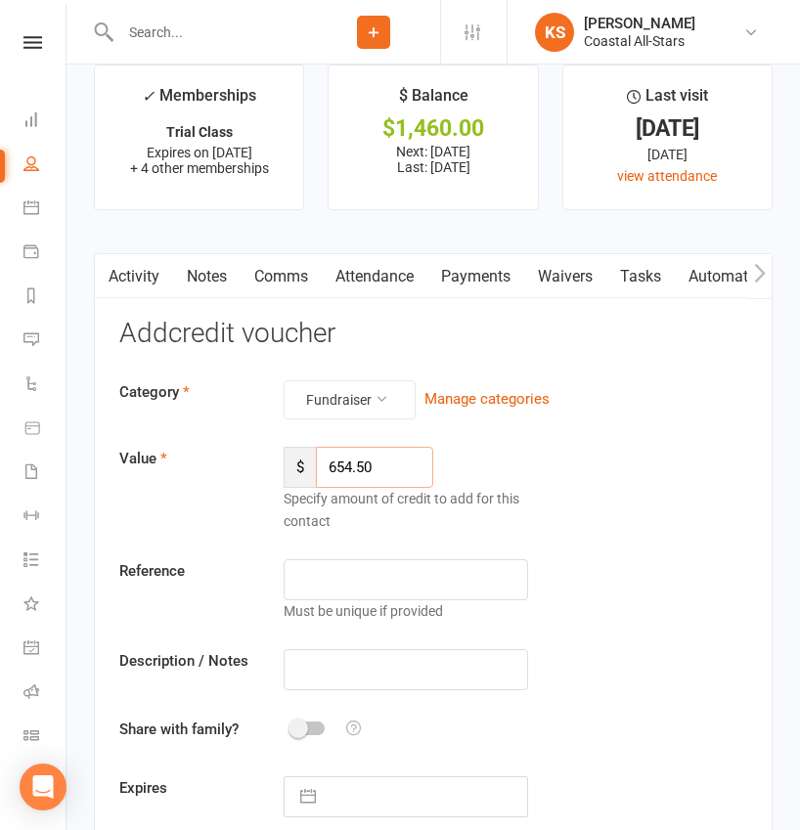
type input "654.50"
click at [378, 658] on input "text" at bounding box center [406, 669] width 244 height 41
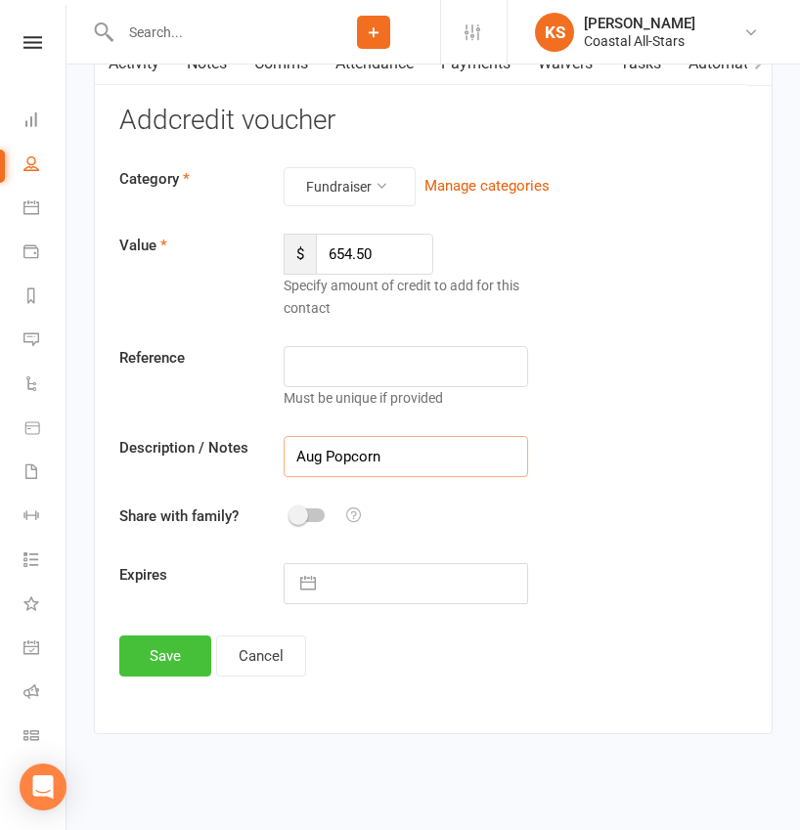
type input "Aug Popcorn"
click at [194, 644] on button "Save" at bounding box center [165, 656] width 92 height 41
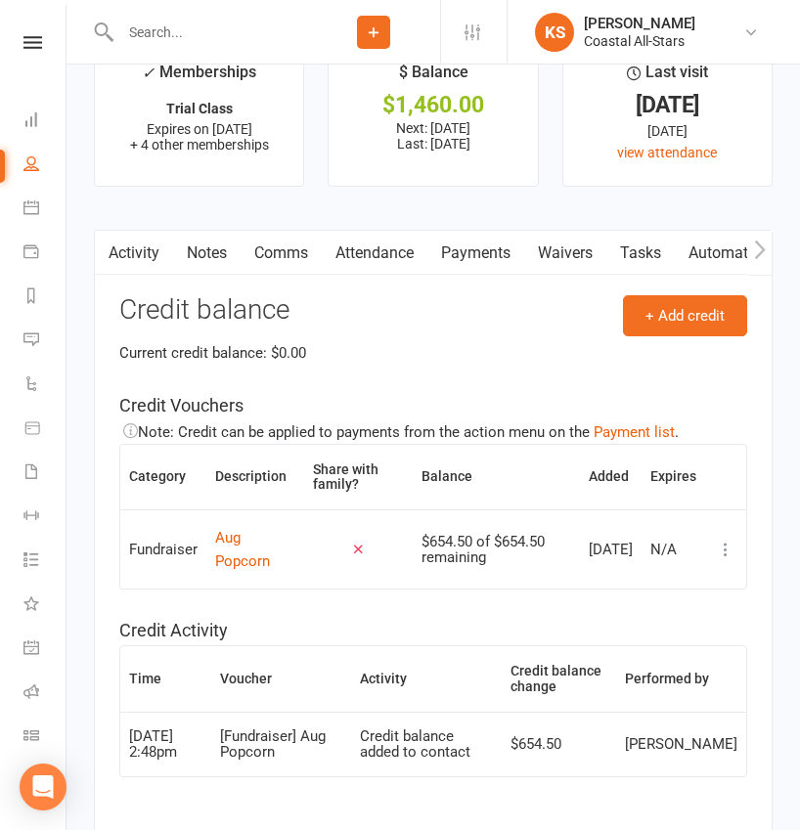
scroll to position [2809, 0]
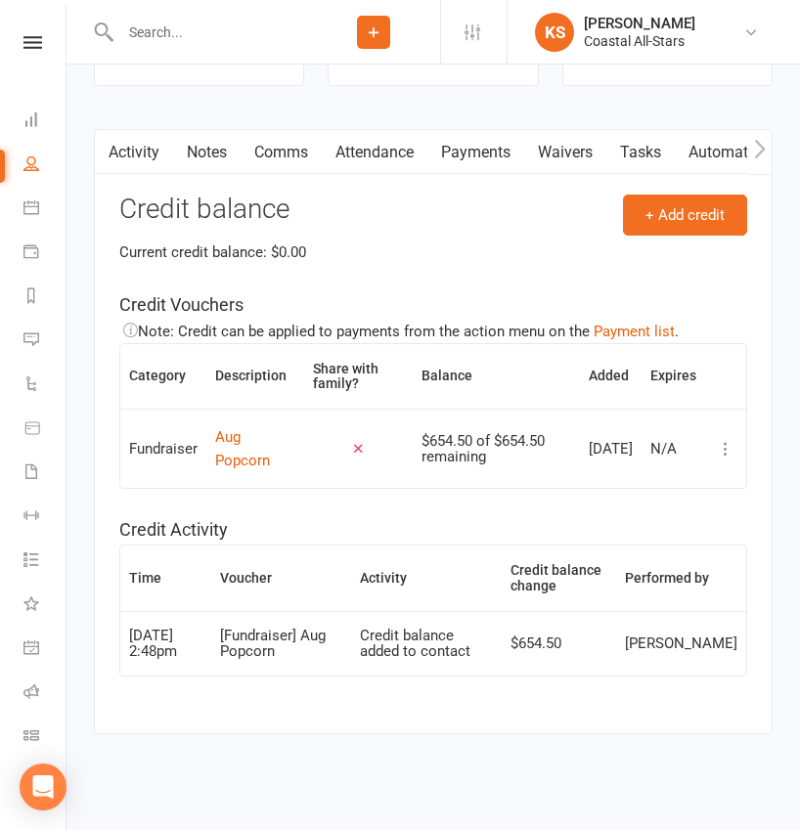
click at [268, 37] on input "text" at bounding box center [210, 32] width 193 height 27
click at [268, 36] on input "text" at bounding box center [210, 32] width 193 height 27
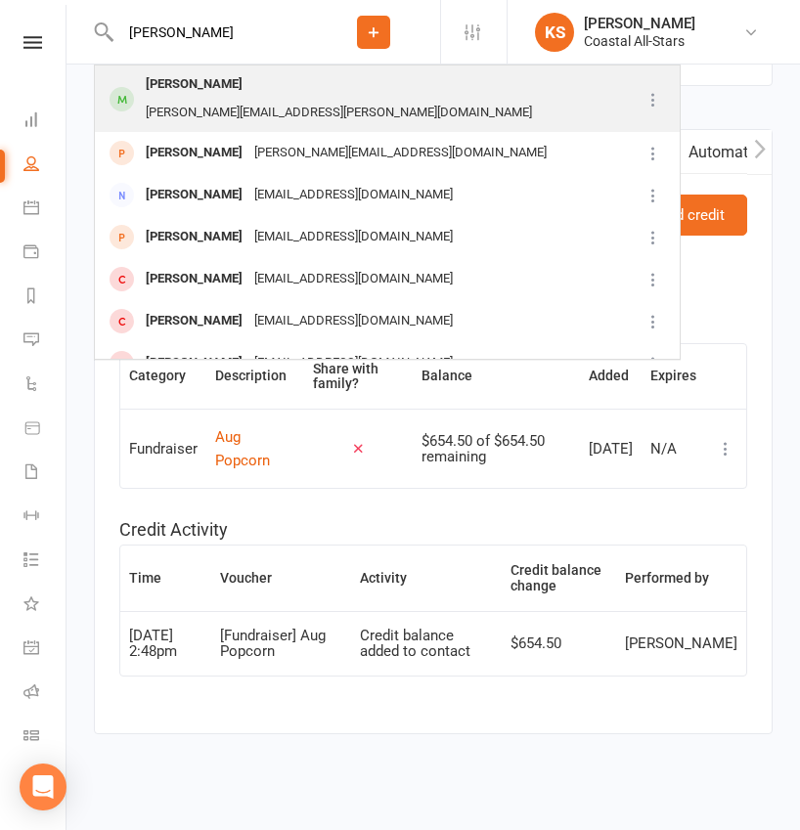
type input "[PERSON_NAME]"
click at [265, 99] on div "[PERSON_NAME][EMAIL_ADDRESS][PERSON_NAME][DOMAIN_NAME]" at bounding box center [339, 113] width 398 height 28
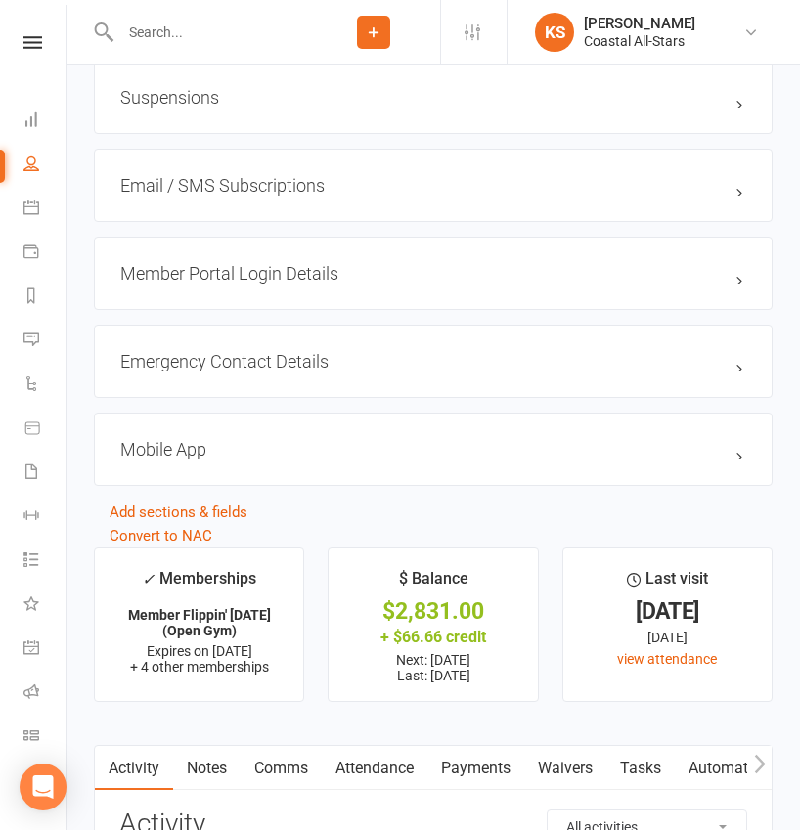
scroll to position [2444, 0]
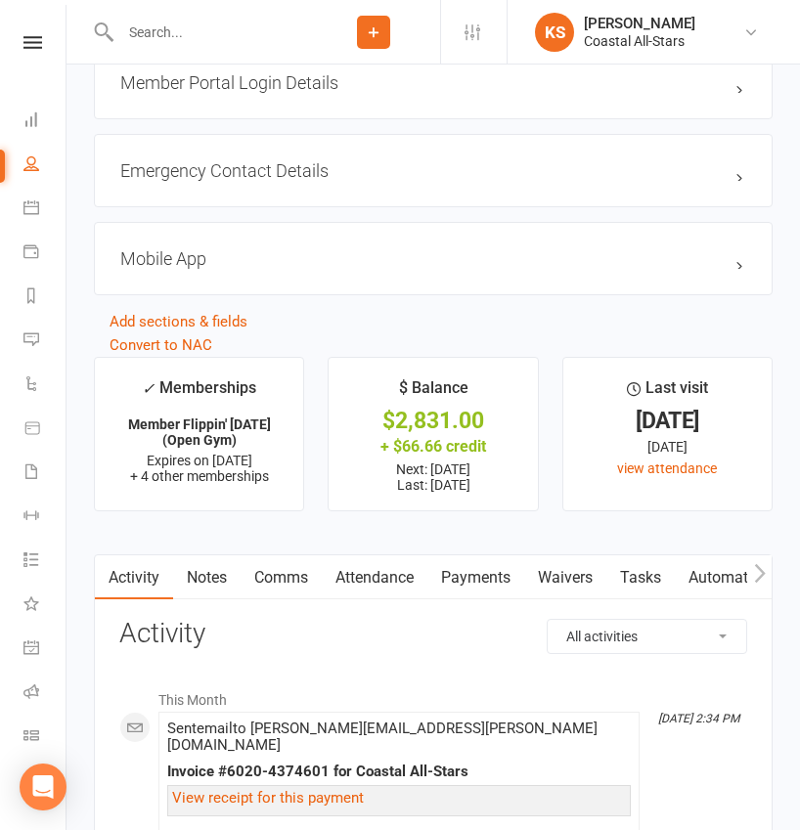
click at [457, 567] on link "Payments" at bounding box center [475, 577] width 97 height 45
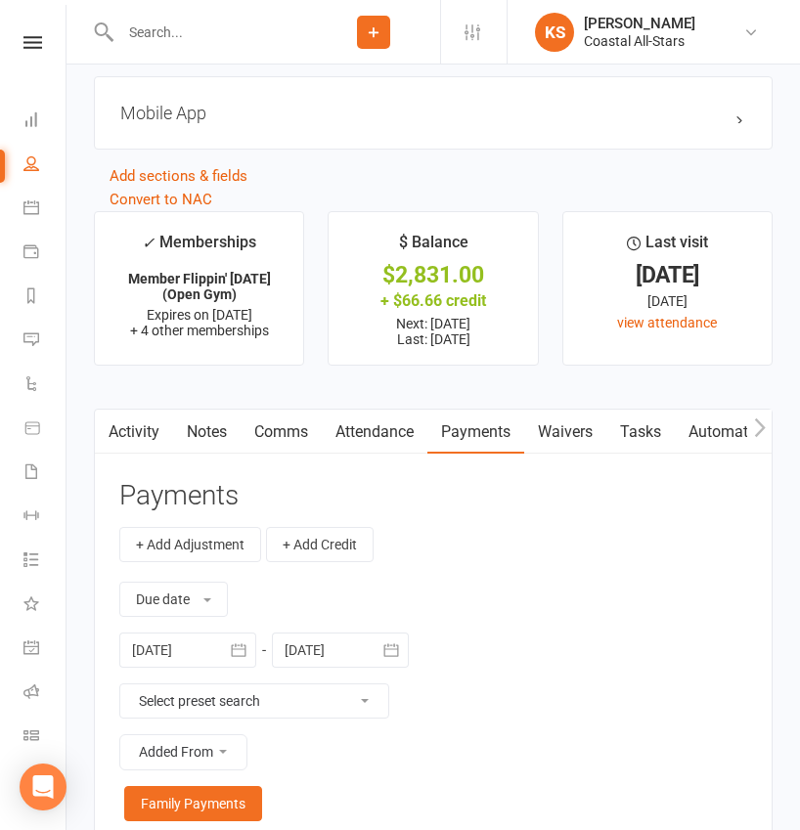
scroll to position [2622, 0]
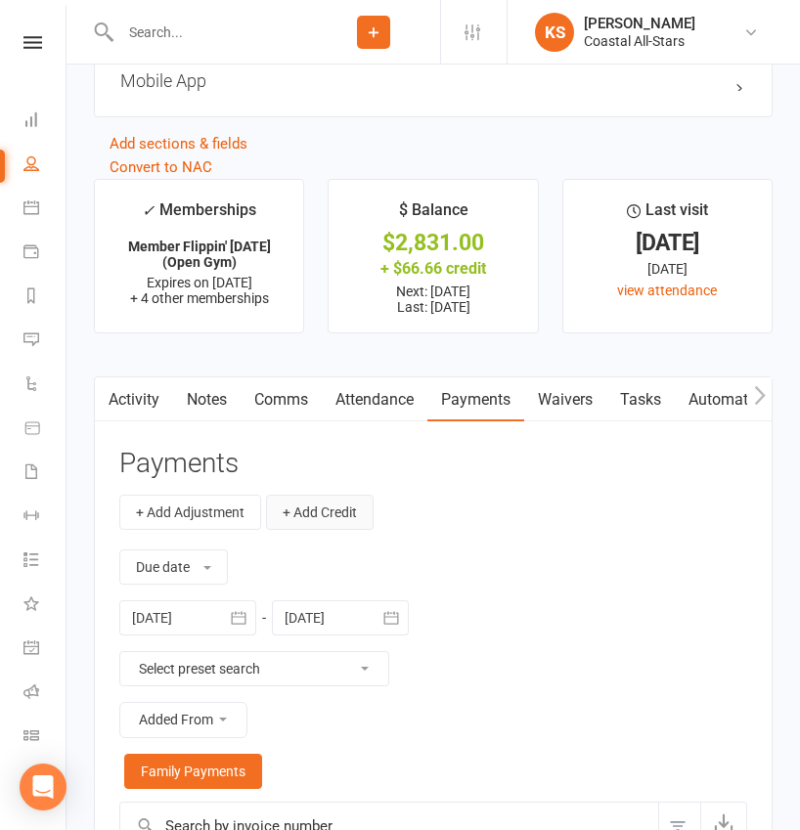
click at [330, 517] on button "+ Add Credit" at bounding box center [320, 512] width 108 height 35
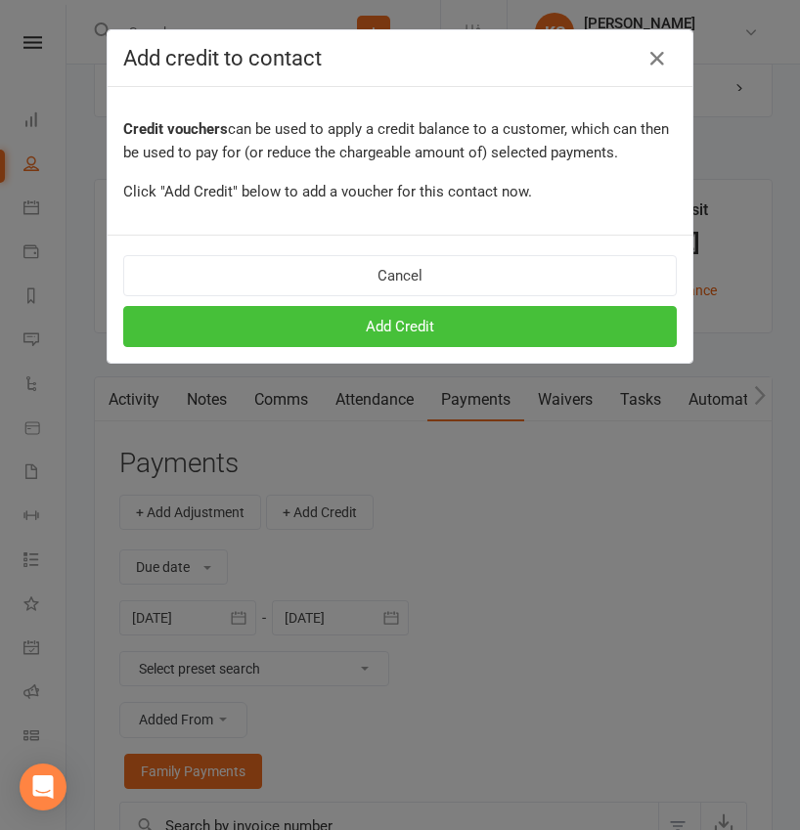
click at [396, 327] on button "Add Credit" at bounding box center [399, 326] width 553 height 41
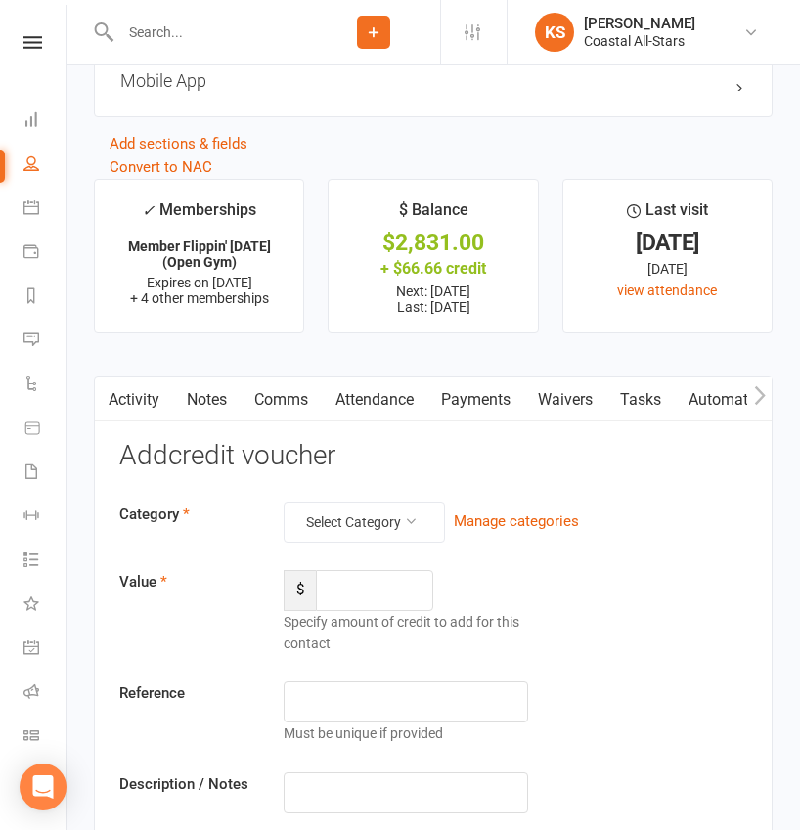
click at [383, 544] on div "Category Select Category Manage categories Value $ Specify amount of credit to …" at bounding box center [433, 722] width 628 height 438
click at [383, 526] on button "Select Category" at bounding box center [364, 522] width 161 height 39
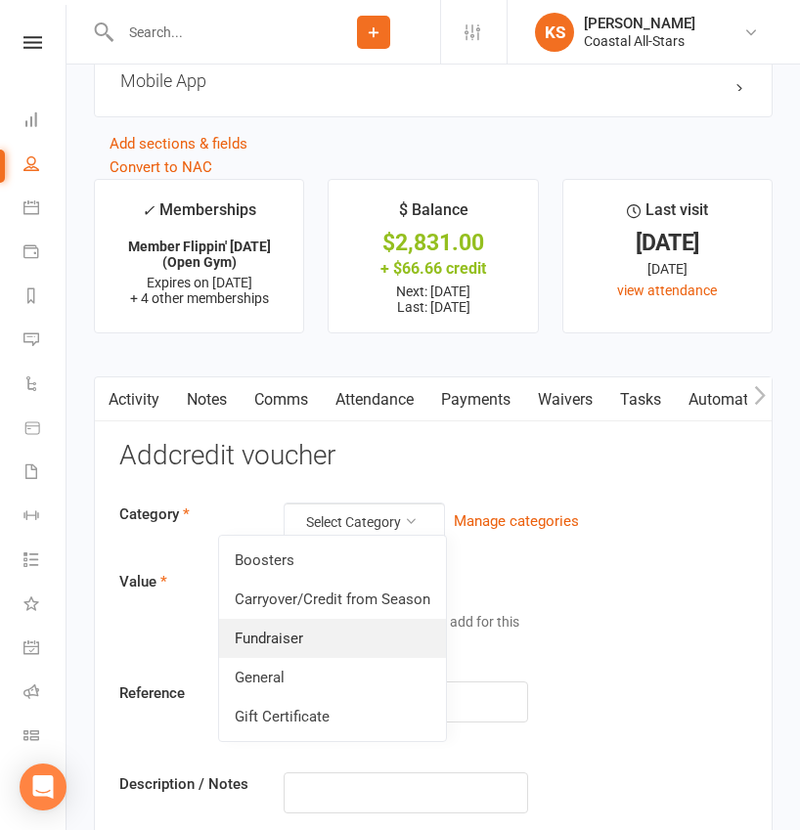
click at [366, 643] on link "Fundraiser" at bounding box center [332, 638] width 227 height 39
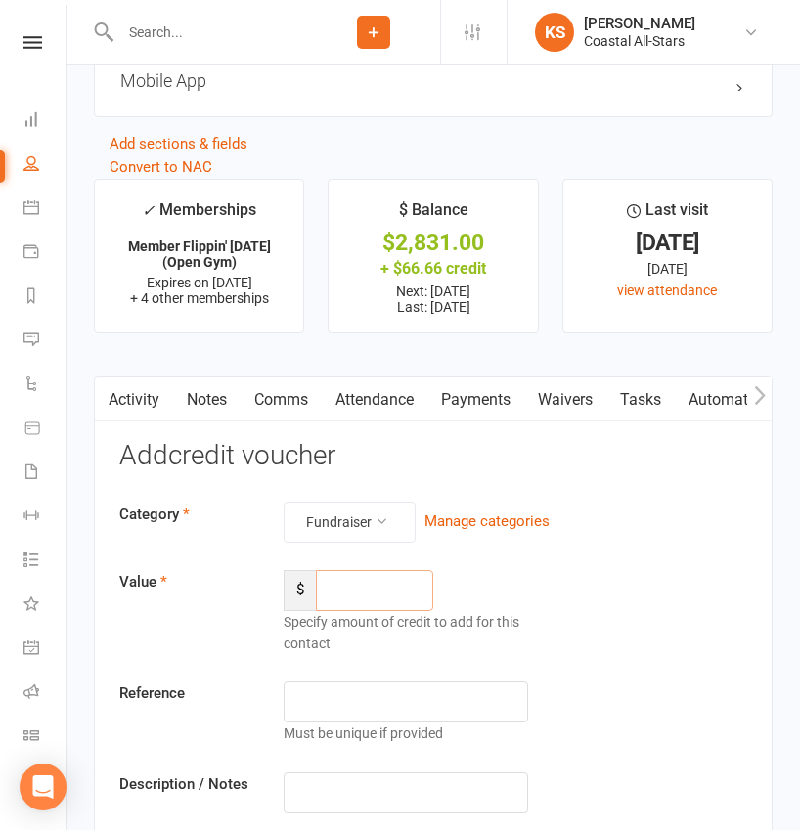
click at [374, 597] on input "number" at bounding box center [374, 590] width 117 height 41
click at [385, 577] on input "number" at bounding box center [374, 590] width 117 height 41
type input "643.50"
click at [374, 782] on input "text" at bounding box center [406, 792] width 244 height 41
paste input "Kristen Paisley Lucia LiCausi Cassidy Speller Kinsley Kerr Maizlyn Wilde Lily K…"
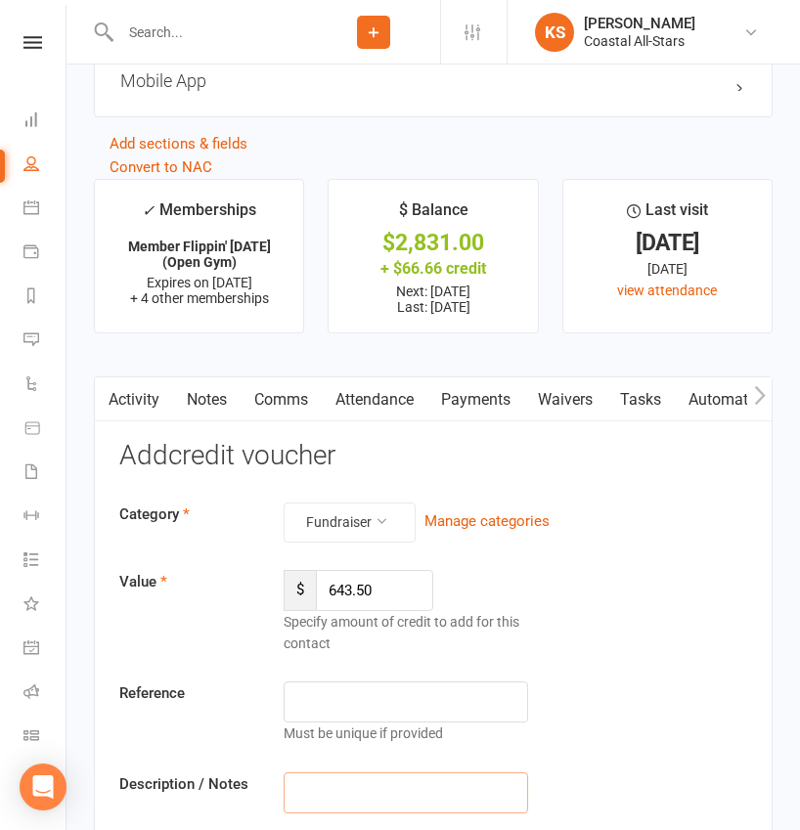
type input "Kristen Paisley Lucia LiCausi Cassidy Speller Kinsley Kerr Maizlyn Wilde Lily K…"
drag, startPoint x: 400, startPoint y: 776, endPoint x: 287, endPoint y: 792, distance: 113.5
click at [287, 792] on input "Aug Popcorn" at bounding box center [406, 792] width 244 height 41
type input "Aug Popcorn"
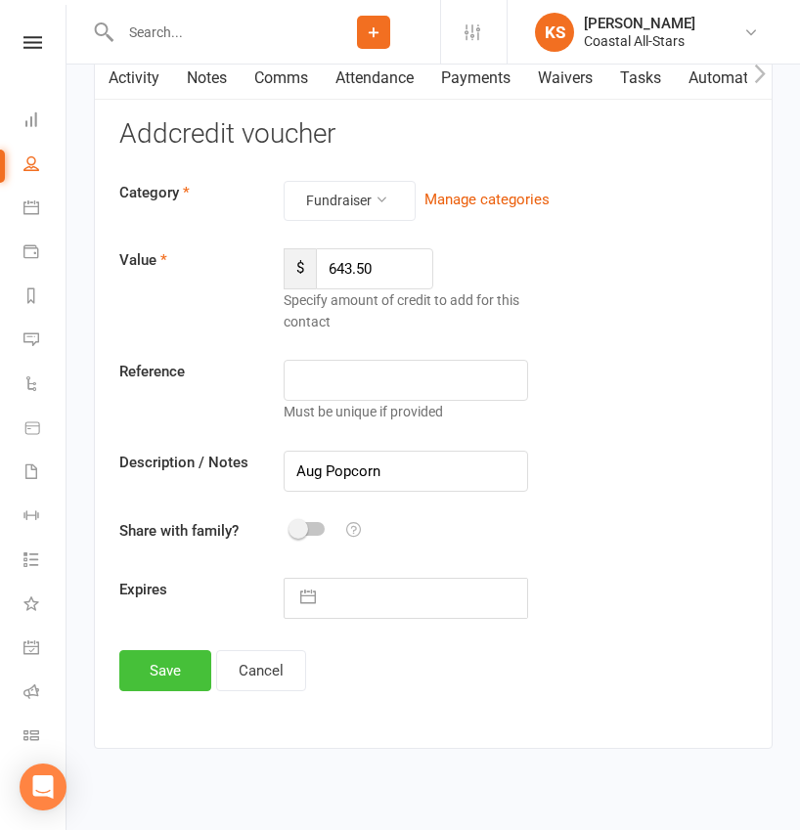
click at [164, 674] on button "Save" at bounding box center [165, 670] width 92 height 41
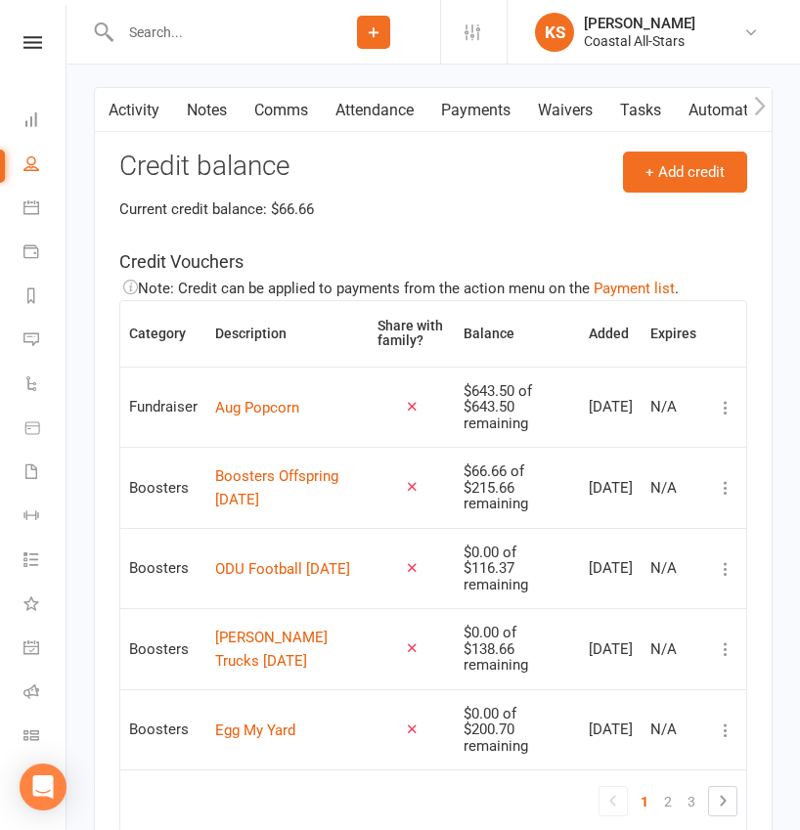
scroll to position [2888, 0]
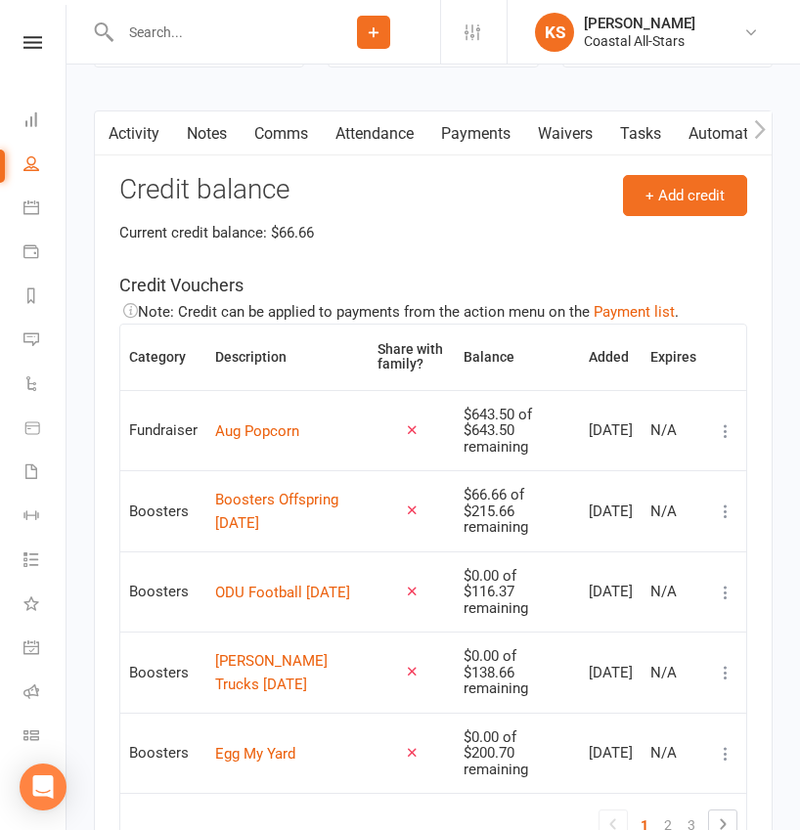
click at [254, 28] on input "text" at bounding box center [210, 32] width 193 height 27
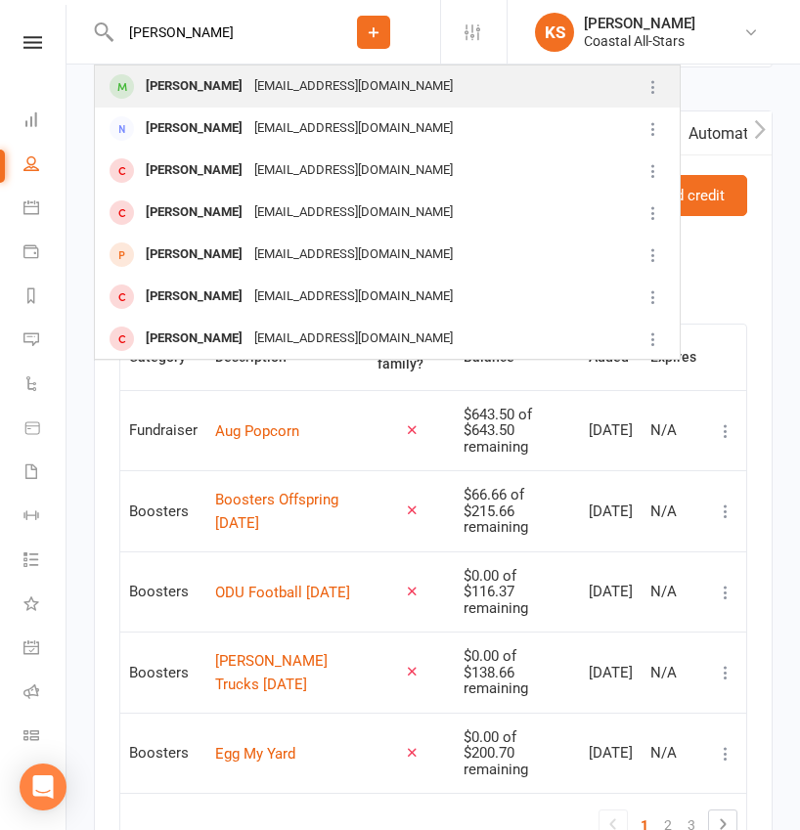
type input "Kinsley kerr"
click at [259, 85] on div "Akerr1214@icloud.com" at bounding box center [353, 86] width 210 height 28
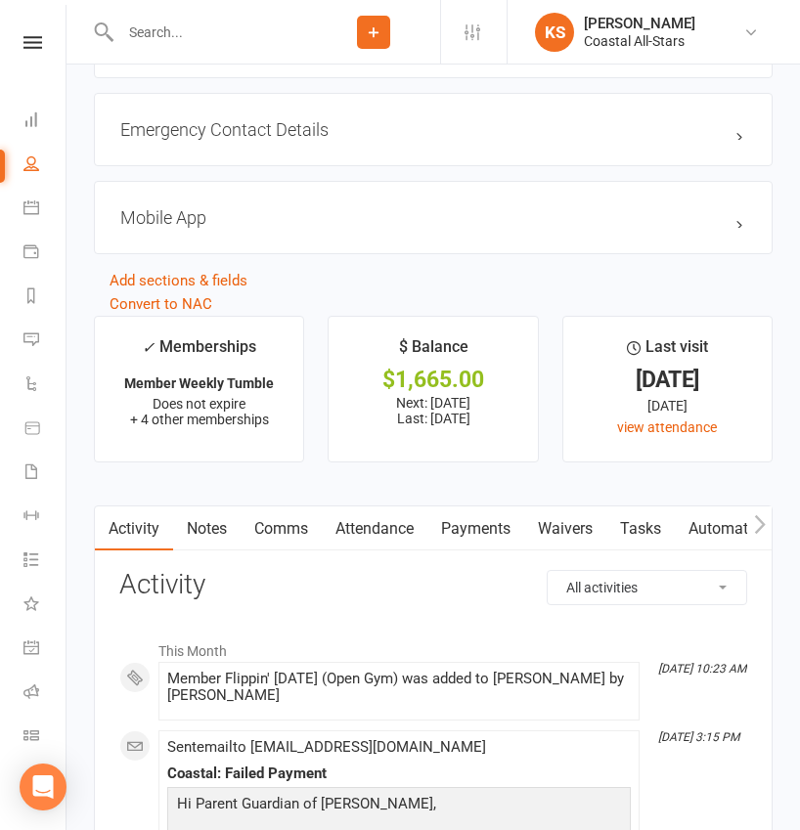
scroll to position [2615, 0]
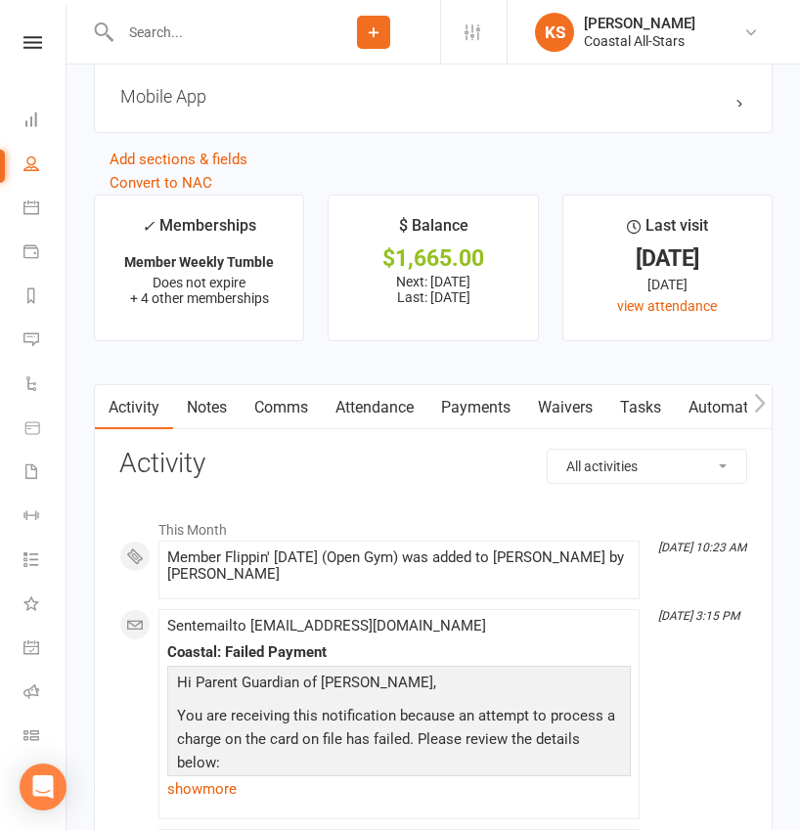
click at [476, 408] on link "Payments" at bounding box center [475, 407] width 97 height 45
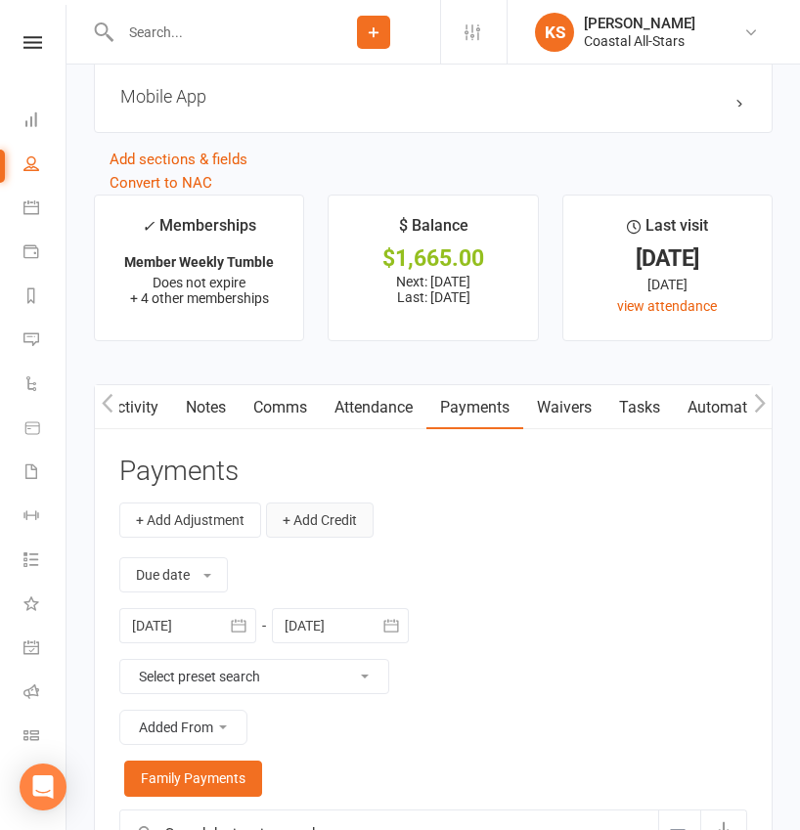
click at [328, 514] on button "+ Add Credit" at bounding box center [320, 520] width 108 height 35
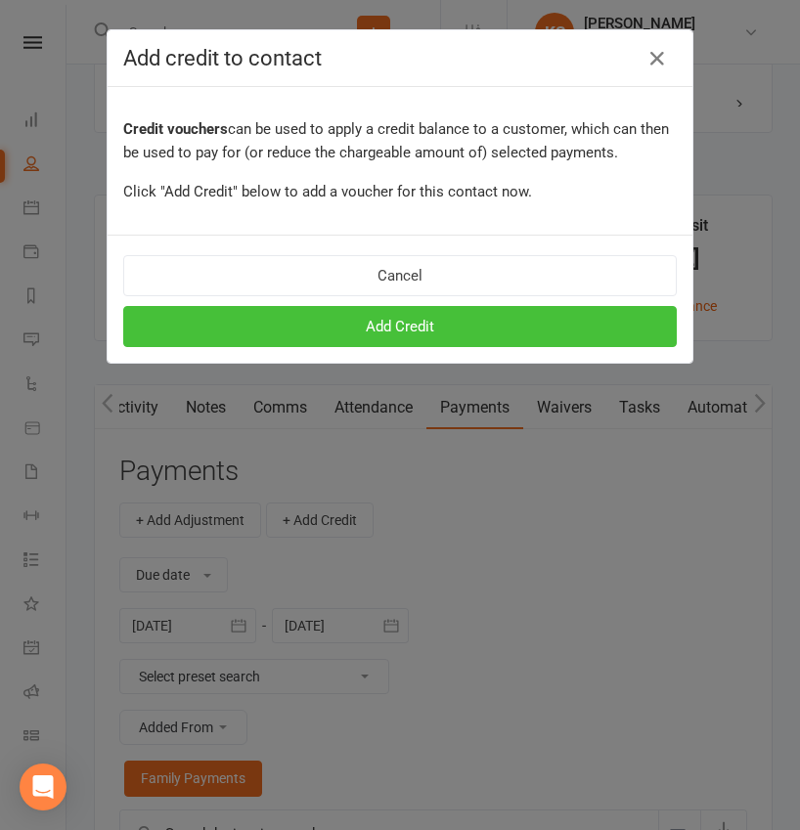
click at [420, 333] on button "Add Credit" at bounding box center [399, 326] width 553 height 41
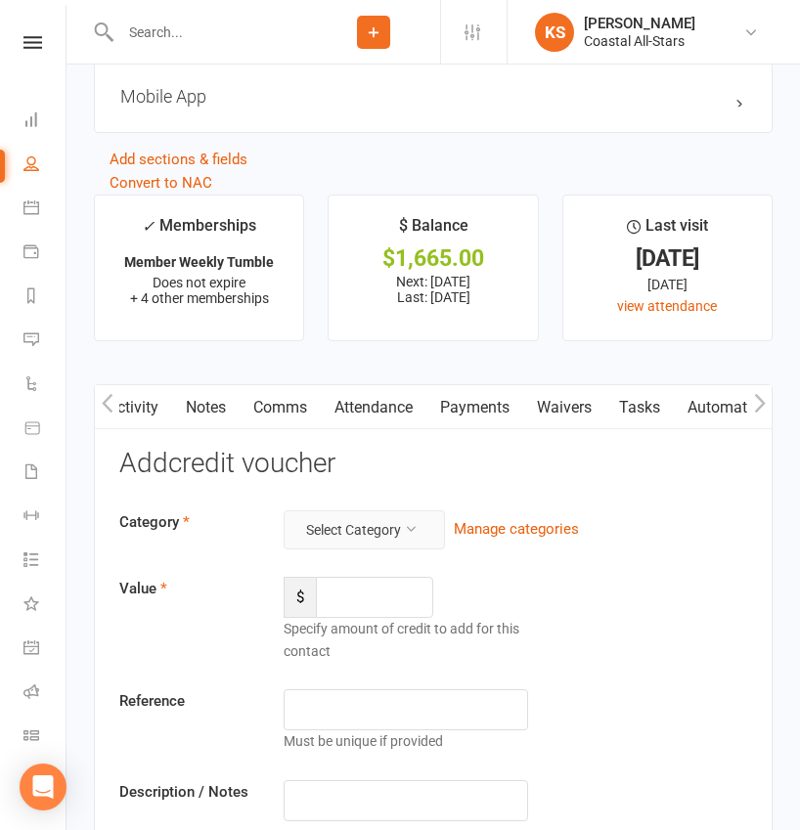
click at [360, 512] on button "Select Category" at bounding box center [364, 529] width 161 height 39
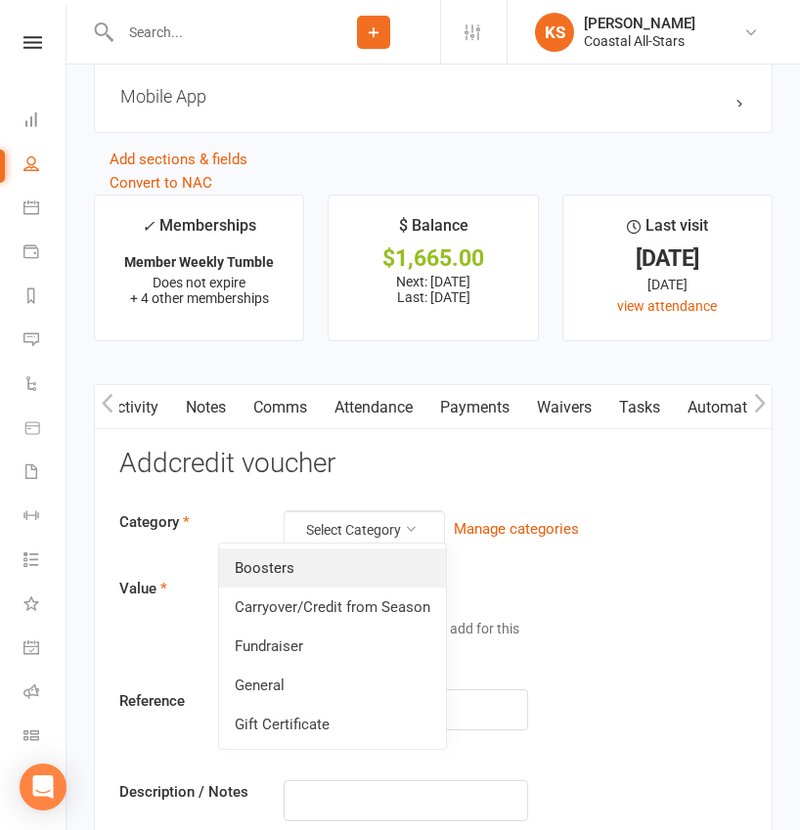
click at [329, 570] on link "Boosters" at bounding box center [332, 568] width 227 height 39
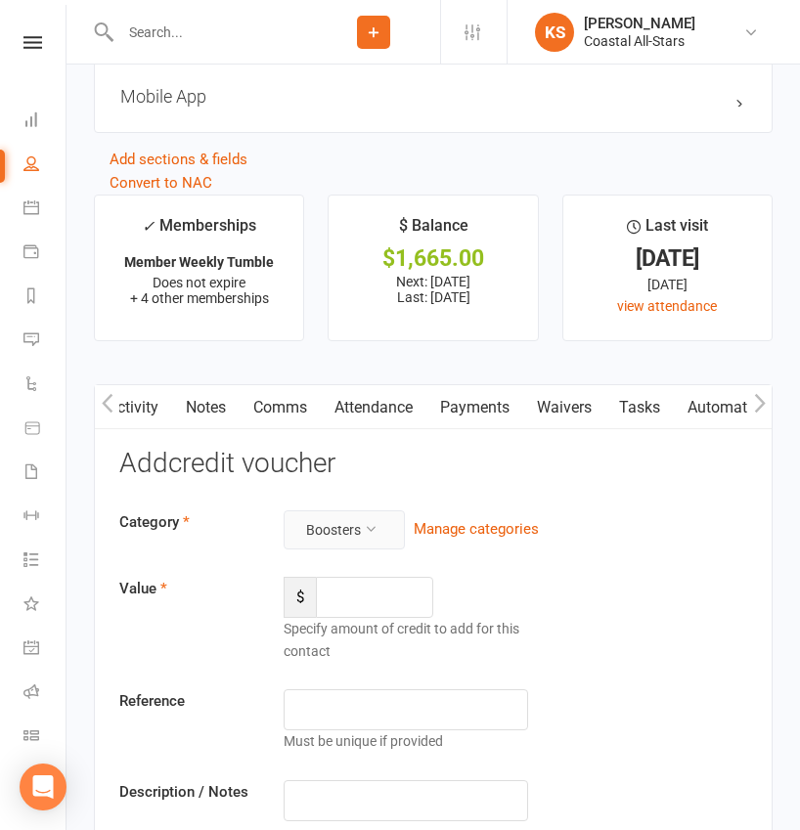
click at [363, 527] on button "Boosters" at bounding box center [344, 529] width 121 height 39
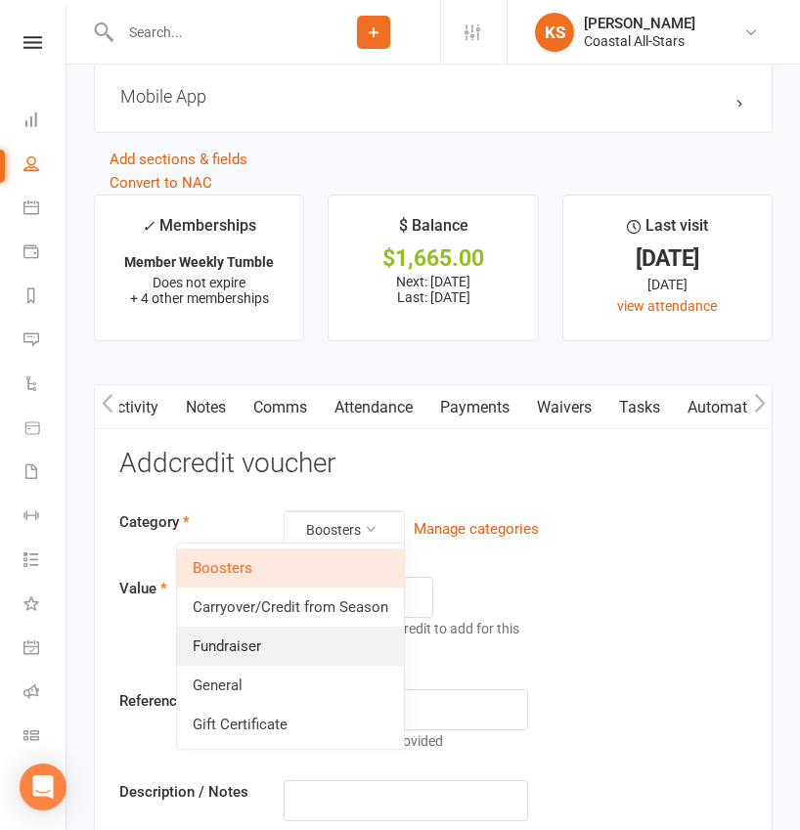
click at [329, 649] on link "Fundraiser" at bounding box center [290, 646] width 227 height 39
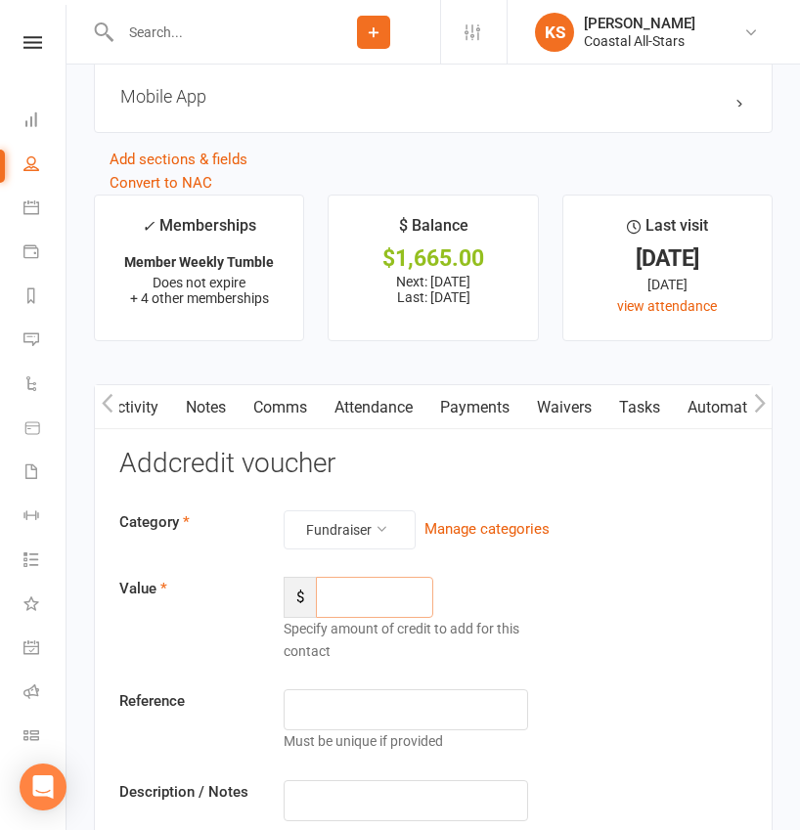
click at [374, 589] on input "number" at bounding box center [374, 597] width 117 height 41
type input "571.50"
click at [355, 784] on input "text" at bounding box center [406, 800] width 244 height 41
paste input "Aug Popcorn"
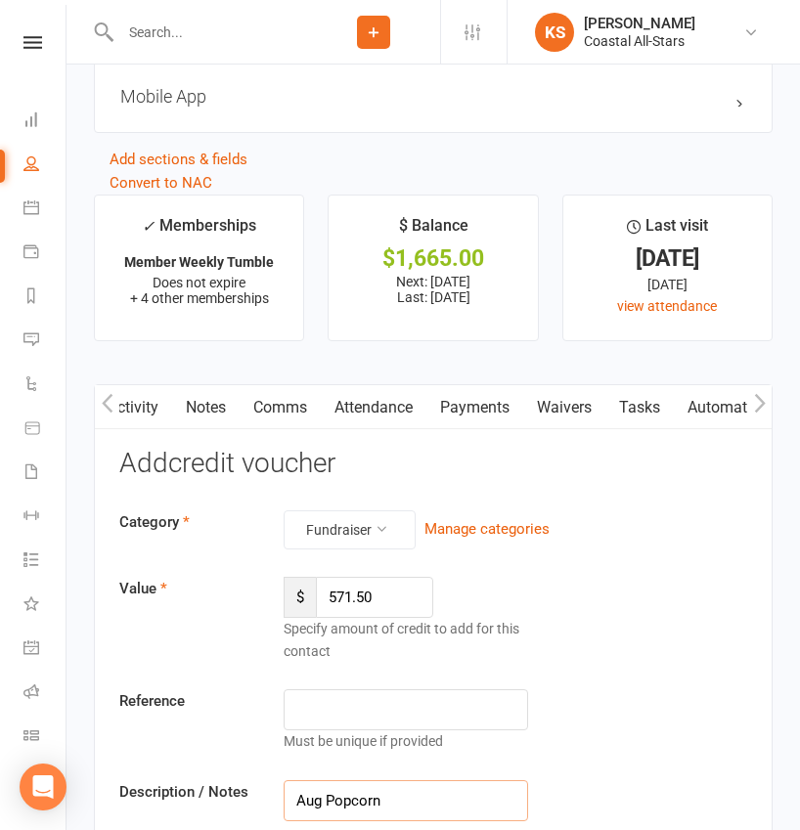
type input "Aug Popcorn"
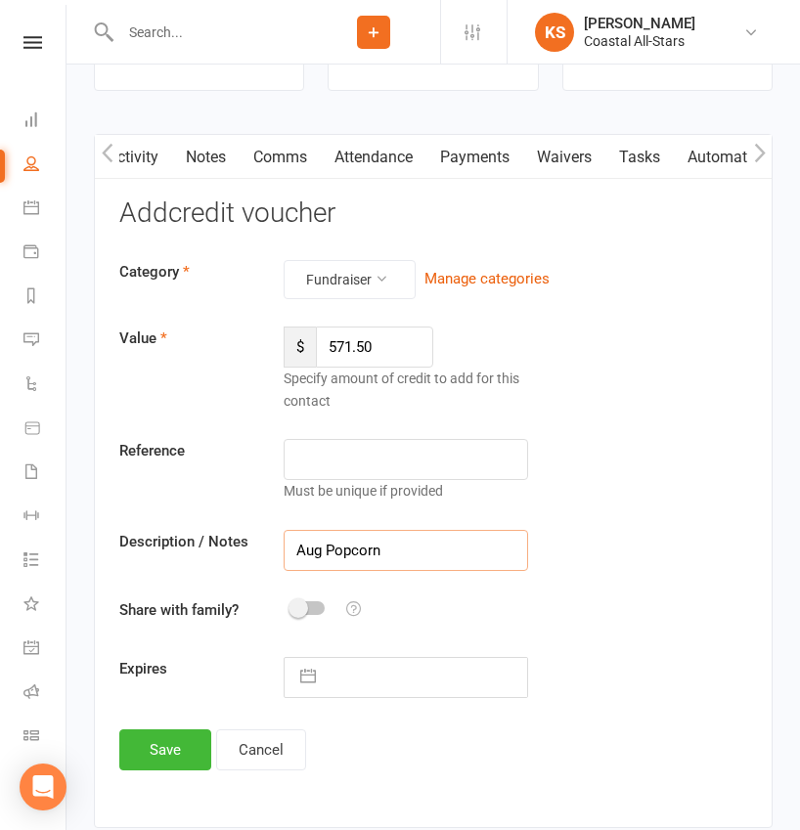
scroll to position [2916, 0]
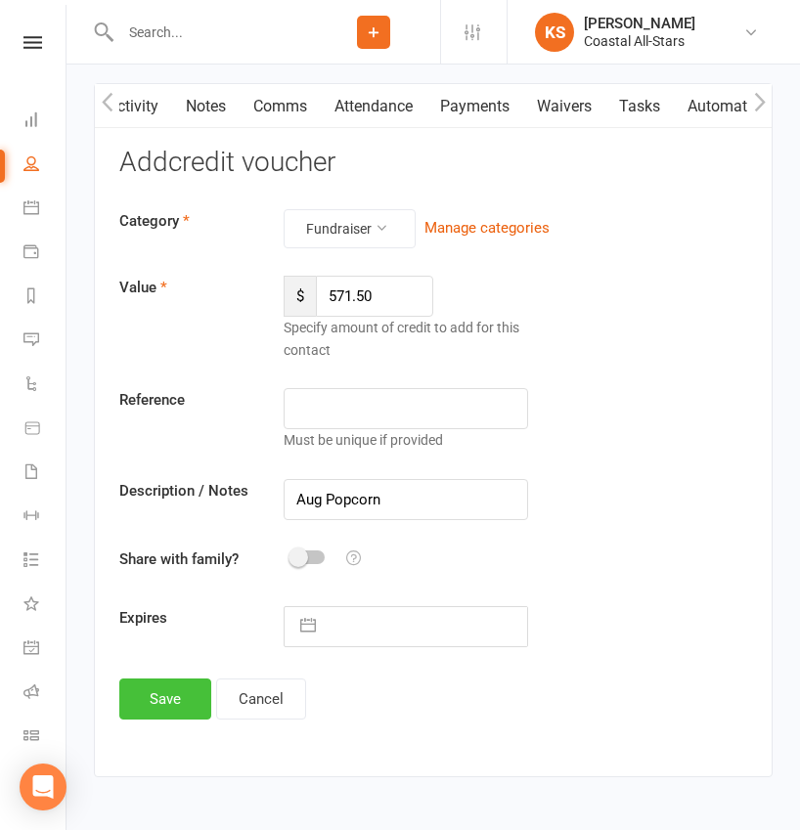
click at [183, 701] on button "Save" at bounding box center [165, 699] width 92 height 41
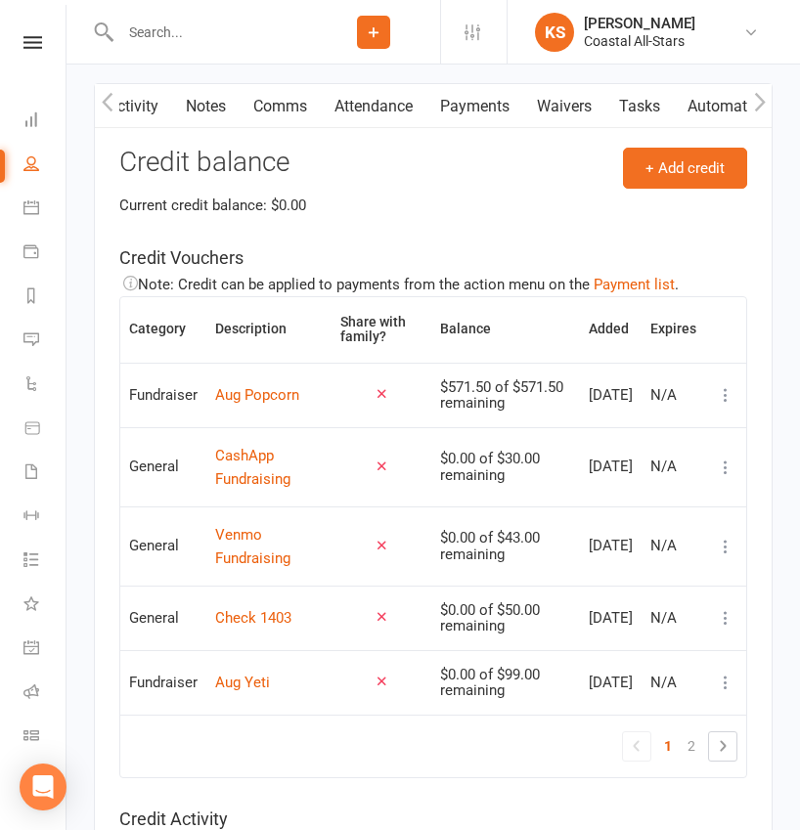
click at [283, 39] on input "text" at bounding box center [210, 32] width 193 height 27
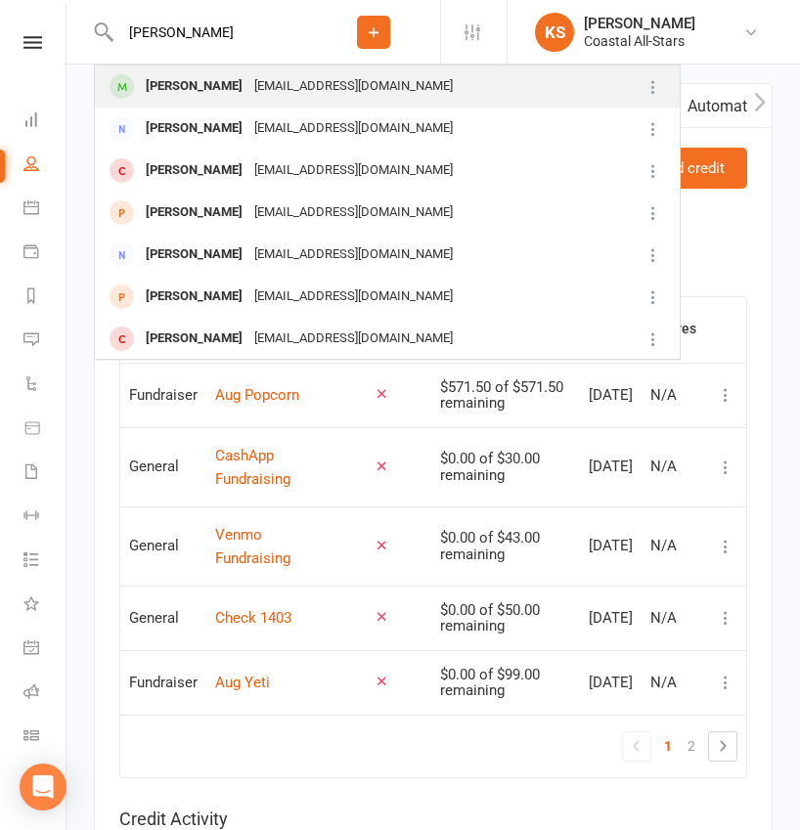
type input "Maizlyn Wilde"
click at [271, 88] on div "[EMAIL_ADDRESS][DOMAIN_NAME]" at bounding box center [353, 86] width 210 height 28
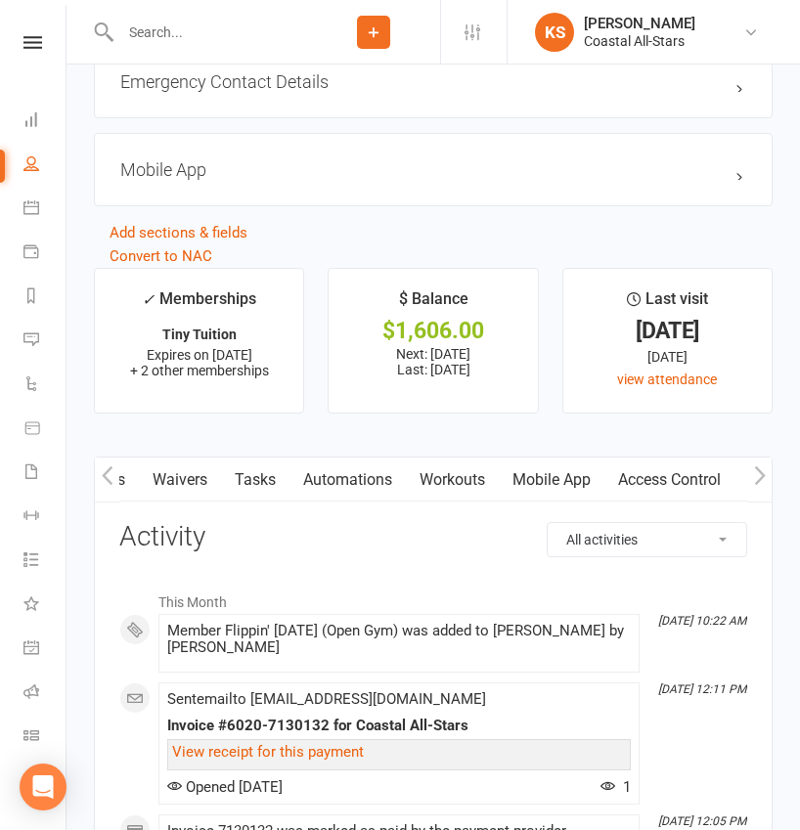
scroll to position [0, 607]
click at [693, 472] on link "Credit balance" at bounding box center [708, 480] width 126 height 45
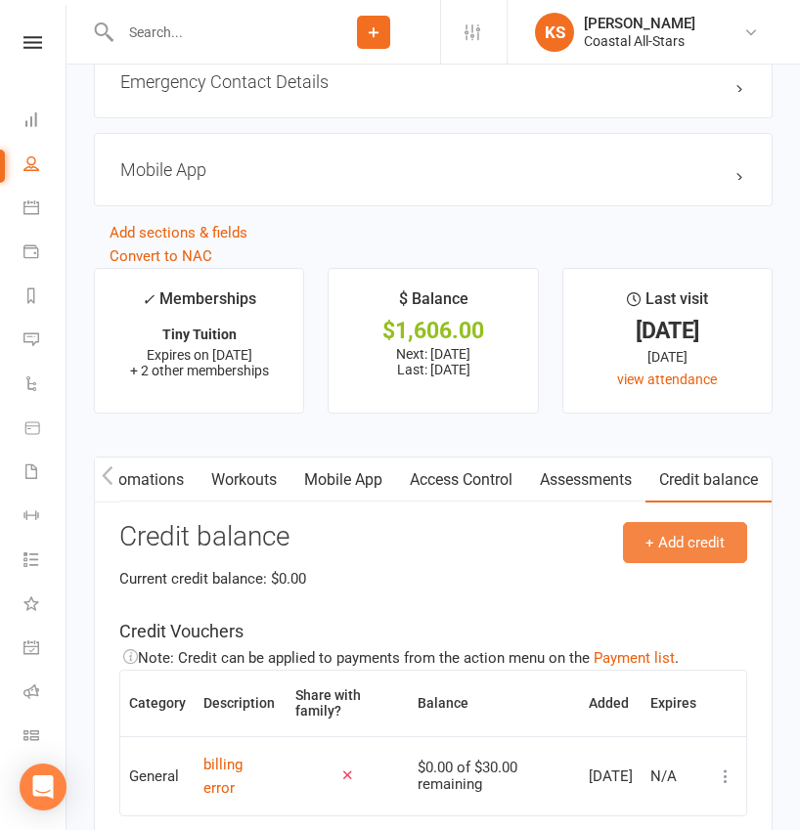
click at [684, 530] on button "+ Add credit" at bounding box center [685, 542] width 124 height 41
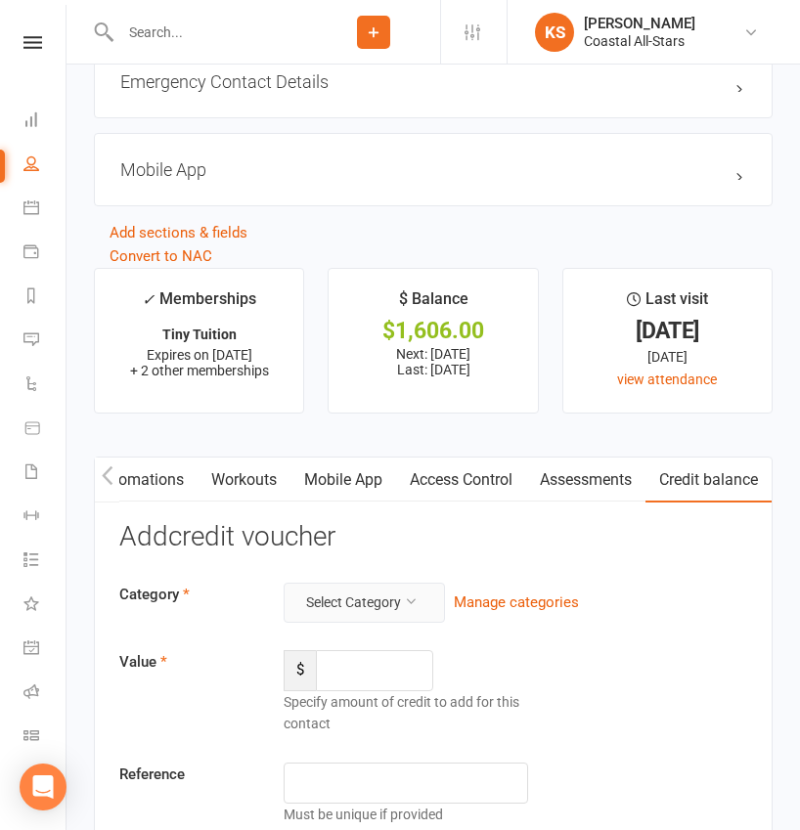
click at [421, 584] on button "Select Category" at bounding box center [364, 602] width 161 height 39
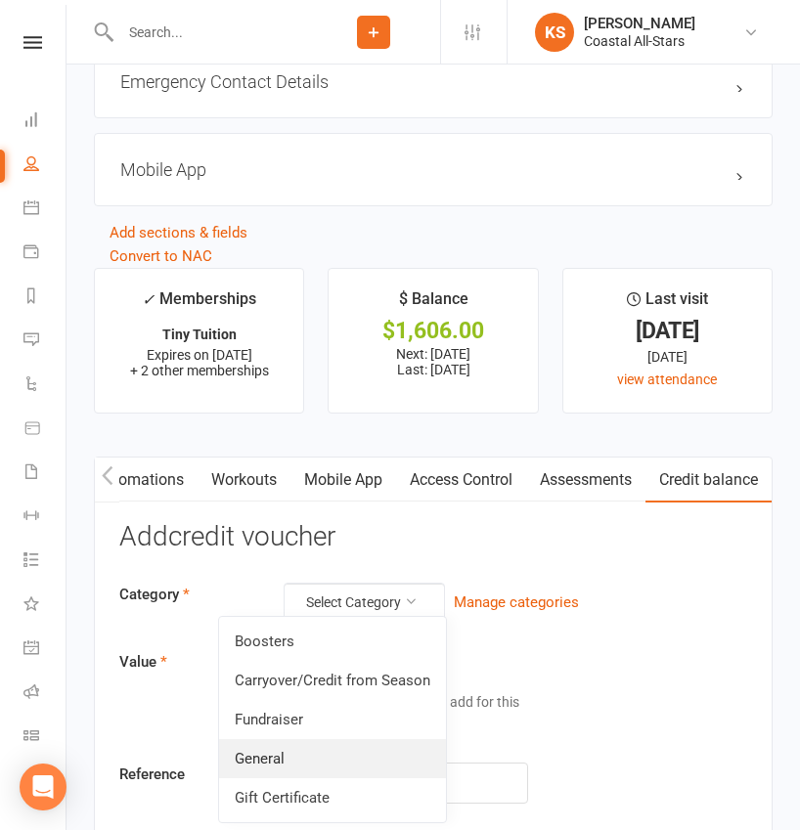
click at [318, 750] on link "General" at bounding box center [332, 758] width 227 height 39
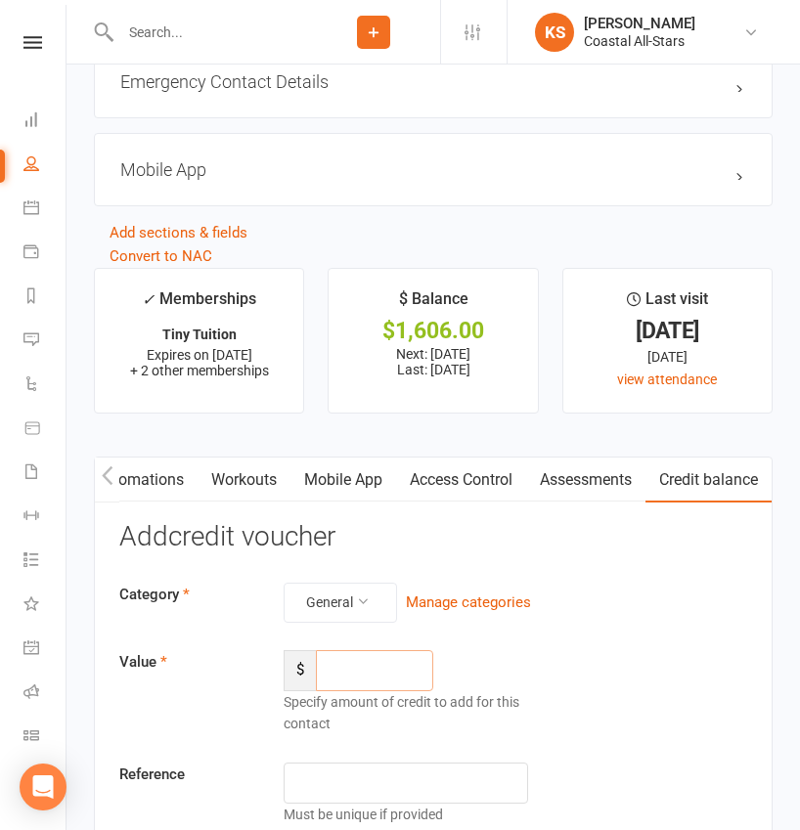
click at [372, 650] on input "number" at bounding box center [374, 670] width 117 height 41
click at [369, 652] on input "number" at bounding box center [374, 670] width 117 height 41
type input "532.50"
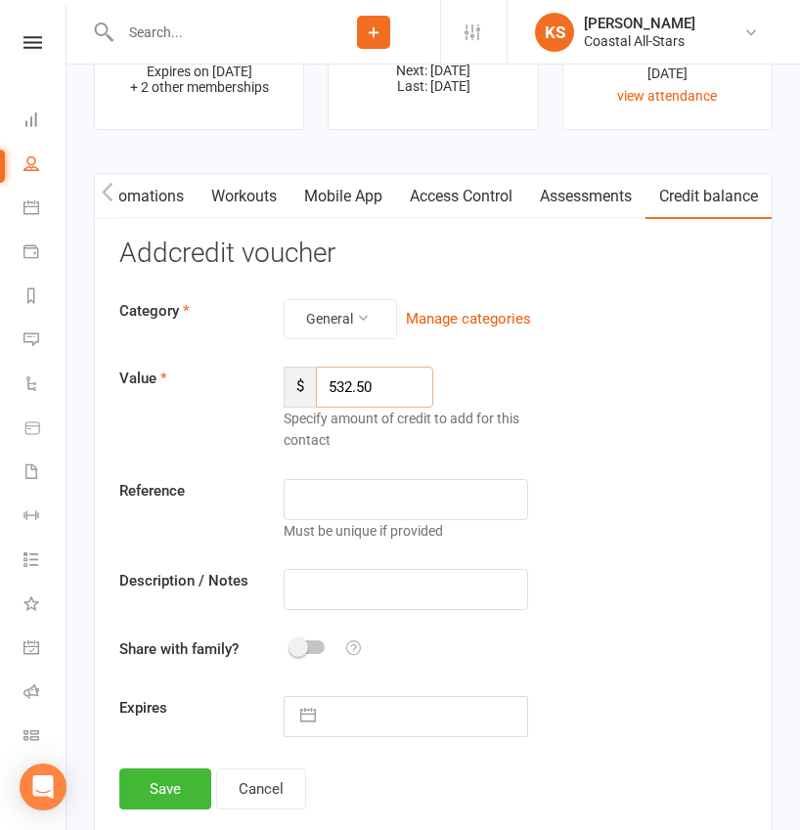
scroll to position [2629, 0]
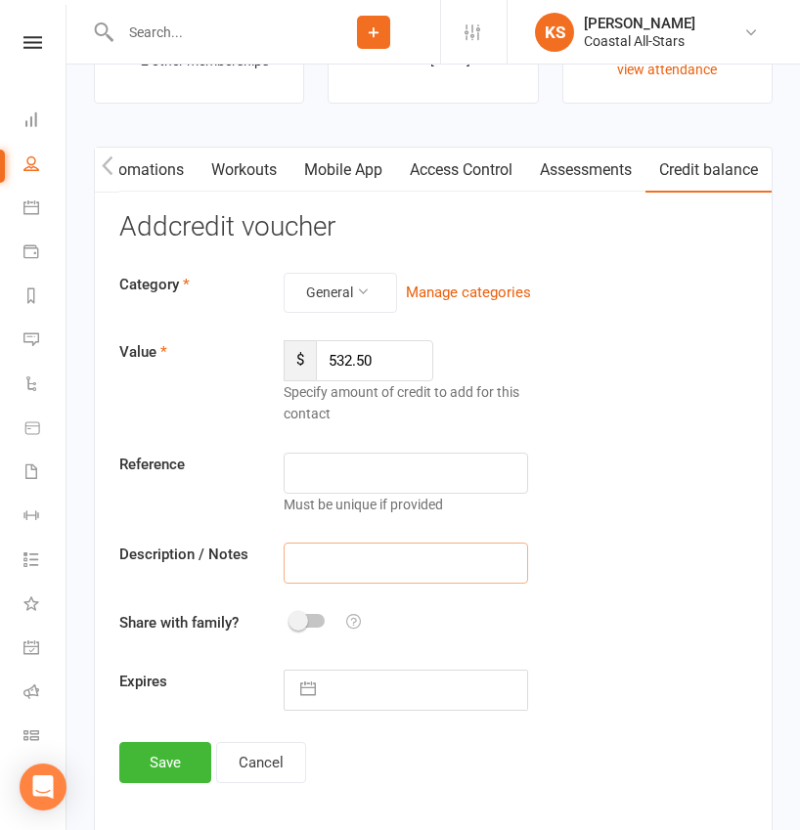
click at [345, 557] on input "text" at bounding box center [406, 563] width 244 height 41
paste input "Aug Popcorn"
type input "Aug Popcorn"
click at [167, 752] on button "Save" at bounding box center [165, 762] width 92 height 41
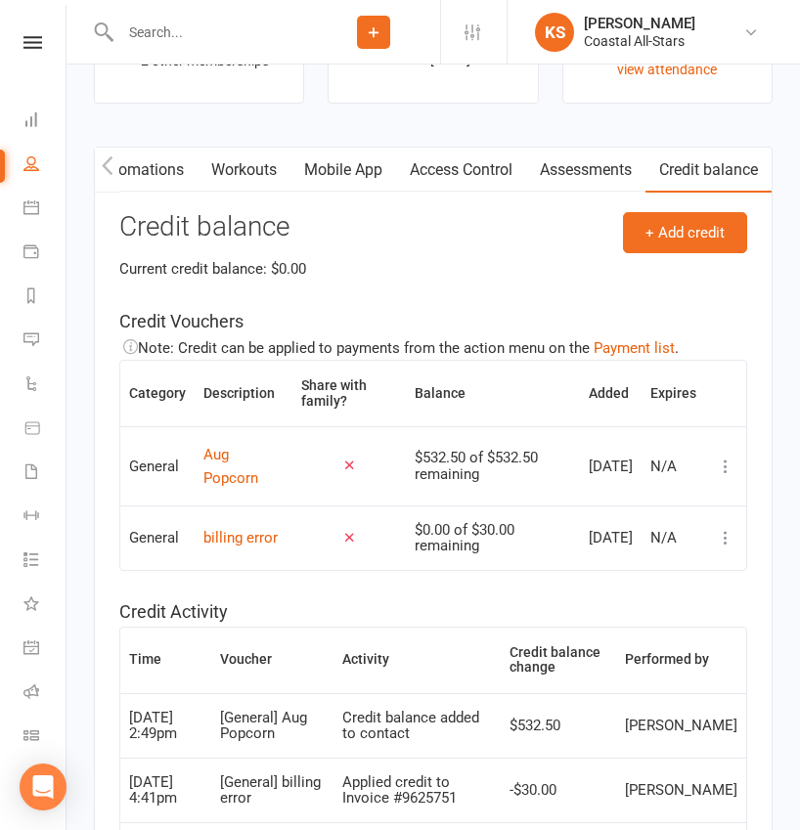
click at [285, 36] on input "text" at bounding box center [210, 32] width 193 height 27
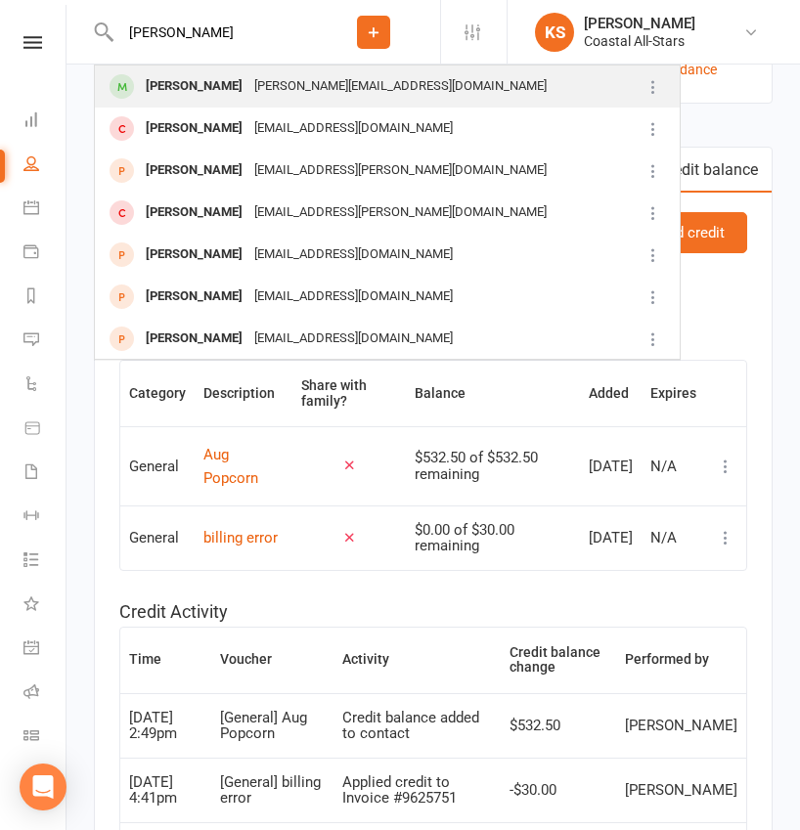
type input "Lily Kuhl"
click at [245, 70] on div "Lily Kuhlman Dwyer.mia@gmail.com" at bounding box center [365, 86] width 538 height 40
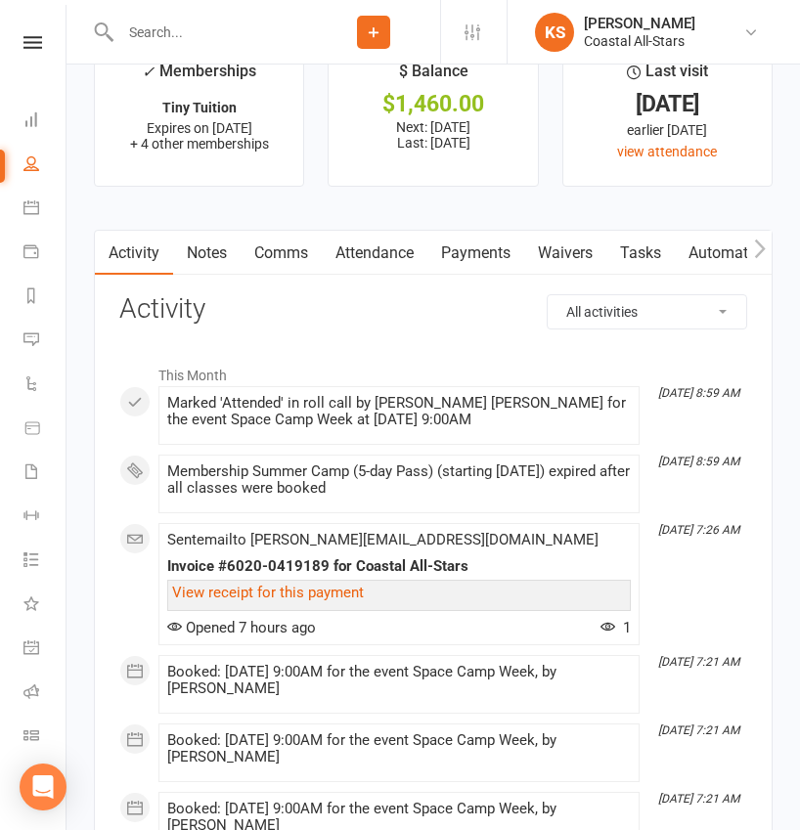
scroll to position [2760, 0]
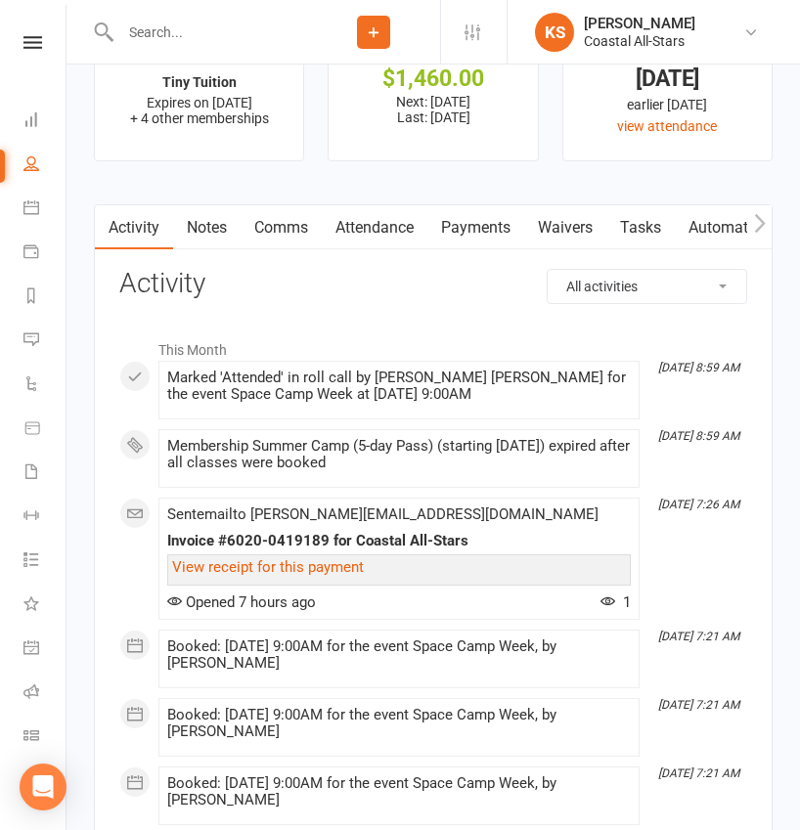
click at [490, 228] on link "Payments" at bounding box center [475, 227] width 97 height 45
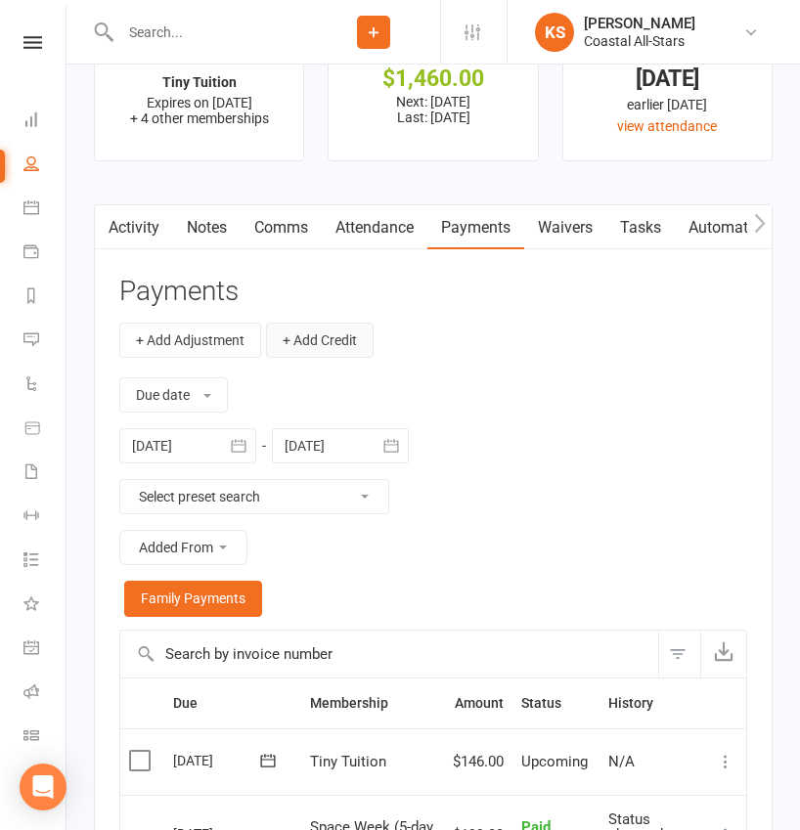
click at [345, 333] on button "+ Add Credit" at bounding box center [320, 340] width 108 height 35
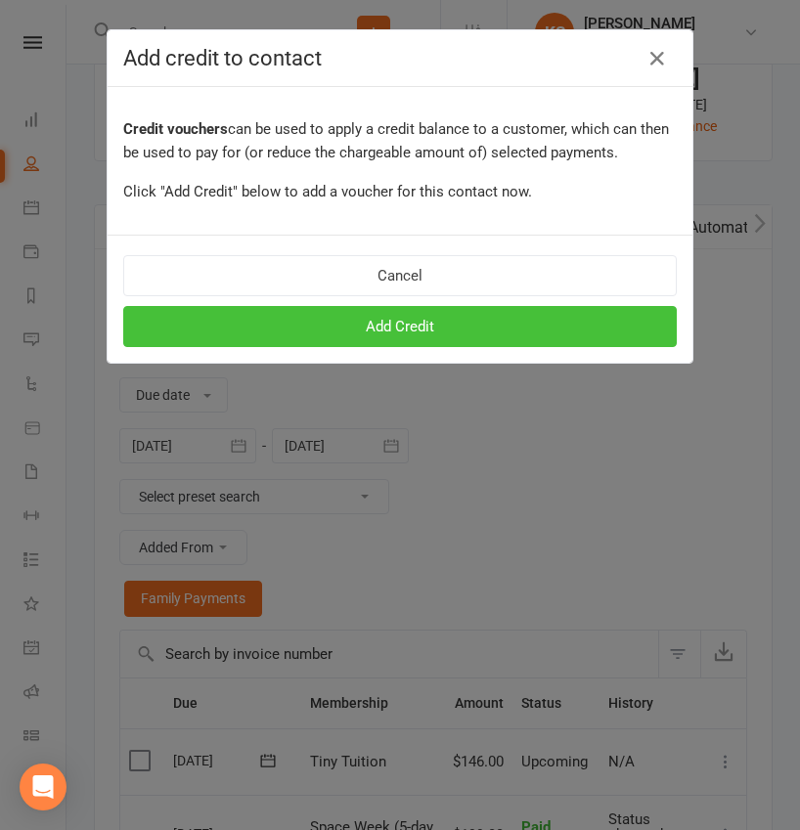
click at [370, 312] on button "Add Credit" at bounding box center [399, 326] width 553 height 41
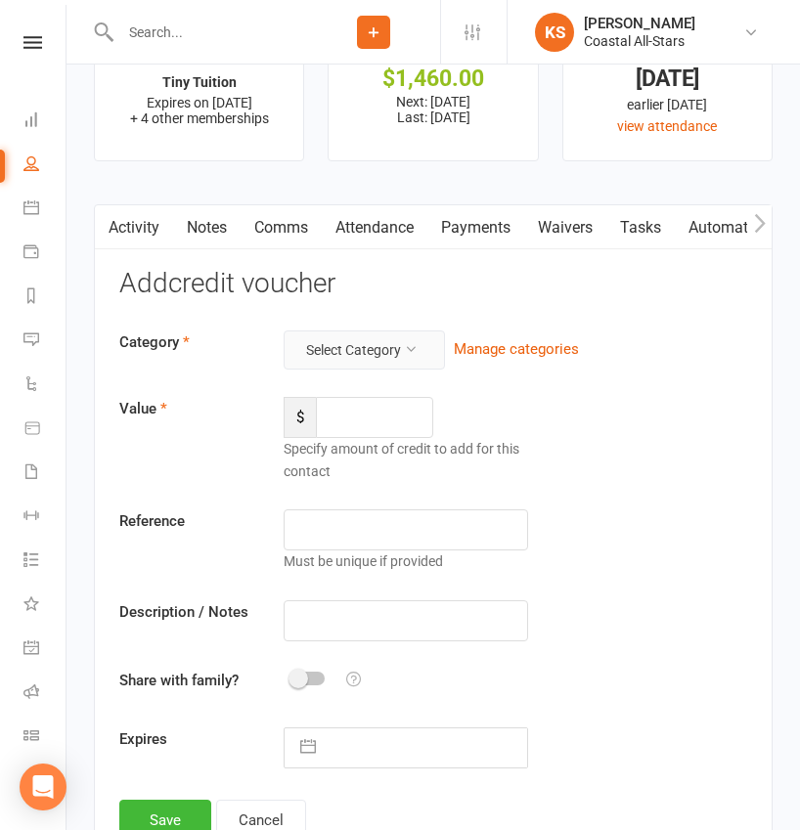
click at [378, 348] on button "Select Category" at bounding box center [364, 349] width 161 height 39
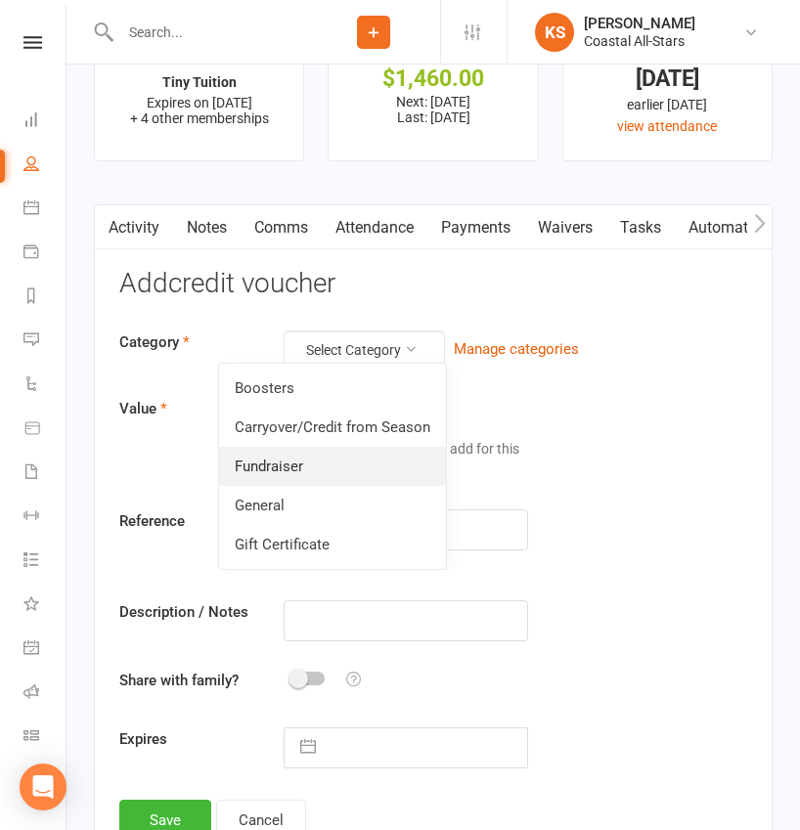
drag, startPoint x: 349, startPoint y: 463, endPoint x: 351, endPoint y: 474, distance: 10.9
click at [351, 474] on link "Fundraiser" at bounding box center [332, 466] width 227 height 39
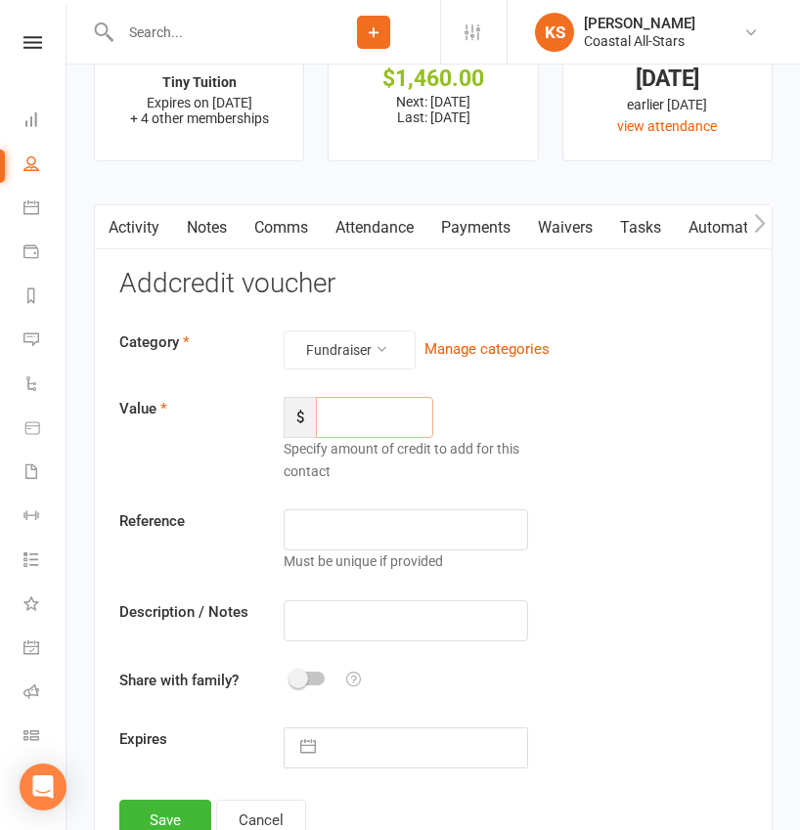
click at [388, 410] on input "number" at bounding box center [374, 417] width 117 height 41
type input "530.50"
click at [367, 614] on input "text" at bounding box center [406, 620] width 244 height 41
paste input "Aug Popcorn"
type input "Aug Popcorn"
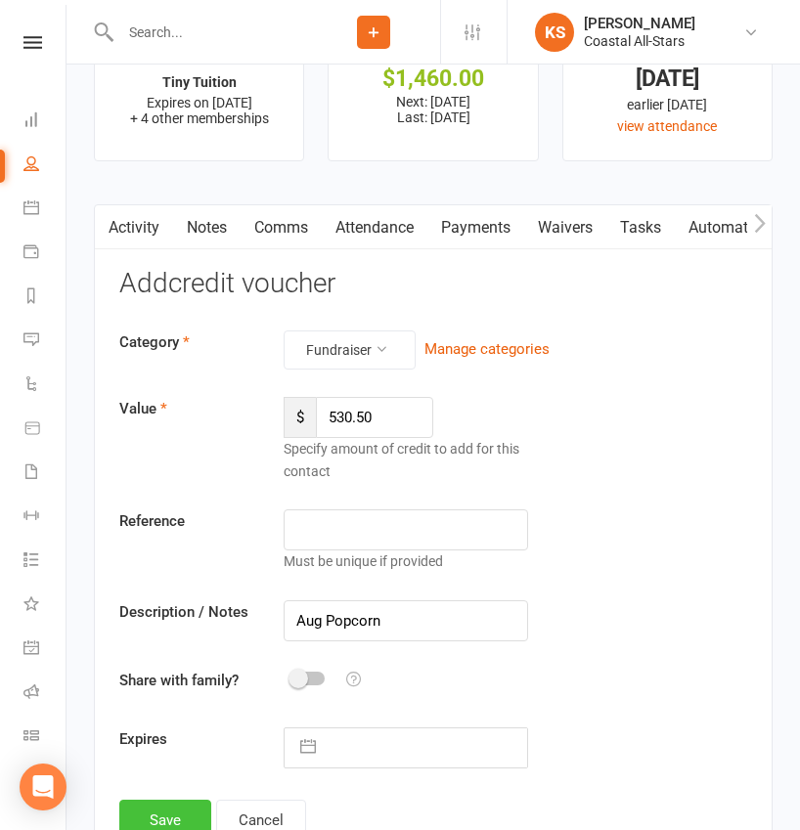
click at [151, 802] on button "Save" at bounding box center [165, 820] width 92 height 41
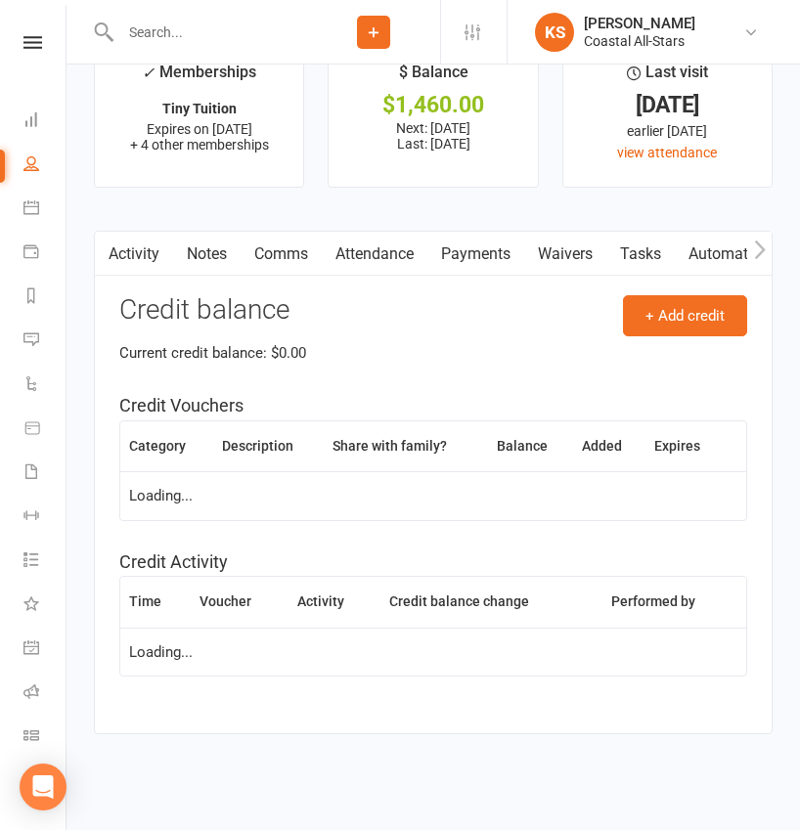
scroll to position [2760, 0]
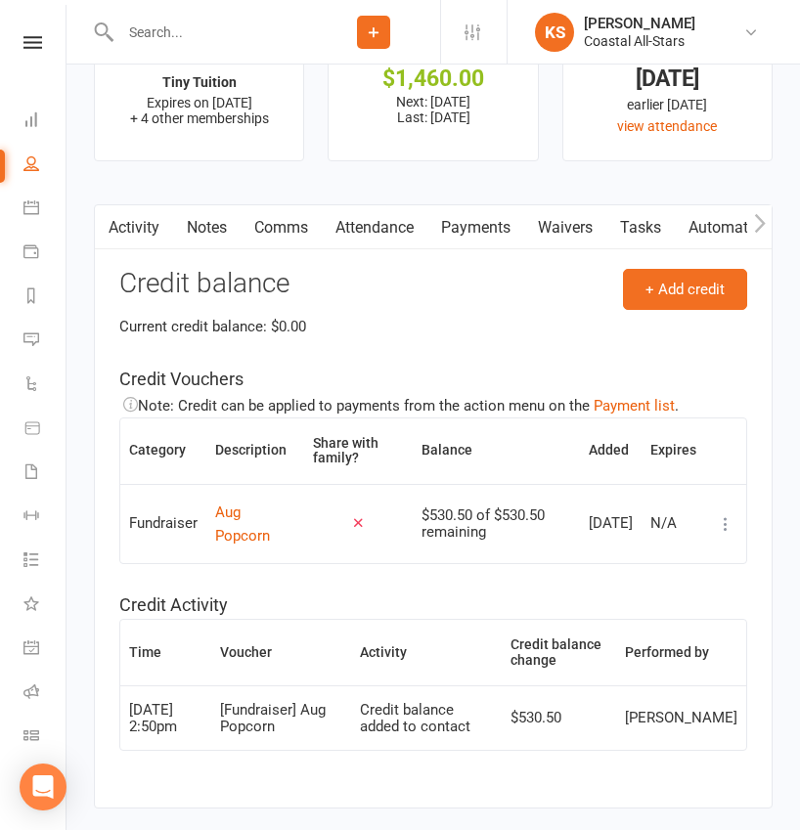
click at [180, 25] on input "text" at bounding box center [210, 32] width 193 height 27
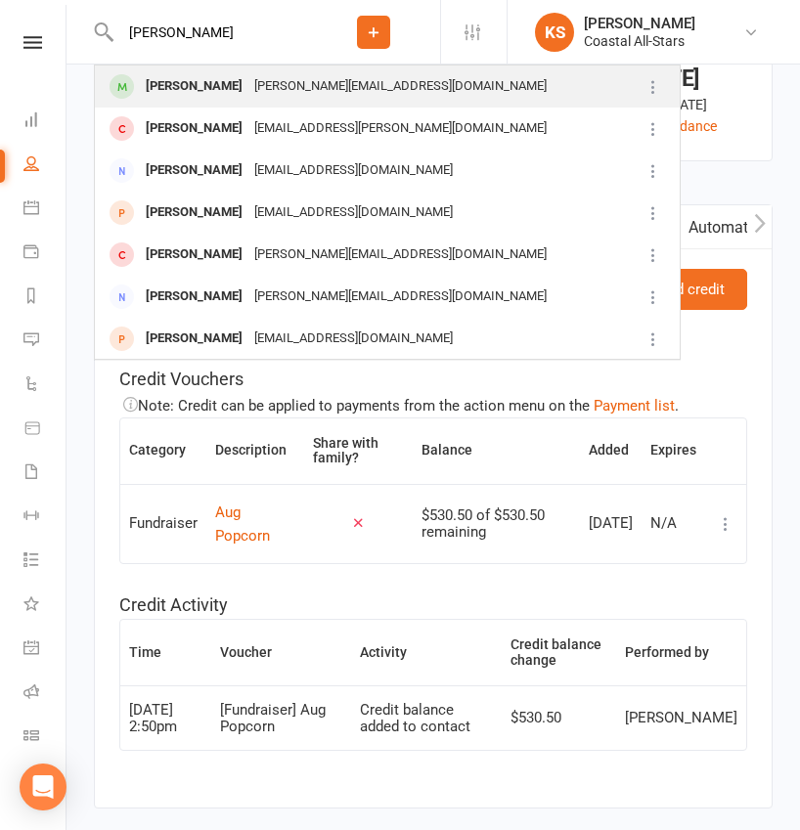
type input "Olivia Maniego"
click at [172, 93] on div "Olivia Maniego" at bounding box center [194, 86] width 109 height 28
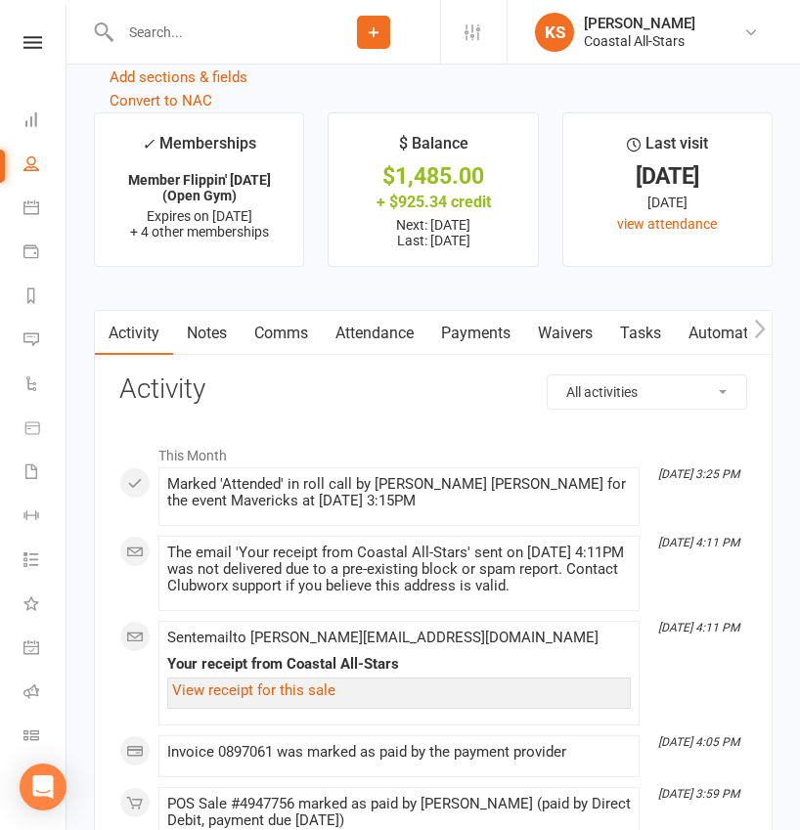
scroll to position [2712, 0]
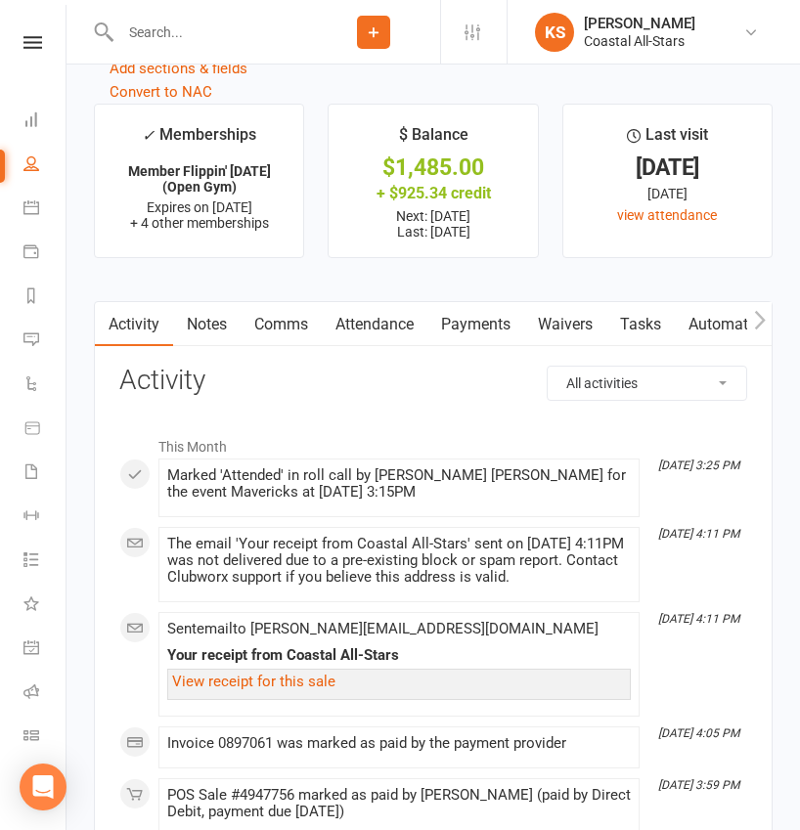
click at [476, 317] on link "Payments" at bounding box center [475, 324] width 97 height 45
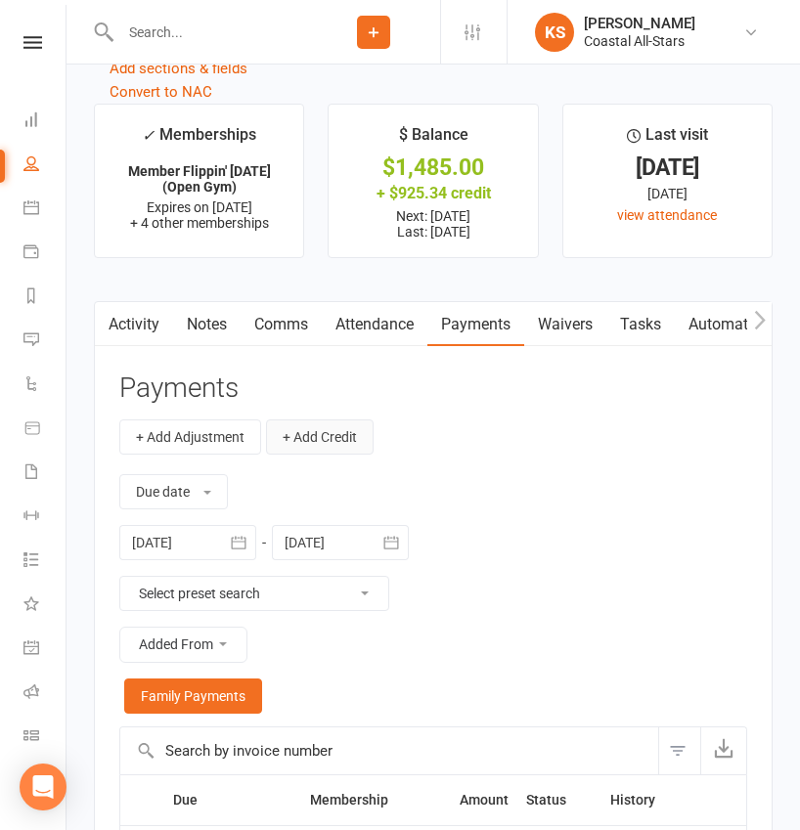
click at [339, 427] on button "+ Add Credit" at bounding box center [320, 436] width 108 height 35
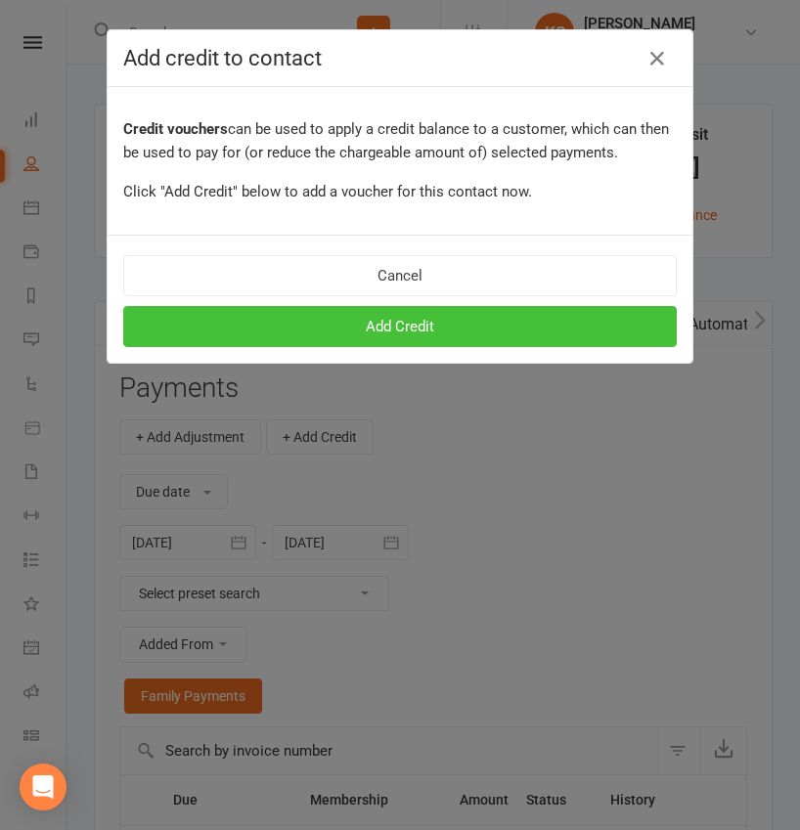
click at [361, 330] on button "Add Credit" at bounding box center [399, 326] width 553 height 41
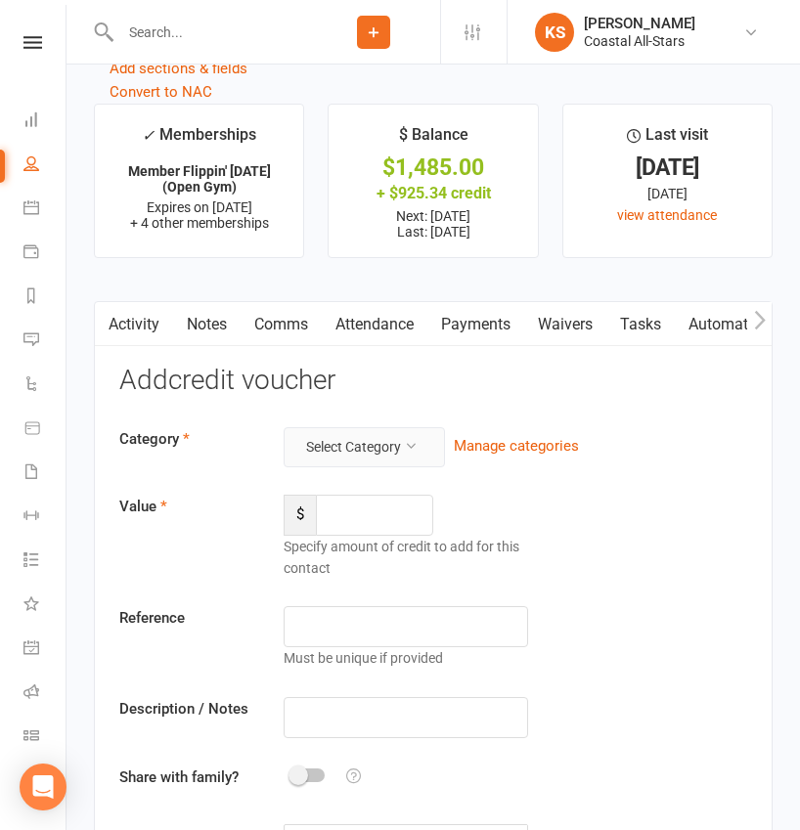
click at [360, 434] on button "Select Category" at bounding box center [364, 446] width 161 height 39
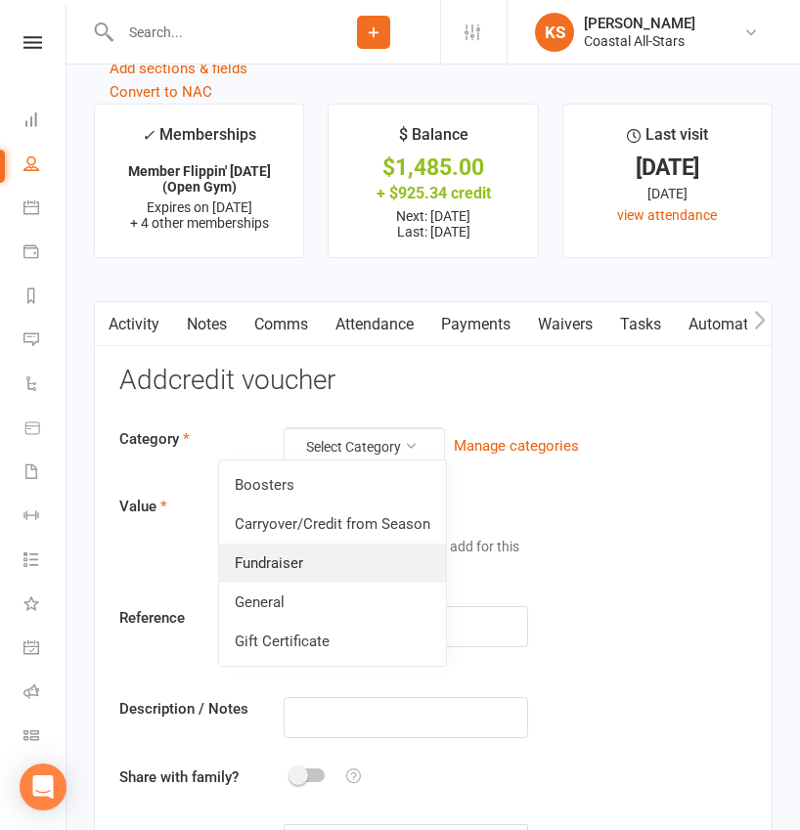
click at [321, 564] on link "Fundraiser" at bounding box center [332, 563] width 227 height 39
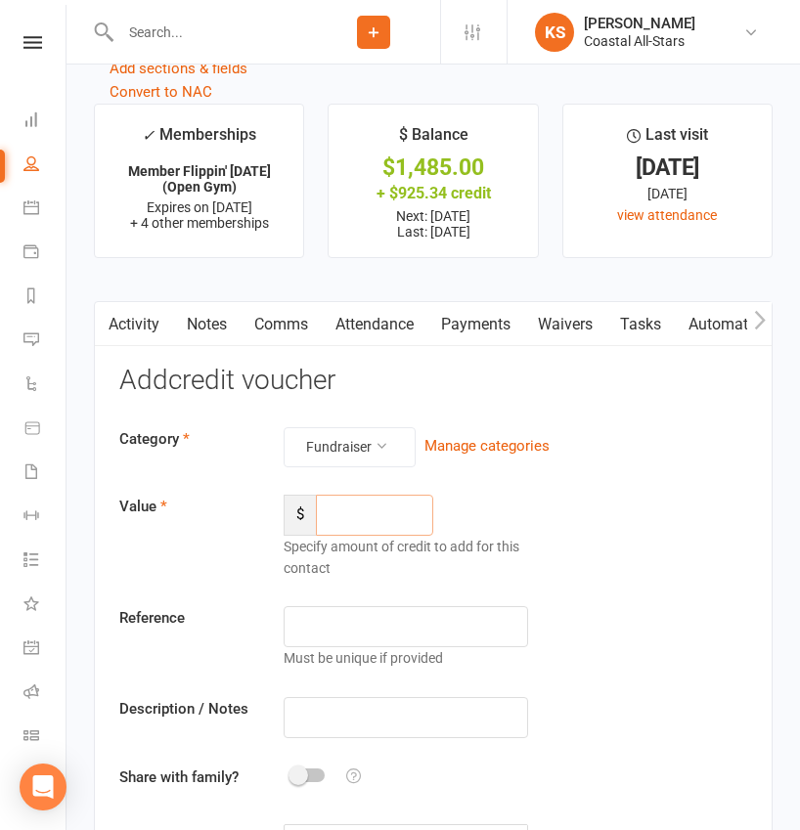
click at [371, 516] on input "number" at bounding box center [374, 515] width 117 height 41
type input "418"
click at [353, 713] on input "text" at bounding box center [406, 717] width 244 height 41
paste input "Aug Popcorn"
type input "Aug Popcorn"
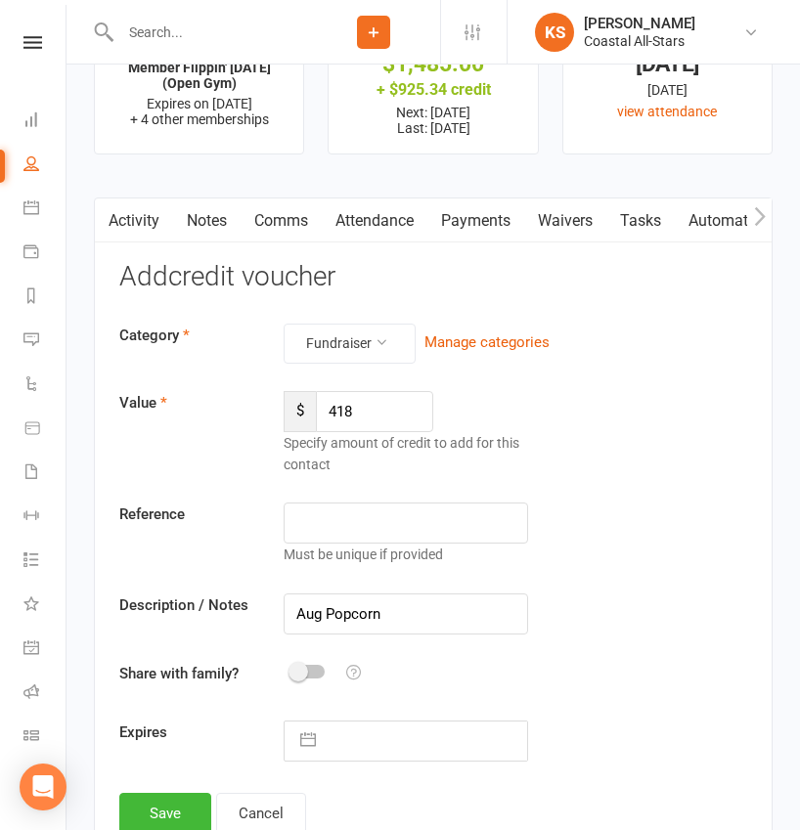
scroll to position [2973, 0]
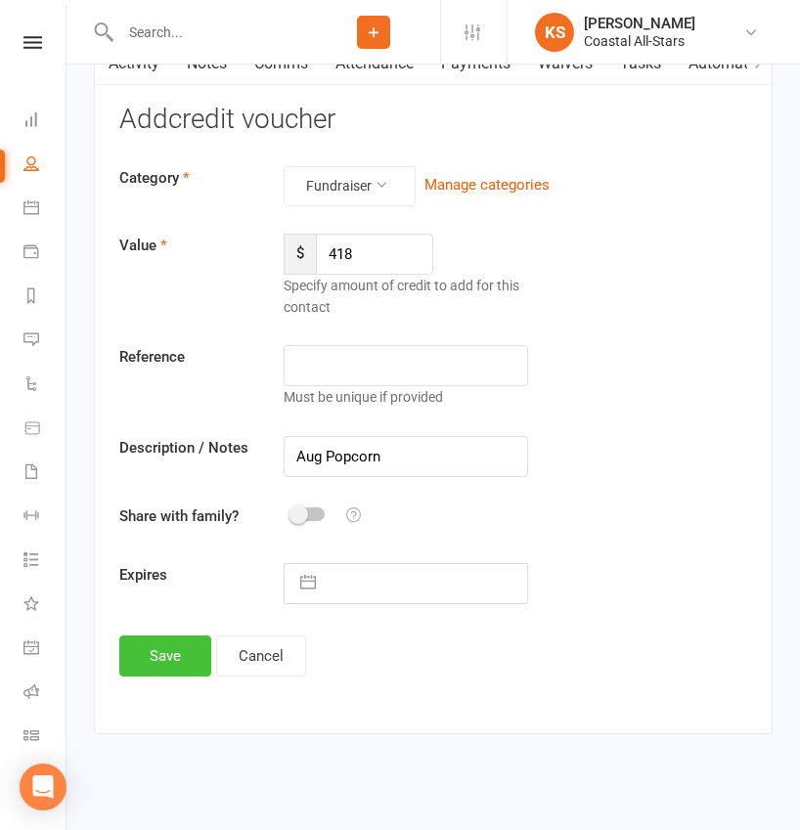
click at [182, 644] on button "Save" at bounding box center [165, 656] width 92 height 41
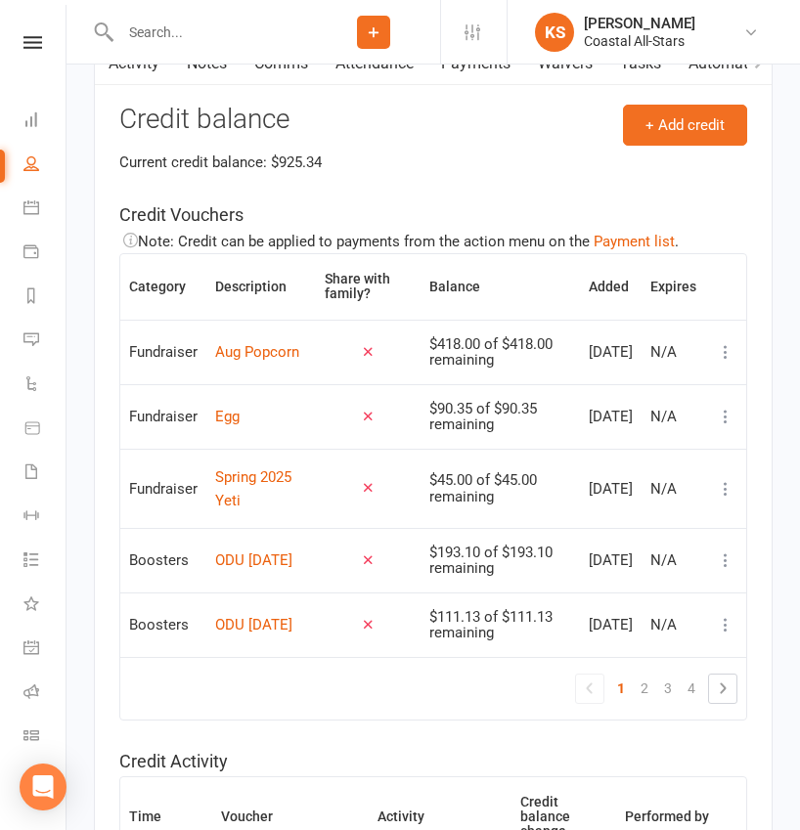
click at [188, 27] on input "text" at bounding box center [210, 32] width 193 height 27
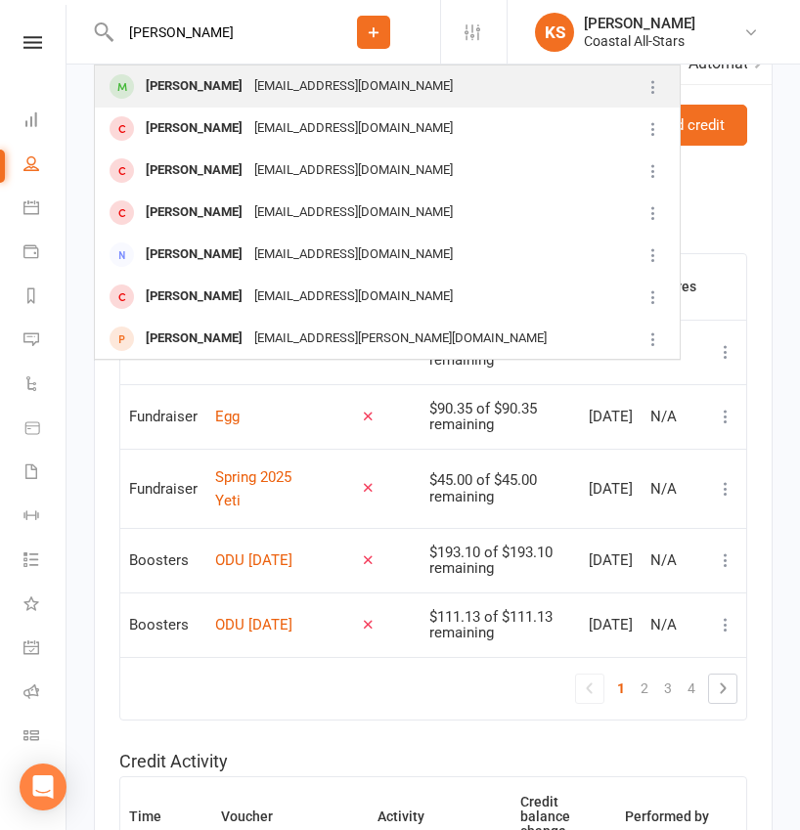
type input "leah serrano"
click at [189, 84] on div "Leah Serrano" at bounding box center [194, 86] width 109 height 28
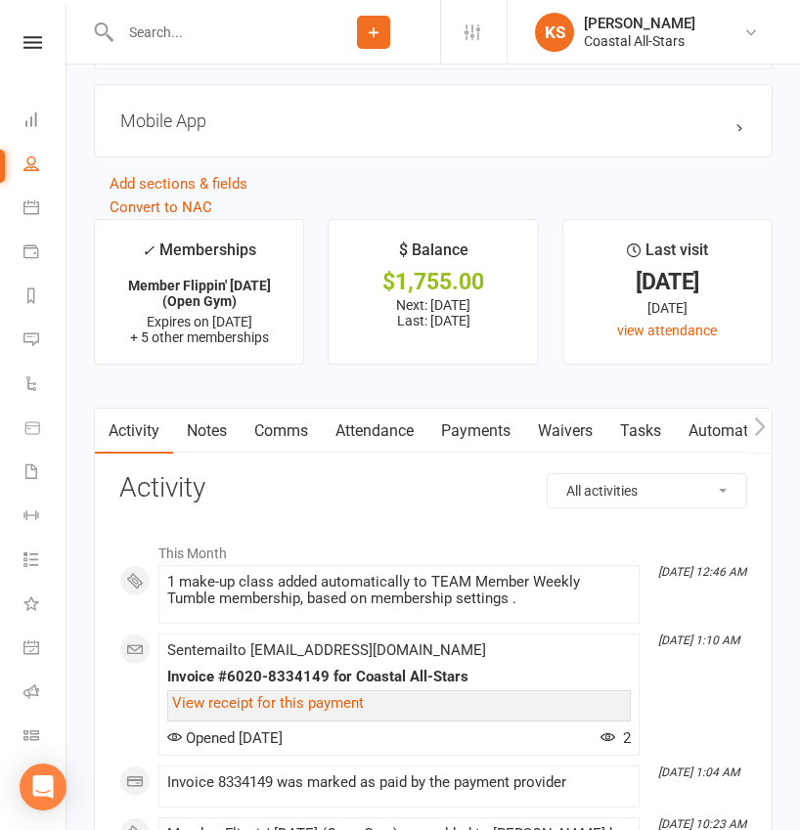
scroll to position [2733, 0]
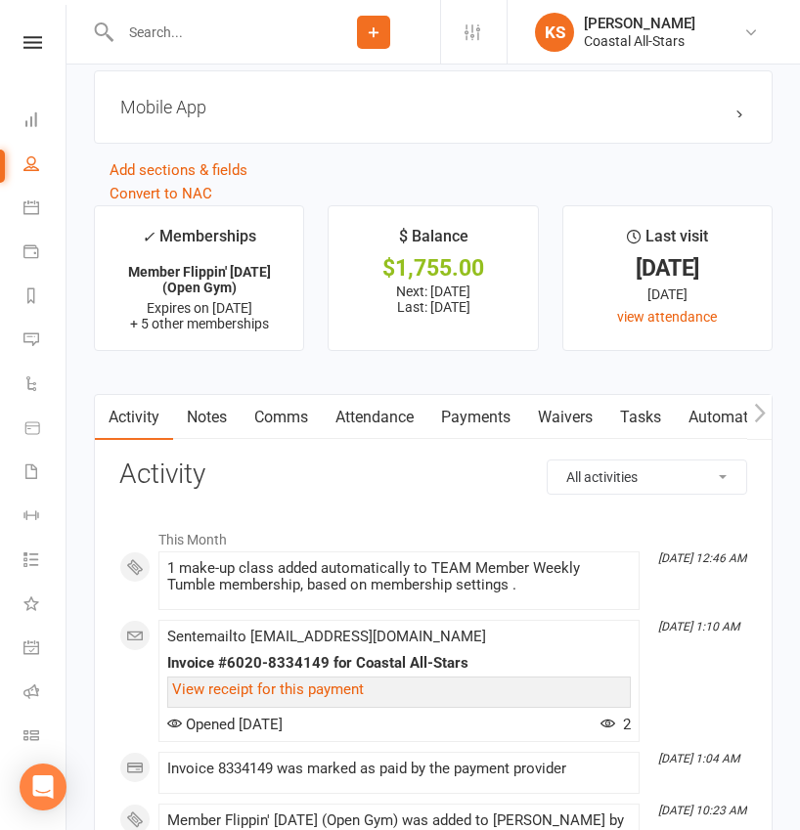
click at [482, 418] on link "Payments" at bounding box center [475, 417] width 97 height 45
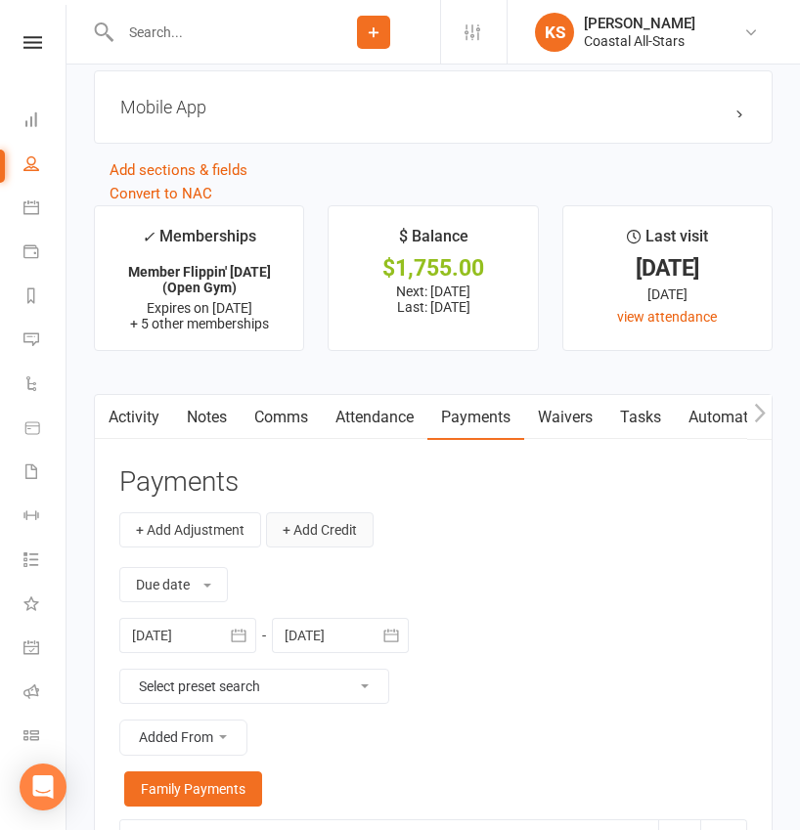
click at [330, 517] on button "+ Add Credit" at bounding box center [320, 529] width 108 height 35
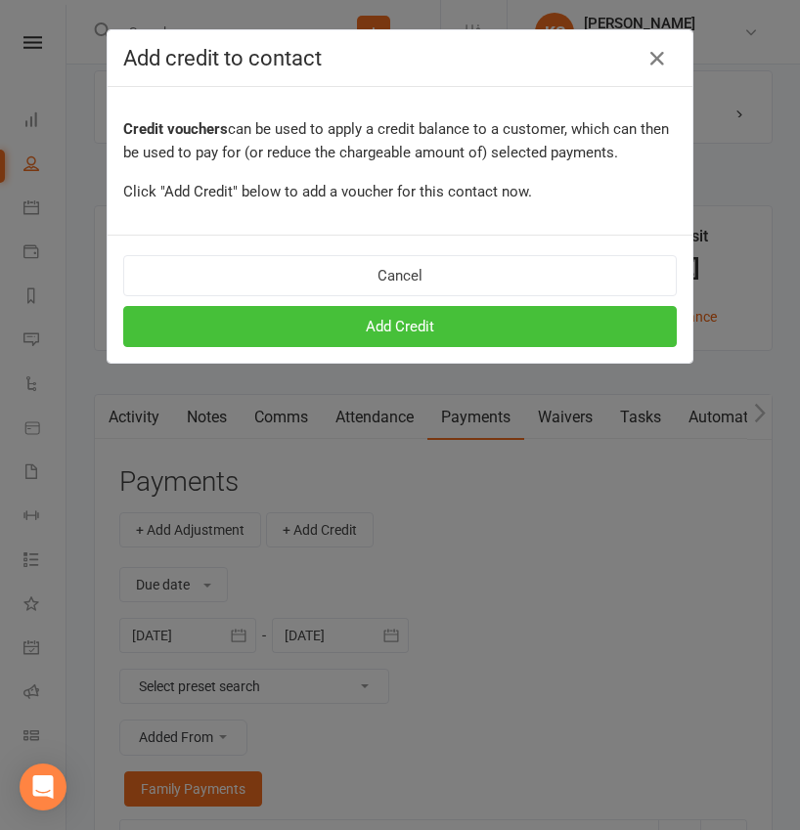
click at [420, 317] on button "Add Credit" at bounding box center [399, 326] width 553 height 41
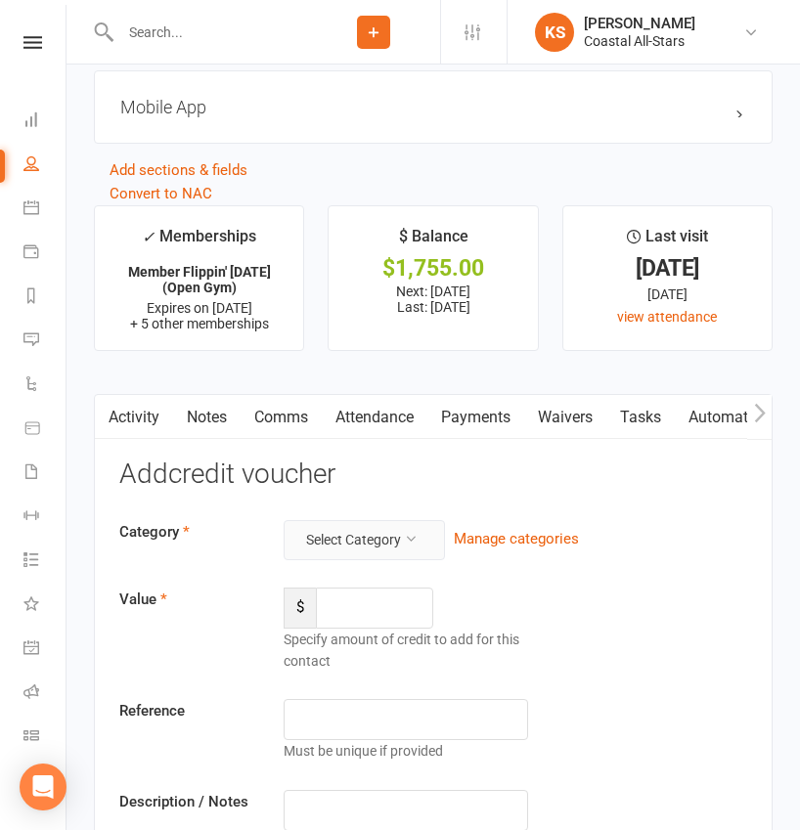
click at [390, 521] on button "Select Category" at bounding box center [364, 539] width 161 height 39
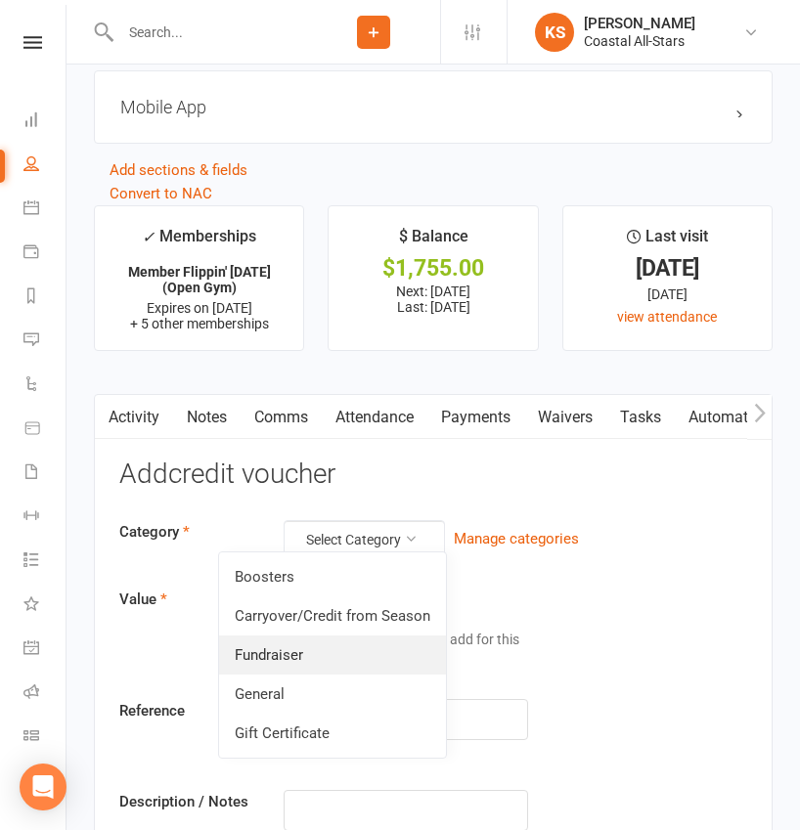
click at [347, 646] on link "Fundraiser" at bounding box center [332, 655] width 227 height 39
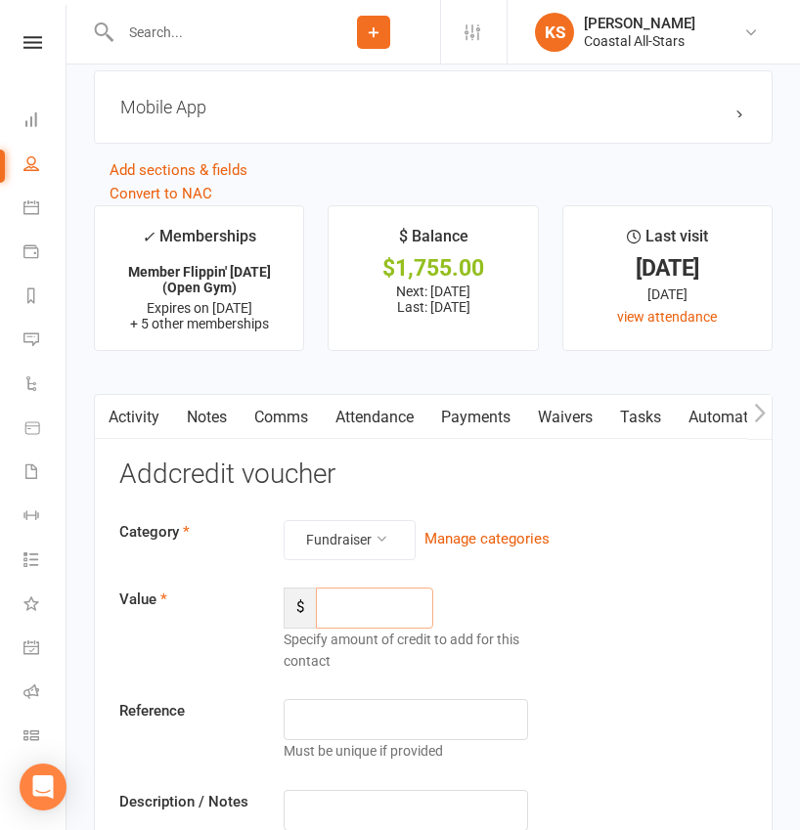
click at [377, 602] on input "number" at bounding box center [374, 608] width 117 height 41
type input "405"
click at [341, 793] on input "text" at bounding box center [406, 810] width 244 height 41
paste input "Aug Popcorn"
type input "Aug Popcorn"
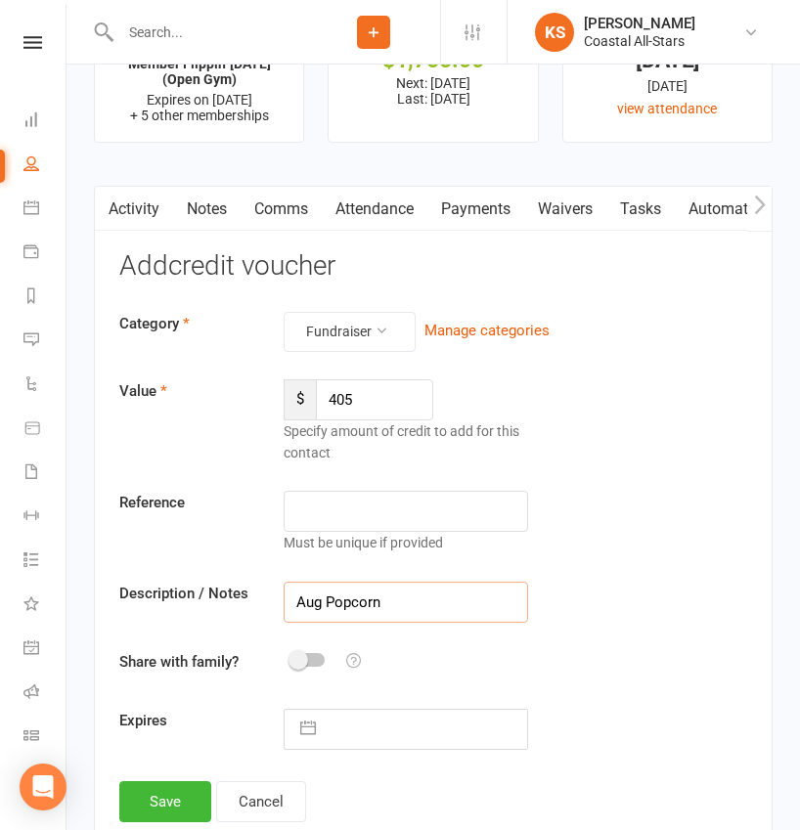
scroll to position [3011, 0]
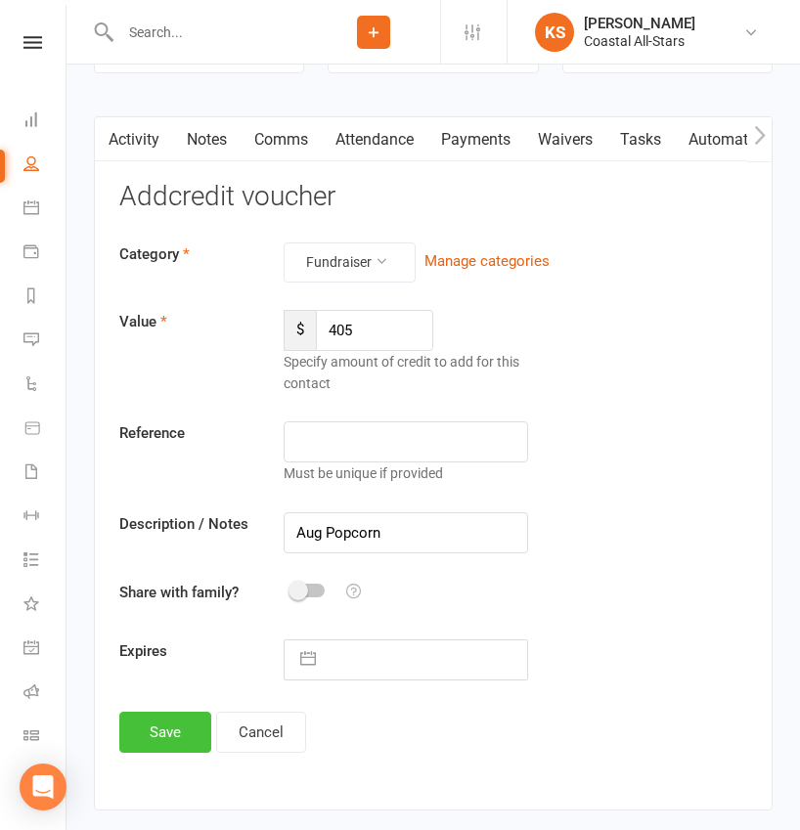
click at [171, 726] on button "Save" at bounding box center [165, 732] width 92 height 41
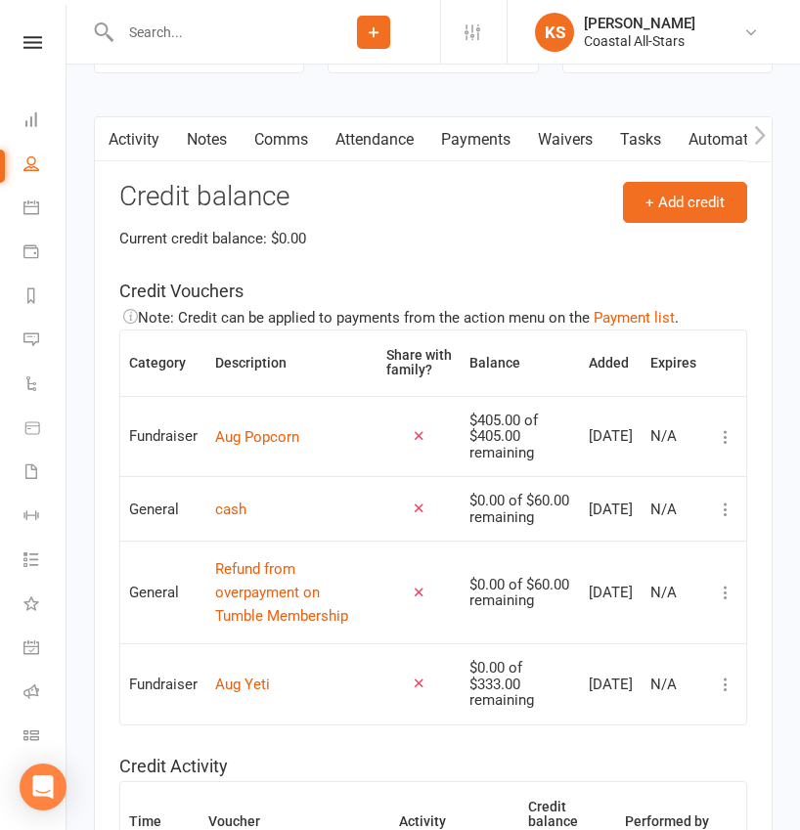
click at [236, 36] on input "text" at bounding box center [210, 32] width 193 height 27
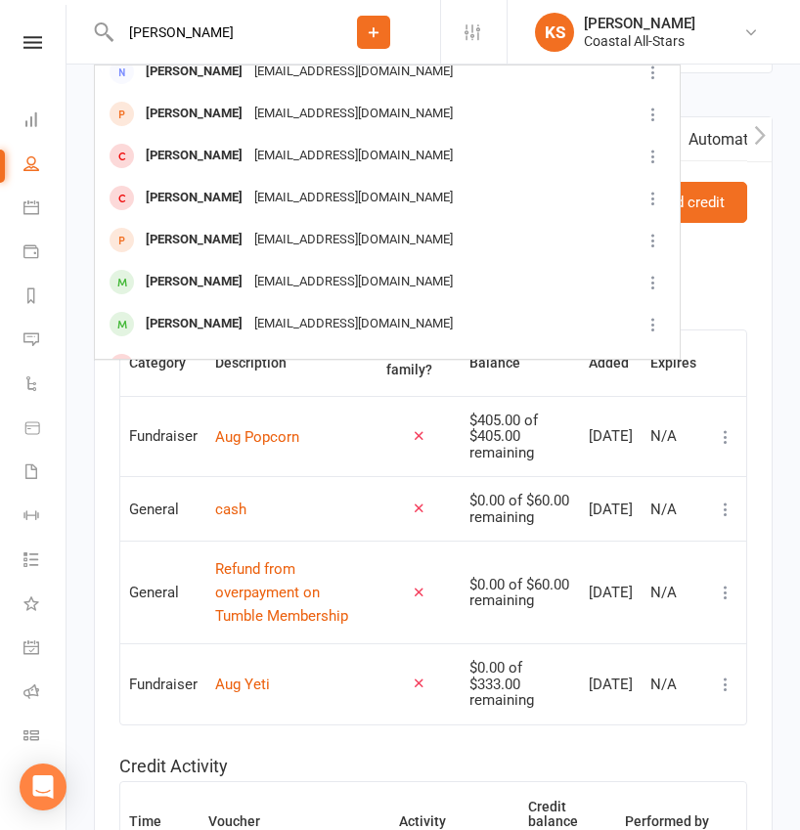
scroll to position [204, 0]
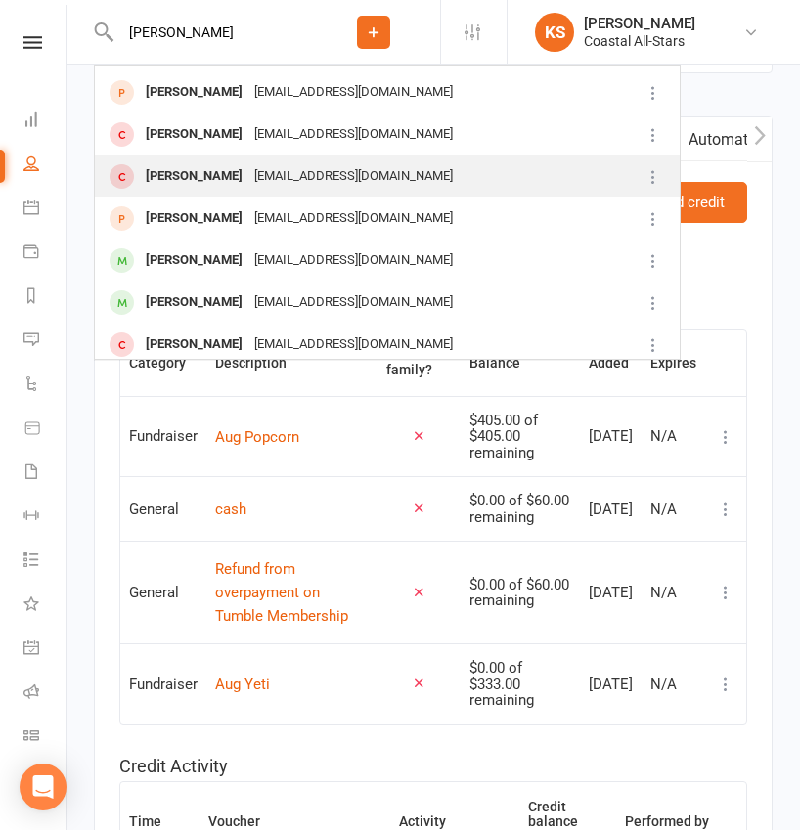
type input "Fisher"
click at [285, 182] on div "aschwander22@gmail.com" at bounding box center [353, 176] width 210 height 28
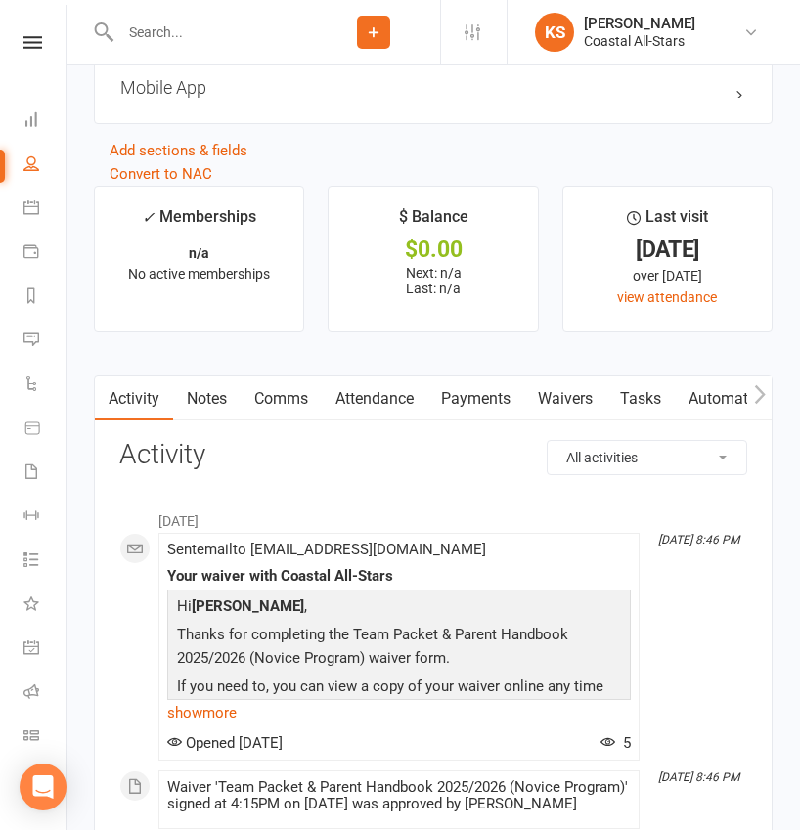
scroll to position [2200, 0]
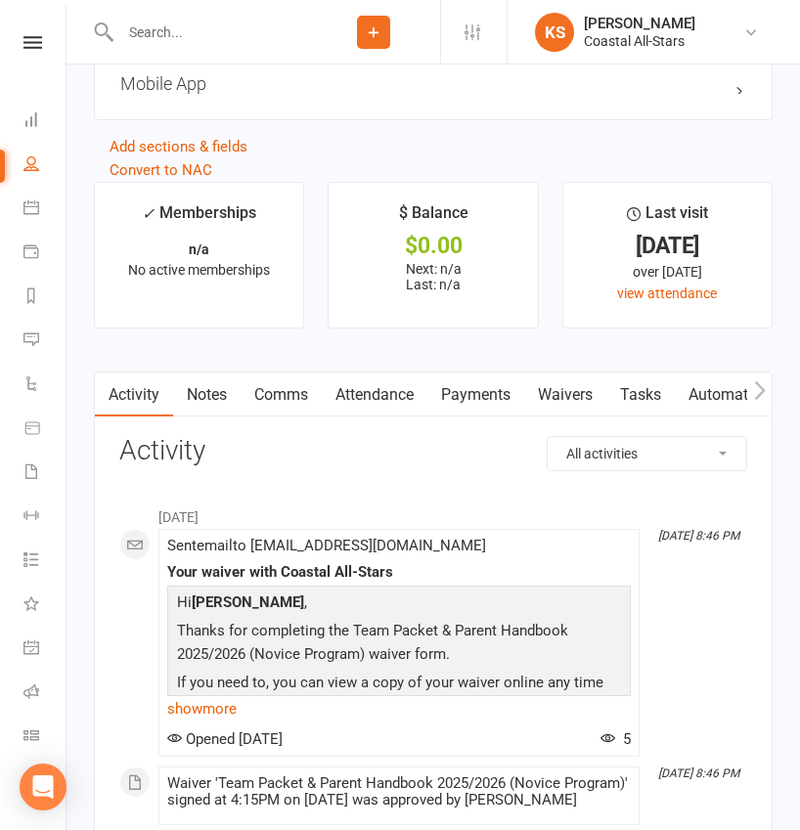
click at [479, 396] on link "Payments" at bounding box center [475, 395] width 97 height 45
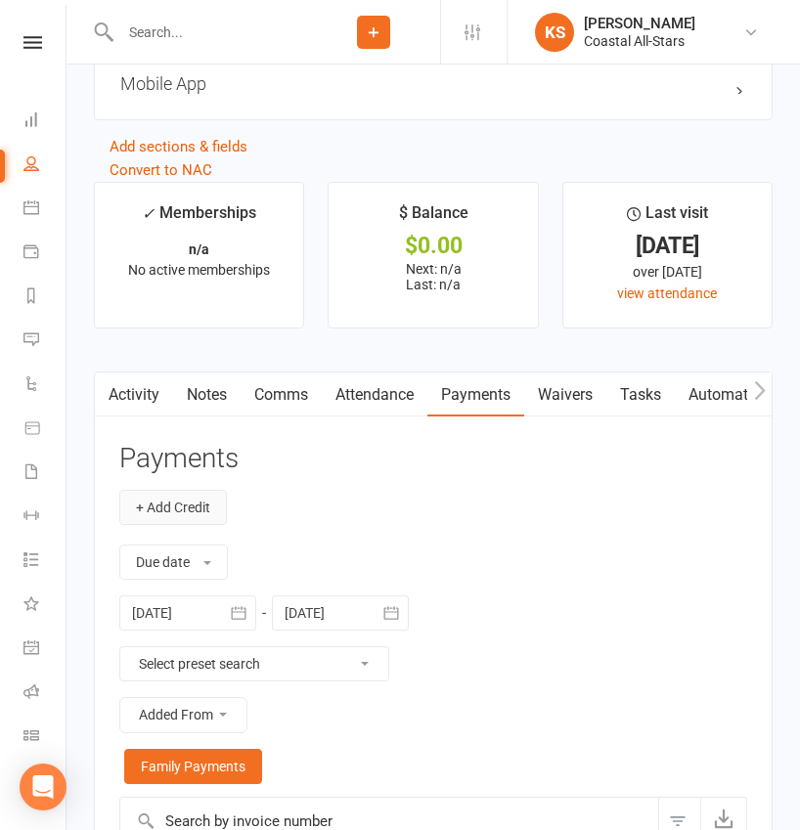
click at [177, 497] on button "+ Add Credit" at bounding box center [173, 507] width 108 height 35
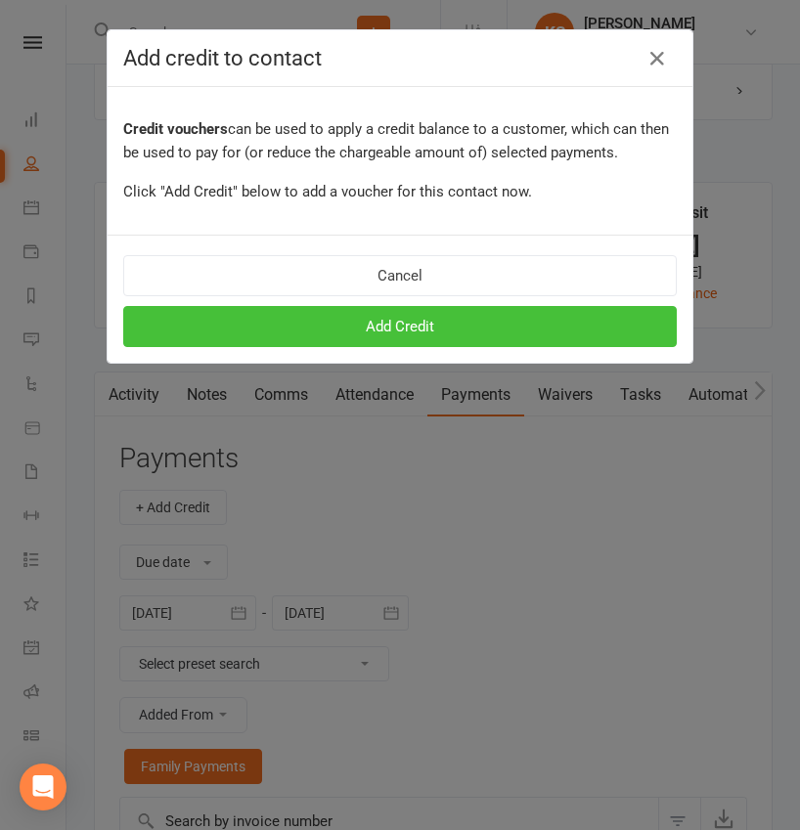
click at [404, 337] on button "Add Credit" at bounding box center [399, 326] width 553 height 41
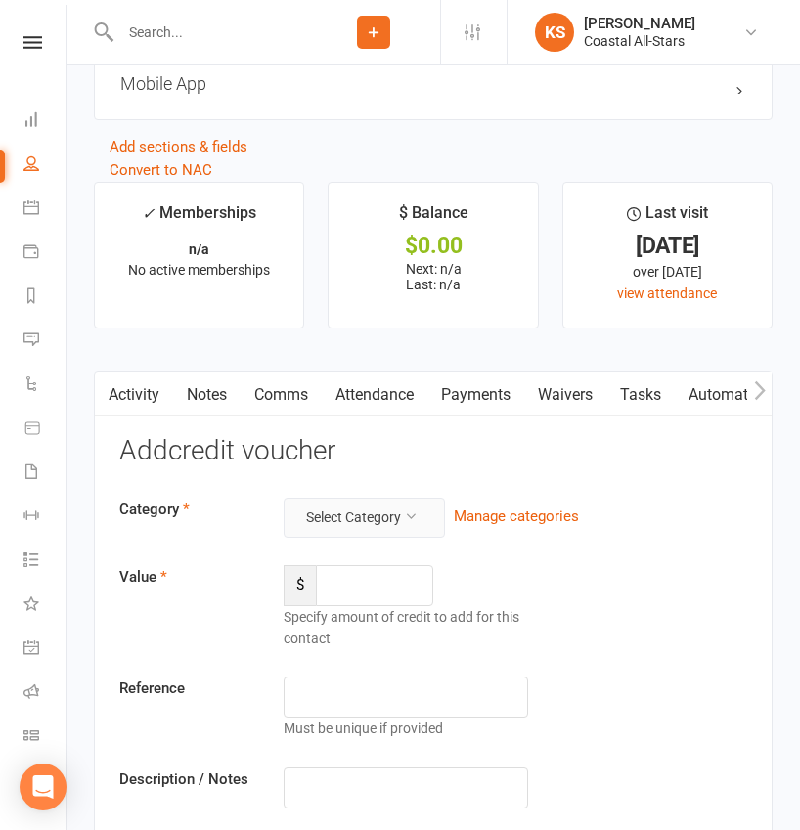
click at [390, 499] on button "Select Category" at bounding box center [364, 517] width 161 height 39
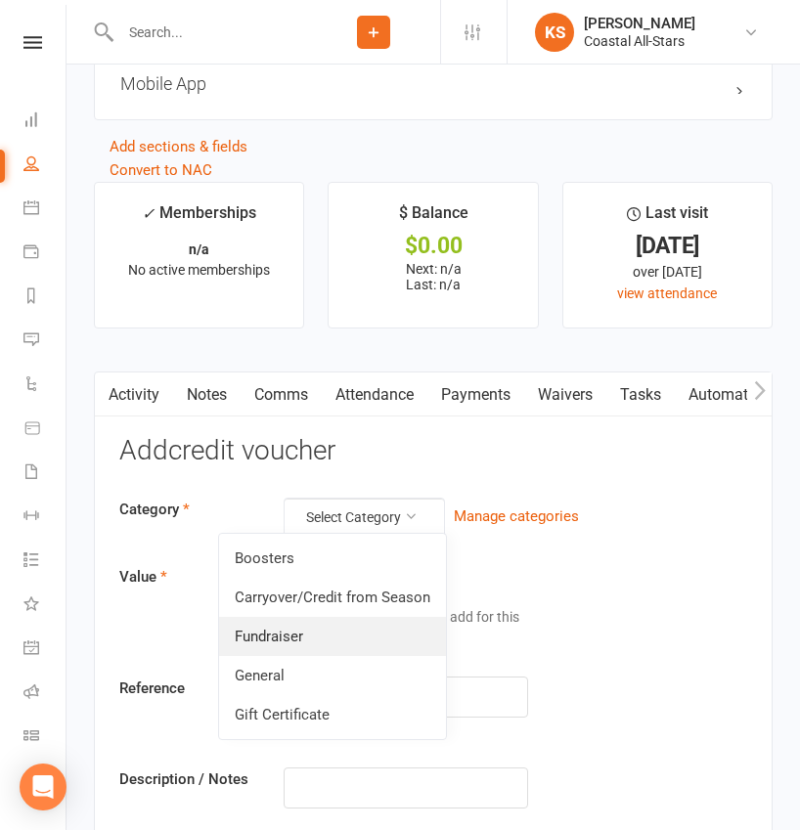
click at [343, 637] on link "Fundraiser" at bounding box center [332, 636] width 227 height 39
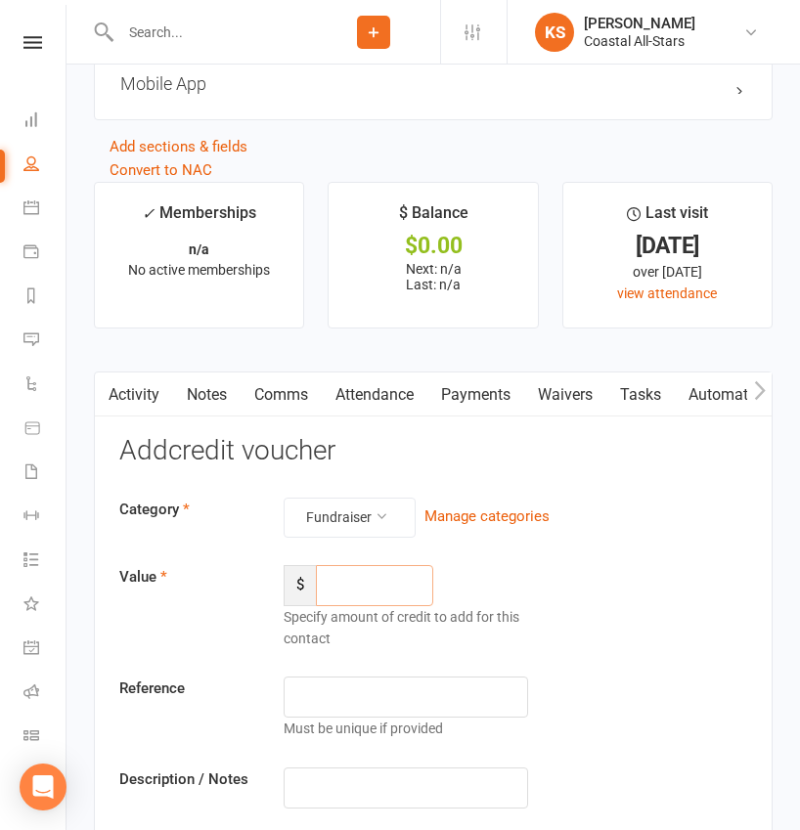
click at [381, 590] on input "number" at bounding box center [374, 585] width 117 height 41
type input "395.50"
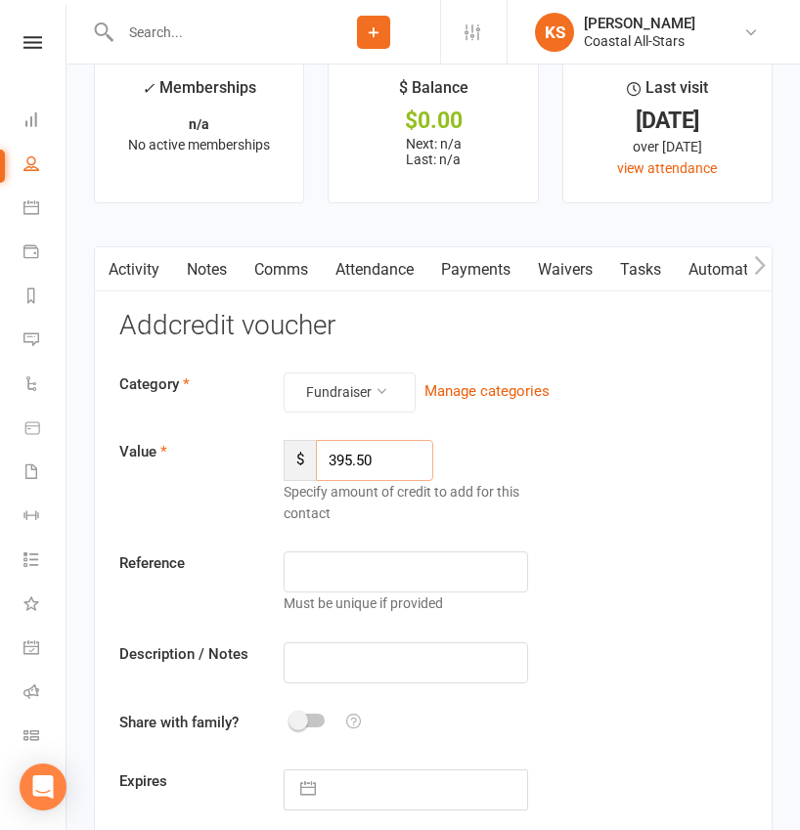
scroll to position [2373, 0]
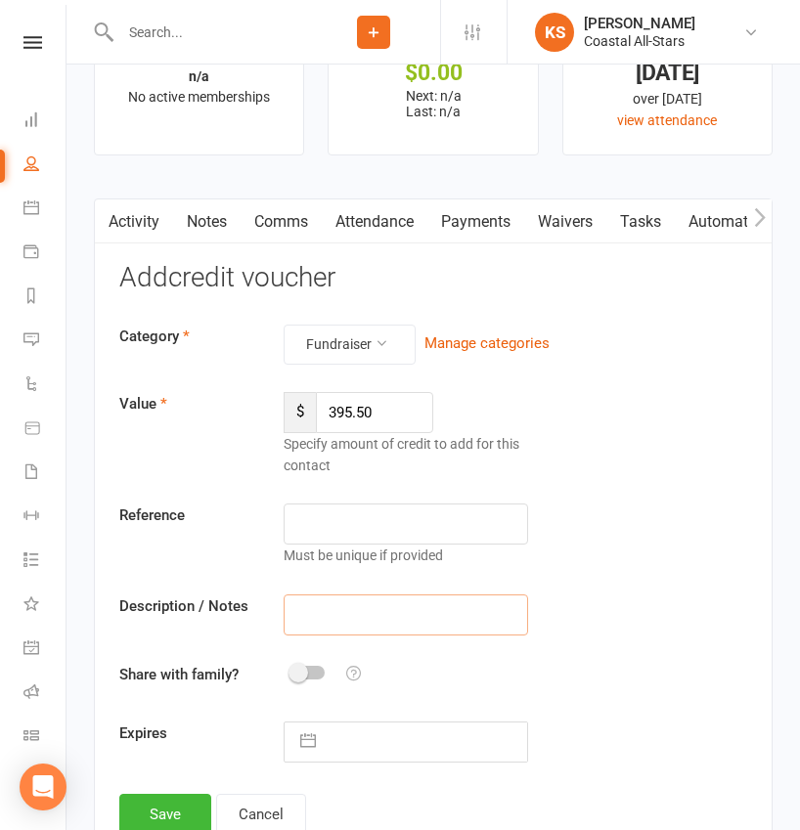
click at [359, 625] on input "text" at bounding box center [406, 614] width 244 height 41
paste input "Aug Popcorn"
type input "Aug Popcorn"
click at [296, 672] on span at bounding box center [298, 673] width 20 height 20
click at [291, 670] on input "checkbox" at bounding box center [291, 670] width 0 height 0
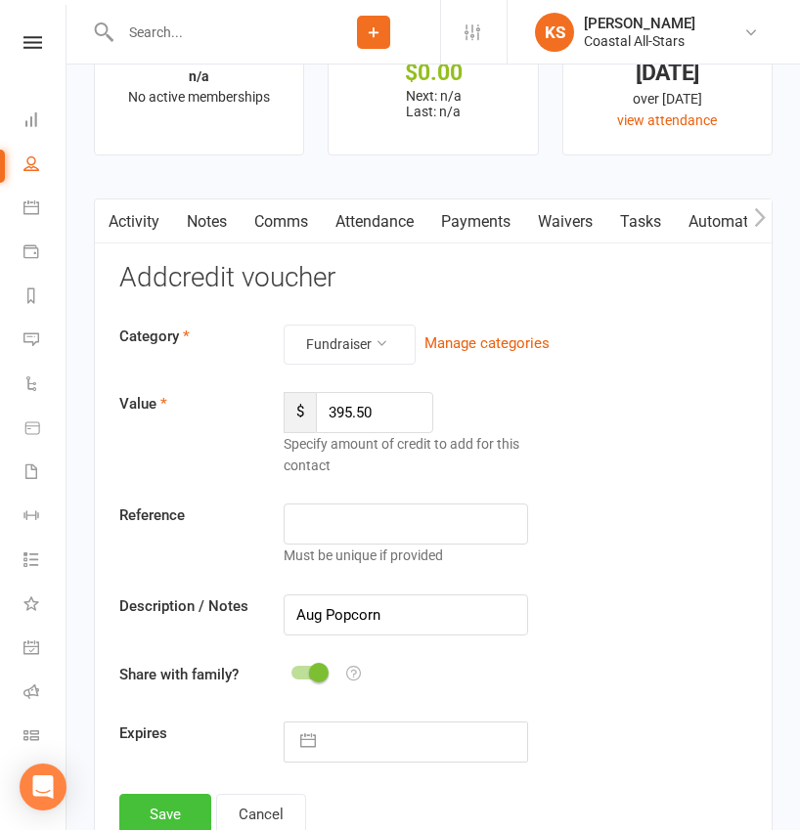
click at [193, 803] on button "Save" at bounding box center [165, 814] width 92 height 41
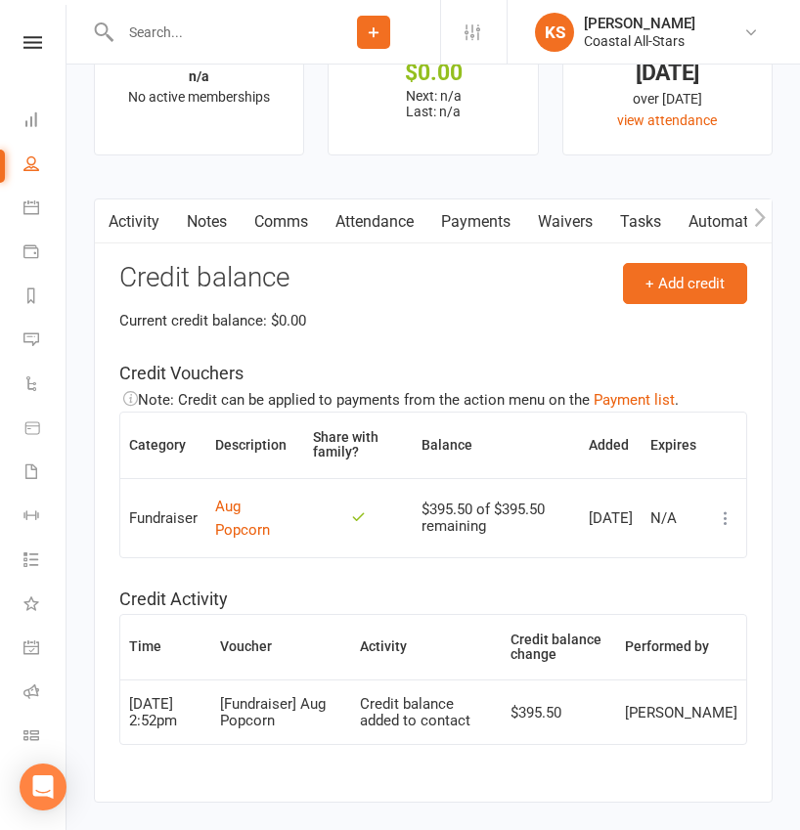
click at [242, 45] on div at bounding box center [200, 32] width 213 height 64
click at [225, 38] on input "text" at bounding box center [210, 32] width 193 height 27
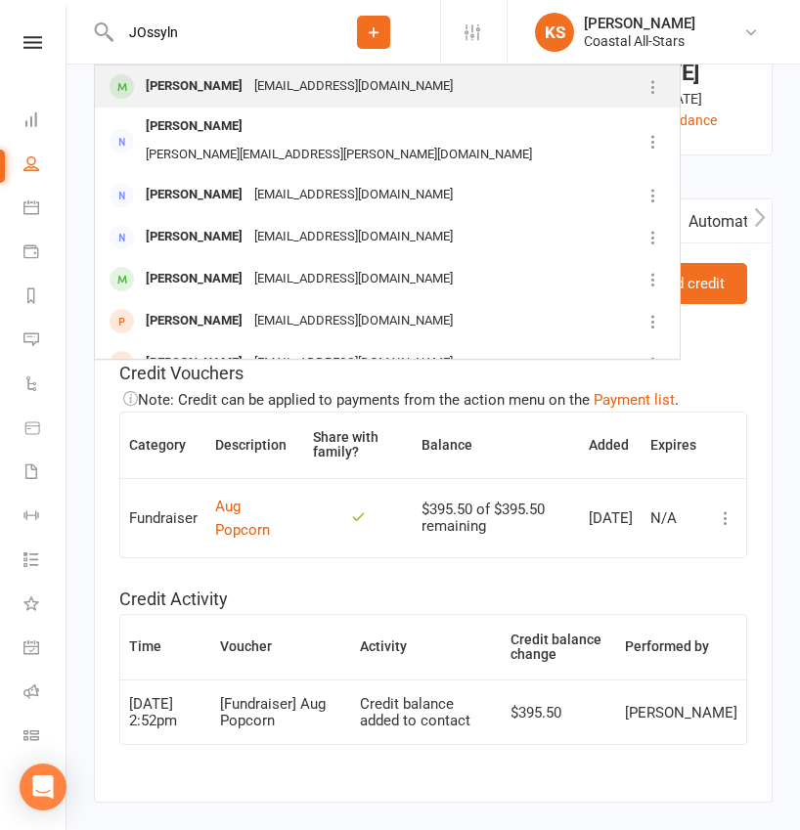
type input "JOssyln"
click at [222, 84] on div "Josslyn Cariño" at bounding box center [194, 86] width 109 height 28
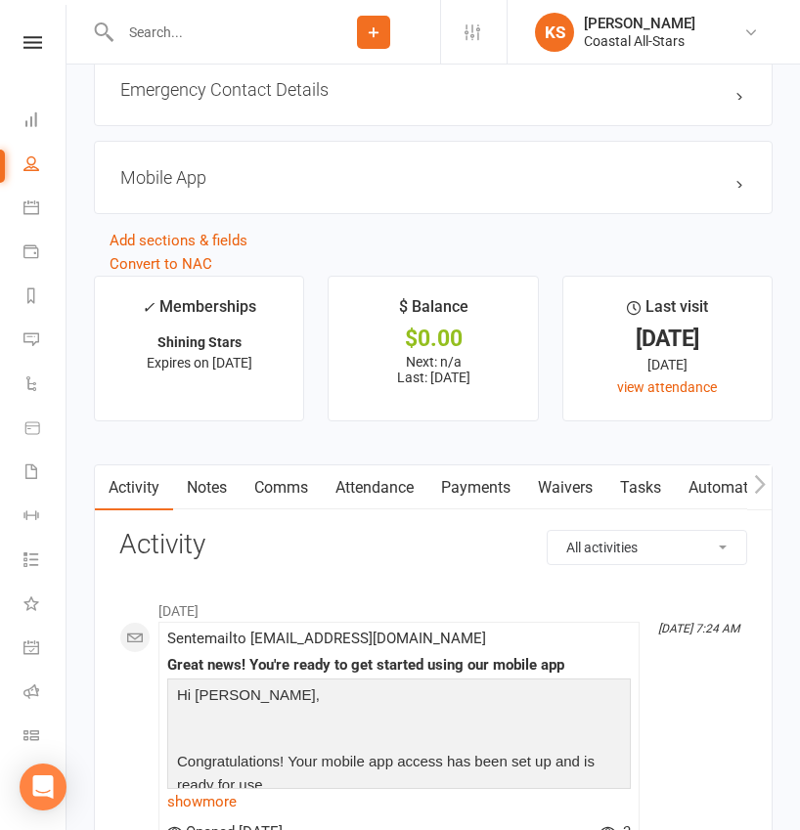
scroll to position [2120, 0]
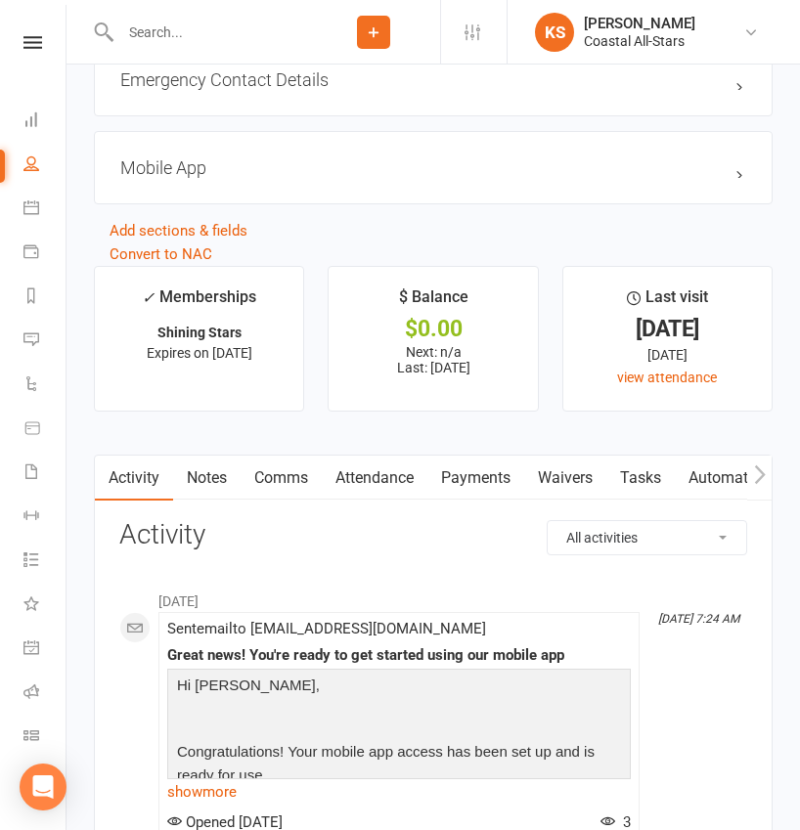
click at [471, 466] on link "Payments" at bounding box center [475, 478] width 97 height 45
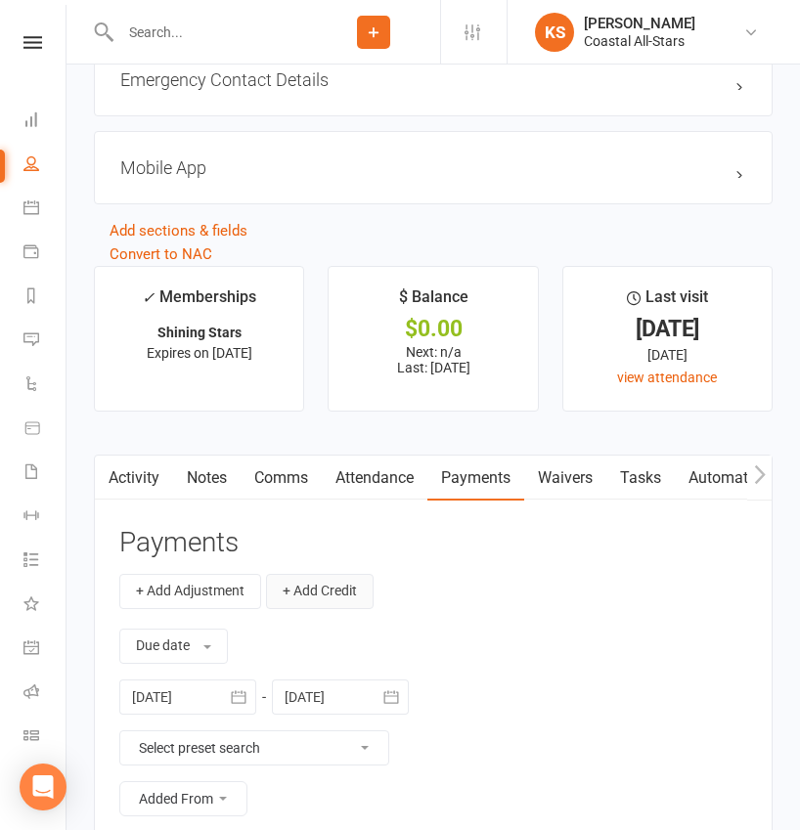
click at [309, 589] on button "+ Add Credit" at bounding box center [320, 591] width 108 height 35
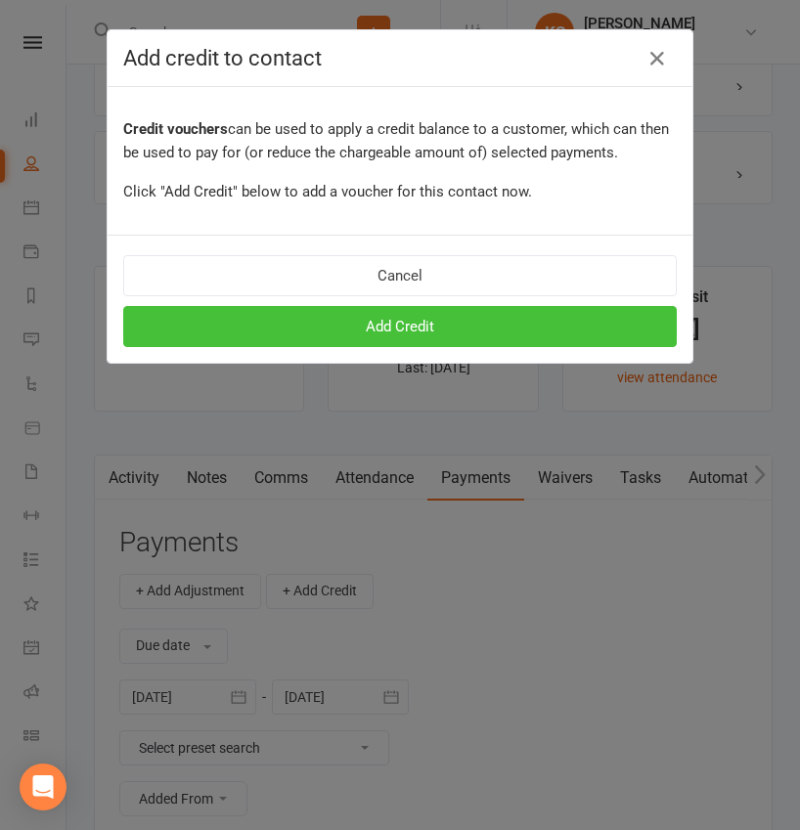
click at [404, 327] on button "Add Credit" at bounding box center [399, 326] width 553 height 41
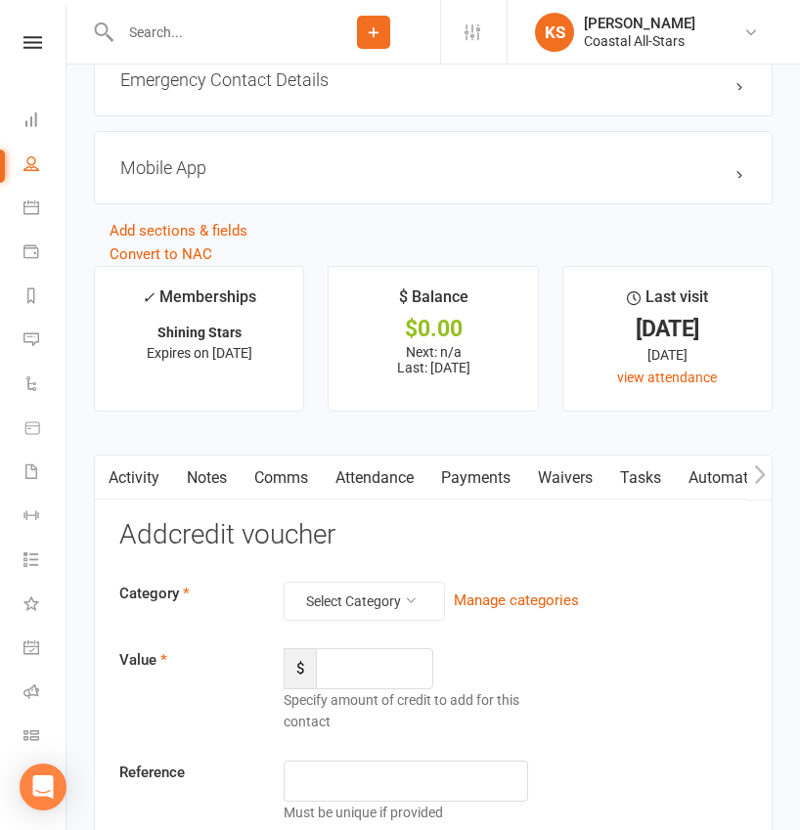
click at [342, 618] on div "Category Select Category Manage categories Value $ Specify amount of credit to …" at bounding box center [433, 801] width 628 height 438
click at [342, 602] on button "Select Category" at bounding box center [364, 601] width 161 height 39
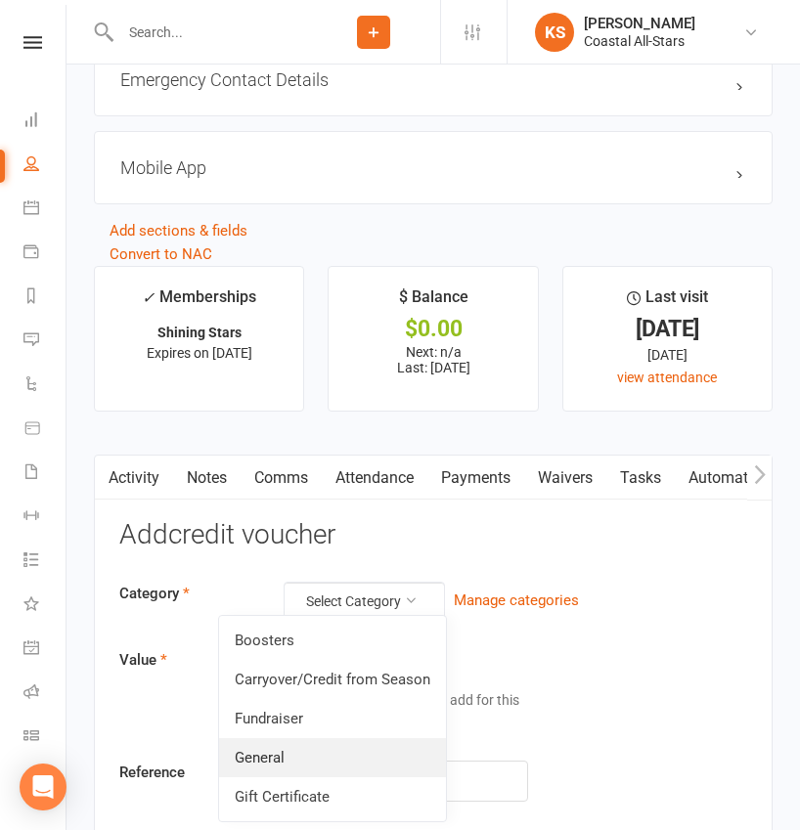
click at [312, 757] on link "General" at bounding box center [332, 757] width 227 height 39
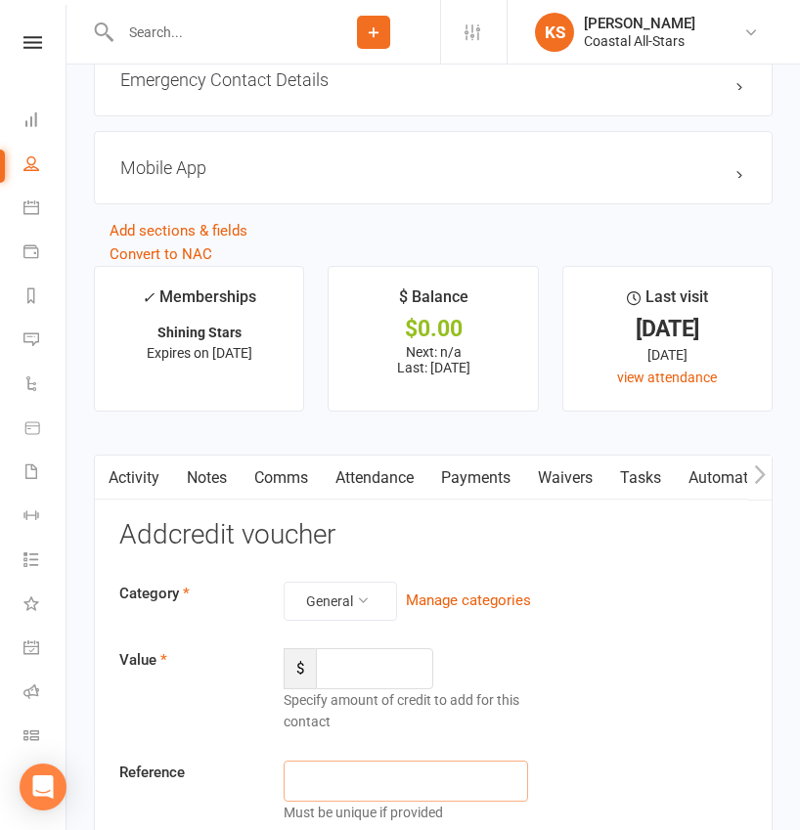
click at [312, 761] on input "text" at bounding box center [406, 781] width 244 height 41
click at [358, 593] on icon at bounding box center [363, 600] width 14 height 14
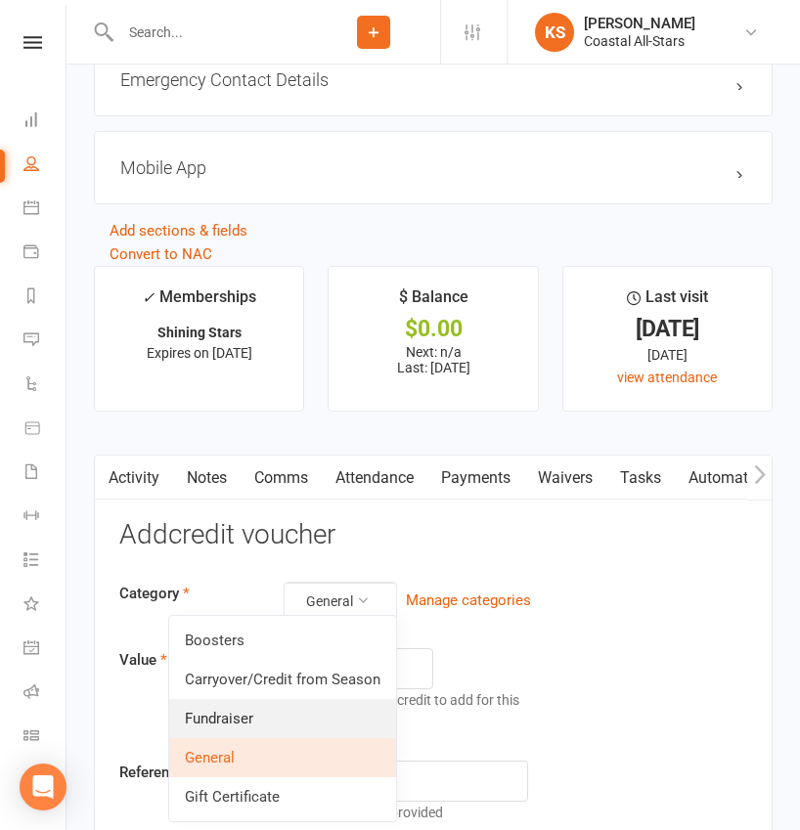
click at [325, 731] on link "Fundraiser" at bounding box center [282, 718] width 227 height 39
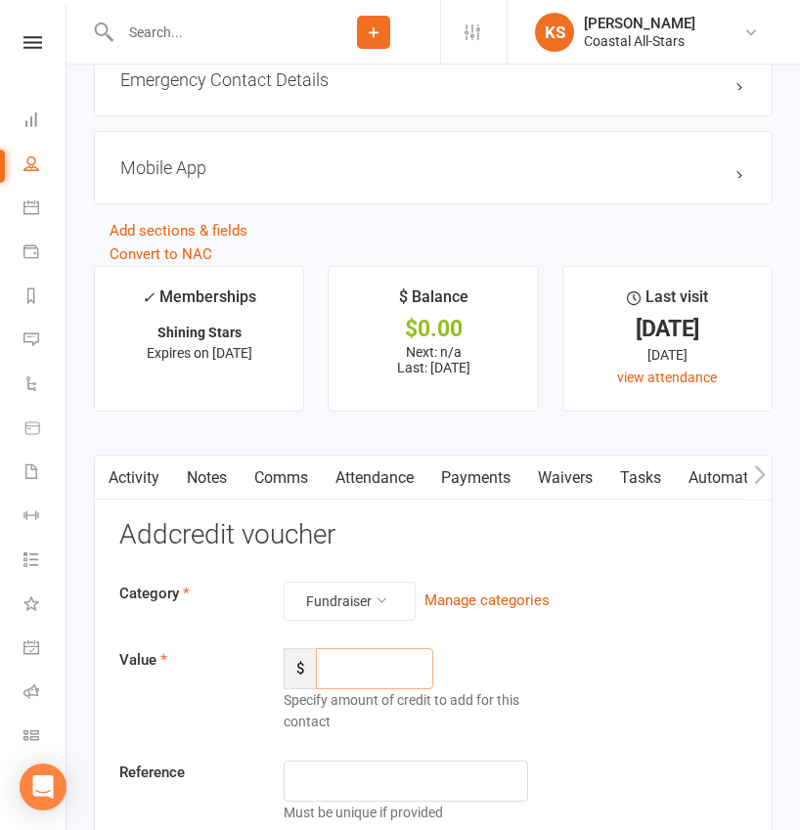
click at [362, 658] on input "number" at bounding box center [374, 668] width 117 height 41
type input "385"
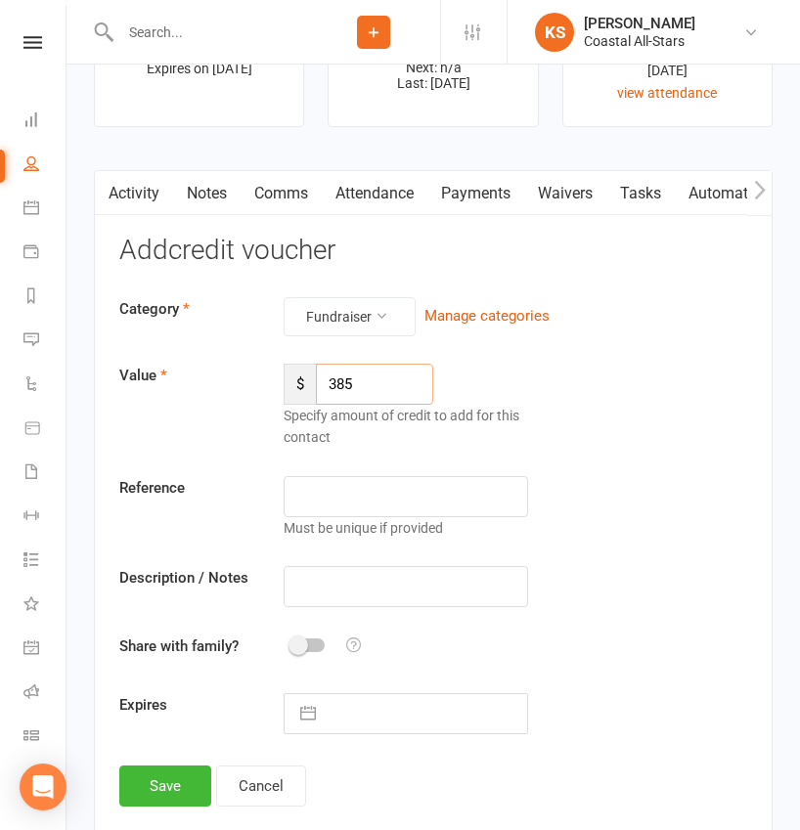
scroll to position [2410, 0]
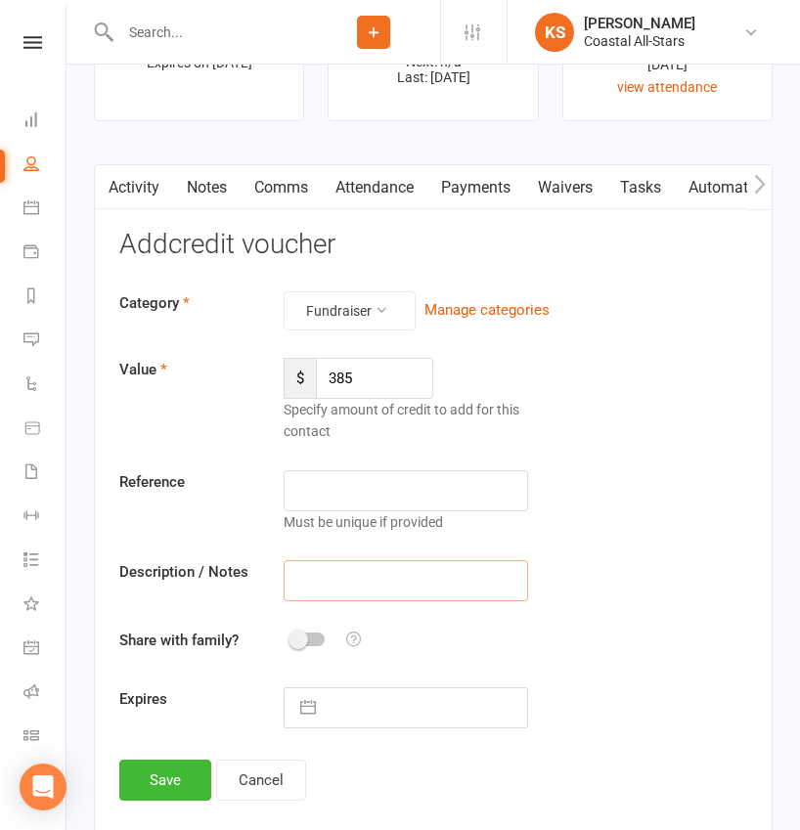
click at [354, 564] on input "text" at bounding box center [406, 580] width 244 height 41
paste input "Aug Popcorn"
type input "Aug Popcorn"
click at [179, 786] on button "Save" at bounding box center [165, 780] width 92 height 41
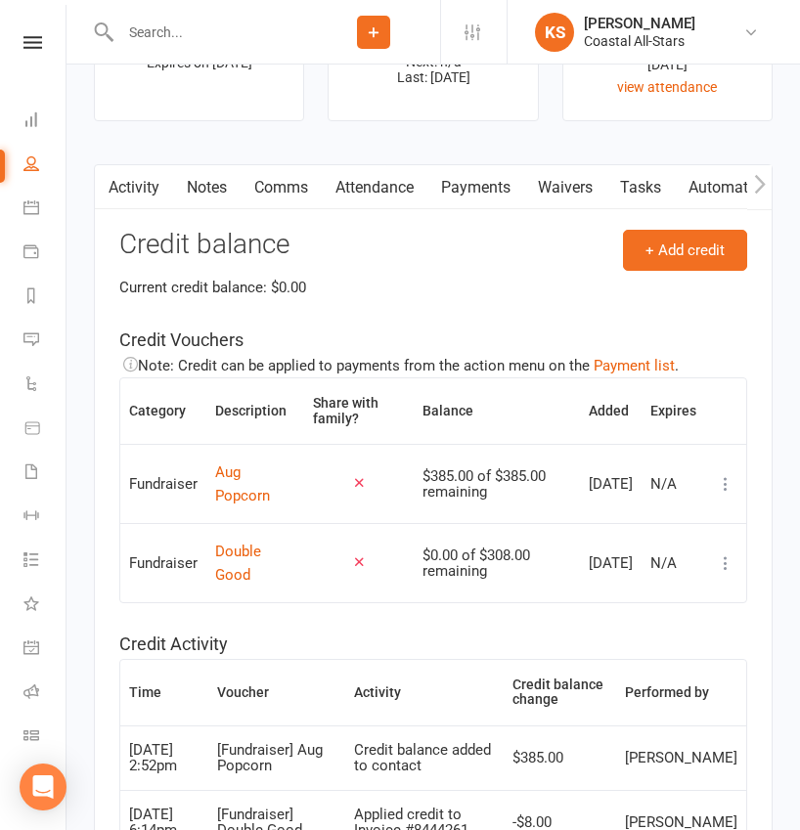
click at [226, 33] on input "text" at bounding box center [210, 32] width 193 height 27
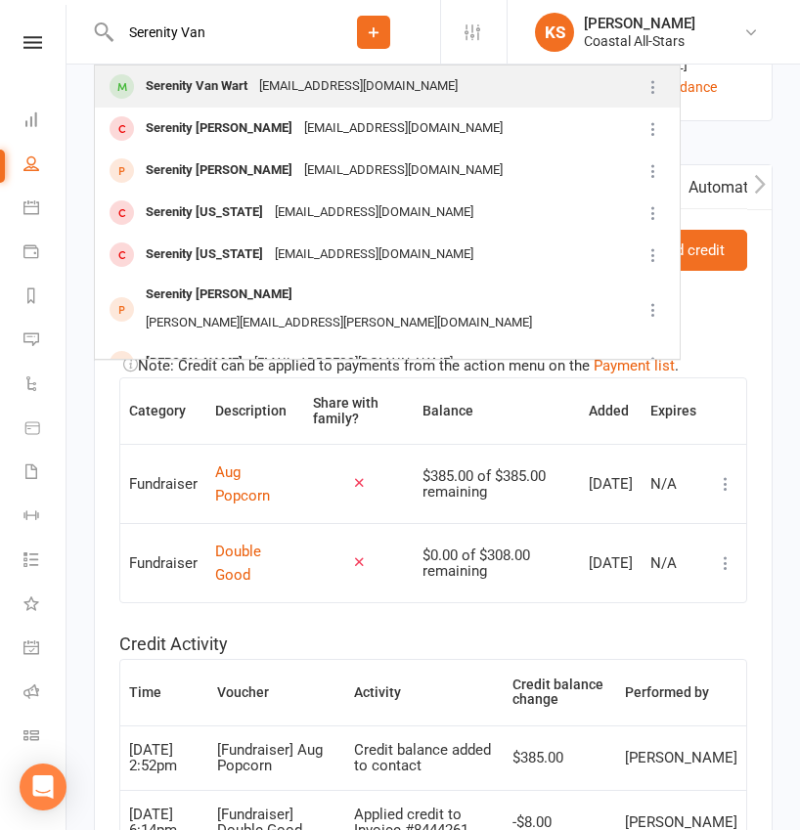
type input "Serenity Van"
click at [215, 88] on div "Serenity Van Wart" at bounding box center [196, 86] width 113 height 28
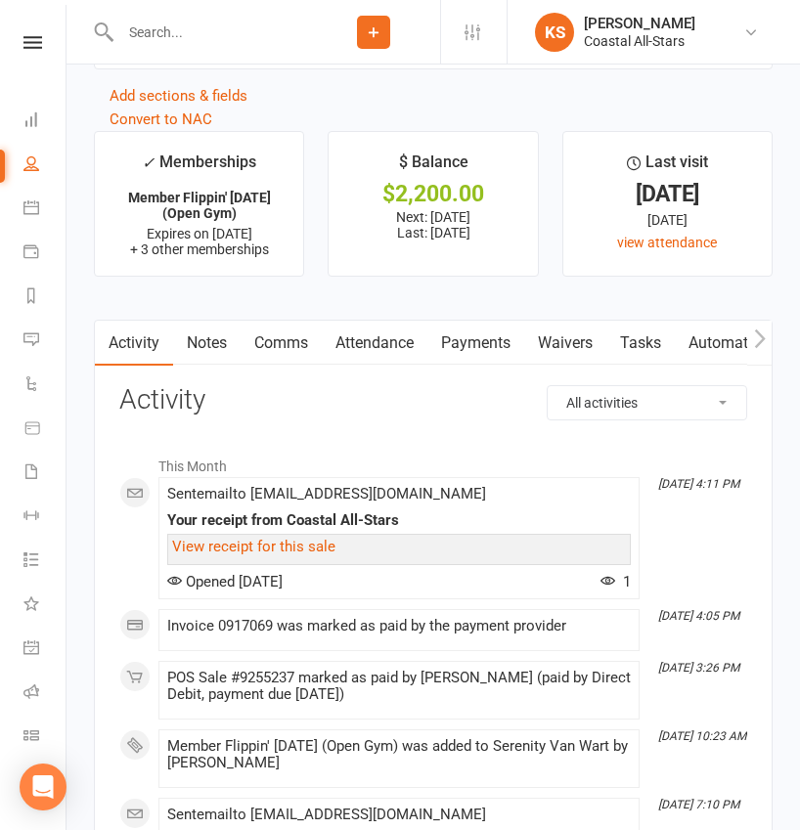
scroll to position [2488, 0]
click at [492, 337] on link "Payments" at bounding box center [475, 342] width 97 height 45
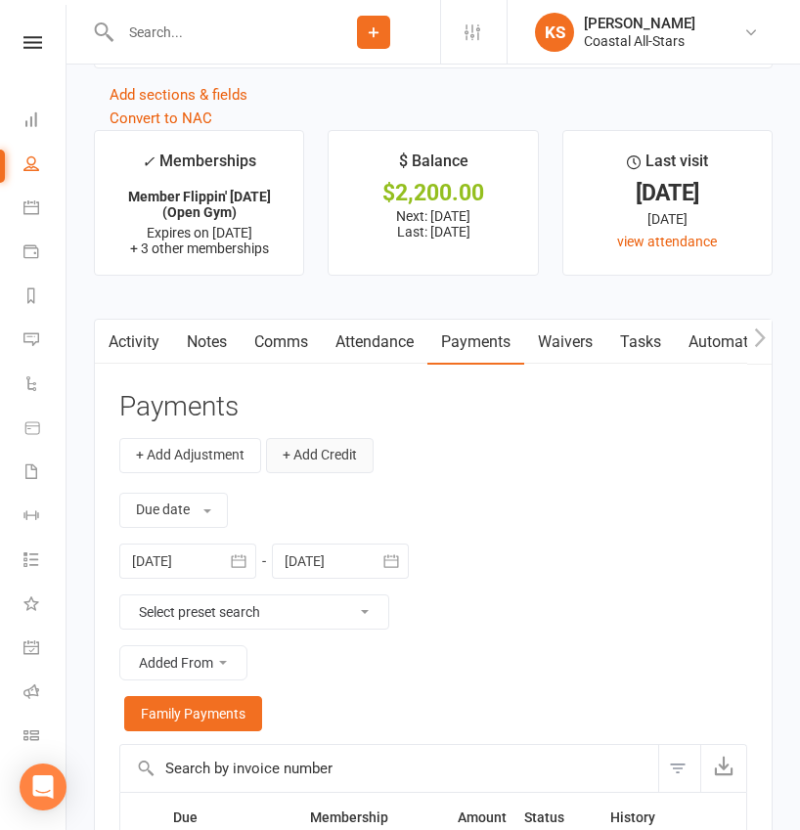
click at [348, 451] on button "+ Add Credit" at bounding box center [320, 455] width 108 height 35
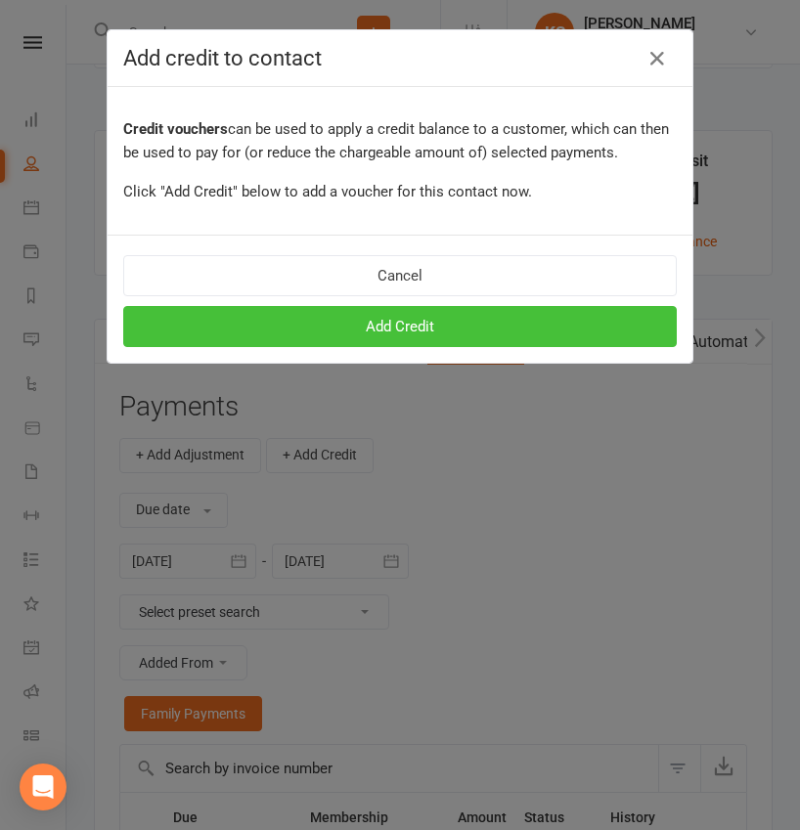
click at [430, 333] on button "Add Credit" at bounding box center [399, 326] width 553 height 41
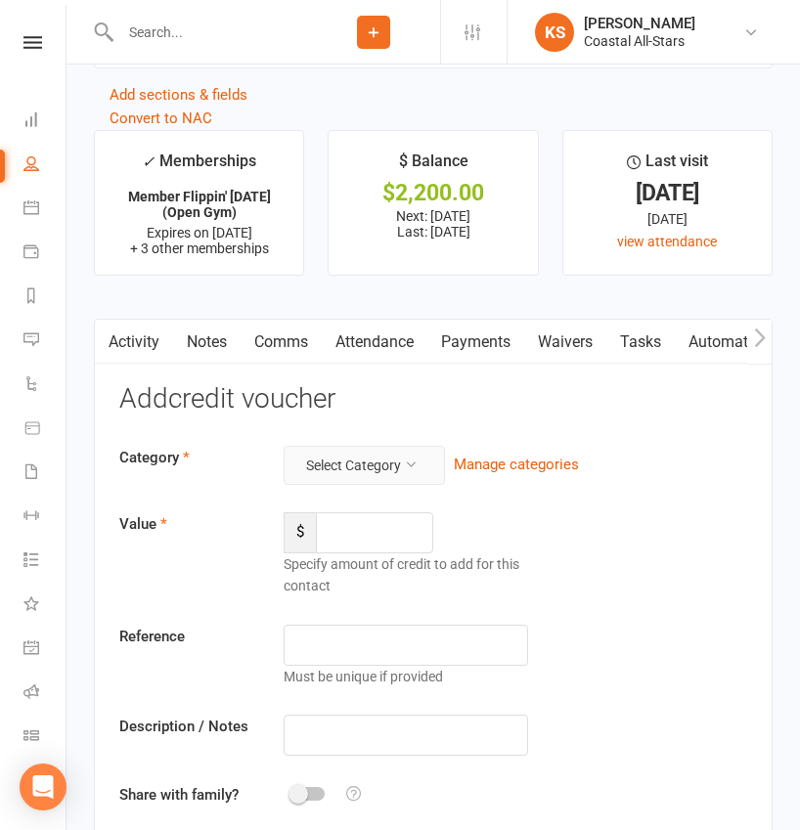
click at [365, 448] on button "Select Category" at bounding box center [364, 465] width 161 height 39
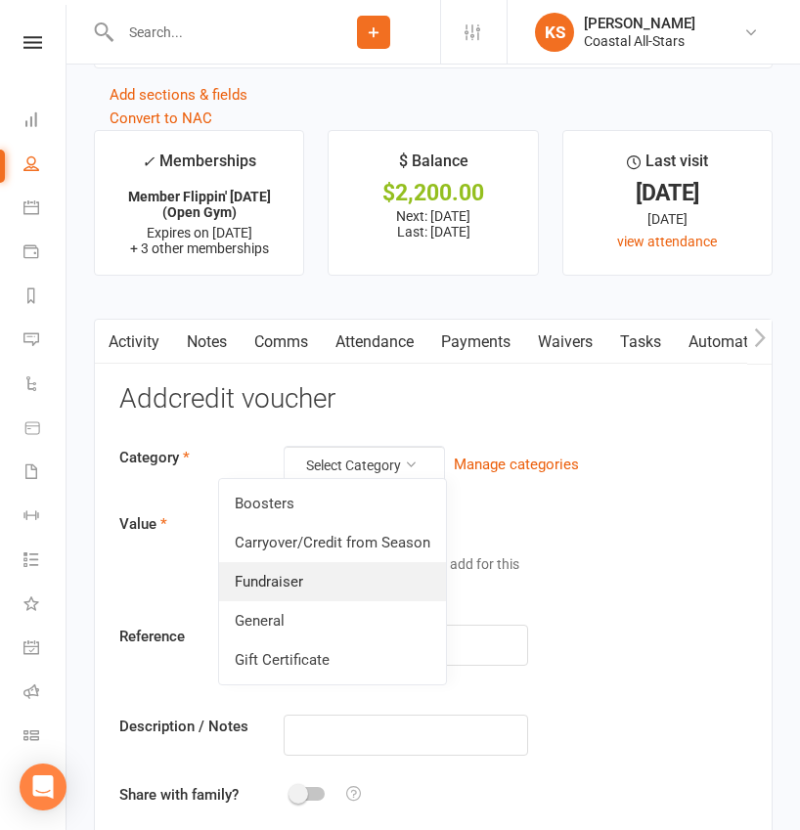
click at [321, 578] on link "Fundraiser" at bounding box center [332, 581] width 227 height 39
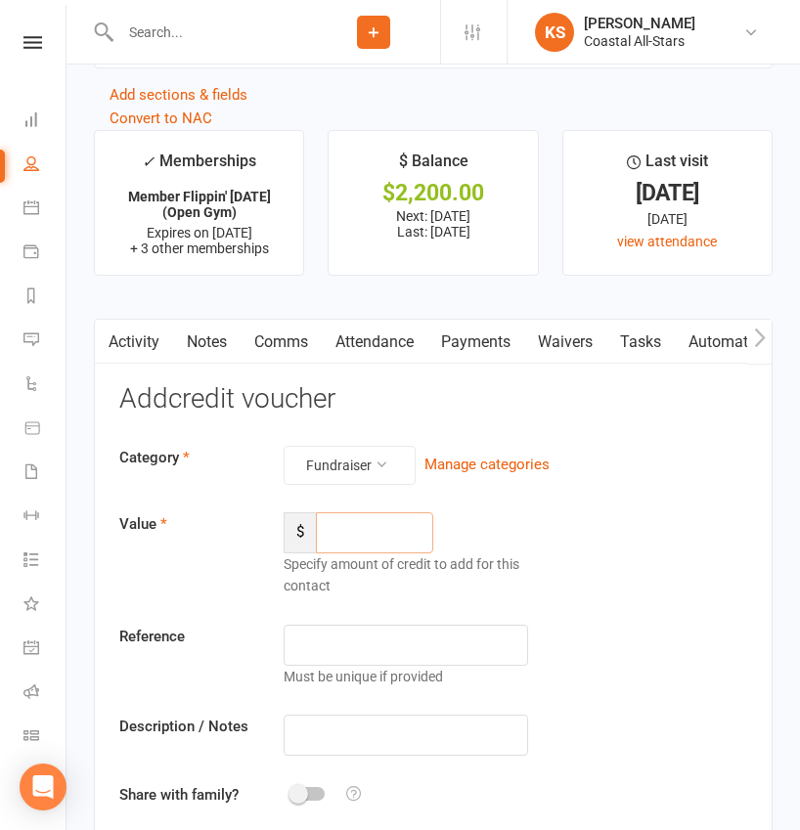
click at [391, 525] on input "number" at bounding box center [374, 532] width 117 height 41
type input "359.5"
click at [351, 743] on input "text" at bounding box center [406, 735] width 244 height 41
paste input "Aug Popcorn"
type input "Aug Popcorn"
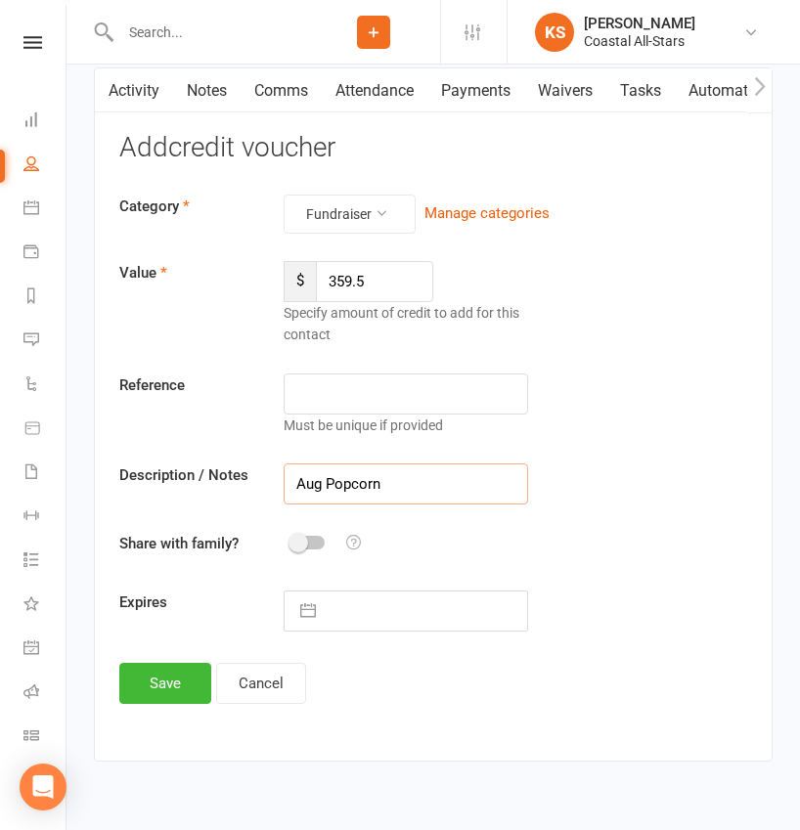
scroll to position [2768, 0]
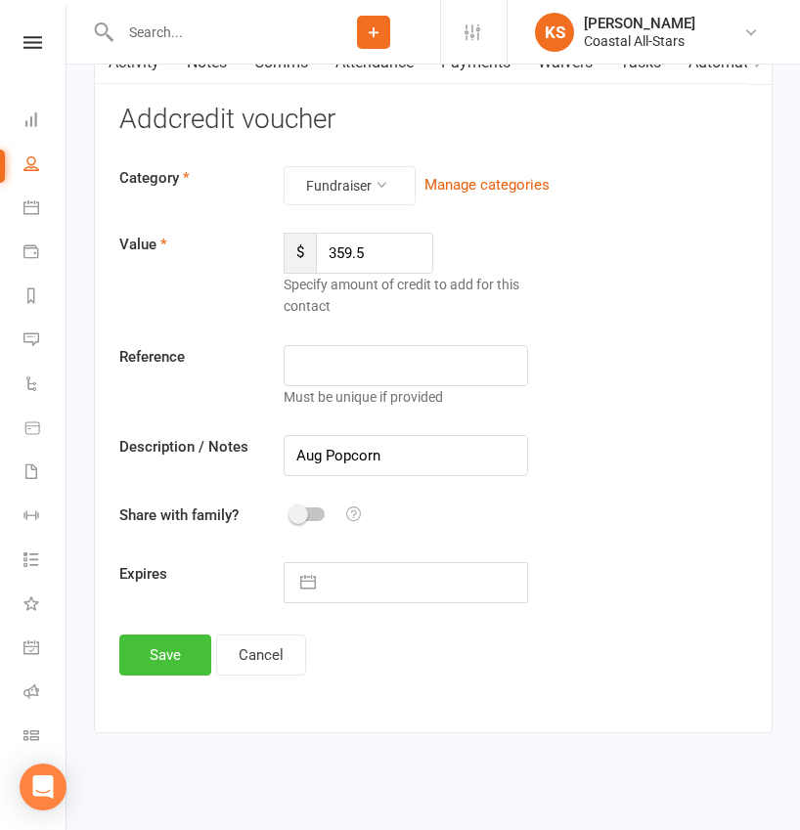
click at [186, 642] on button "Save" at bounding box center [165, 655] width 92 height 41
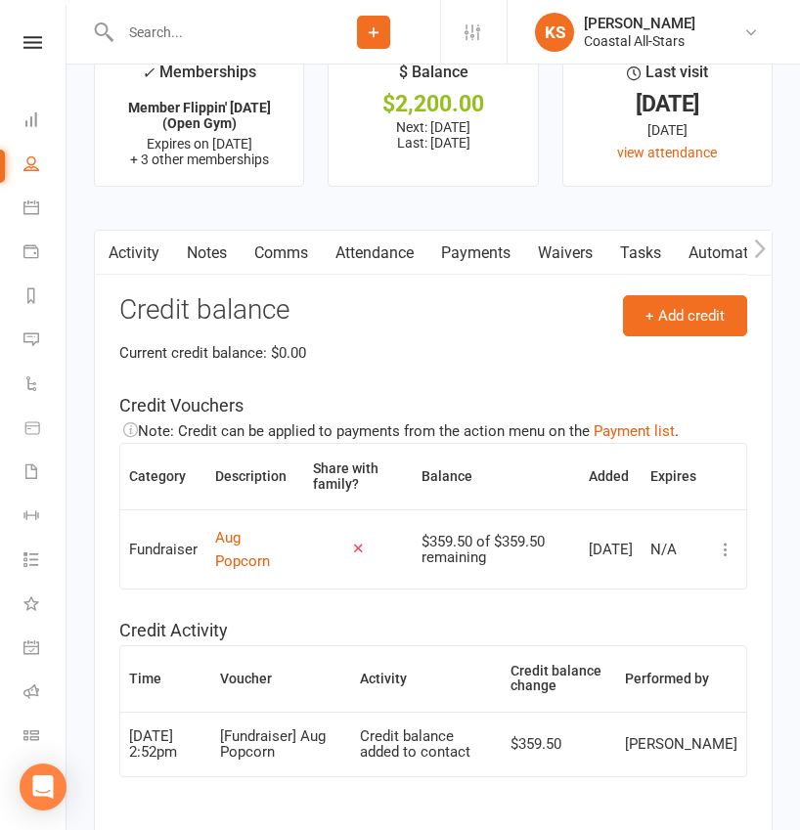
scroll to position [2678, 0]
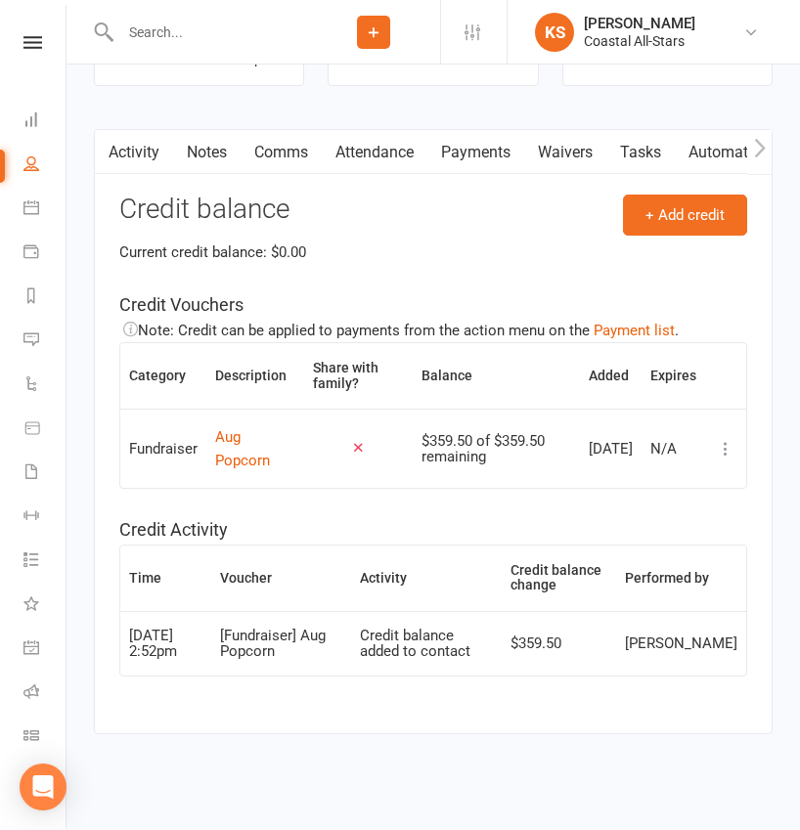
click at [198, 38] on input "text" at bounding box center [210, 32] width 193 height 27
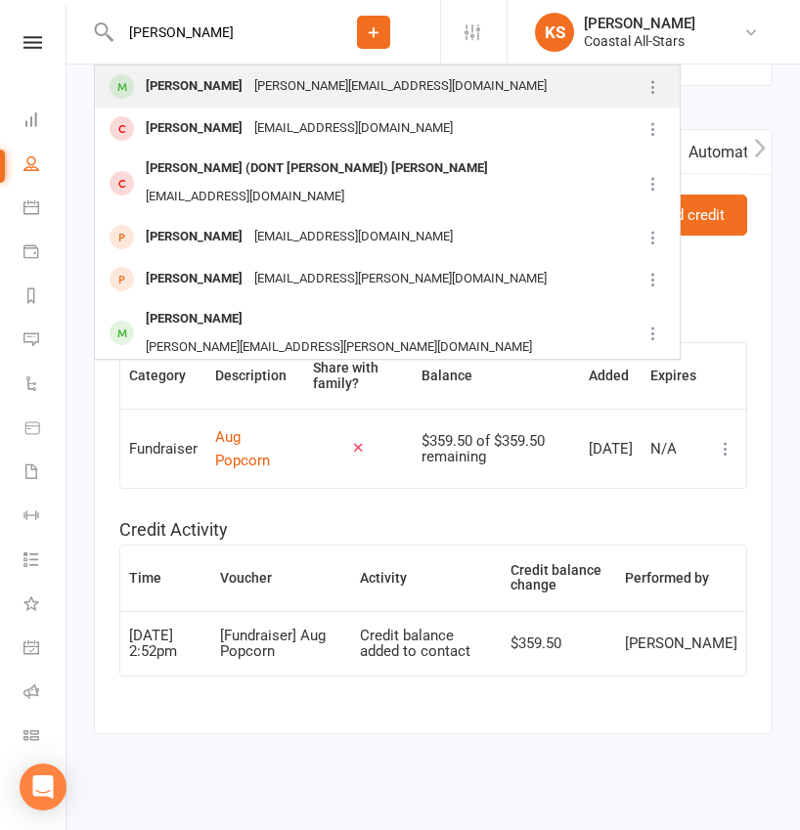
type input "Liliana Manieog"
click at [204, 86] on div "[PERSON_NAME]" at bounding box center [194, 86] width 109 height 28
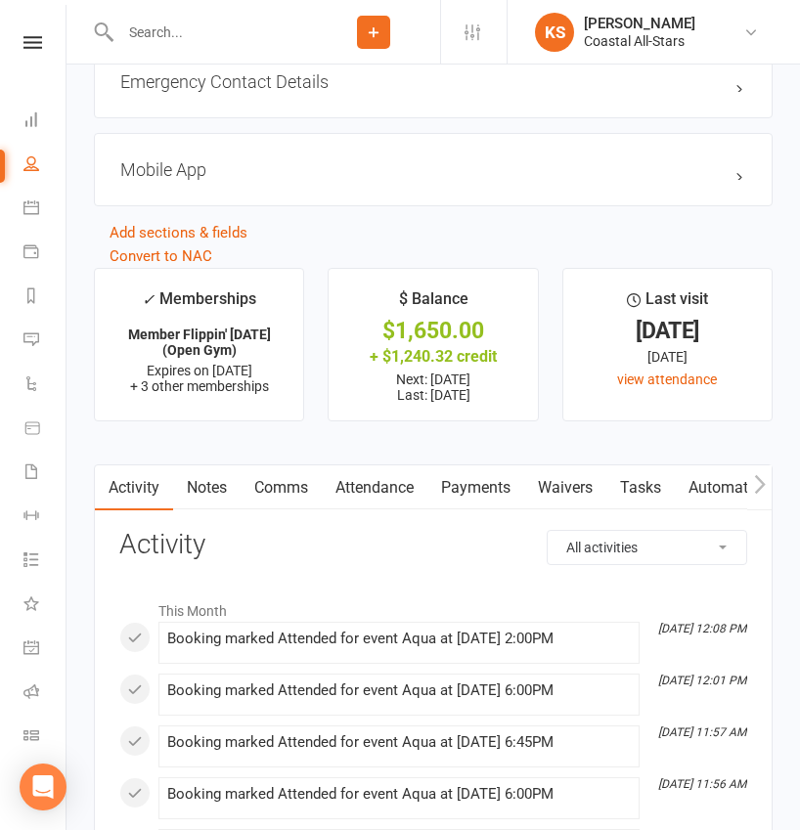
scroll to position [2482, 0]
click at [492, 474] on link "Payments" at bounding box center [475, 486] width 97 height 45
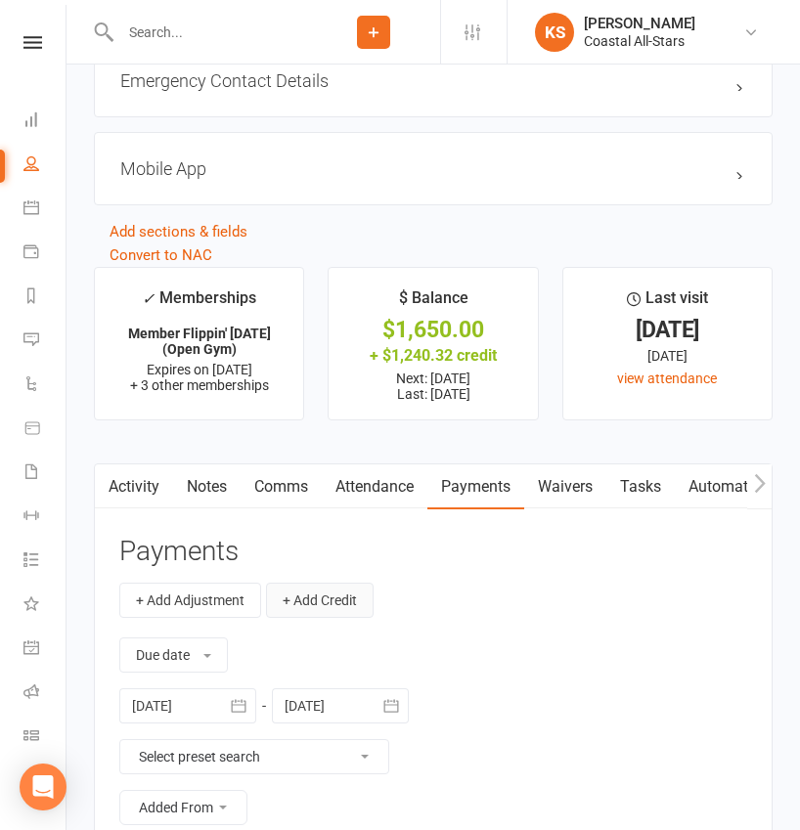
click at [327, 588] on button "+ Add Credit" at bounding box center [320, 600] width 108 height 35
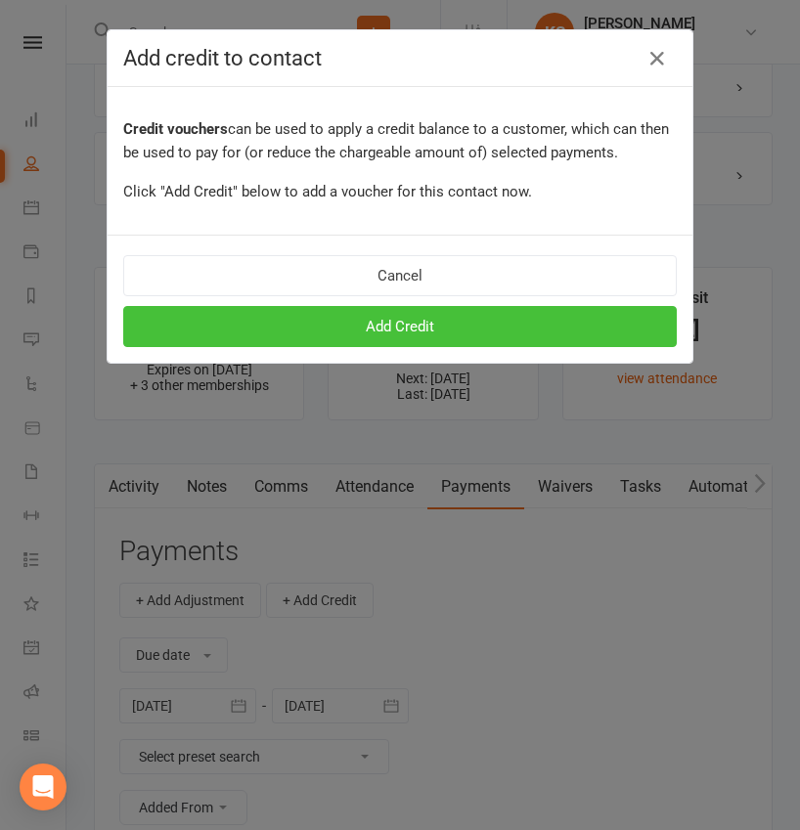
click at [396, 325] on button "Add Credit" at bounding box center [399, 326] width 553 height 41
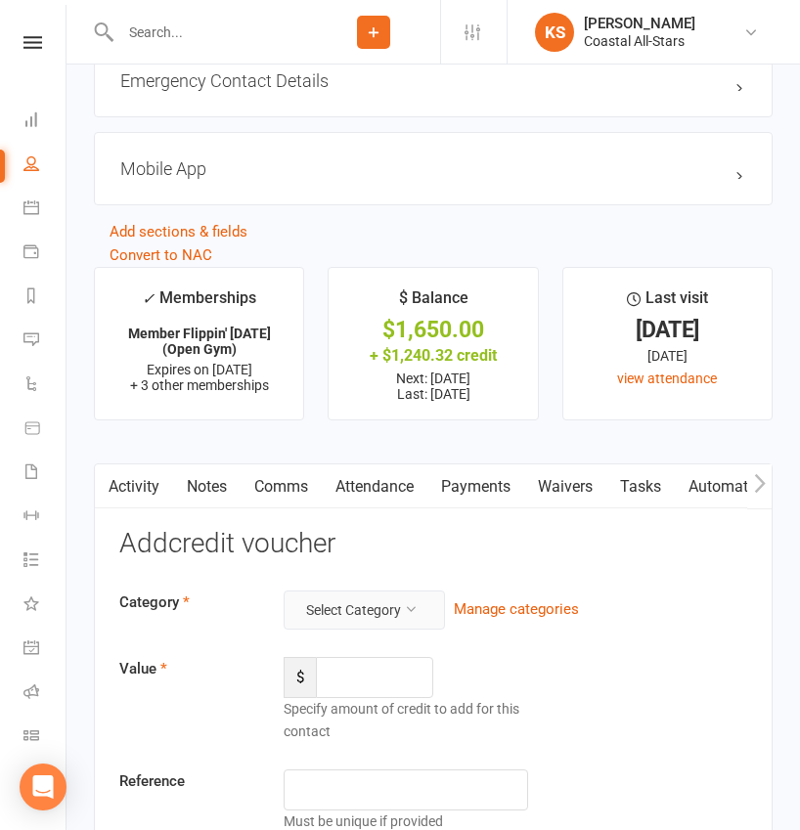
click at [372, 613] on button "Select Category" at bounding box center [364, 610] width 161 height 39
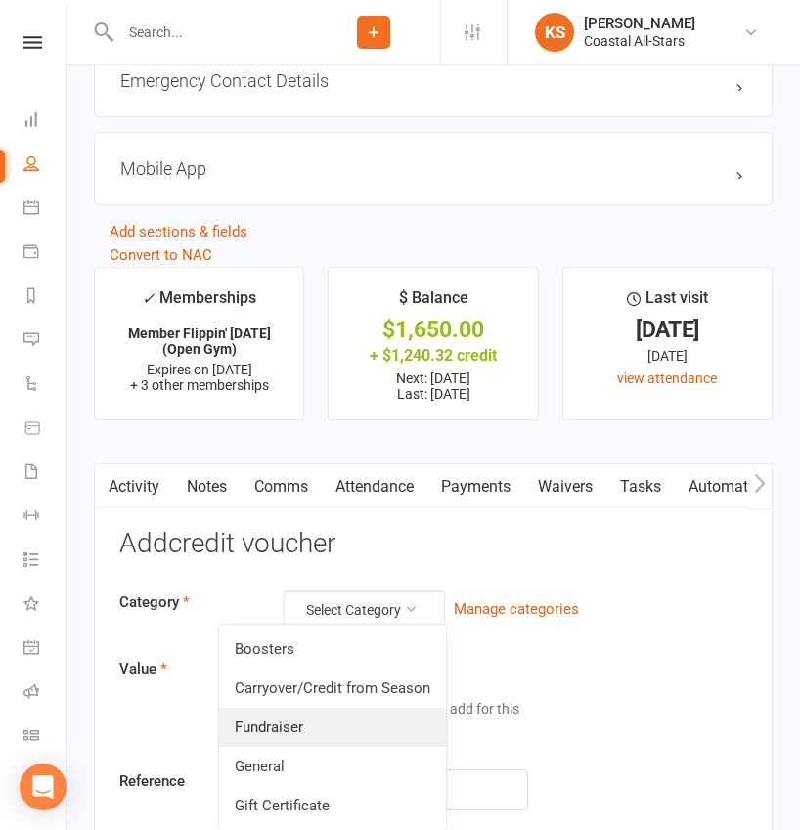
click at [332, 726] on link "Fundraiser" at bounding box center [332, 727] width 227 height 39
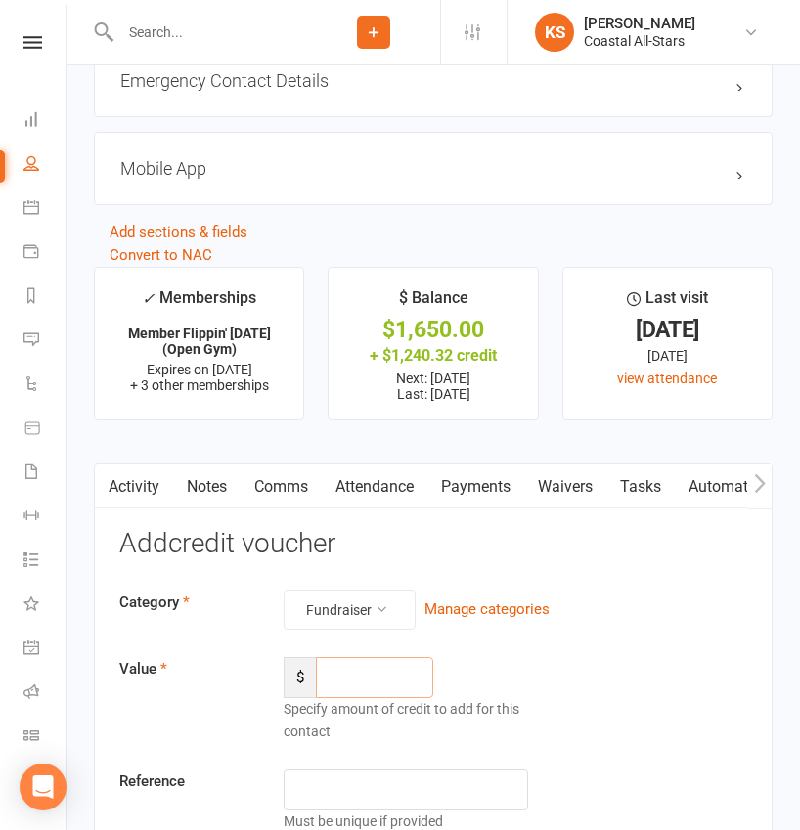
click at [370, 668] on input "number" at bounding box center [374, 677] width 117 height 41
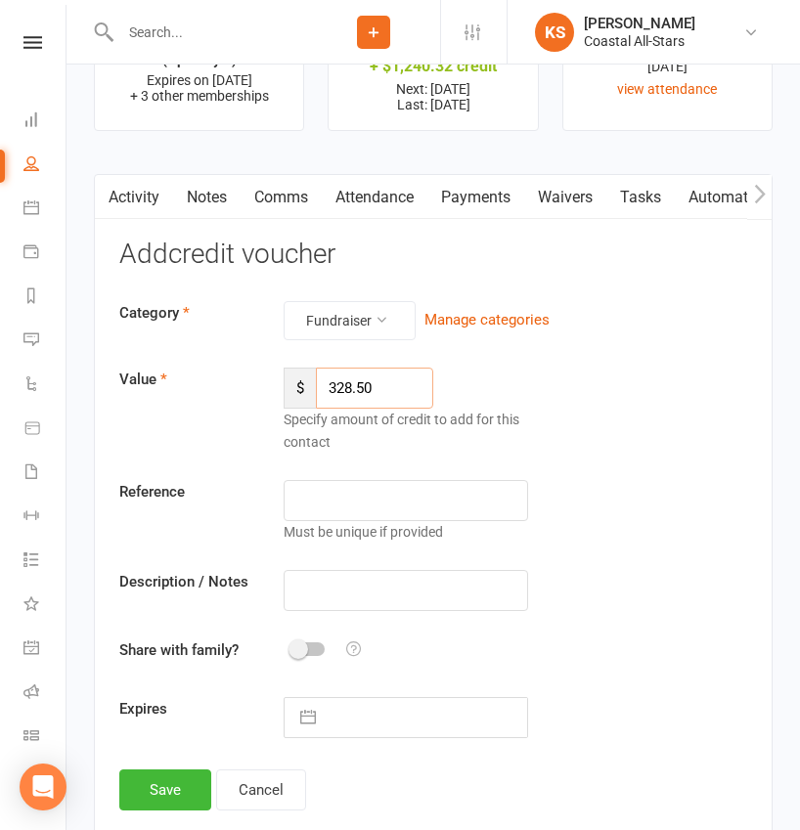
scroll to position [2773, 0]
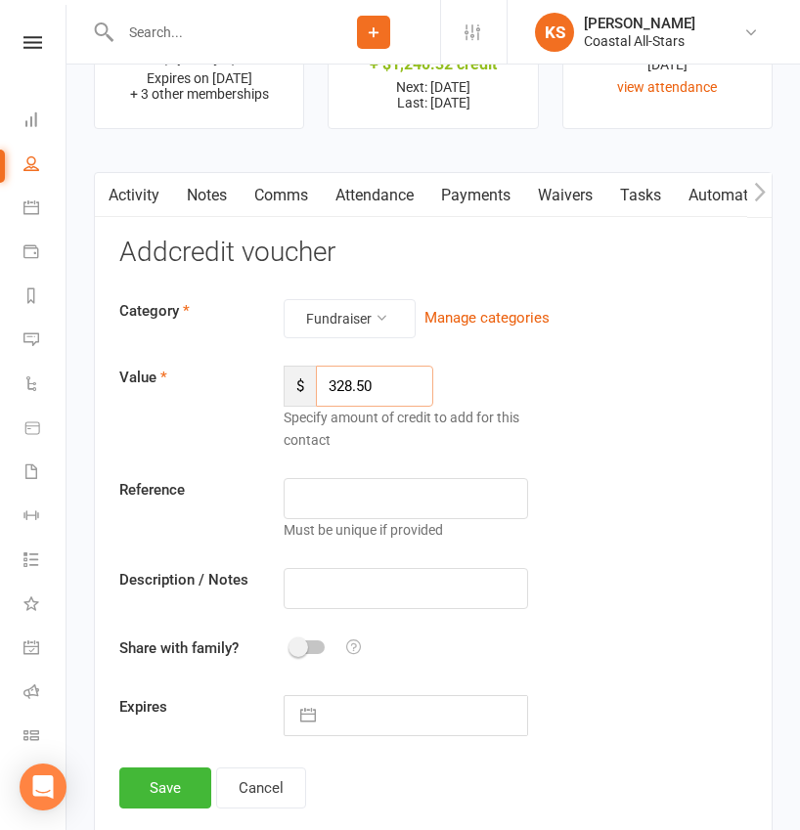
type input "328.50"
click at [389, 585] on input "text" at bounding box center [406, 588] width 244 height 41
paste input "Aug Popcorn"
type input "Aug Popcorn"
click at [181, 783] on button "Save" at bounding box center [165, 788] width 92 height 41
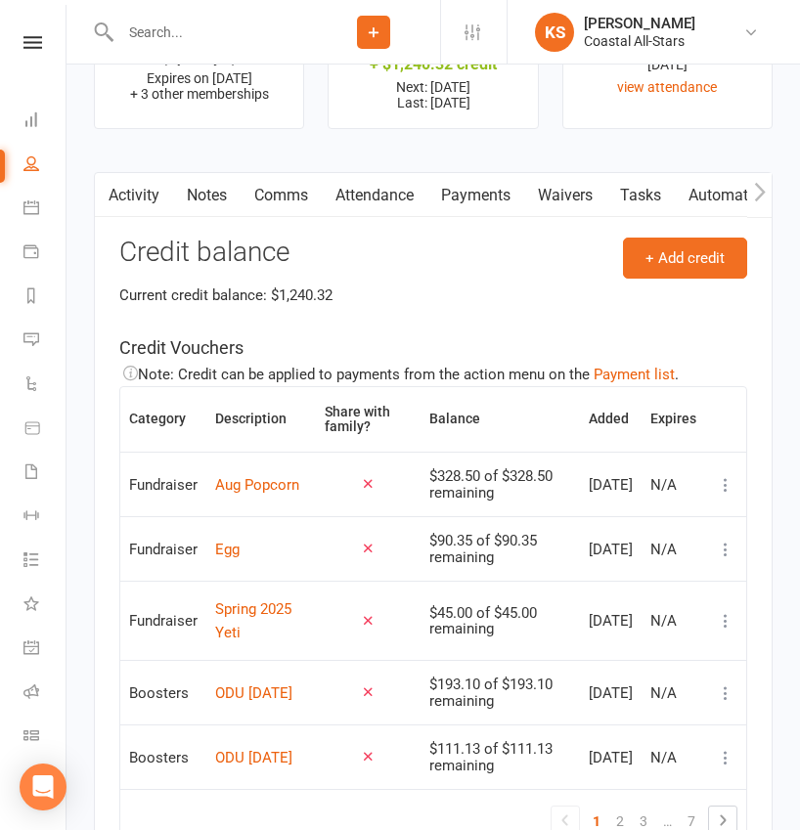
scroll to position [2791, 0]
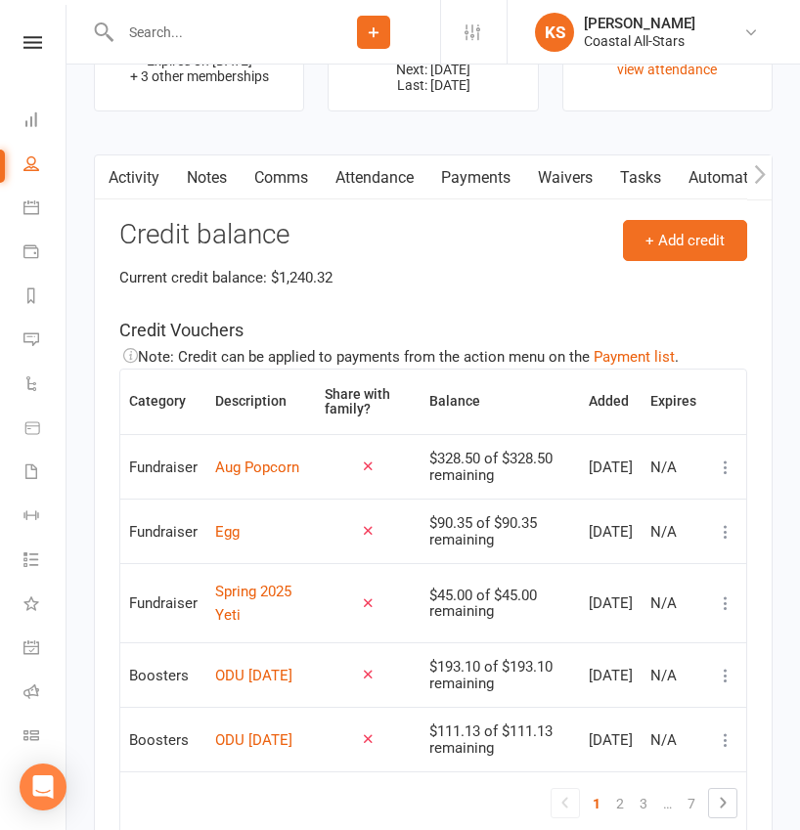
click at [206, 32] on input "text" at bounding box center [210, 32] width 193 height 27
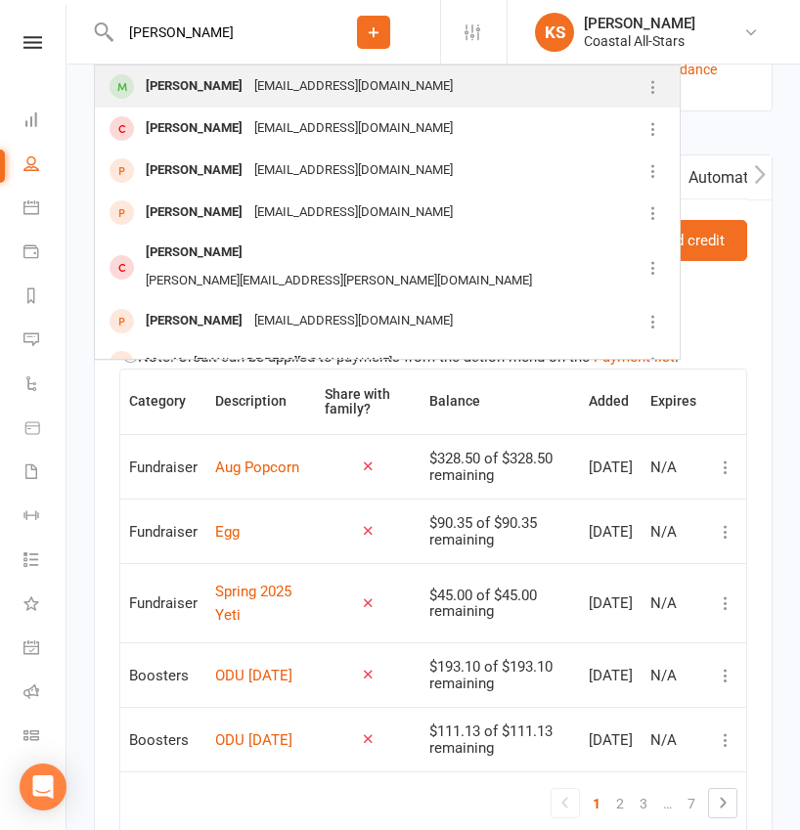
type input "Mya Crawley"
click at [197, 86] on div "Mya Crawley" at bounding box center [194, 86] width 109 height 28
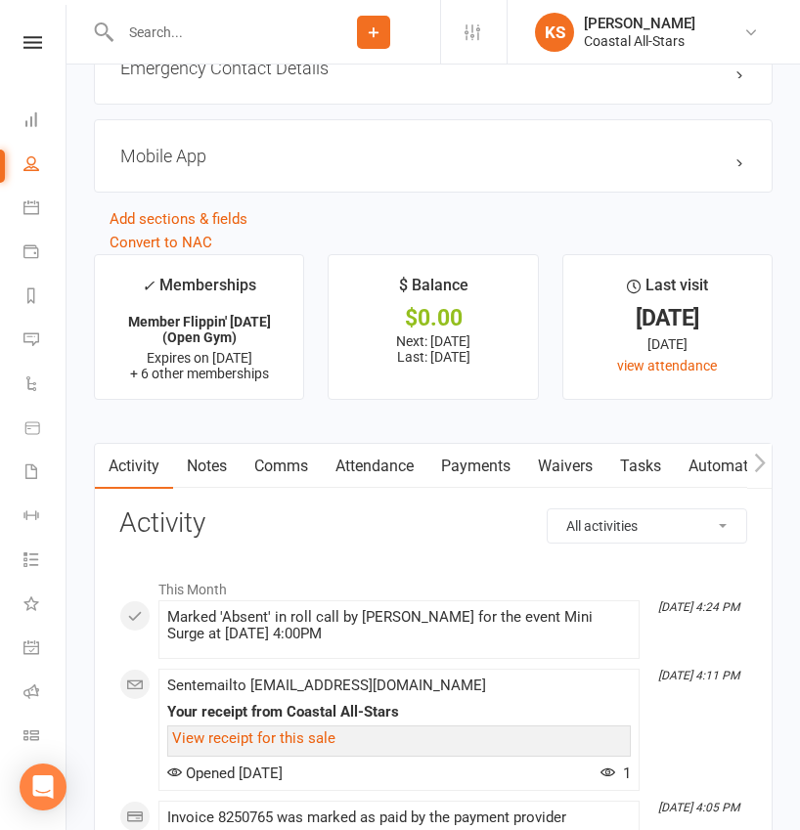
scroll to position [2791, 0]
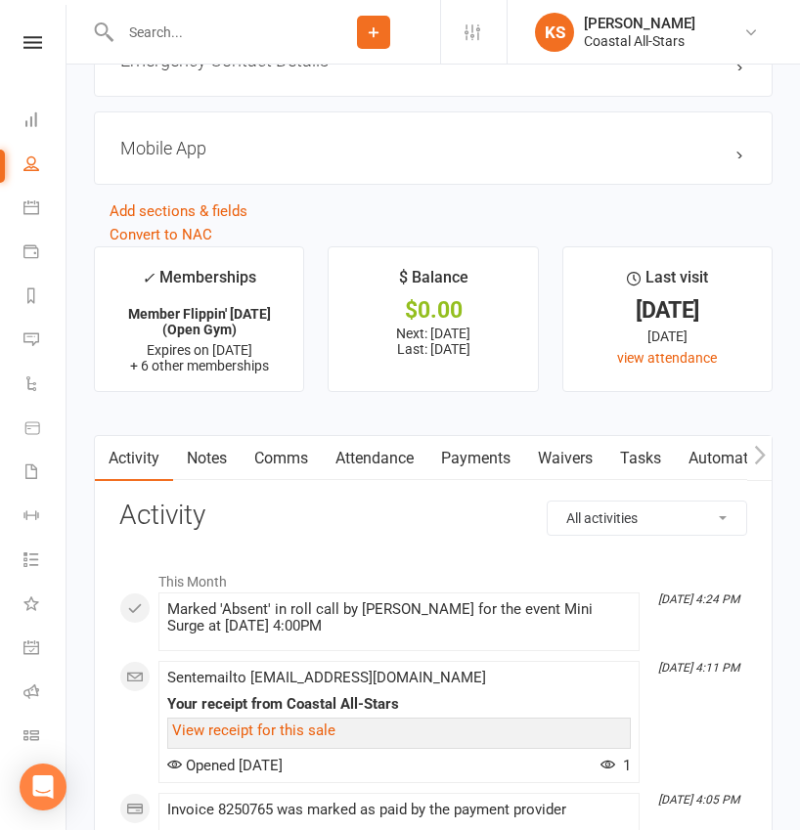
click at [466, 455] on link "Payments" at bounding box center [475, 458] width 97 height 45
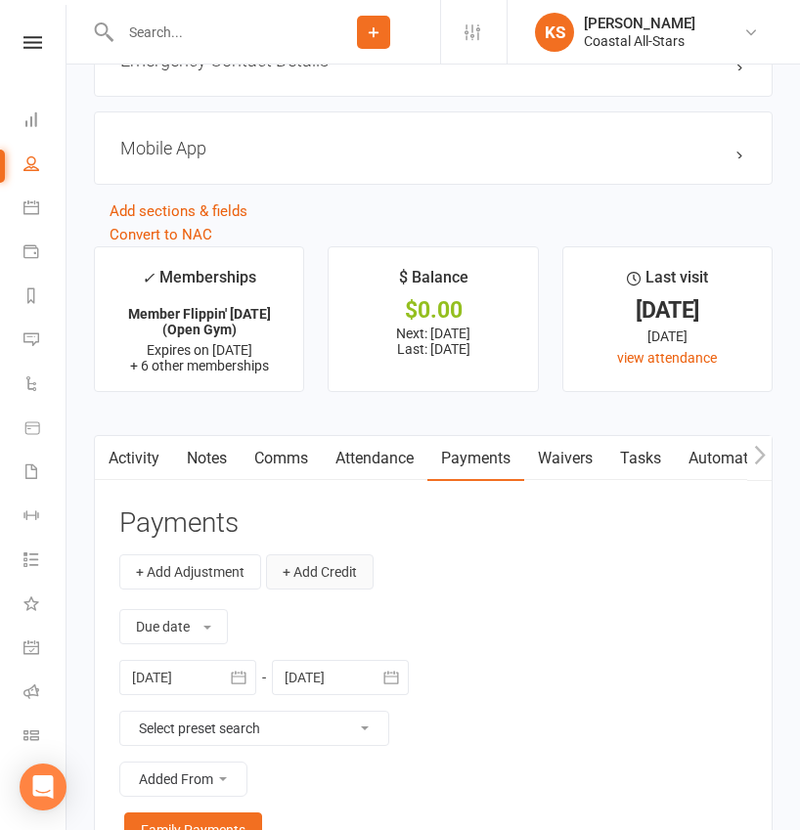
click at [310, 569] on button "+ Add Credit" at bounding box center [320, 571] width 108 height 35
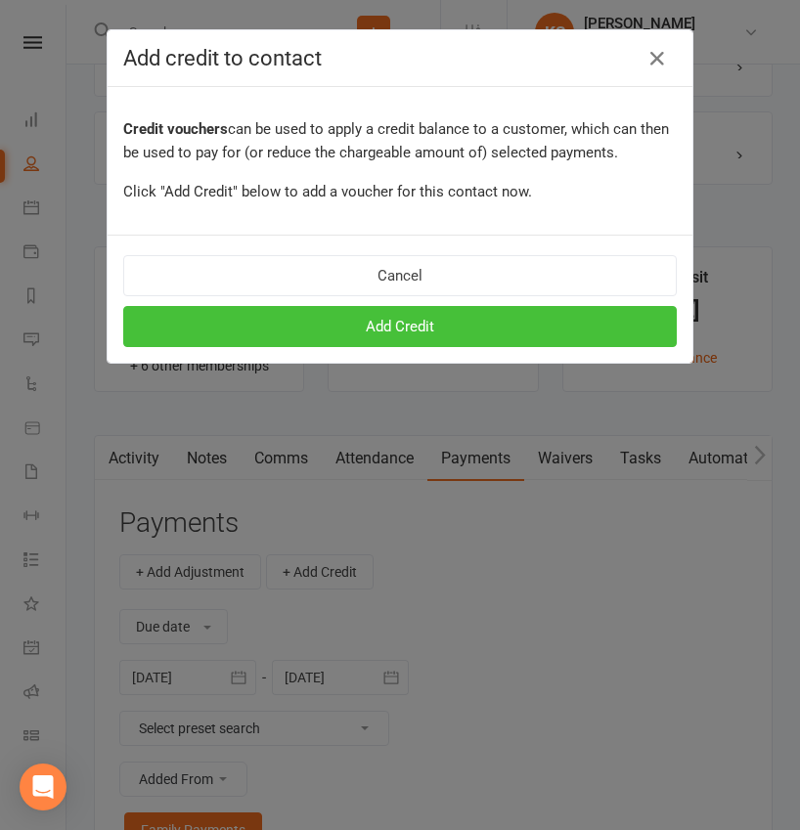
click at [462, 329] on button "Add Credit" at bounding box center [399, 326] width 553 height 41
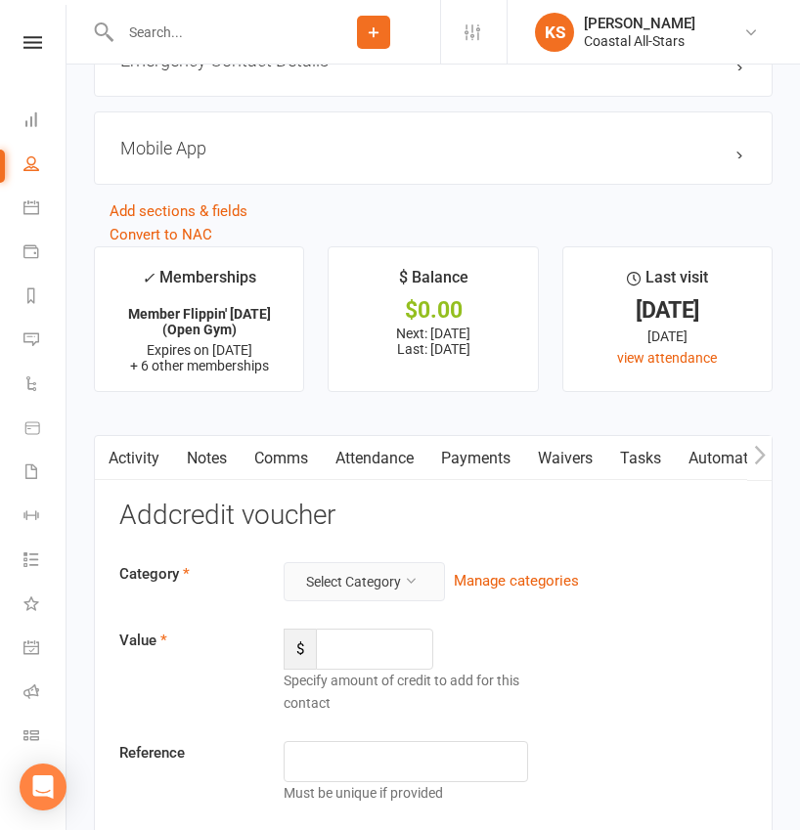
click at [361, 581] on button "Select Category" at bounding box center [364, 581] width 161 height 39
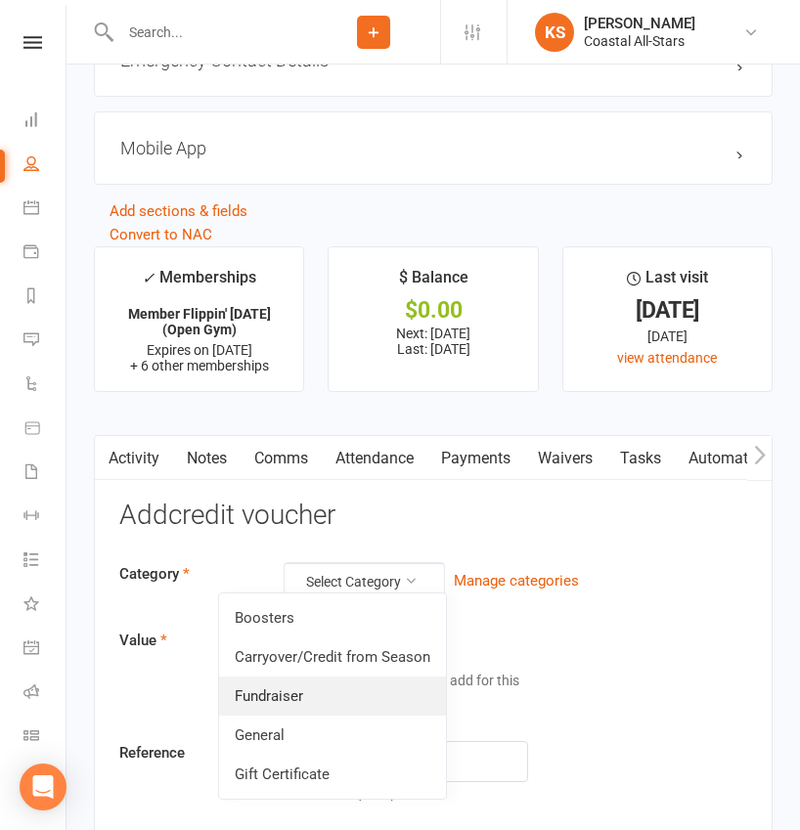
click at [322, 709] on link "Fundraiser" at bounding box center [332, 696] width 227 height 39
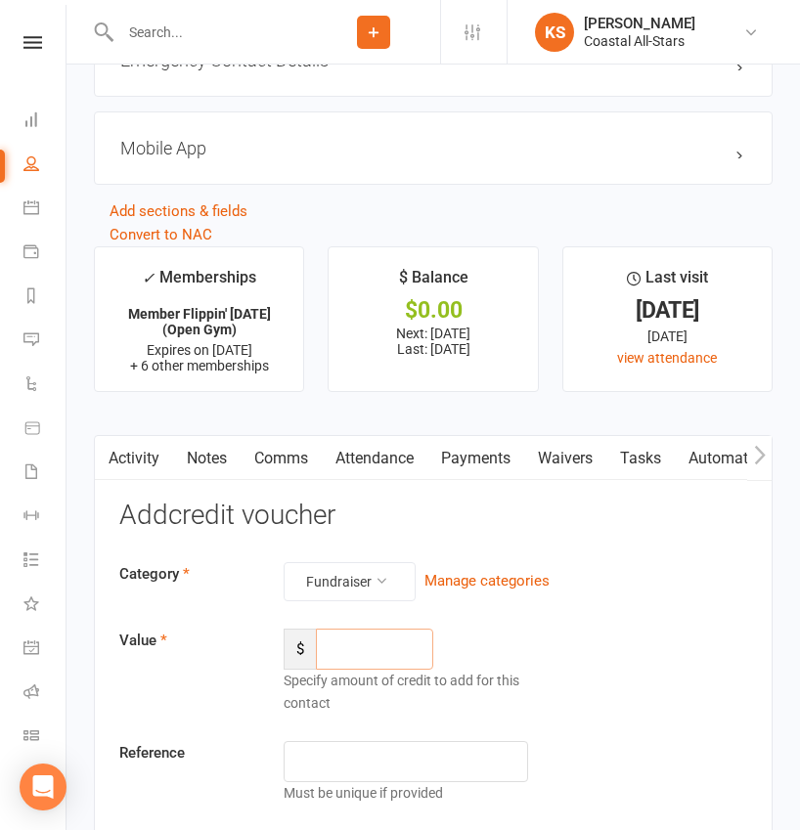
click at [374, 645] on input "number" at bounding box center [374, 649] width 117 height 41
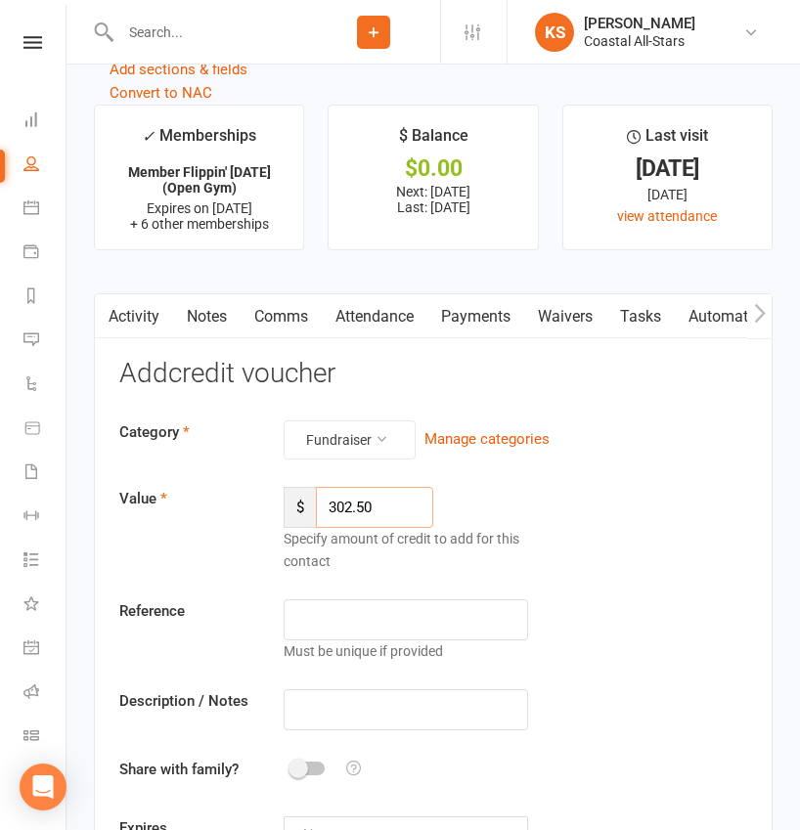
type input "302.50"
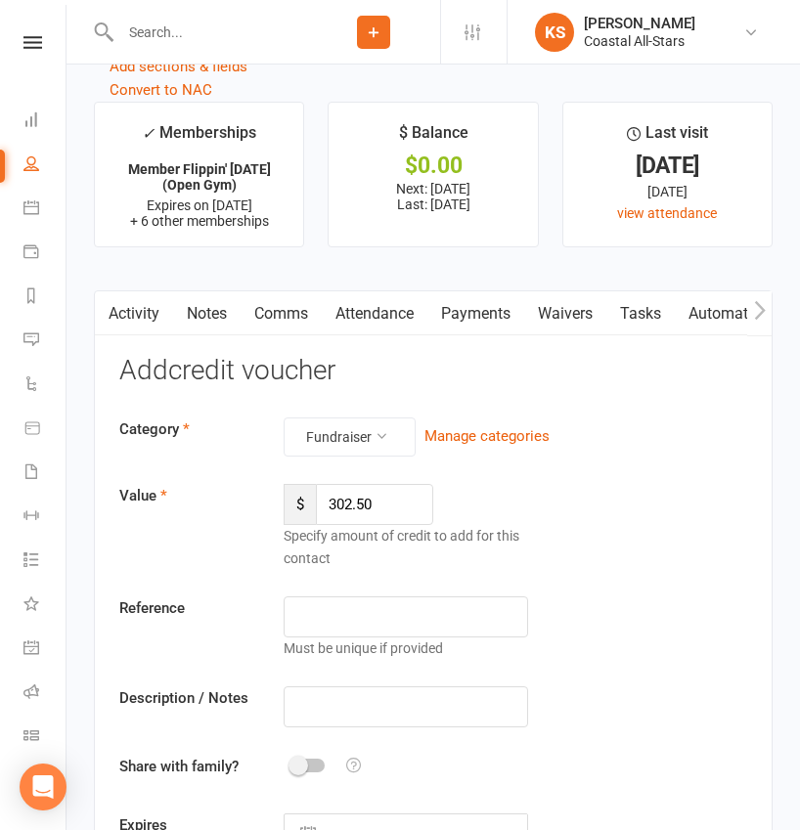
click at [364, 740] on div "Category Fundraiser Manage categories Value $ 302.50 Specify amount of credit t…" at bounding box center [433, 637] width 628 height 438
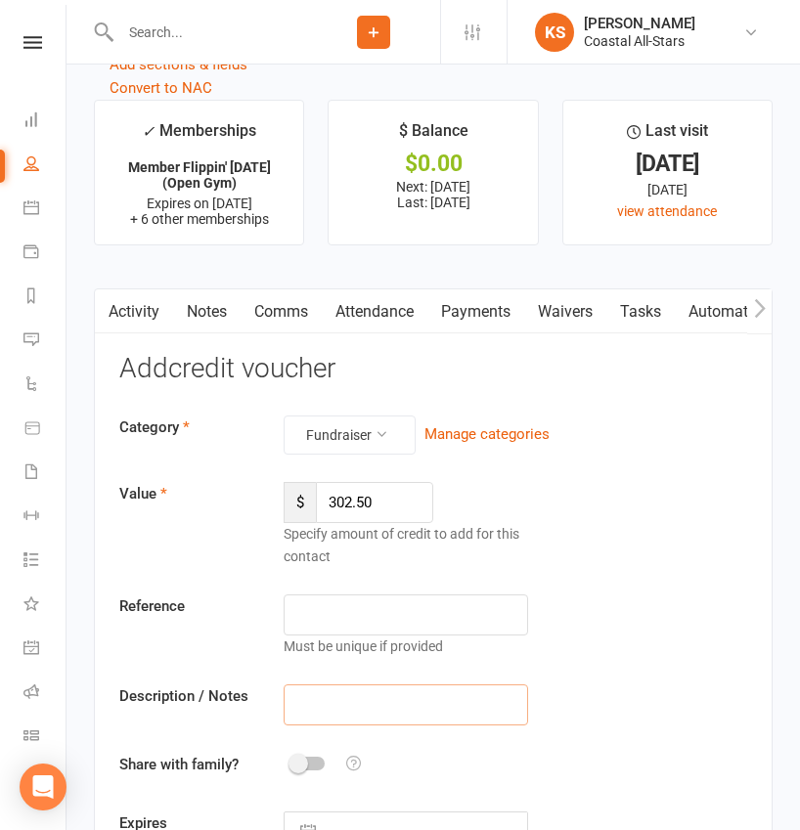
click at [365, 706] on input "text" at bounding box center [406, 704] width 244 height 41
paste input "Aug Popcorn"
type input "Aug Popcorn"
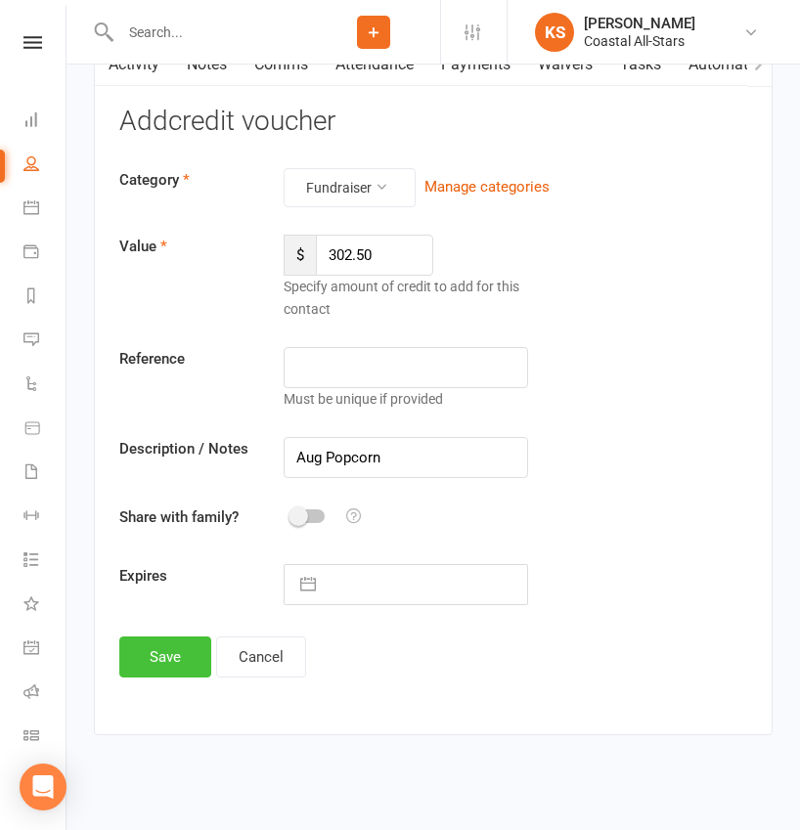
click at [168, 638] on button "Save" at bounding box center [165, 657] width 92 height 41
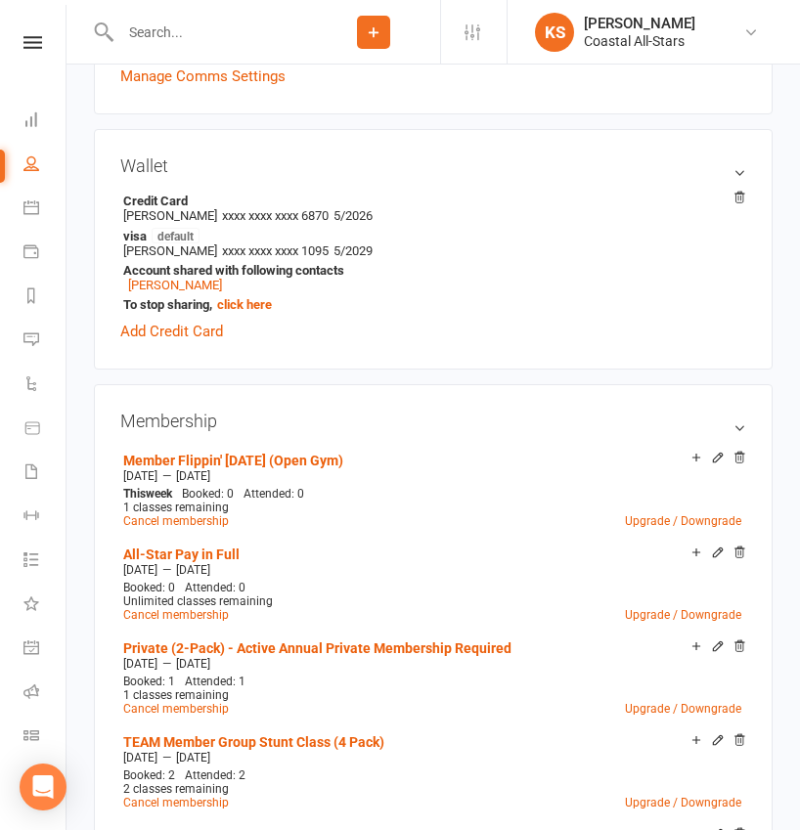
scroll to position [0, 0]
